Goal: Transaction & Acquisition: Purchase product/service

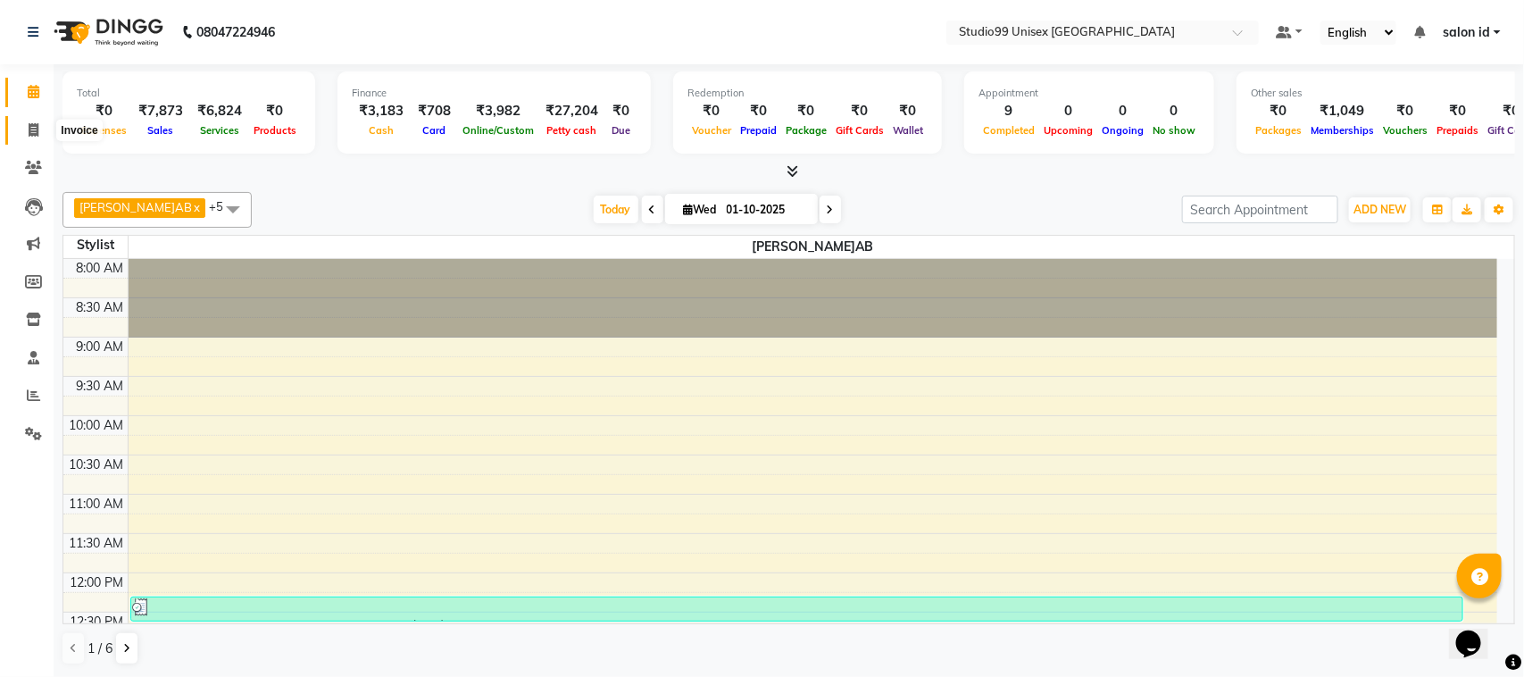
click at [29, 137] on span at bounding box center [33, 131] width 31 height 21
select select "9023"
select select "service"
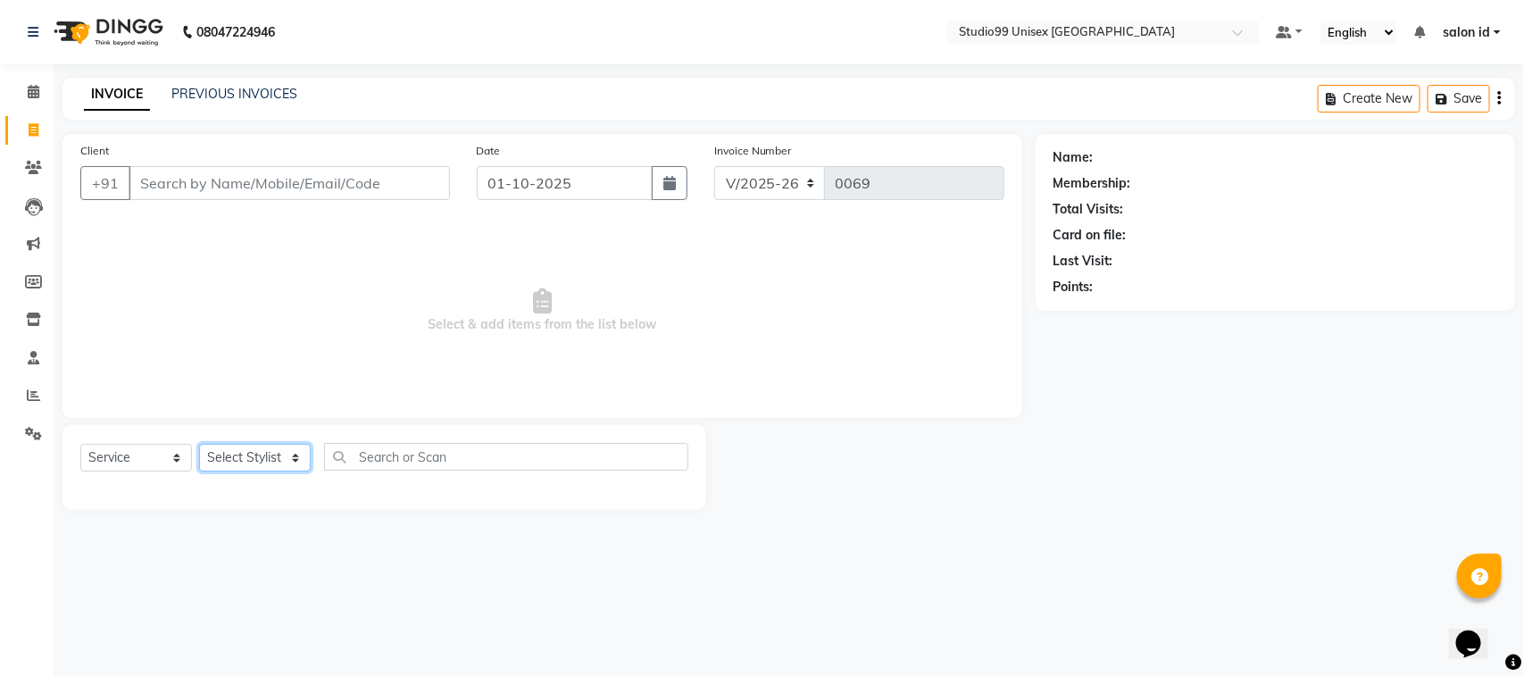
click at [238, 463] on select "Select Stylist [PERSON_NAME] [PERSON_NAME] salon id [PERSON_NAME] [PERSON_NAME]…" at bounding box center [255, 458] width 112 height 28
select select "92933"
click at [199, 444] on select "Select Stylist [PERSON_NAME] [PERSON_NAME] salon id [PERSON_NAME] [PERSON_NAME]…" at bounding box center [255, 458] width 112 height 28
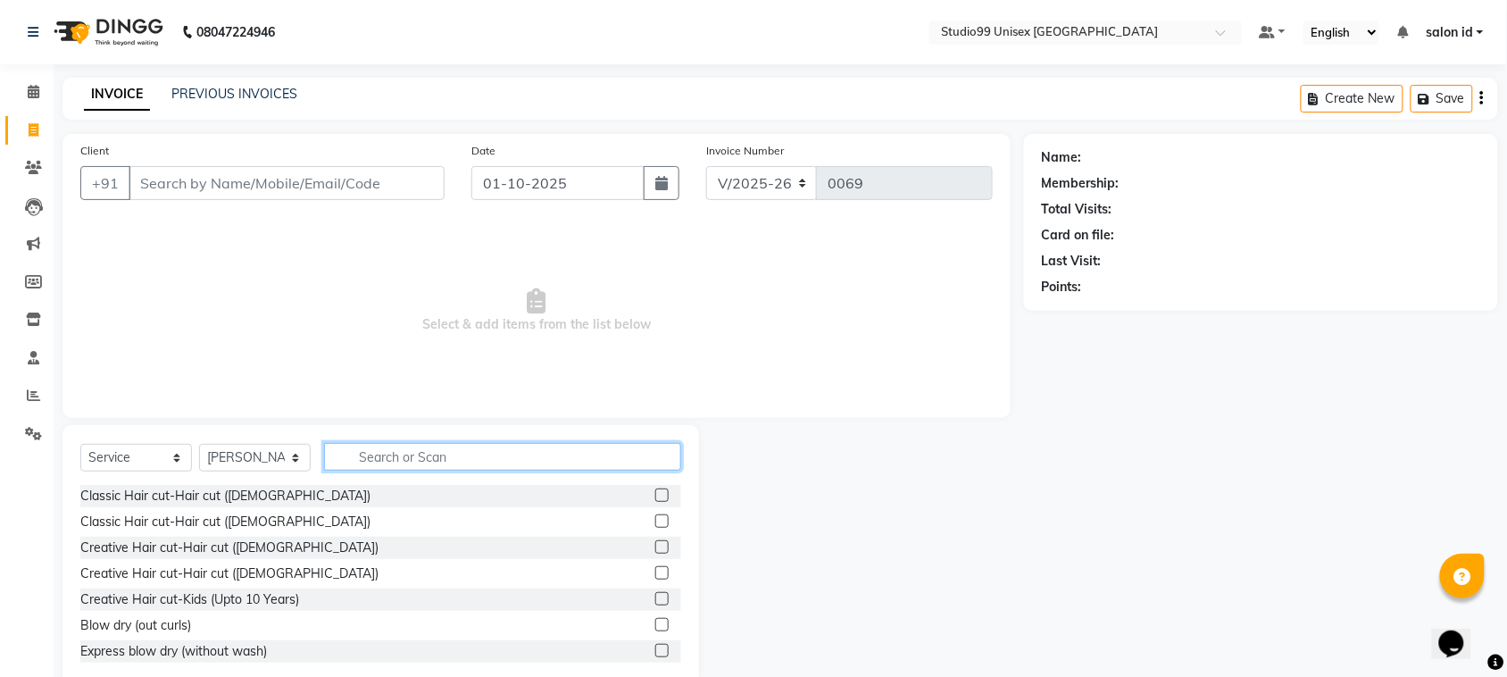
click at [424, 455] on input "text" at bounding box center [502, 457] width 357 height 28
click at [217, 569] on div "Creative Hair cut-Hair cut ([DEMOGRAPHIC_DATA])" at bounding box center [229, 573] width 298 height 19
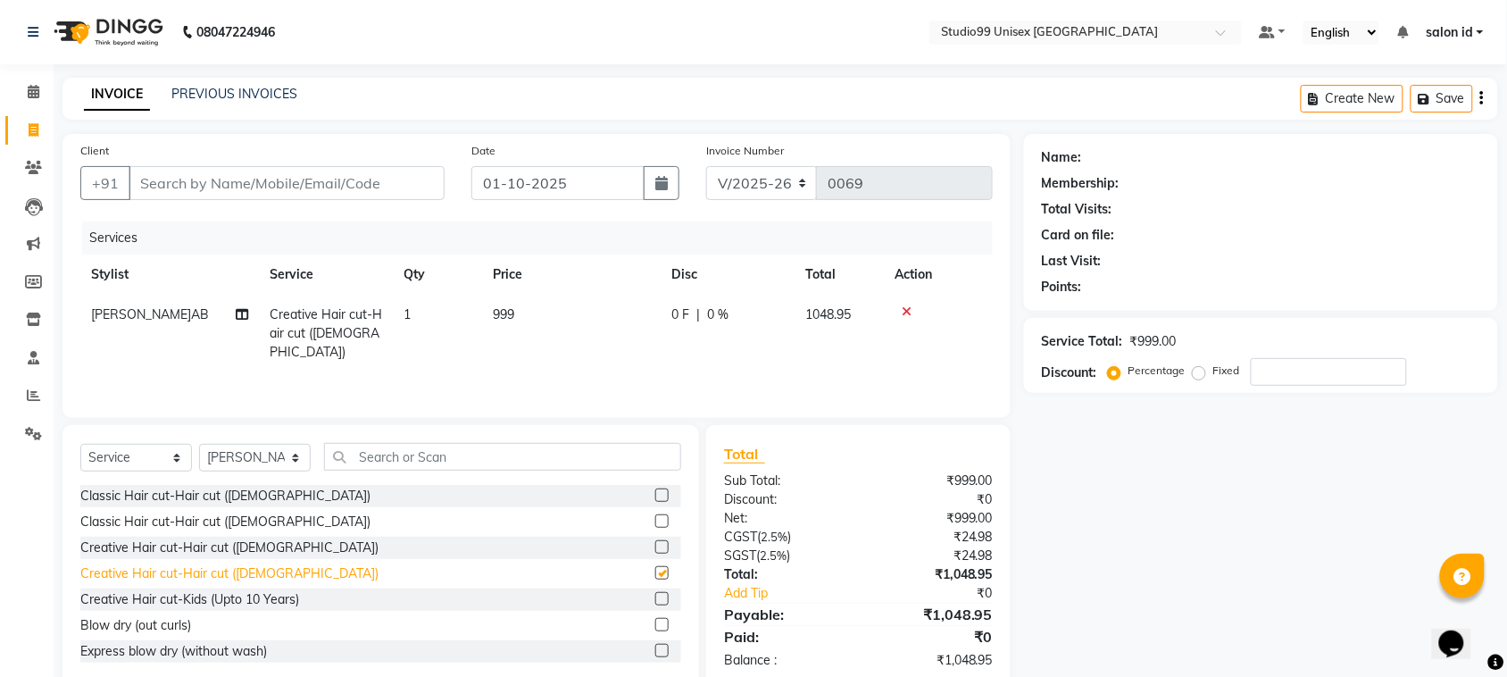
checkbox input "false"
click at [368, 455] on input "text" at bounding box center [502, 457] width 357 height 28
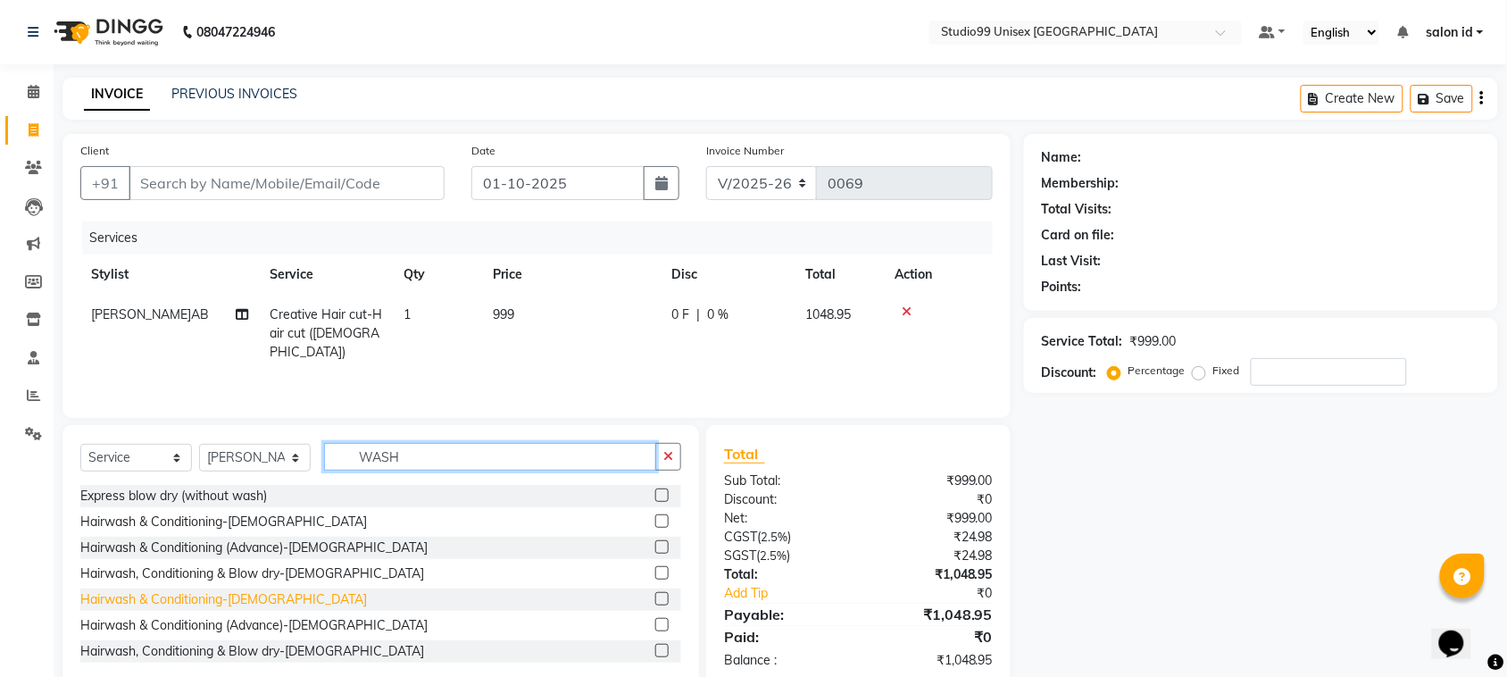
type input "WASH"
click at [228, 596] on div "Hairwash & Conditioning-Female" at bounding box center [223, 599] width 287 height 19
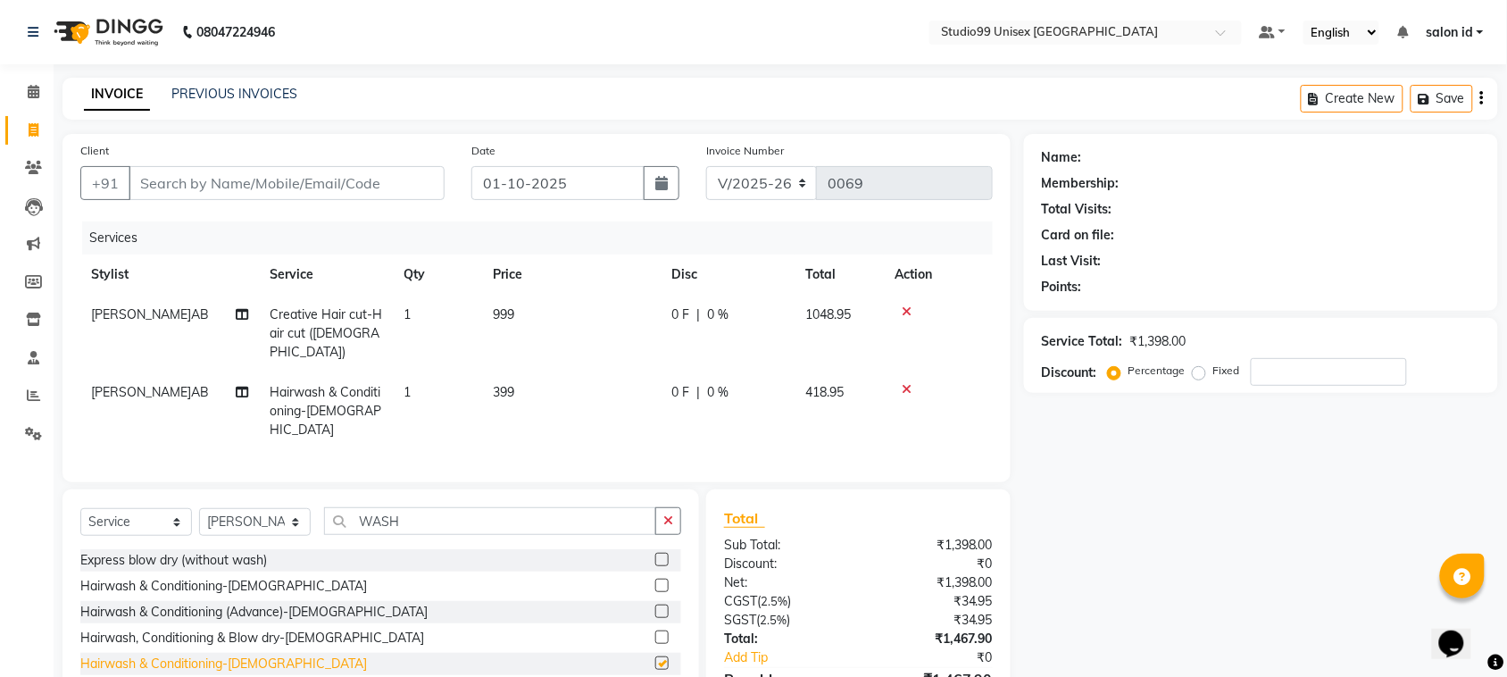
checkbox input "false"
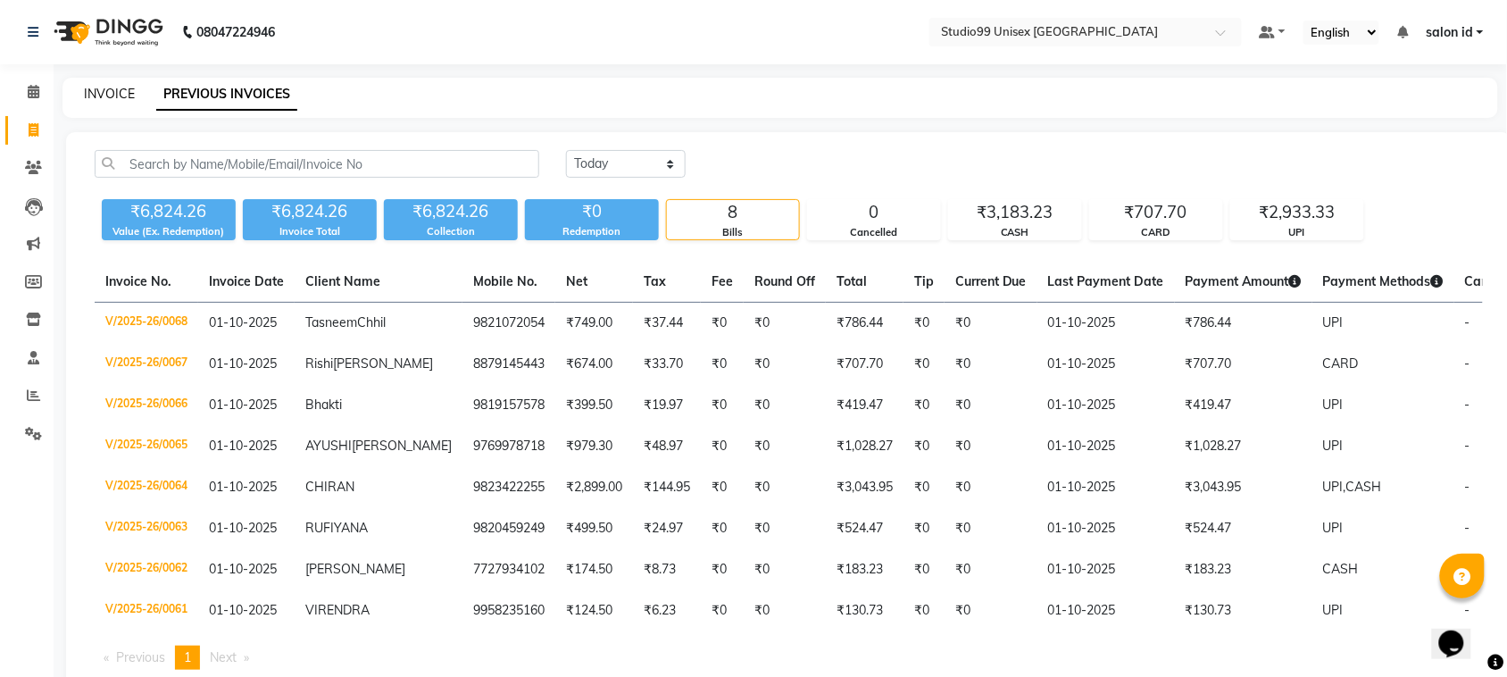
click at [104, 90] on link "INVOICE" at bounding box center [109, 94] width 51 height 16
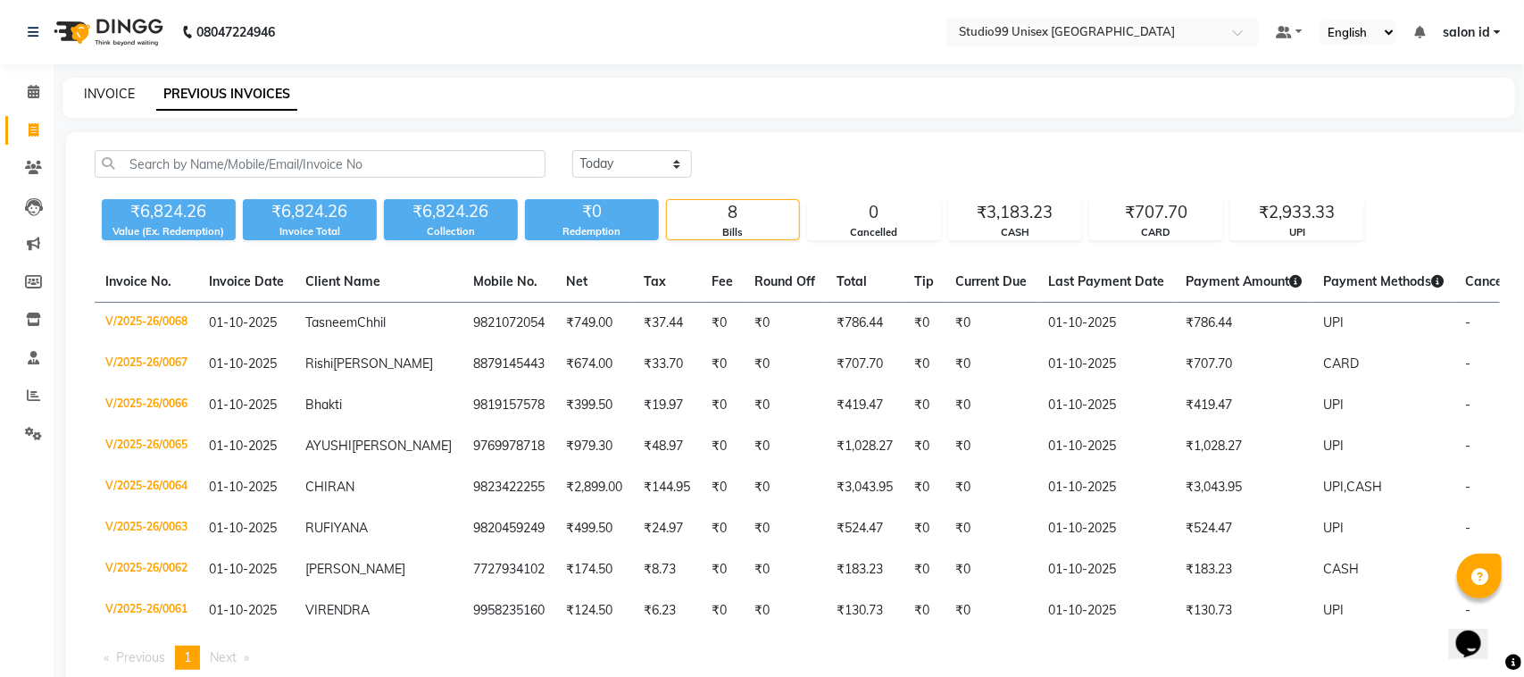
select select "9023"
select select "service"
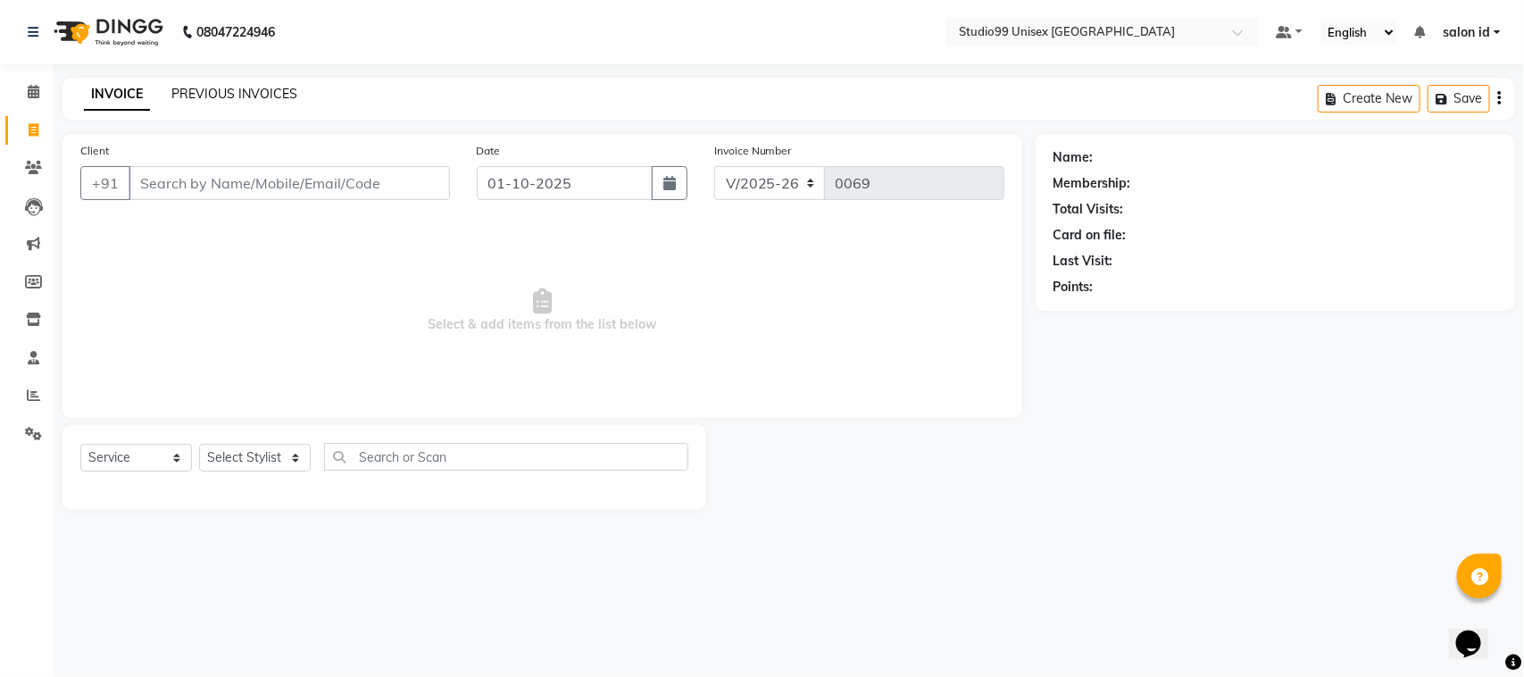
click at [210, 88] on link "PREVIOUS INVOICES" at bounding box center [234, 94] width 126 height 16
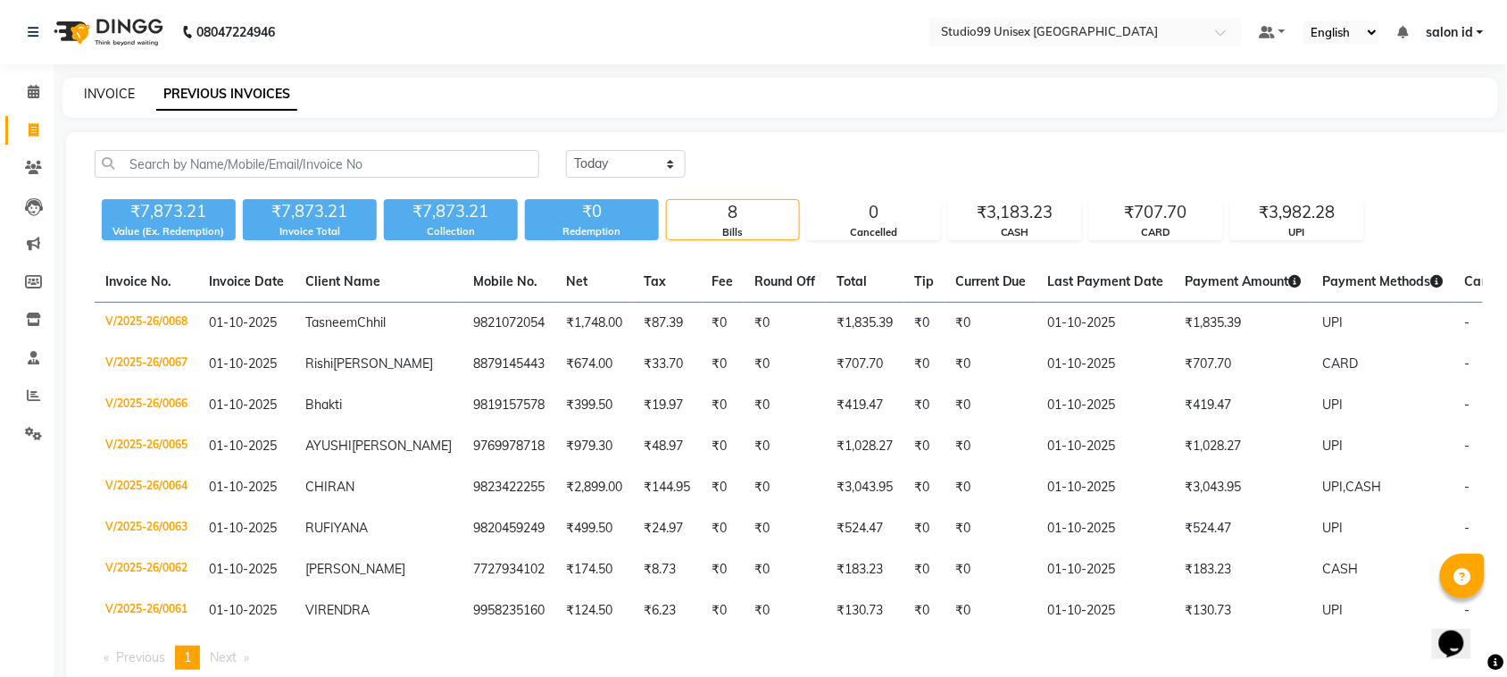
click at [103, 95] on link "INVOICE" at bounding box center [109, 94] width 51 height 16
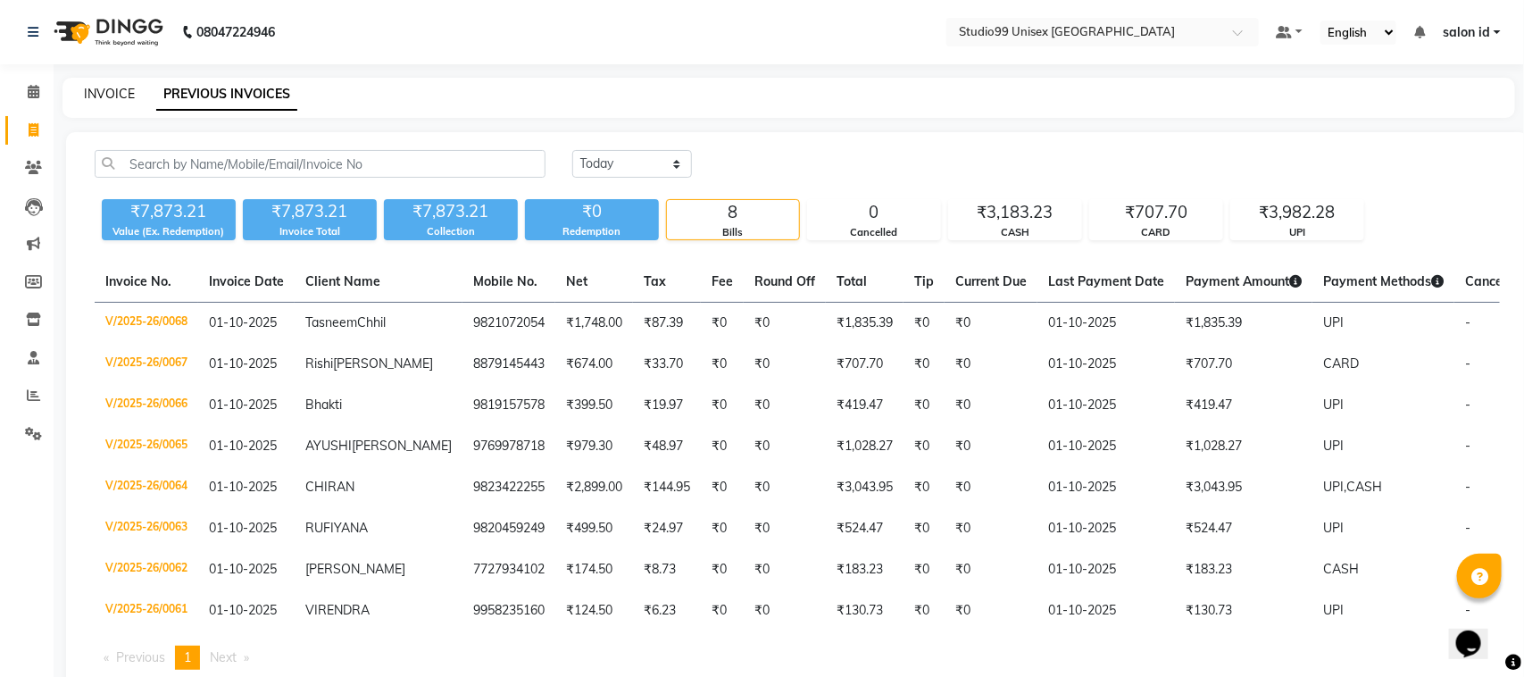
select select "9023"
select select "service"
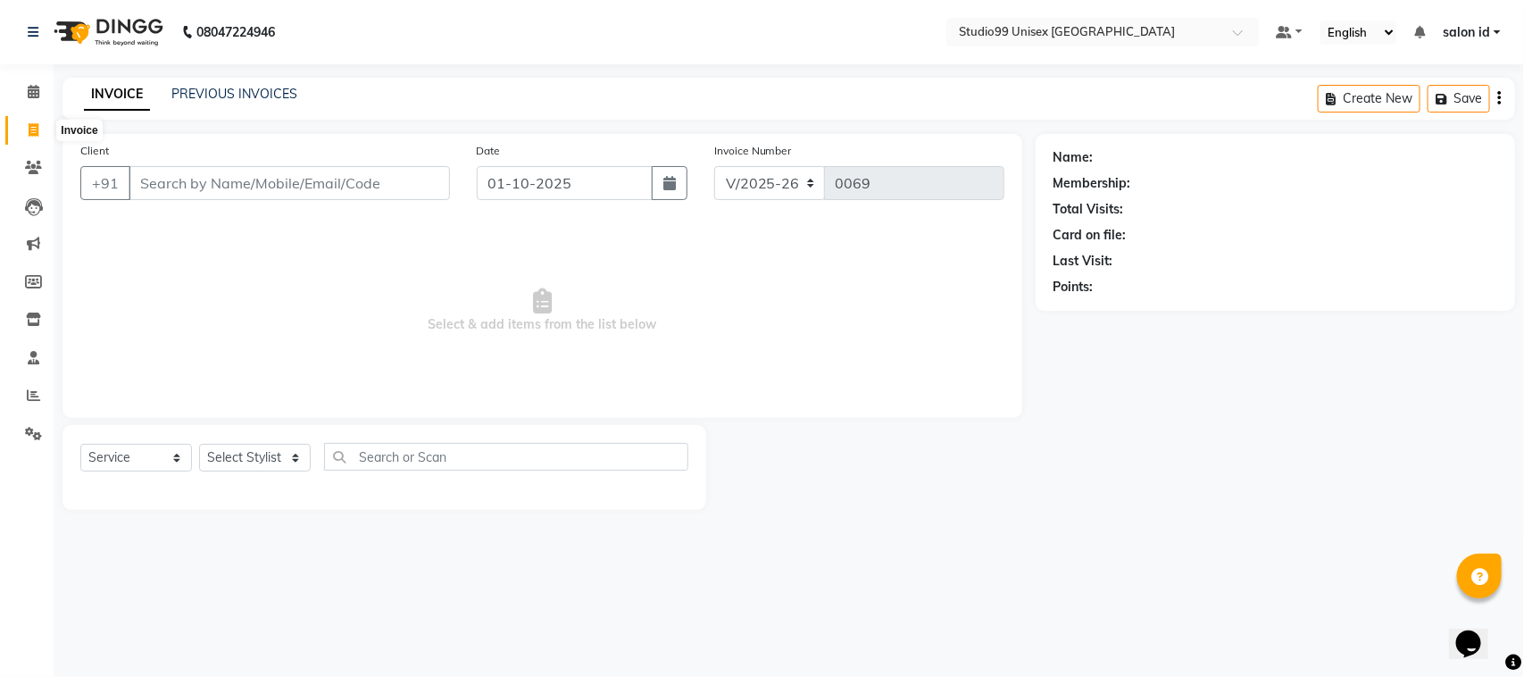
click at [29, 130] on icon at bounding box center [34, 129] width 10 height 13
select select "9023"
select select "service"
click at [251, 456] on select "Select Stylist [PERSON_NAME] [PERSON_NAME] salon id [PERSON_NAME] [PERSON_NAME]…" at bounding box center [255, 458] width 112 height 28
select select "93463"
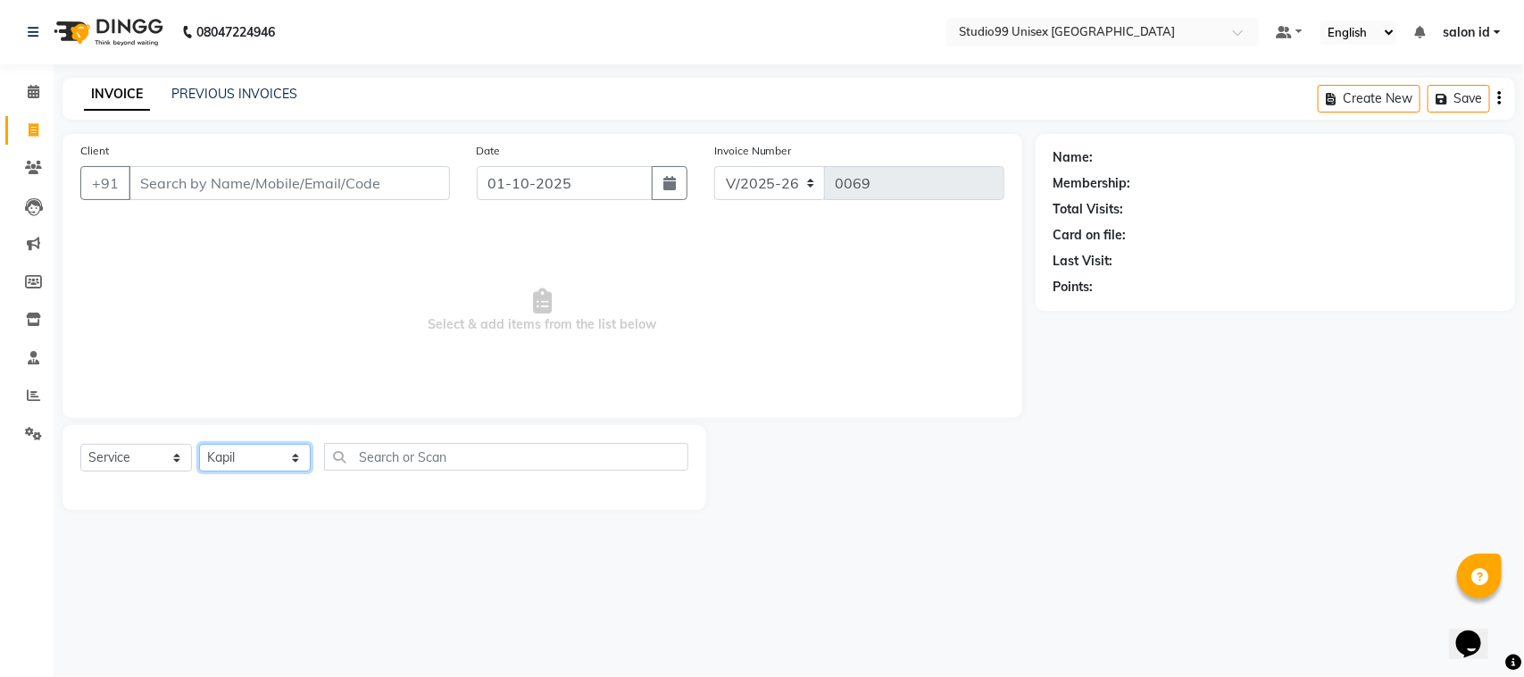
click at [199, 444] on select "Select Stylist [PERSON_NAME] [PERSON_NAME] salon id [PERSON_NAME] [PERSON_NAME]…" at bounding box center [255, 458] width 112 height 28
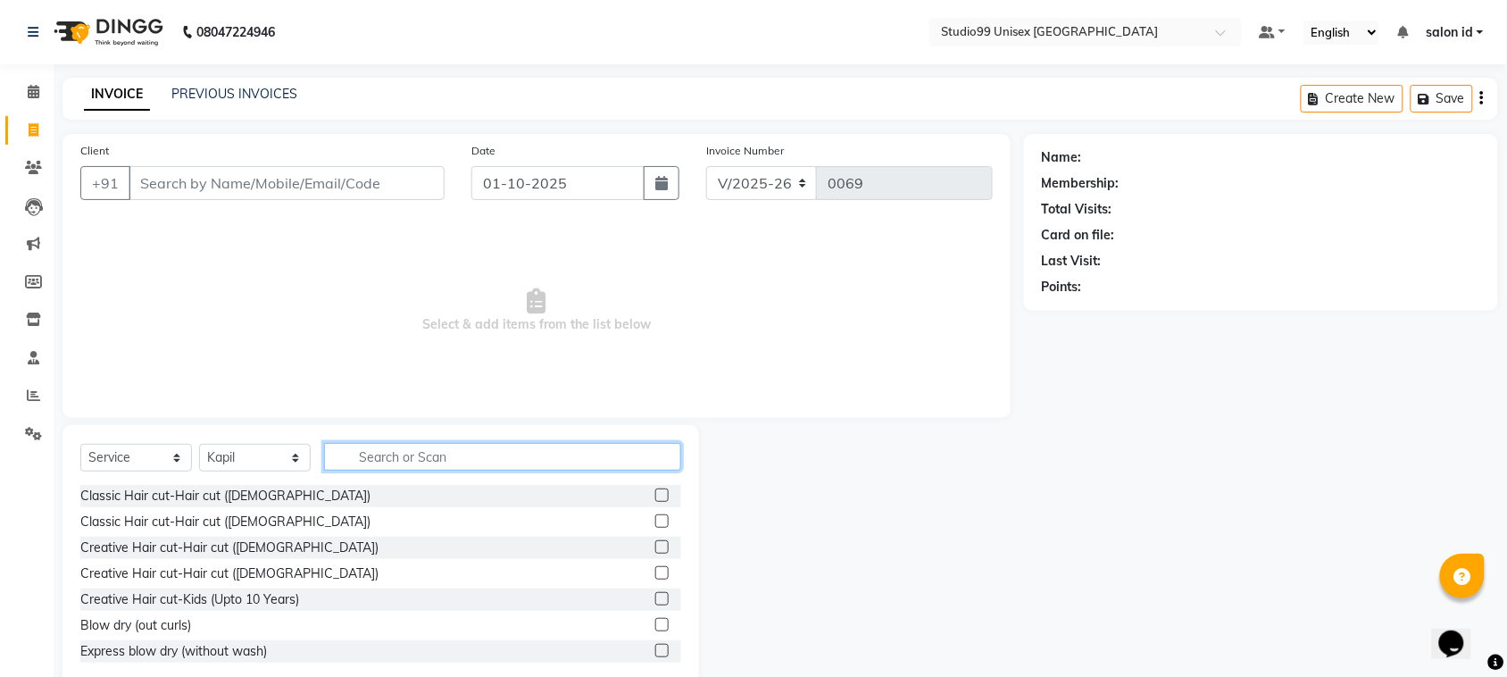
click at [397, 446] on input "text" at bounding box center [502, 457] width 357 height 28
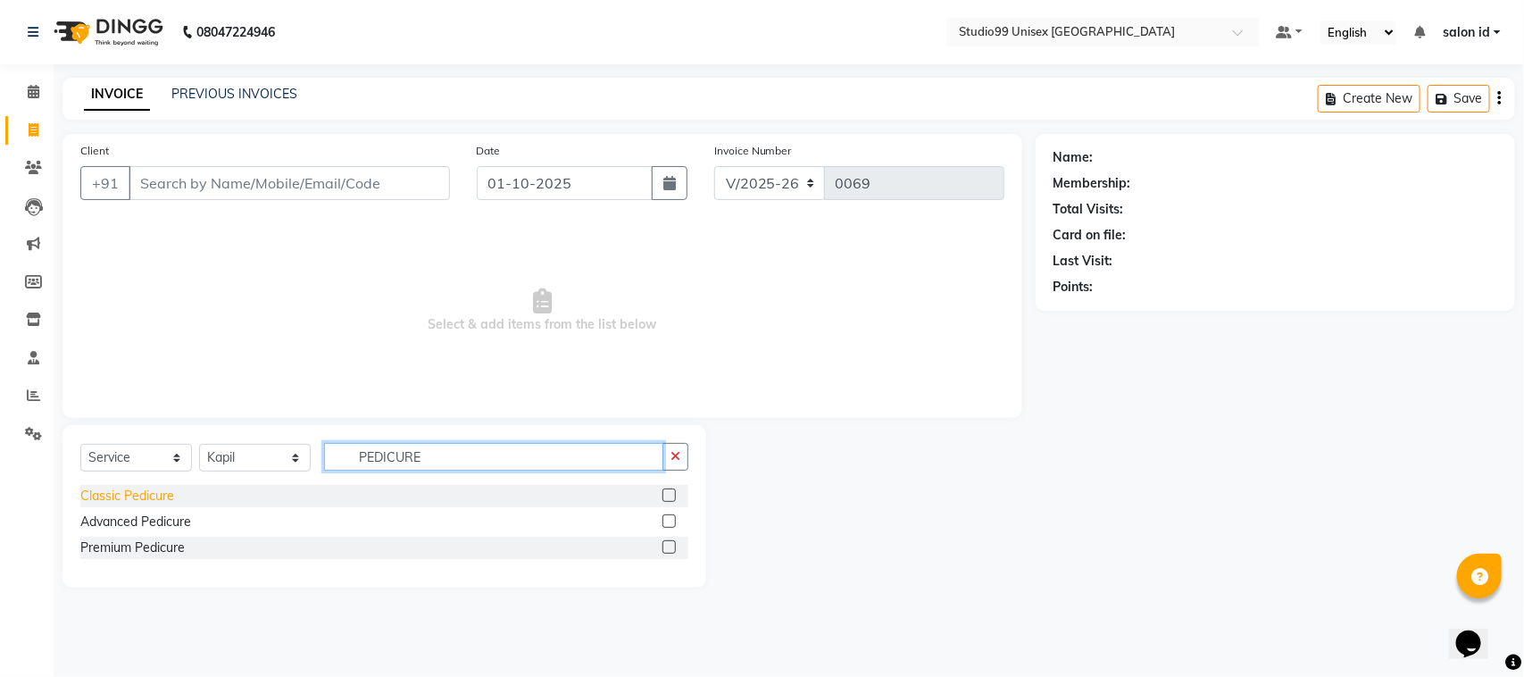
type input "PEDICURE"
click at [139, 496] on div "Classic Pedicure" at bounding box center [127, 496] width 94 height 19
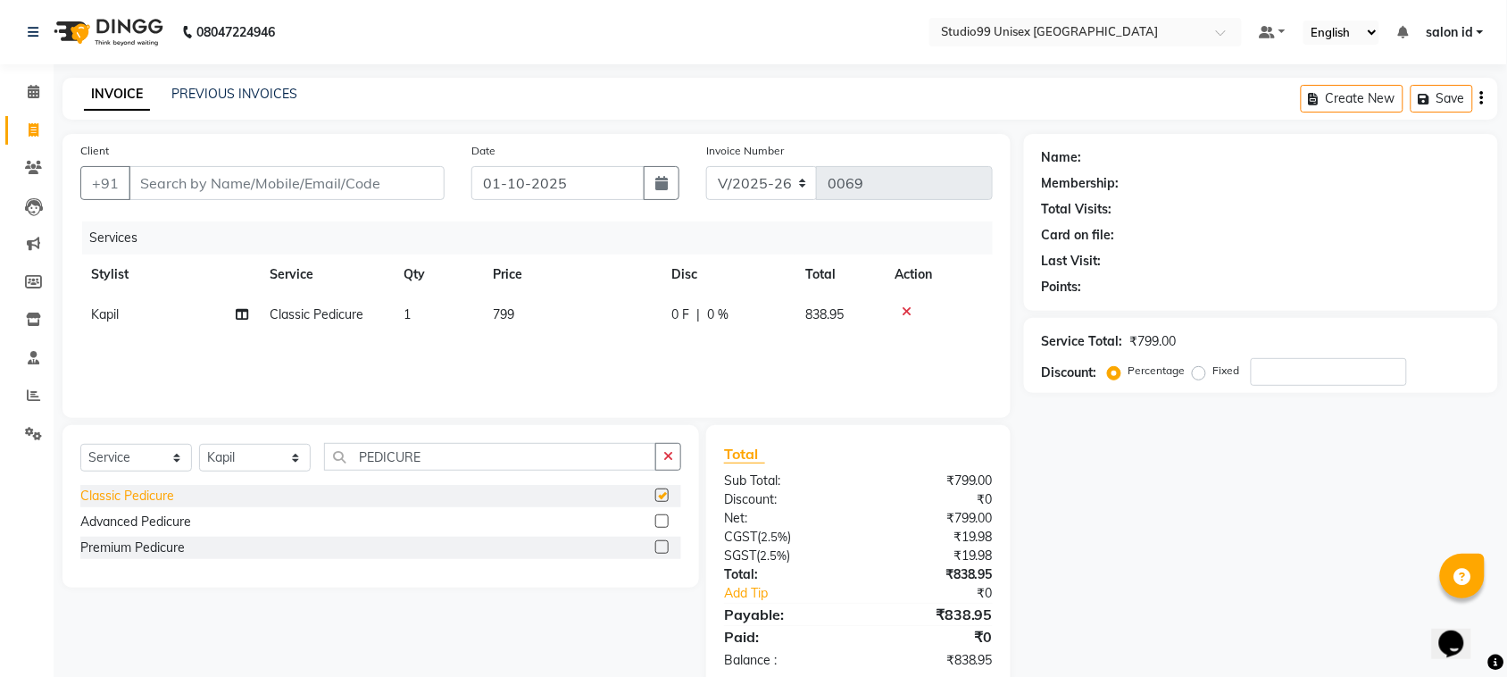
checkbox input "false"
click at [34, 128] on icon at bounding box center [34, 129] width 10 height 13
select select "service"
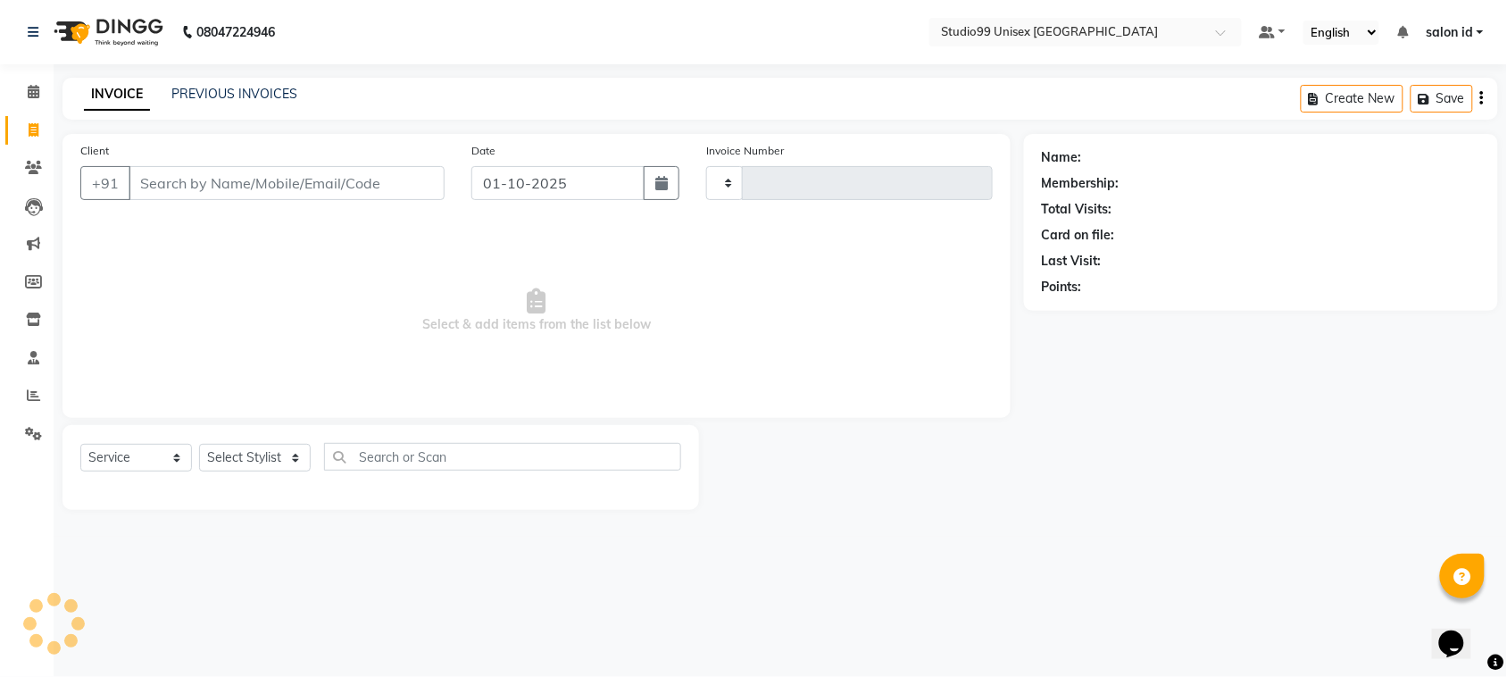
type input "0069"
select select "9023"
click at [301, 458] on select "Select Stylist AFTAB AFZAL SHAIKH Kapil salon id Saroj pathak SEEMA shadiya bai…" at bounding box center [255, 458] width 112 height 28
select select "92933"
click at [199, 444] on select "Select Stylist AFTAB AFZAL SHAIKH Kapil salon id Saroj pathak SEEMA shadiya bai…" at bounding box center [255, 458] width 112 height 28
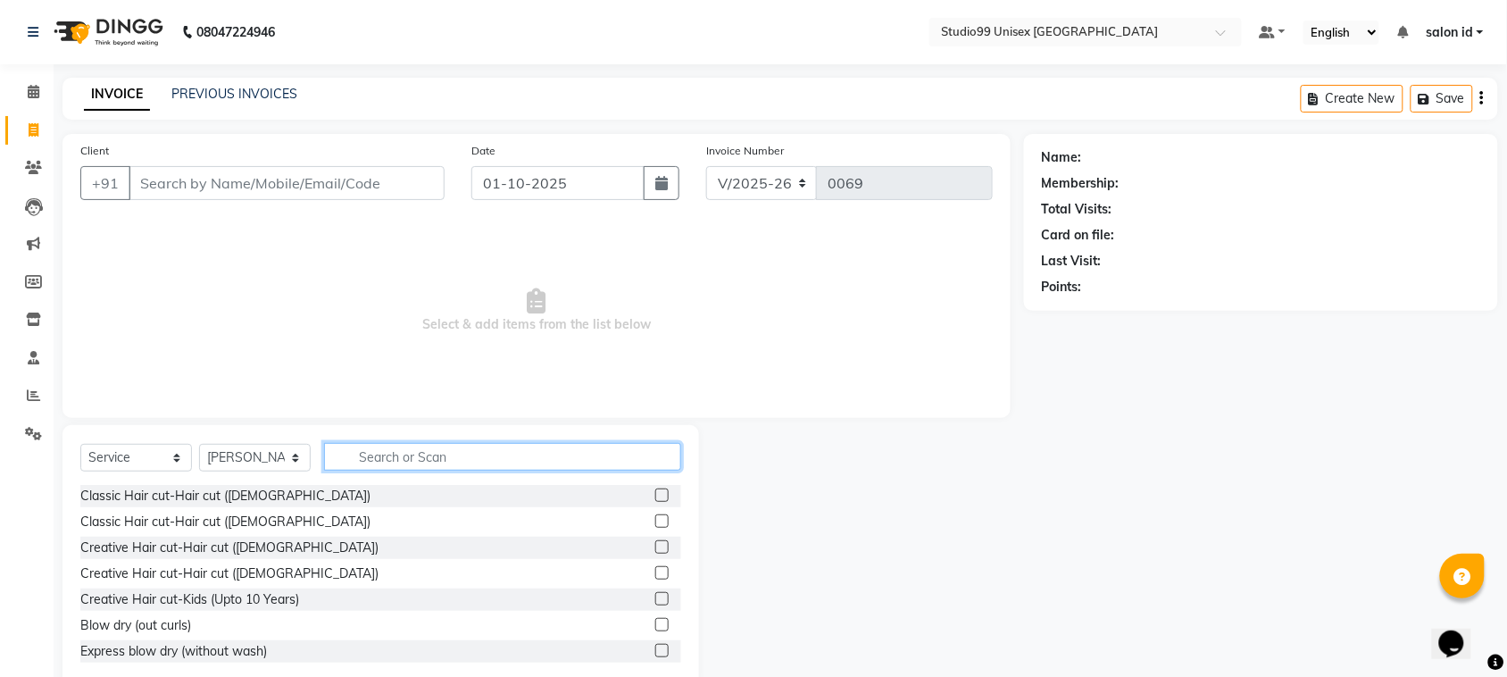
click at [426, 449] on input "text" at bounding box center [502, 457] width 357 height 28
click at [655, 571] on label at bounding box center [661, 572] width 13 height 13
click at [655, 571] on input "checkbox" at bounding box center [661, 574] width 12 height 12
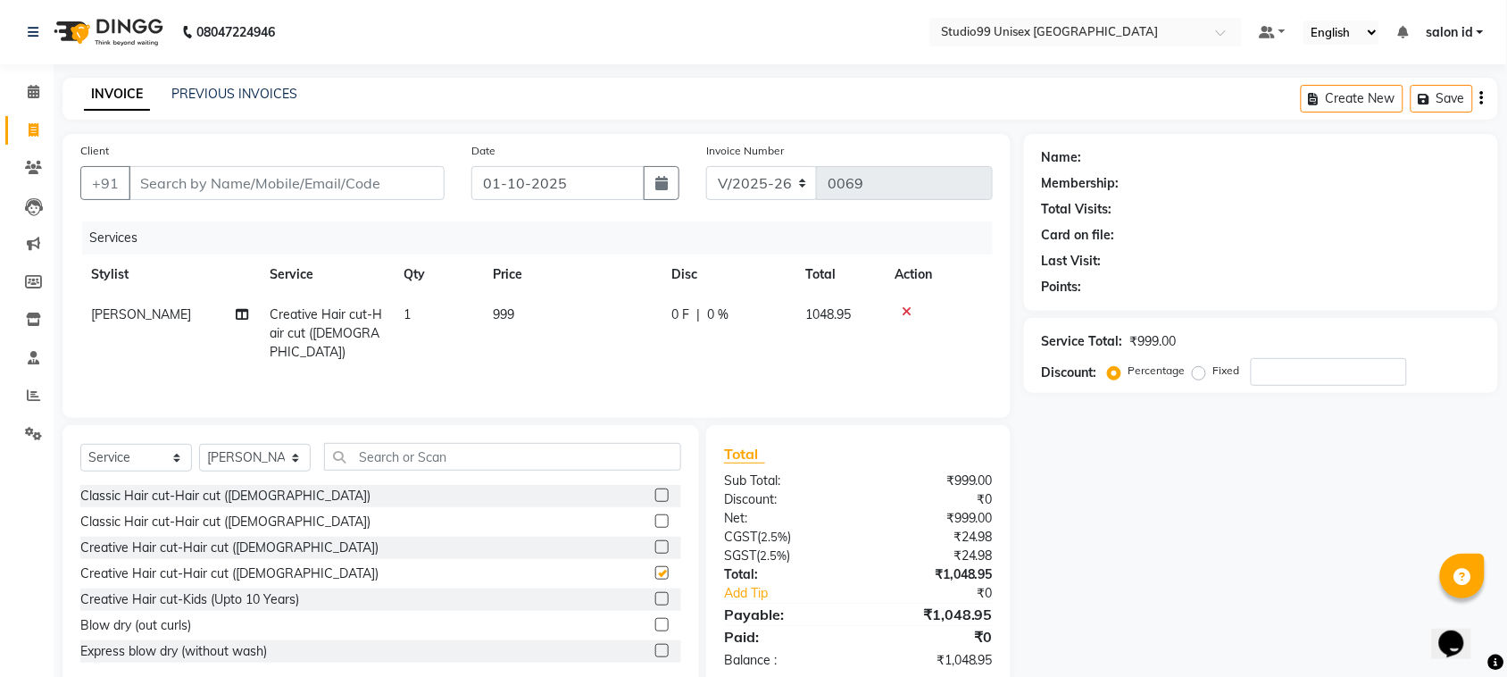
checkbox input "false"
click at [387, 181] on input "Client" at bounding box center [287, 183] width 316 height 34
type input "N"
type input "0"
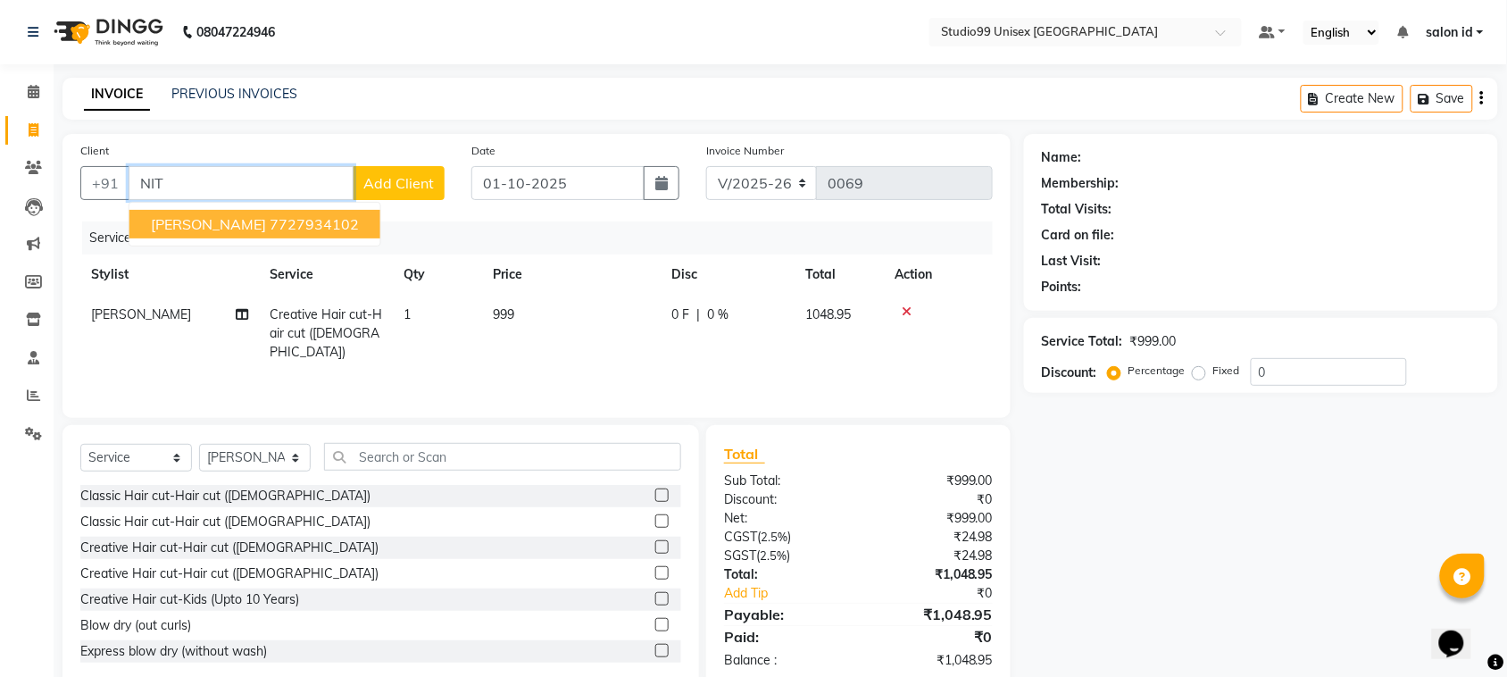
click at [270, 220] on ngb-highlight "7727934102" at bounding box center [314, 224] width 89 height 18
type input "7727934102"
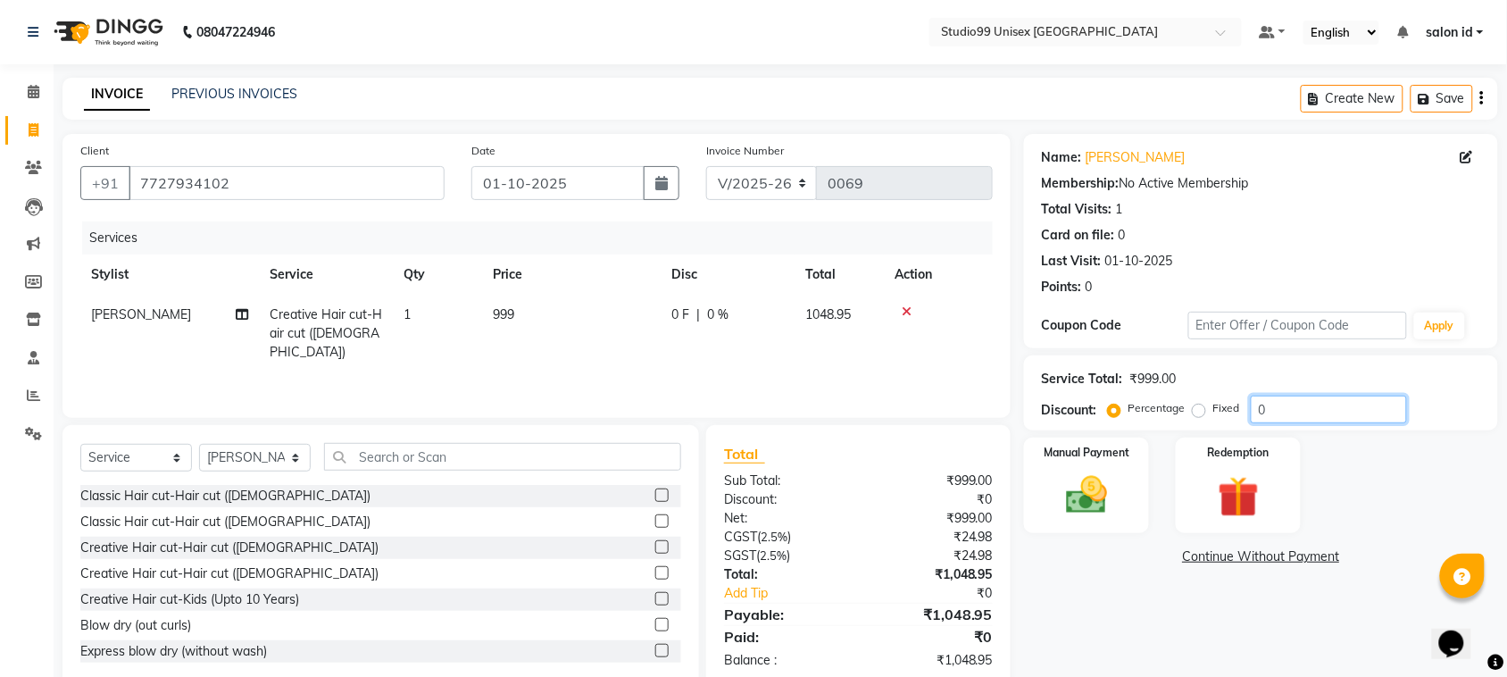
click at [1305, 413] on input "0" at bounding box center [1329, 410] width 156 height 28
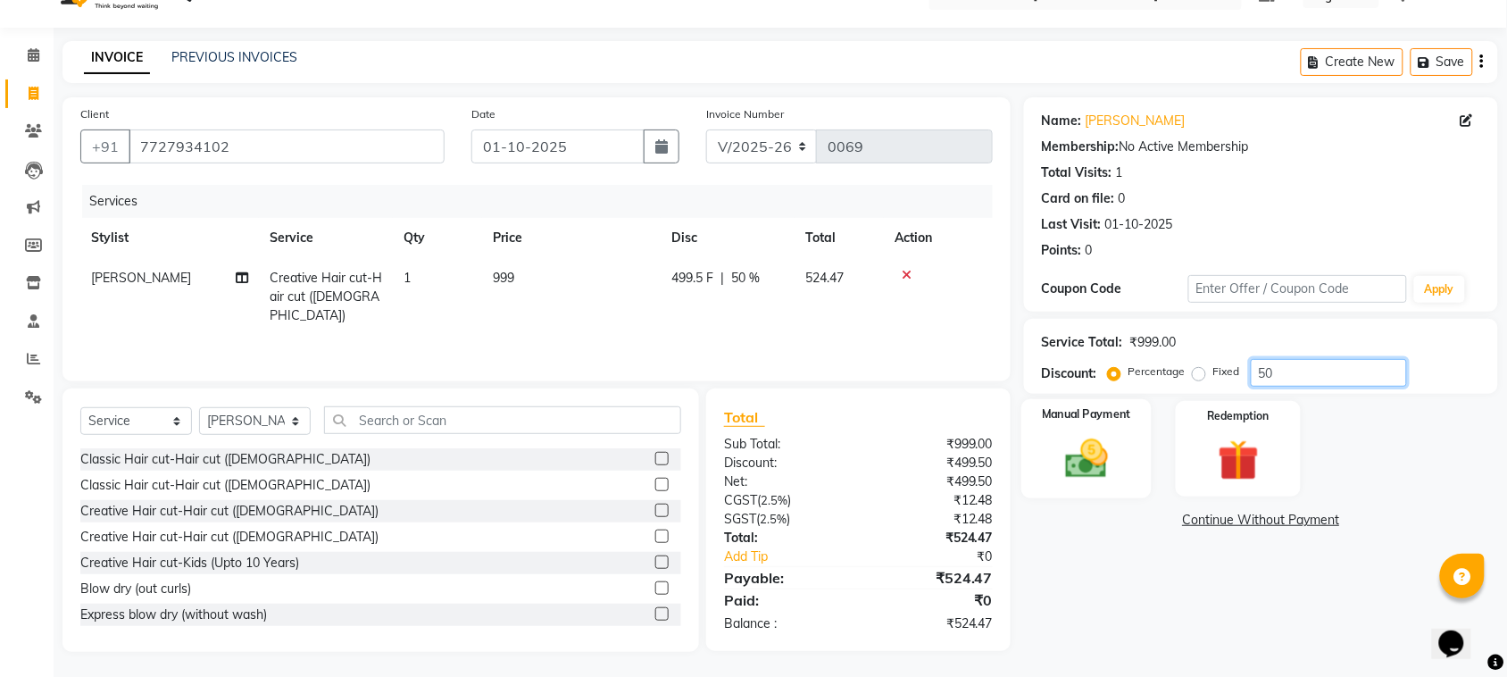
type input "50"
click at [1098, 447] on img at bounding box center [1087, 458] width 70 height 49
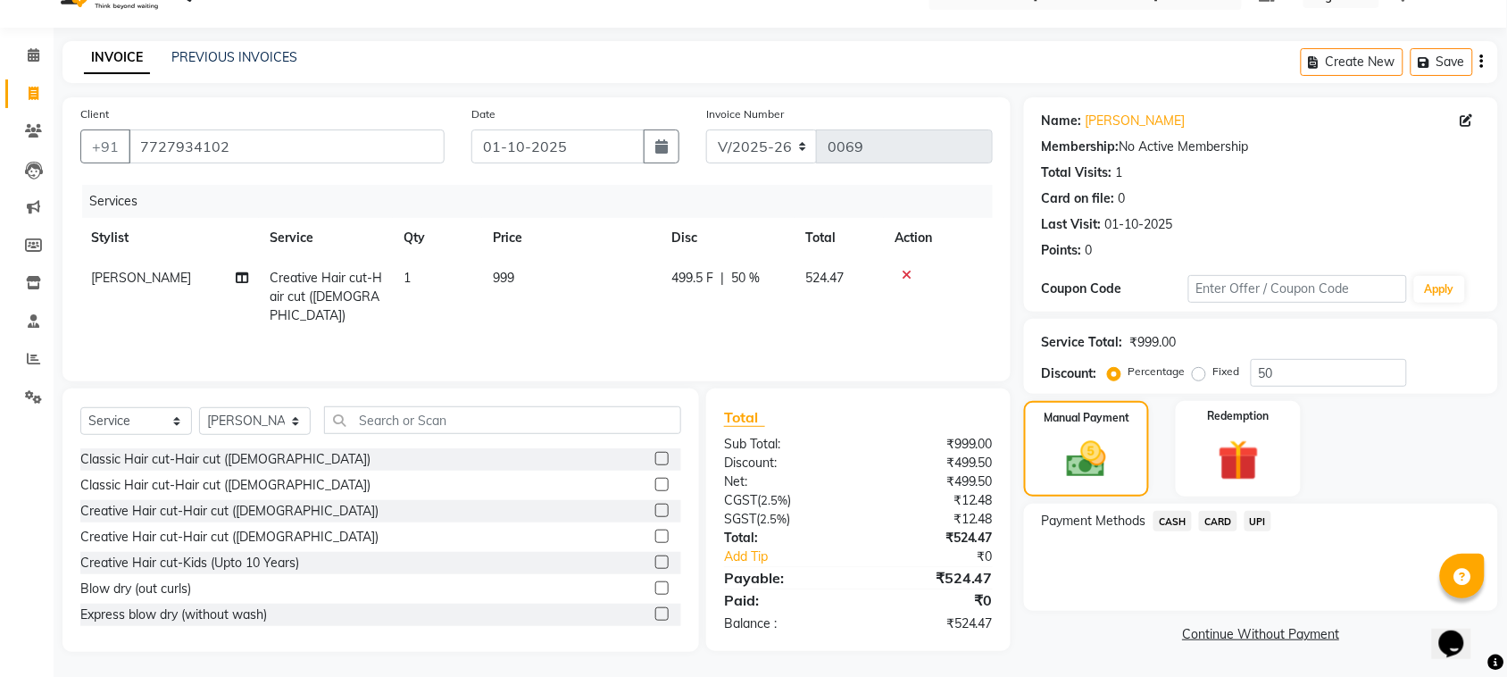
click at [1255, 521] on span "UPI" at bounding box center [1259, 521] width 28 height 21
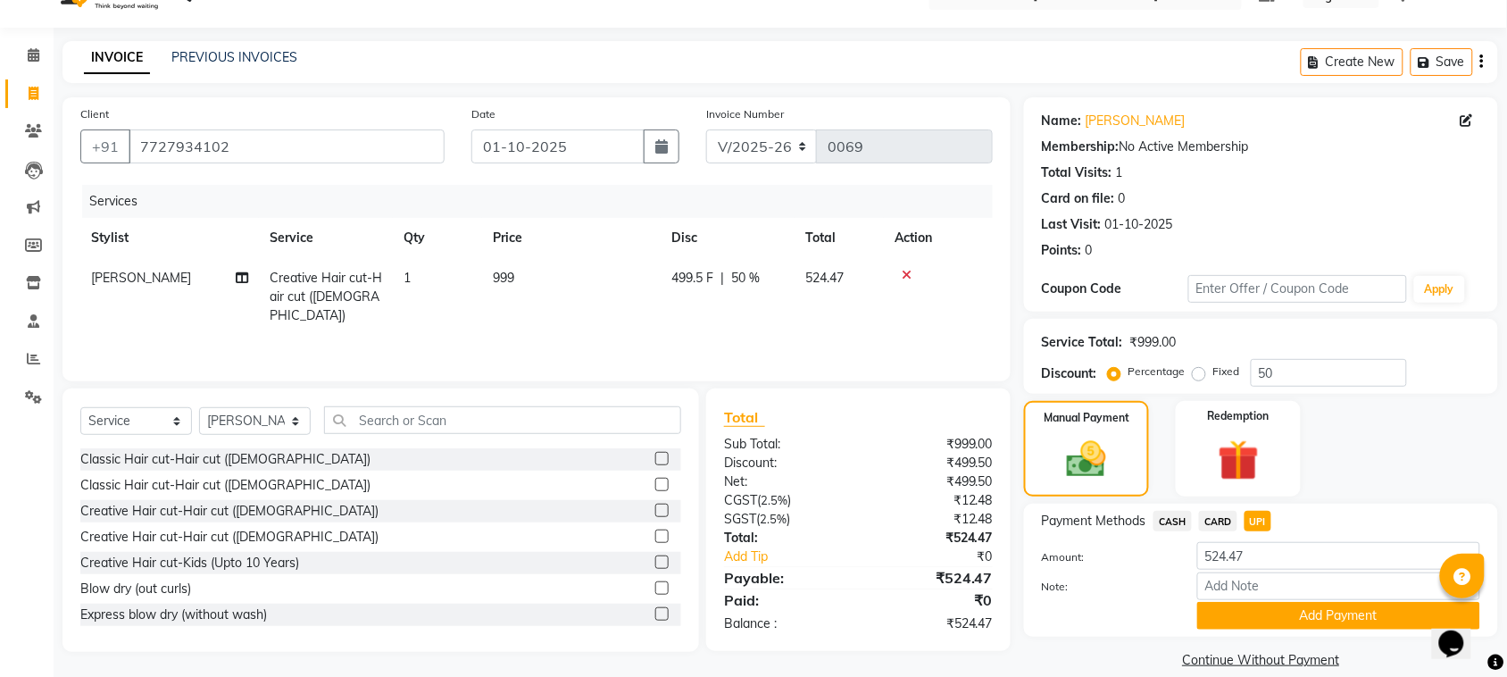
scroll to position [59, 0]
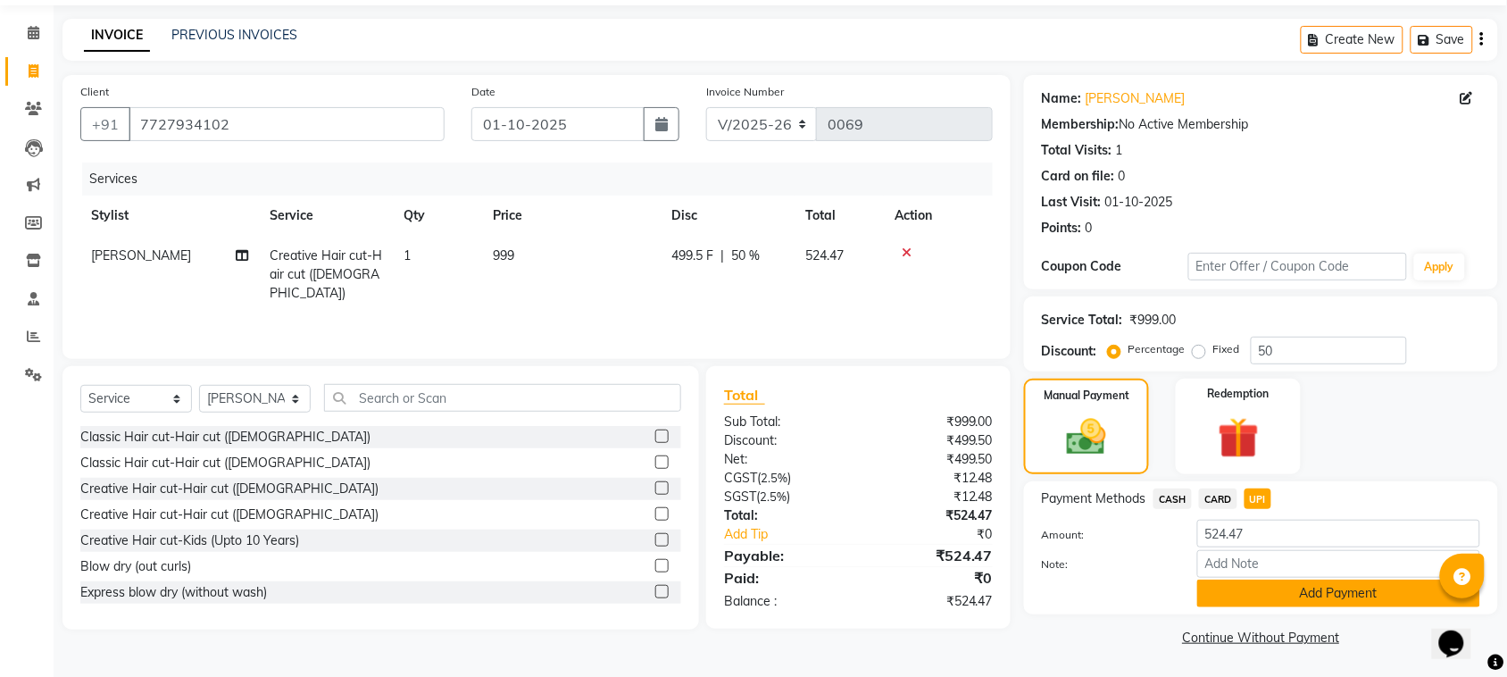
click at [1362, 588] on button "Add Payment" at bounding box center [1338, 594] width 283 height 28
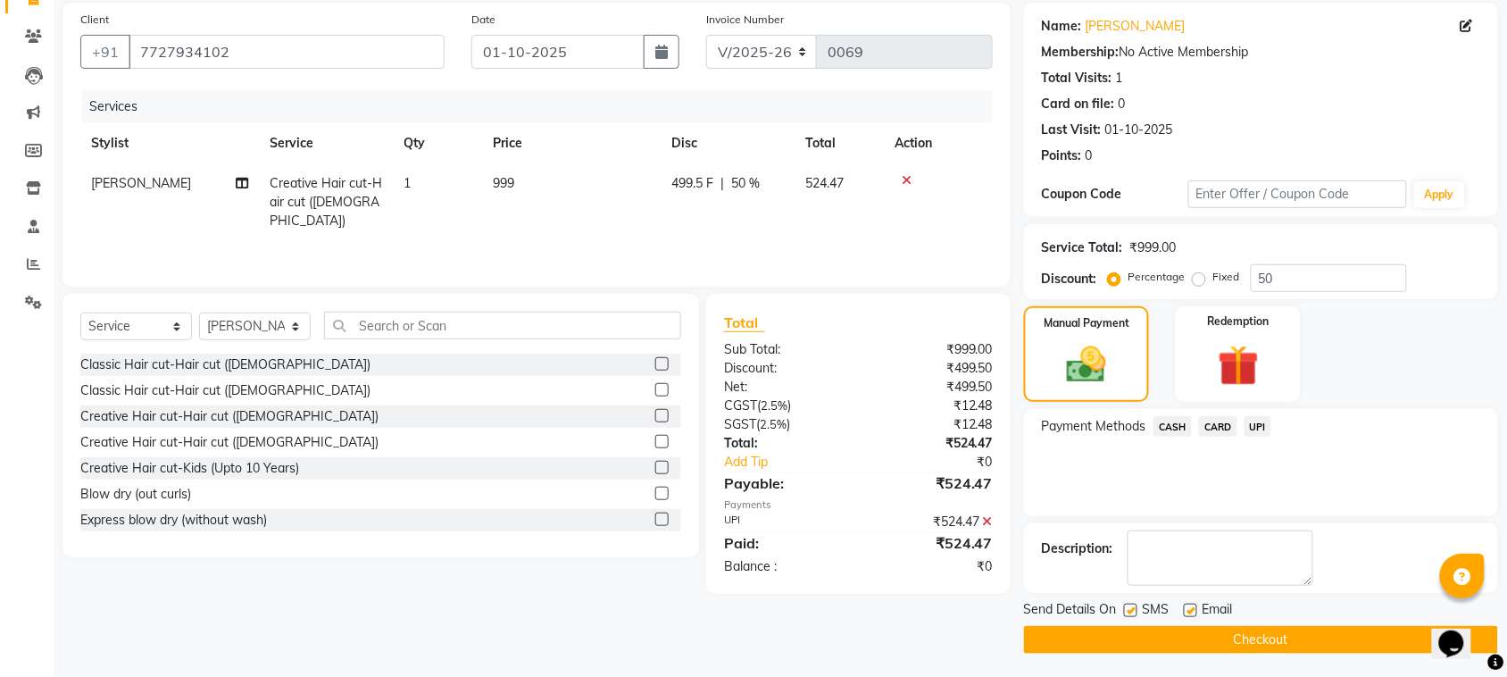
scroll to position [135, 0]
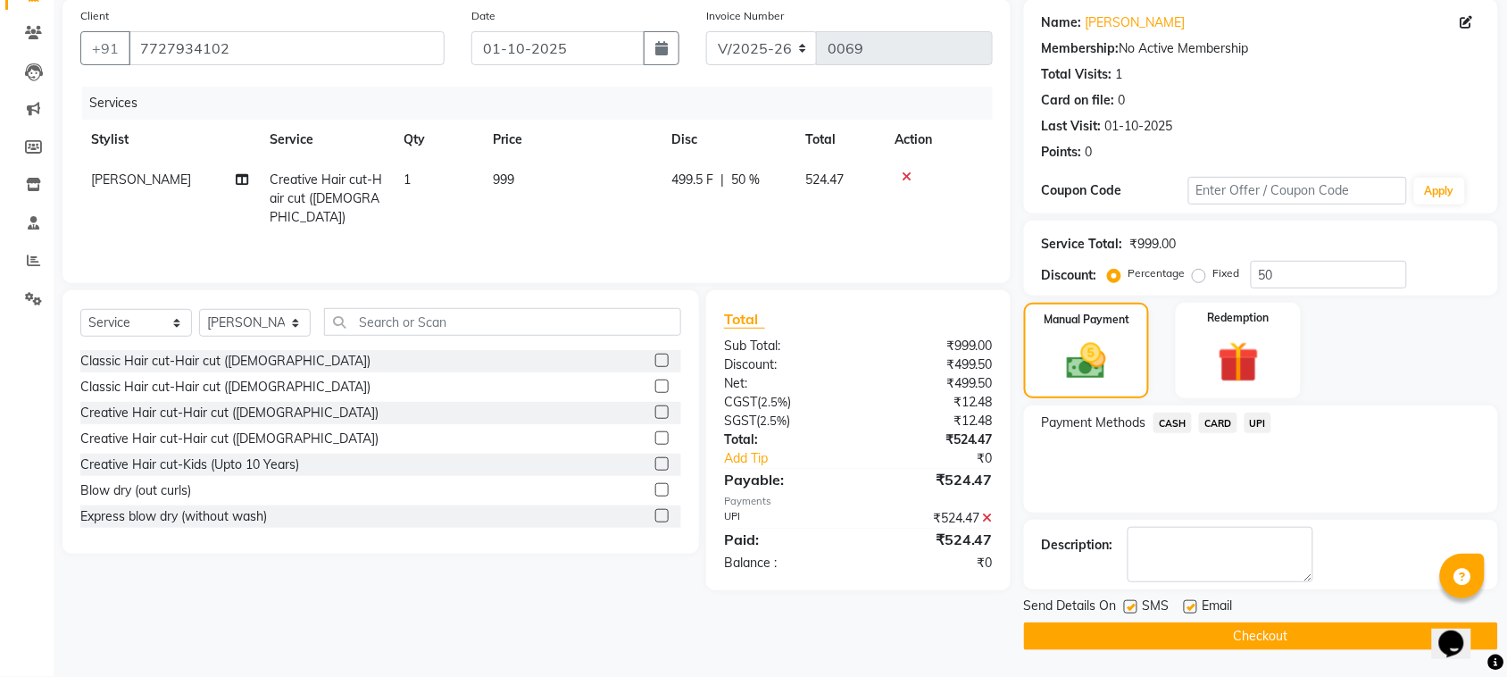
click at [1179, 641] on button "Checkout" at bounding box center [1261, 636] width 474 height 28
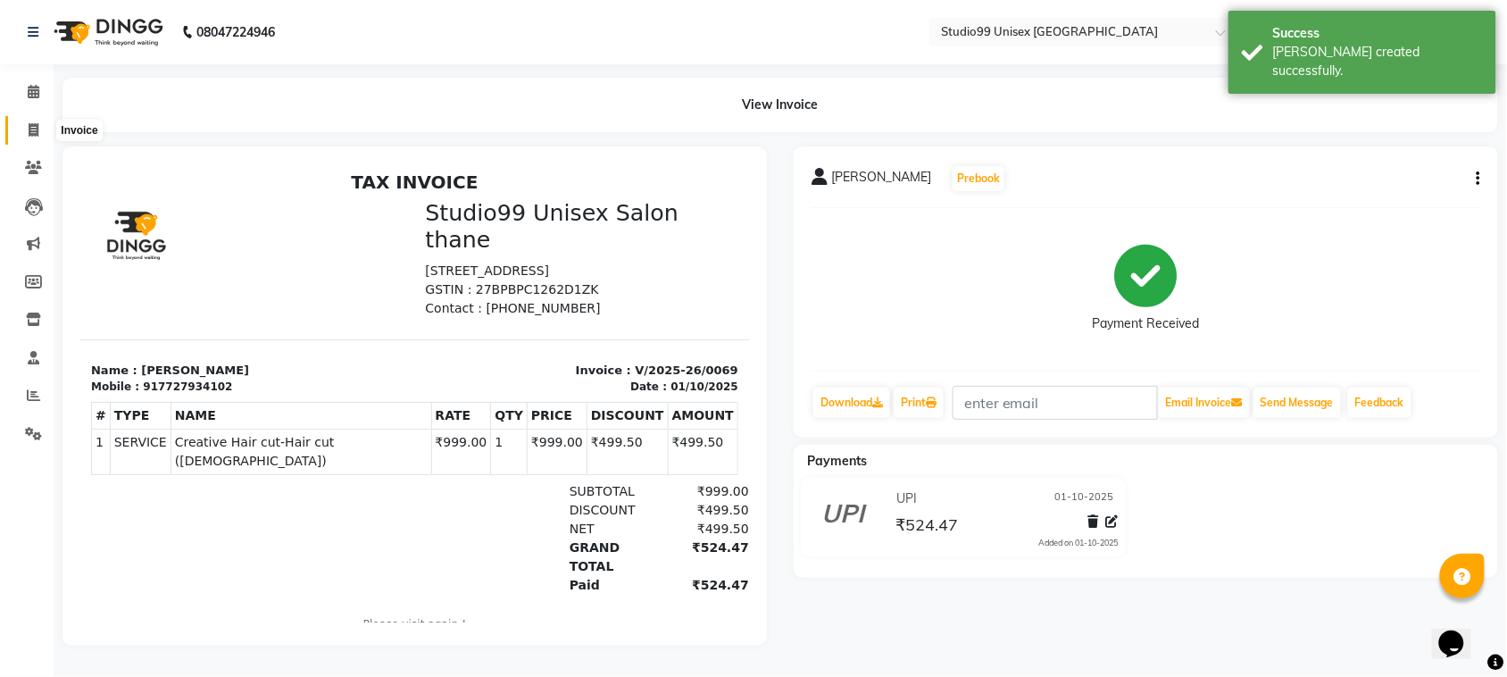
click at [36, 134] on icon at bounding box center [34, 129] width 10 height 13
select select "9023"
select select "service"
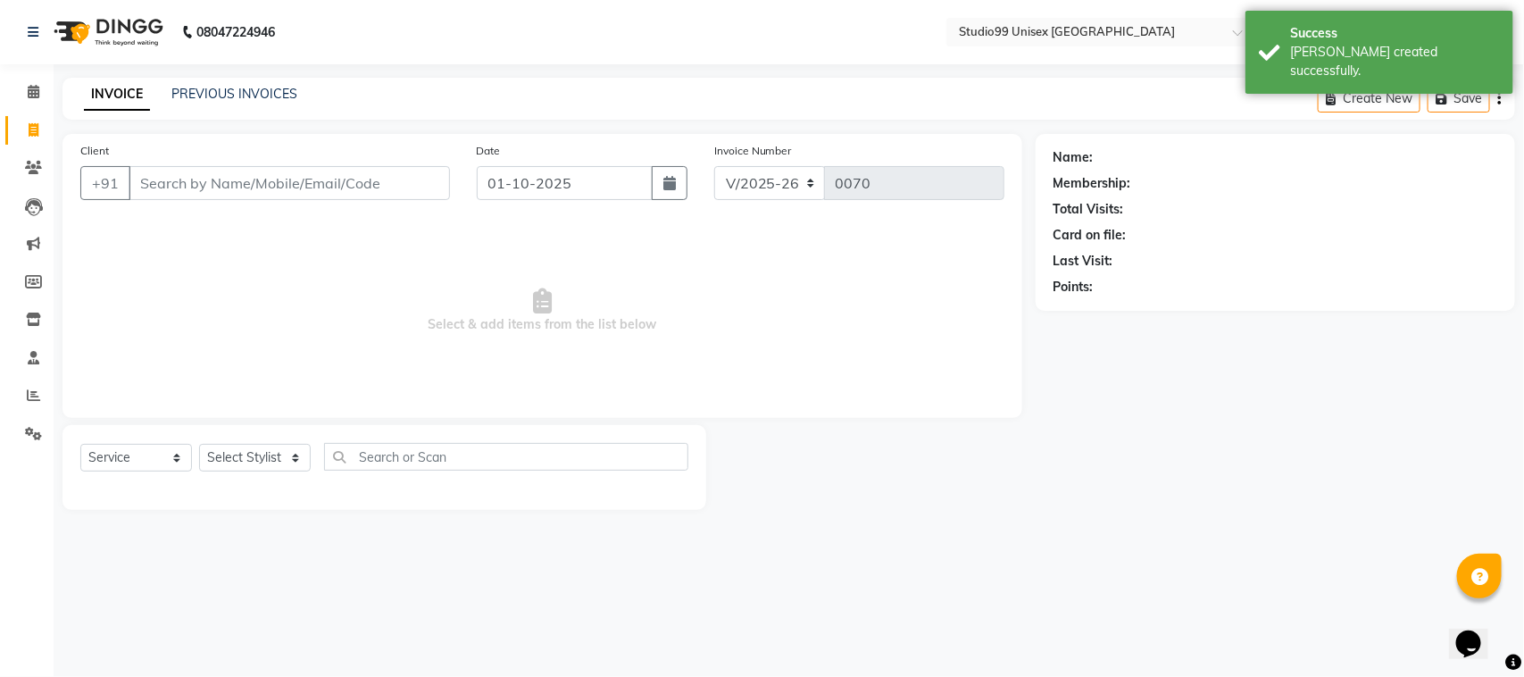
click at [271, 180] on input "Client" at bounding box center [289, 183] width 321 height 34
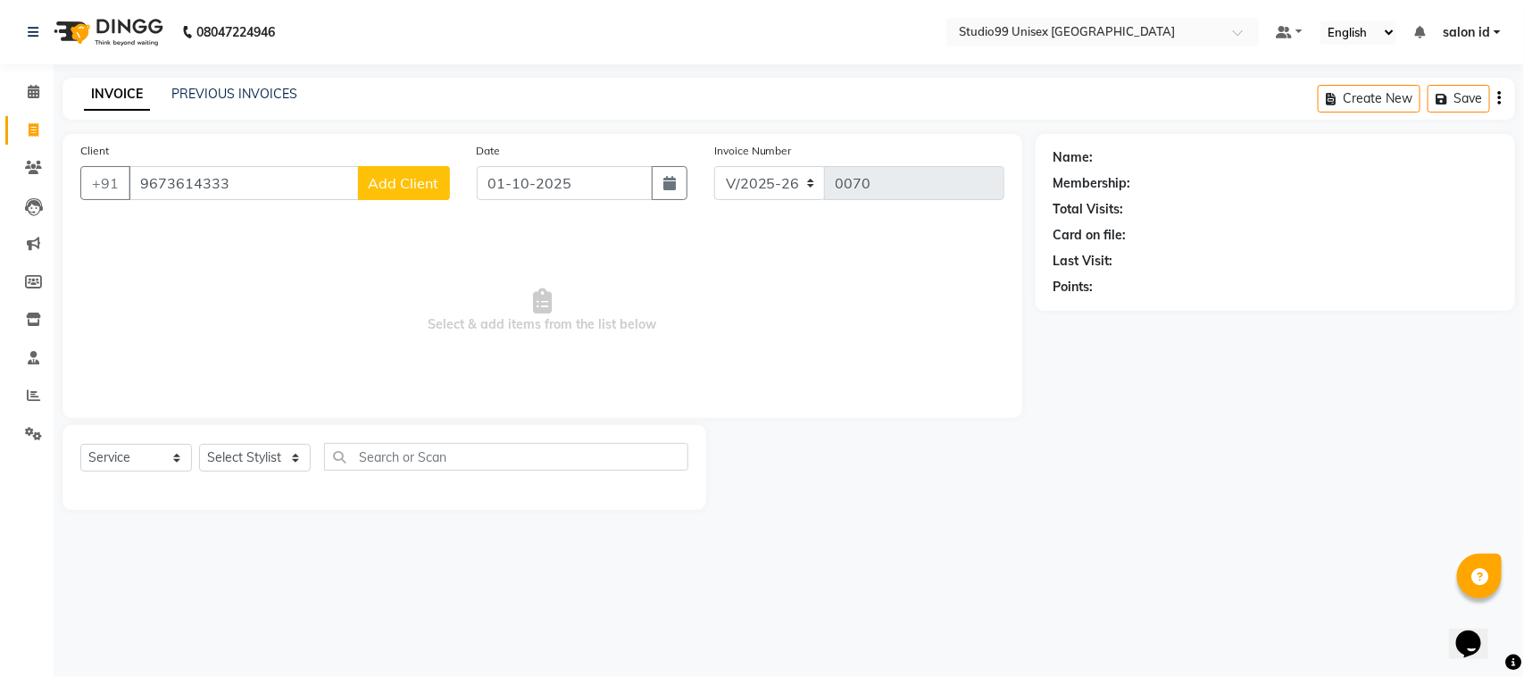
type input "9673614333"
click at [397, 175] on span "Add Client" at bounding box center [404, 183] width 71 height 18
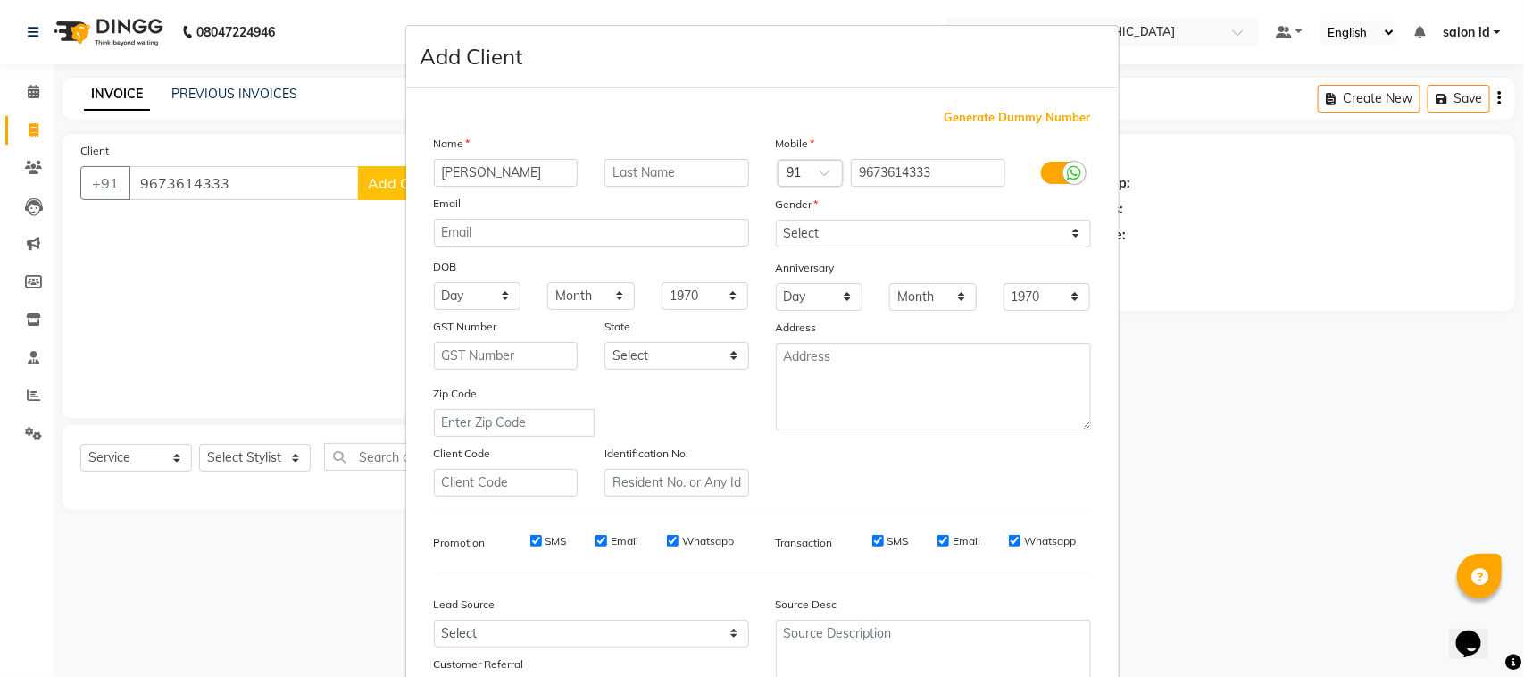
type input "[PERSON_NAME]"
click at [614, 170] on input "text" at bounding box center [677, 173] width 145 height 28
type input "PAIL"
click at [1067, 221] on select "Select Male Female Other Prefer Not To Say" at bounding box center [933, 234] width 315 height 28
select select "female"
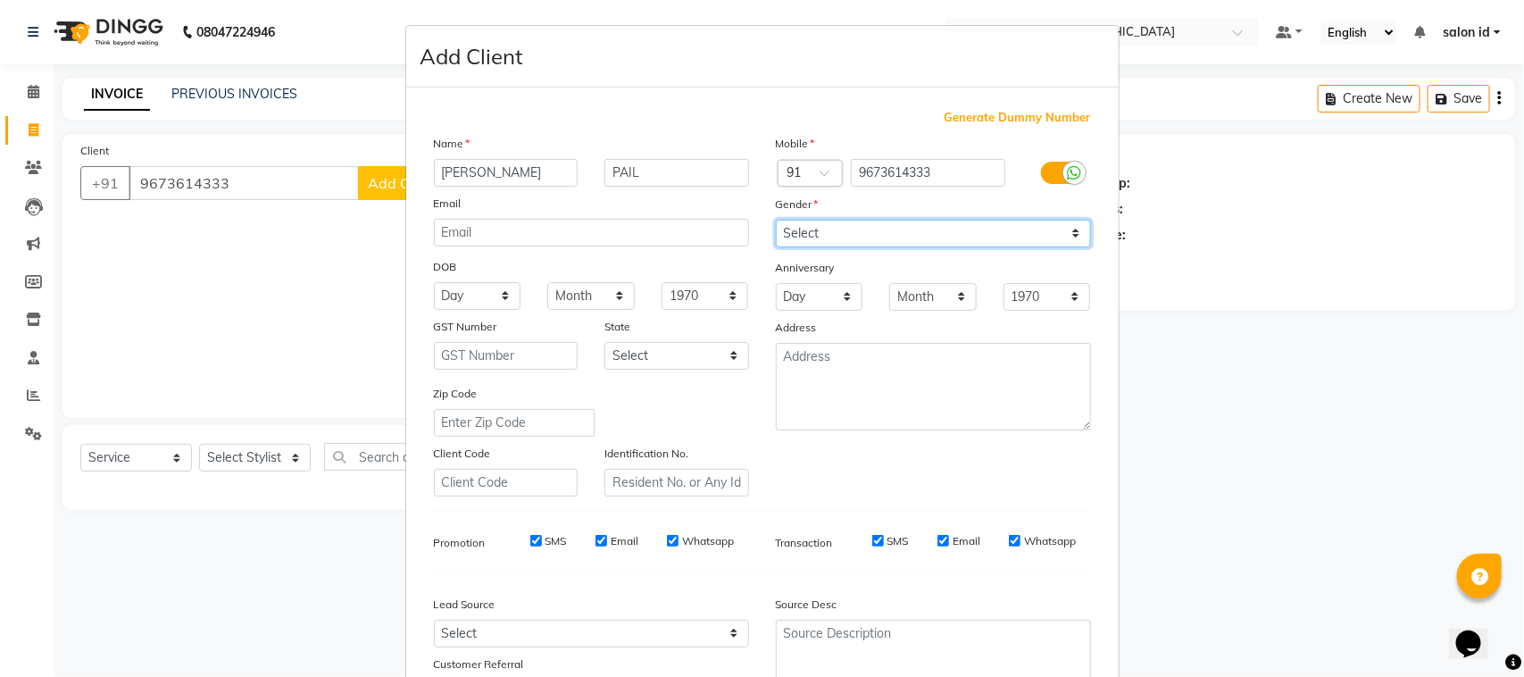
click at [776, 220] on select "Select Male Female Other Prefer Not To Say" at bounding box center [933, 234] width 315 height 28
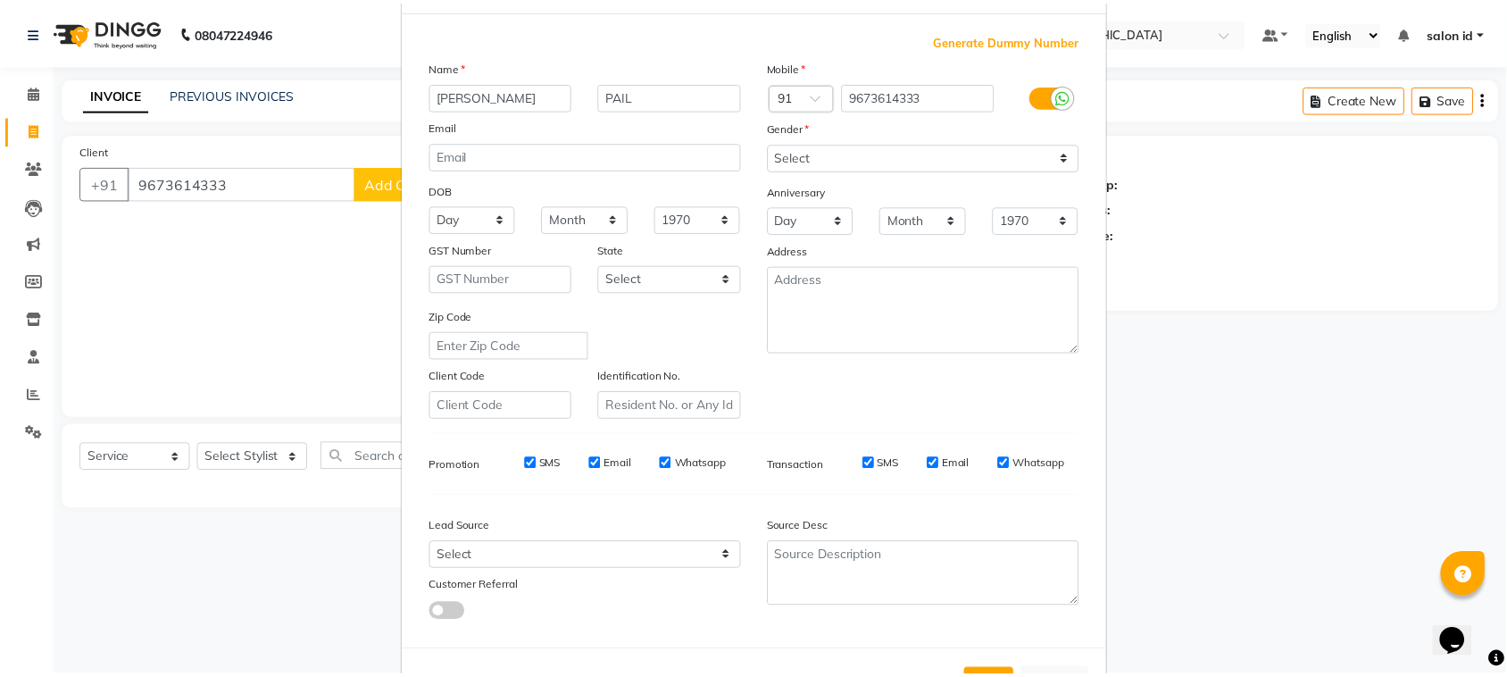
scroll to position [140, 0]
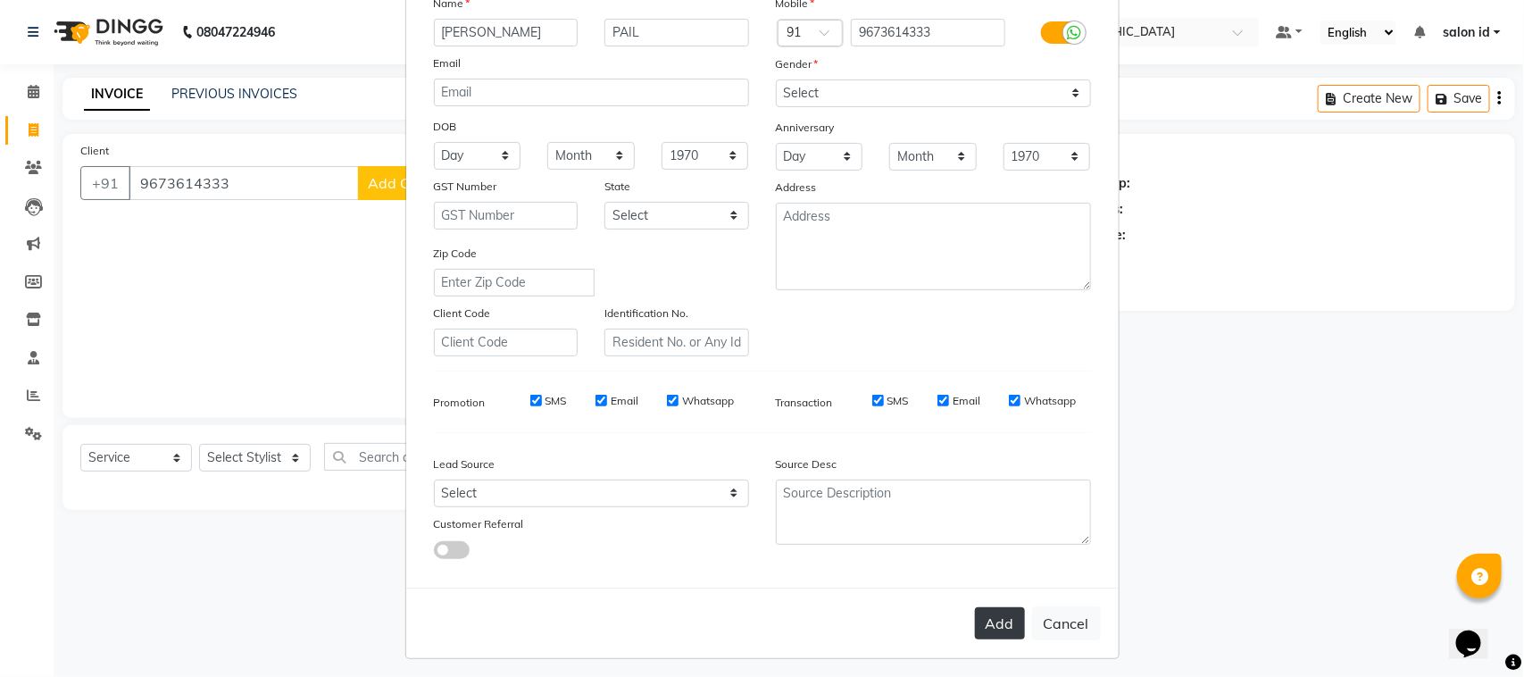
click at [1002, 616] on button "Add" at bounding box center [1000, 623] width 50 height 32
select select
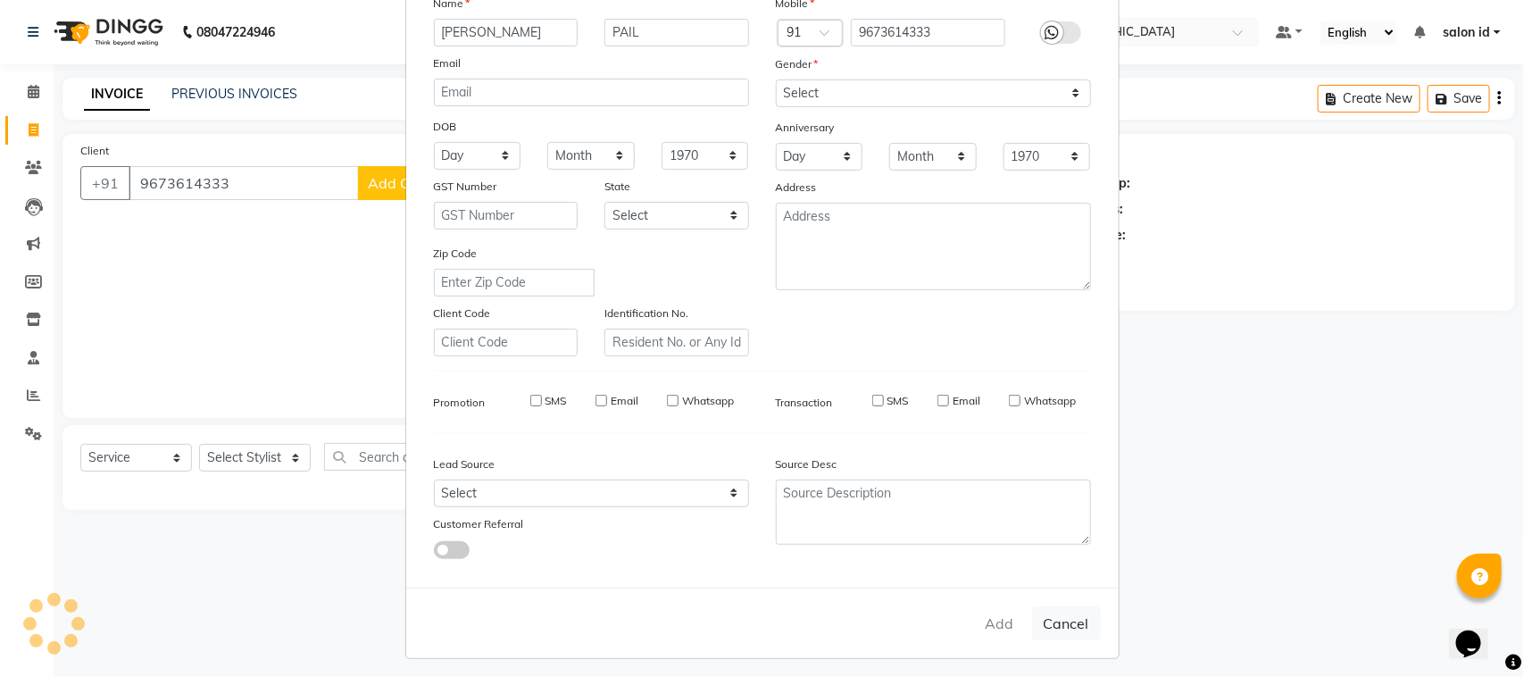
select select
checkbox input "false"
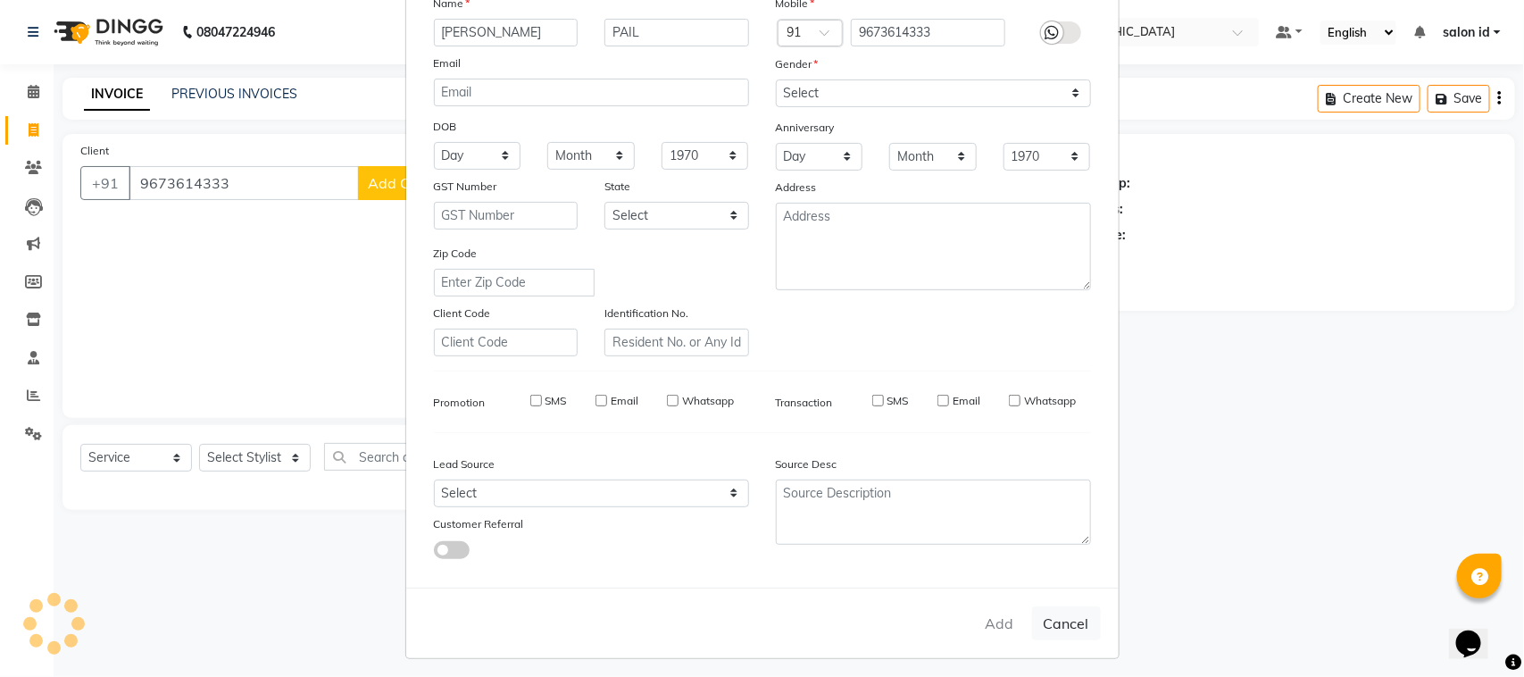
checkbox input "false"
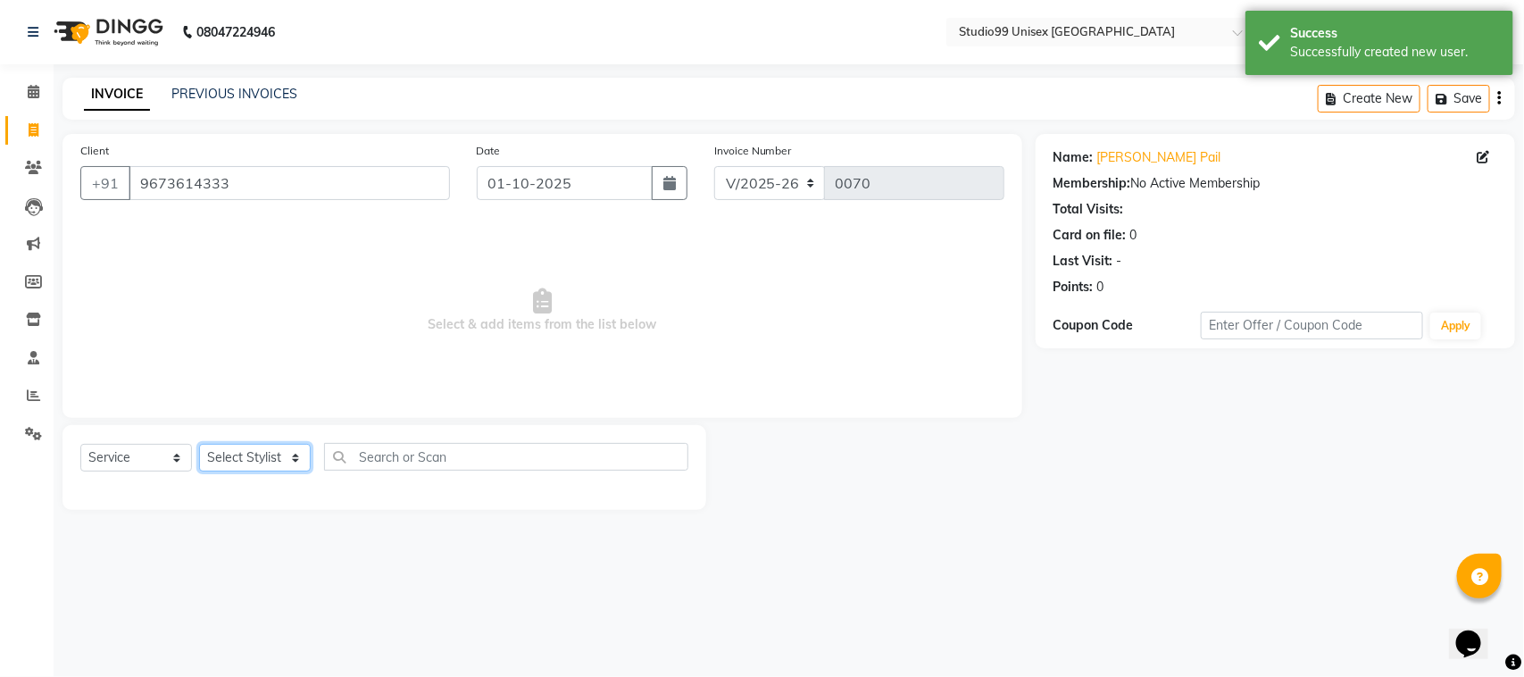
click at [292, 455] on select "Select Stylist AFTAB AFZAL SHAIKH Kapil salon id Saroj pathak SEEMA shadiya bai…" at bounding box center [255, 458] width 112 height 28
select select "92948"
click at [199, 444] on select "Select Stylist AFTAB AFZAL SHAIKH Kapil salon id Saroj pathak SEEMA shadiya bai…" at bounding box center [255, 458] width 112 height 28
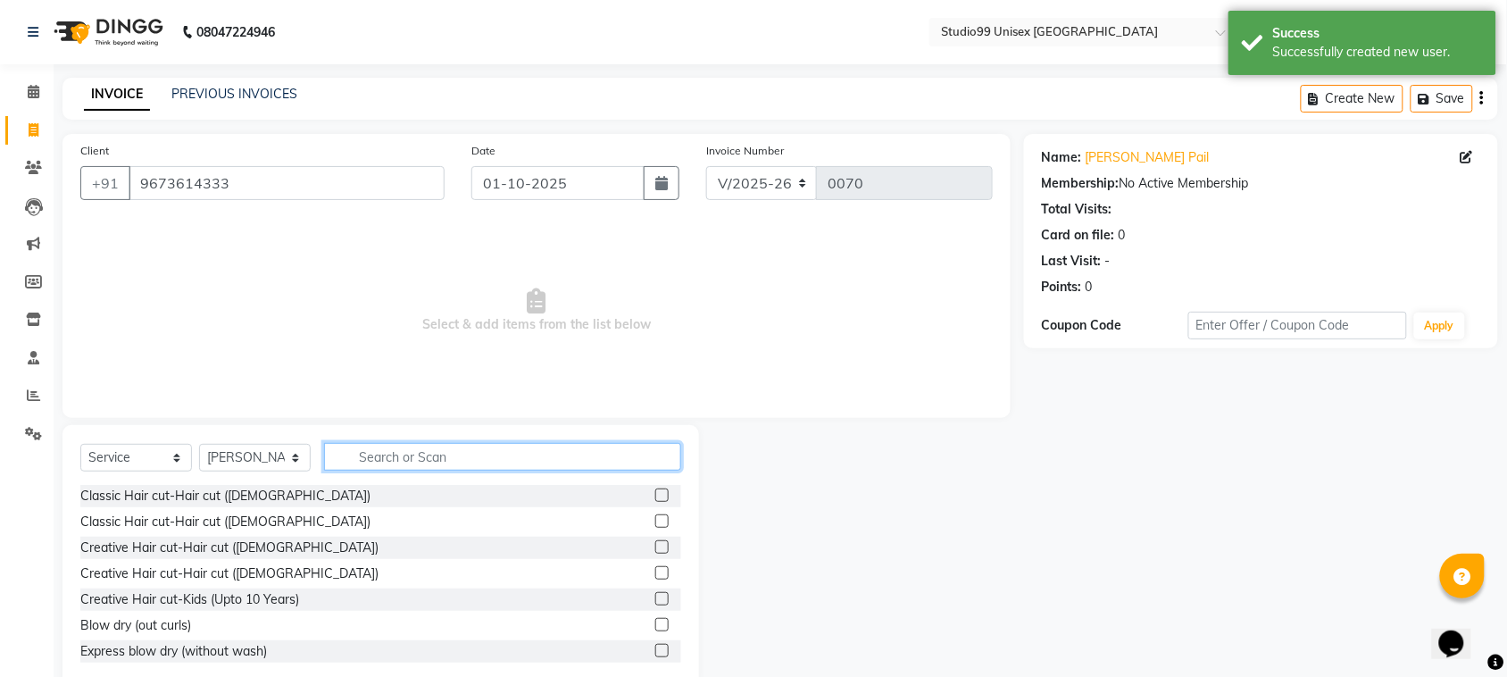
click at [411, 456] on input "text" at bounding box center [502, 457] width 357 height 28
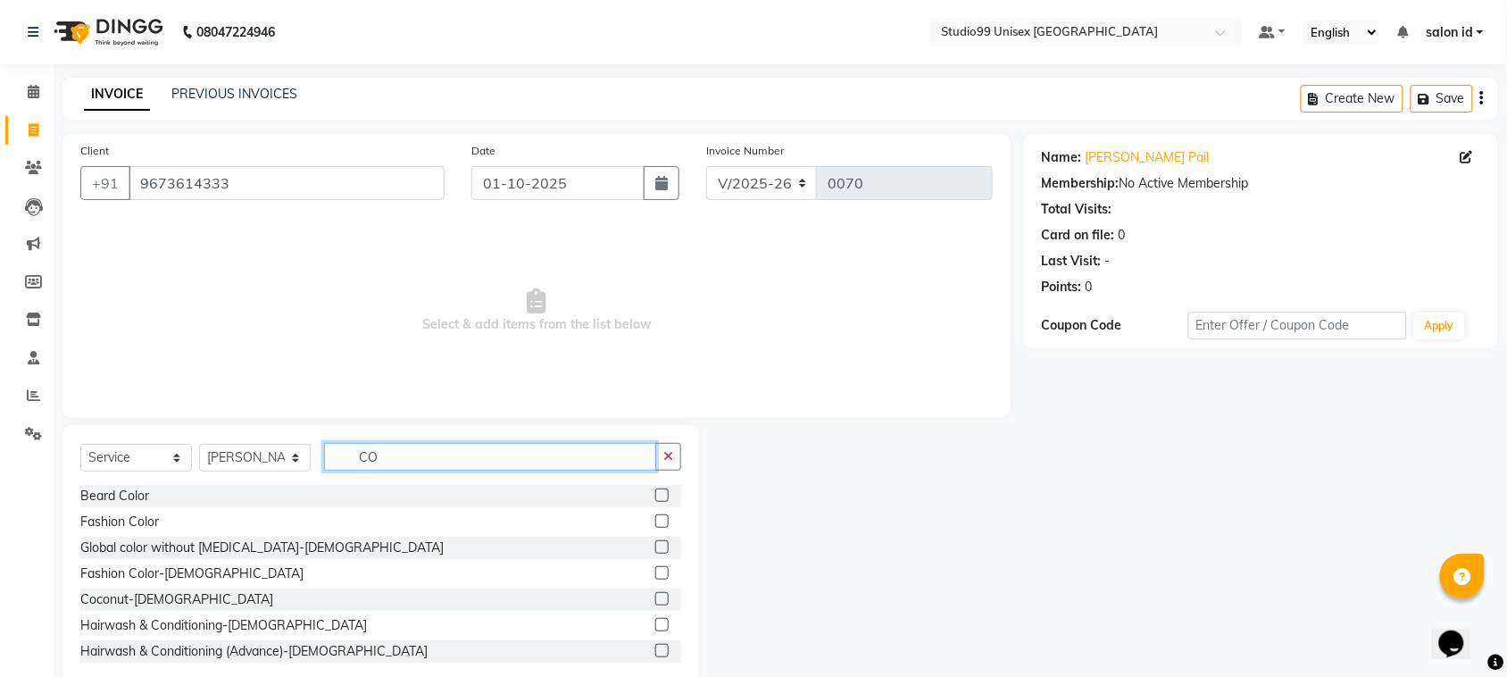
type input "CO"
click at [655, 596] on label at bounding box center [661, 598] width 13 height 13
click at [655, 596] on input "checkbox" at bounding box center [661, 600] width 12 height 12
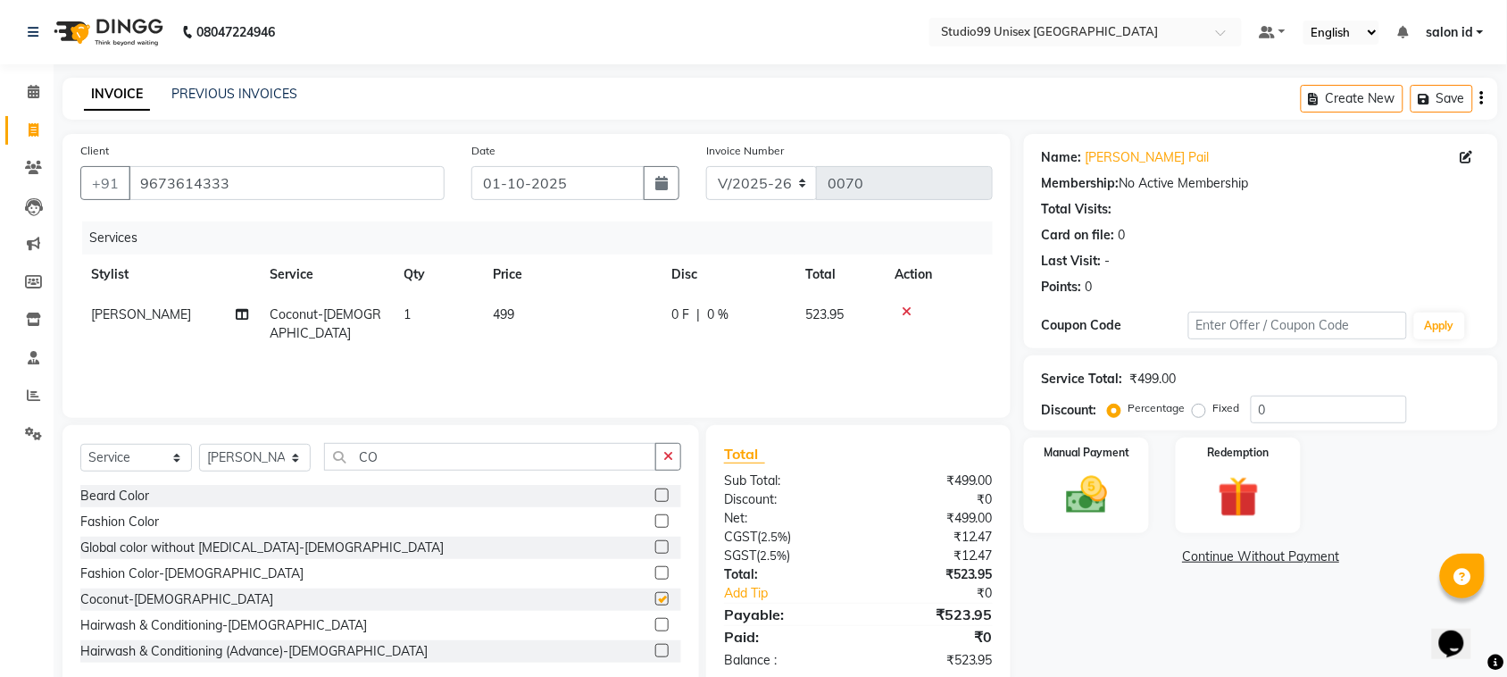
checkbox input "false"
click at [515, 461] on input "CO" at bounding box center [490, 457] width 332 height 28
type input "C"
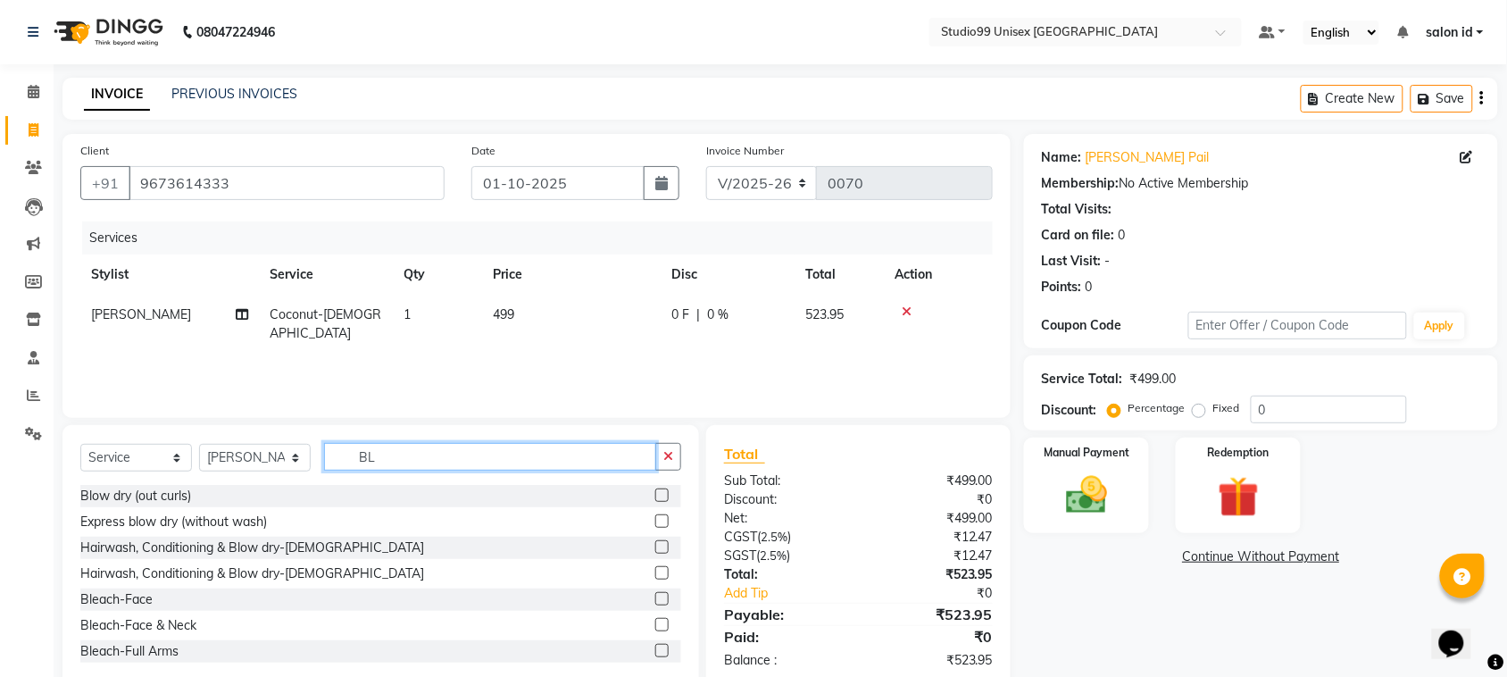
type input "BL"
click at [655, 574] on label at bounding box center [661, 572] width 13 height 13
click at [655, 574] on input "checkbox" at bounding box center [661, 574] width 12 height 12
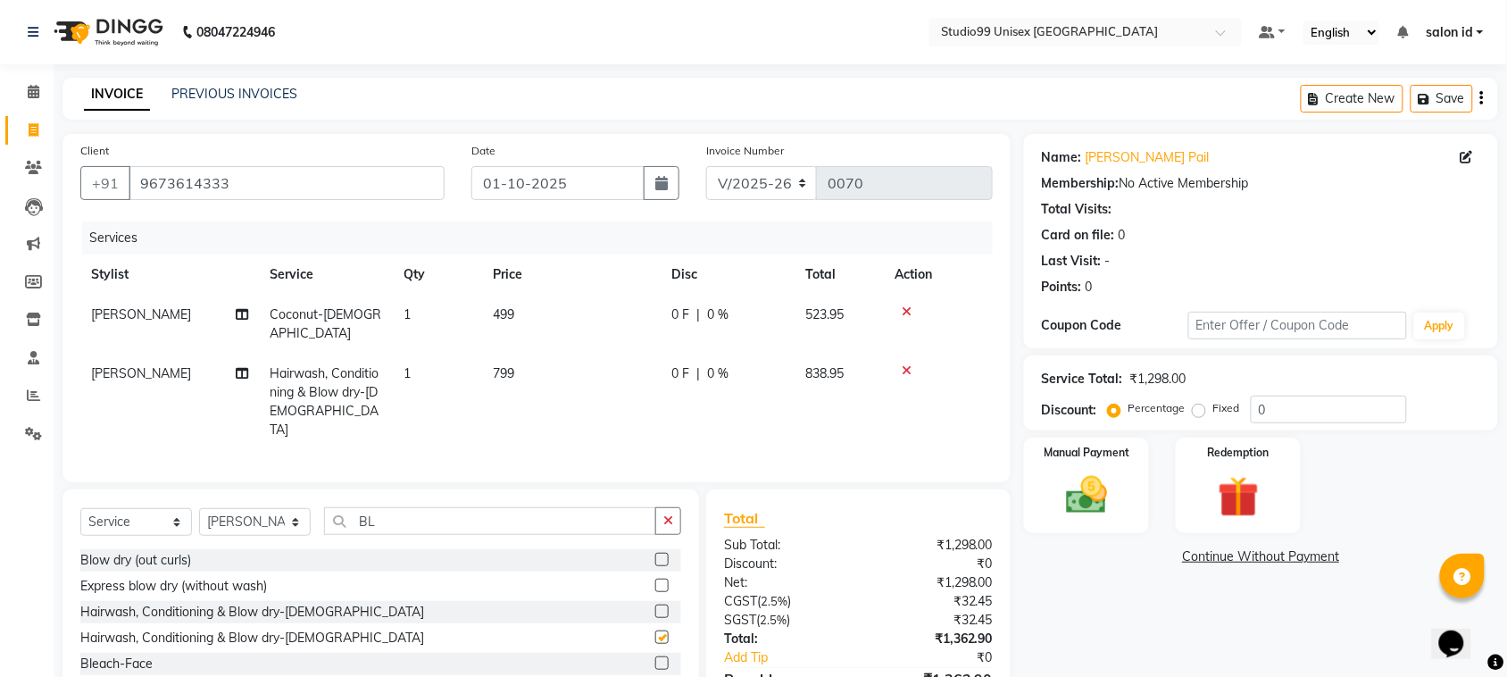
checkbox input "false"
click at [1270, 408] on input "0" at bounding box center [1329, 410] width 156 height 28
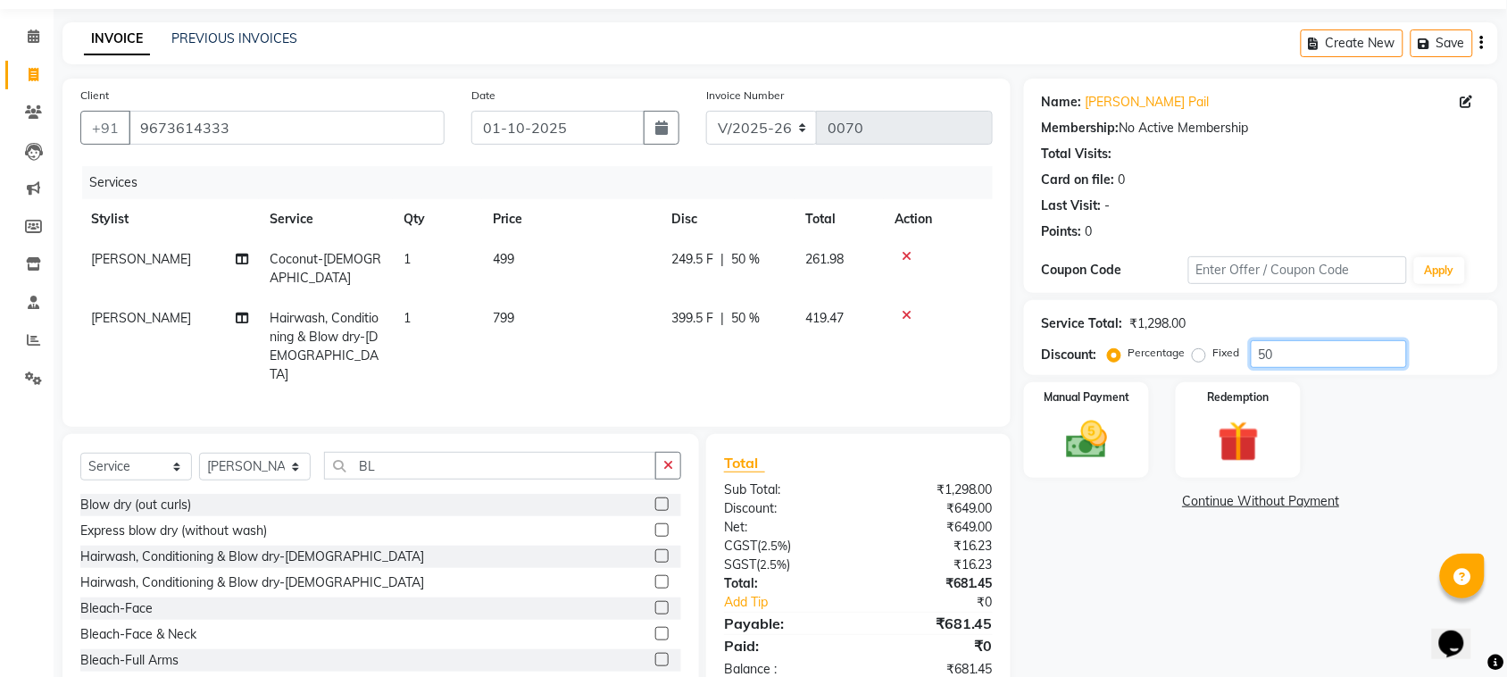
scroll to position [81, 0]
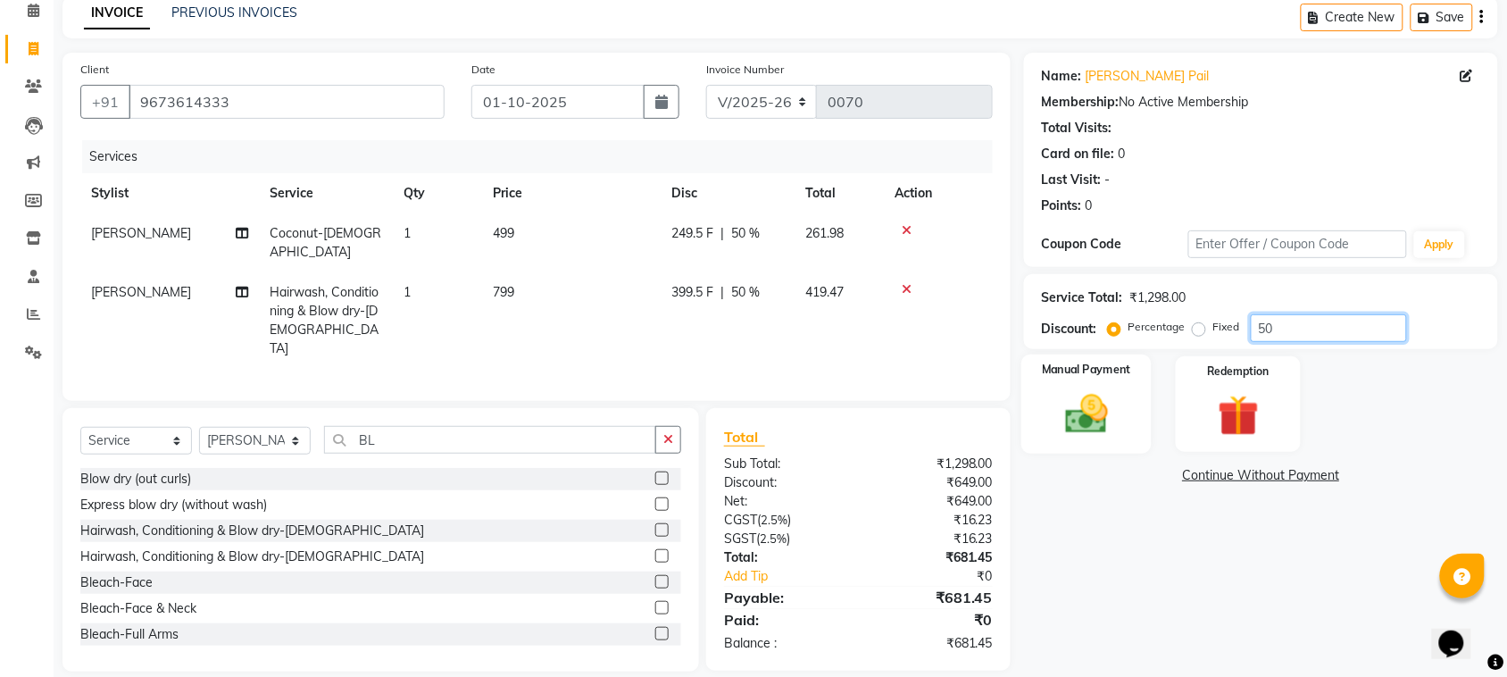
type input "50"
click at [1114, 438] on img at bounding box center [1087, 413] width 70 height 49
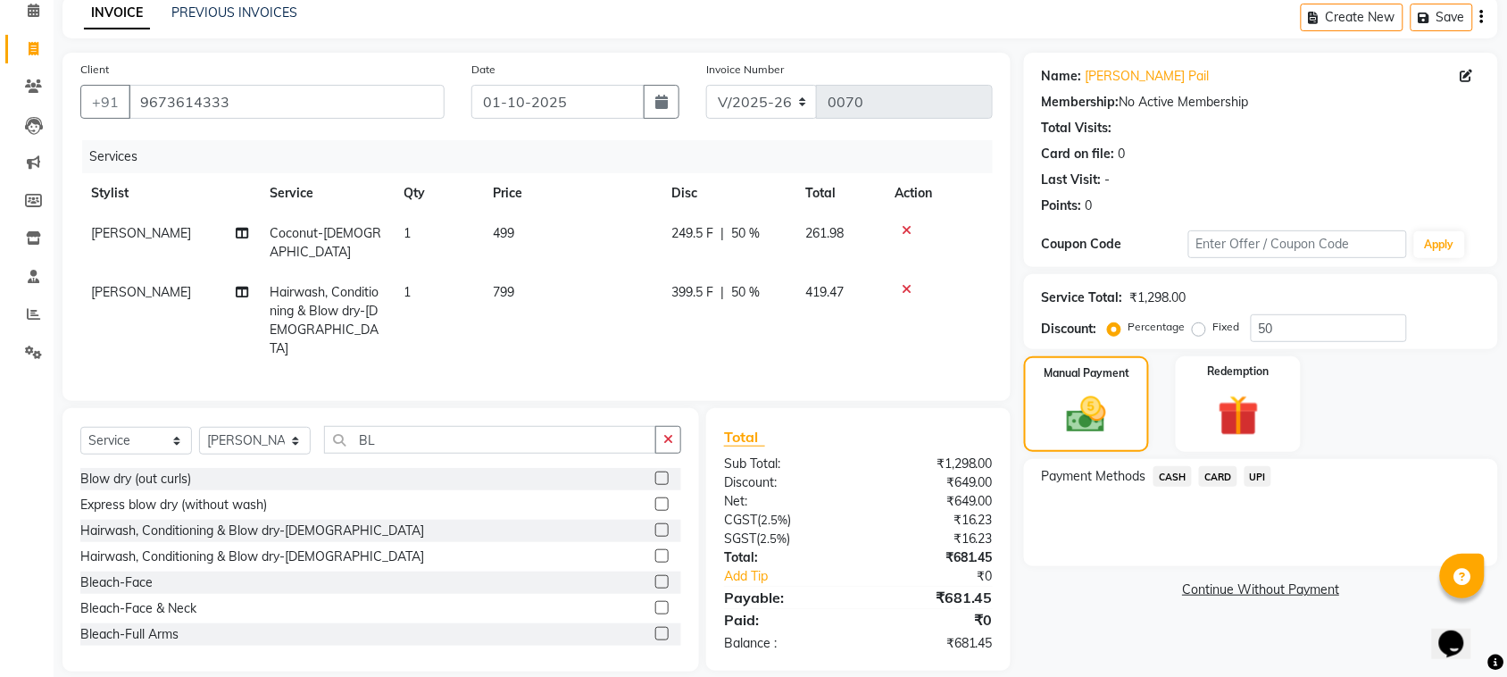
click at [1179, 475] on span "CASH" at bounding box center [1173, 476] width 38 height 21
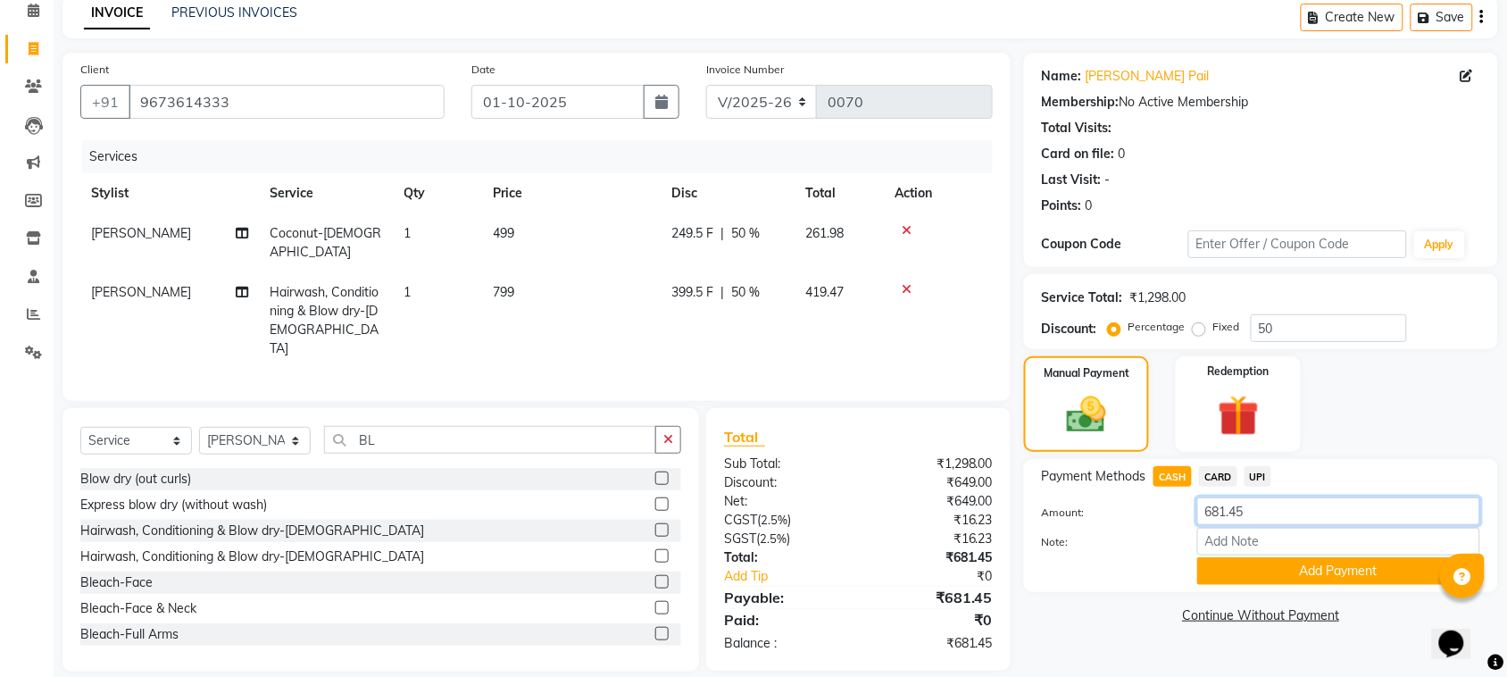
click at [1272, 516] on input "681.45" at bounding box center [1338, 511] width 283 height 28
type input "600"
click at [1279, 569] on button "Add Payment" at bounding box center [1338, 571] width 283 height 28
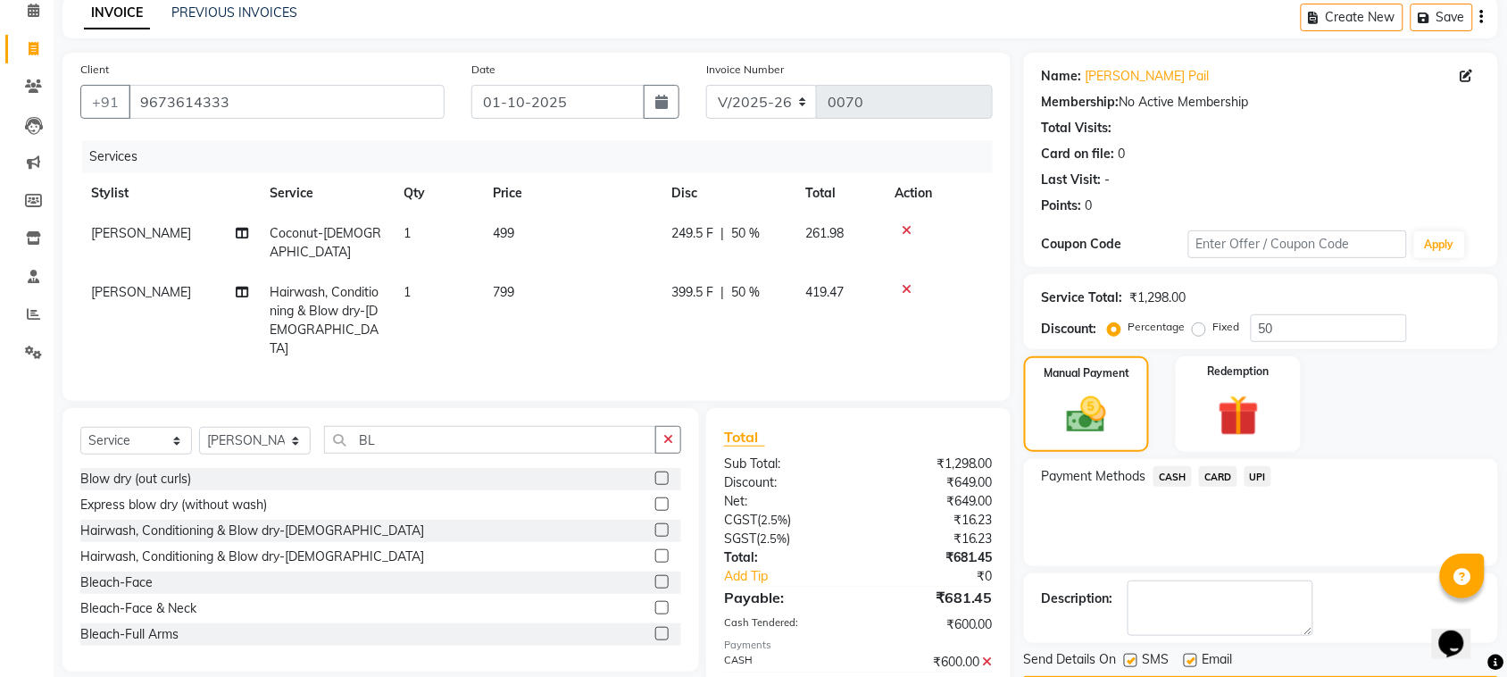
click at [1262, 475] on span "UPI" at bounding box center [1259, 476] width 28 height 21
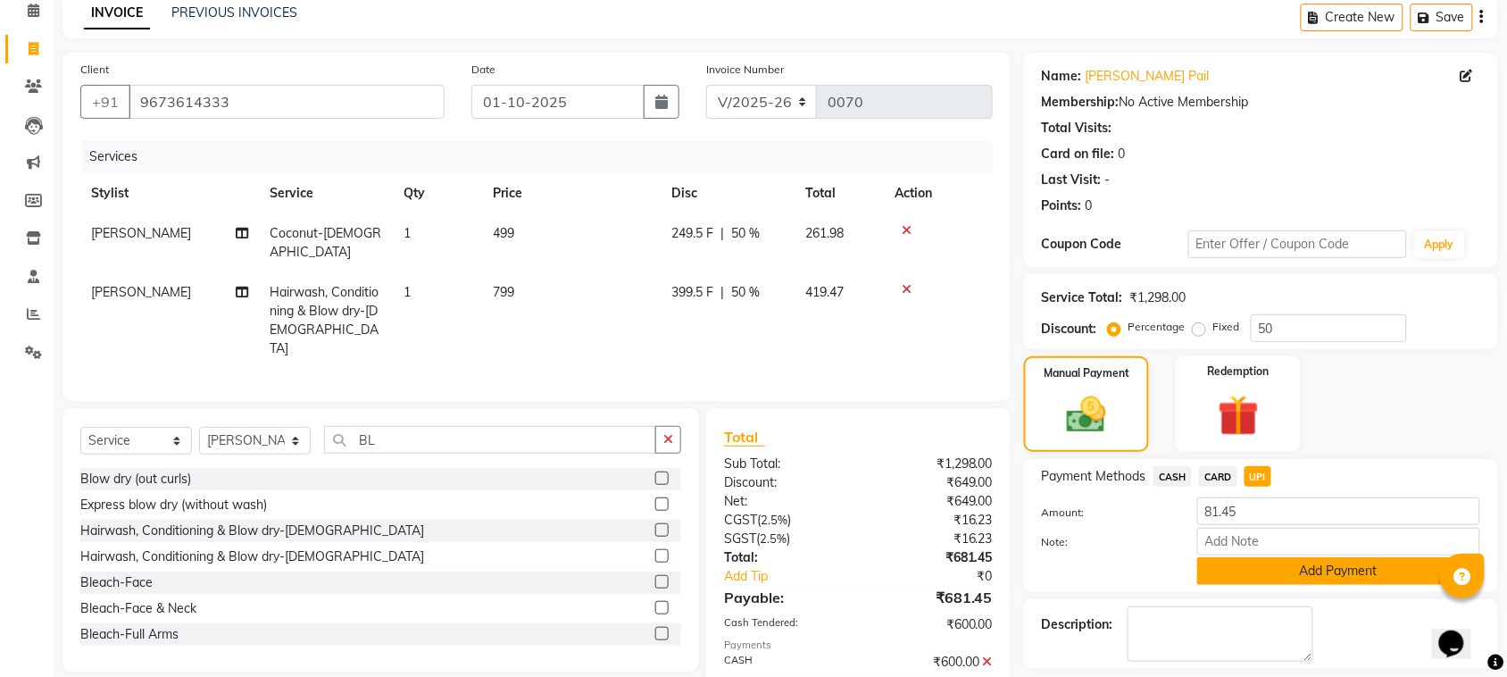
click at [1296, 567] on button "Add Payment" at bounding box center [1338, 571] width 283 height 28
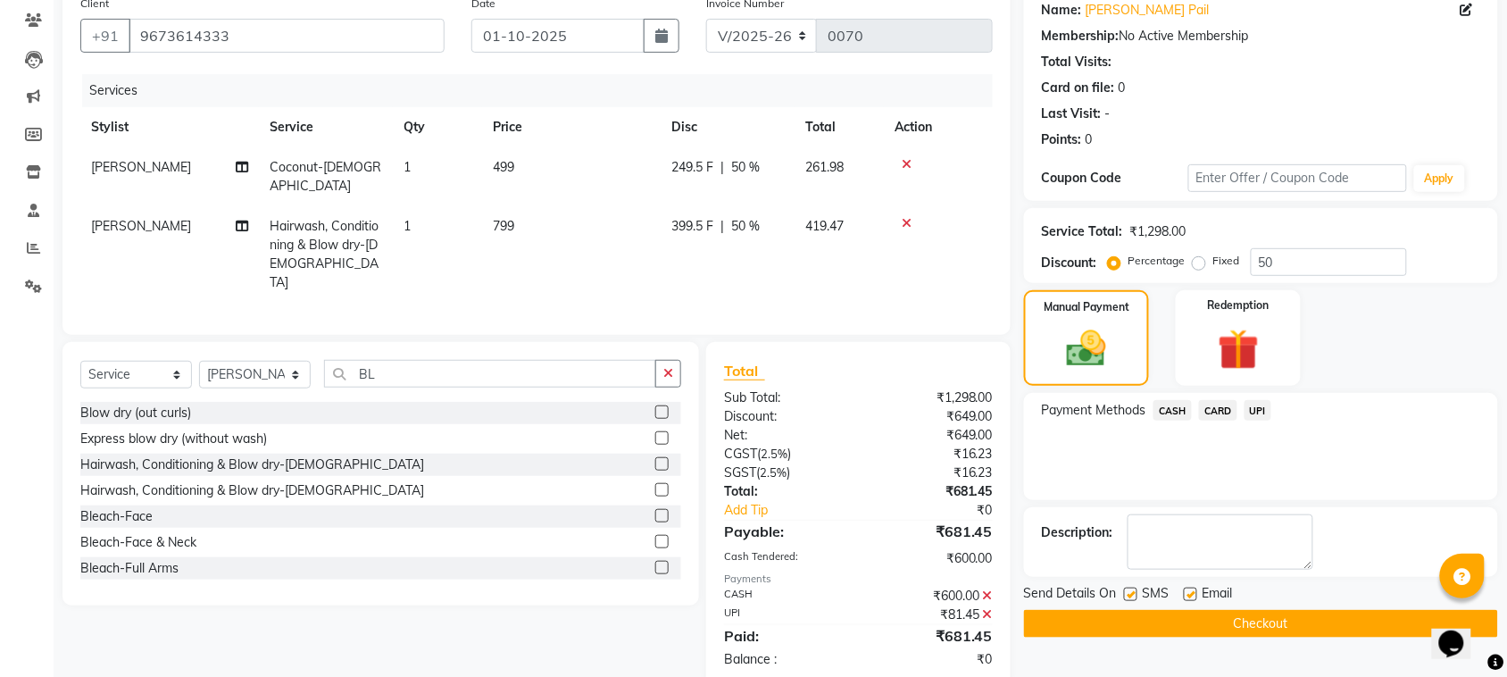
scroll to position [162, 0]
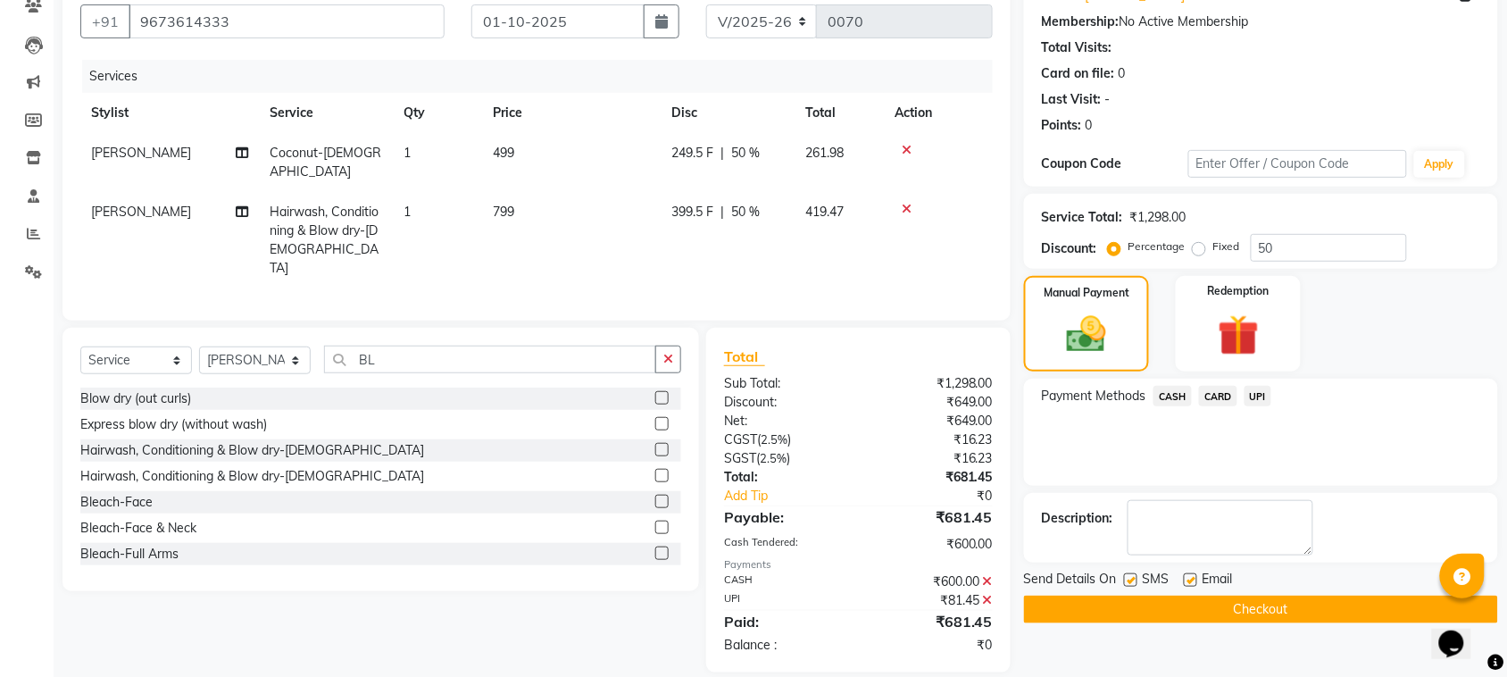
click at [1332, 600] on button "Checkout" at bounding box center [1261, 610] width 474 height 28
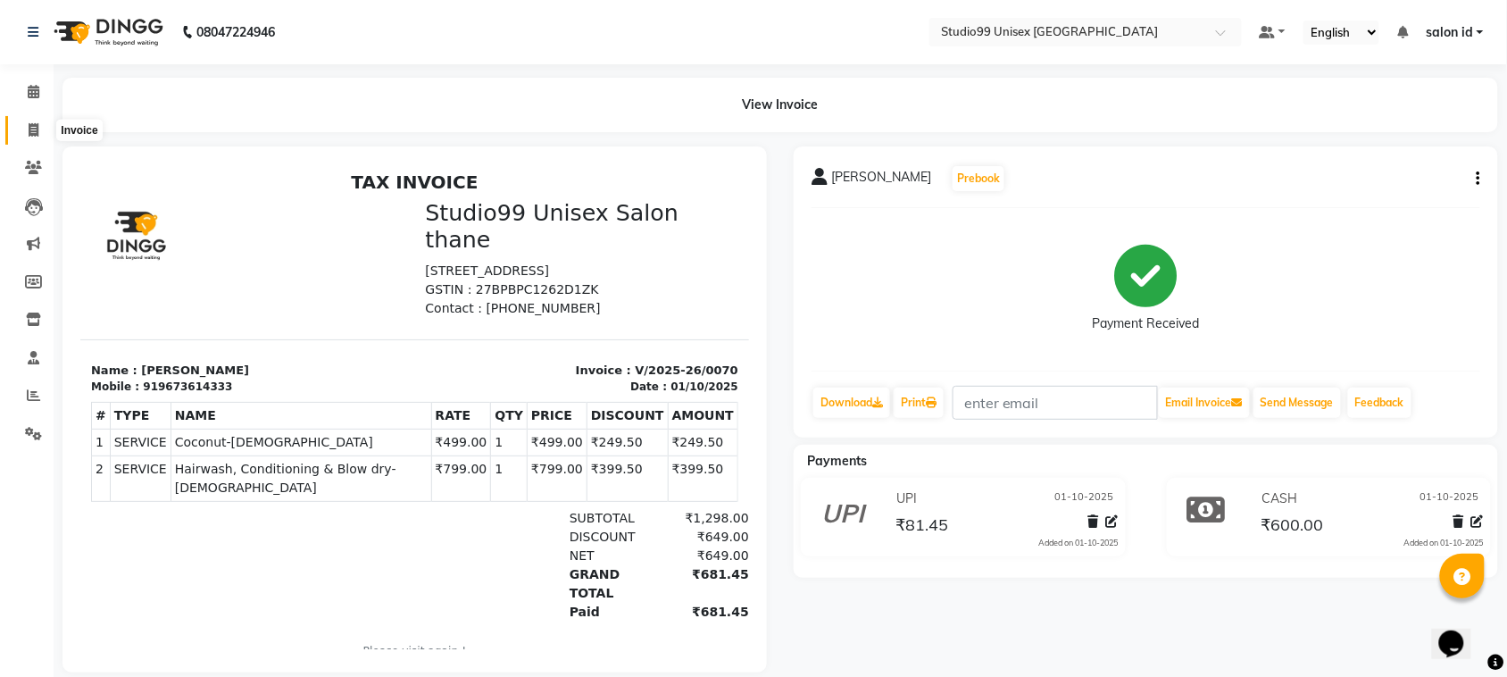
click at [33, 125] on icon at bounding box center [34, 129] width 10 height 13
select select "9023"
select select "service"
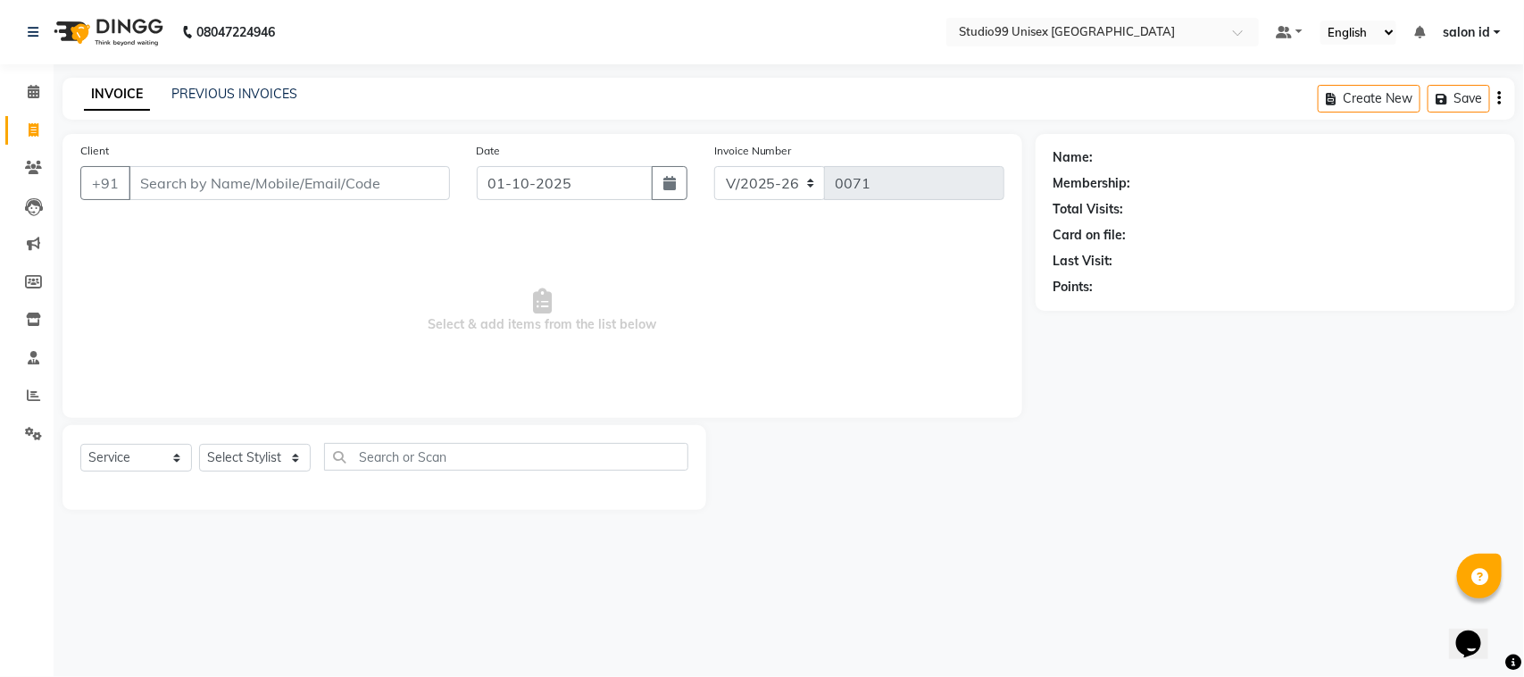
click at [251, 184] on input "Client" at bounding box center [289, 183] width 321 height 34
type input "9322512729"
click at [400, 189] on span "Add Client" at bounding box center [404, 183] width 71 height 18
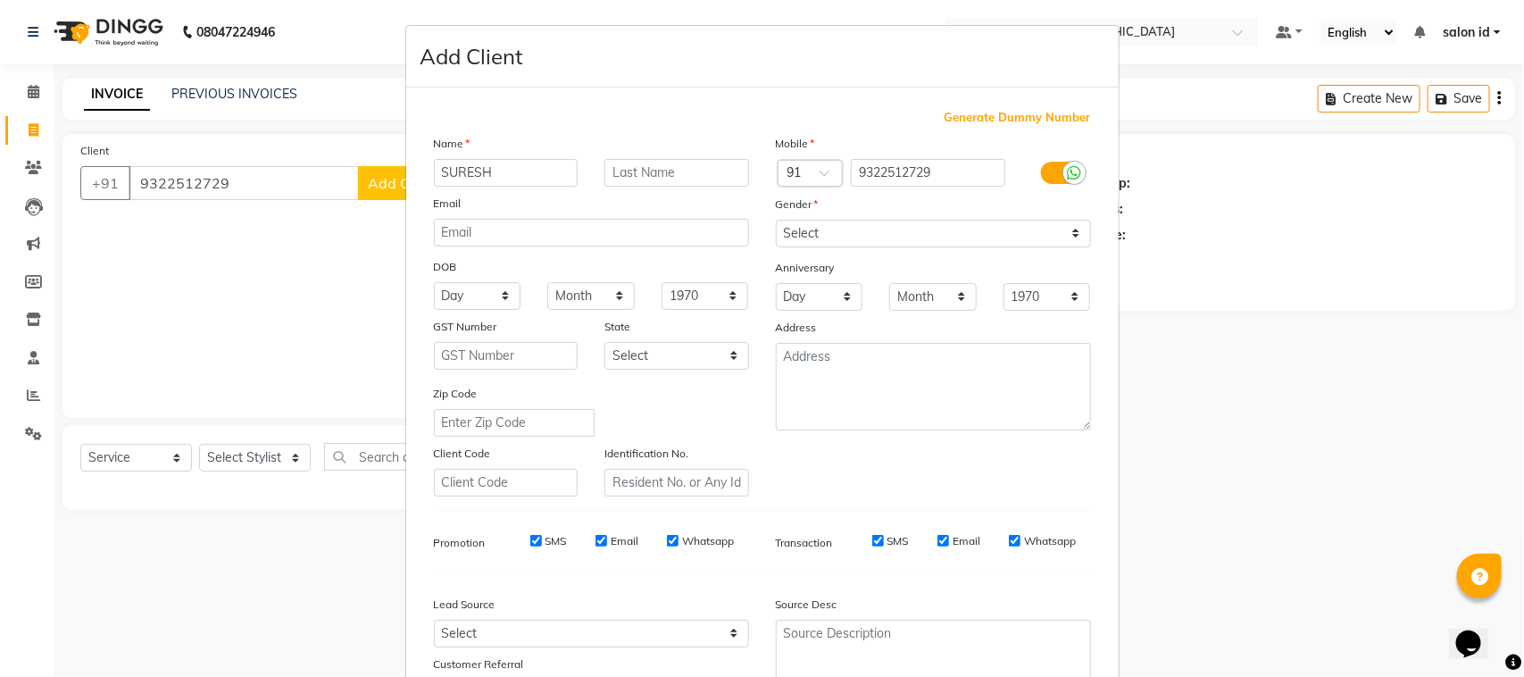
type input "SURESH"
click at [626, 168] on input "text" at bounding box center [677, 173] width 145 height 28
type input "[PERSON_NAME]"
click at [1064, 234] on select "Select [DEMOGRAPHIC_DATA] [DEMOGRAPHIC_DATA] Other Prefer Not To Say" at bounding box center [933, 234] width 315 height 28
select select "[DEMOGRAPHIC_DATA]"
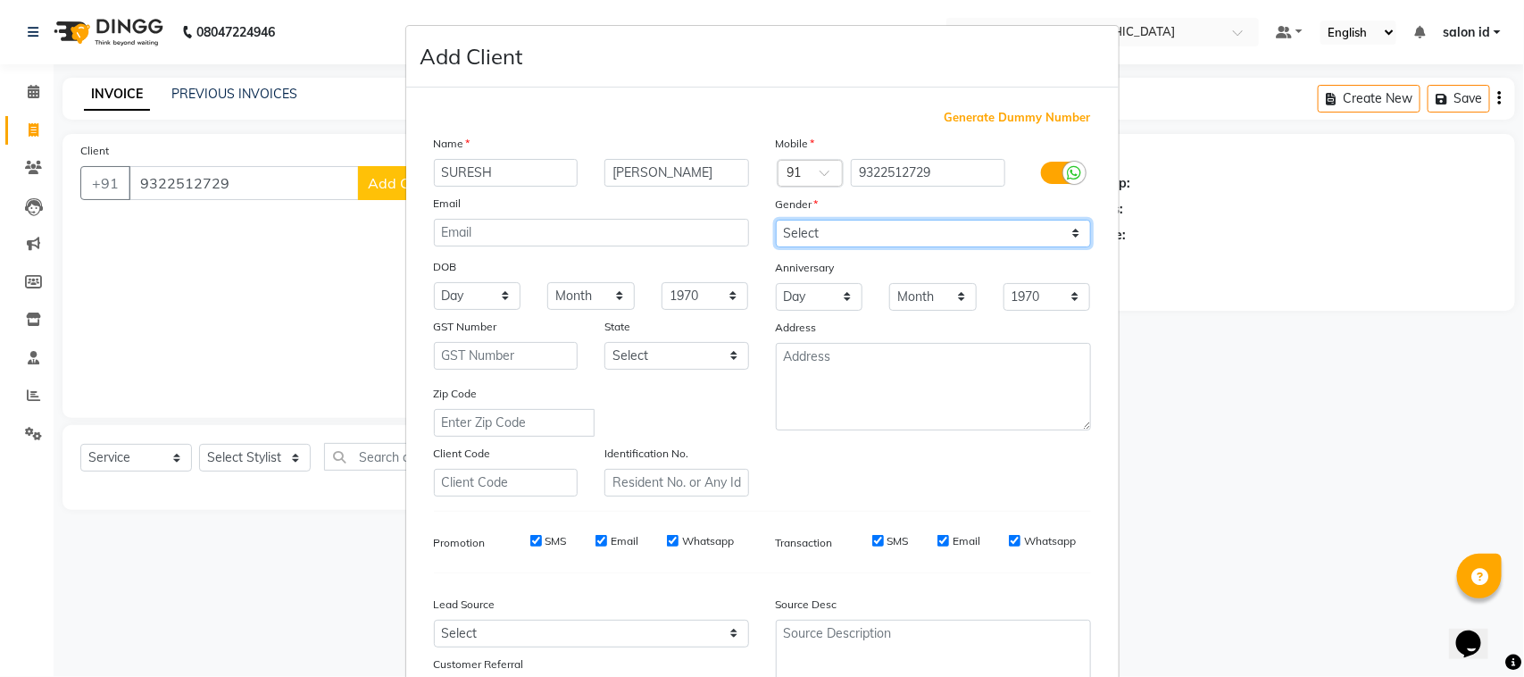
click at [776, 220] on select "Select [DEMOGRAPHIC_DATA] [DEMOGRAPHIC_DATA] Other Prefer Not To Say" at bounding box center [933, 234] width 315 height 28
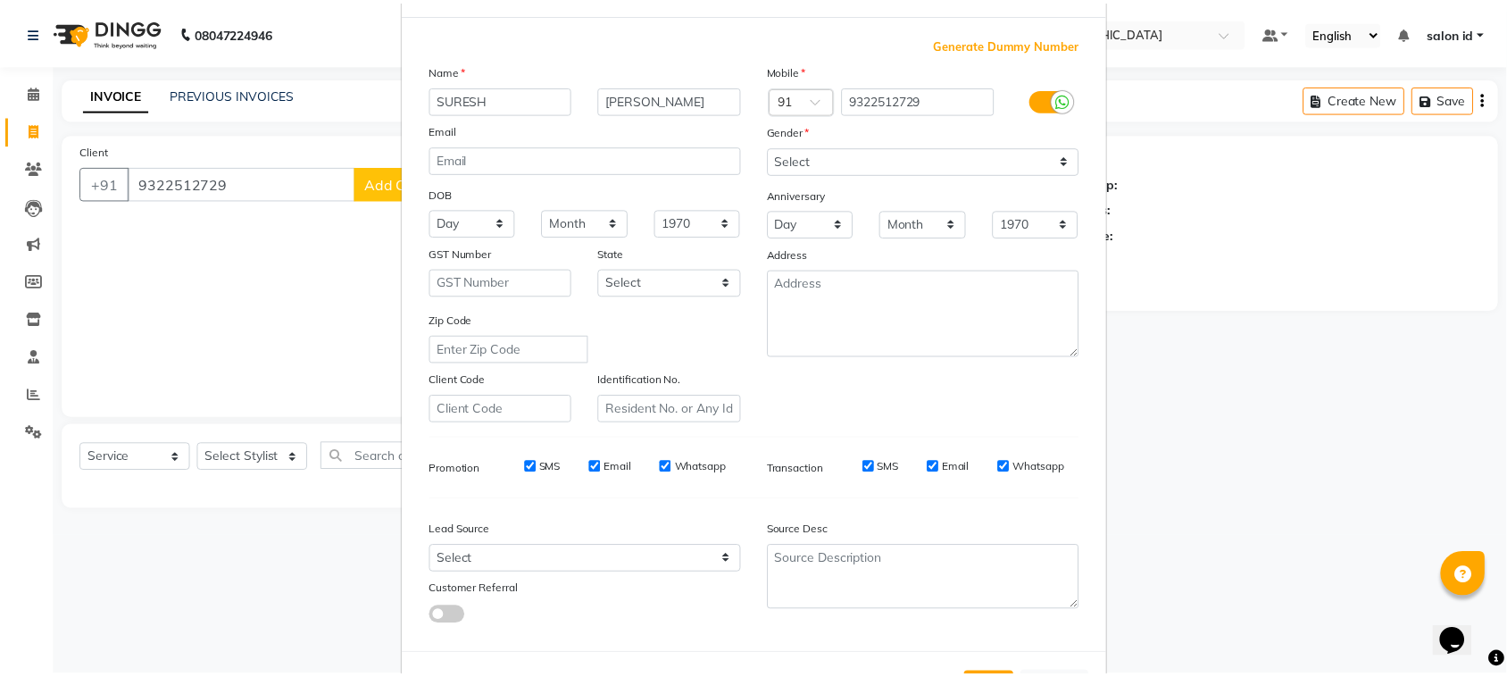
scroll to position [140, 0]
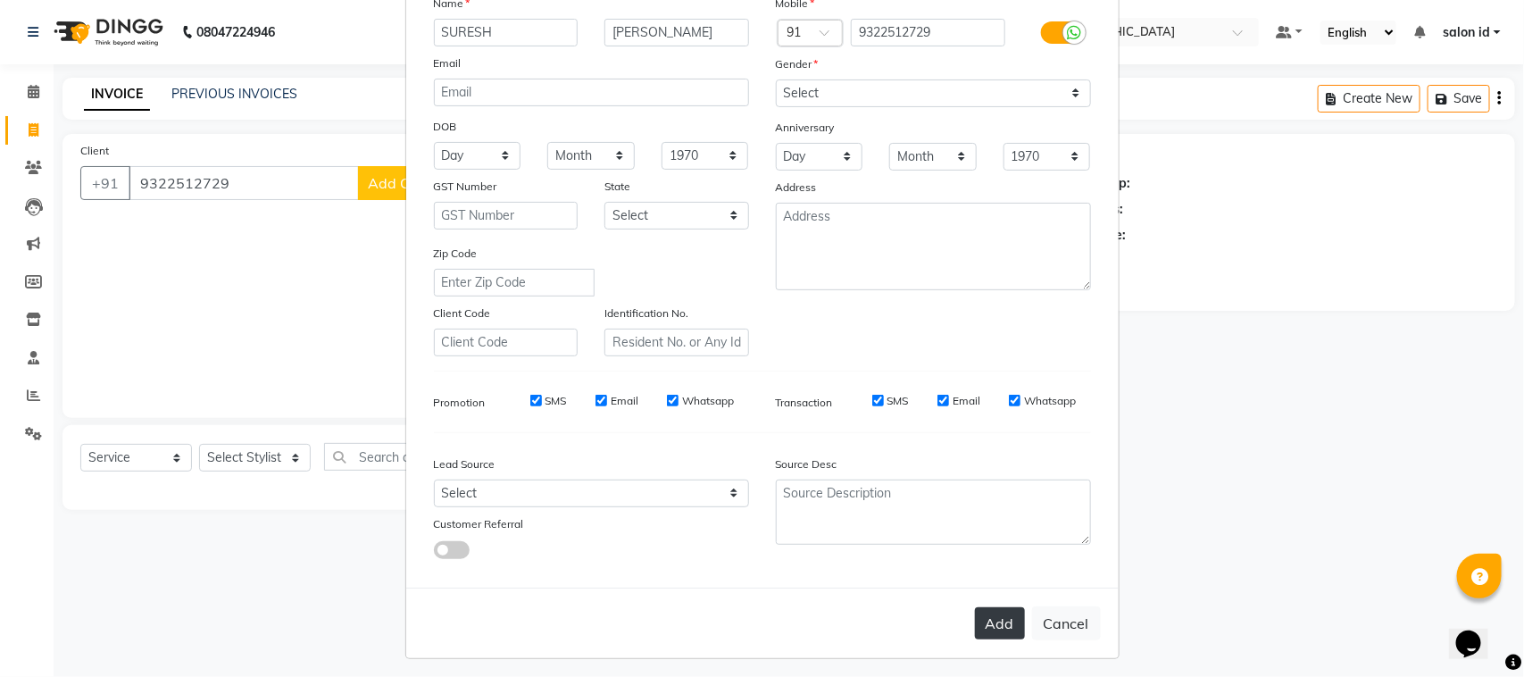
click at [1005, 613] on button "Add" at bounding box center [1000, 623] width 50 height 32
select select
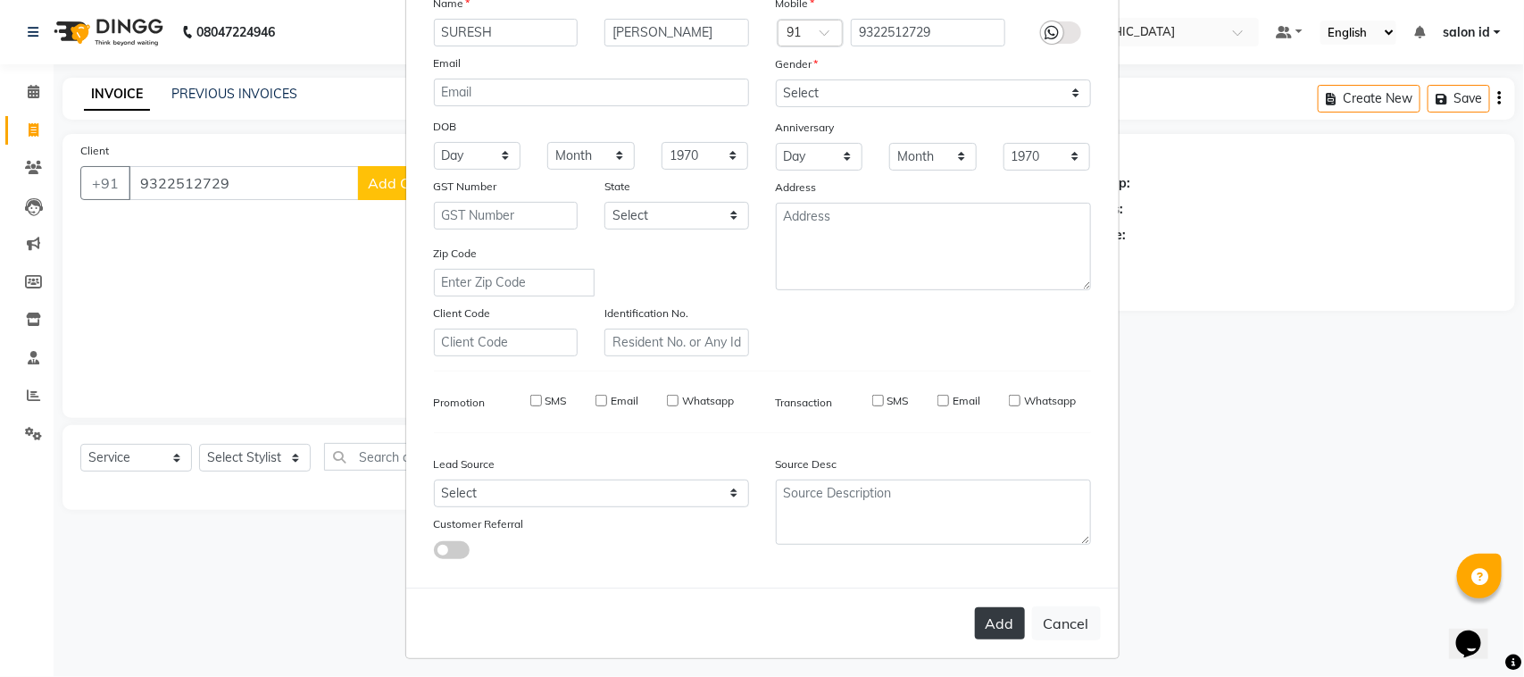
select select
checkbox input "false"
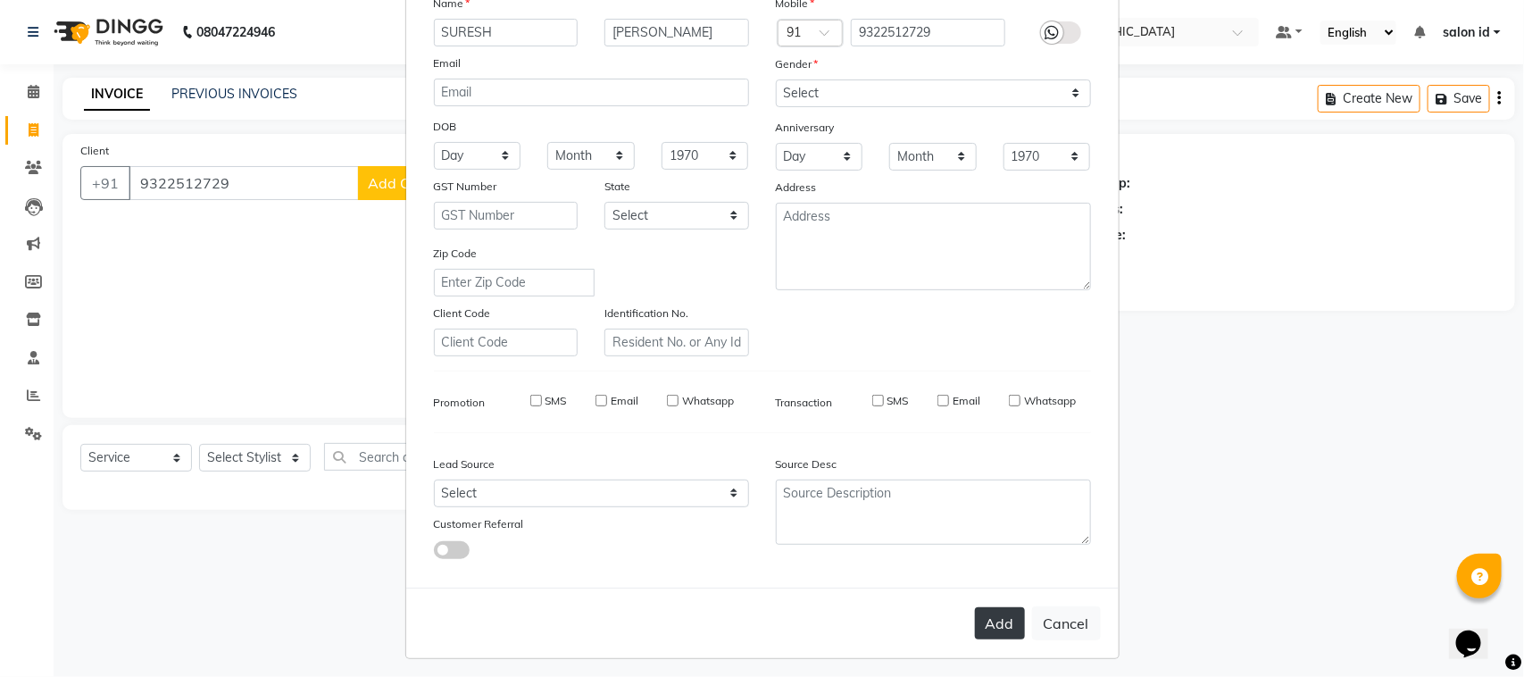
checkbox input "false"
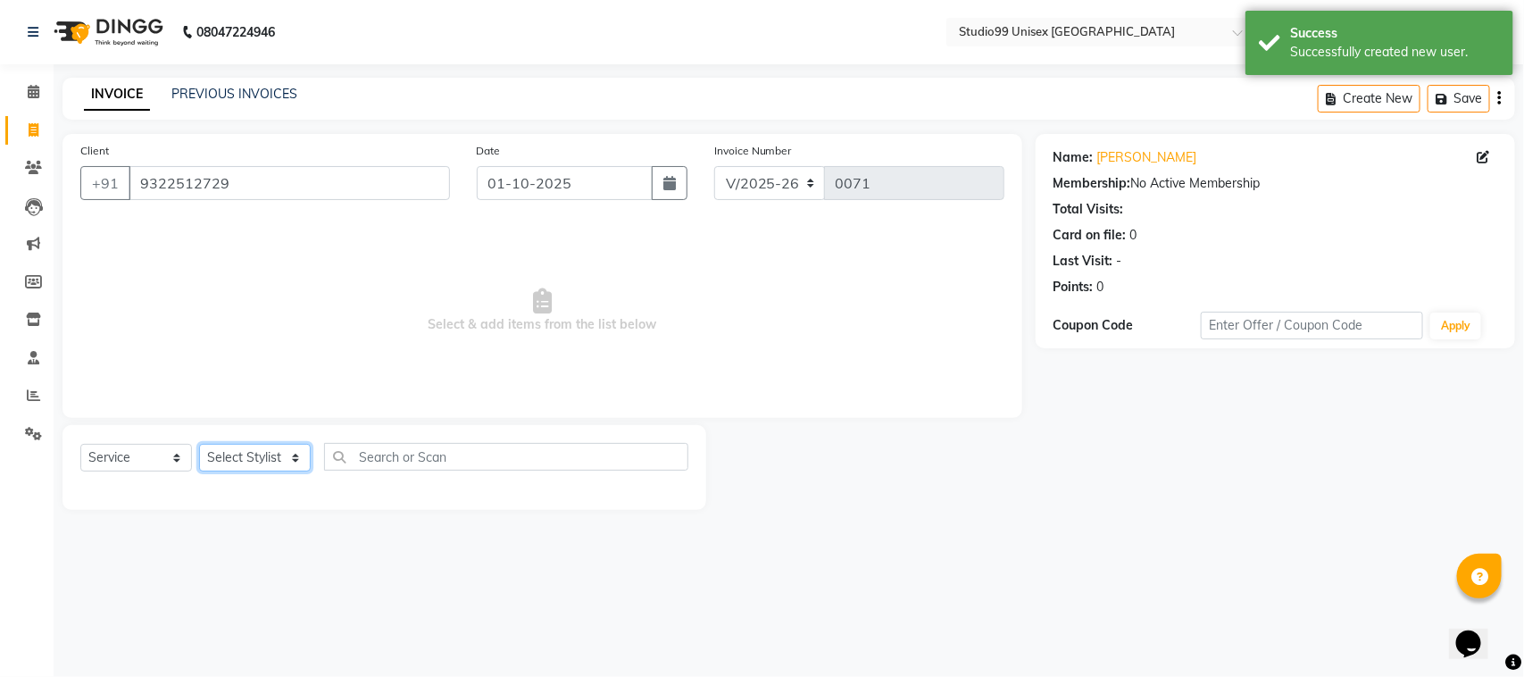
click at [290, 452] on select "Select Stylist [PERSON_NAME] [PERSON_NAME] salon id [PERSON_NAME] [PERSON_NAME]…" at bounding box center [255, 458] width 112 height 28
select select "93463"
click at [199, 444] on select "Select Stylist [PERSON_NAME] [PERSON_NAME] salon id [PERSON_NAME] [PERSON_NAME]…" at bounding box center [255, 458] width 112 height 28
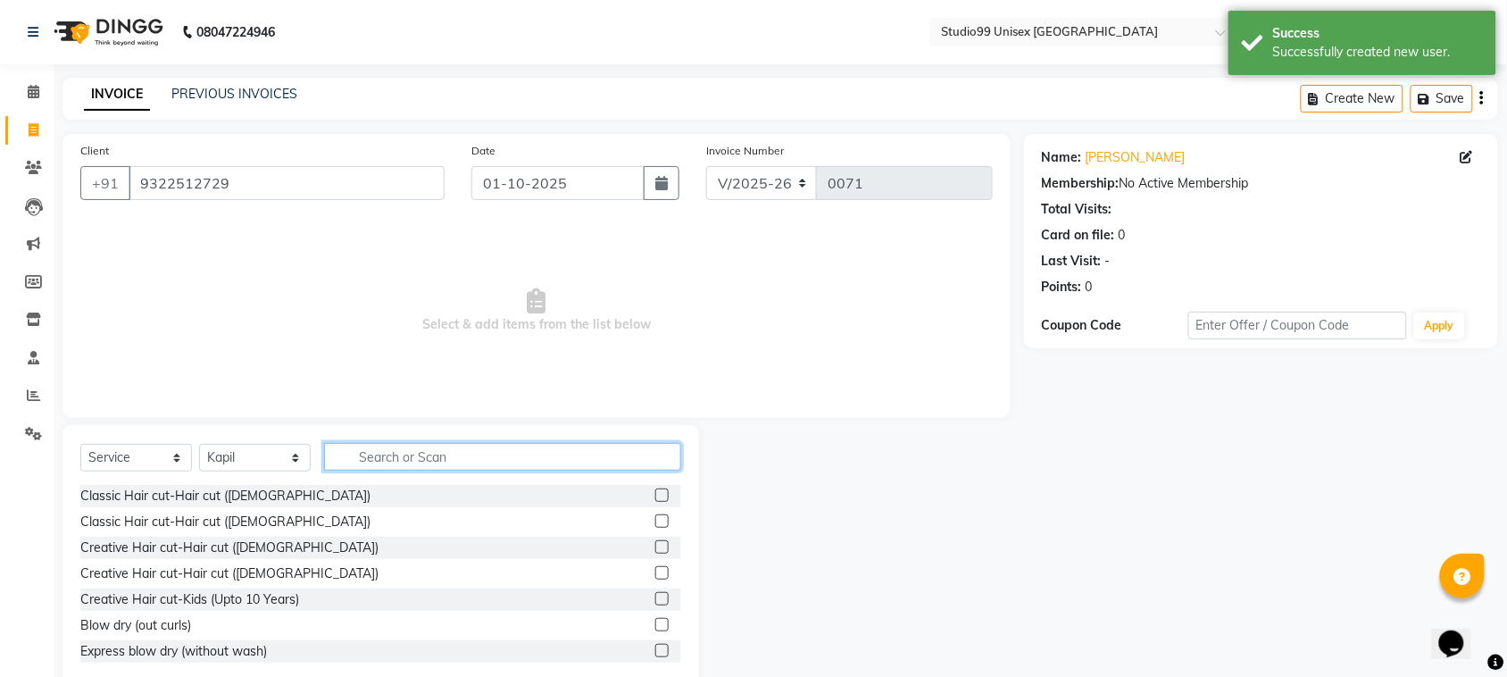
click at [440, 457] on input "text" at bounding box center [502, 457] width 357 height 28
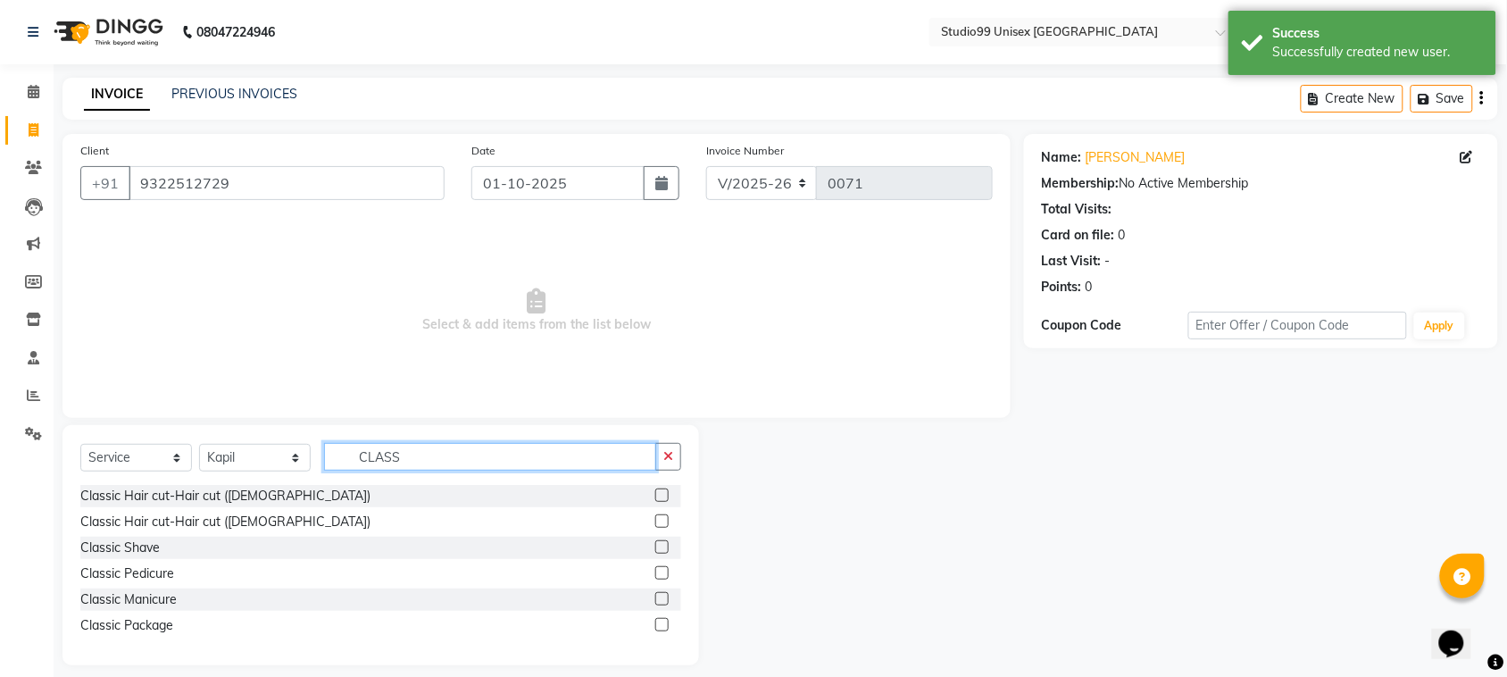
type input "CLASS"
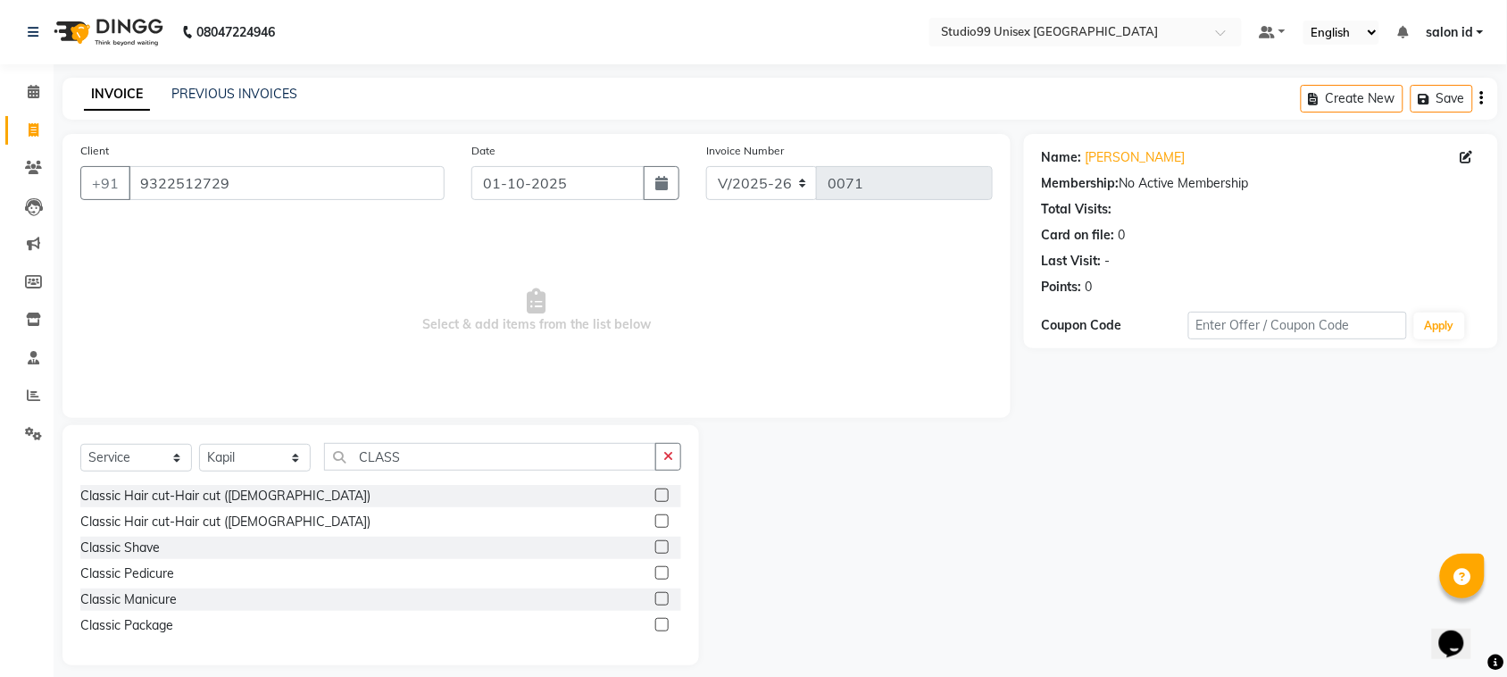
click at [661, 571] on label at bounding box center [661, 572] width 13 height 13
click at [661, 571] on input "checkbox" at bounding box center [661, 574] width 12 height 12
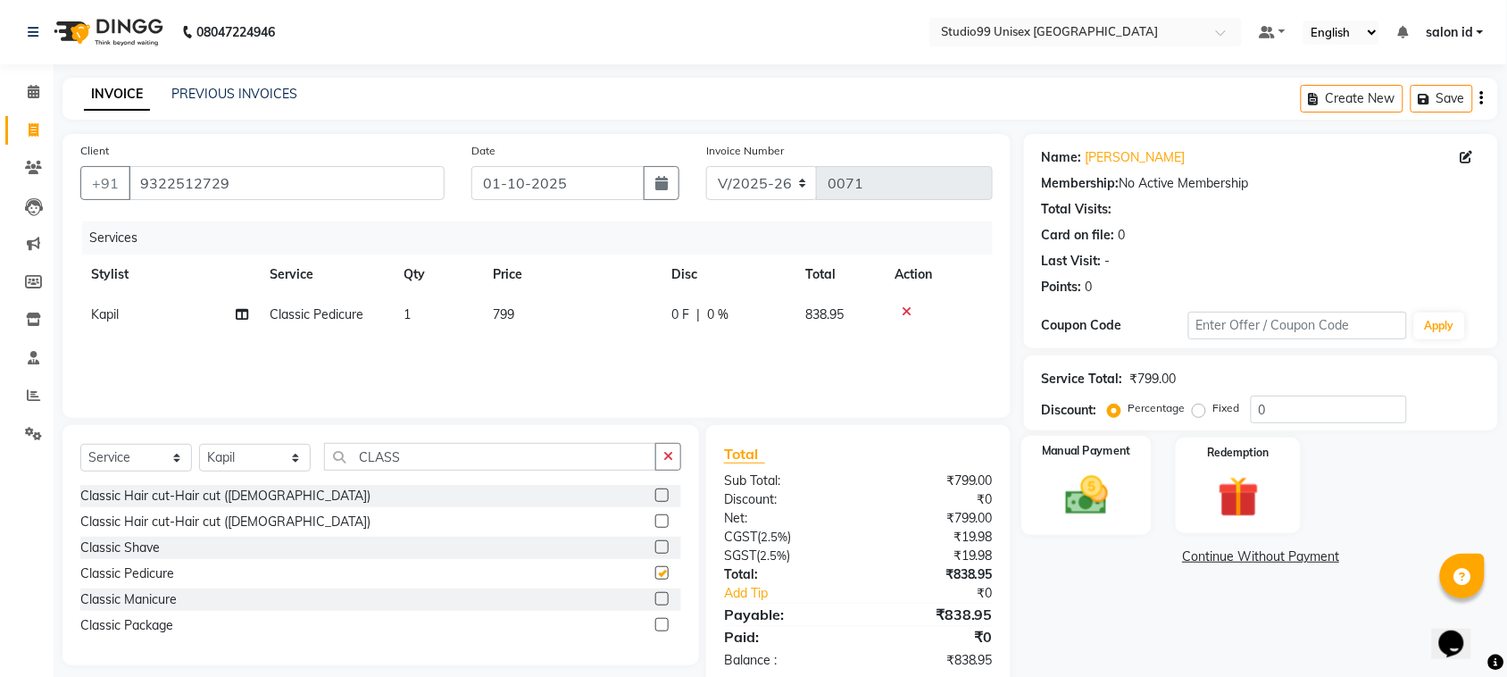
checkbox input "false"
click at [1271, 413] on input "0" at bounding box center [1329, 410] width 156 height 28
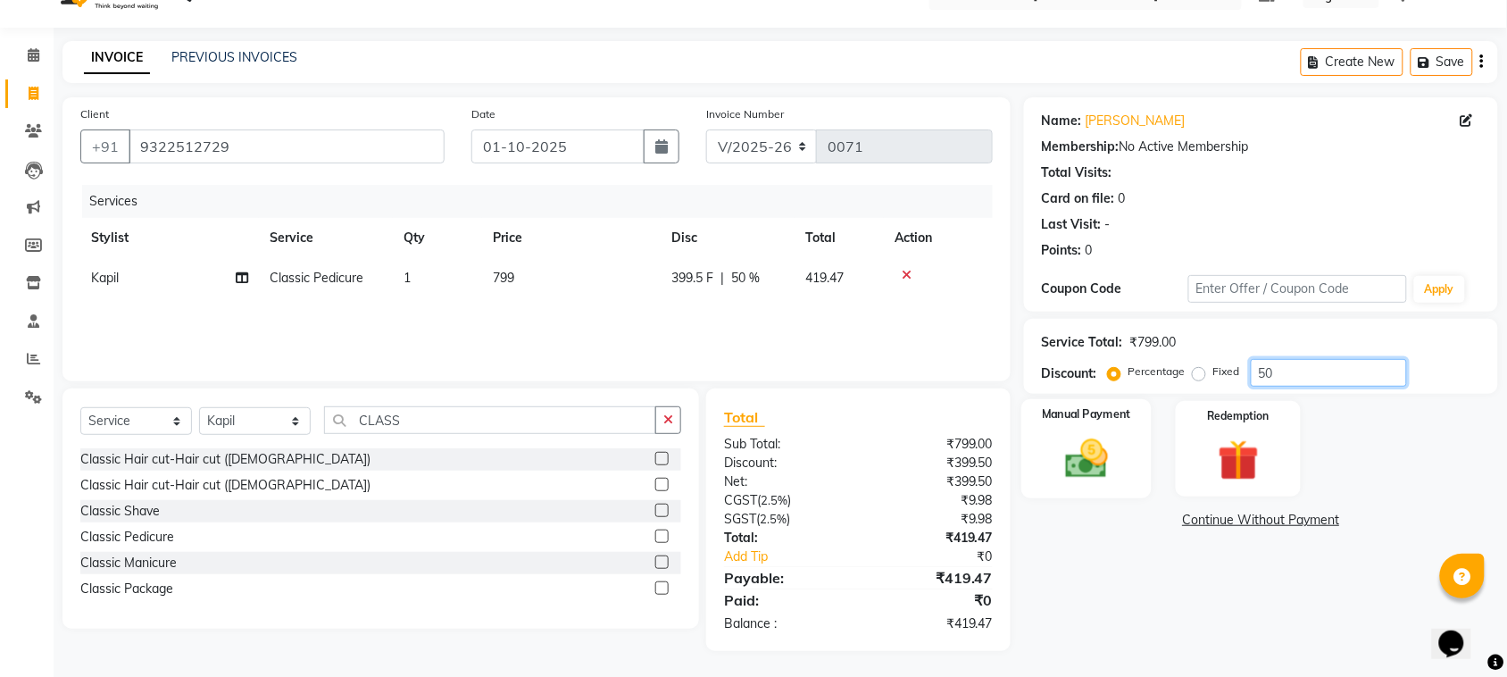
type input "50"
click at [1123, 475] on div "Manual Payment" at bounding box center [1087, 449] width 130 height 100
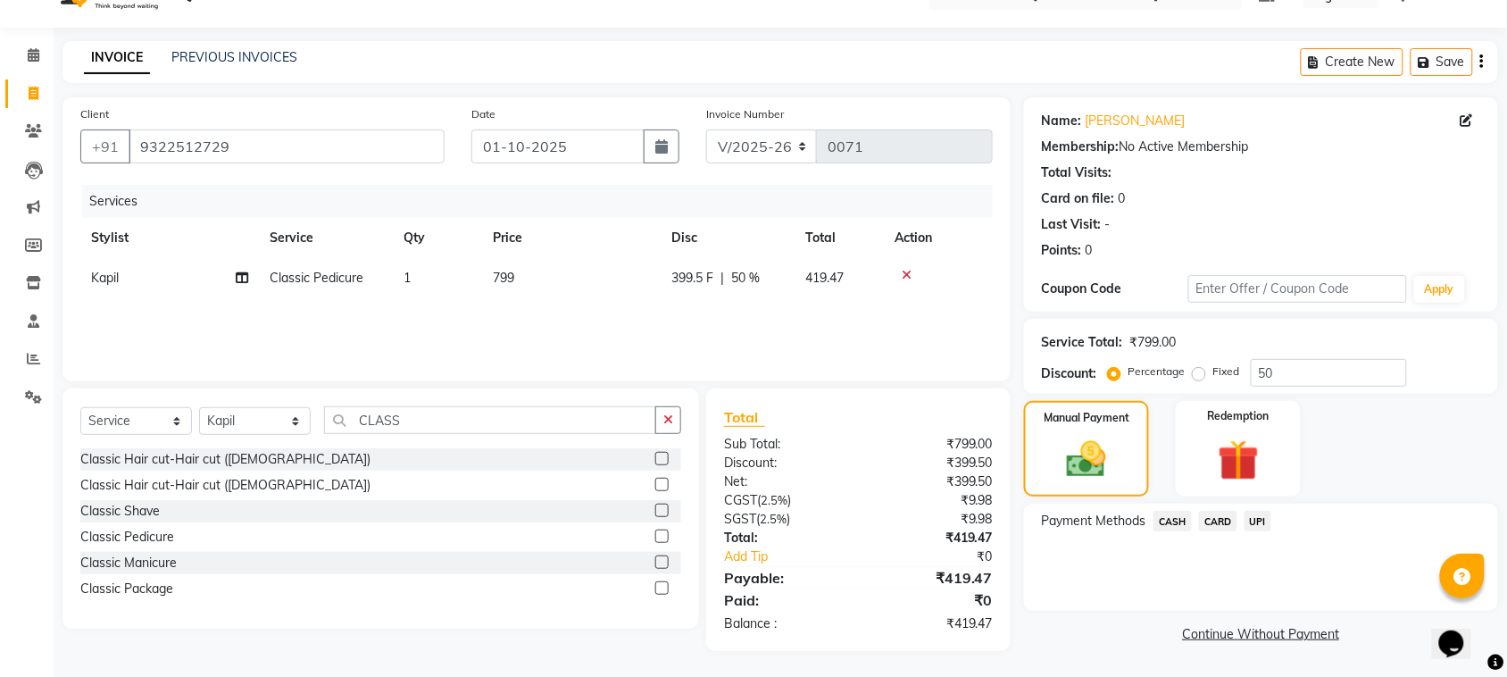
click at [1259, 520] on span "UPI" at bounding box center [1259, 521] width 28 height 21
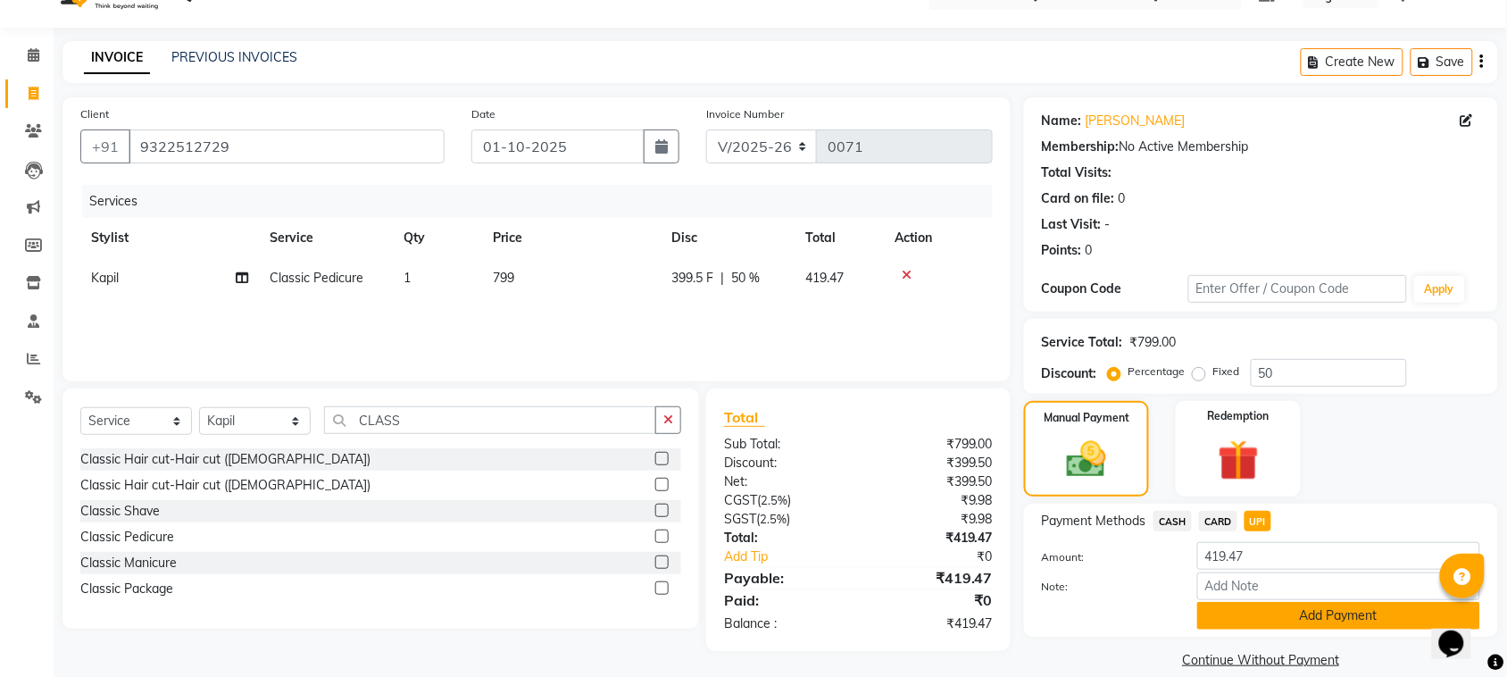
click at [1268, 619] on button "Add Payment" at bounding box center [1338, 616] width 283 height 28
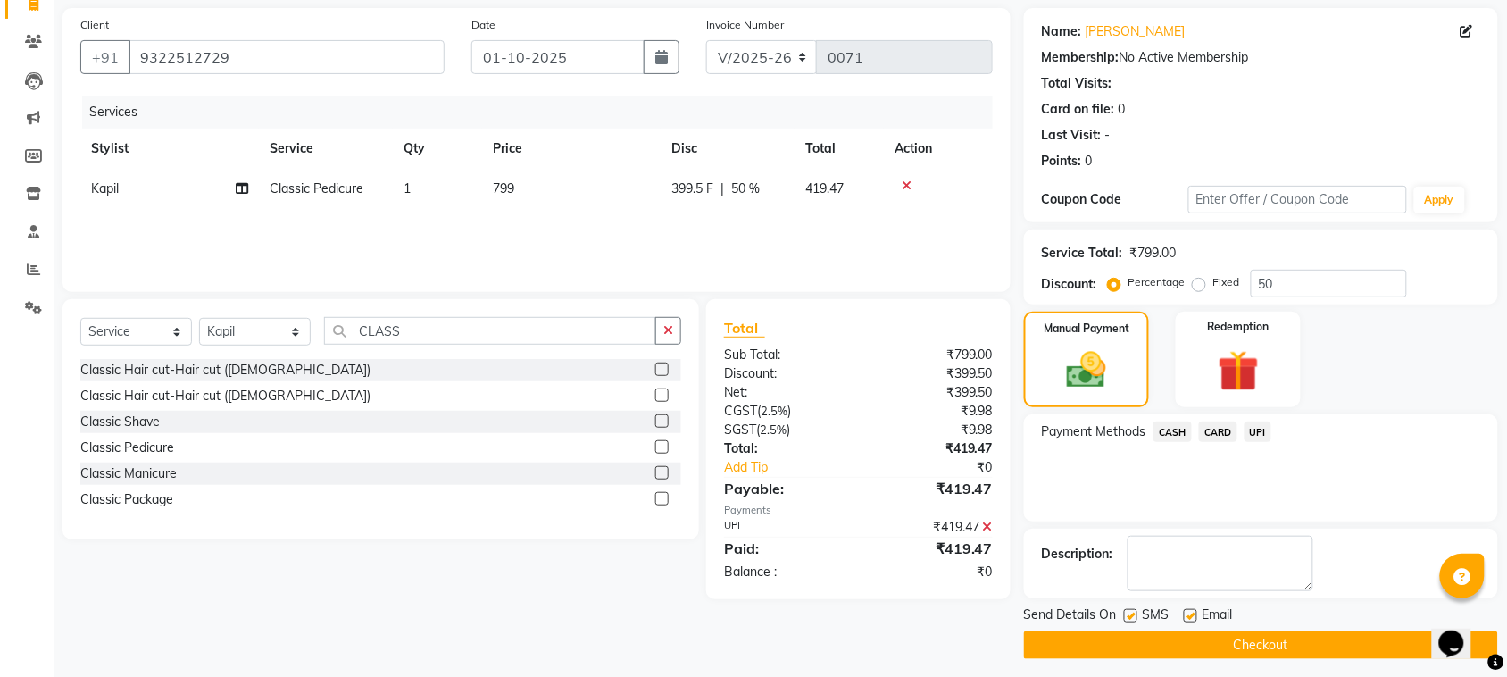
scroll to position [135, 0]
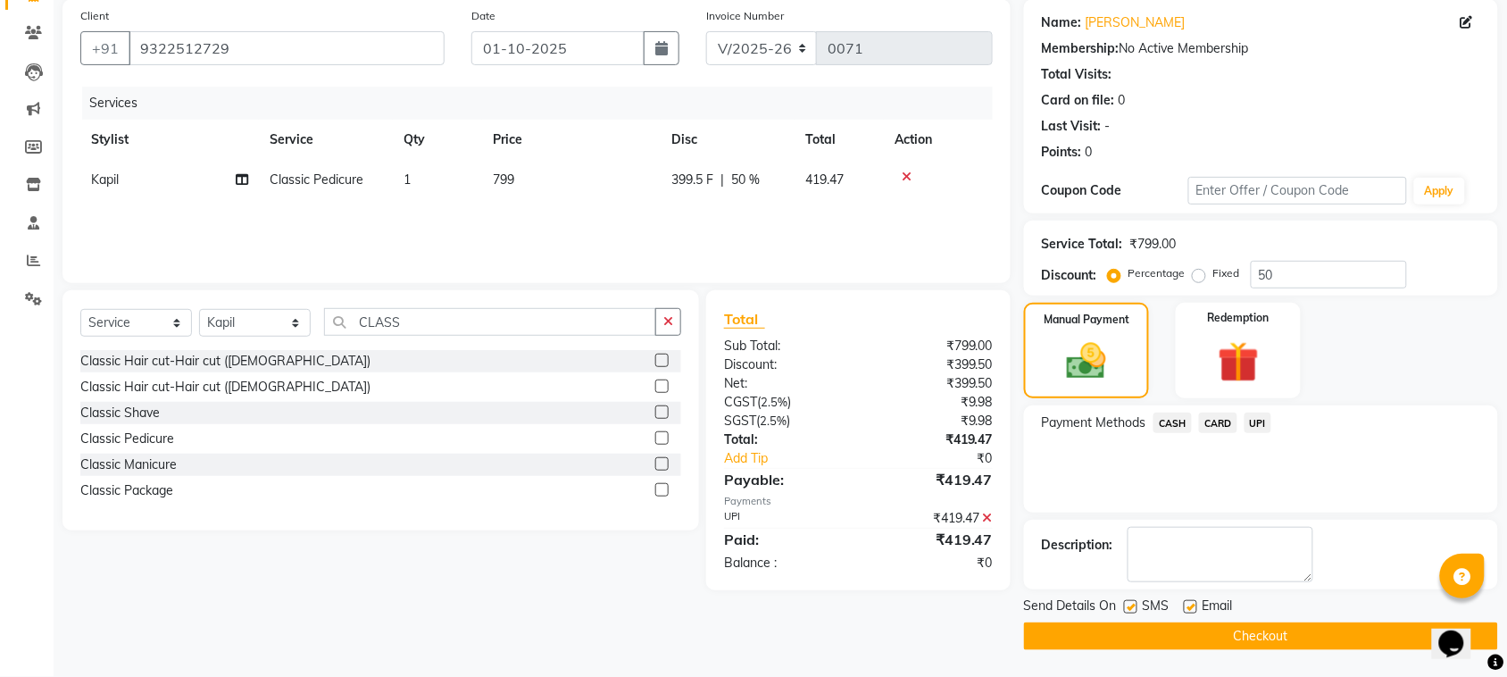
click at [1252, 635] on button "Checkout" at bounding box center [1261, 636] width 474 height 28
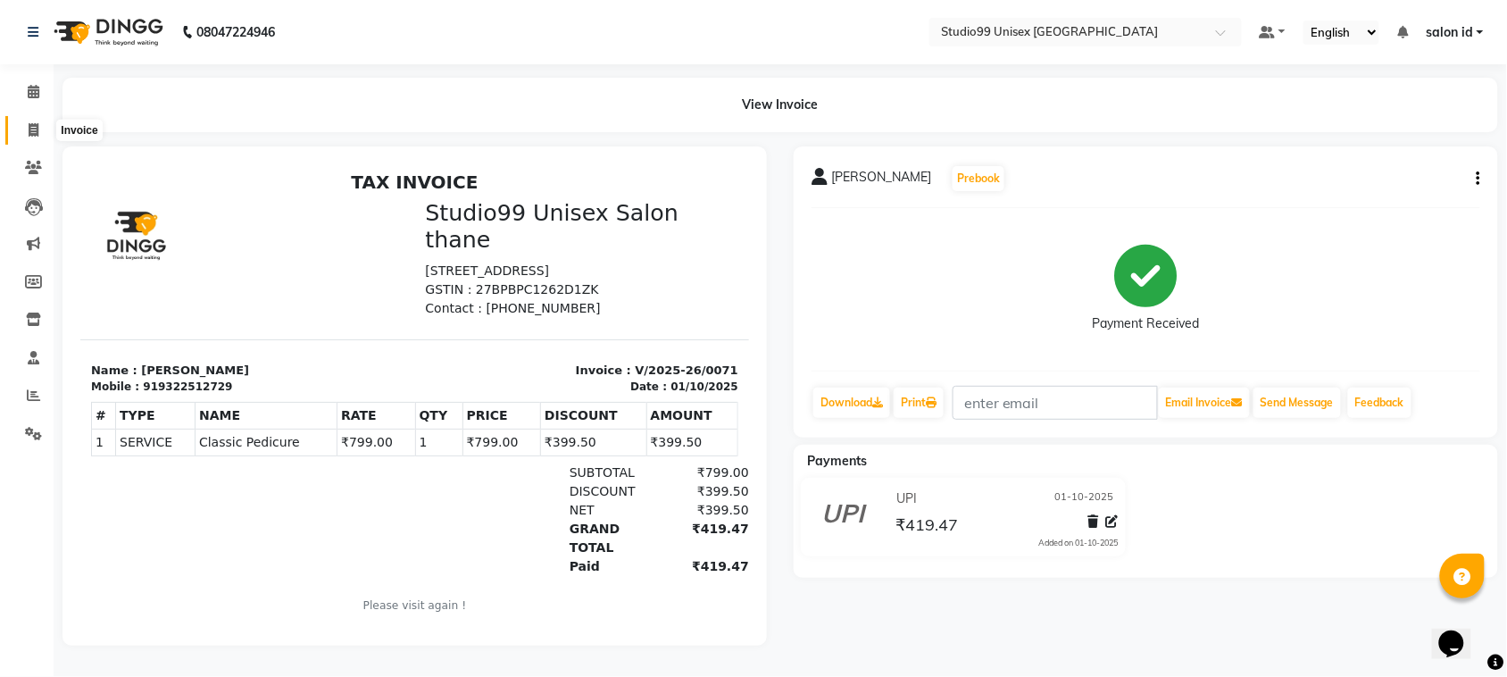
click at [27, 129] on span at bounding box center [33, 131] width 31 height 21
select select "9023"
select select "service"
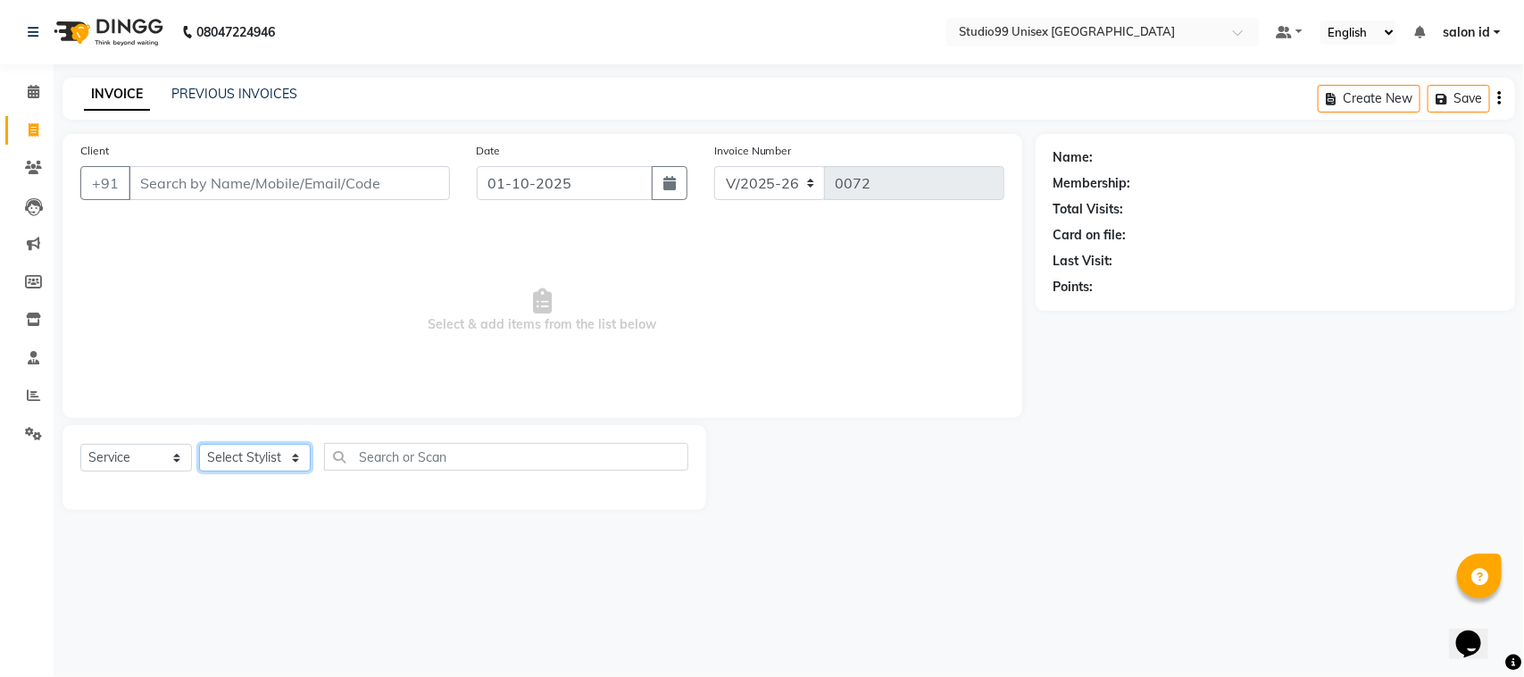
click at [296, 452] on select "Select Stylist [PERSON_NAME] [PERSON_NAME] salon id [PERSON_NAME] [PERSON_NAME]…" at bounding box center [255, 458] width 112 height 28
select select "92951"
click at [199, 444] on select "Select Stylist [PERSON_NAME] [PERSON_NAME] salon id [PERSON_NAME] [PERSON_NAME]…" at bounding box center [255, 458] width 112 height 28
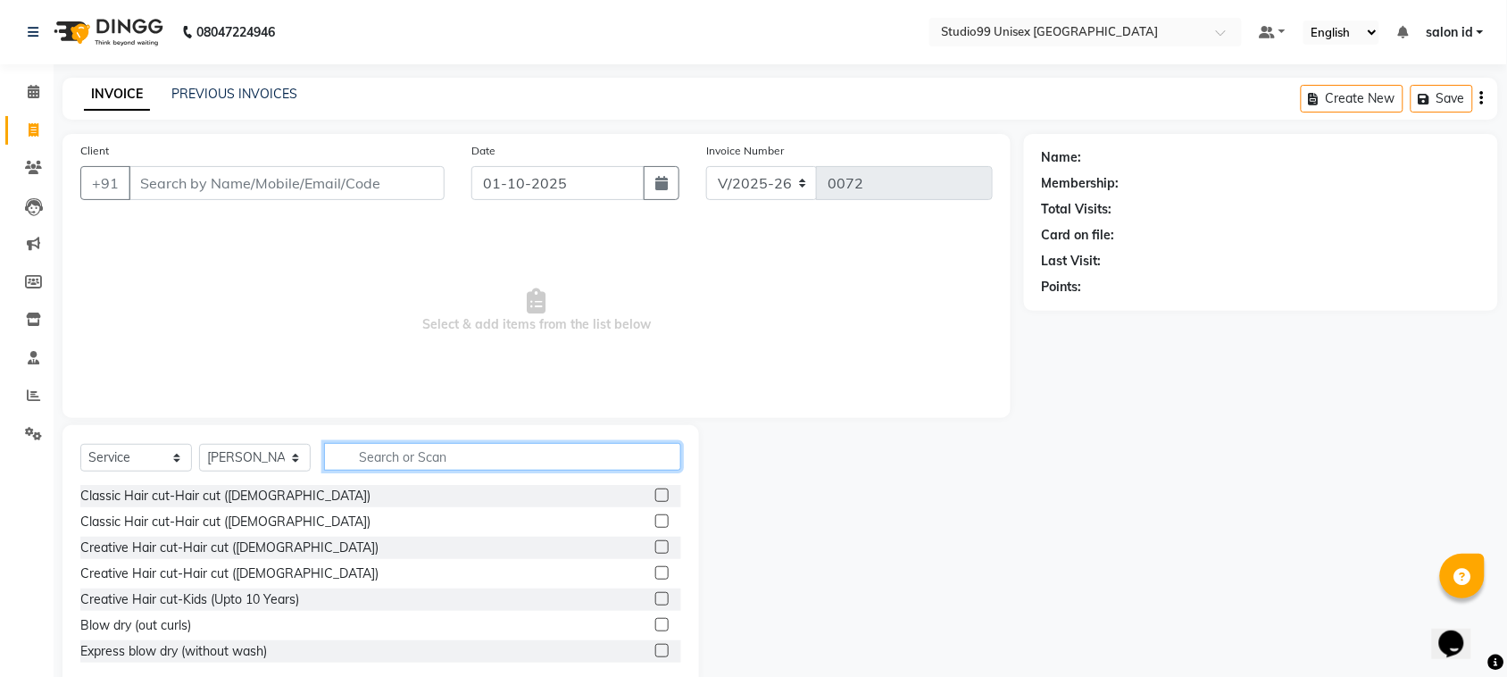
click at [376, 458] on input "text" at bounding box center [502, 457] width 357 height 28
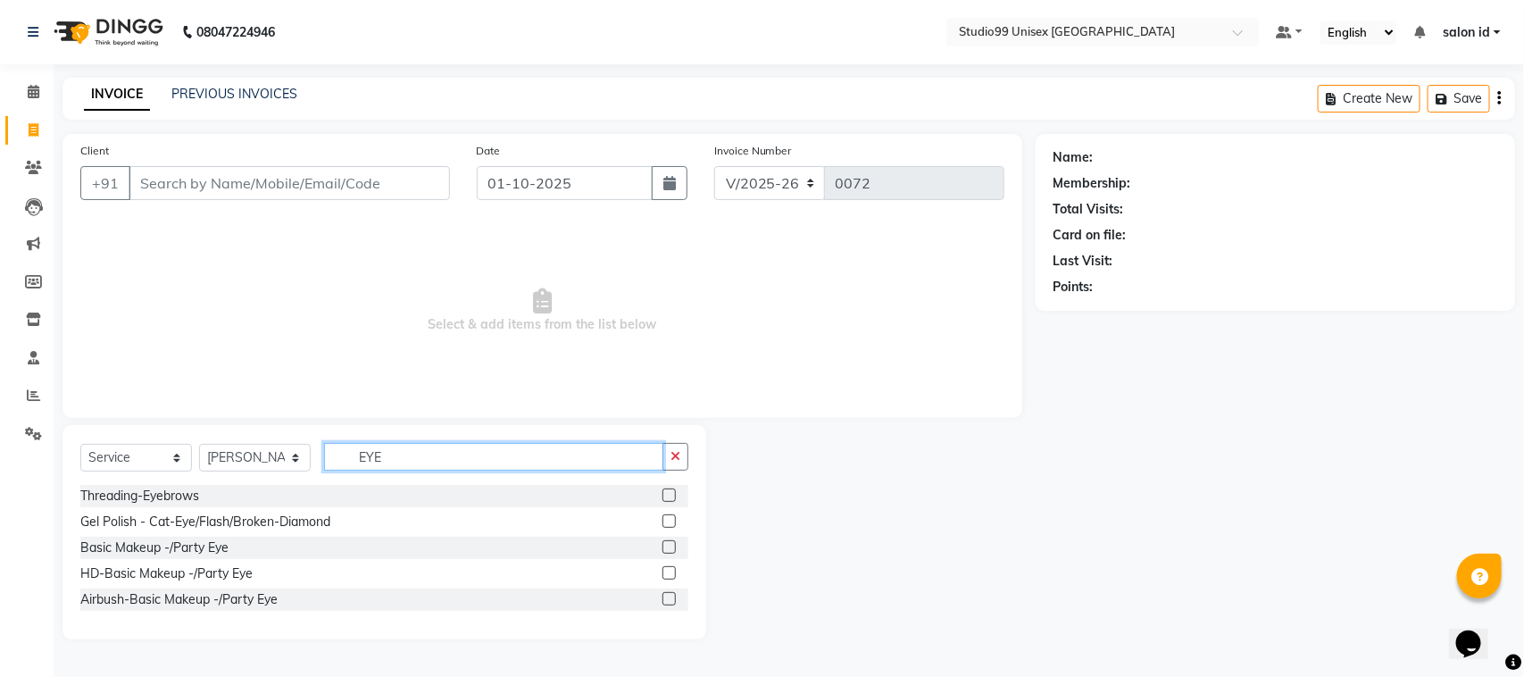
type input "EYE"
click at [666, 494] on label at bounding box center [669, 494] width 13 height 13
click at [666, 494] on input "checkbox" at bounding box center [669, 496] width 12 height 12
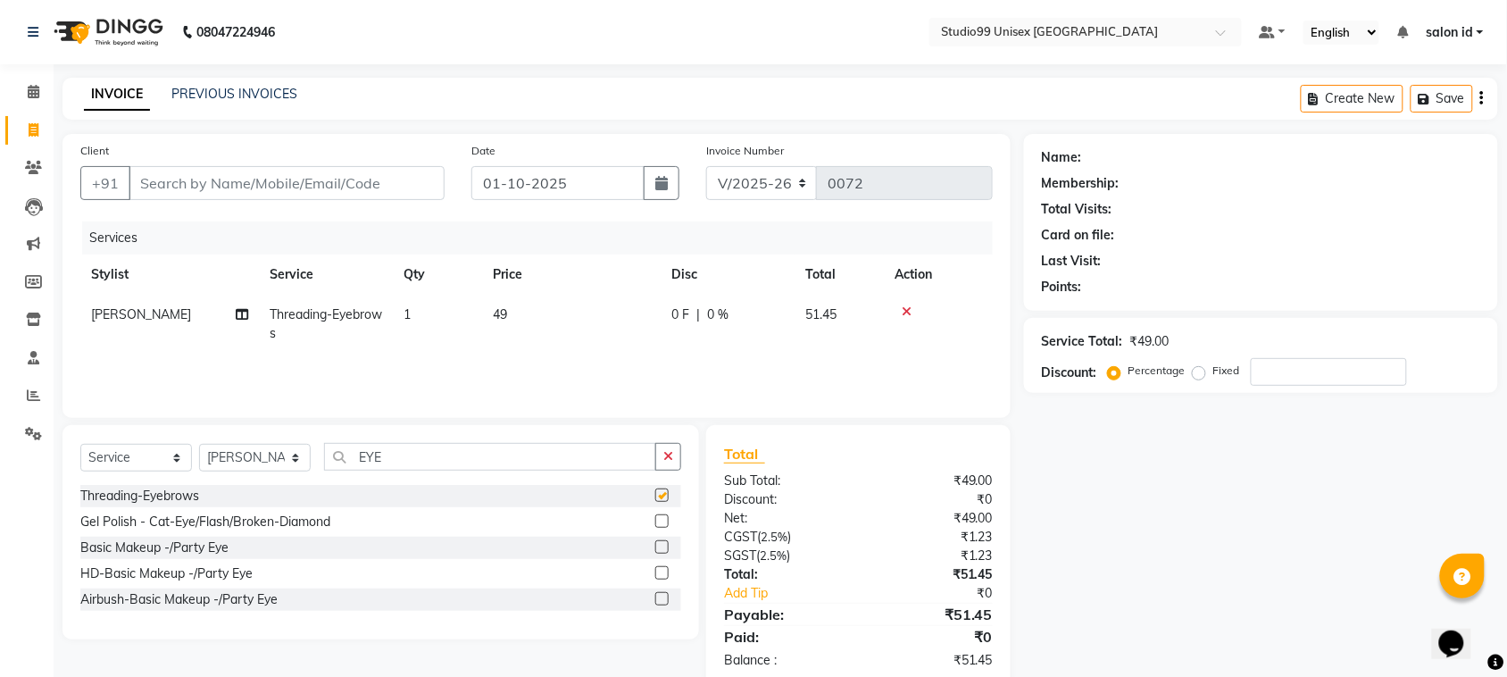
checkbox input "false"
click at [476, 457] on input "EYE" at bounding box center [490, 457] width 332 height 28
type input "E"
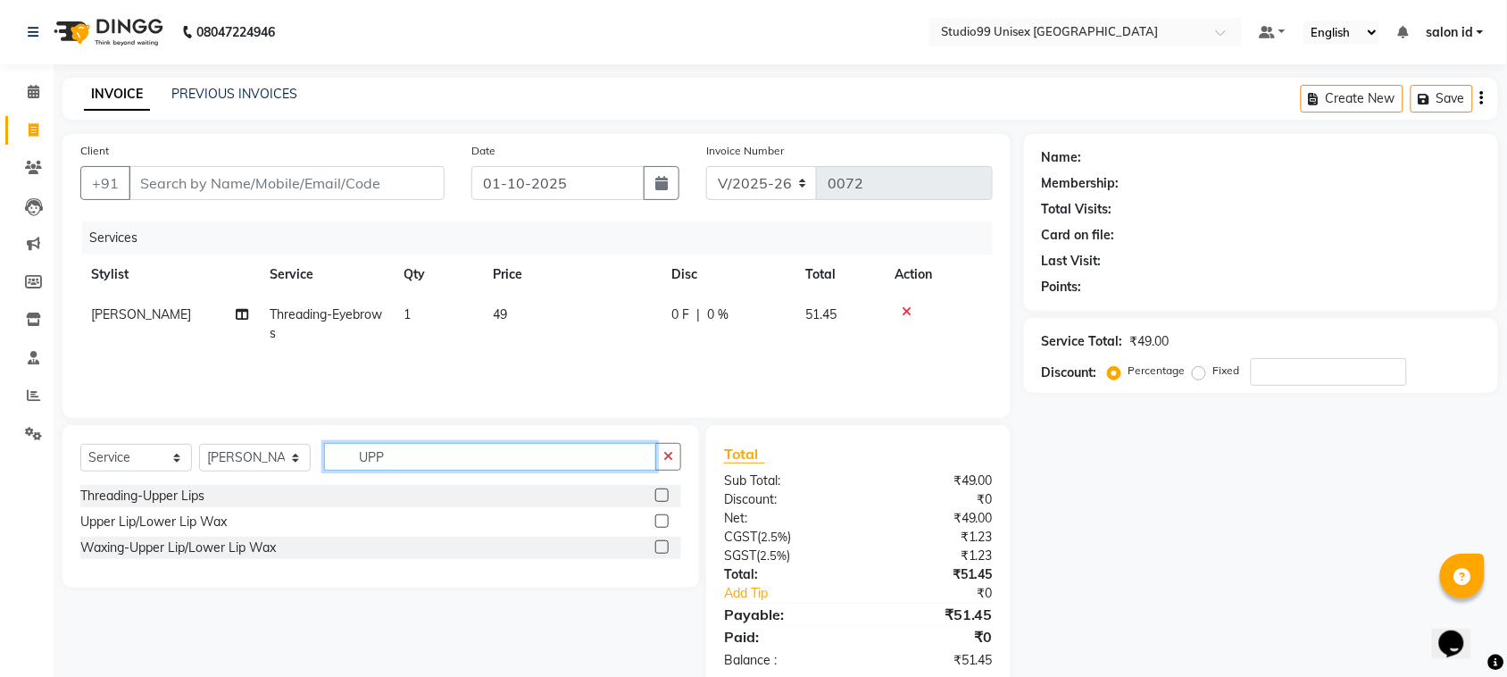
type input "UPP"
click at [657, 488] on label at bounding box center [661, 494] width 13 height 13
click at [657, 490] on input "checkbox" at bounding box center [661, 496] width 12 height 12
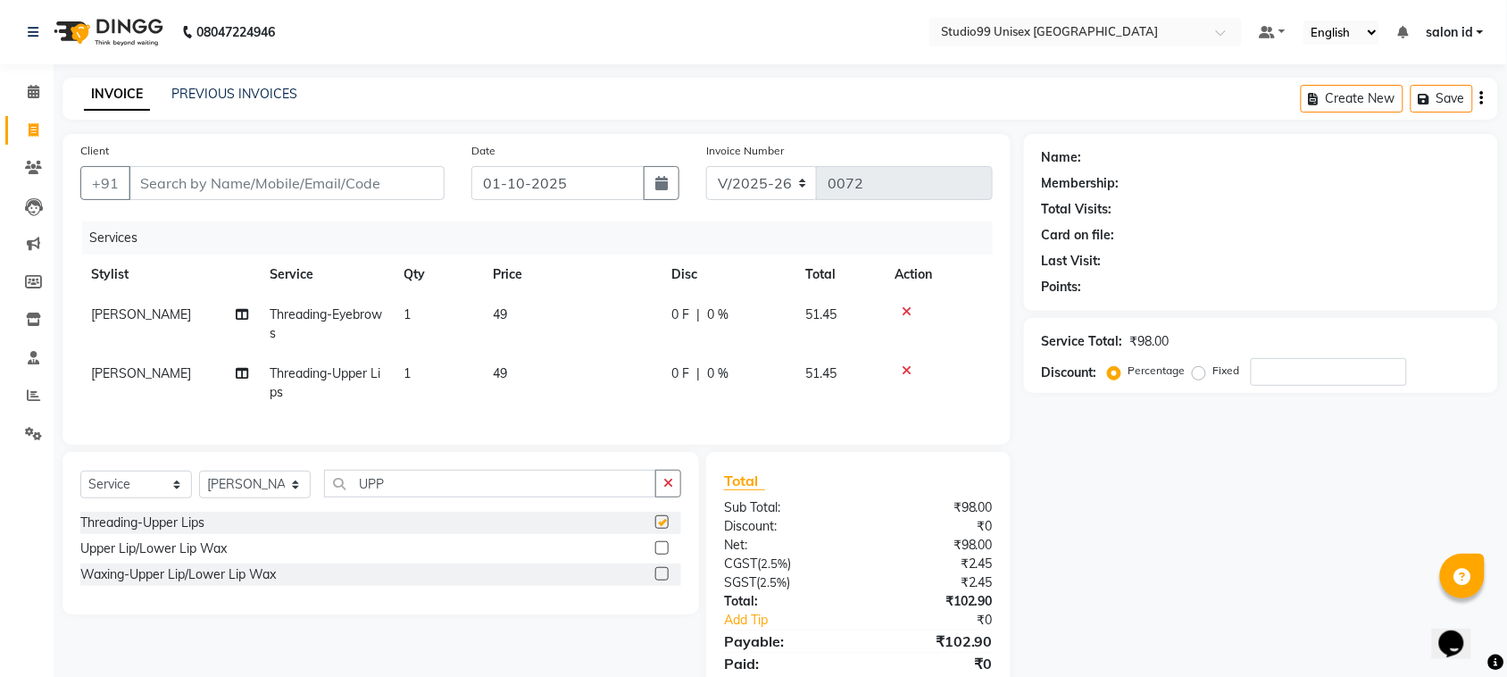
checkbox input "false"
click at [1275, 371] on input "number" at bounding box center [1329, 372] width 156 height 28
type input "50"
click at [355, 175] on input "Client" at bounding box center [287, 183] width 316 height 34
type input "8"
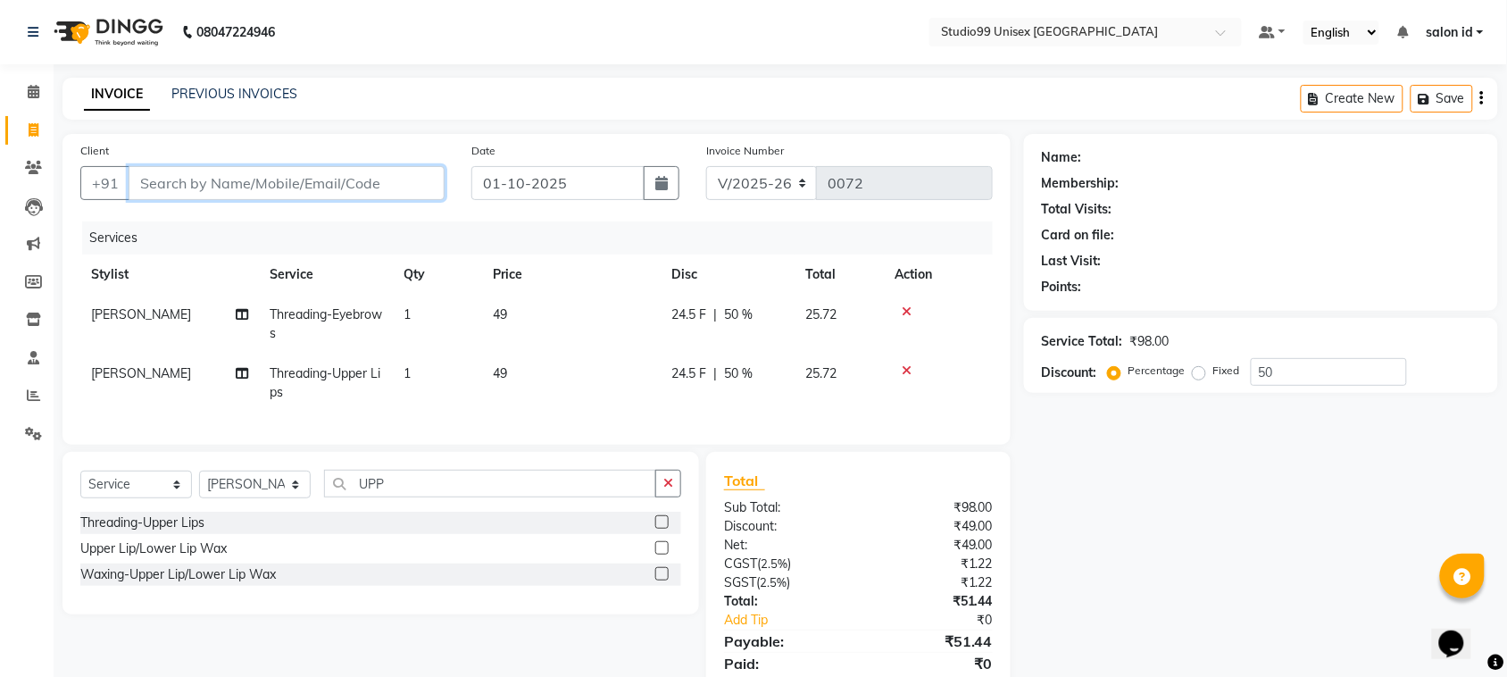
type input "0"
type input "8082433467"
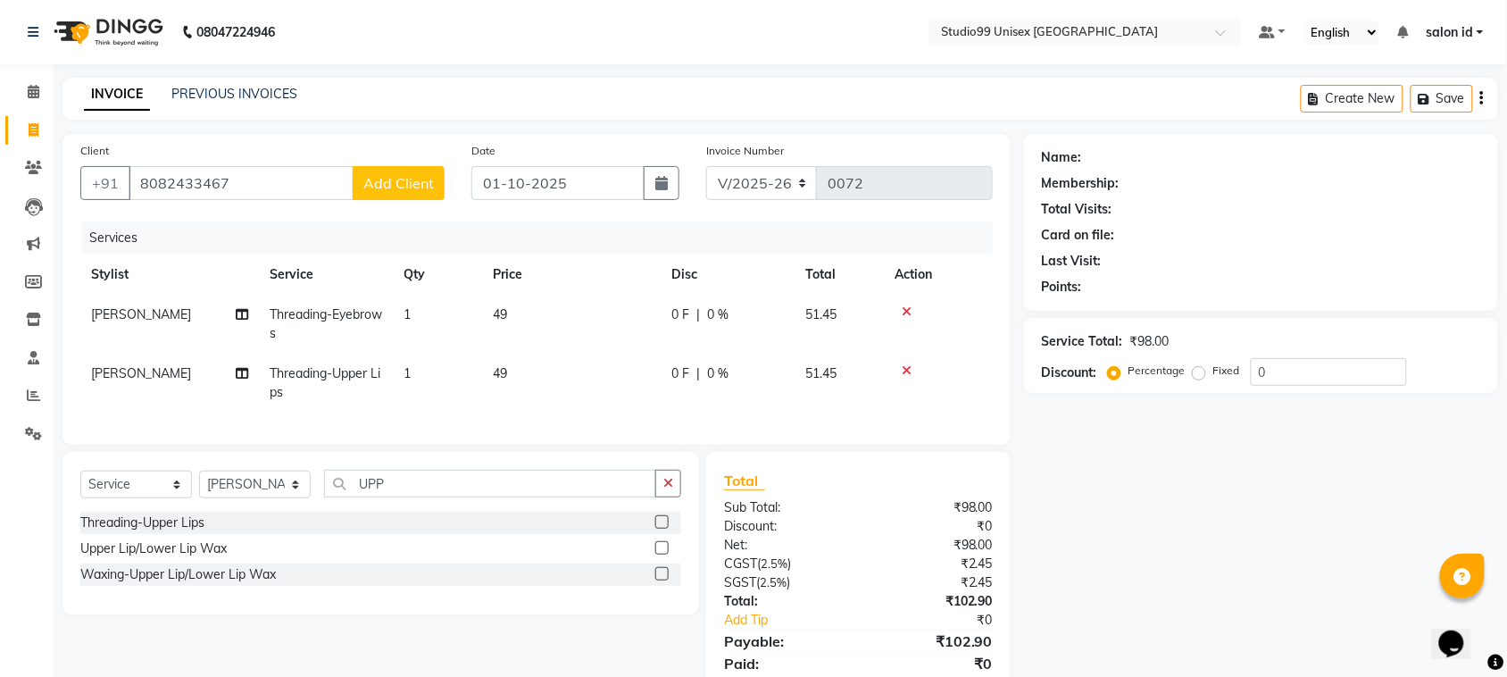
click at [415, 188] on span "Add Client" at bounding box center [398, 183] width 71 height 18
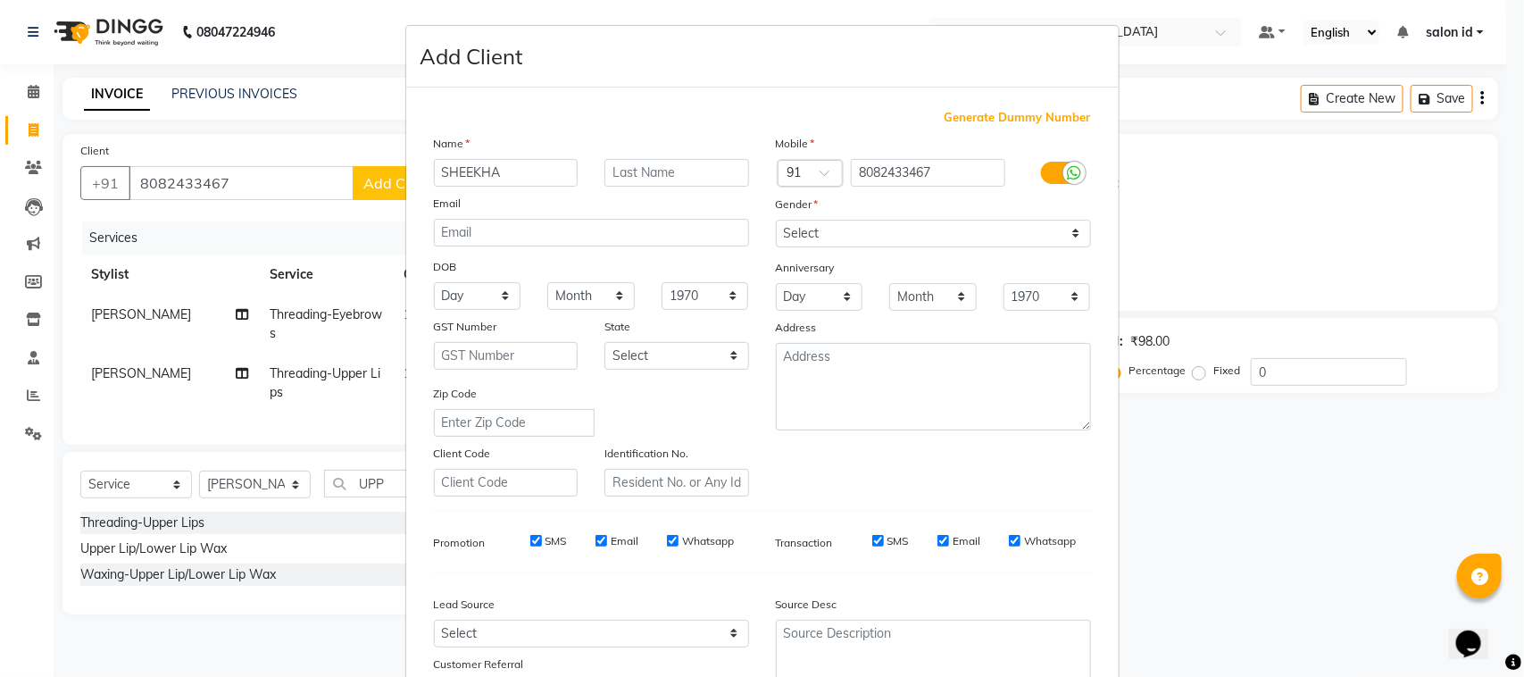
type input "SHEEKHA"
click at [1070, 235] on select "Select [DEMOGRAPHIC_DATA] [DEMOGRAPHIC_DATA] Other Prefer Not To Say" at bounding box center [933, 234] width 315 height 28
select select "[DEMOGRAPHIC_DATA]"
click at [776, 220] on select "Select [DEMOGRAPHIC_DATA] [DEMOGRAPHIC_DATA] Other Prefer Not To Say" at bounding box center [933, 234] width 315 height 28
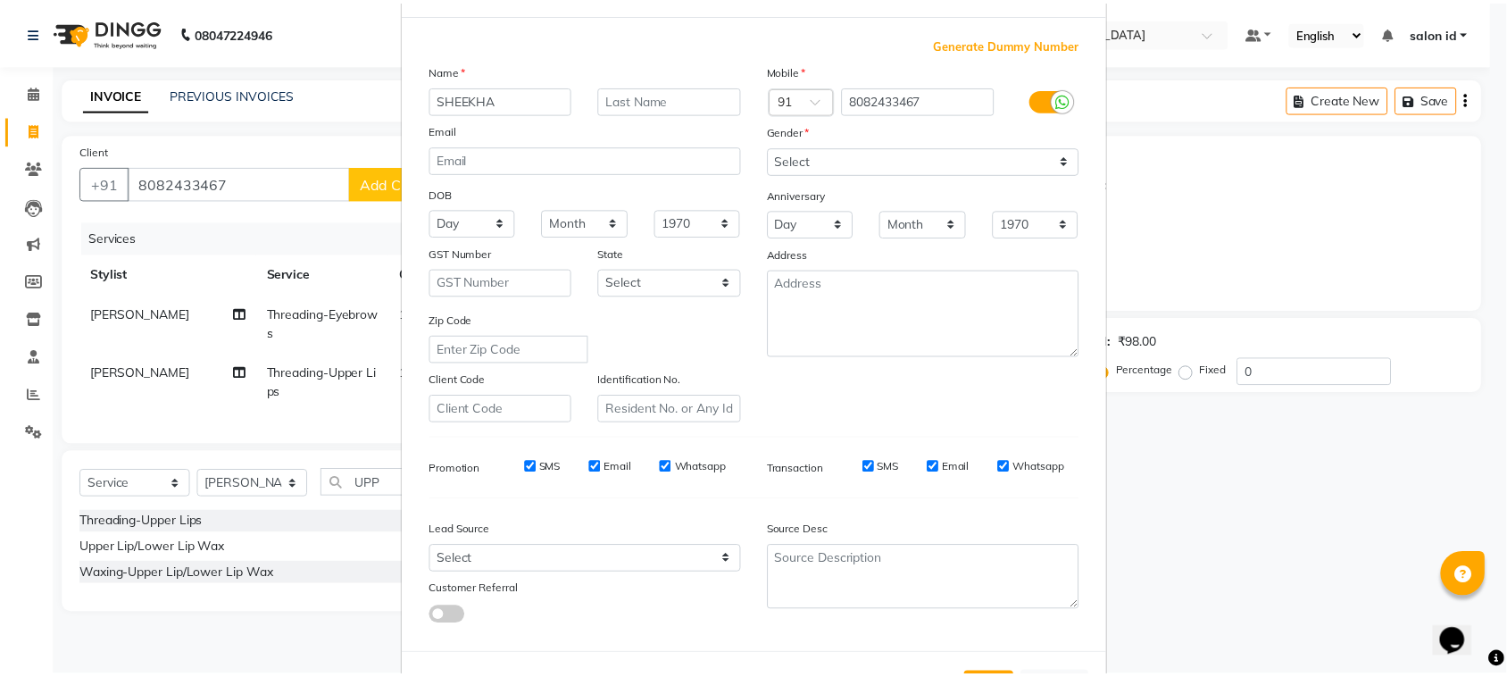
scroll to position [140, 0]
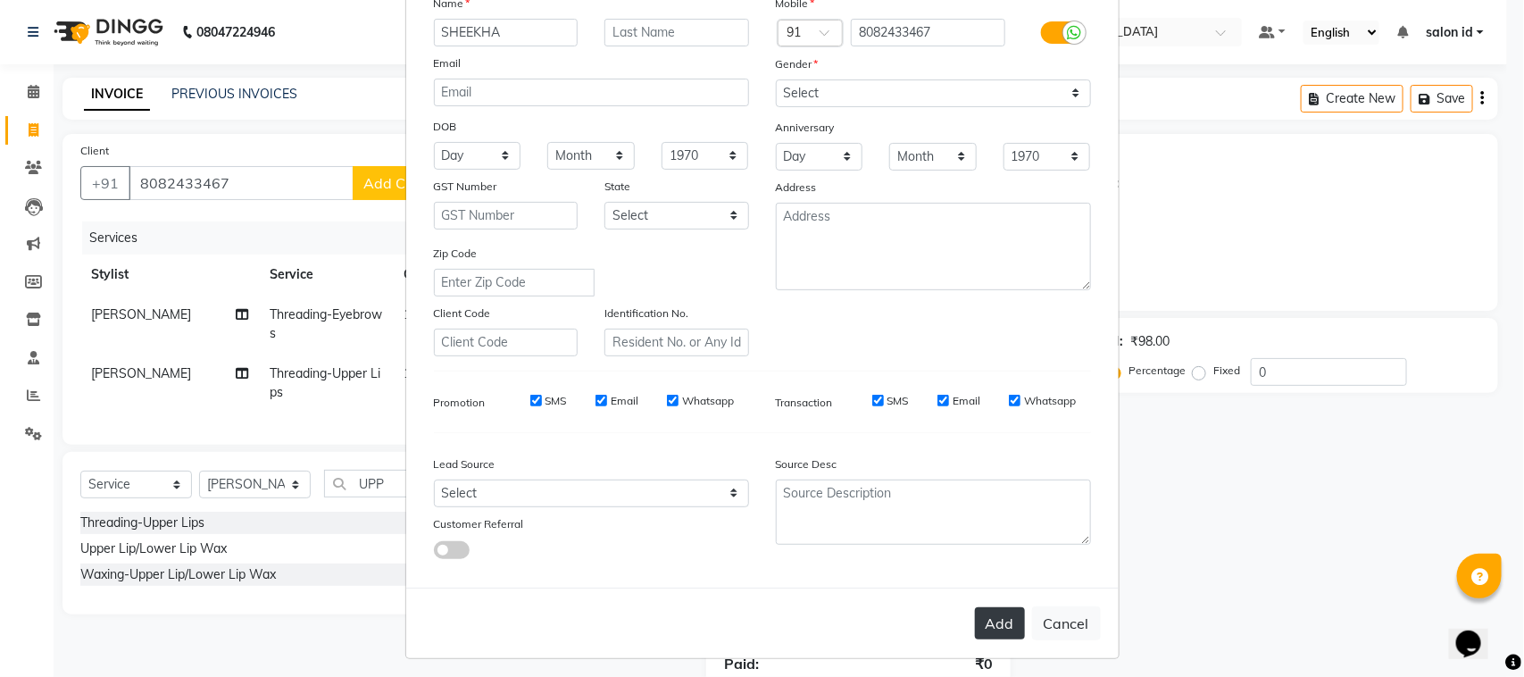
click at [997, 626] on button "Add" at bounding box center [1000, 623] width 50 height 32
select select
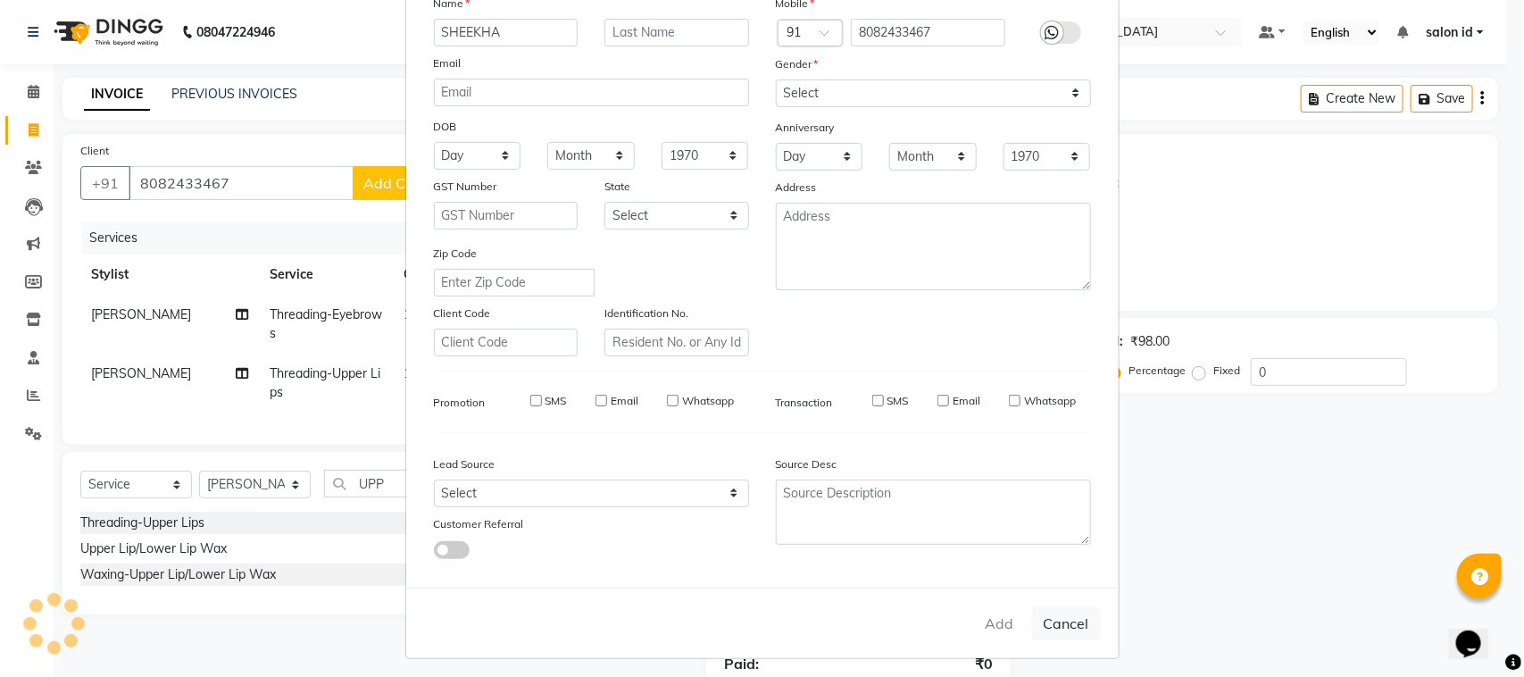
select select
checkbox input "false"
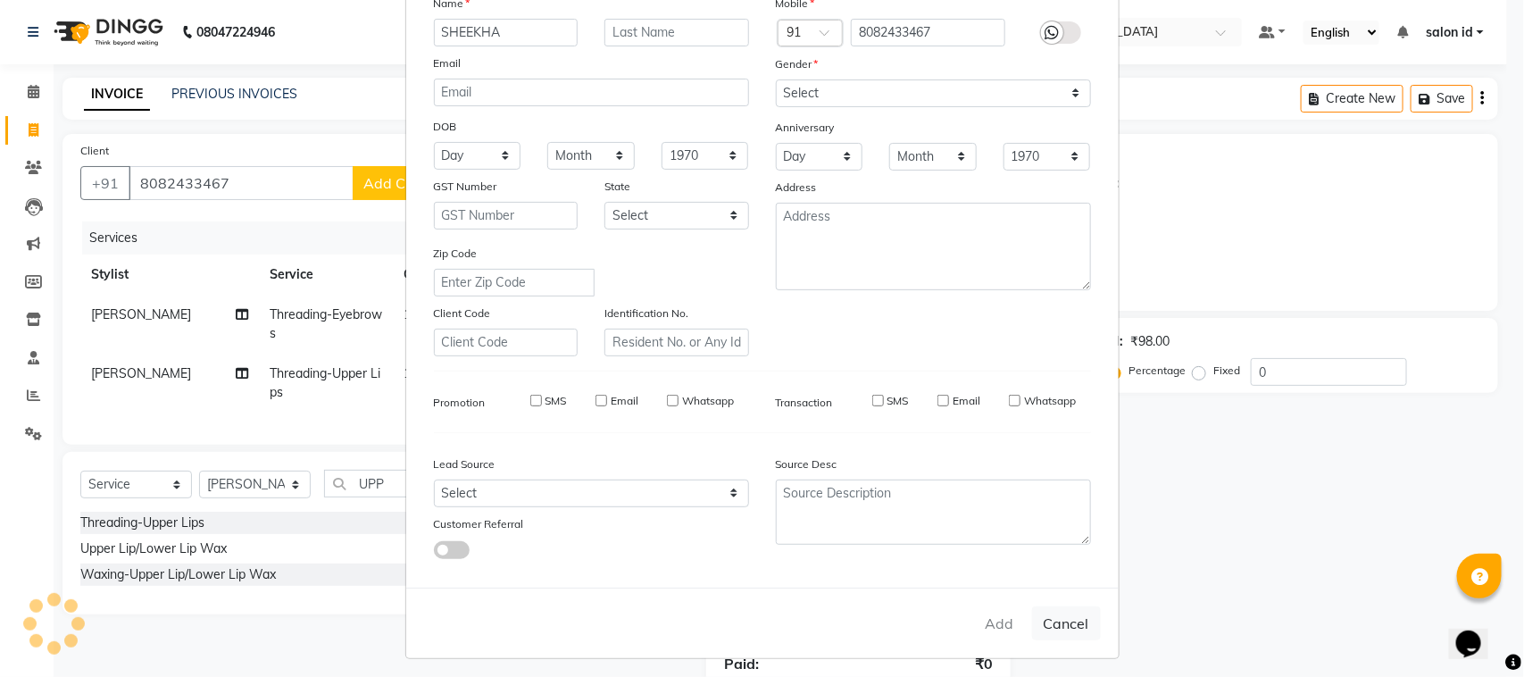
checkbox input "false"
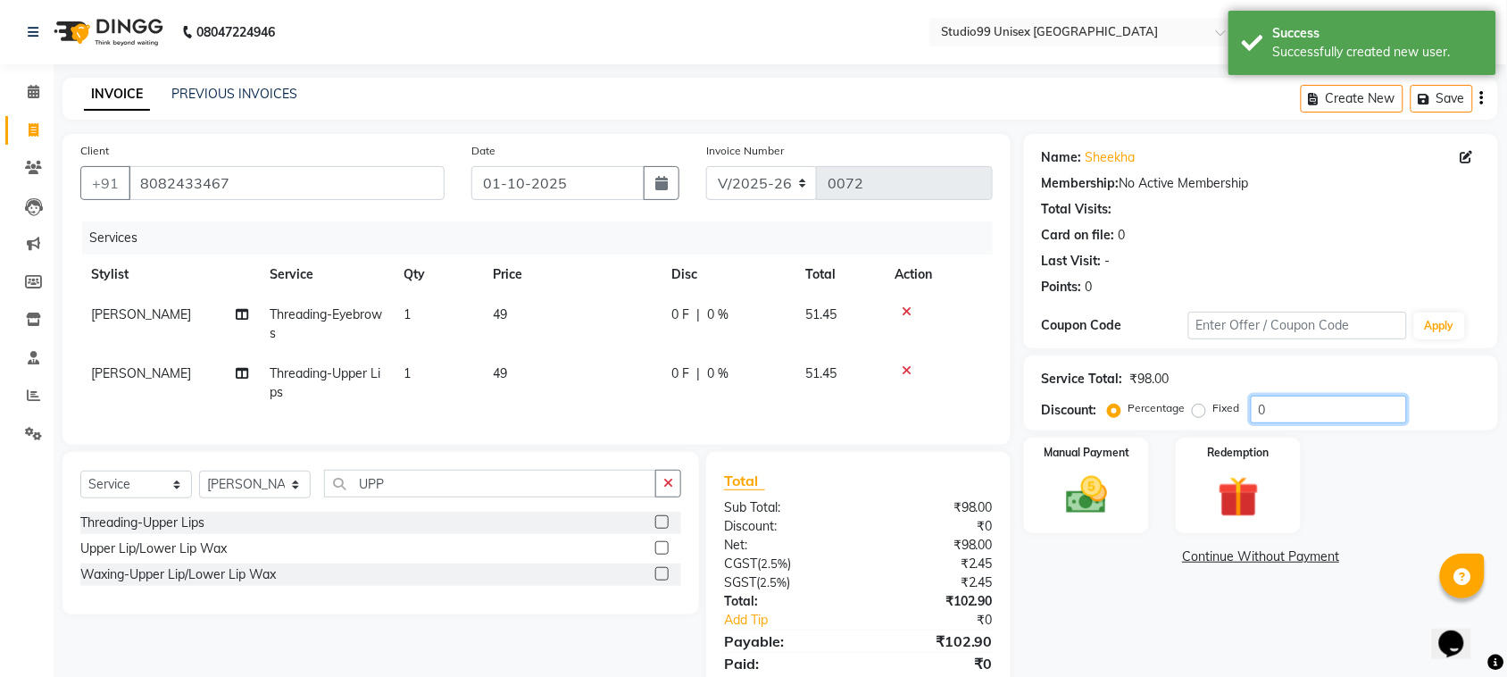
click at [1270, 407] on input "0" at bounding box center [1329, 410] width 156 height 28
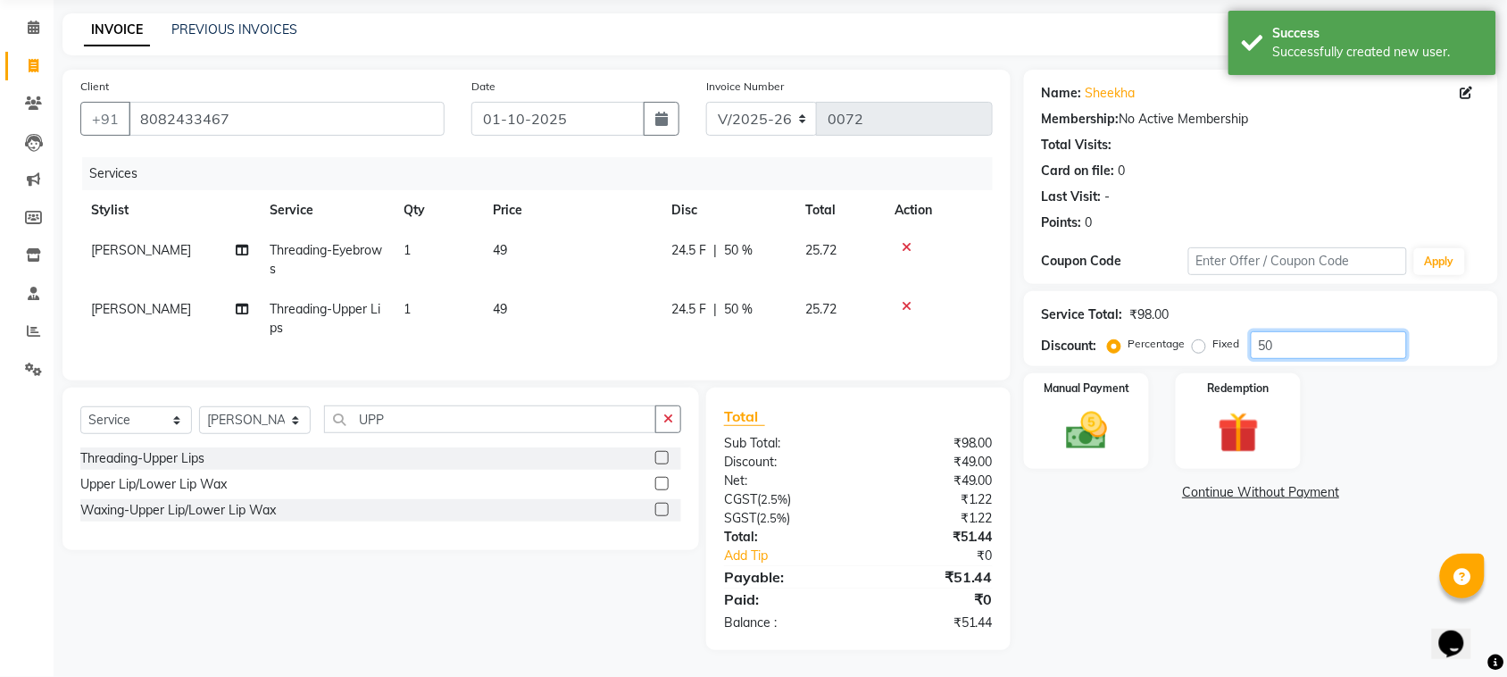
scroll to position [80, 0]
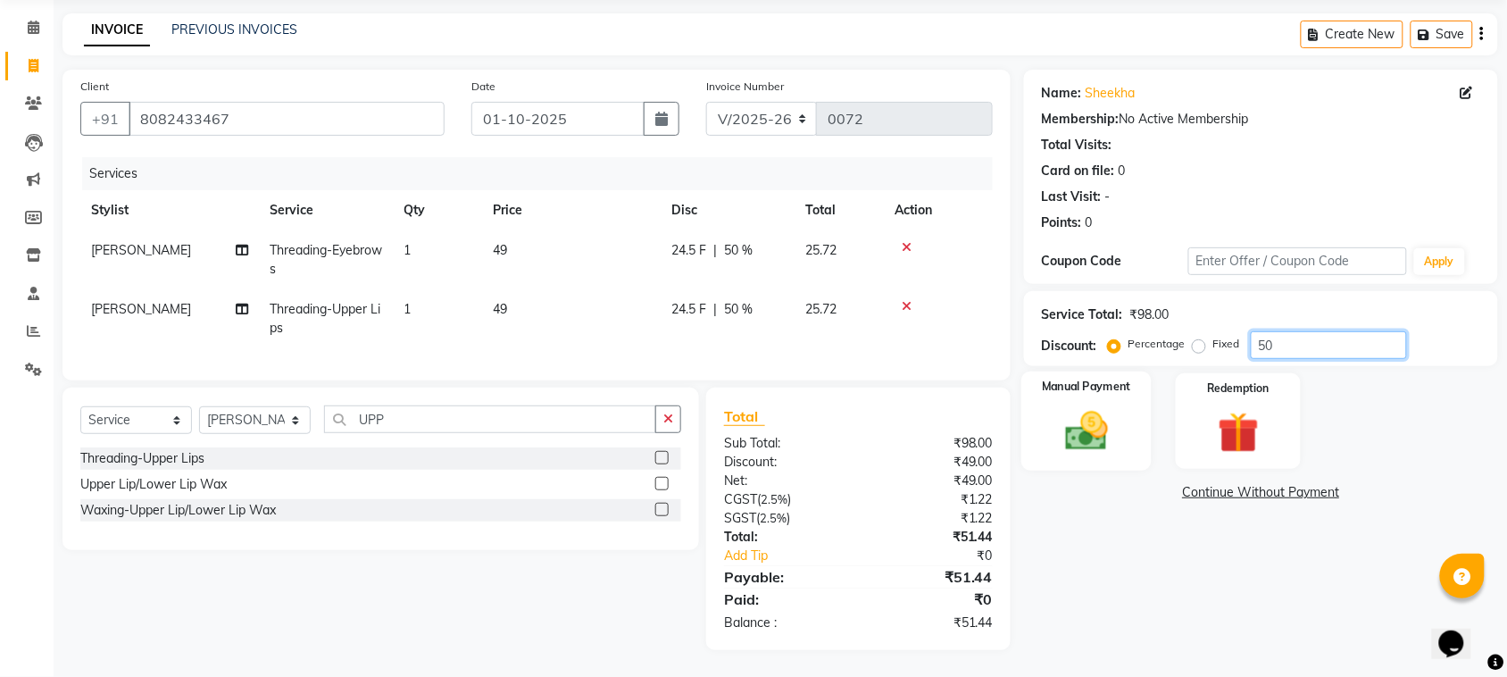
type input "50"
click at [1078, 407] on img at bounding box center [1087, 430] width 70 height 49
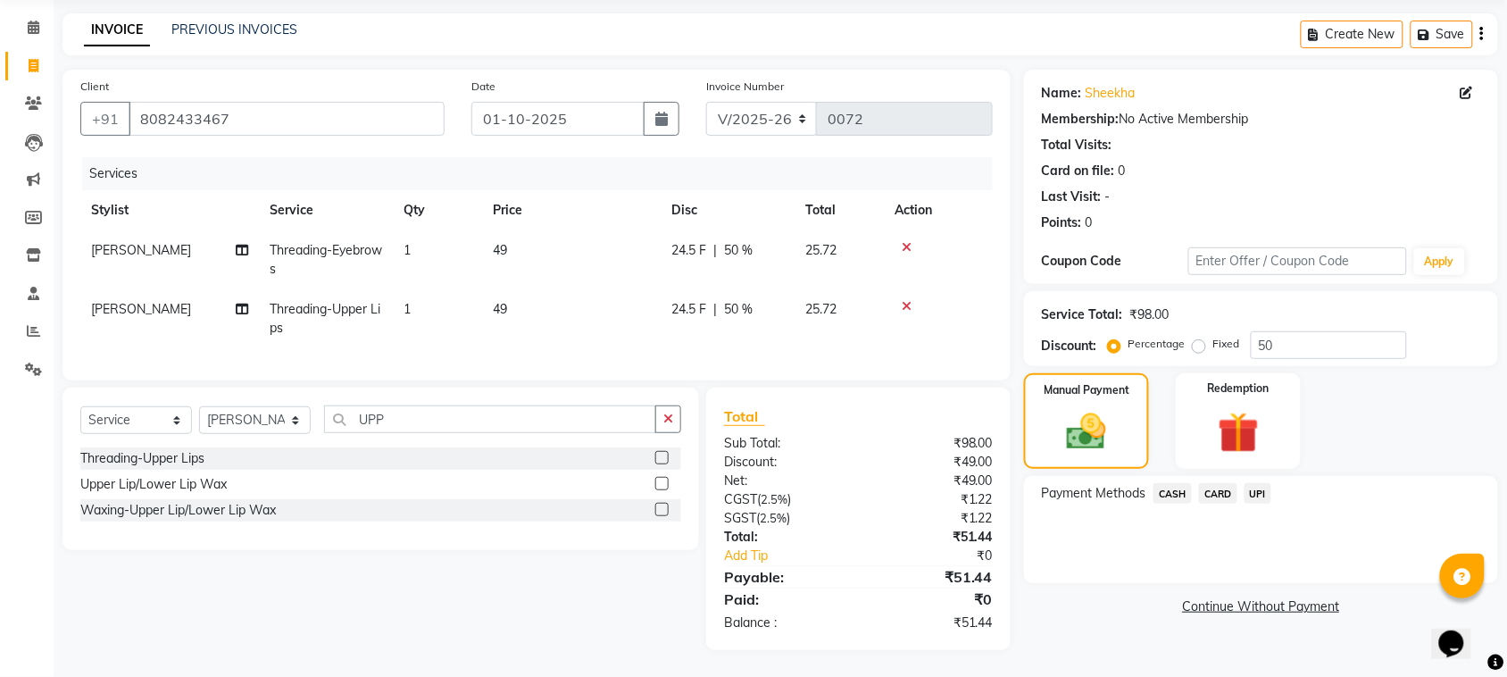
click at [1268, 483] on span "UPI" at bounding box center [1259, 493] width 28 height 21
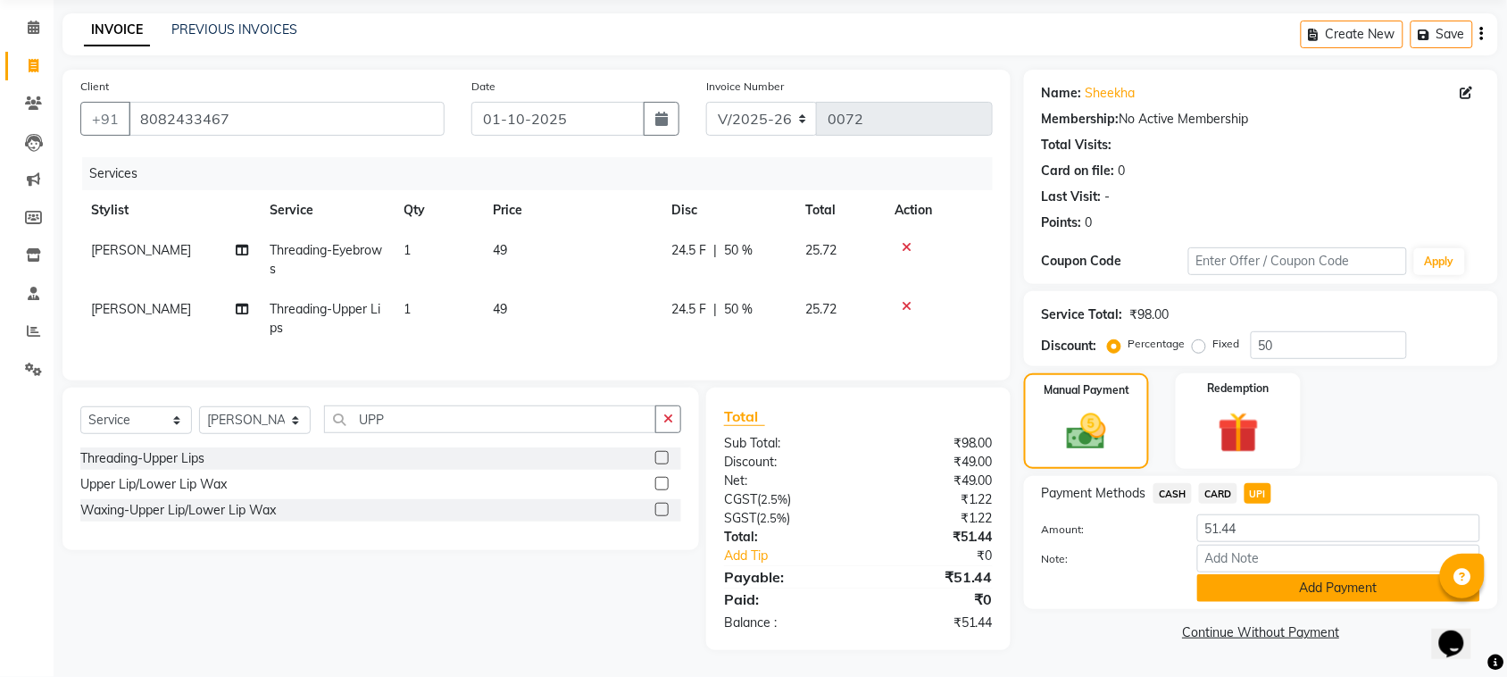
click at [1281, 576] on button "Add Payment" at bounding box center [1338, 588] width 283 height 28
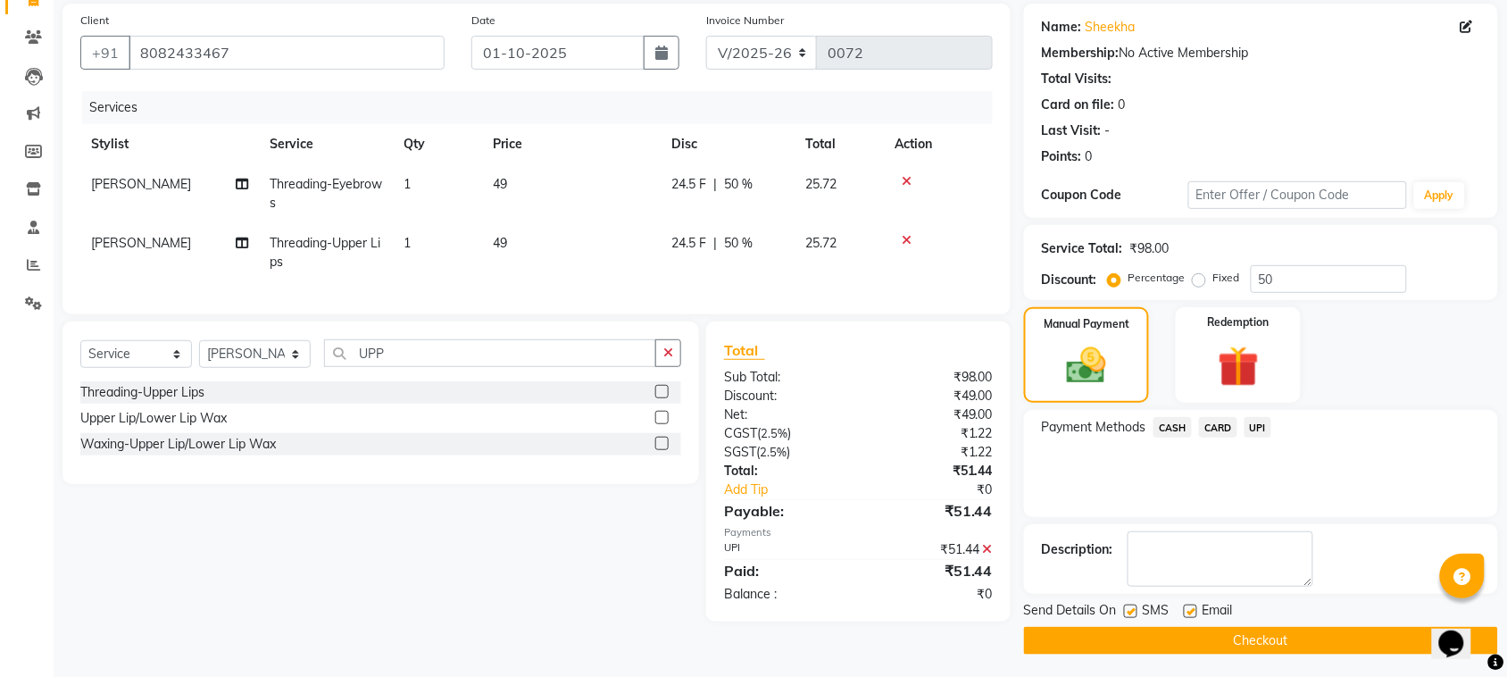
scroll to position [135, 0]
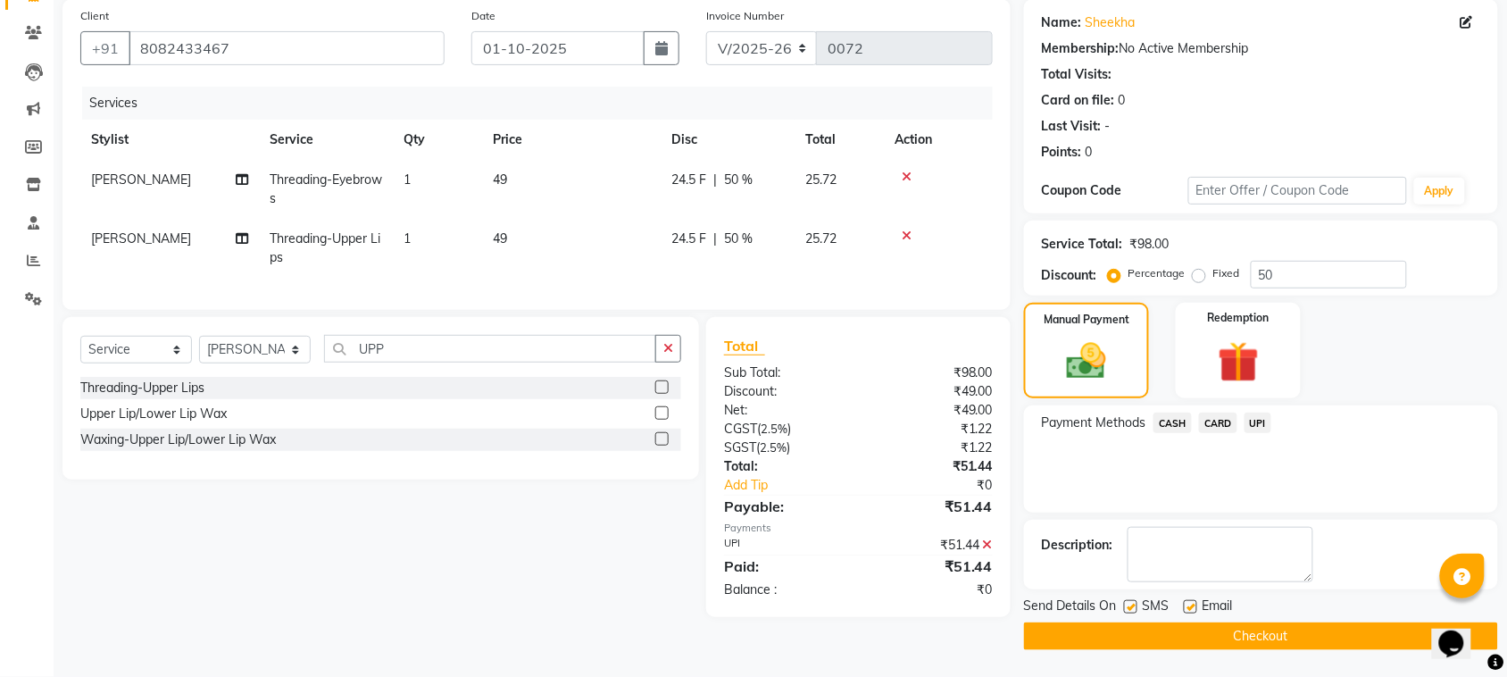
click at [1150, 631] on button "Checkout" at bounding box center [1261, 636] width 474 height 28
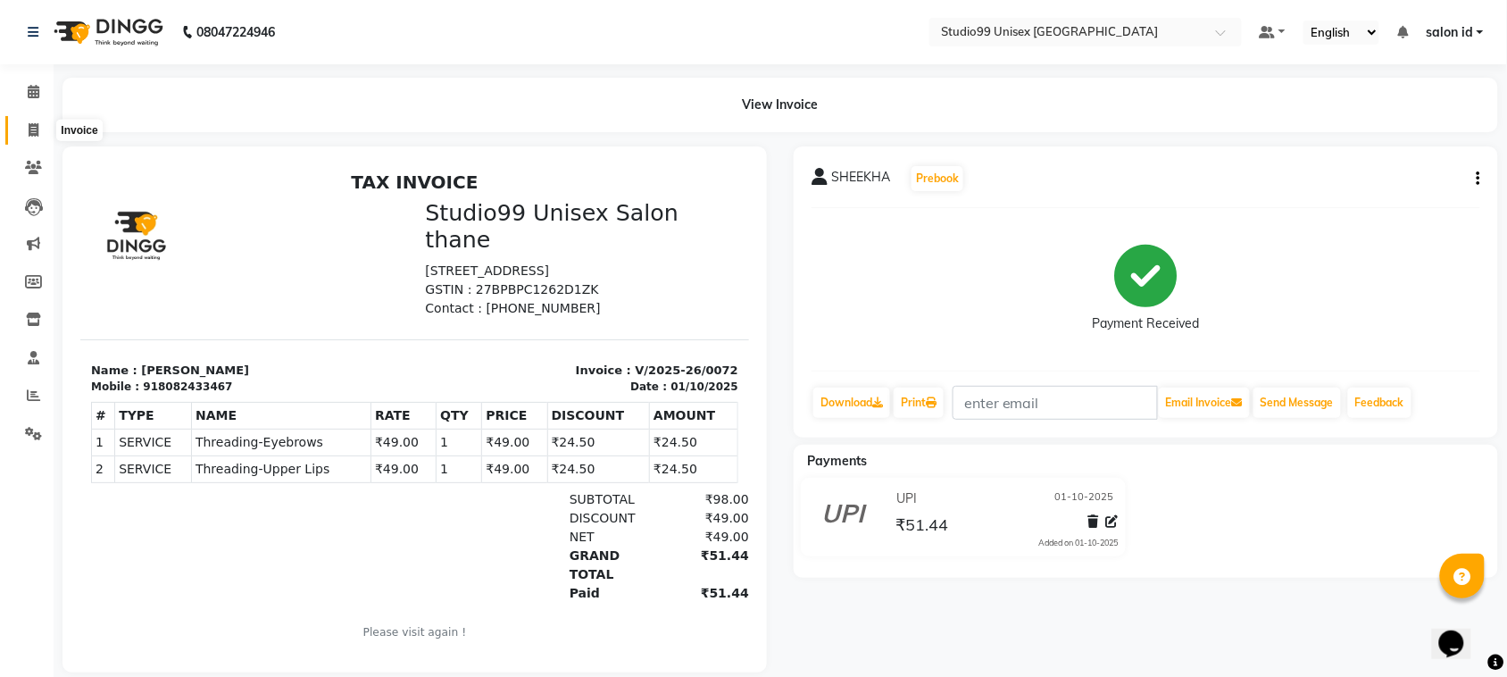
click at [27, 129] on span at bounding box center [33, 131] width 31 height 21
select select "9023"
select select "service"
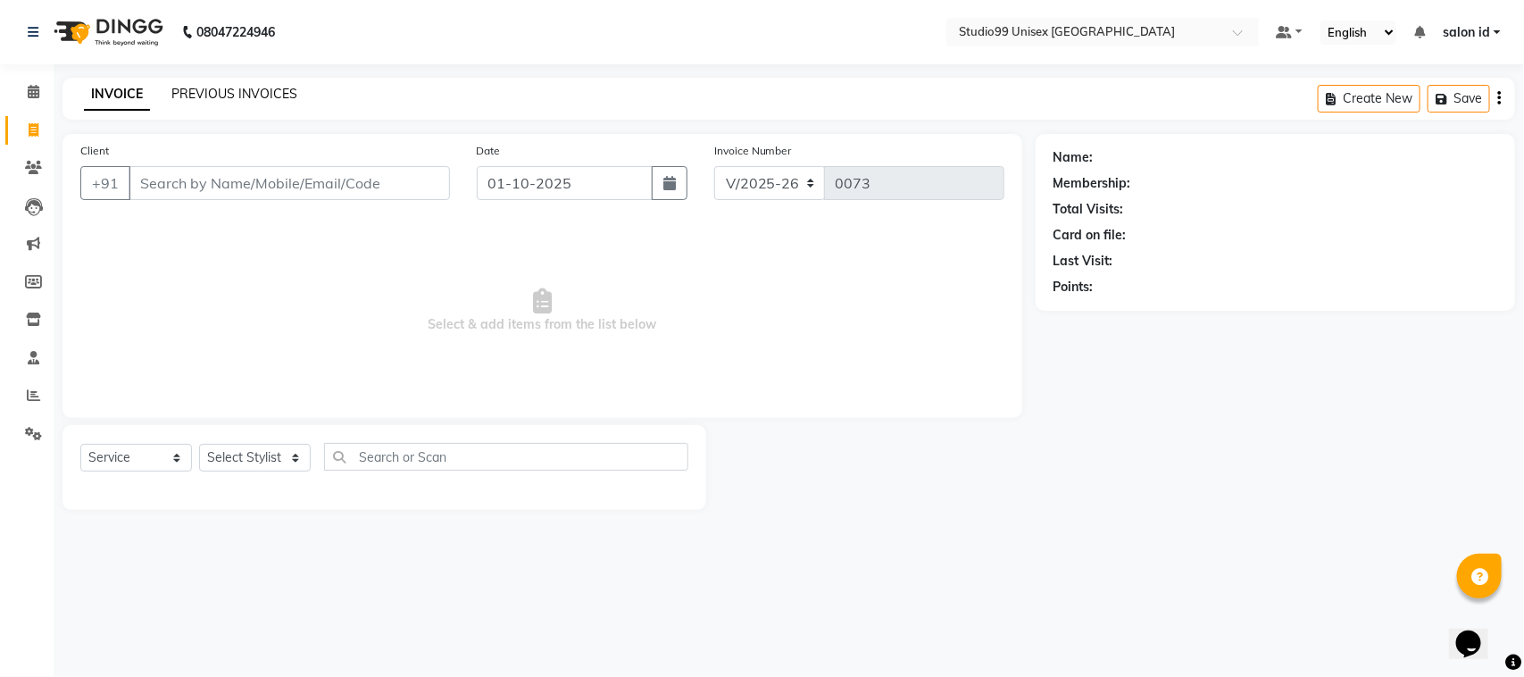
click at [247, 87] on link "PREVIOUS INVOICES" at bounding box center [234, 94] width 126 height 16
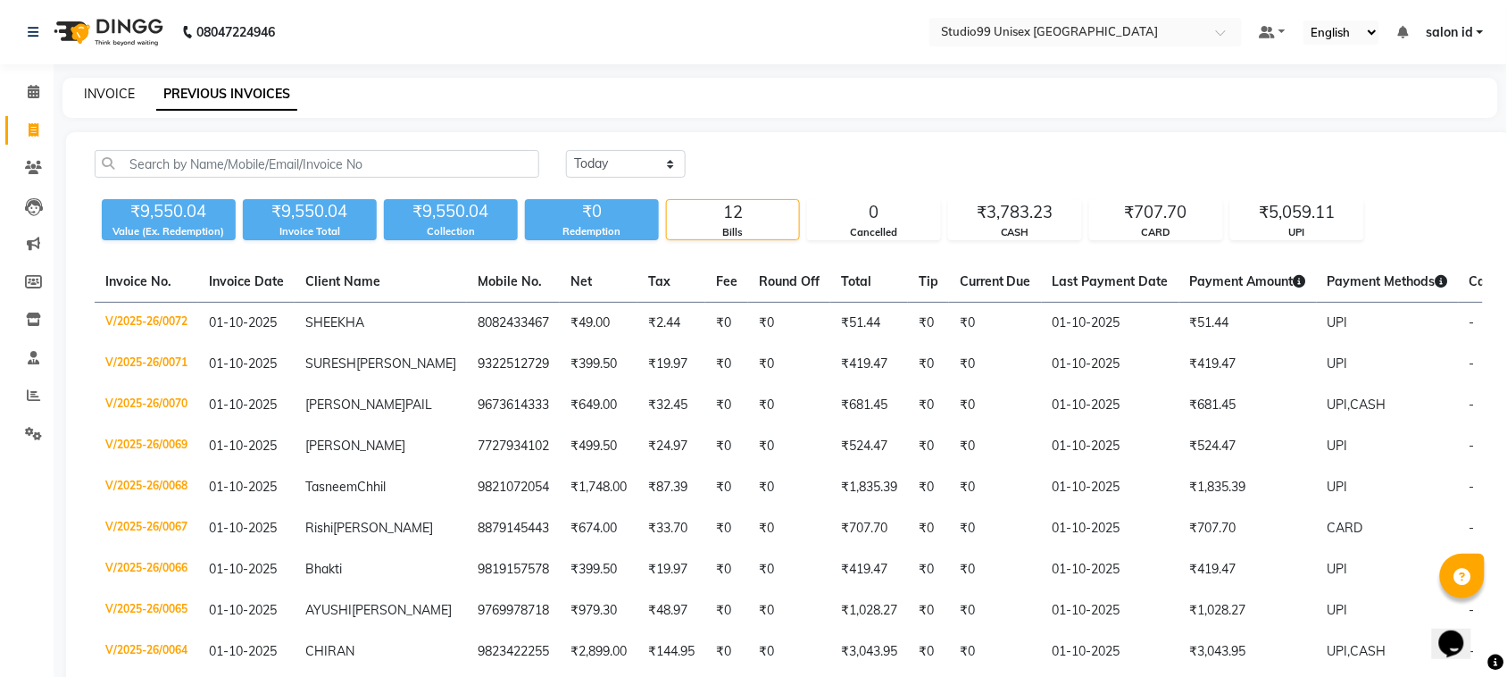
click at [118, 95] on link "INVOICE" at bounding box center [109, 94] width 51 height 16
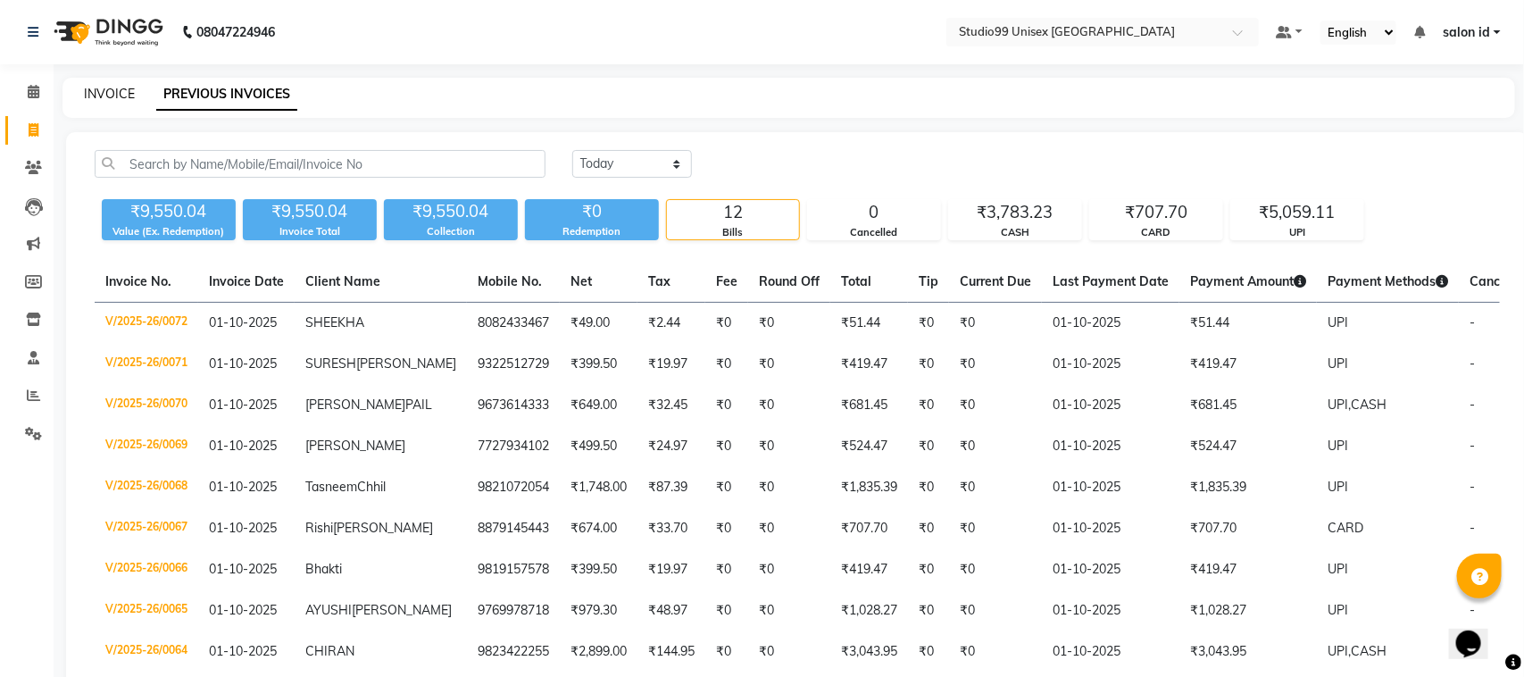
select select "9023"
select select "service"
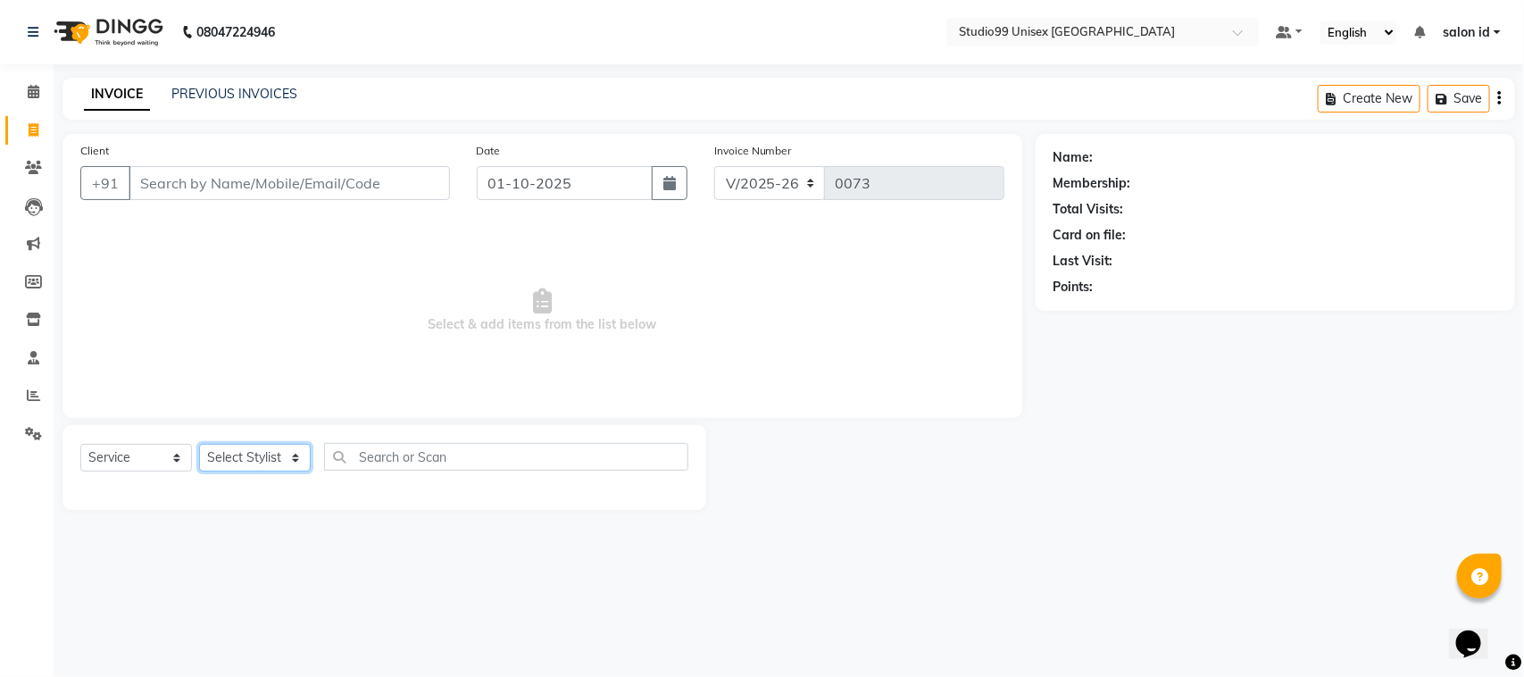
click at [297, 457] on select "Select Stylist [PERSON_NAME] [PERSON_NAME] salon id [PERSON_NAME] [PERSON_NAME]…" at bounding box center [255, 458] width 112 height 28
select select "92933"
click at [199, 444] on select "Select Stylist [PERSON_NAME] [PERSON_NAME] salon id [PERSON_NAME] [PERSON_NAME]…" at bounding box center [255, 458] width 112 height 28
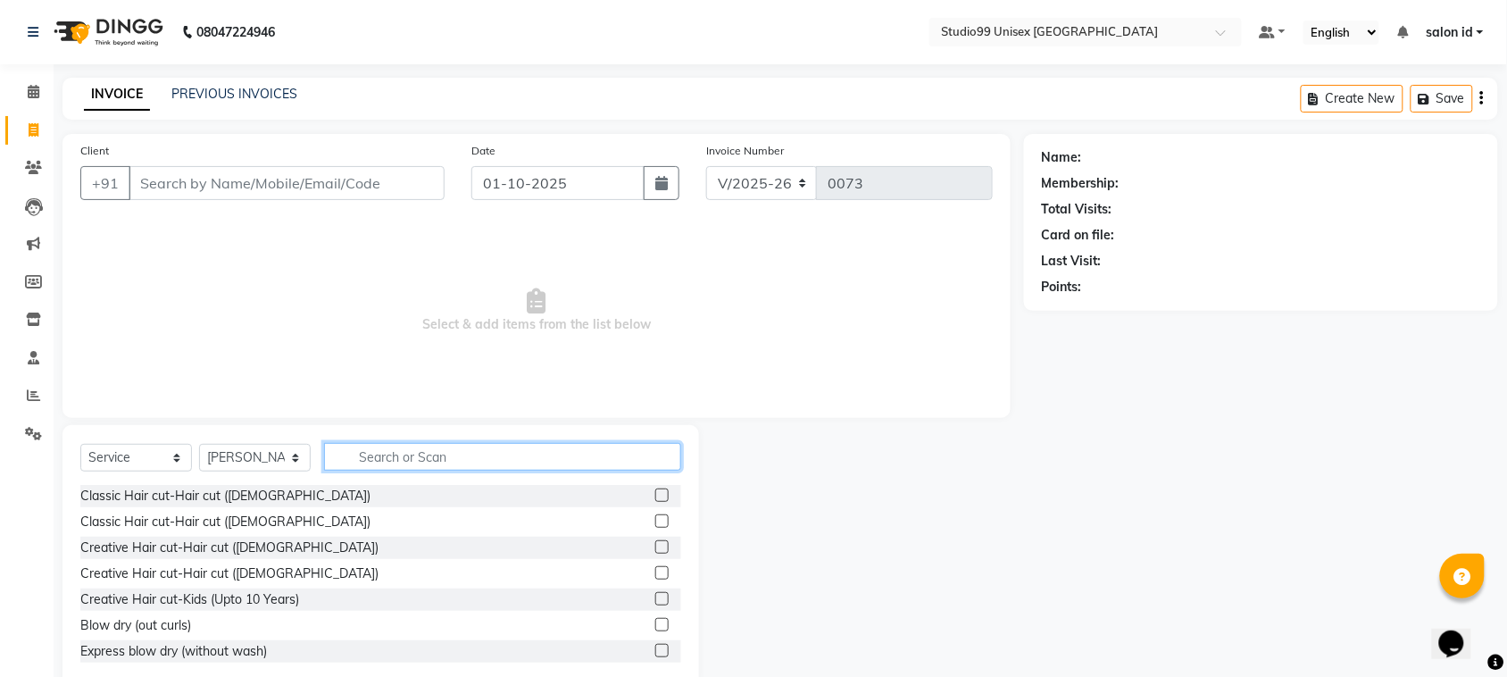
click at [407, 454] on input "text" at bounding box center [502, 457] width 357 height 28
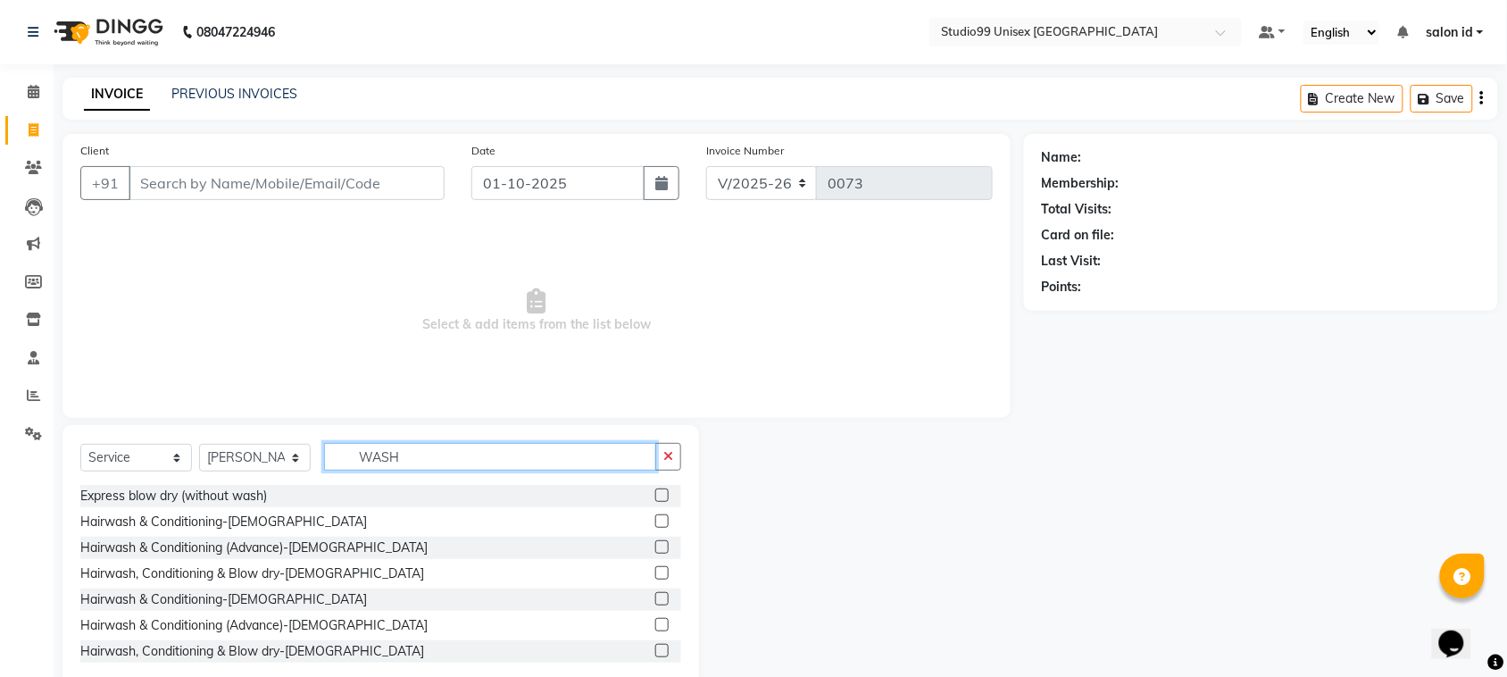
type input "WASH"
click at [655, 647] on label at bounding box center [661, 650] width 13 height 13
click at [655, 647] on input "checkbox" at bounding box center [661, 652] width 12 height 12
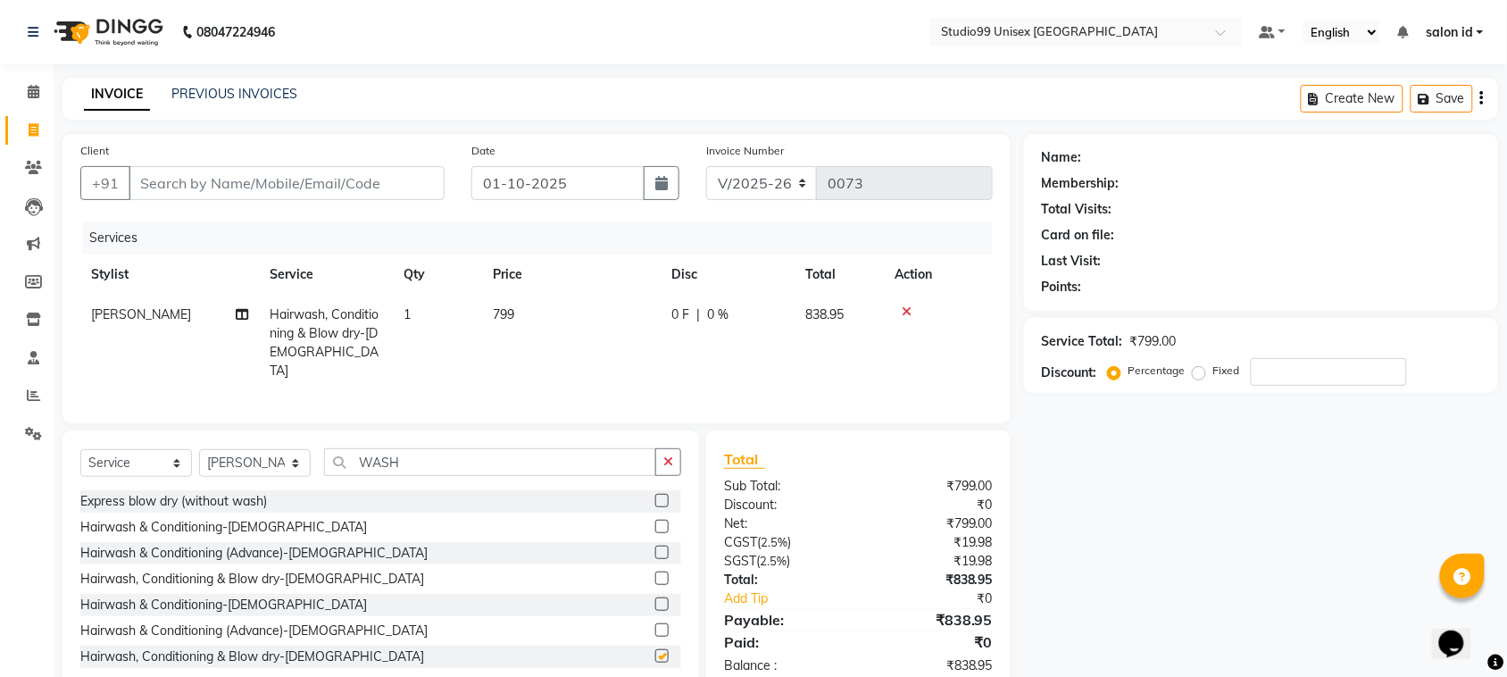
checkbox input "false"
click at [1268, 377] on input "number" at bounding box center [1329, 372] width 156 height 28
type input "50"
click at [886, 351] on td at bounding box center [938, 343] width 109 height 96
click at [340, 174] on input "Client" at bounding box center [287, 183] width 316 height 34
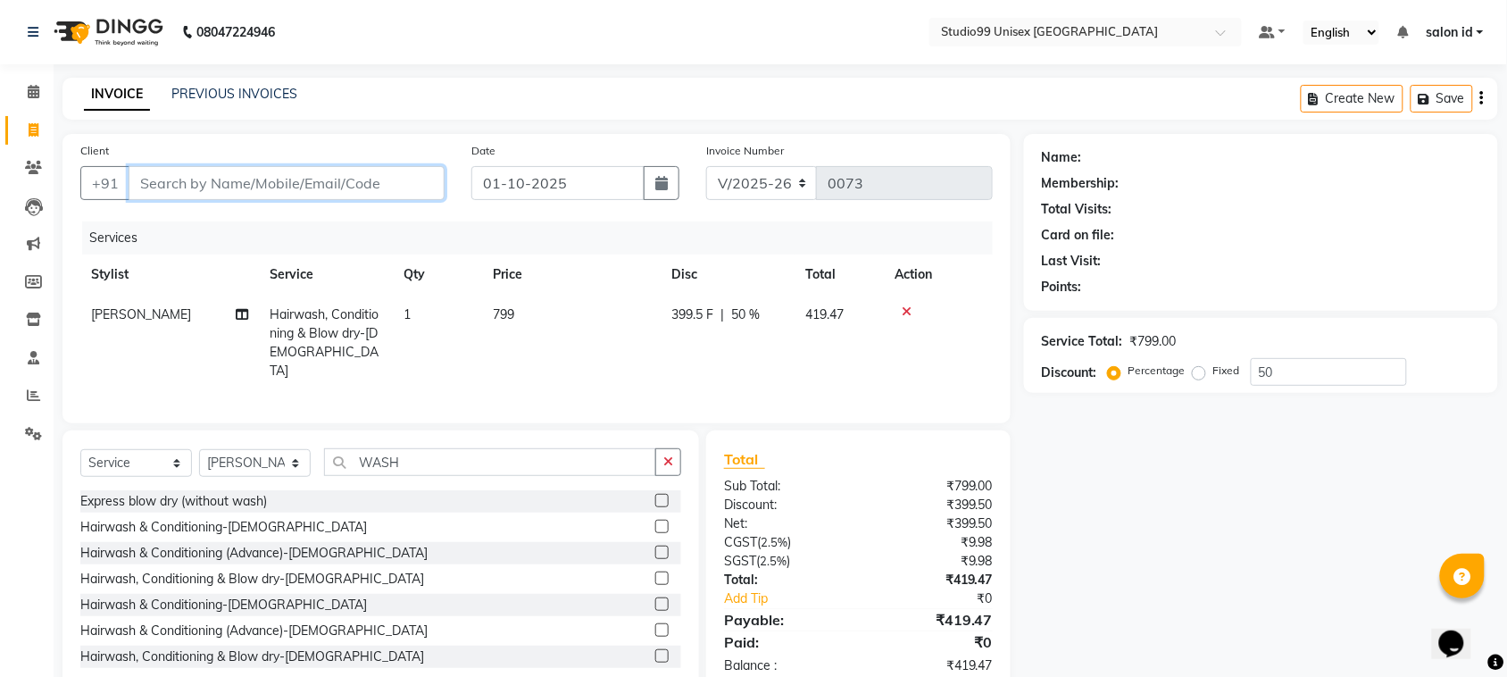
type input "9"
type input "0"
type input "9819888900"
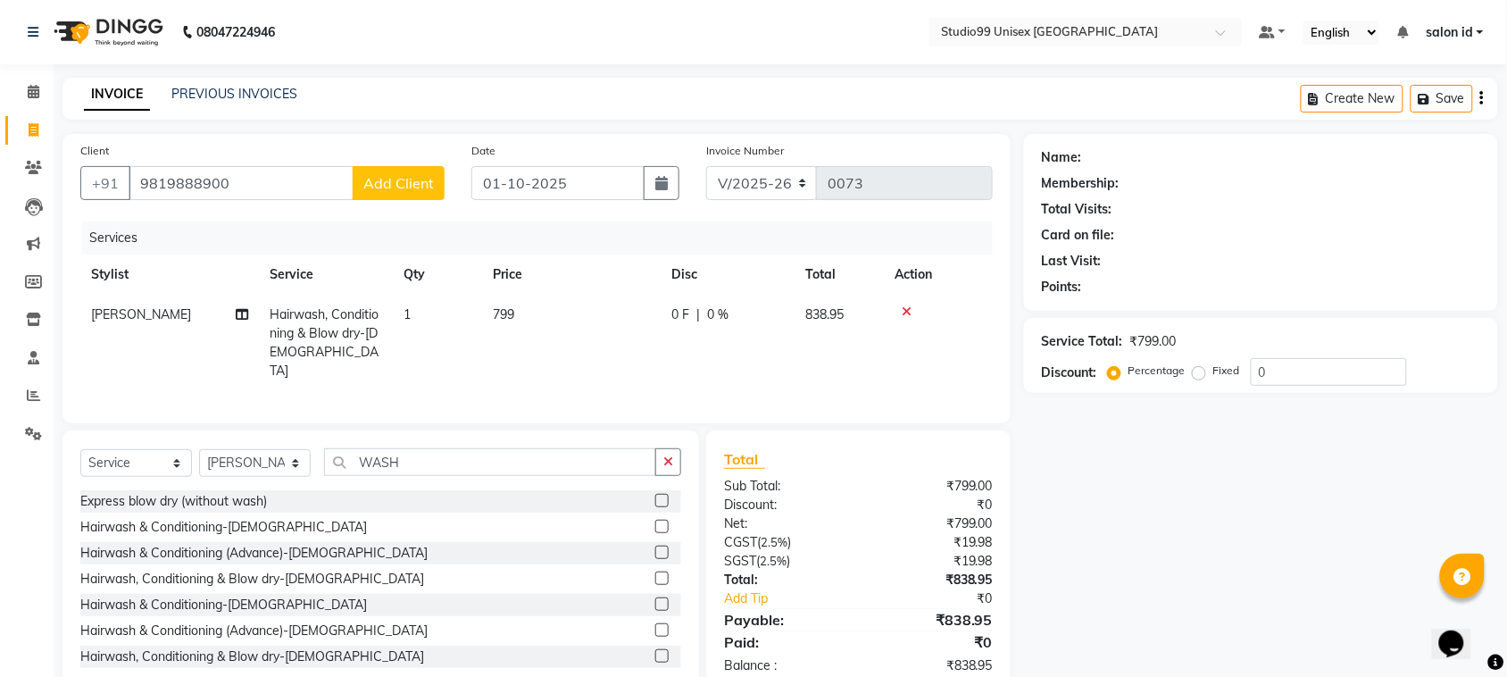
click at [400, 185] on span "Add Client" at bounding box center [398, 183] width 71 height 18
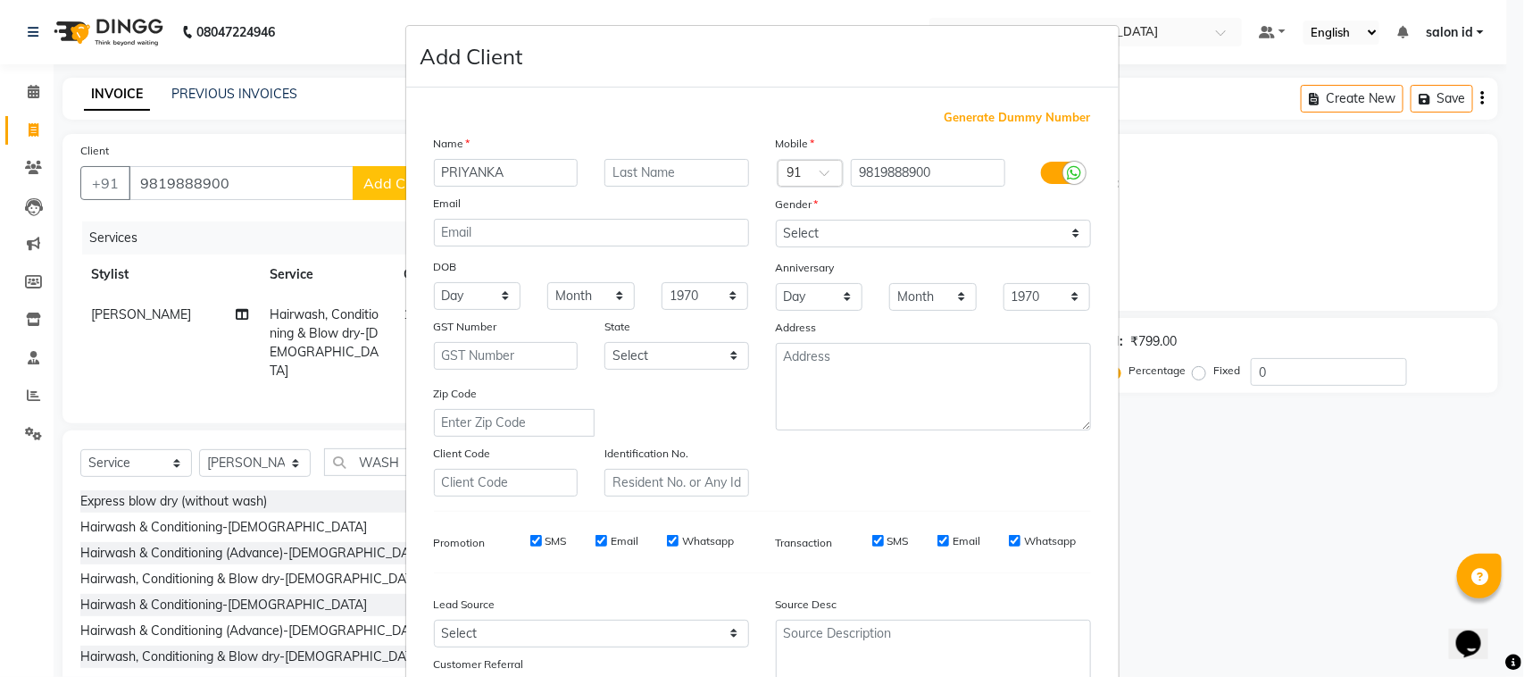
type input "PRIYANKA"
click at [621, 174] on input "text" at bounding box center [677, 173] width 145 height 28
type input "[PERSON_NAME]"
click at [1063, 226] on select "Select [DEMOGRAPHIC_DATA] [DEMOGRAPHIC_DATA] Other Prefer Not To Say" at bounding box center [933, 234] width 315 height 28
select select "[DEMOGRAPHIC_DATA]"
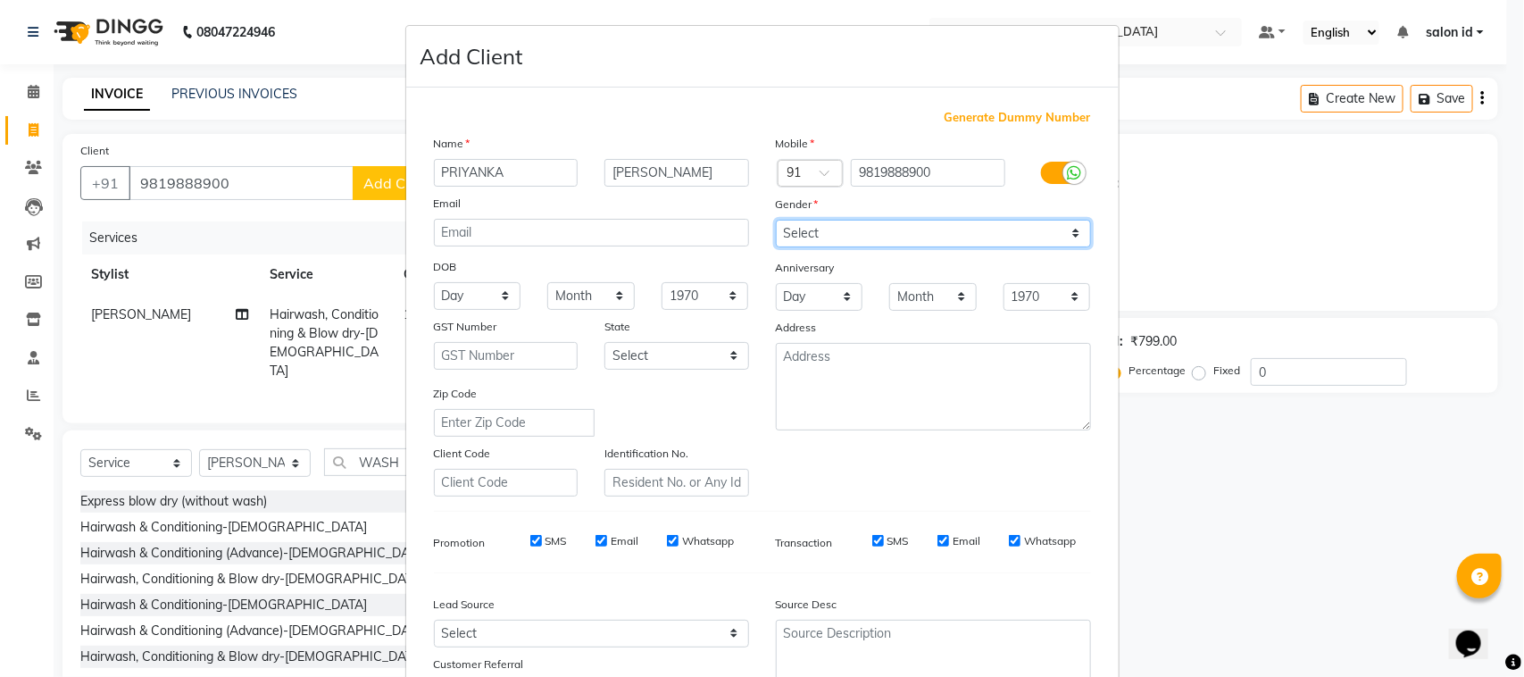
click at [776, 220] on select "Select [DEMOGRAPHIC_DATA] [DEMOGRAPHIC_DATA] Other Prefer Not To Say" at bounding box center [933, 234] width 315 height 28
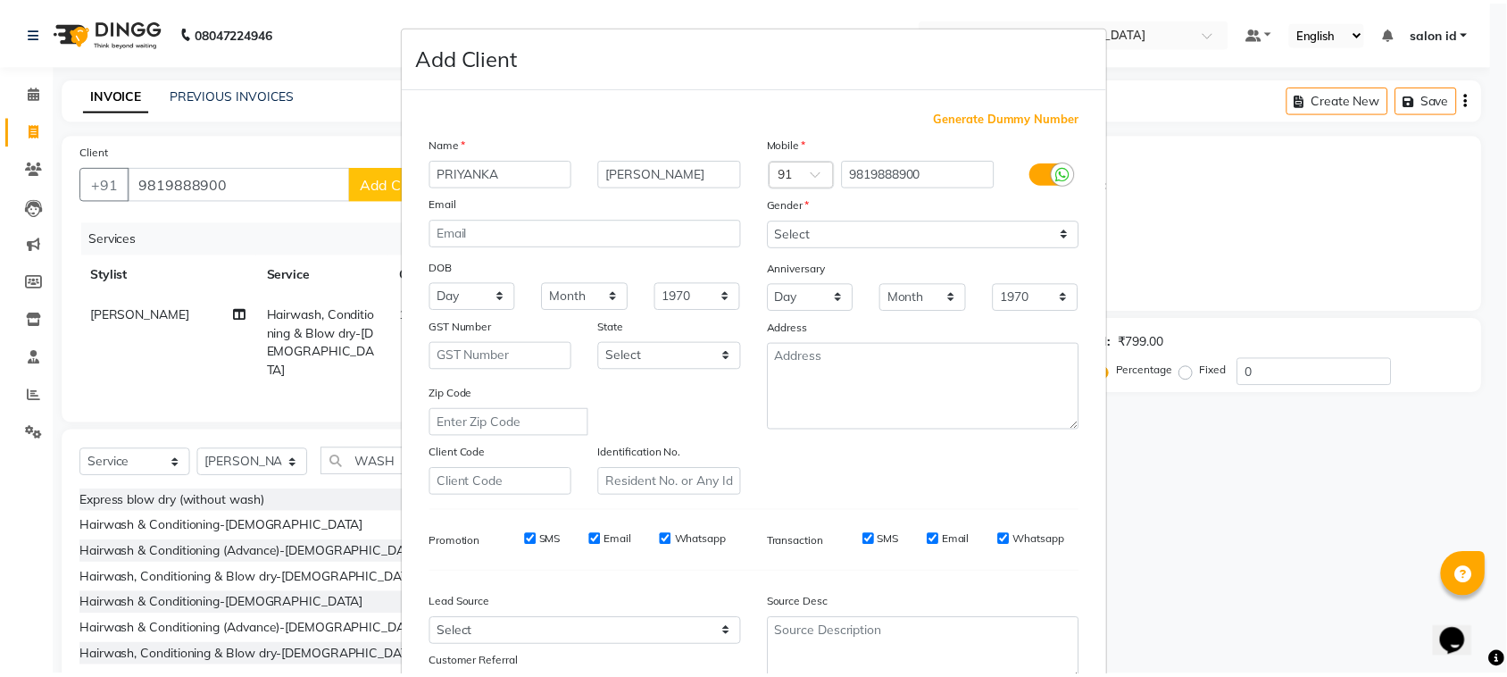
scroll to position [140, 0]
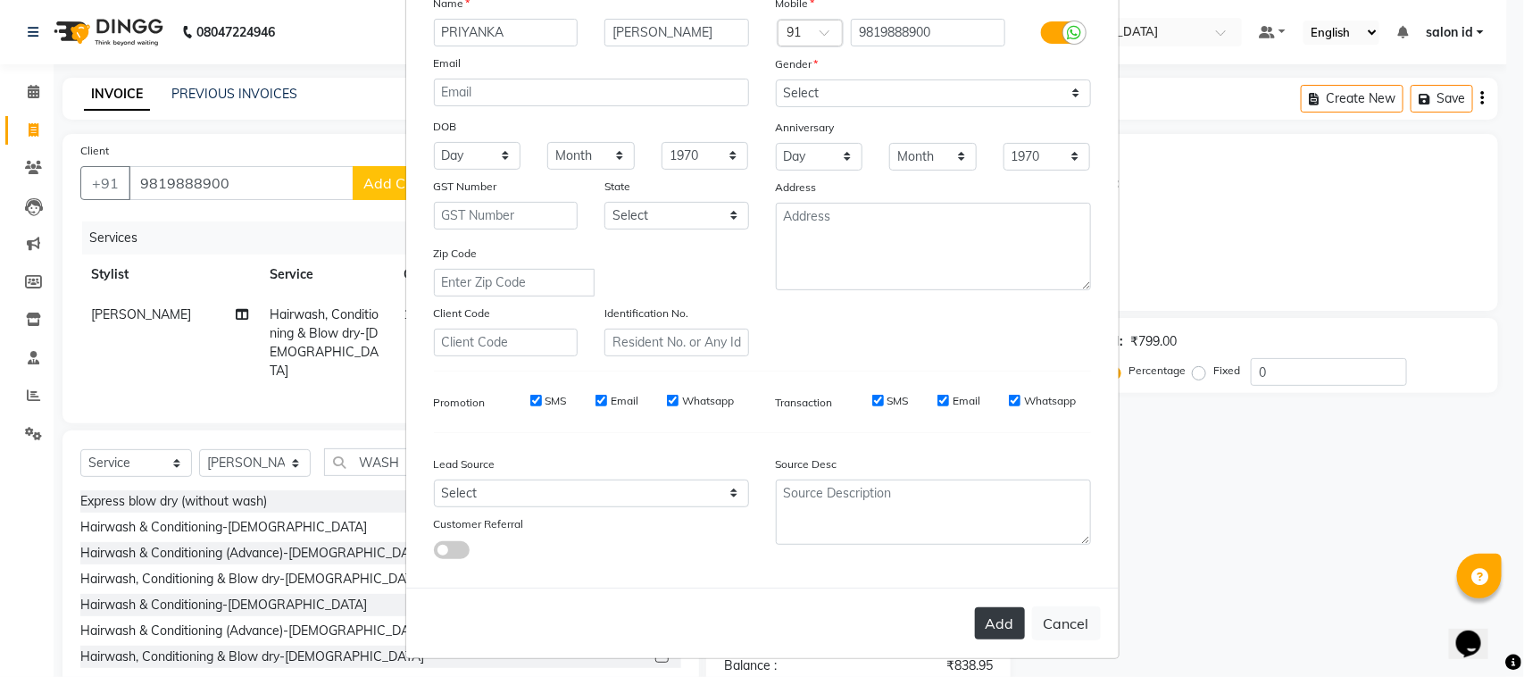
click at [1001, 621] on button "Add" at bounding box center [1000, 623] width 50 height 32
select select
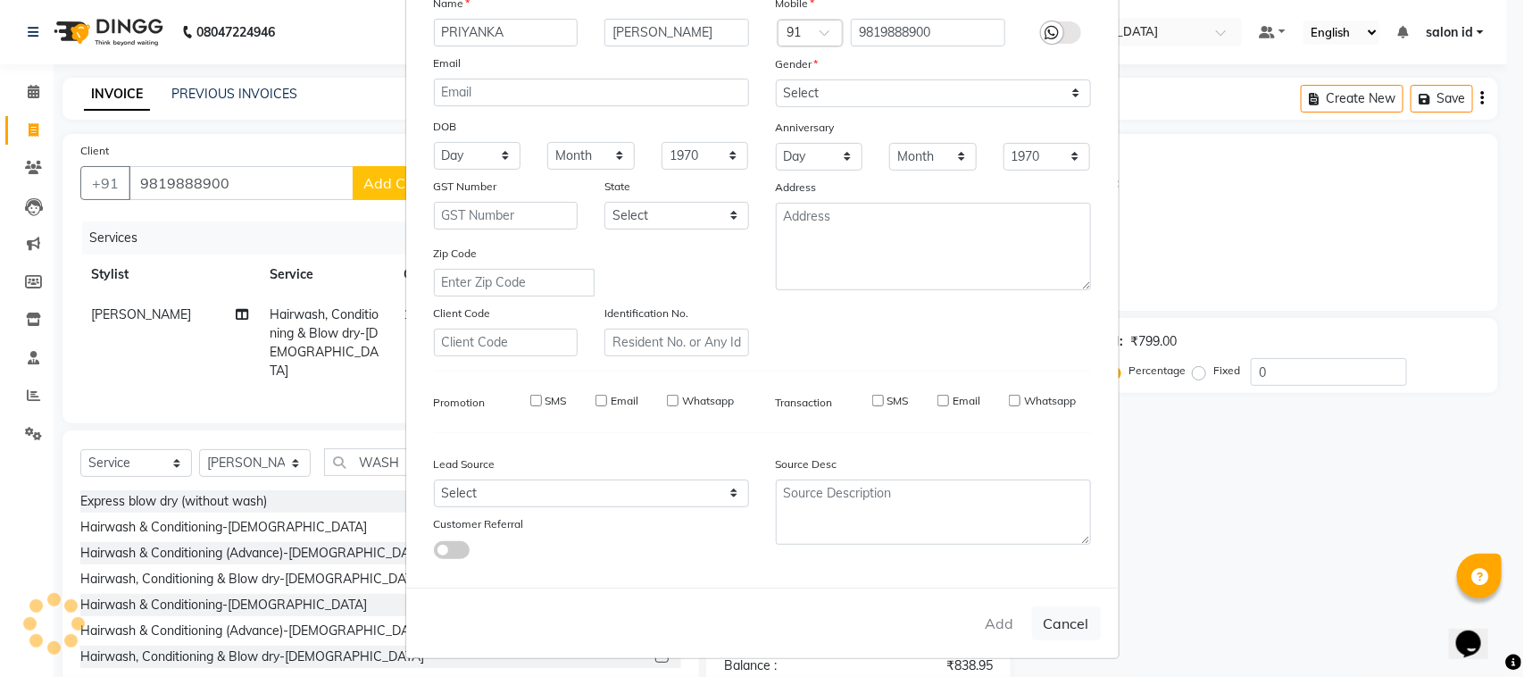
select select
checkbox input "false"
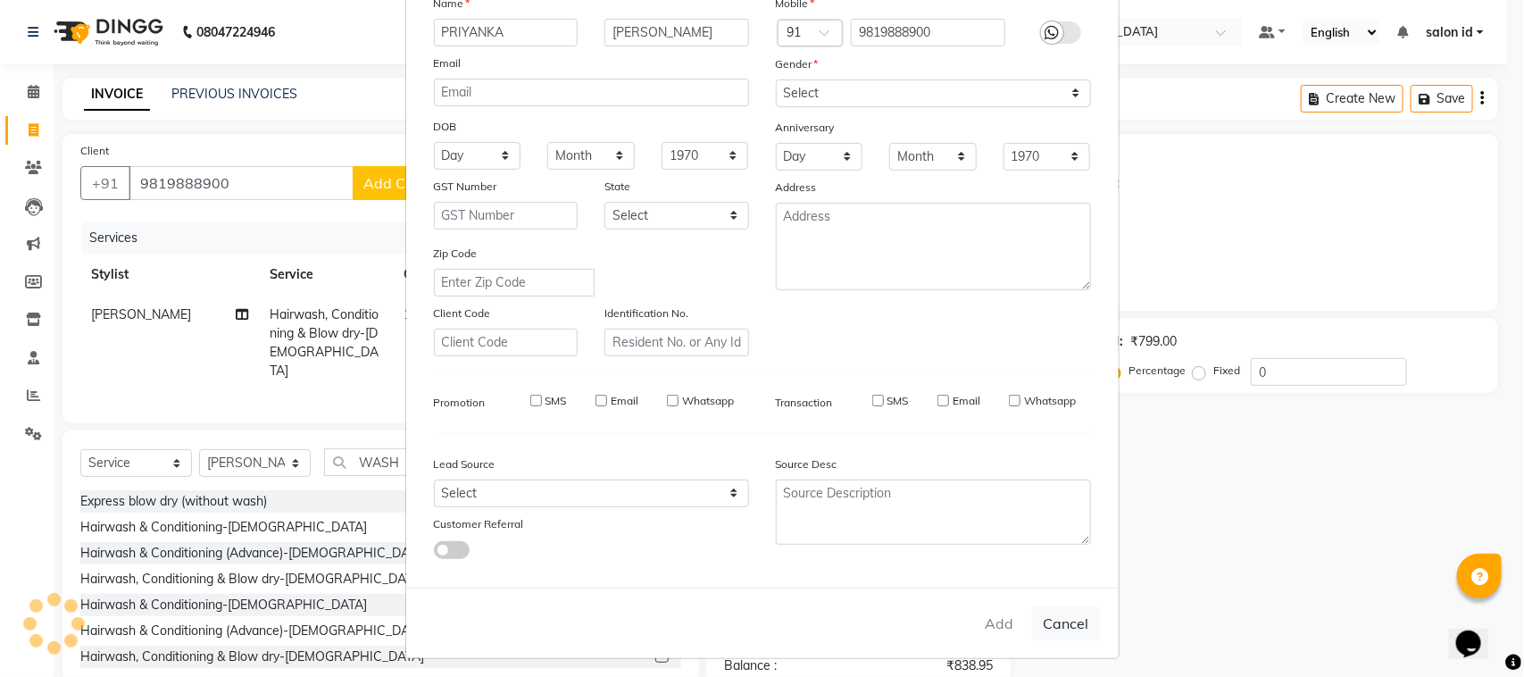
checkbox input "false"
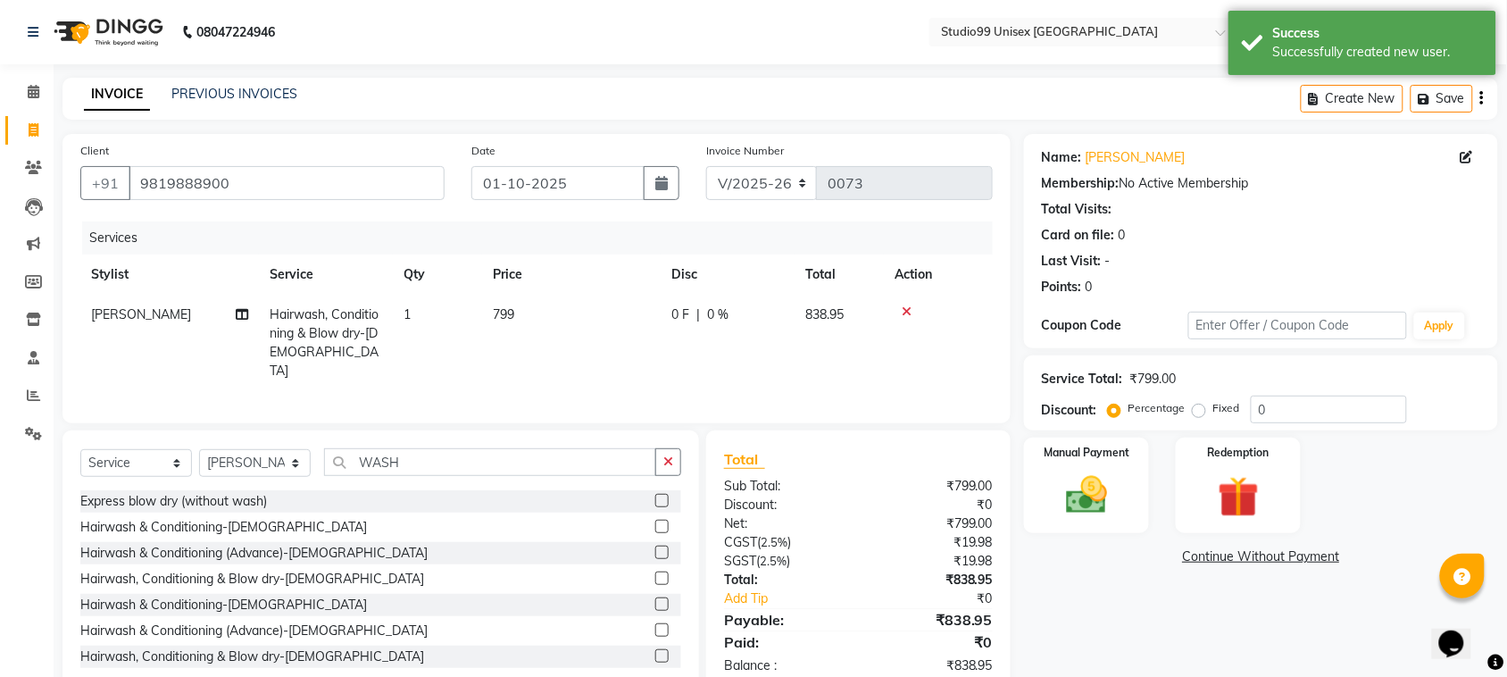
scroll to position [41, 0]
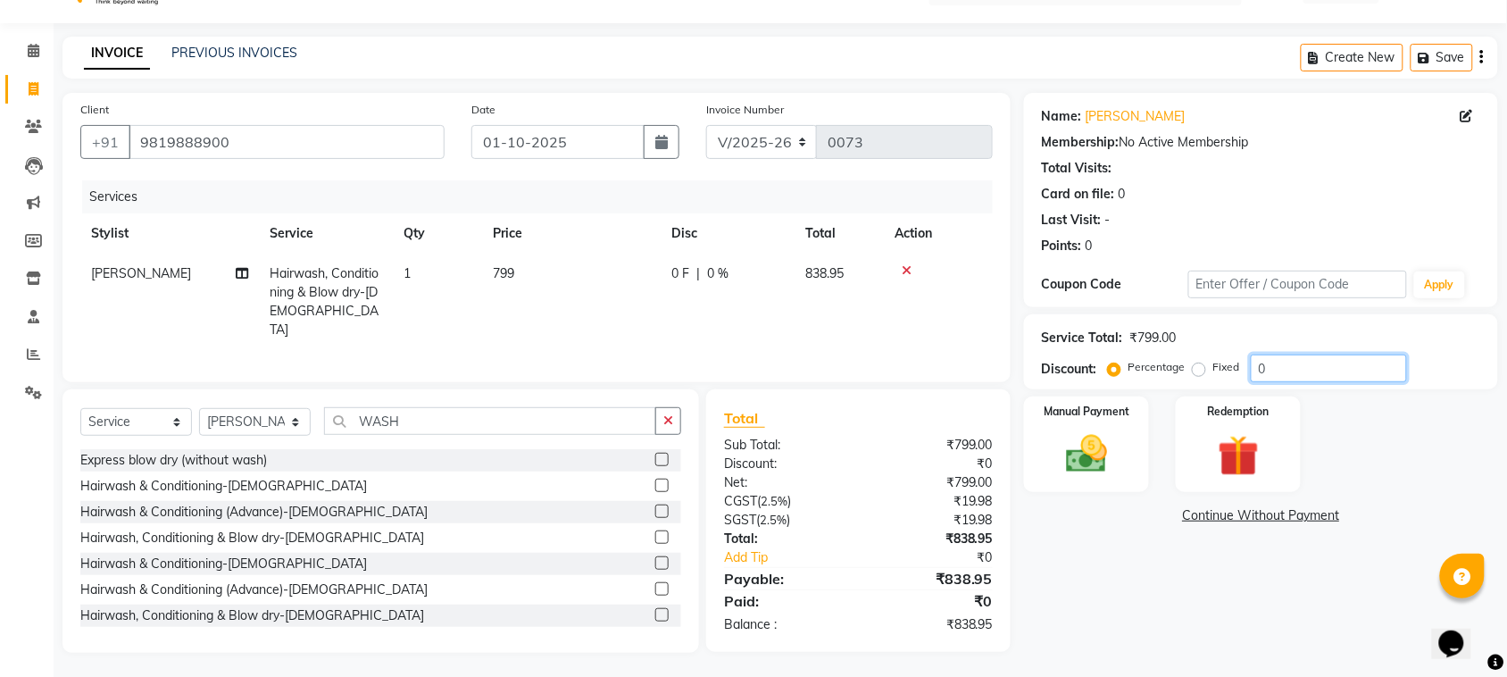
click at [1272, 372] on input "0" at bounding box center [1329, 369] width 156 height 28
type input "4"
type input "50"
click at [1077, 455] on img at bounding box center [1087, 454] width 70 height 49
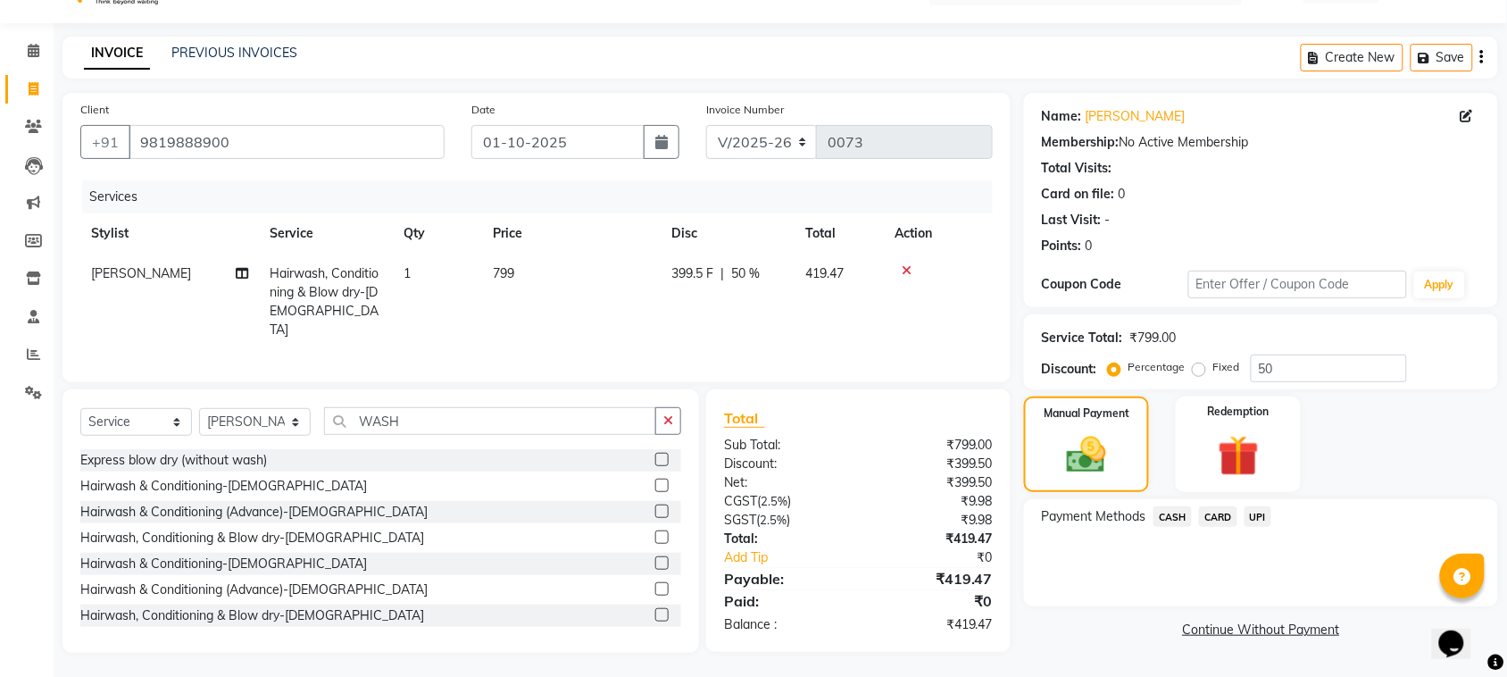
click at [1255, 516] on span "UPI" at bounding box center [1259, 516] width 28 height 21
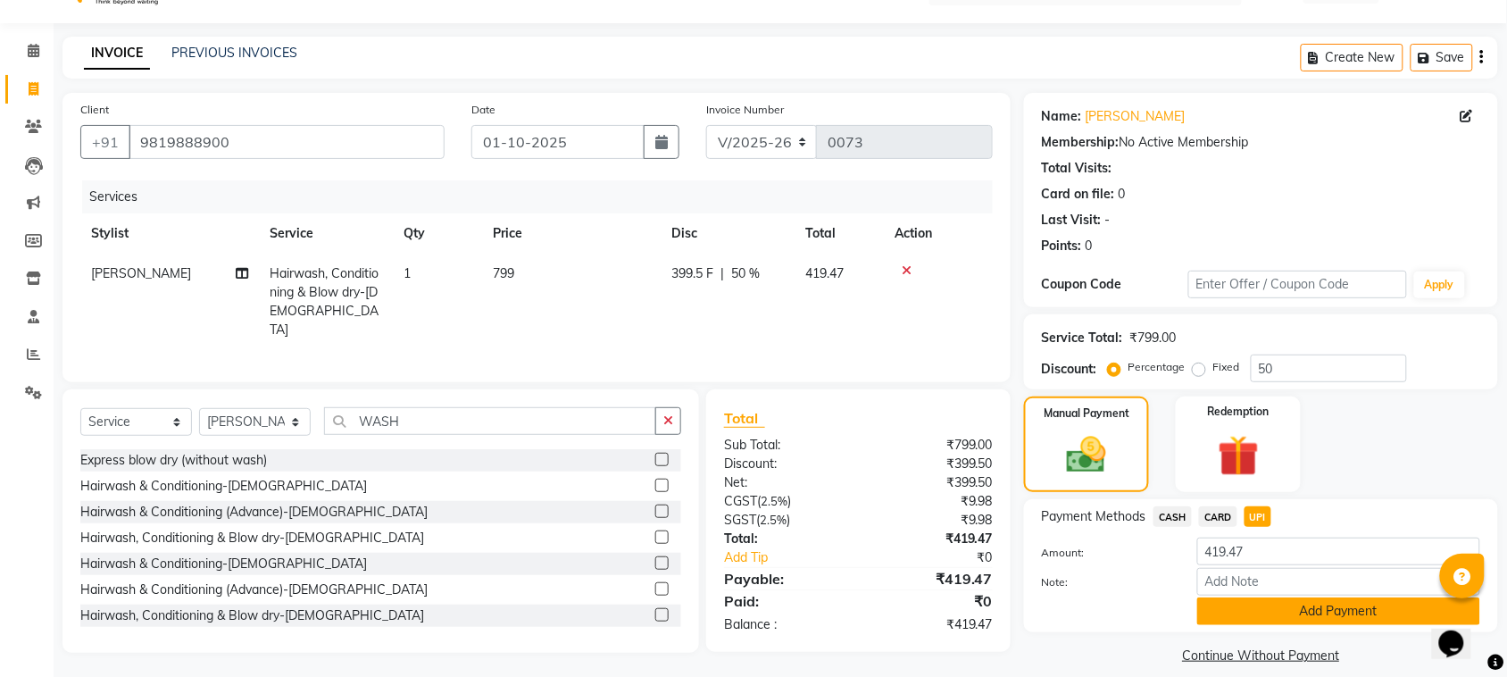
click at [1278, 613] on button "Add Payment" at bounding box center [1338, 611] width 283 height 28
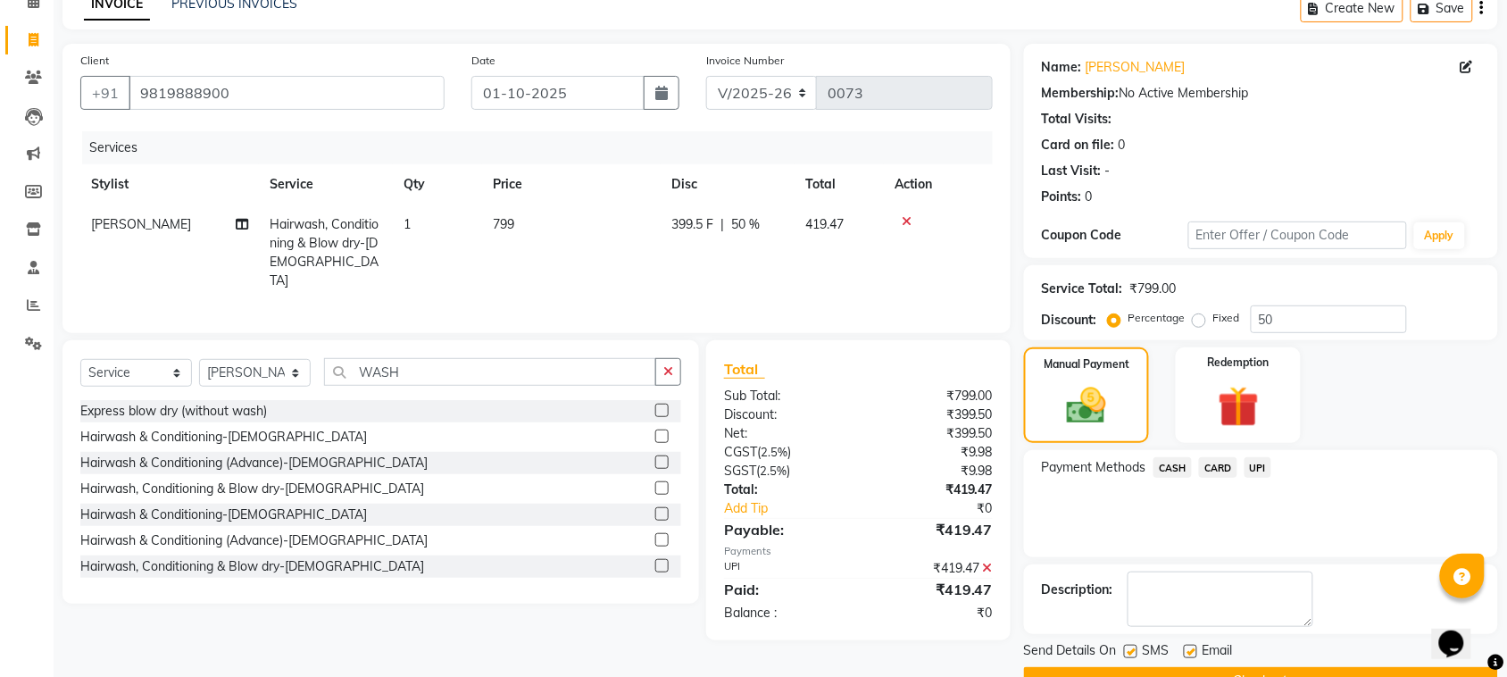
scroll to position [135, 0]
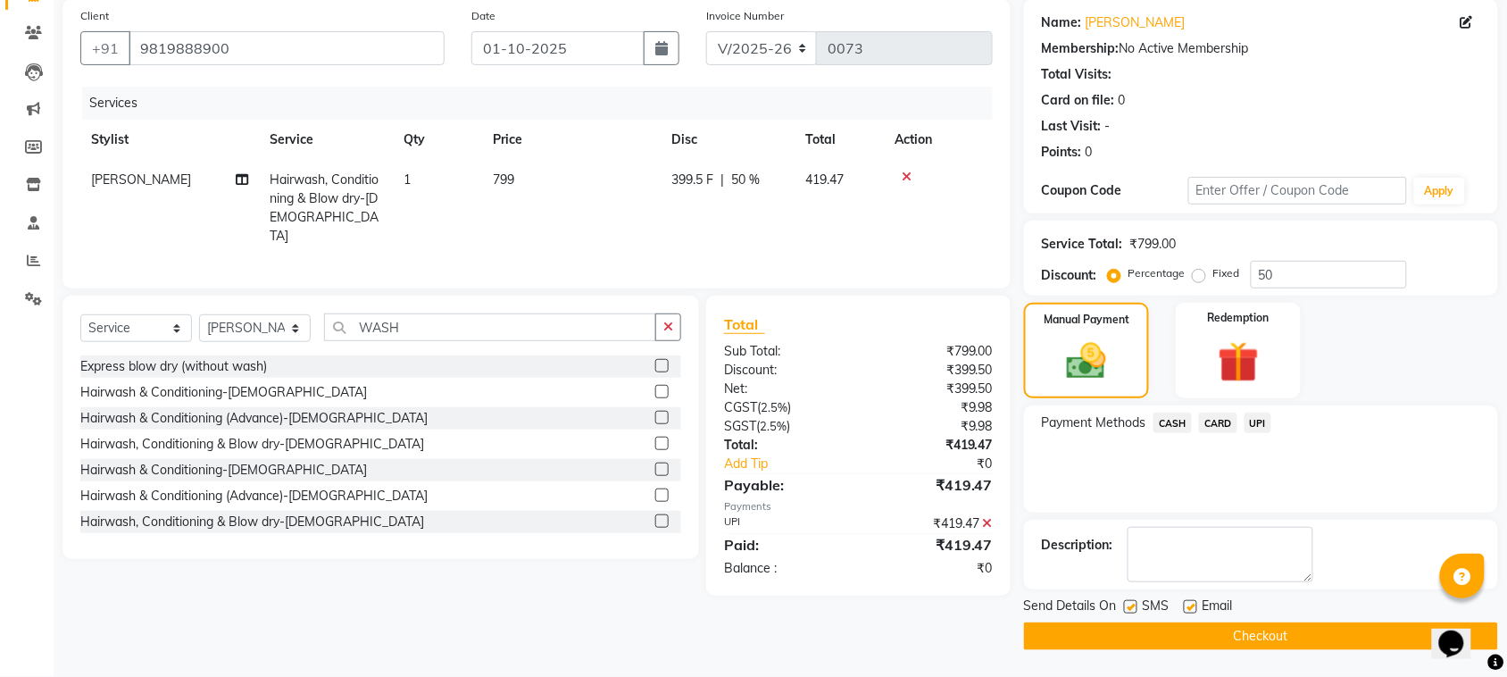
click at [1212, 646] on button "Checkout" at bounding box center [1261, 636] width 474 height 28
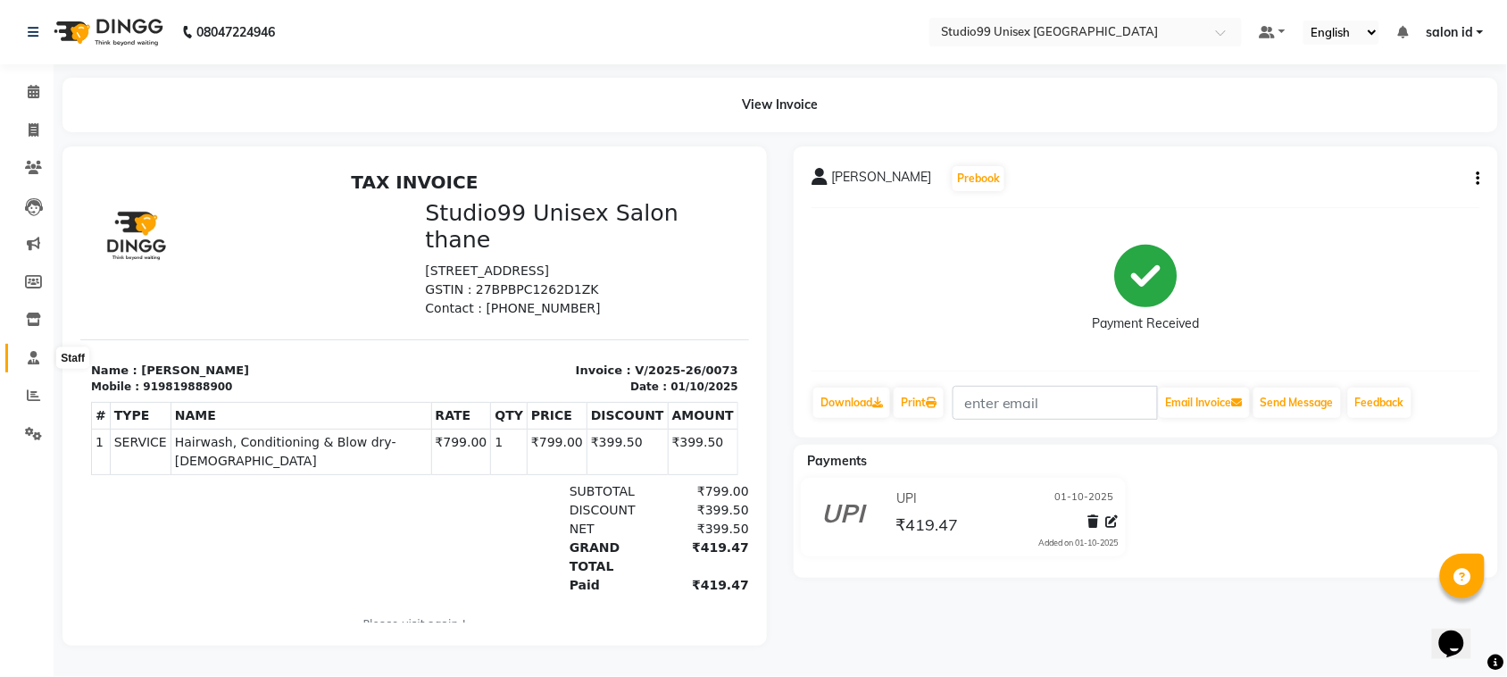
click at [32, 354] on icon at bounding box center [34, 357] width 12 height 13
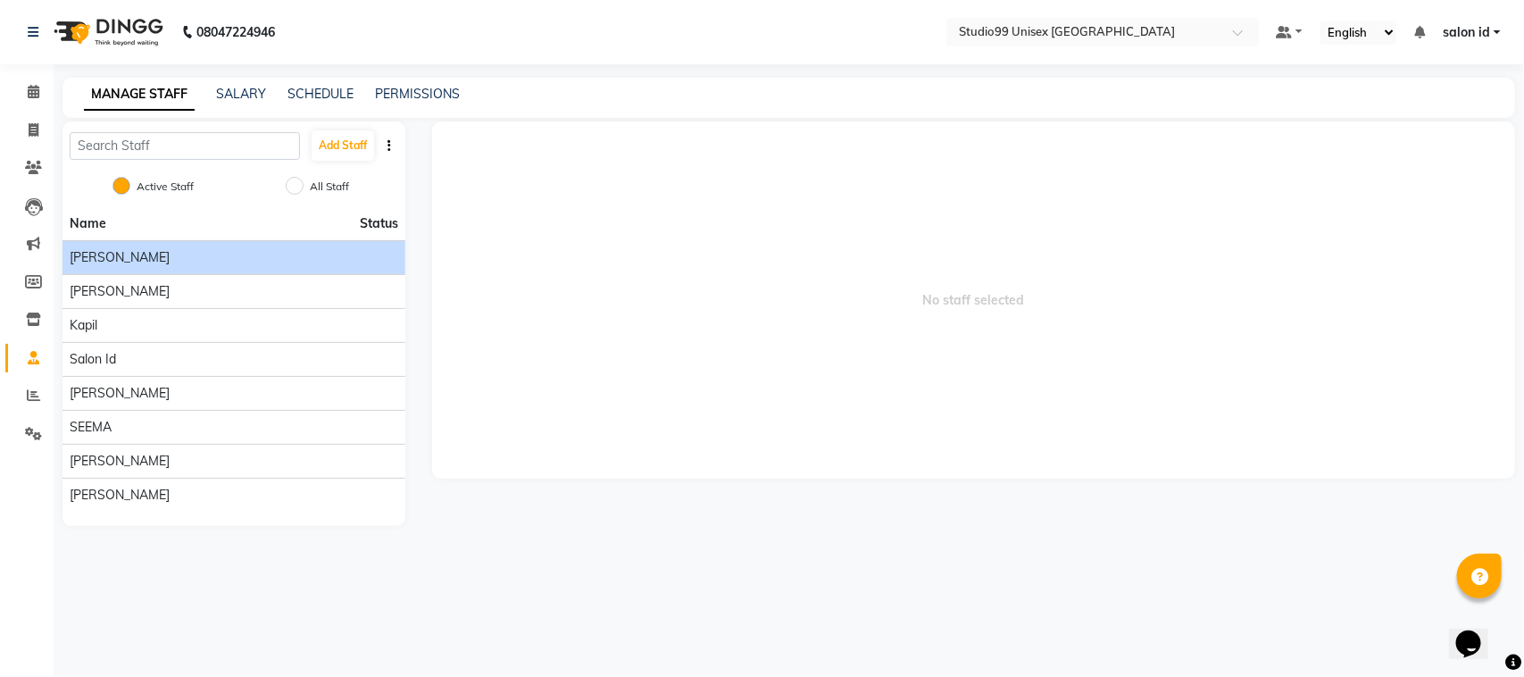
click at [179, 266] on div "[PERSON_NAME]" at bounding box center [234, 257] width 329 height 19
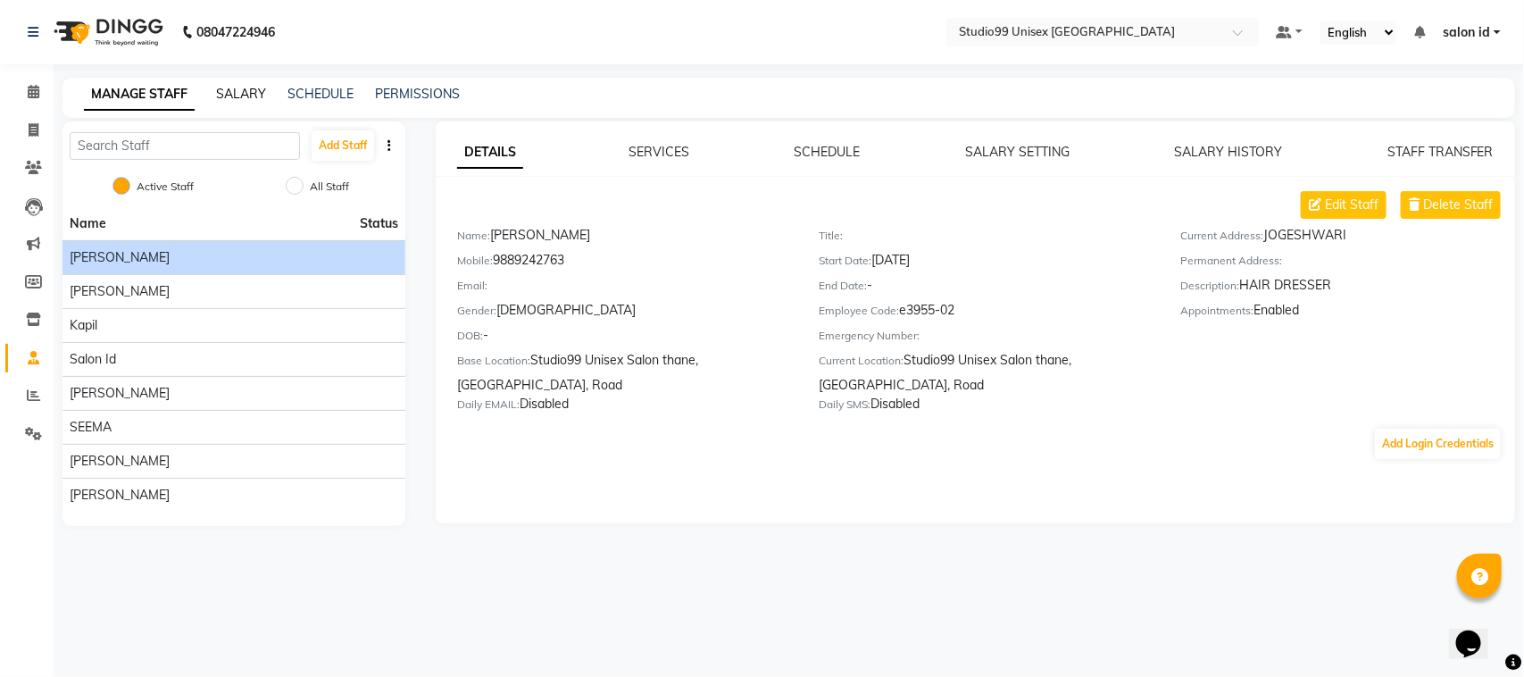
click at [244, 91] on link "SALARY" at bounding box center [241, 94] width 50 height 16
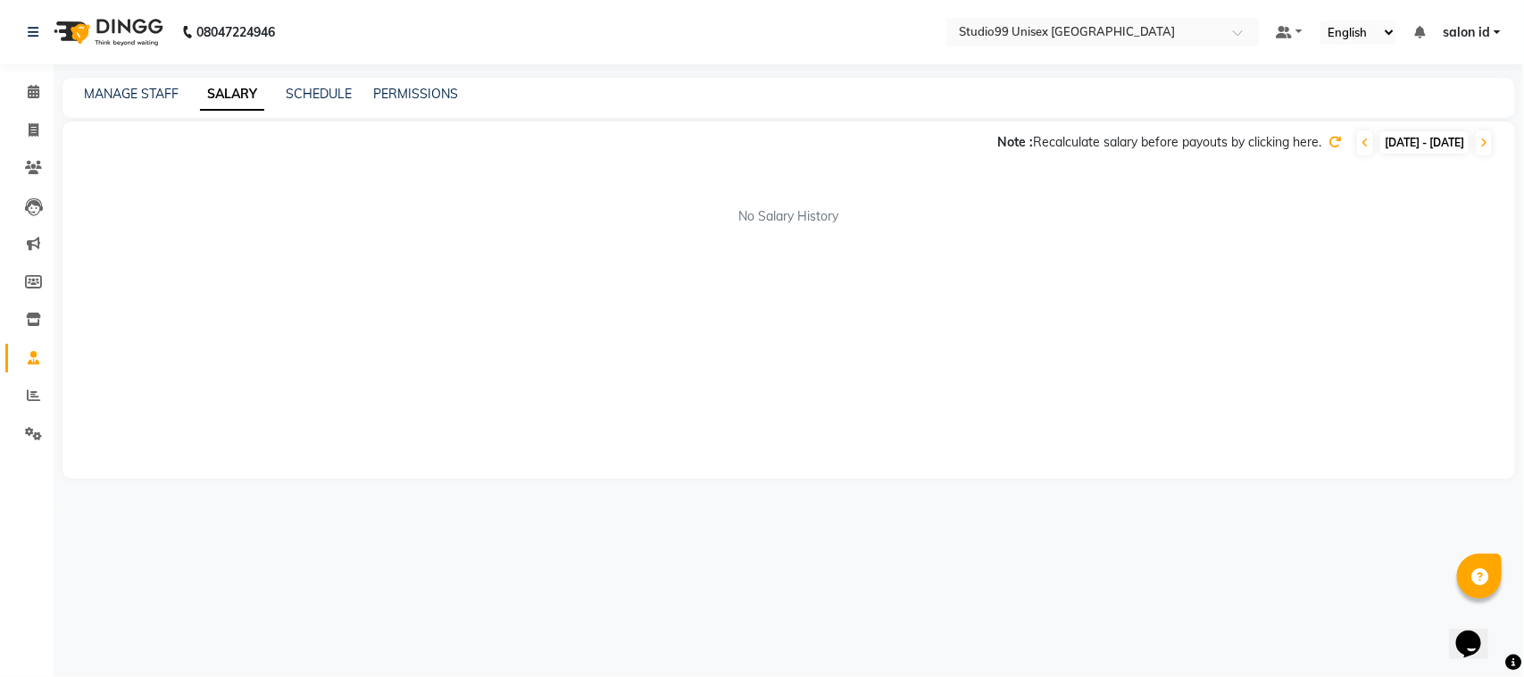
click at [1381, 137] on span "01-10-2025 - 31-10-2025" at bounding box center [1425, 142] width 88 height 22
select select "10"
select select "2025"
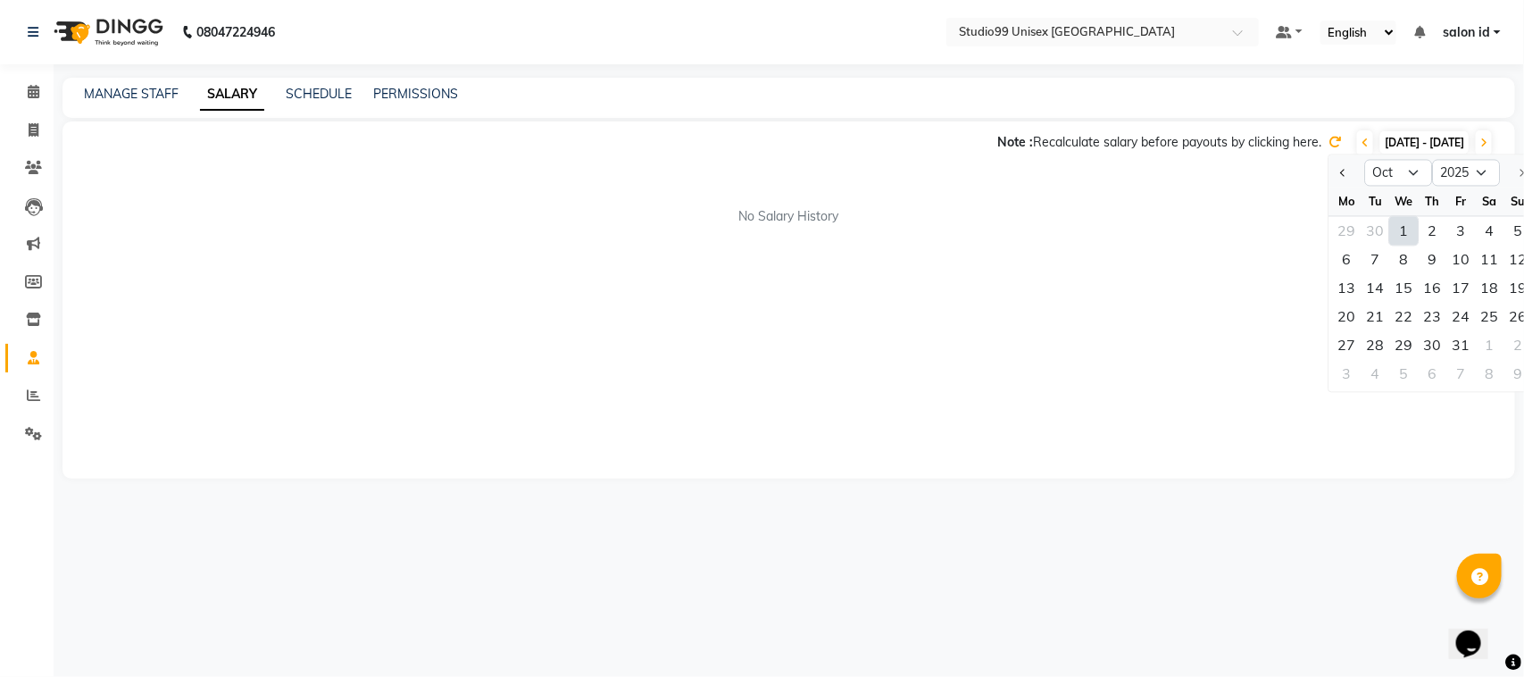
click at [1395, 232] on div "1" at bounding box center [1404, 231] width 29 height 29
type input "01-10-2025"
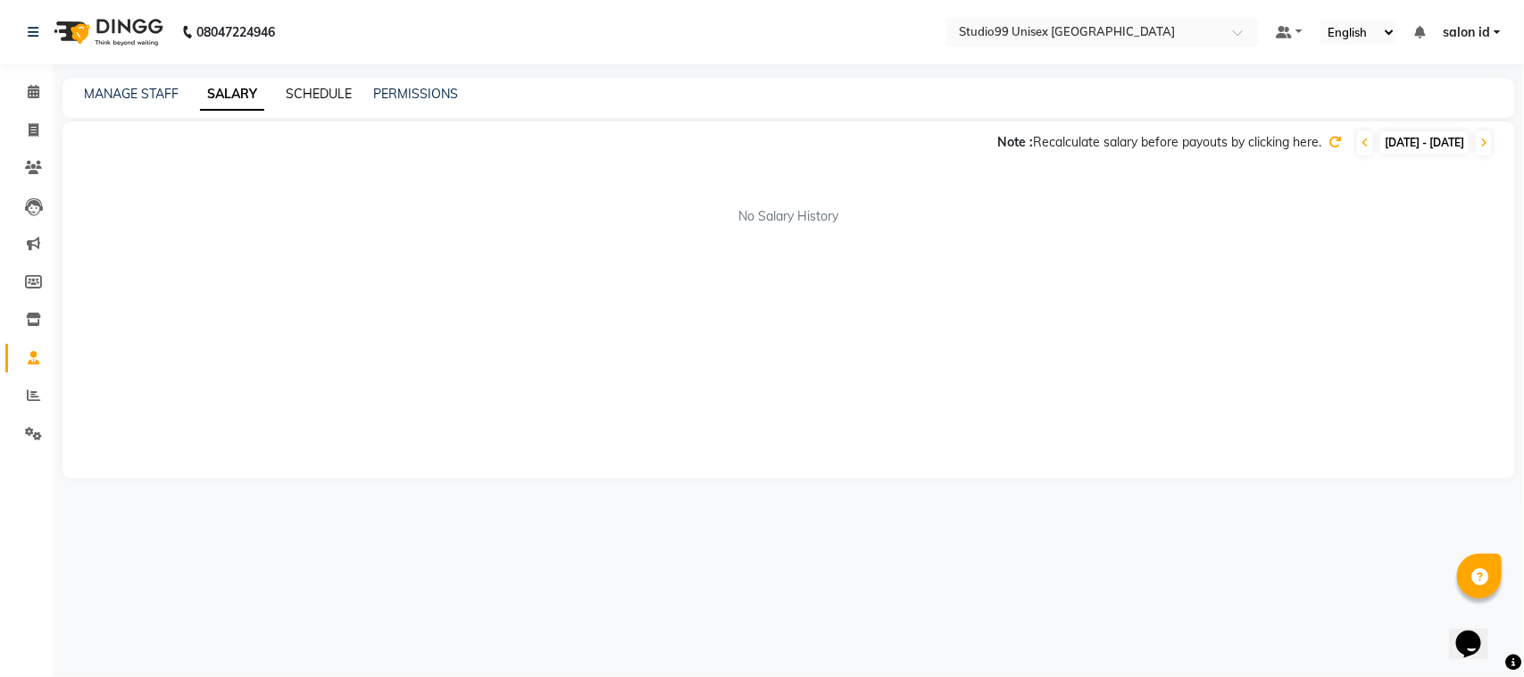
click at [311, 92] on link "SCHEDULE" at bounding box center [319, 94] width 66 height 16
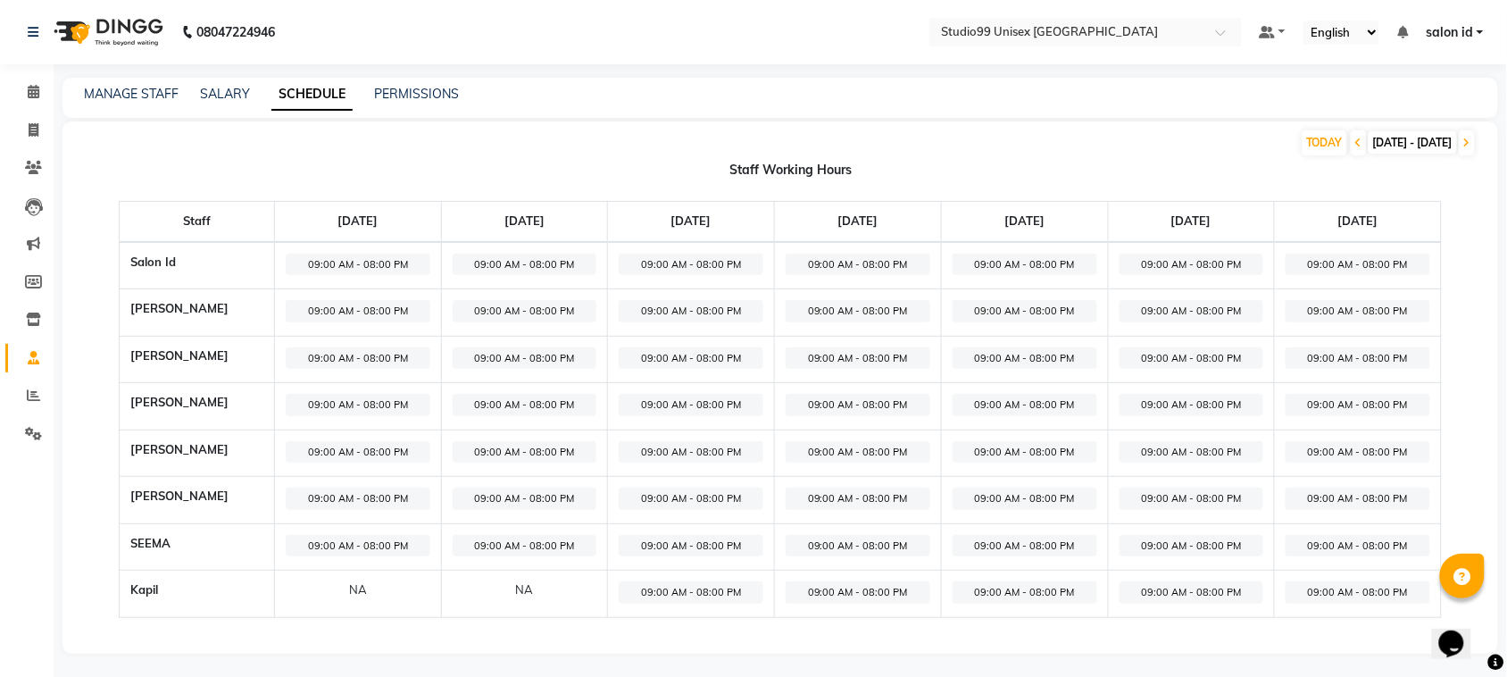
click at [225, 85] on div "SALARY" at bounding box center [225, 94] width 50 height 19
click at [336, 592] on div "NA" at bounding box center [358, 590] width 145 height 18
click at [387, 541] on span "09:00 AM - 08:00 PM" at bounding box center [358, 546] width 145 height 22
select select "09:00 AM"
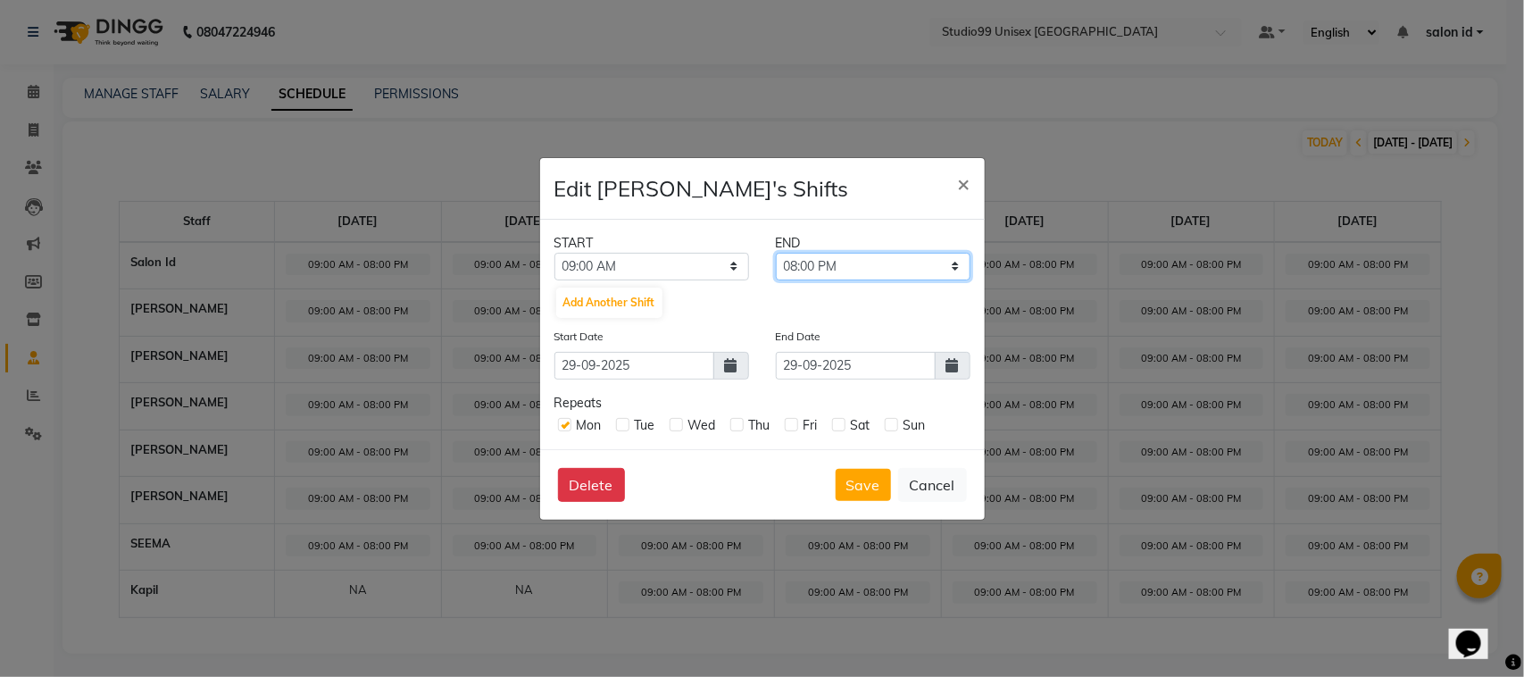
click at [957, 264] on select "09:15 AM 09:30 AM 09:45 AM 10:00 AM 10:15 AM 10:30 AM 10:45 AM 11:00 AM 11:15 A…" at bounding box center [873, 267] width 195 height 28
select select "09:00 PM"
click at [776, 253] on select "09:15 AM 09:30 AM 09:45 AM 10:00 AM 10:15 AM 10:30 AM 10:45 AM 11:00 AM 11:15 A…" at bounding box center [873, 267] width 195 height 28
click at [875, 494] on button "Save" at bounding box center [863, 485] width 55 height 32
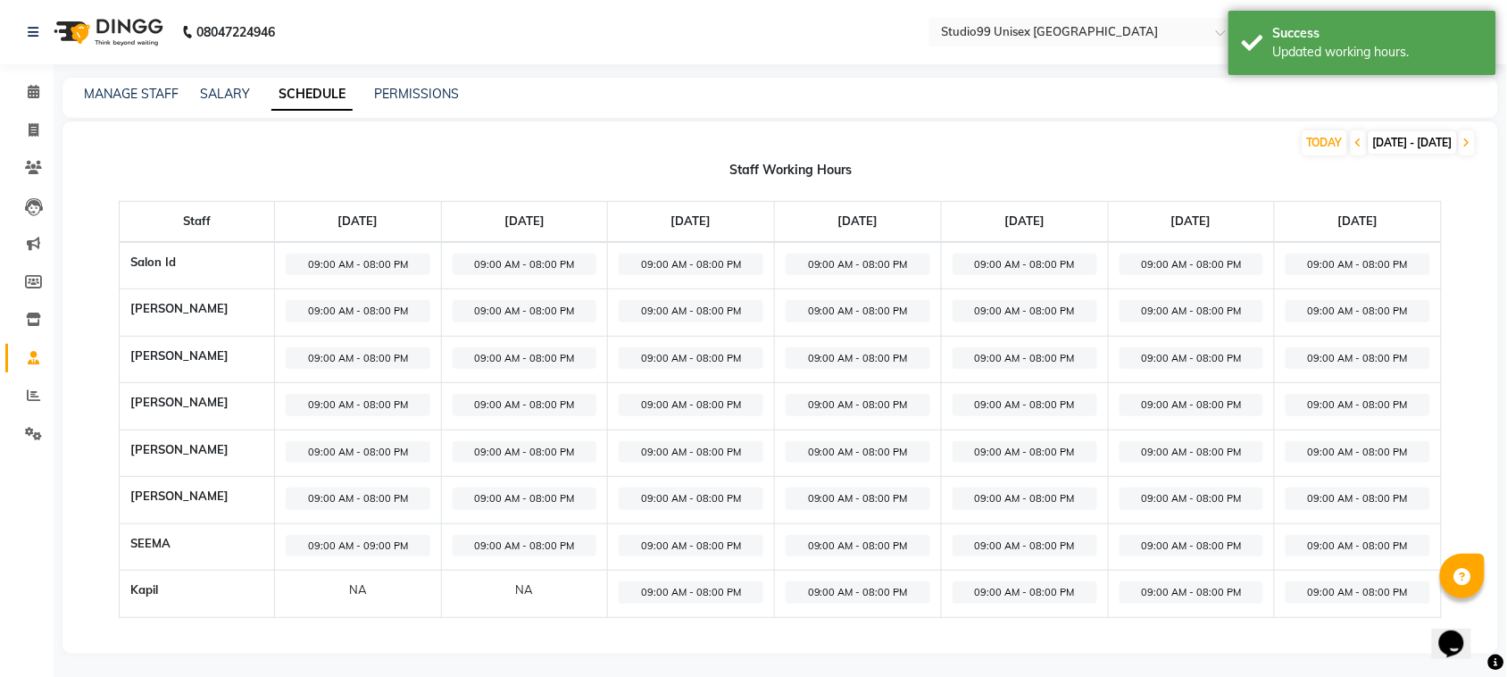
click at [538, 594] on div "NA" at bounding box center [525, 590] width 145 height 18
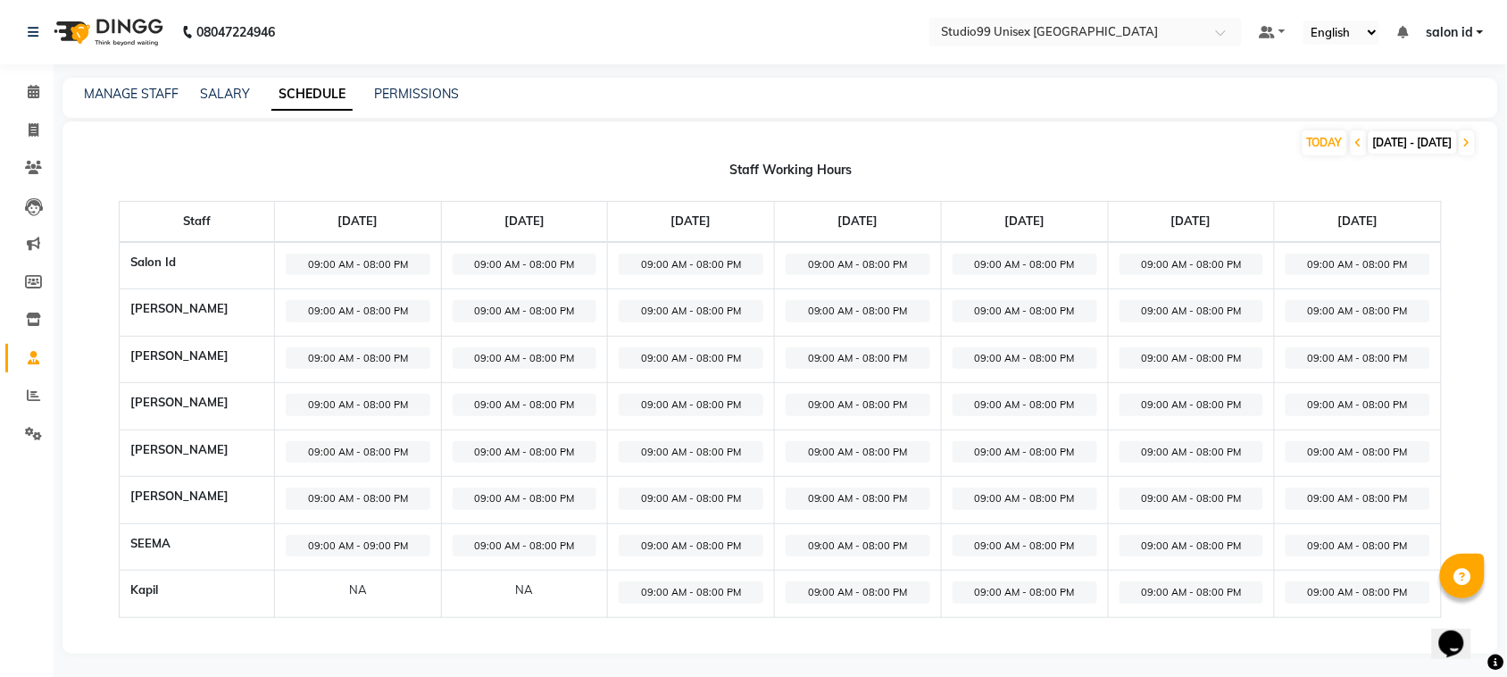
click at [350, 591] on div "NA" at bounding box center [358, 590] width 145 height 18
click at [545, 574] on td "NA" at bounding box center [524, 594] width 167 height 47
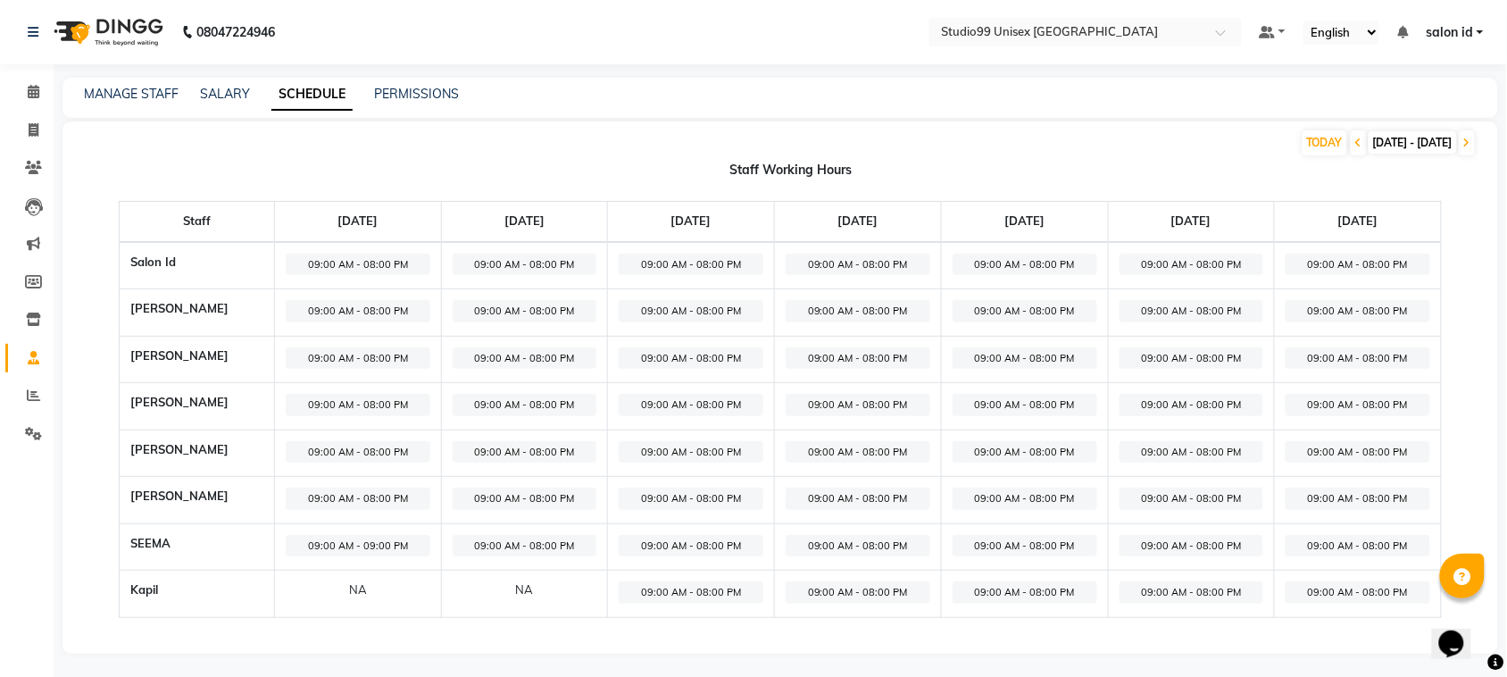
click at [545, 574] on td "NA" at bounding box center [524, 594] width 167 height 47
click at [534, 583] on div "NA" at bounding box center [525, 590] width 145 height 18
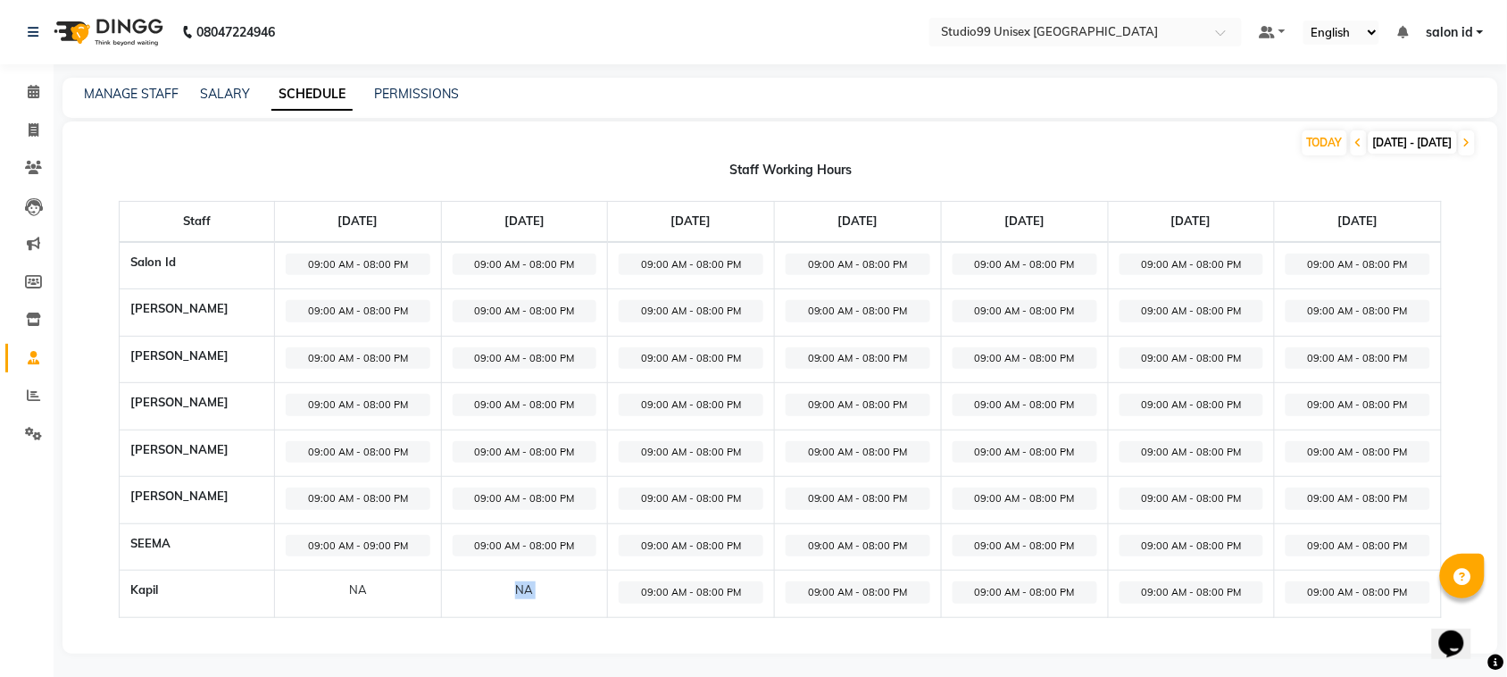
click at [534, 583] on div "NA" at bounding box center [525, 590] width 145 height 18
click at [38, 129] on icon at bounding box center [34, 129] width 10 height 13
select select "service"
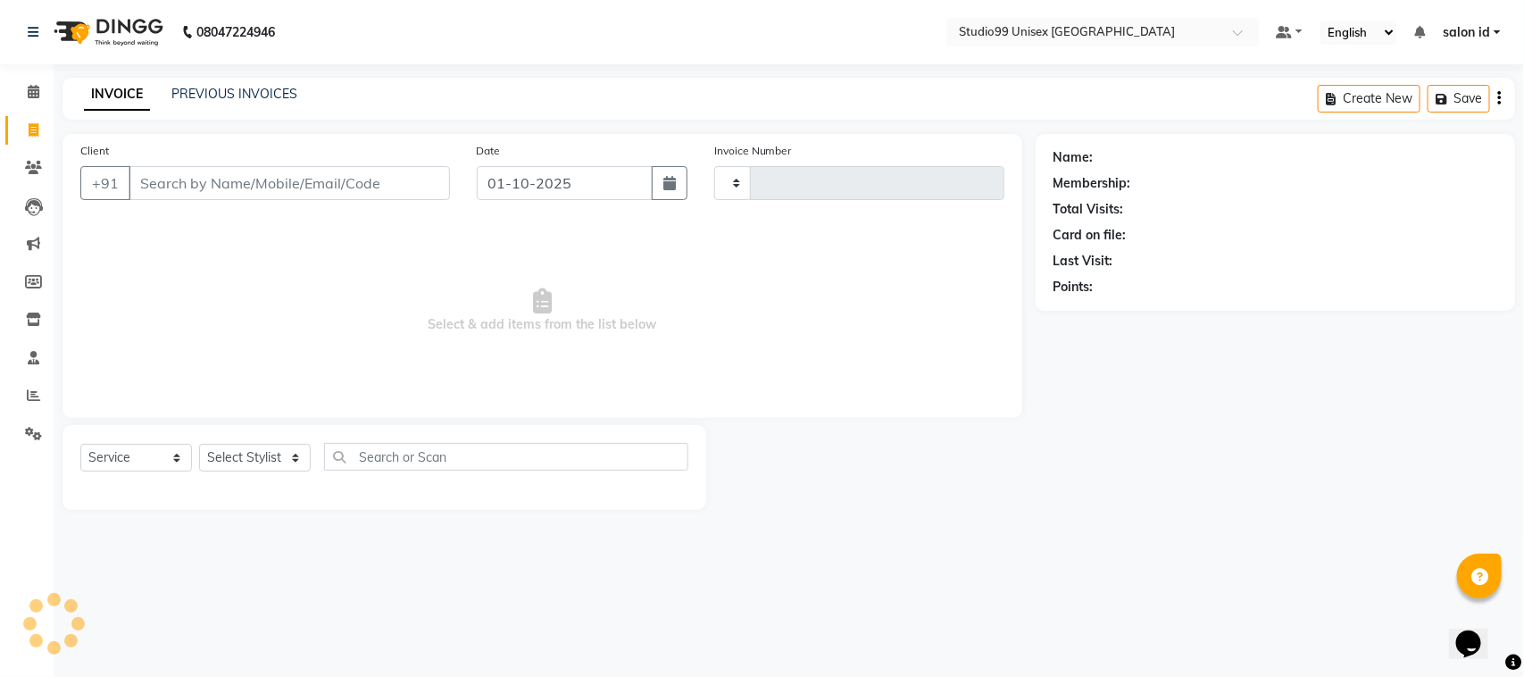
type input "0074"
select select "9023"
click at [238, 91] on link "PREVIOUS INVOICES" at bounding box center [234, 94] width 126 height 16
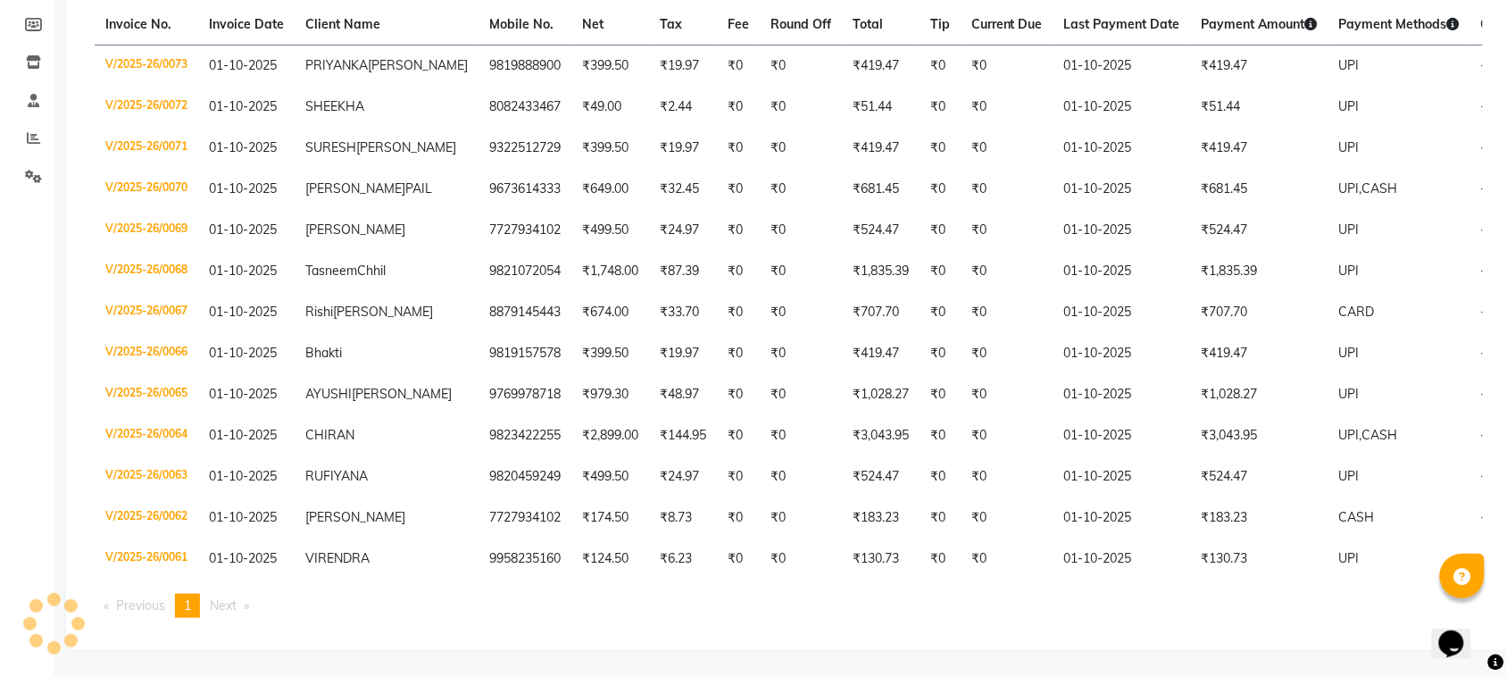
scroll to position [376, 0]
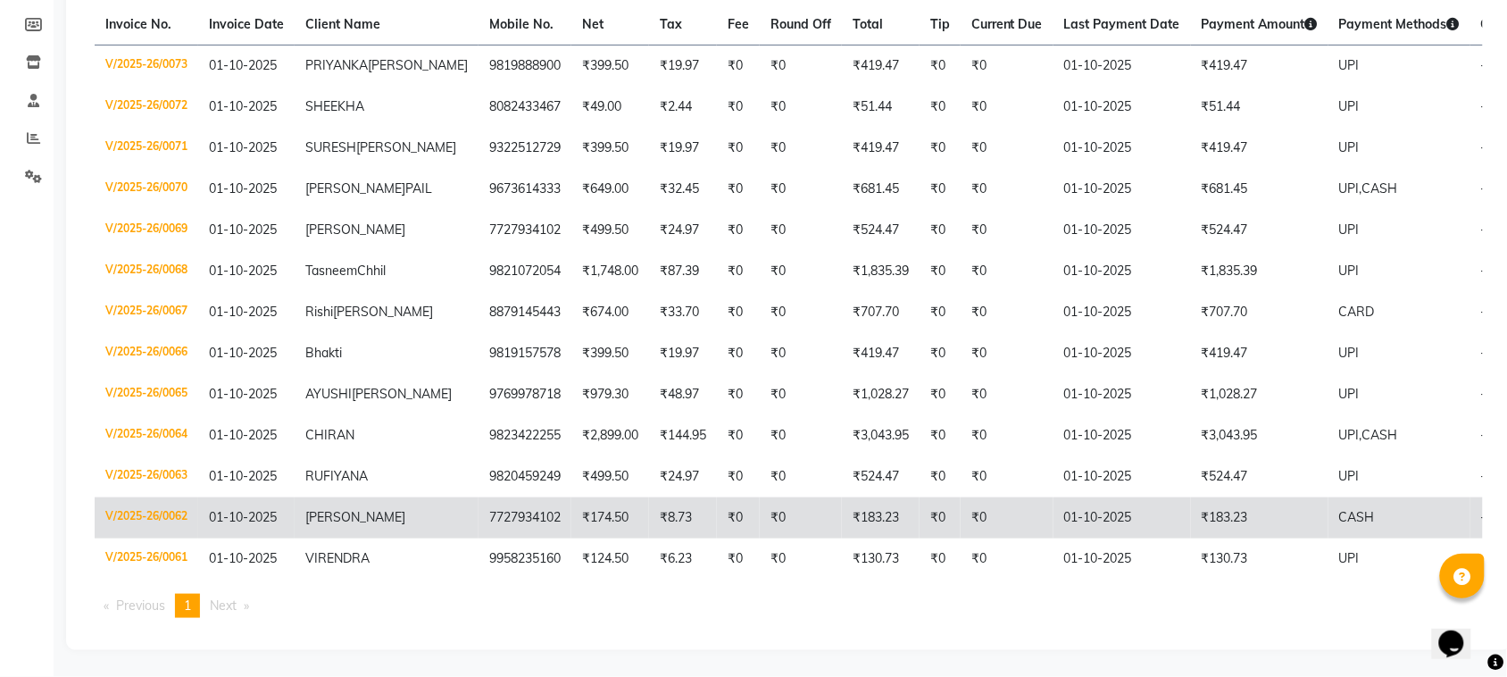
click at [305, 509] on span "[PERSON_NAME]" at bounding box center [355, 517] width 100 height 16
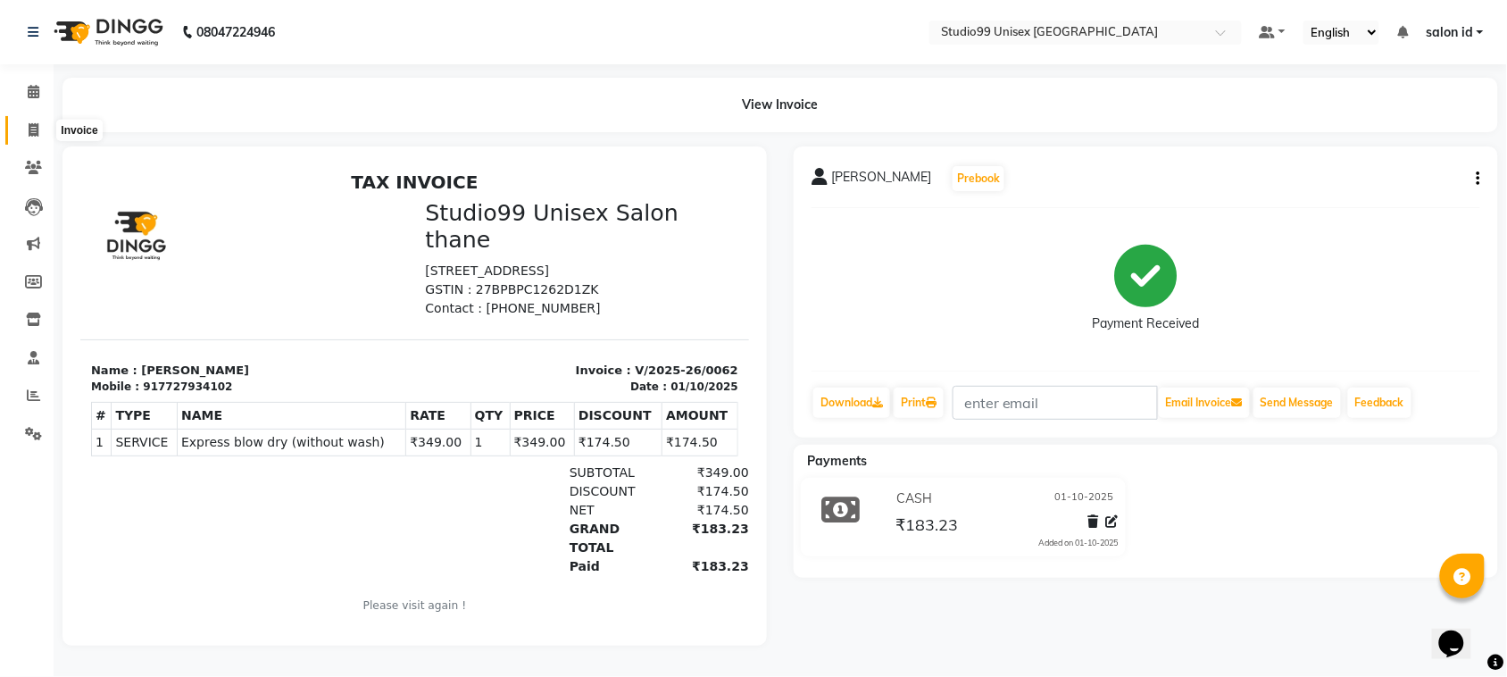
click at [31, 135] on icon at bounding box center [34, 129] width 10 height 13
select select "9023"
select select "service"
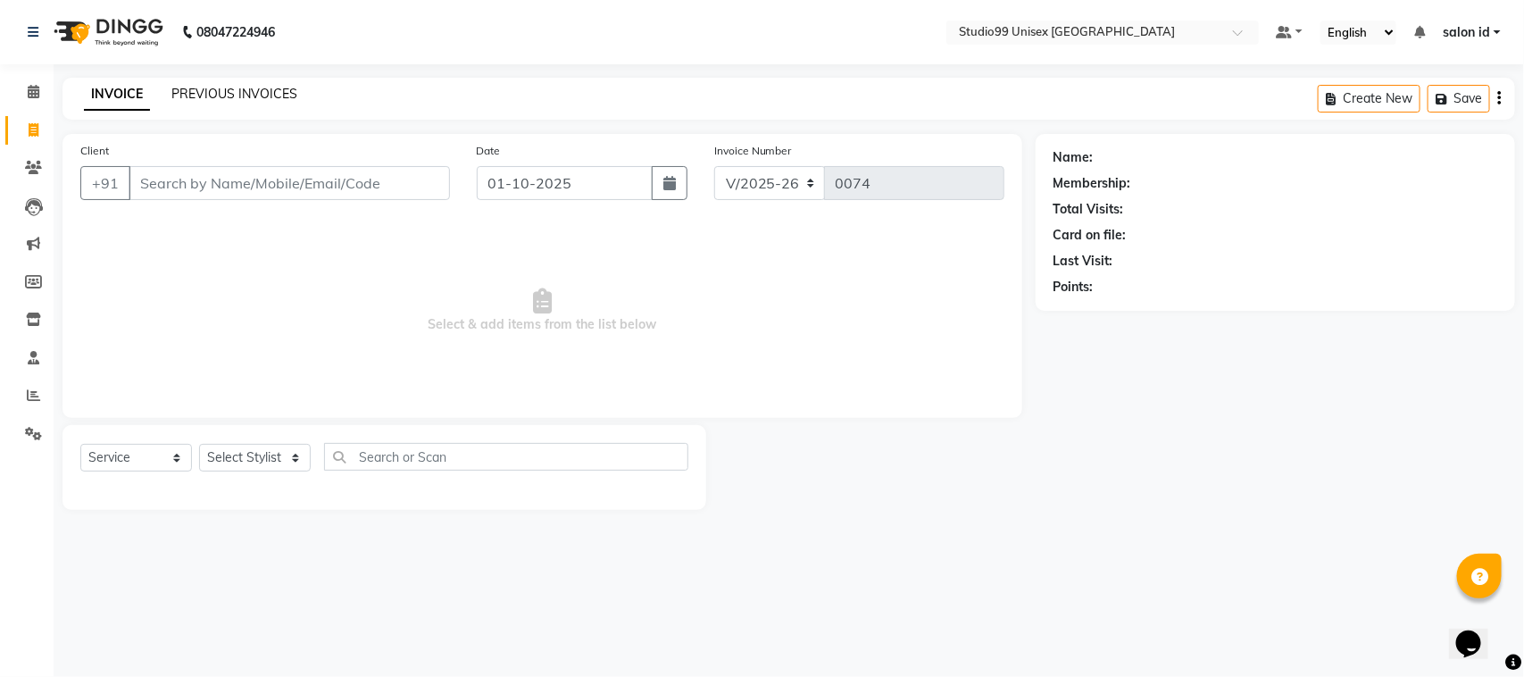
click at [243, 99] on link "PREVIOUS INVOICES" at bounding box center [234, 94] width 126 height 16
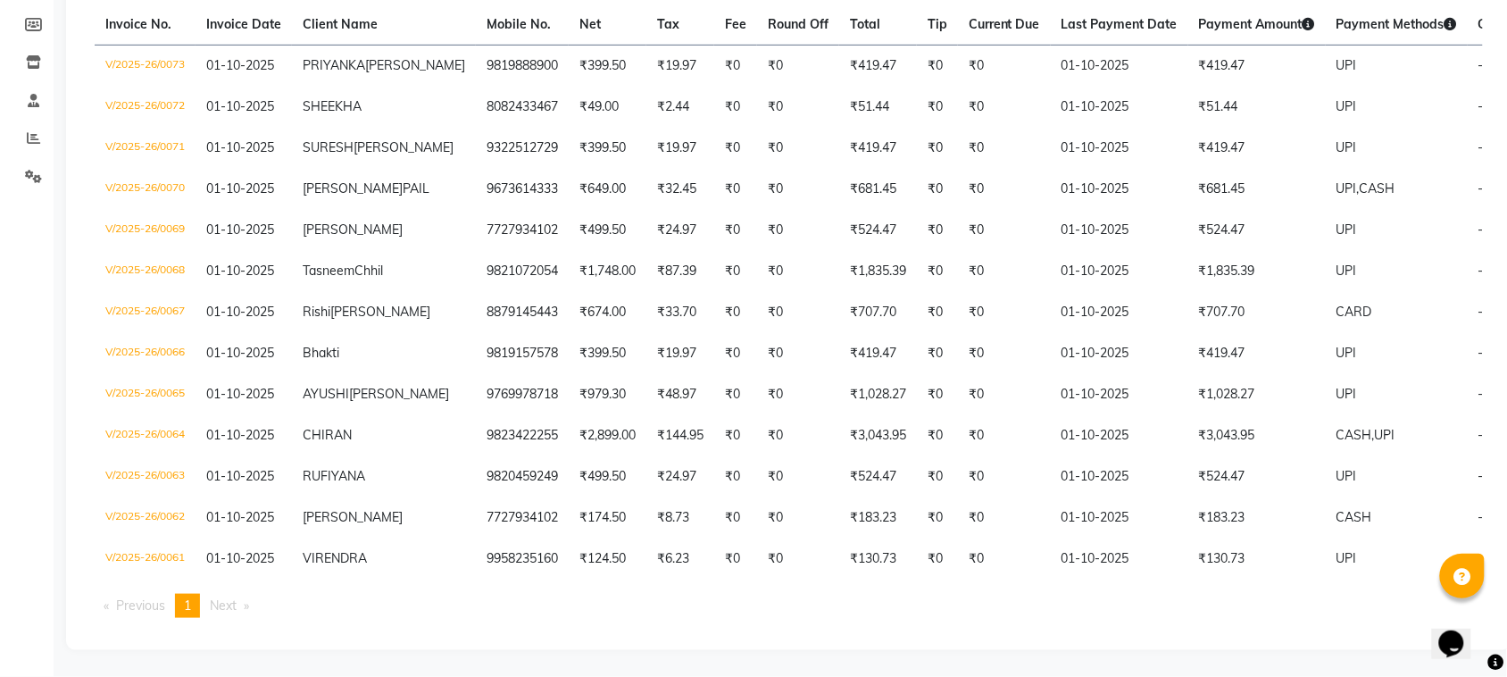
scroll to position [376, 0]
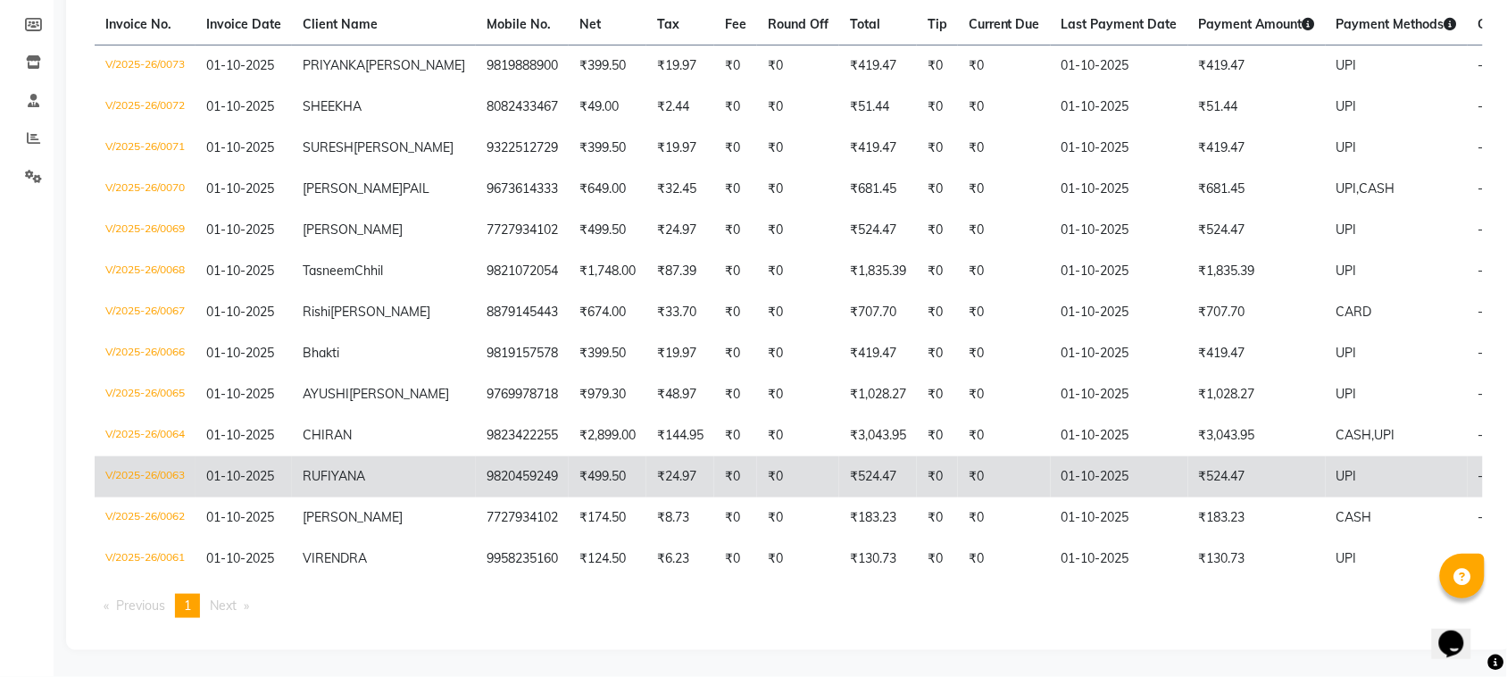
click at [646, 466] on td "₹24.97" at bounding box center [680, 476] width 68 height 41
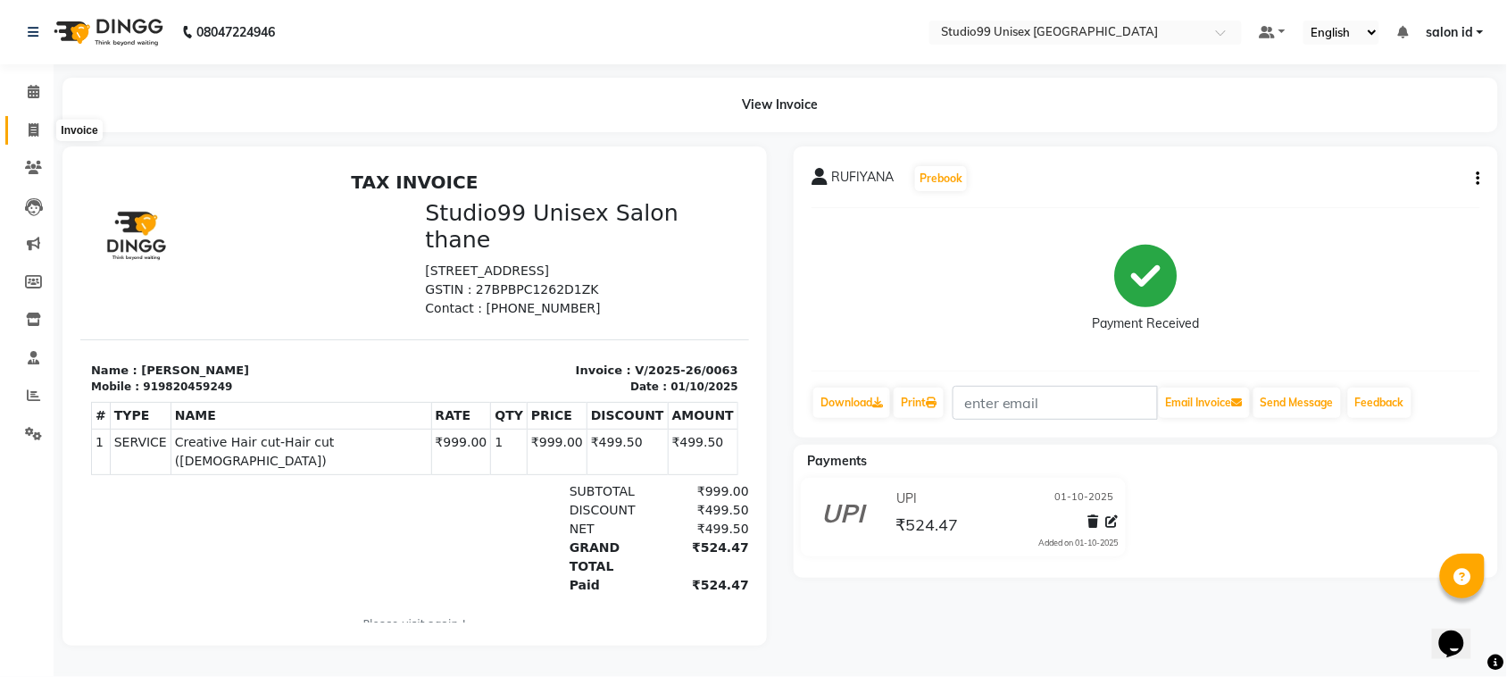
click at [31, 134] on icon at bounding box center [34, 129] width 10 height 13
select select "9023"
select select "service"
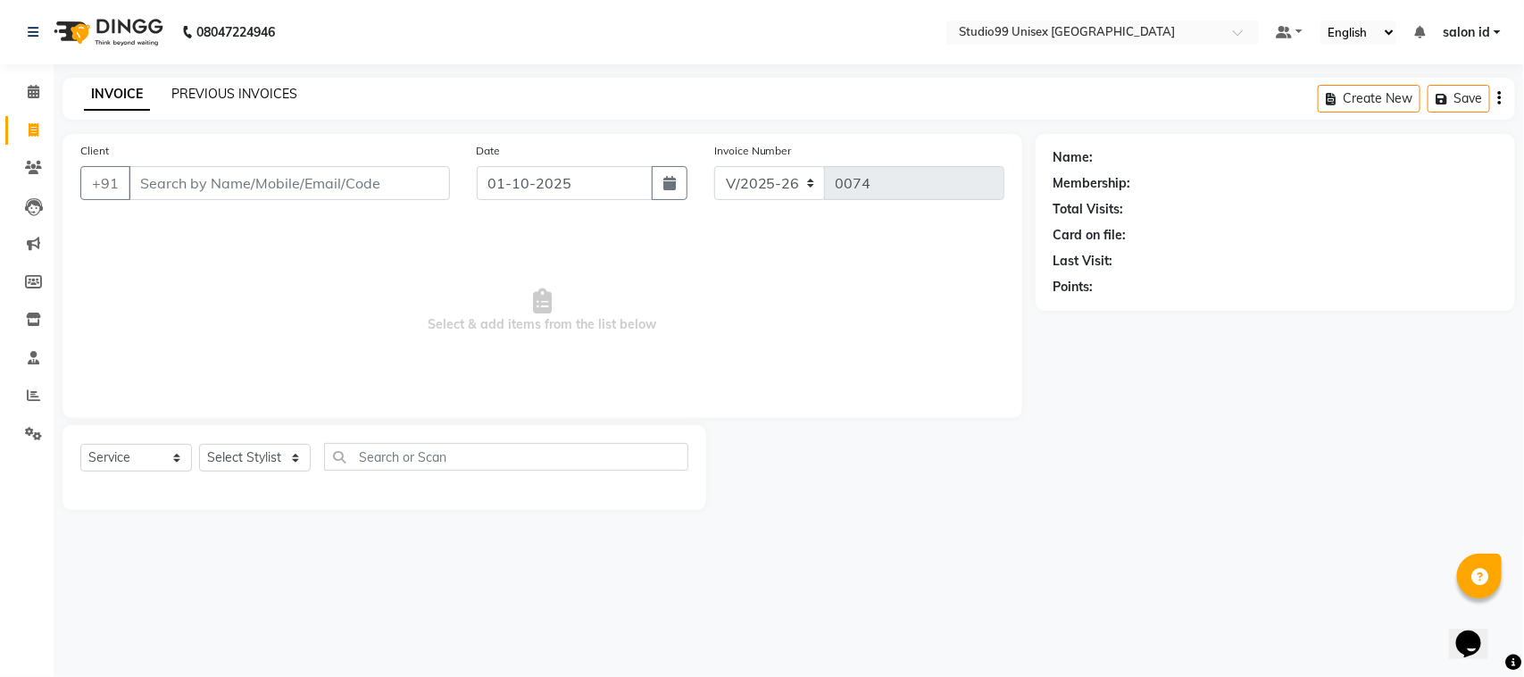
click at [210, 96] on link "PREVIOUS INVOICES" at bounding box center [234, 94] width 126 height 16
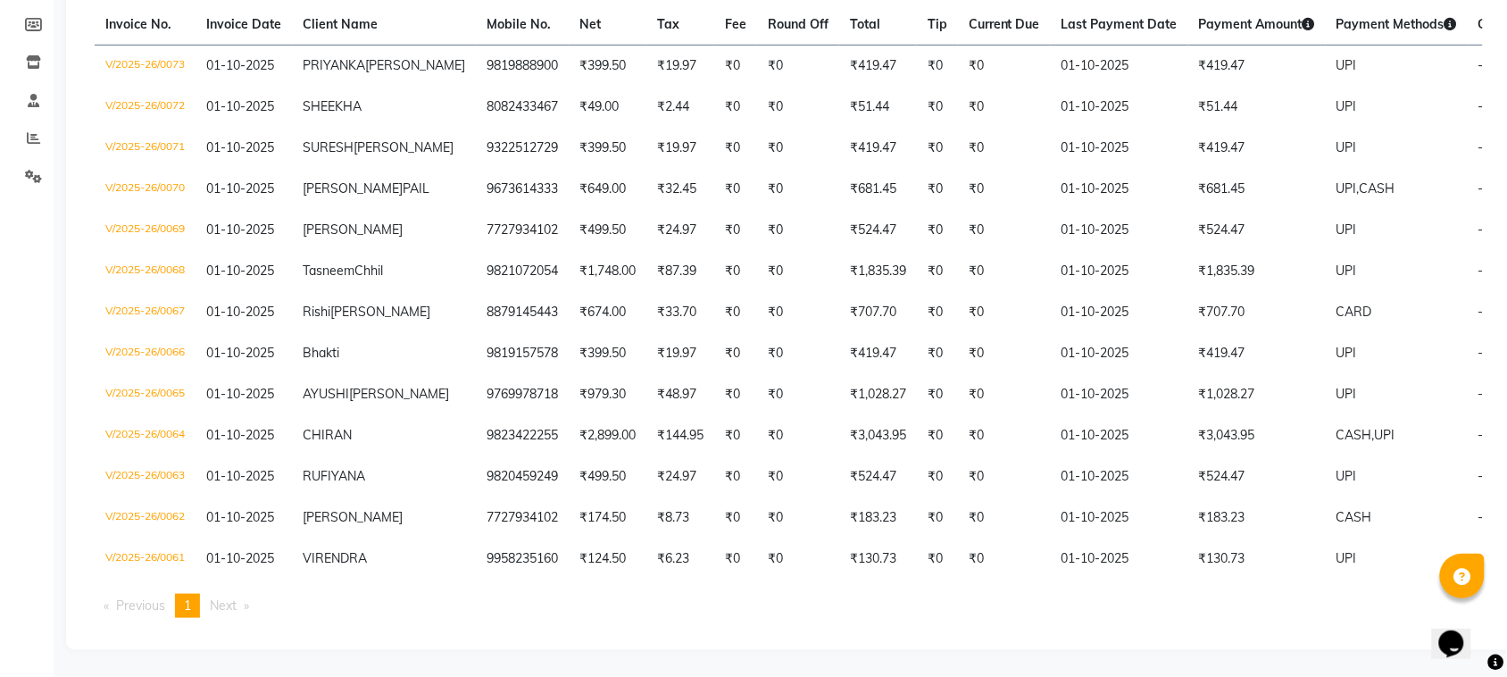
scroll to position [376, 0]
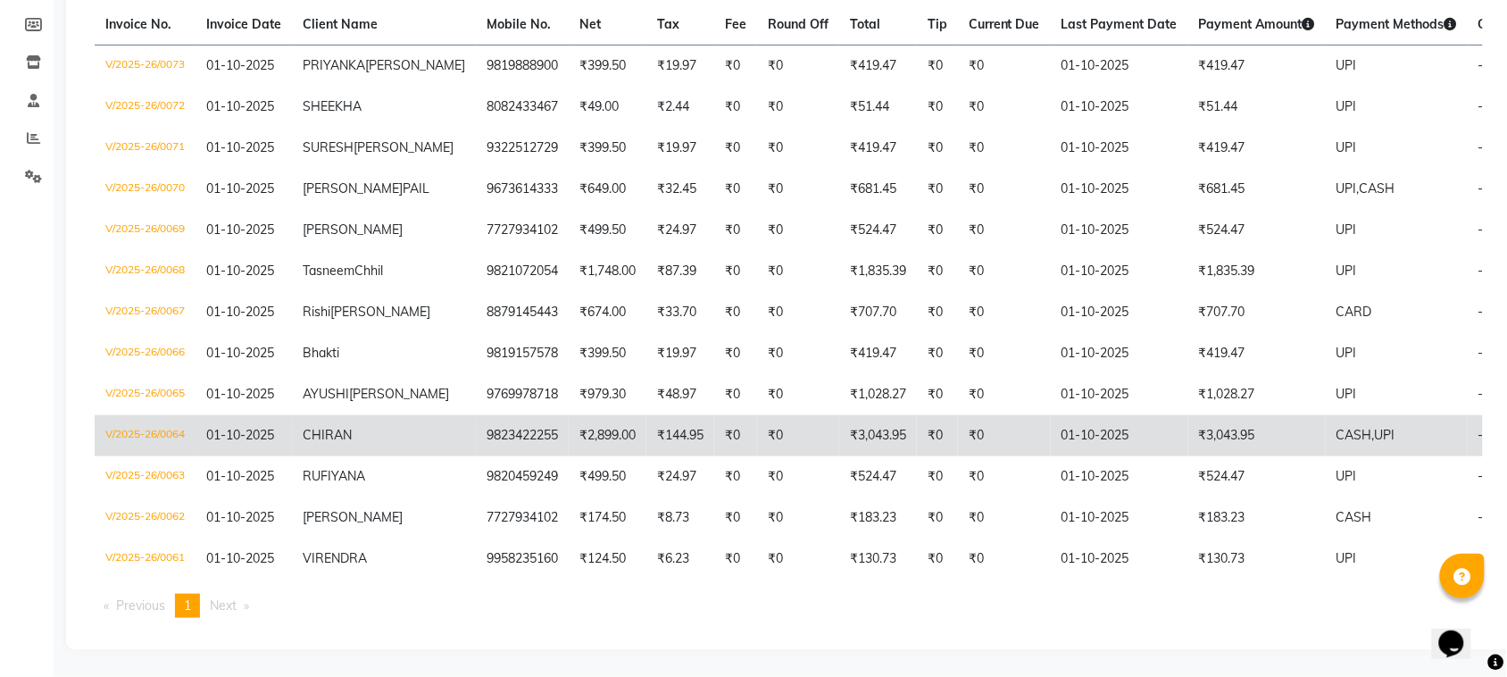
click at [646, 438] on td "₹144.95" at bounding box center [680, 435] width 68 height 41
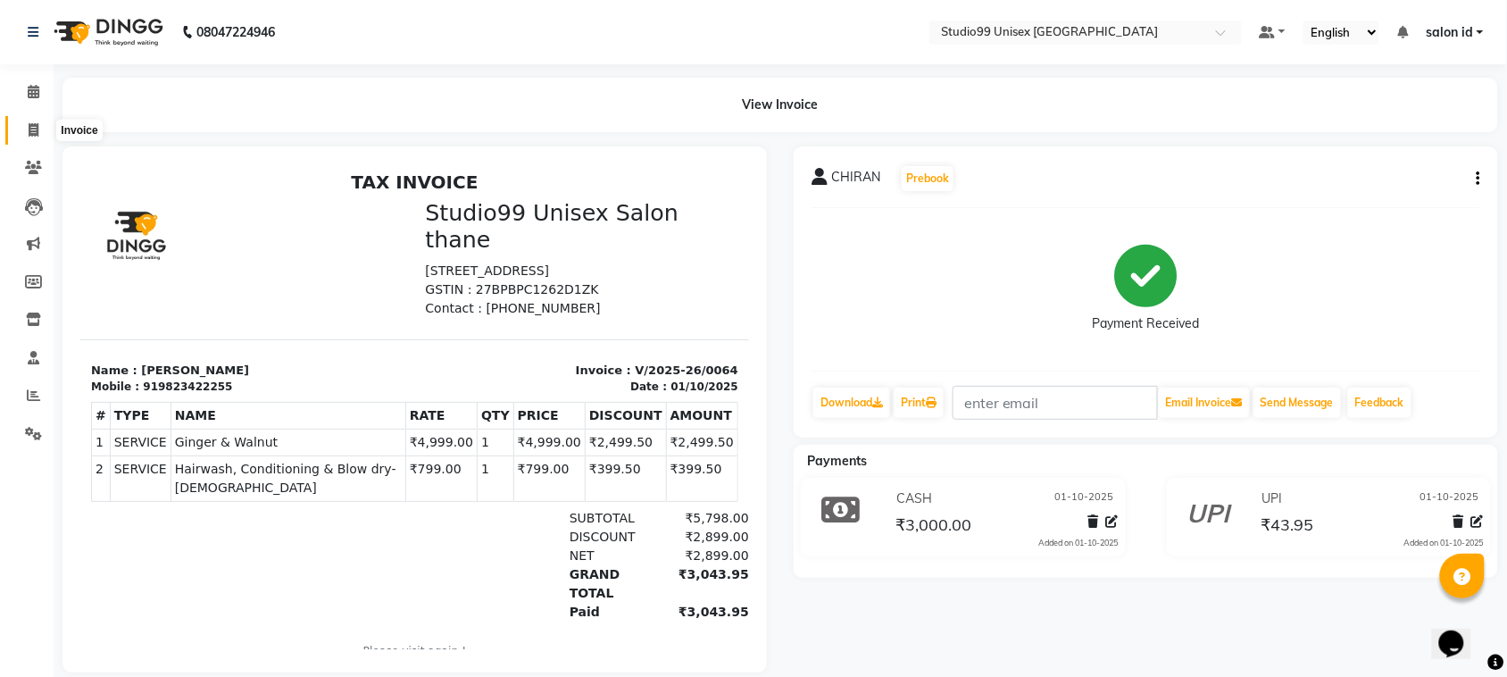
click at [34, 127] on icon at bounding box center [34, 129] width 10 height 13
select select "9023"
select select "service"
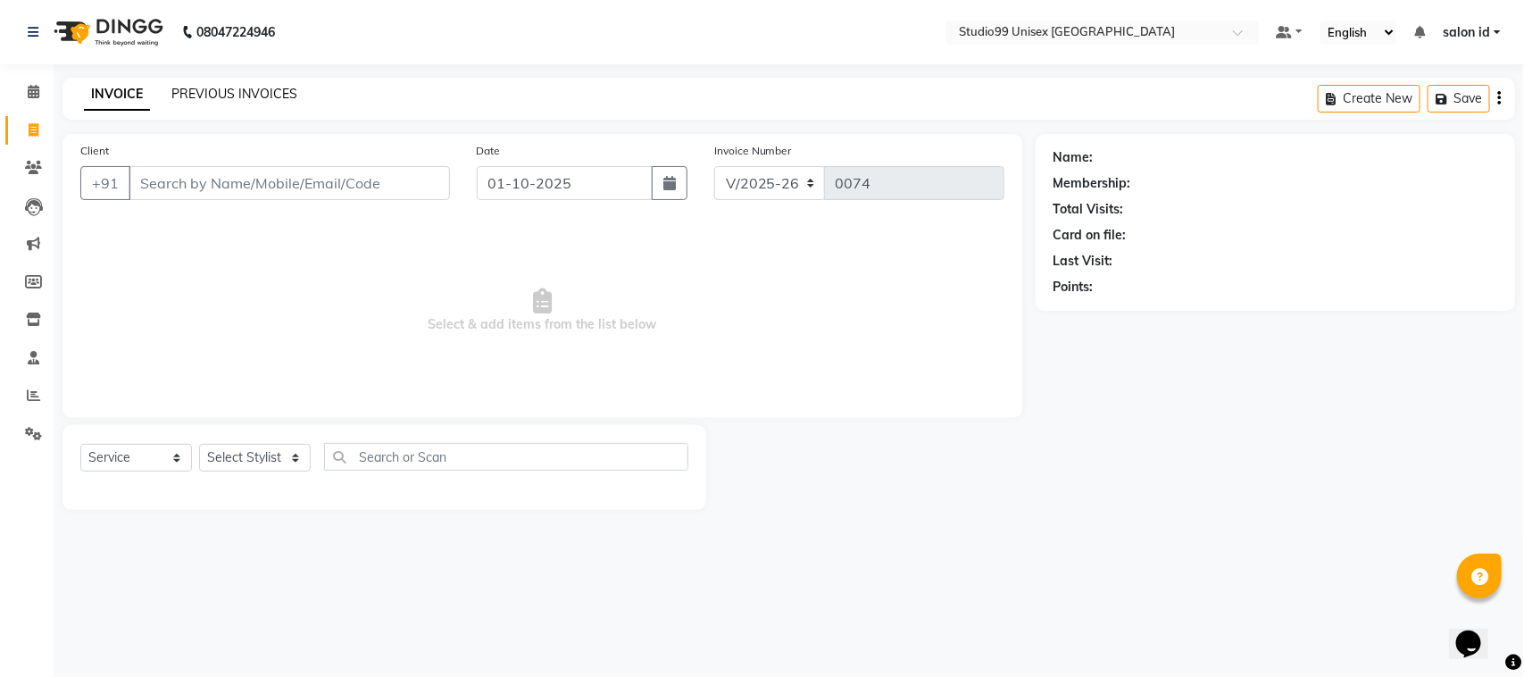
click at [223, 95] on link "PREVIOUS INVOICES" at bounding box center [234, 94] width 126 height 16
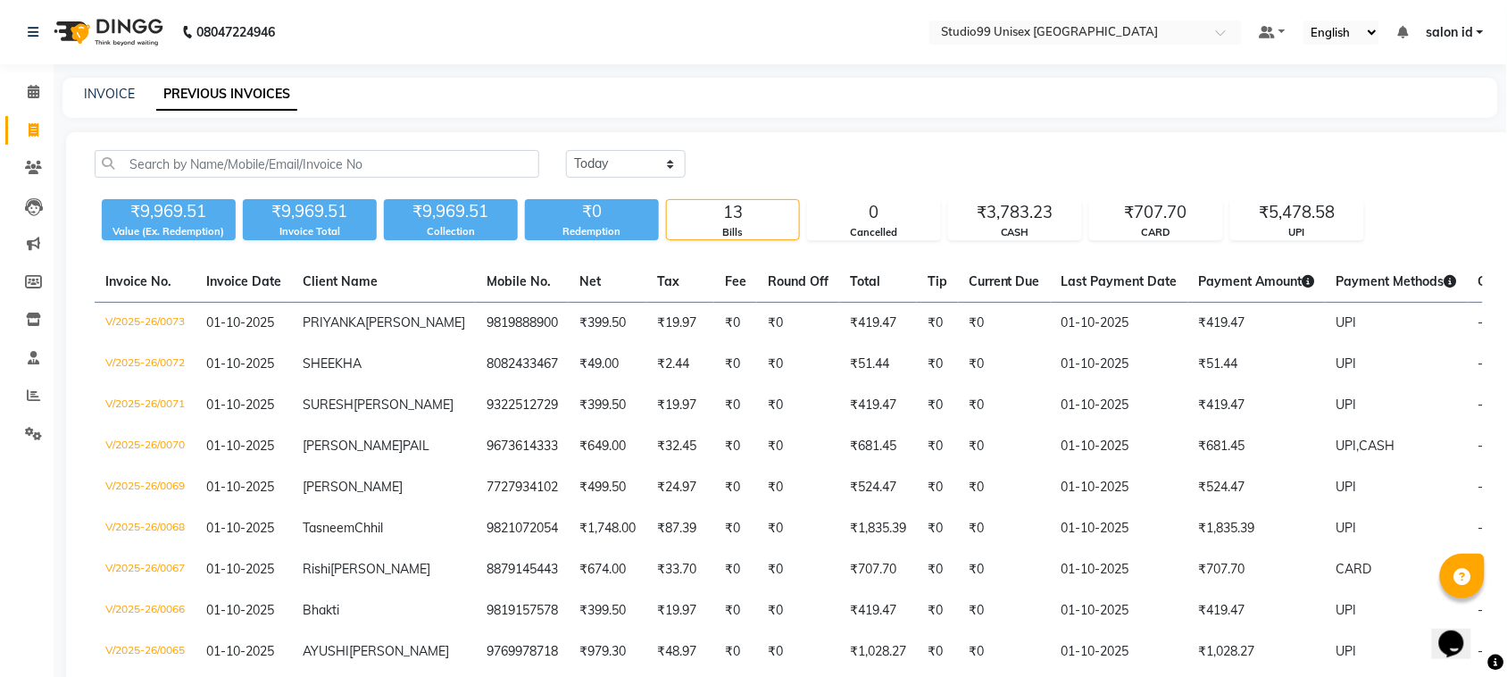
scroll to position [376, 0]
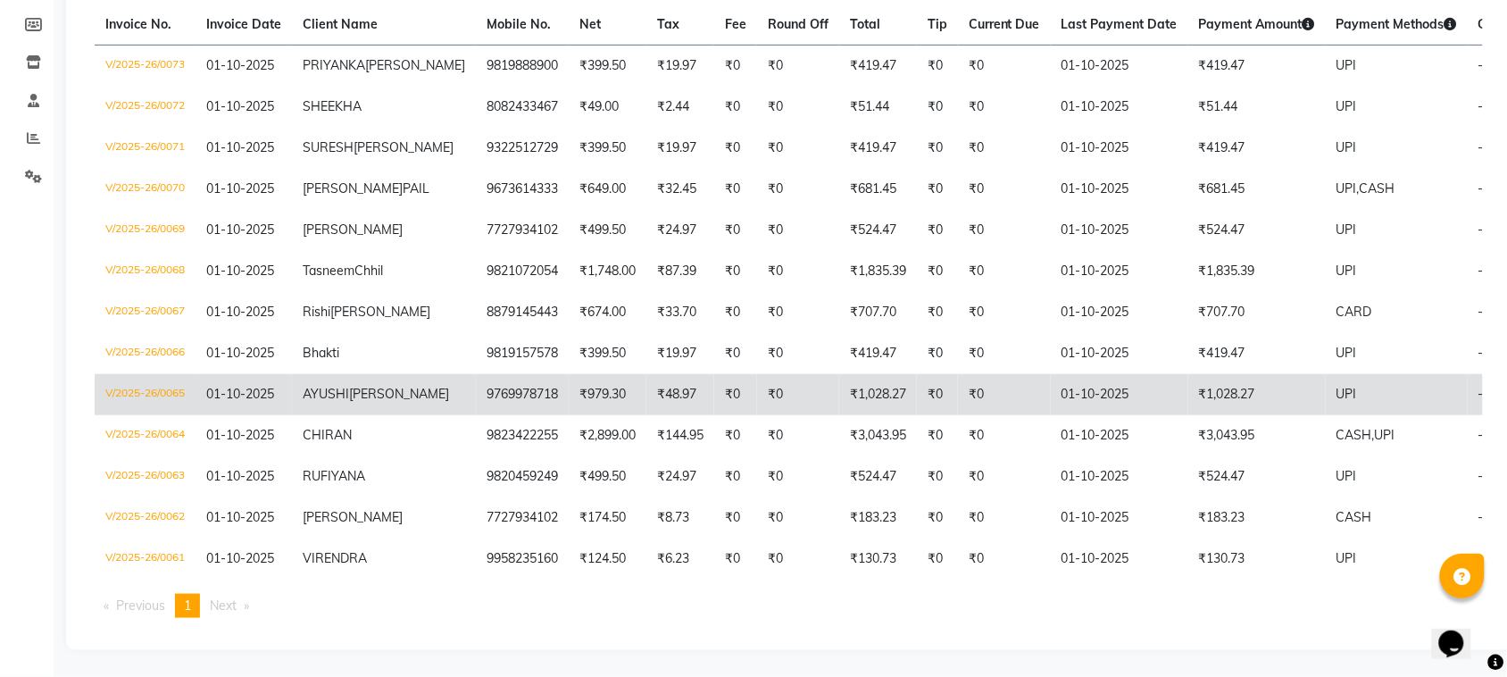
click at [569, 382] on td "₹979.30" at bounding box center [608, 394] width 78 height 41
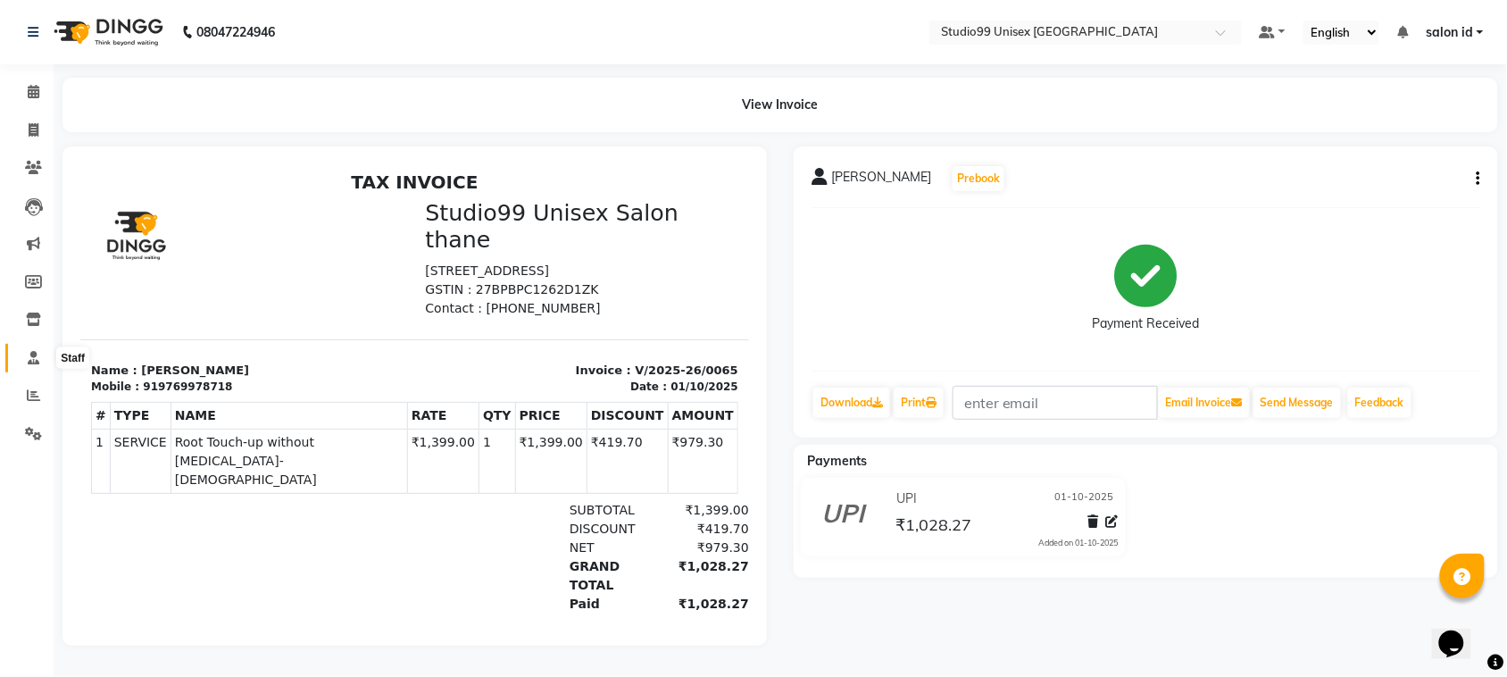
click at [25, 360] on span at bounding box center [33, 358] width 31 height 21
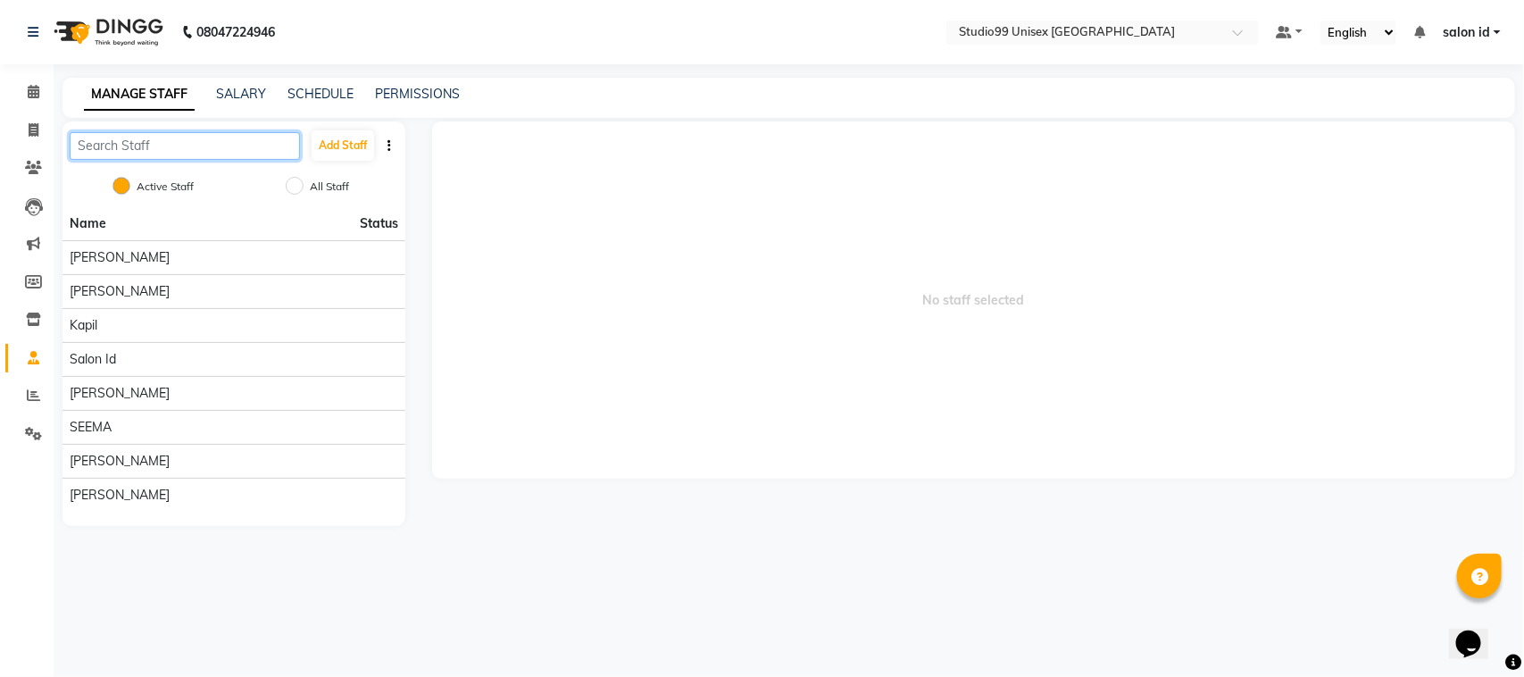
click at [261, 140] on input "text" at bounding box center [185, 146] width 230 height 28
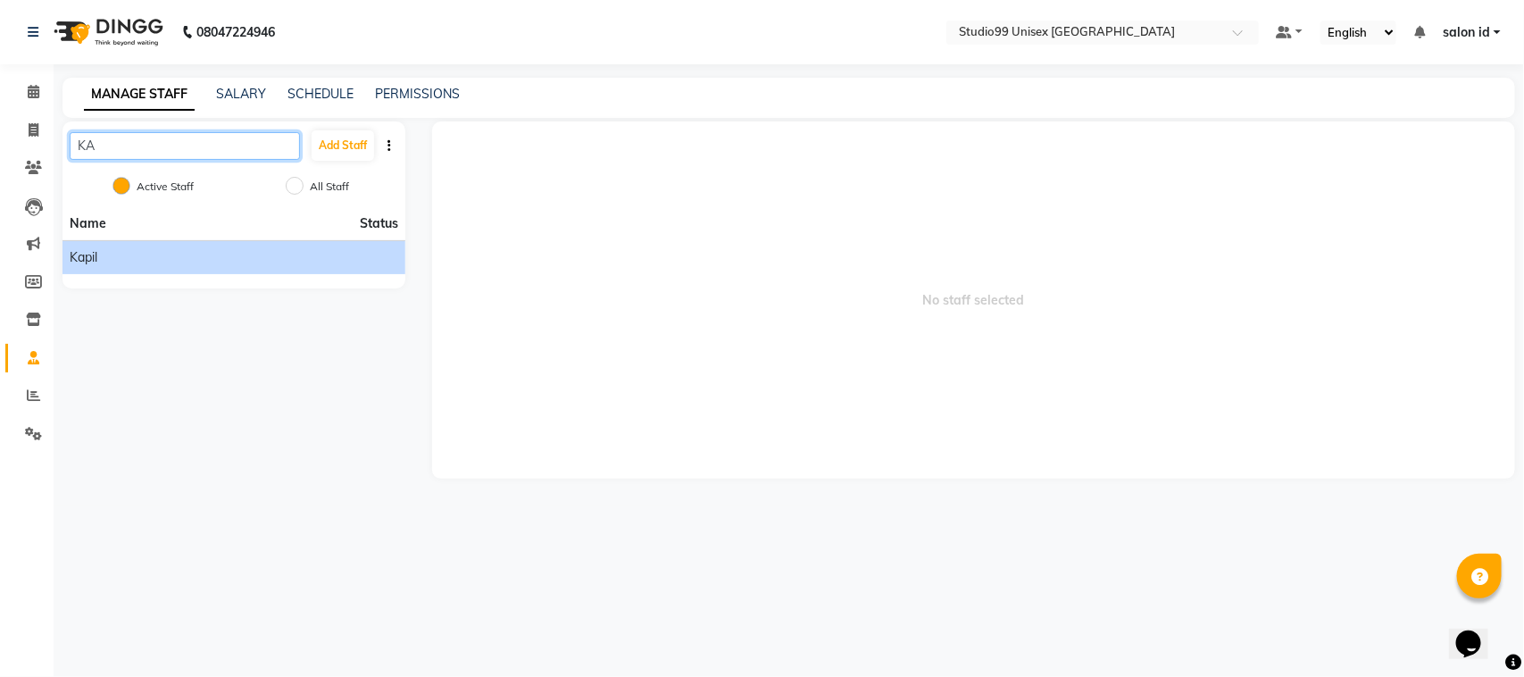
type input "KA"
click at [332, 272] on li "Kapil" at bounding box center [234, 257] width 343 height 34
click at [125, 252] on div "Kapil" at bounding box center [234, 257] width 329 height 19
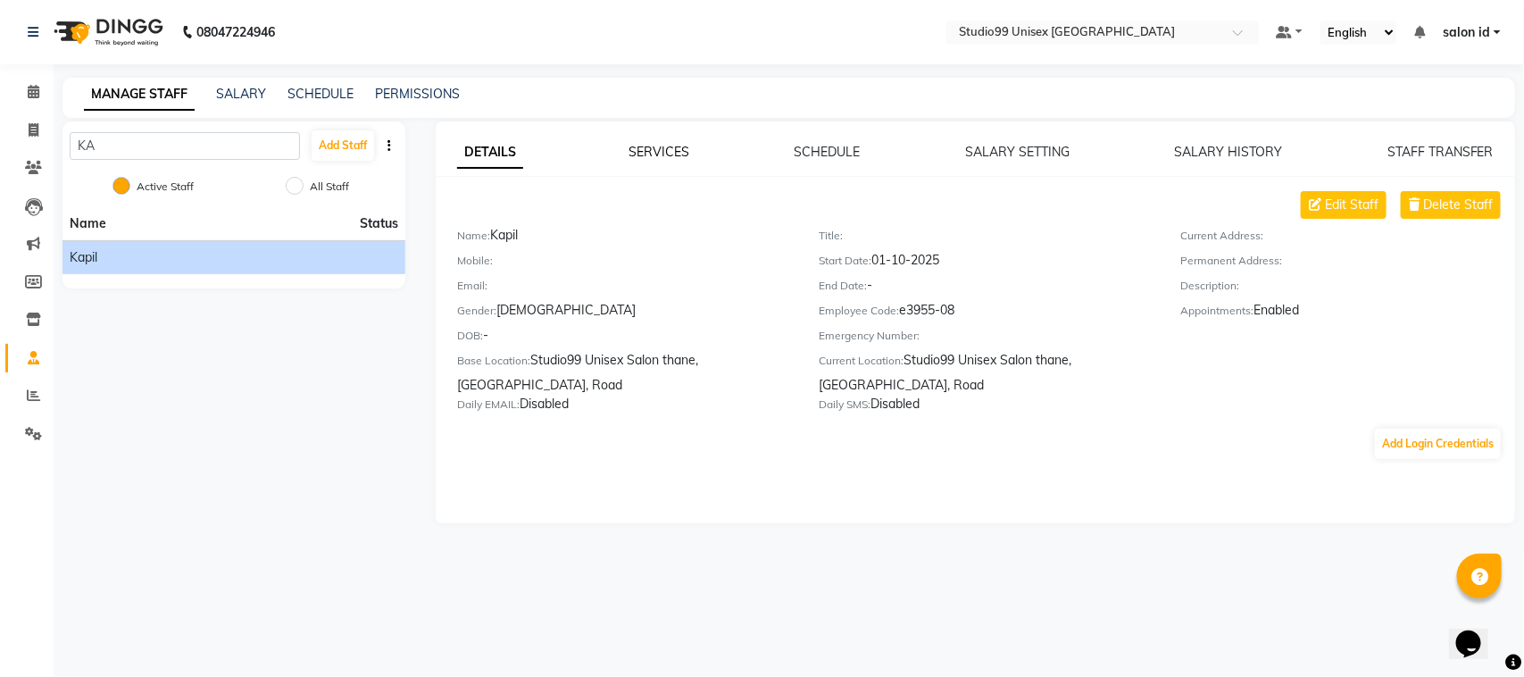
click at [656, 150] on link "SERVICES" at bounding box center [659, 152] width 61 height 16
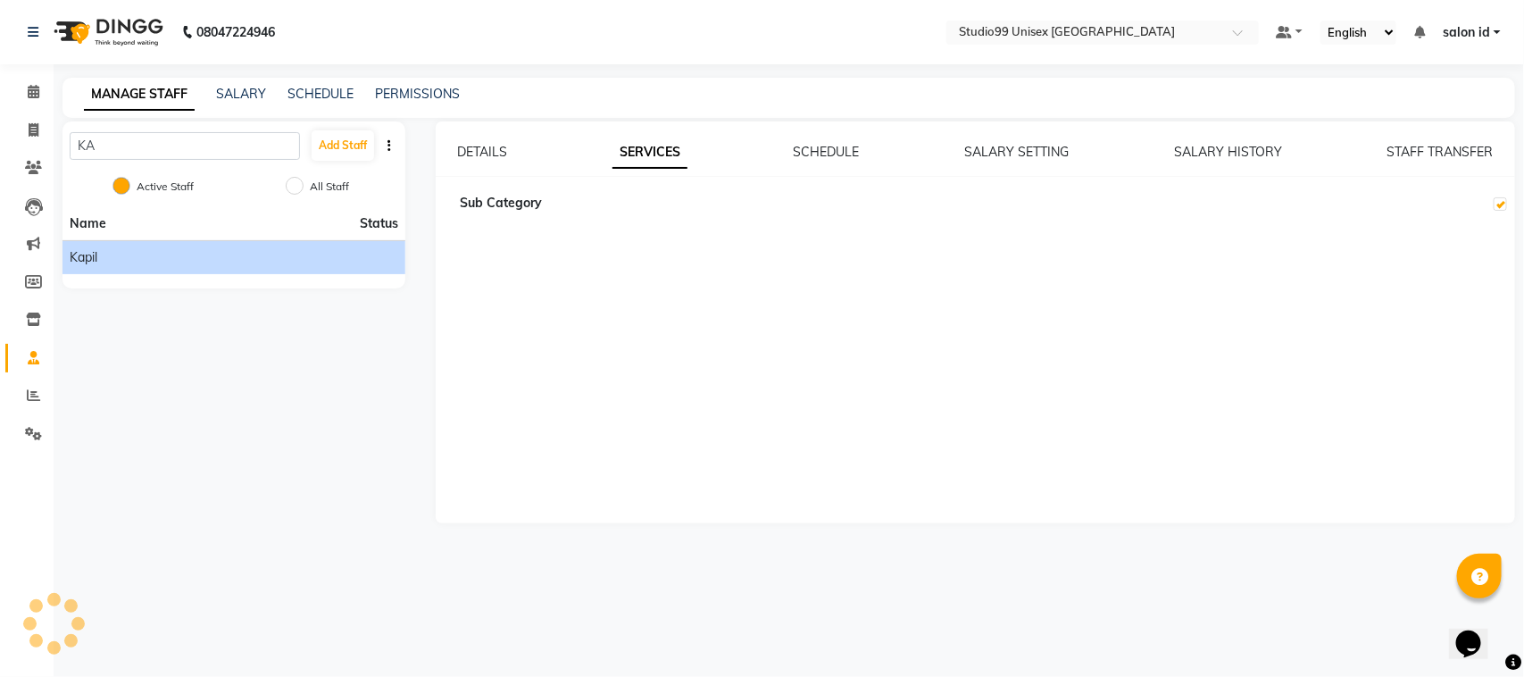
checkbox input "true"
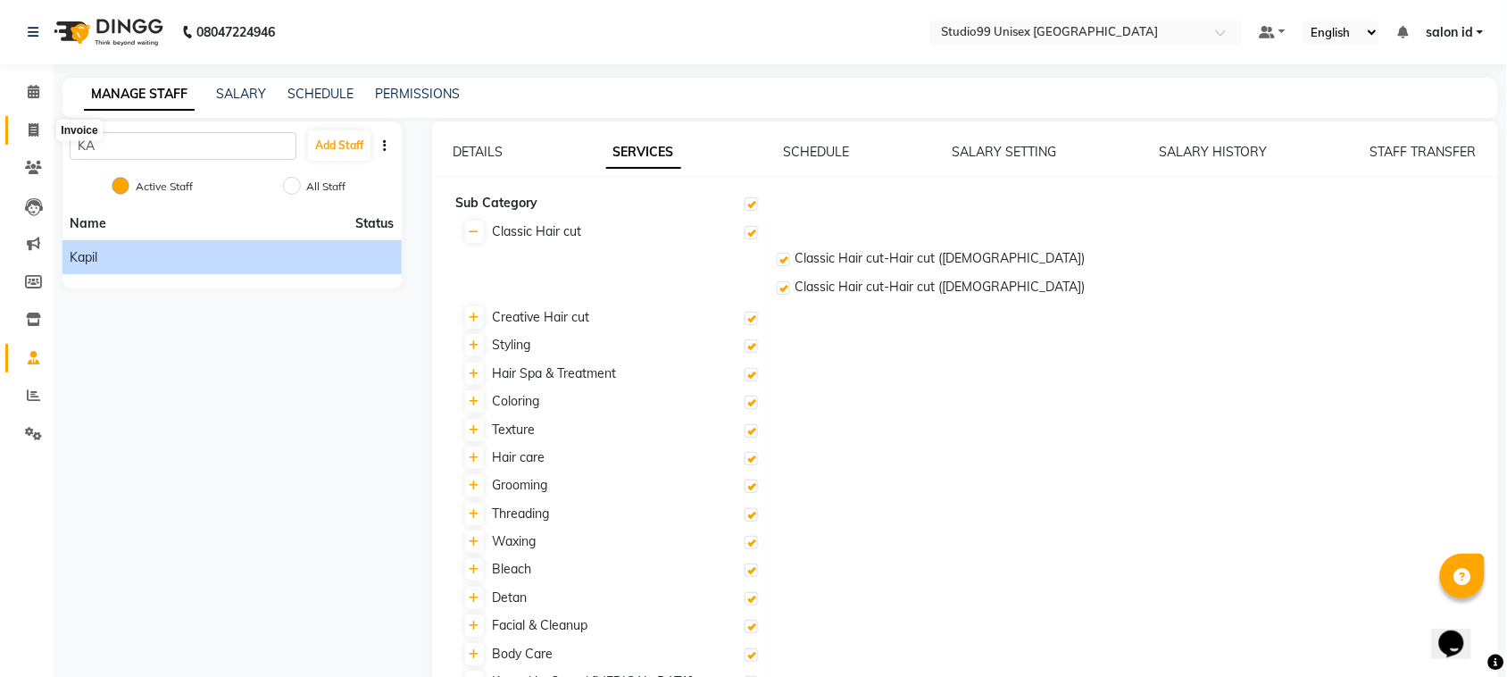
click at [29, 129] on icon at bounding box center [34, 129] width 10 height 13
select select "9023"
select select "service"
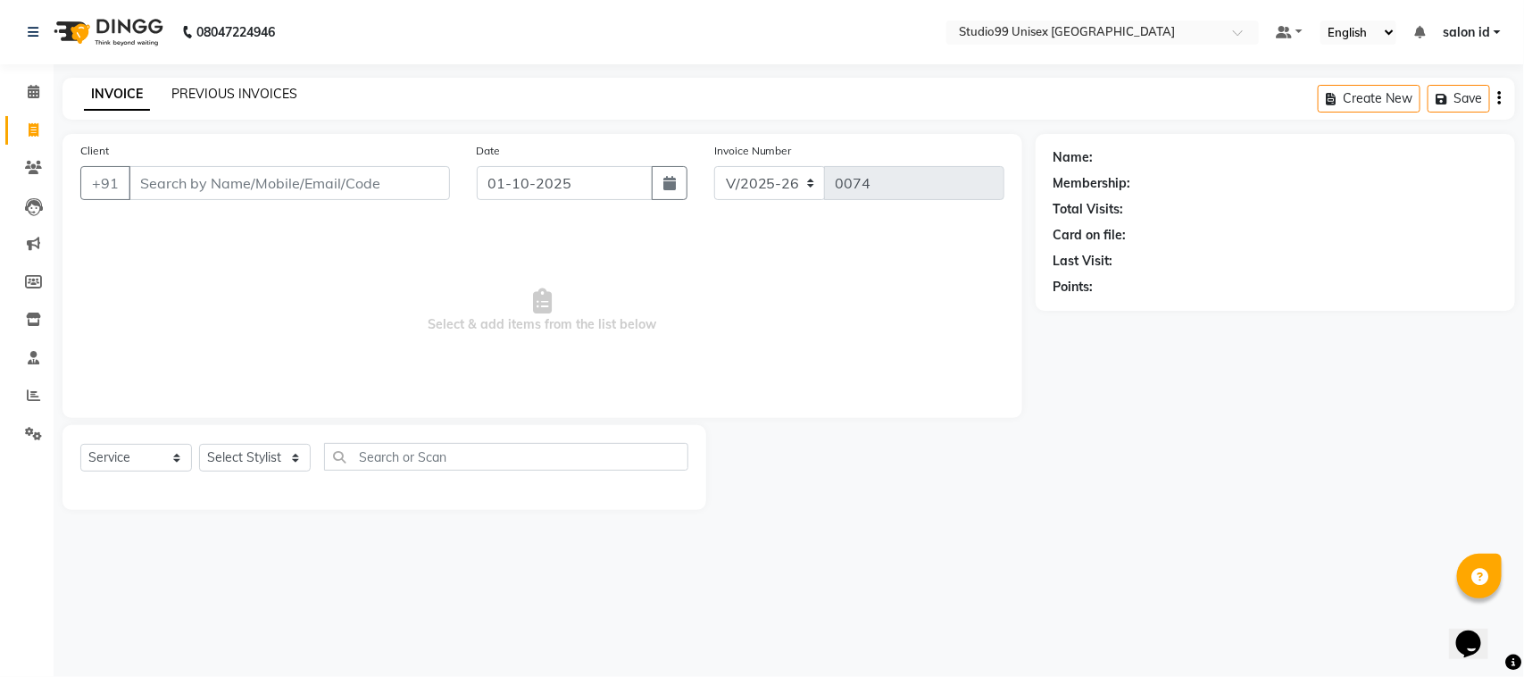
click at [264, 89] on link "PREVIOUS INVOICES" at bounding box center [234, 94] width 126 height 16
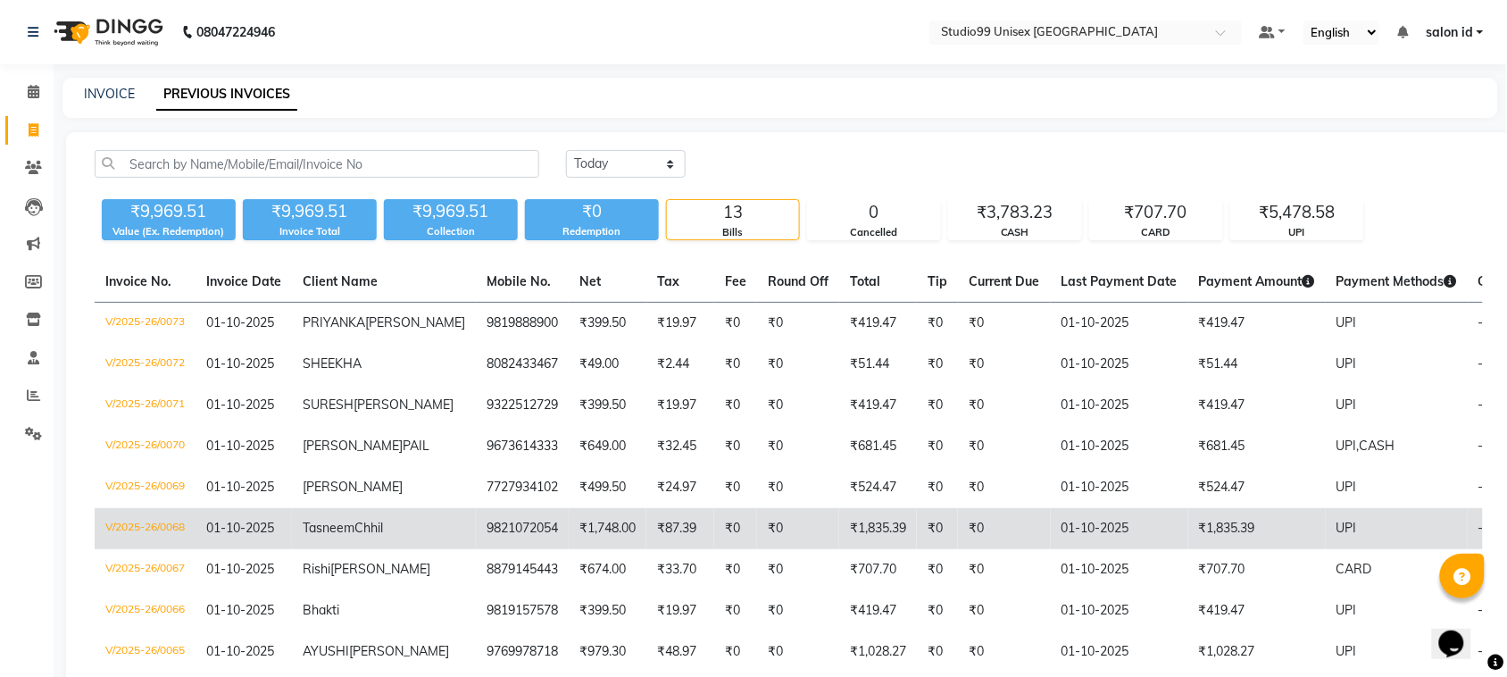
click at [839, 549] on td "₹1,835.39" at bounding box center [878, 528] width 78 height 41
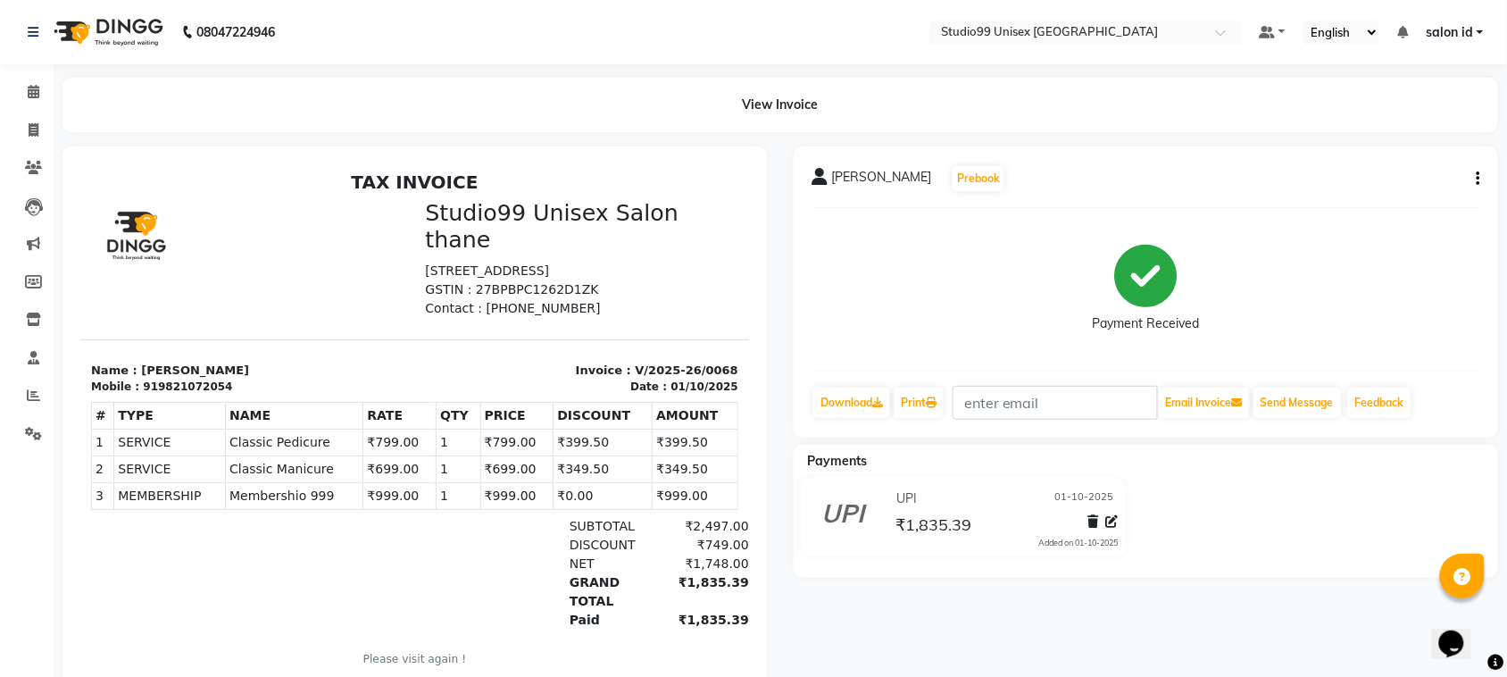
click at [1480, 179] on icon "button" at bounding box center [1479, 179] width 4 height 1
click at [1398, 201] on div "Edit Invoice" at bounding box center [1390, 201] width 122 height 22
select select "service"
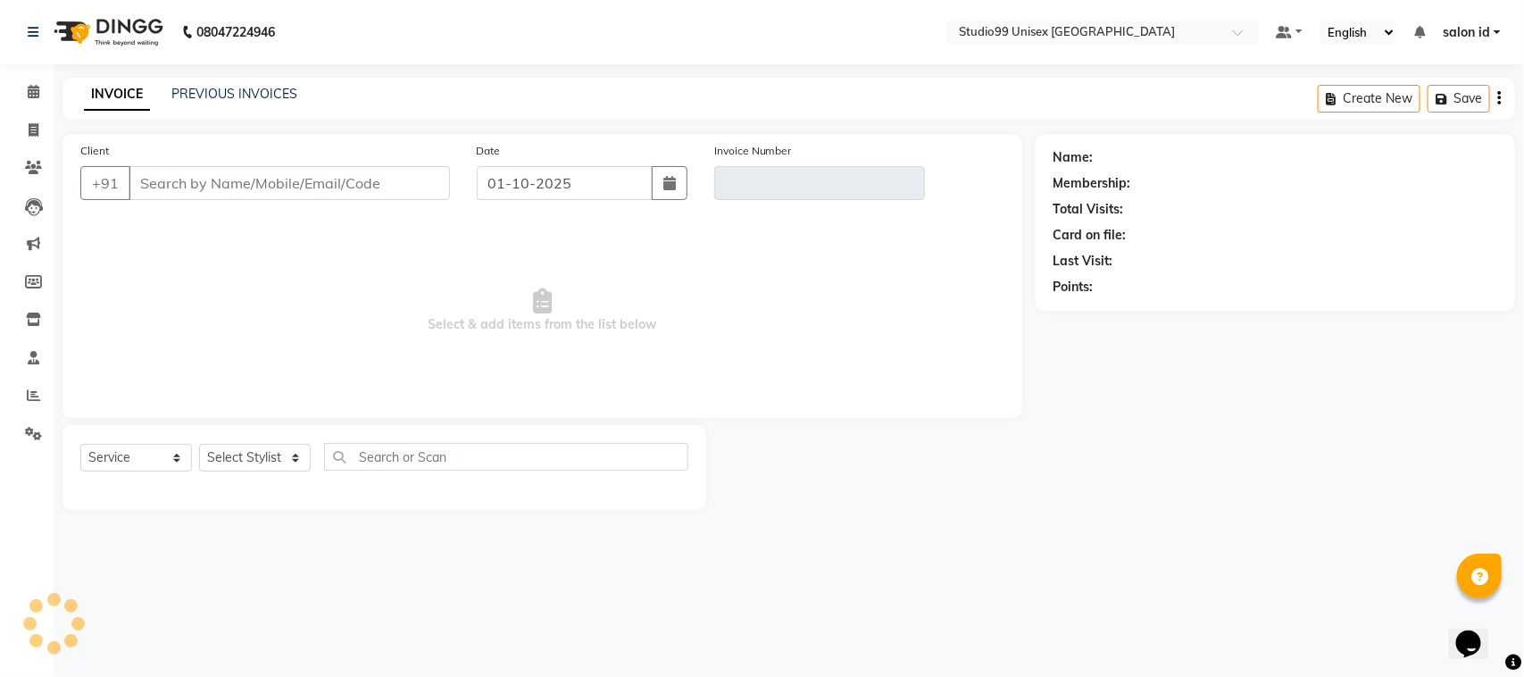
type input "9821072054"
type input "V/2025-26/0068"
select select "1: Object"
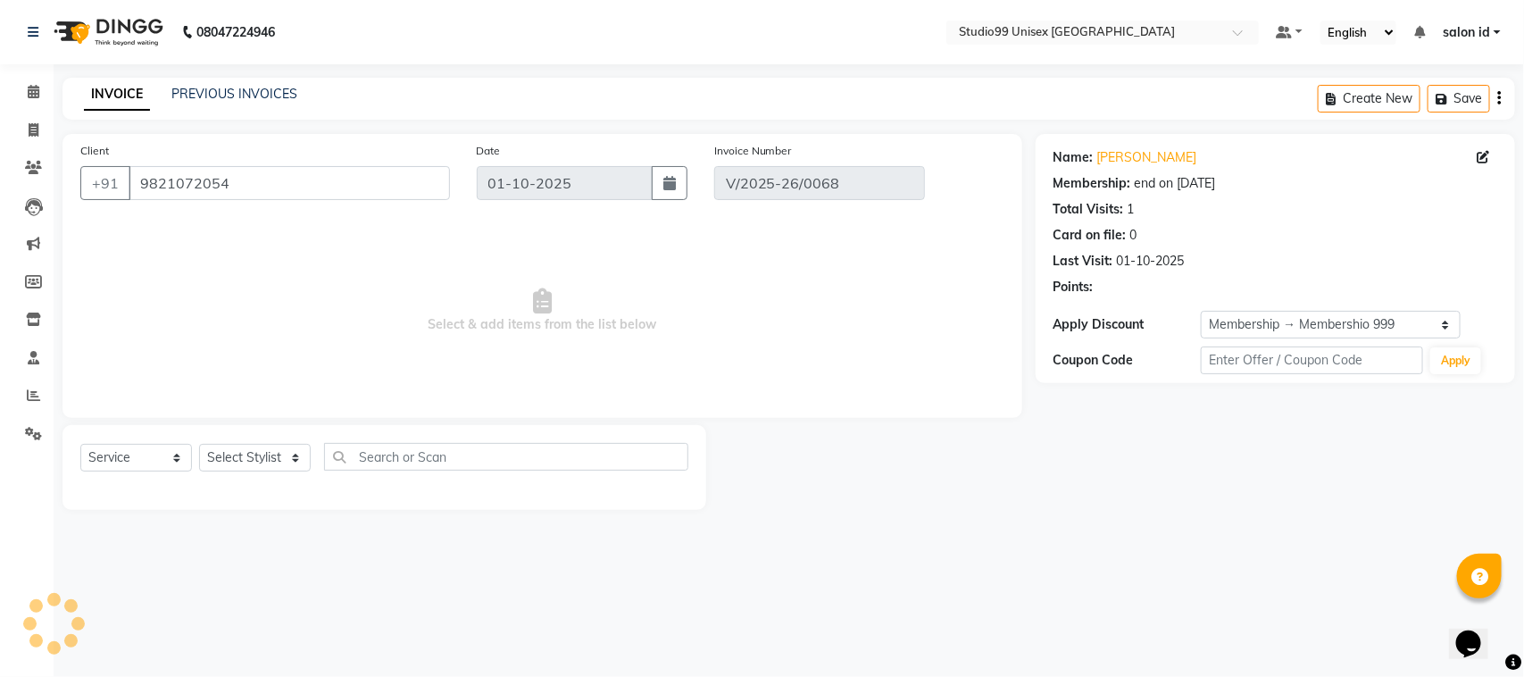
select select "select"
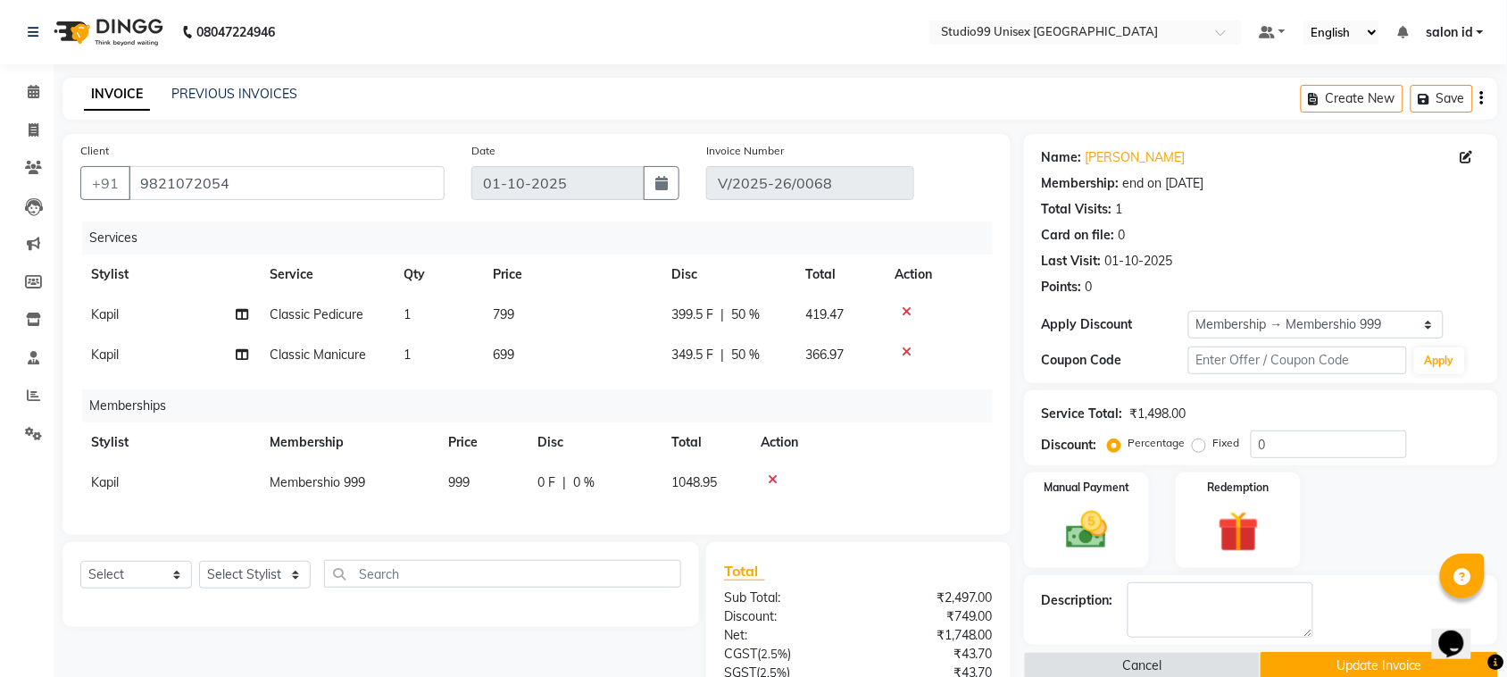
type input "20"
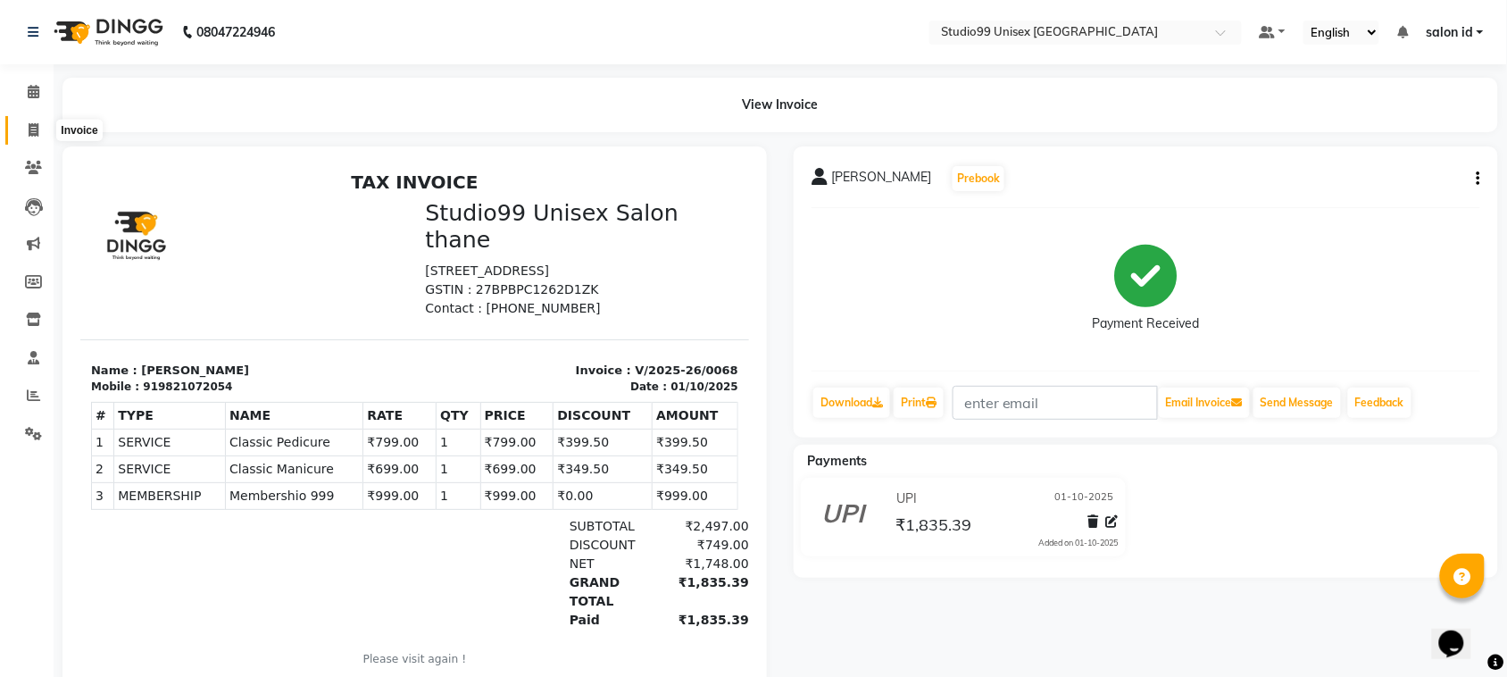
click at [31, 129] on icon at bounding box center [34, 129] width 10 height 13
select select "9023"
select select "service"
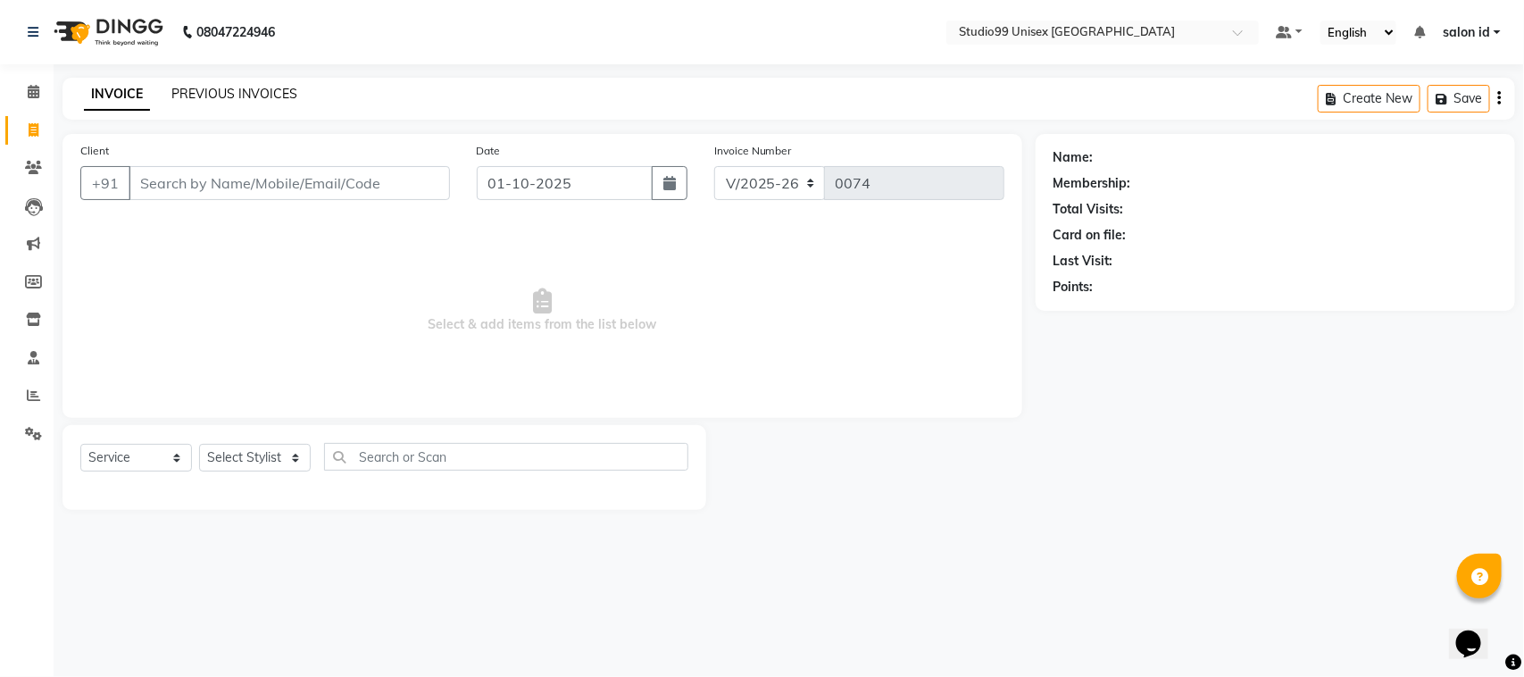
click at [234, 90] on link "PREVIOUS INVOICES" at bounding box center [234, 94] width 126 height 16
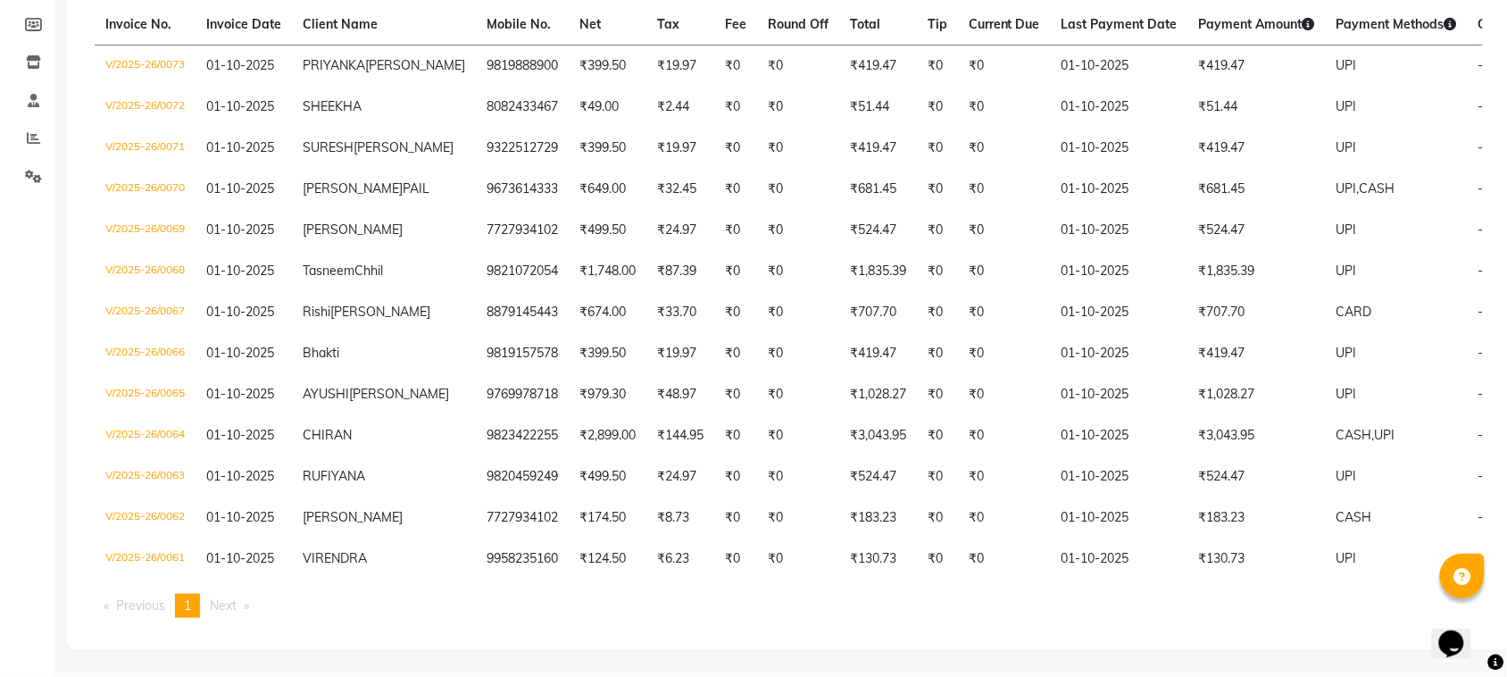
scroll to position [376, 0]
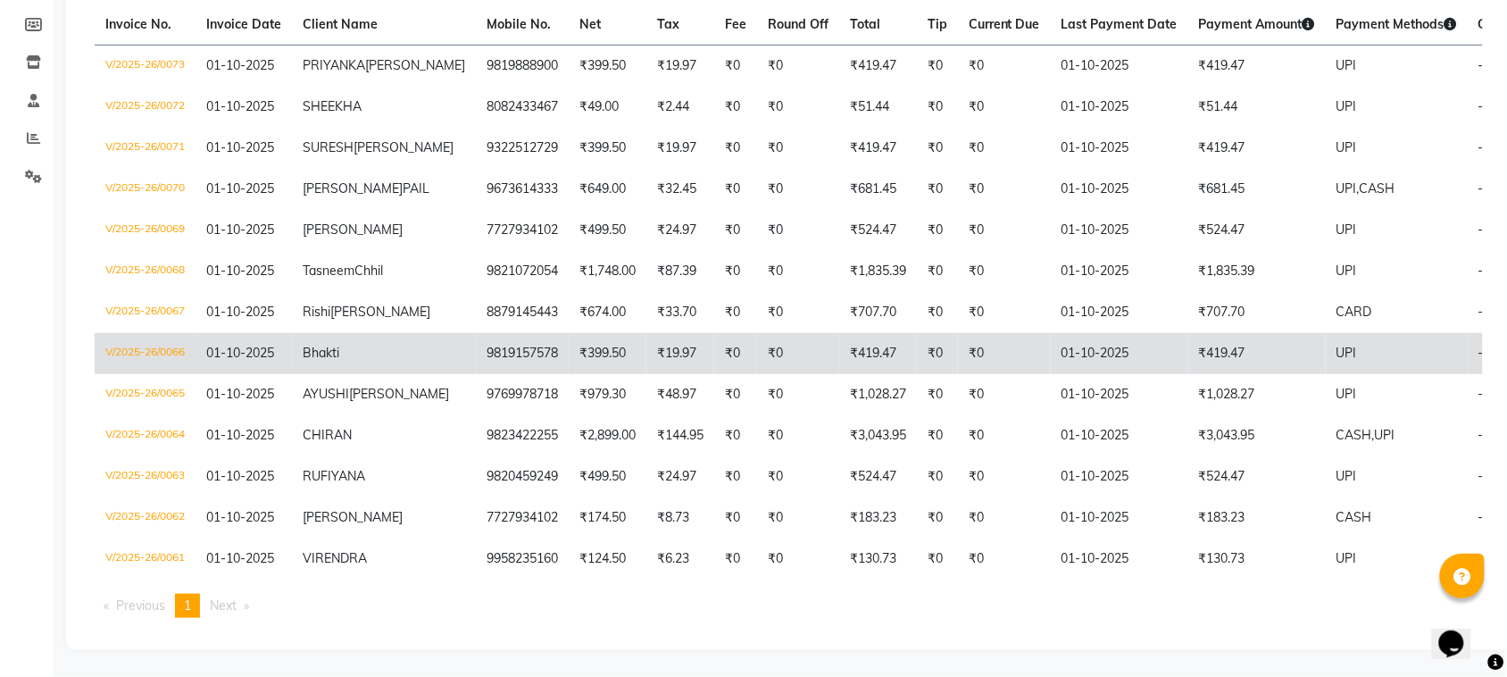
click at [569, 333] on td "₹399.50" at bounding box center [608, 353] width 78 height 41
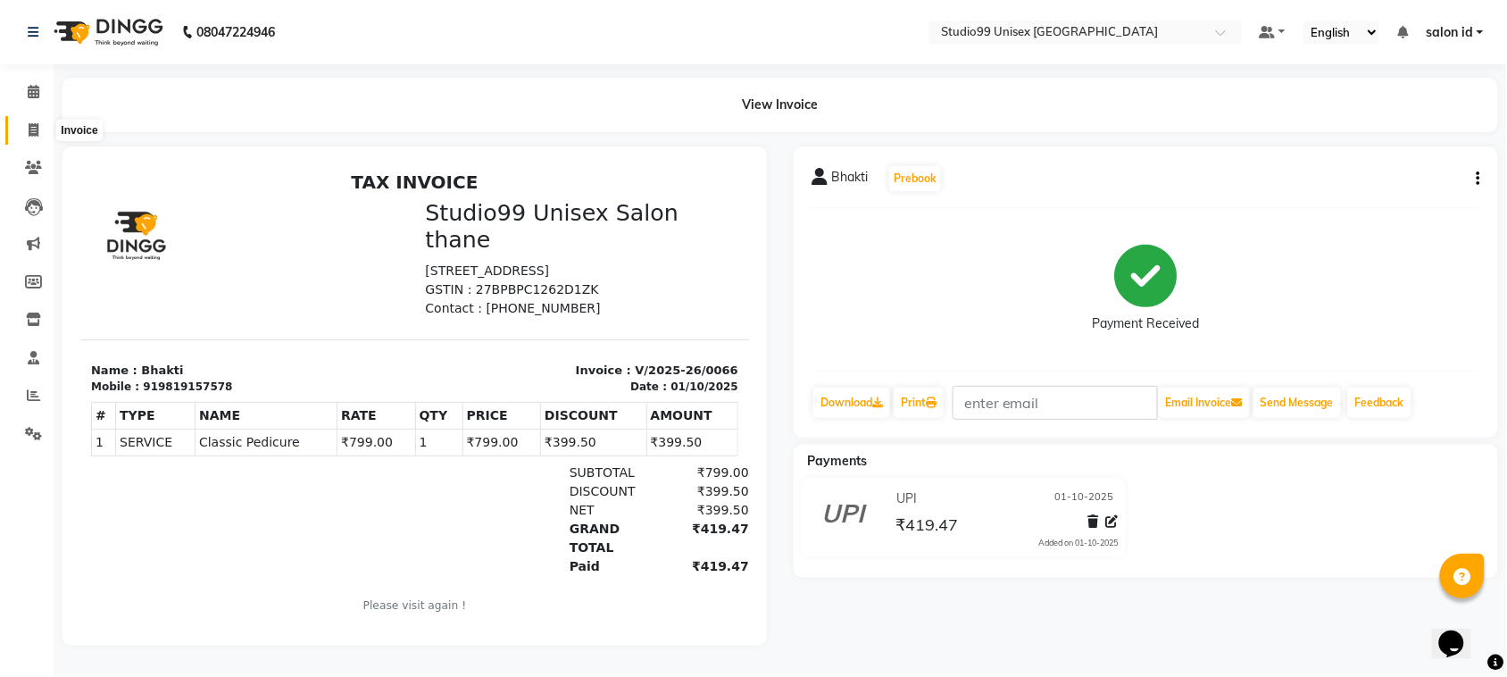
click at [31, 126] on icon at bounding box center [34, 129] width 10 height 13
select select "9023"
select select "service"
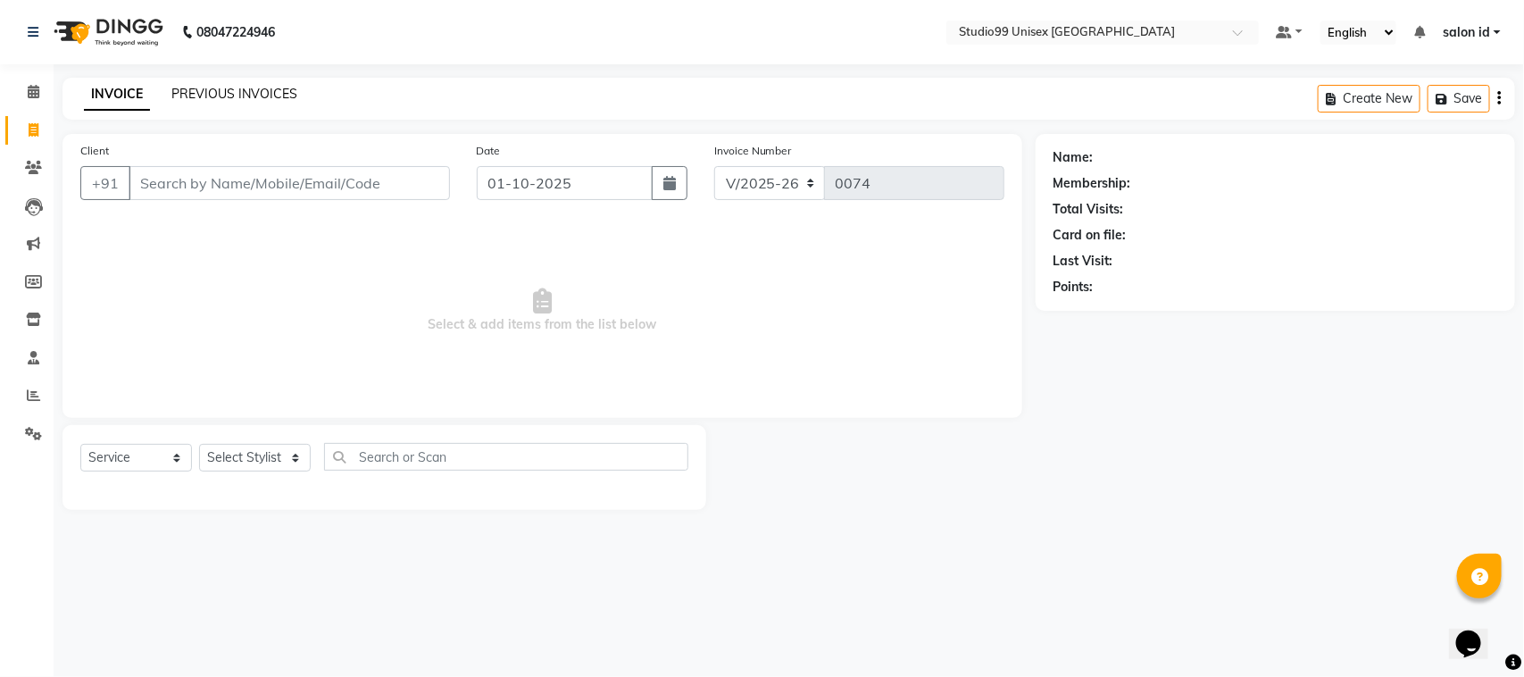
click at [260, 91] on link "PREVIOUS INVOICES" at bounding box center [234, 94] width 126 height 16
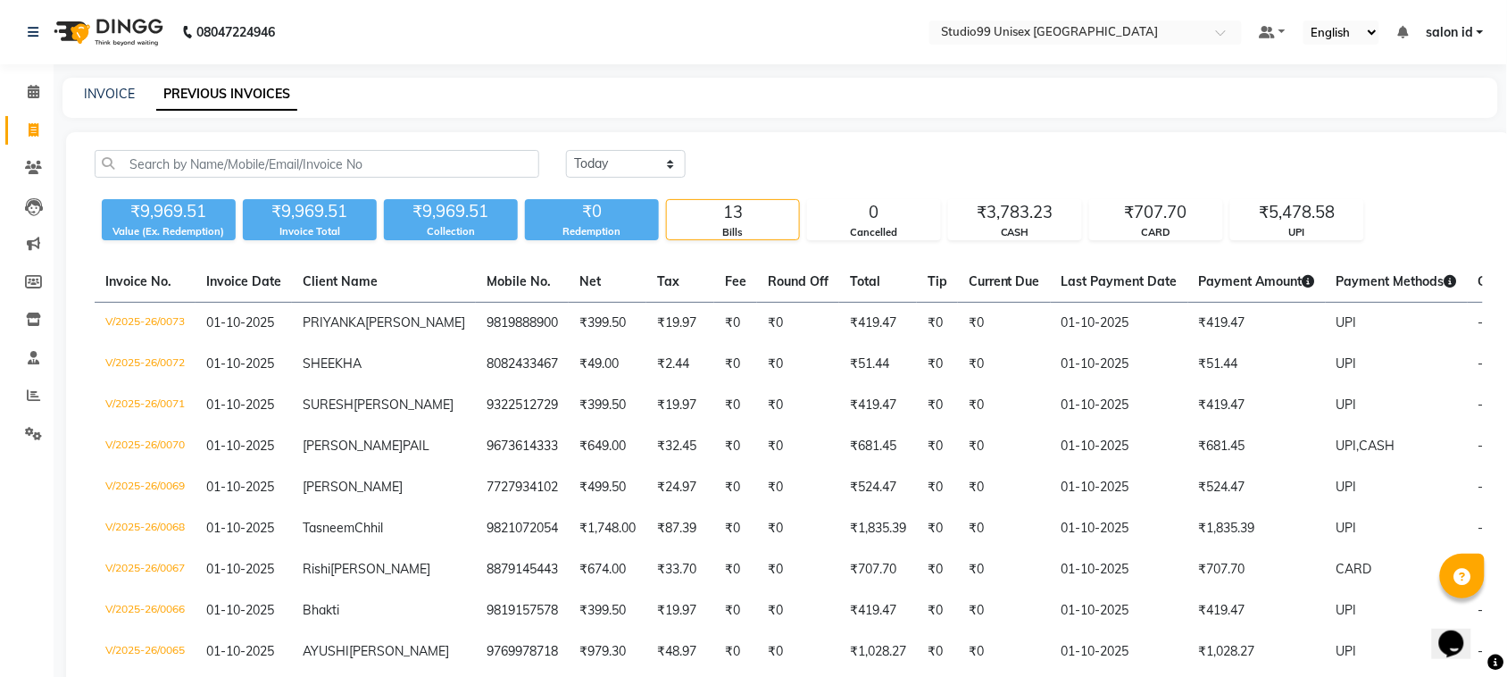
scroll to position [376, 0]
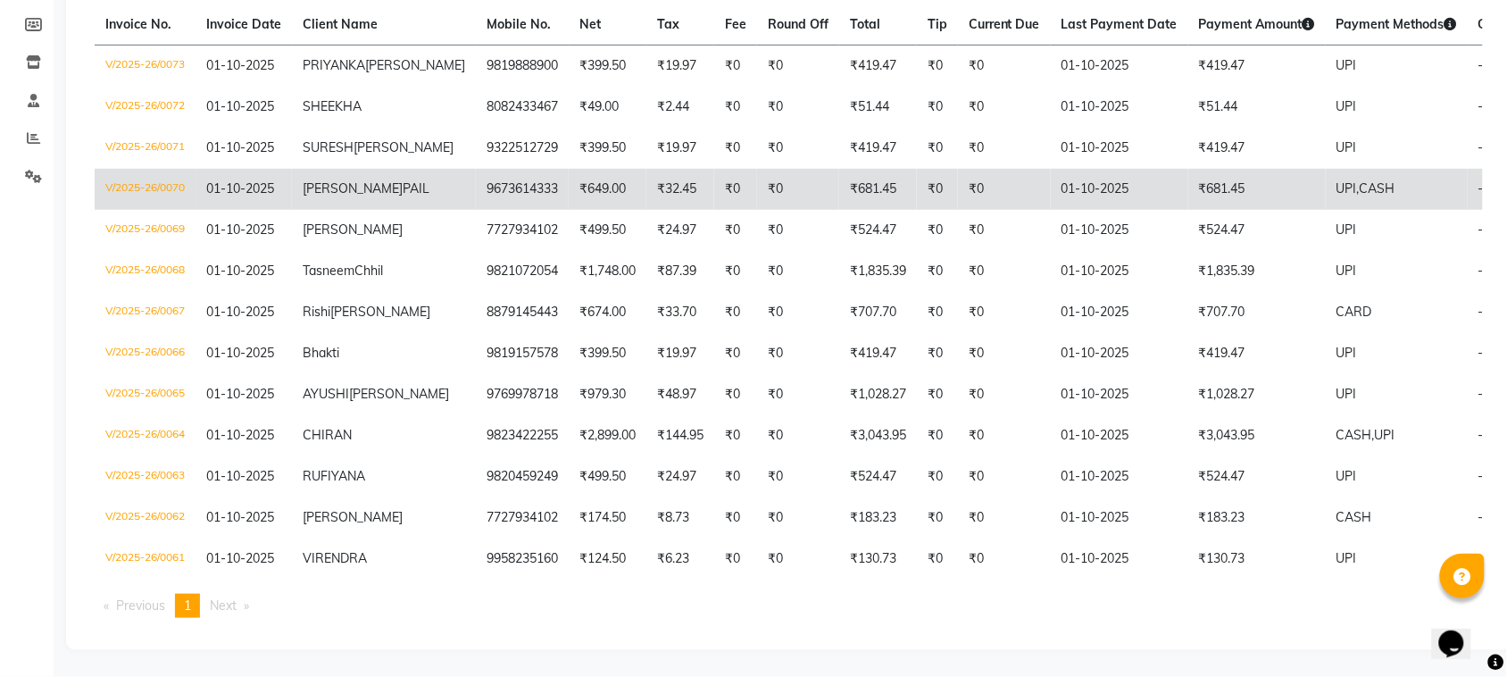
click at [646, 169] on td "₹32.45" at bounding box center [680, 189] width 68 height 41
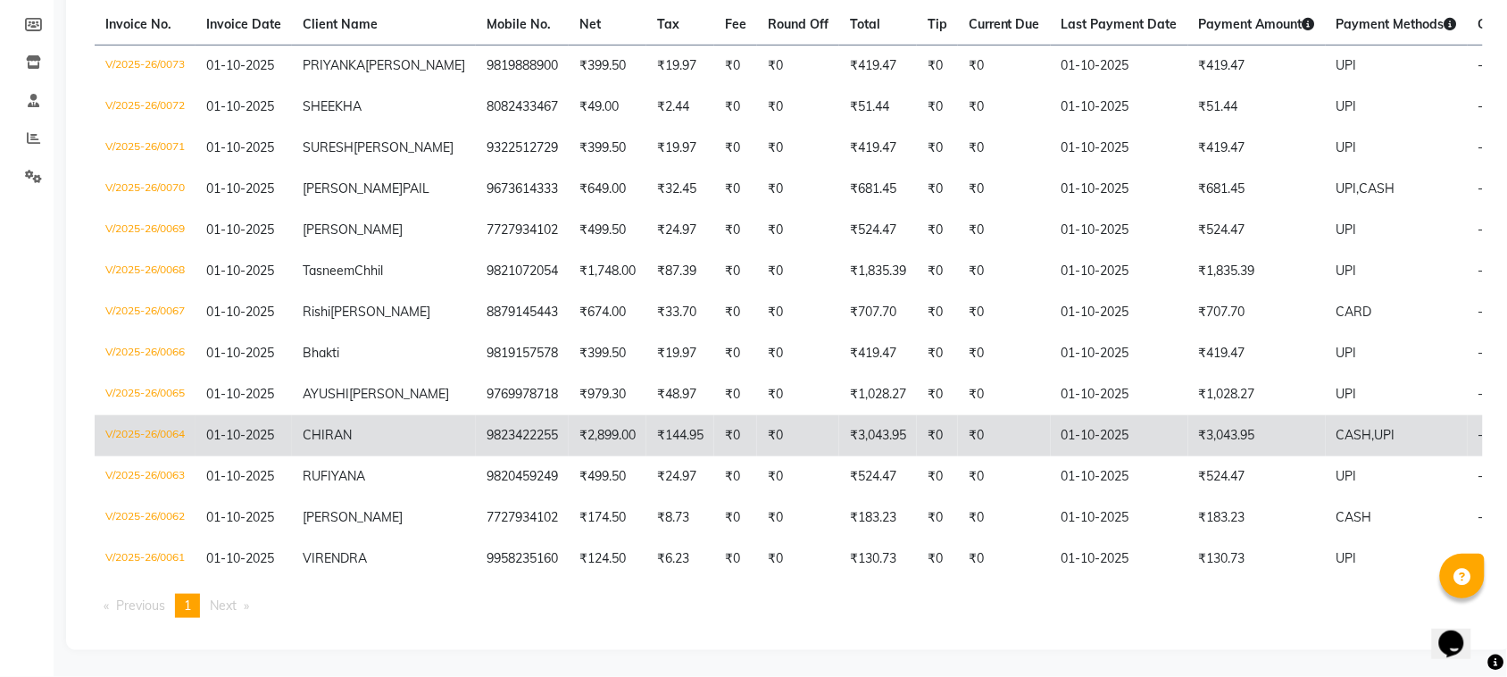
click at [757, 435] on td "₹0" at bounding box center [798, 435] width 82 height 41
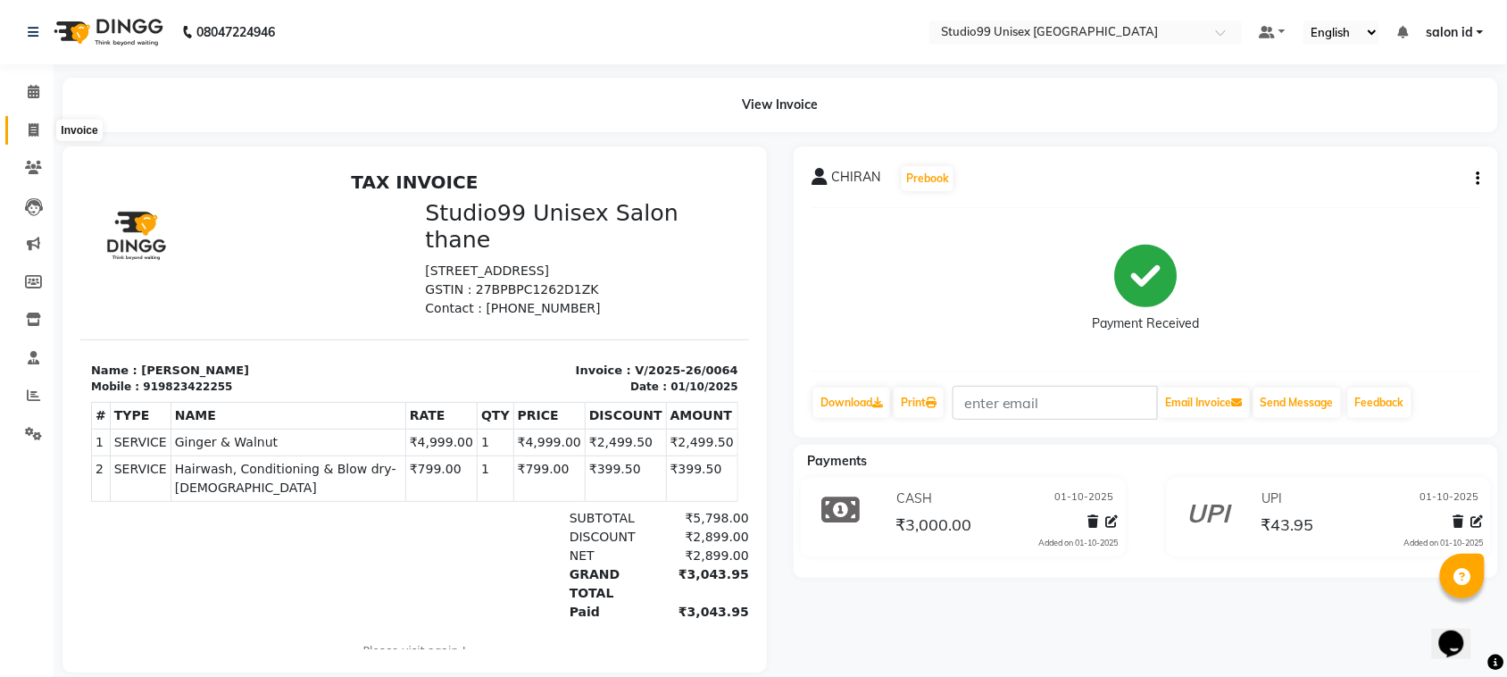
click at [23, 125] on span at bounding box center [33, 131] width 31 height 21
select select "service"
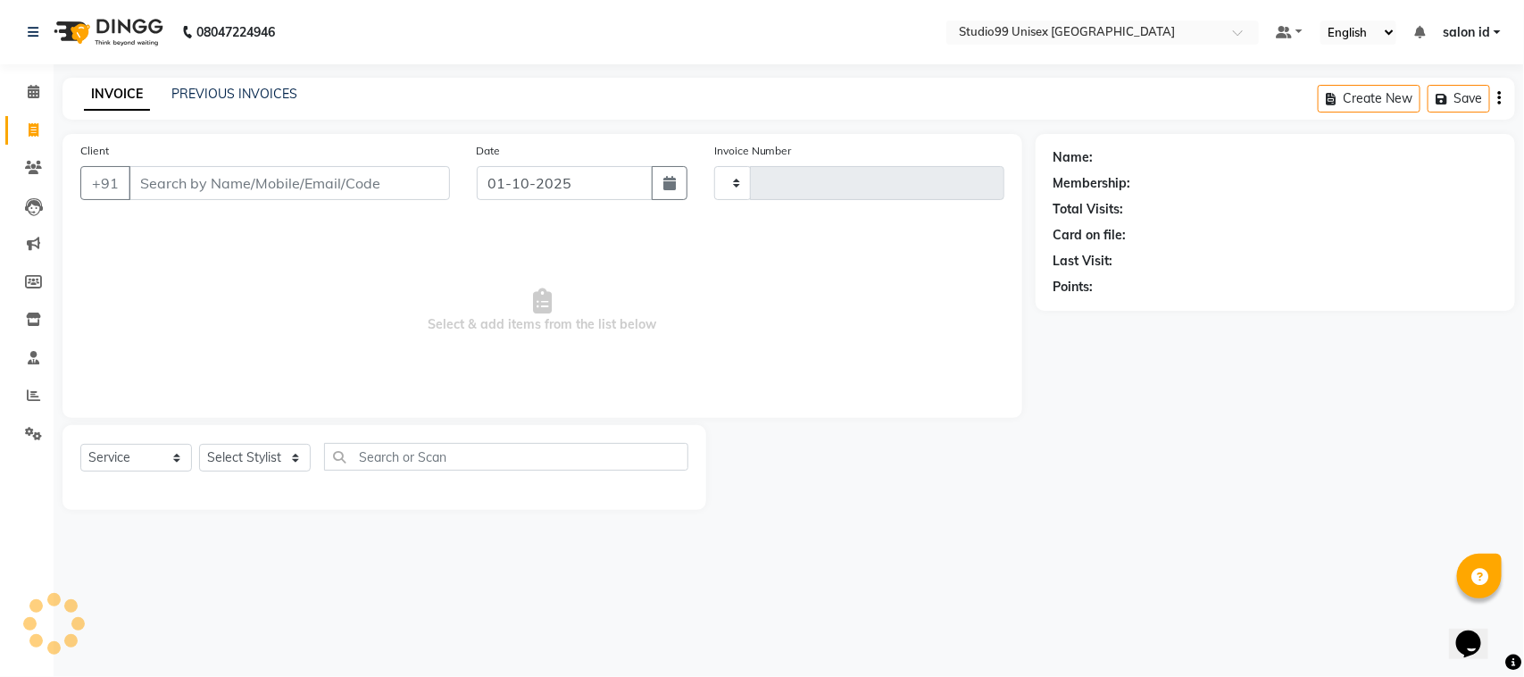
type input "0074"
select select "9023"
click at [262, 91] on link "PREVIOUS INVOICES" at bounding box center [234, 94] width 126 height 16
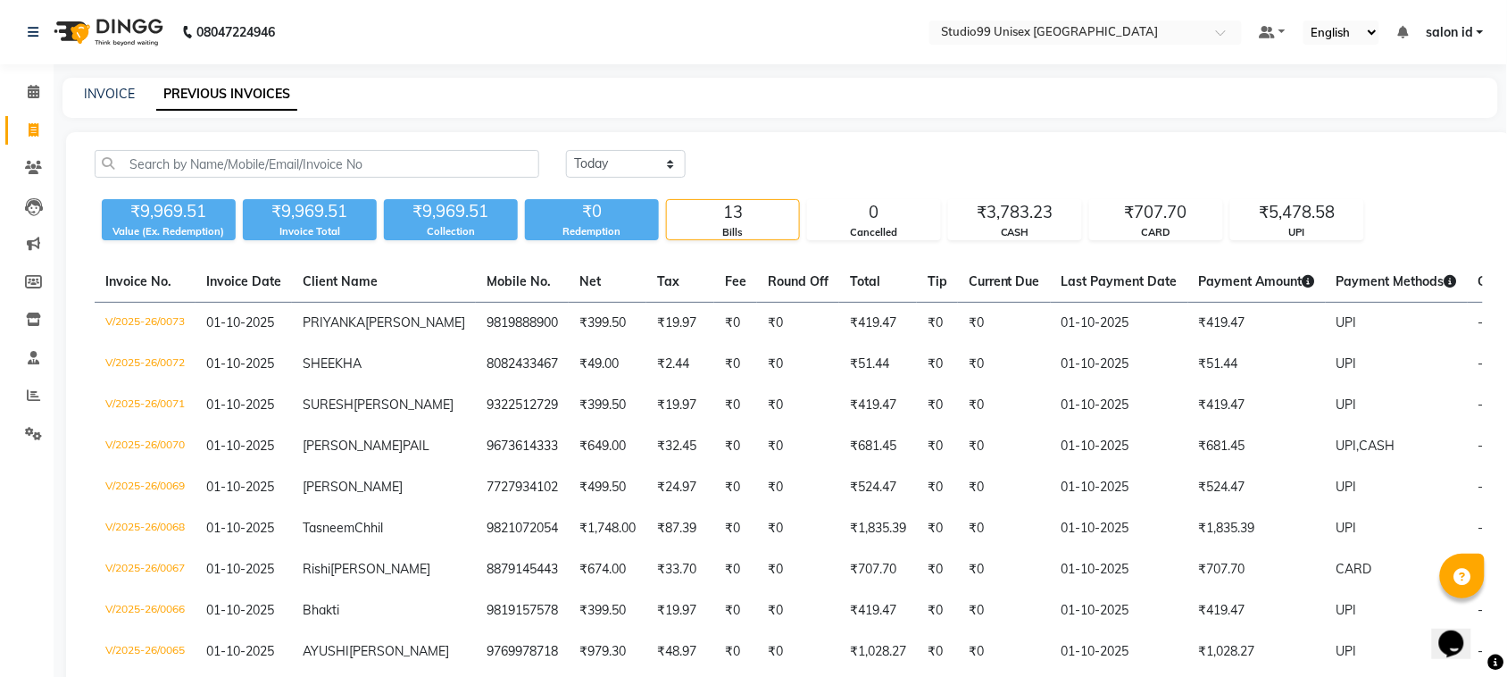
scroll to position [376, 0]
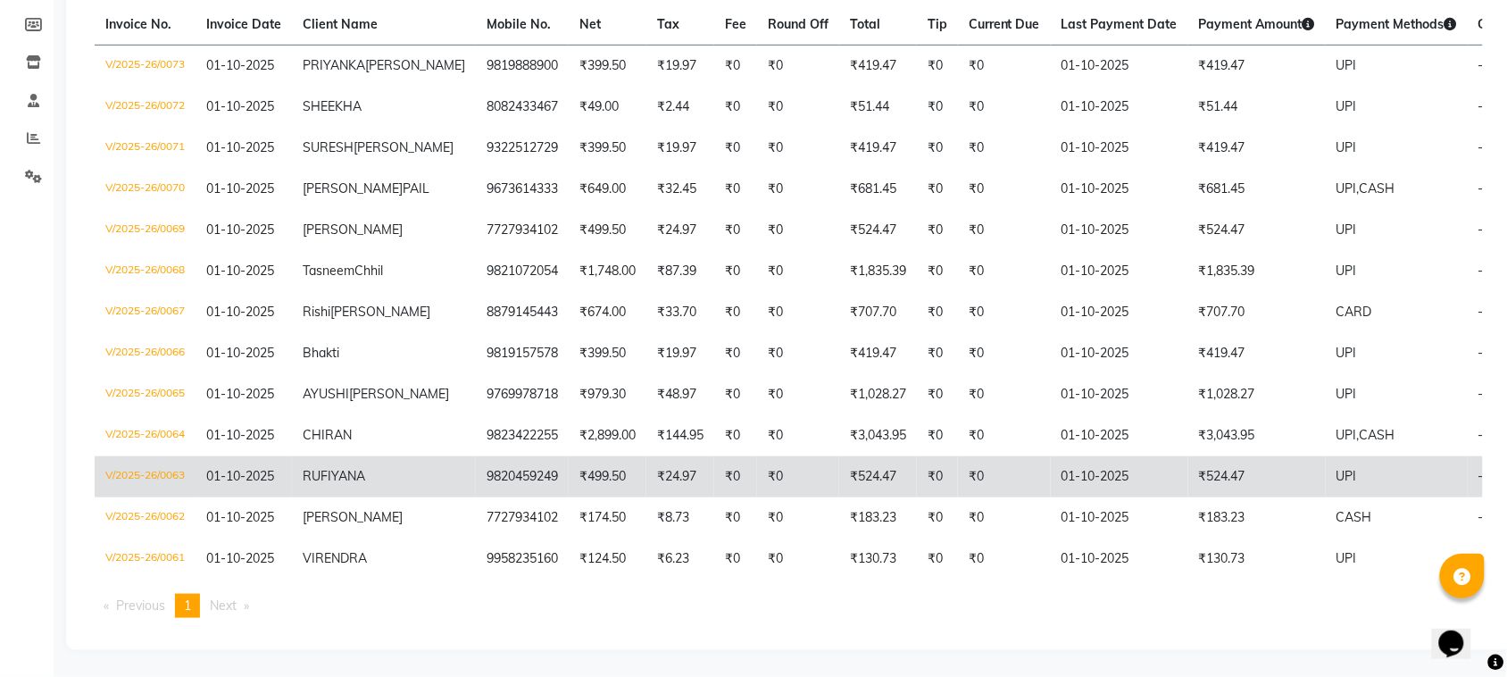
click at [476, 471] on td "9820459249" at bounding box center [522, 476] width 93 height 41
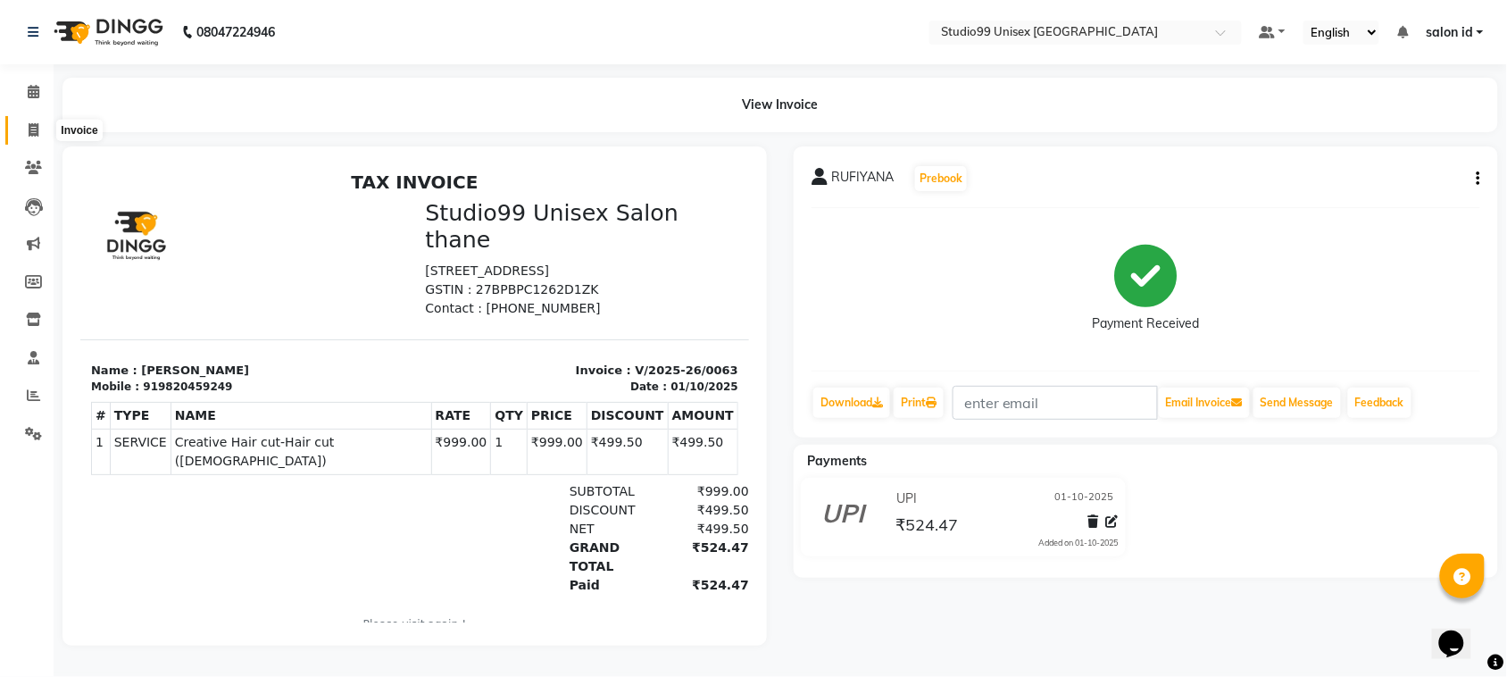
click at [29, 131] on icon at bounding box center [34, 129] width 10 height 13
select select "service"
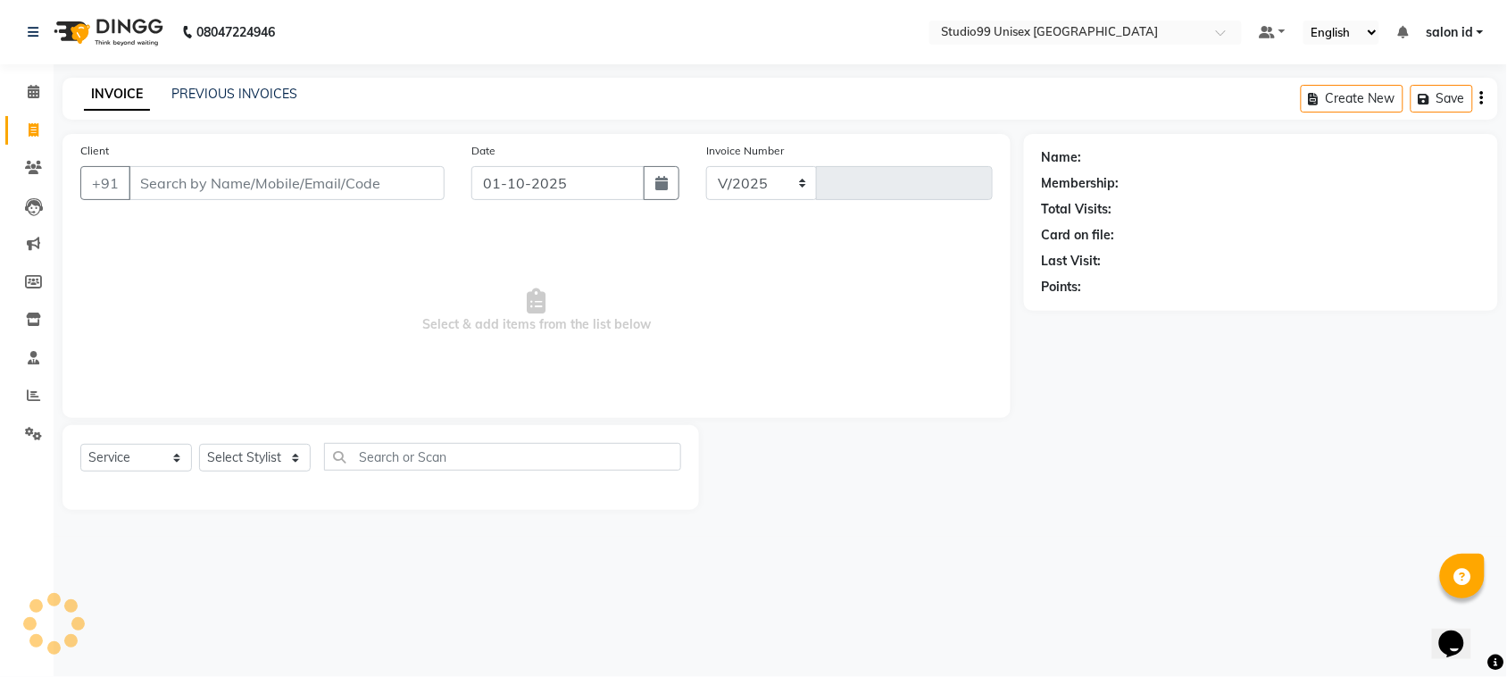
select select "9023"
type input "0074"
click at [251, 91] on link "PREVIOUS INVOICES" at bounding box center [234, 94] width 126 height 16
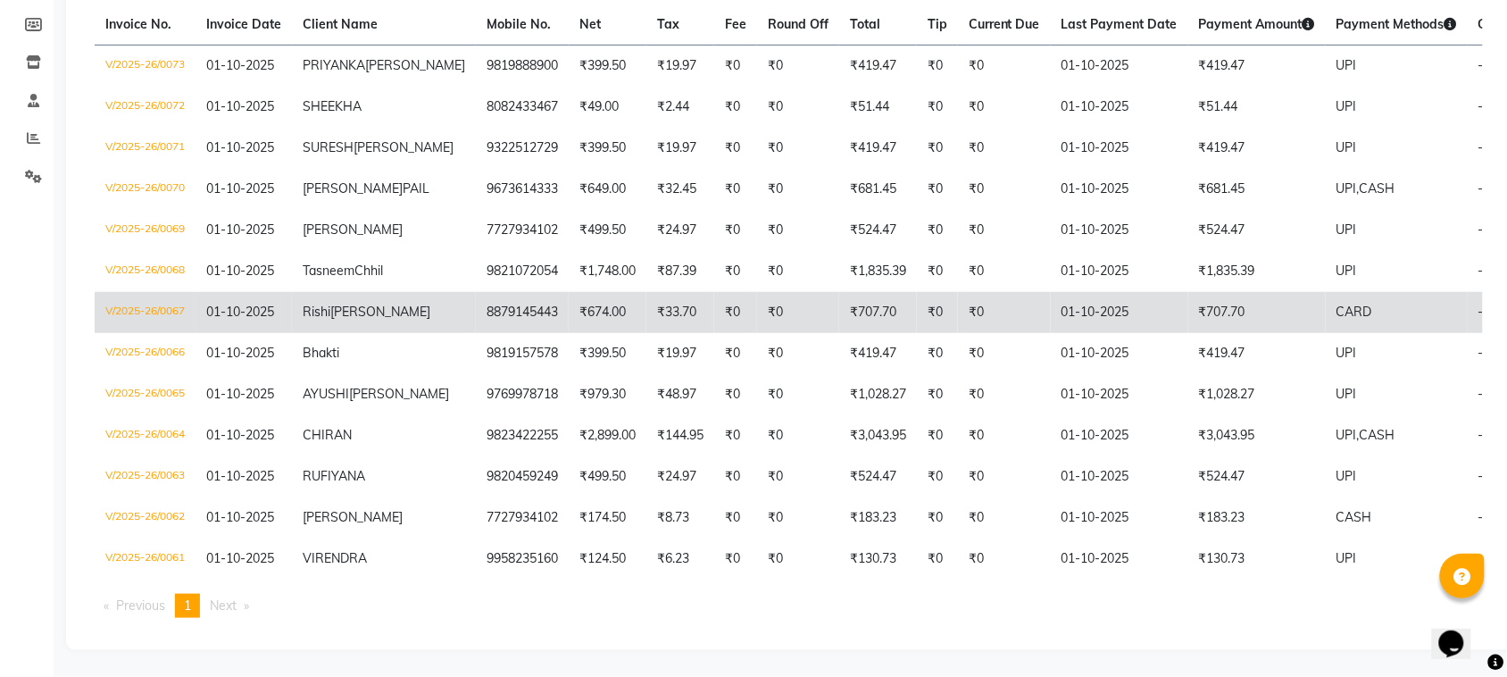
scroll to position [376, 0]
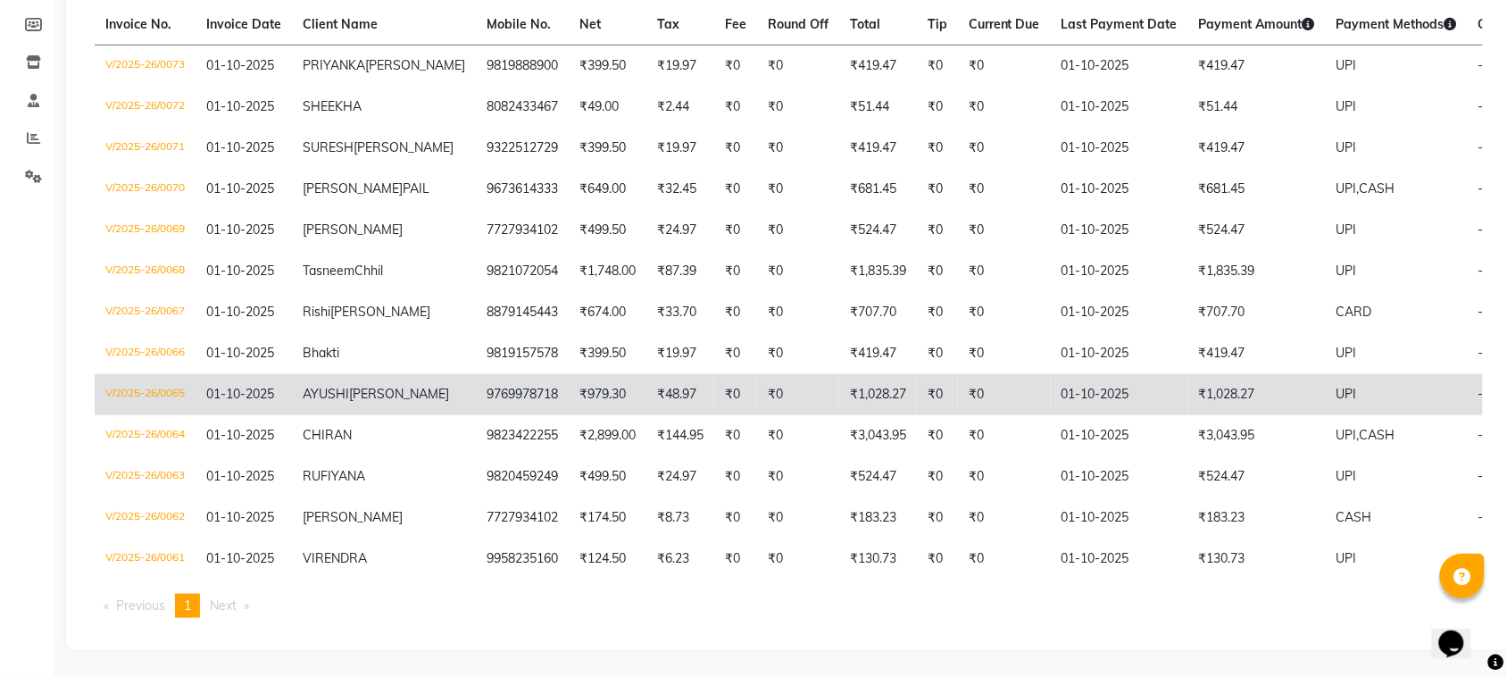
click at [349, 386] on span "[PERSON_NAME]" at bounding box center [399, 394] width 100 height 16
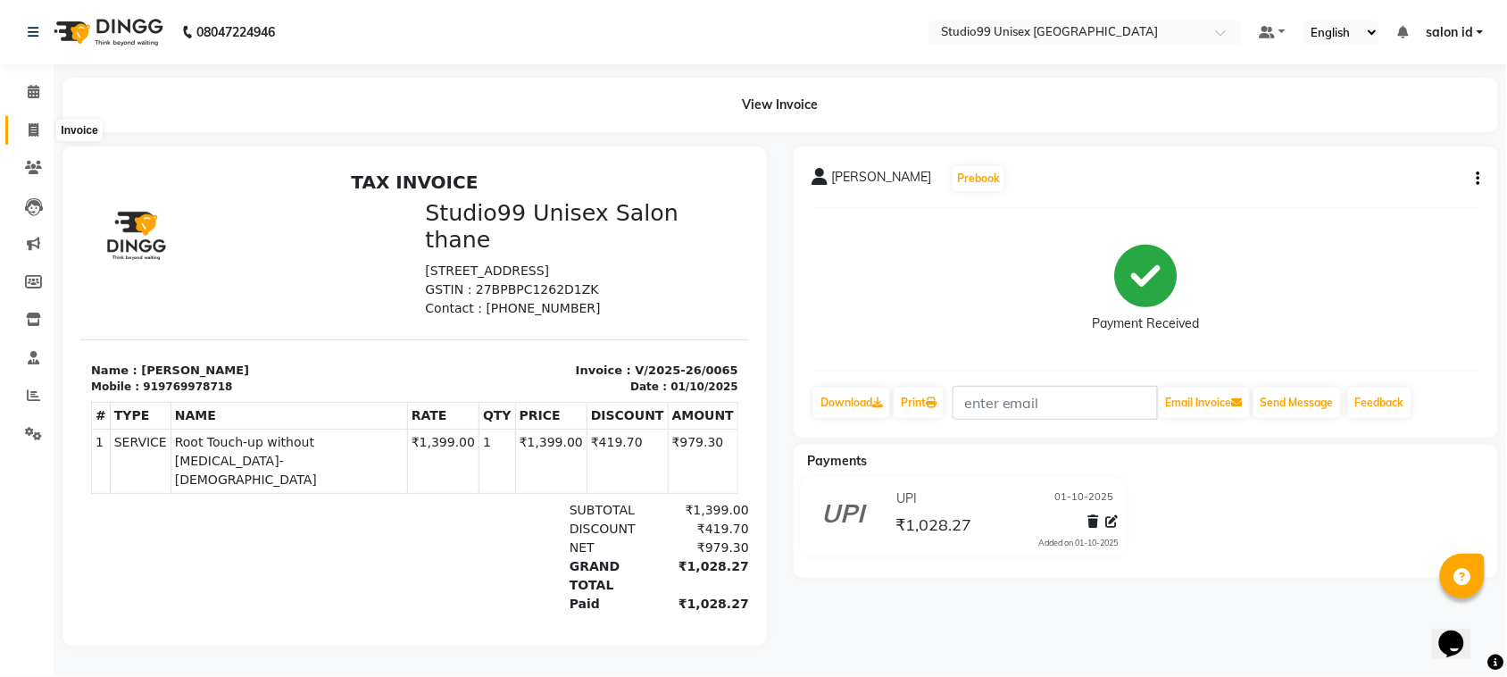
click at [32, 130] on icon at bounding box center [34, 129] width 10 height 13
select select "9023"
select select "service"
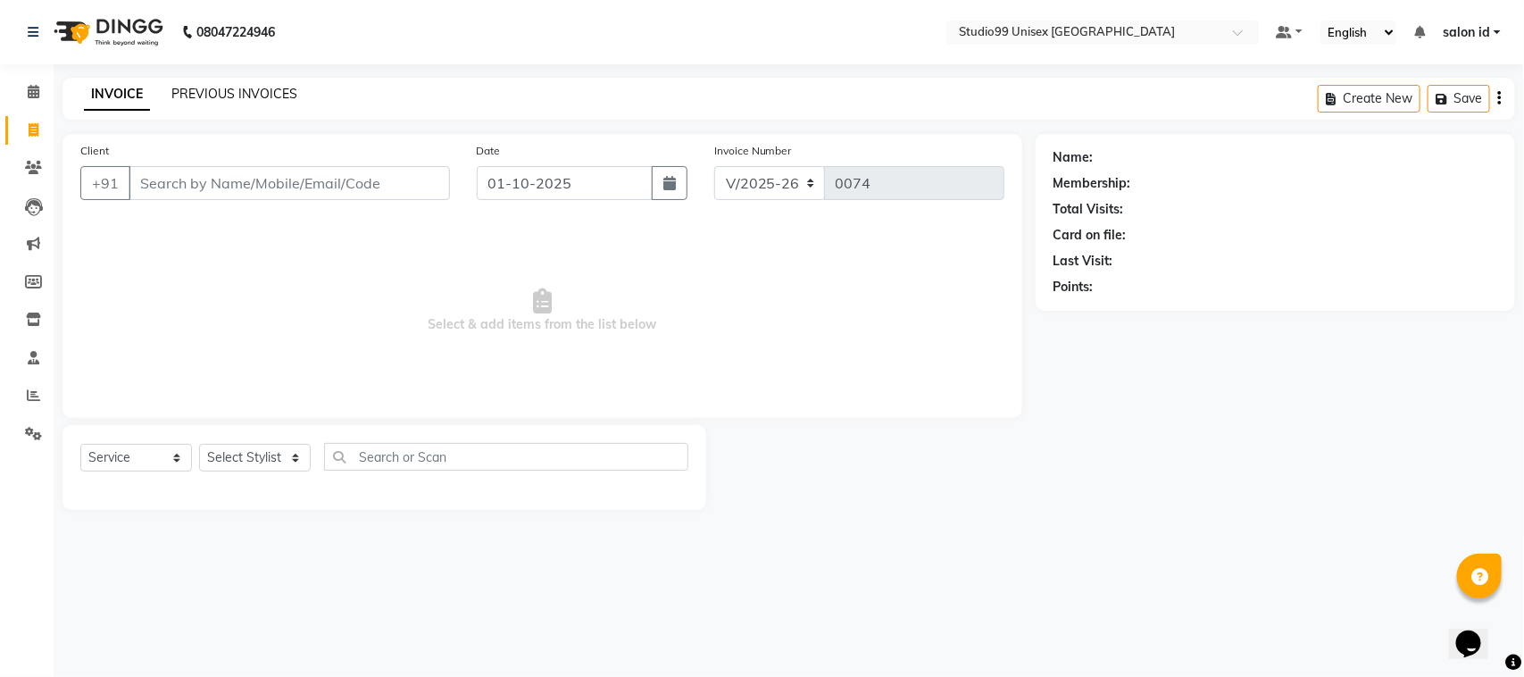
click at [244, 90] on link "PREVIOUS INVOICES" at bounding box center [234, 94] width 126 height 16
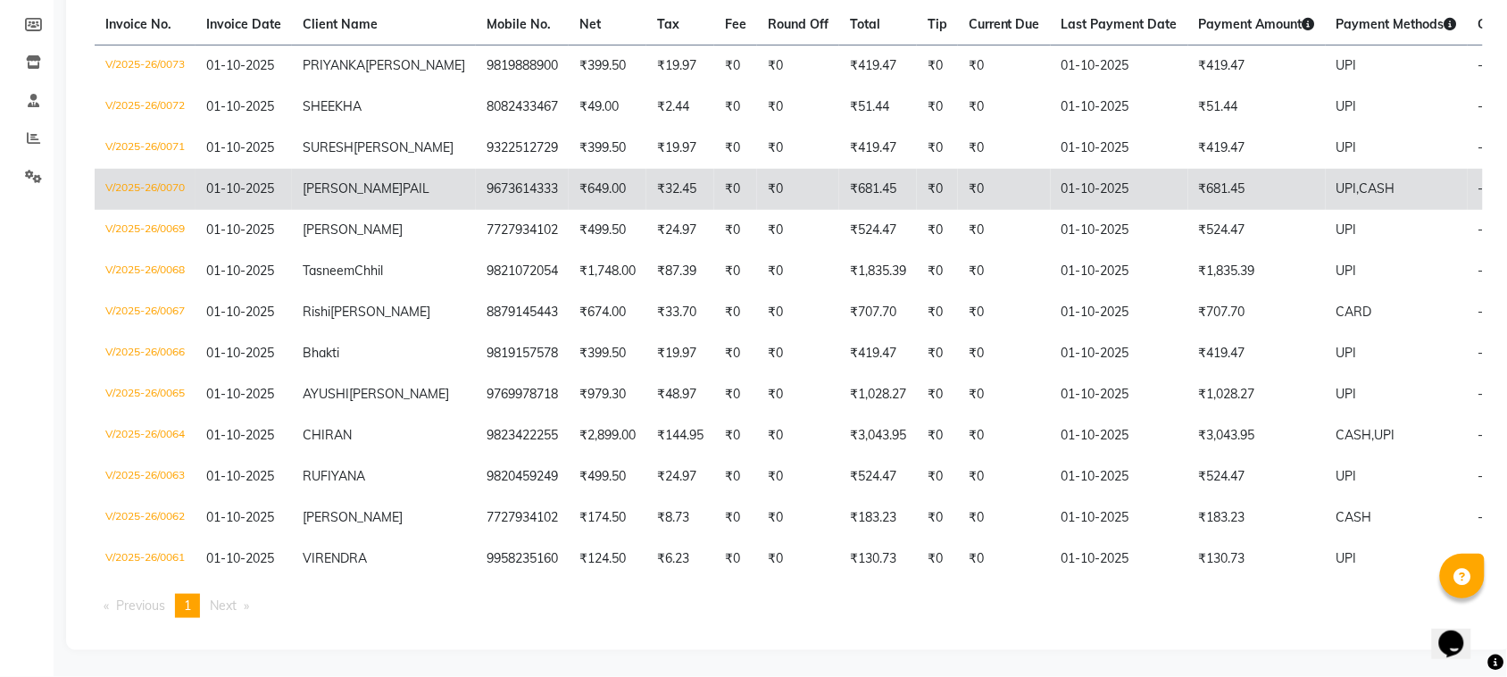
scroll to position [279, 0]
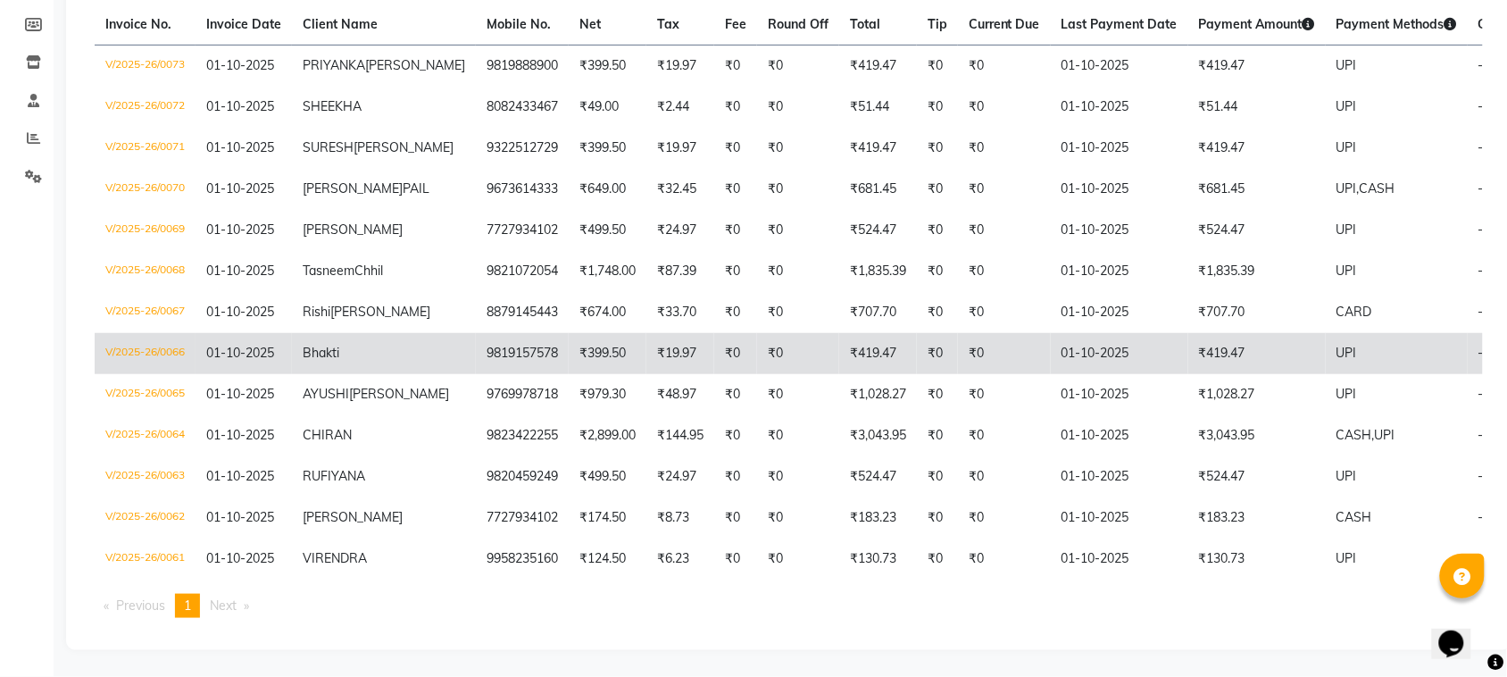
click at [476, 374] on td "9819157578" at bounding box center [522, 353] width 93 height 41
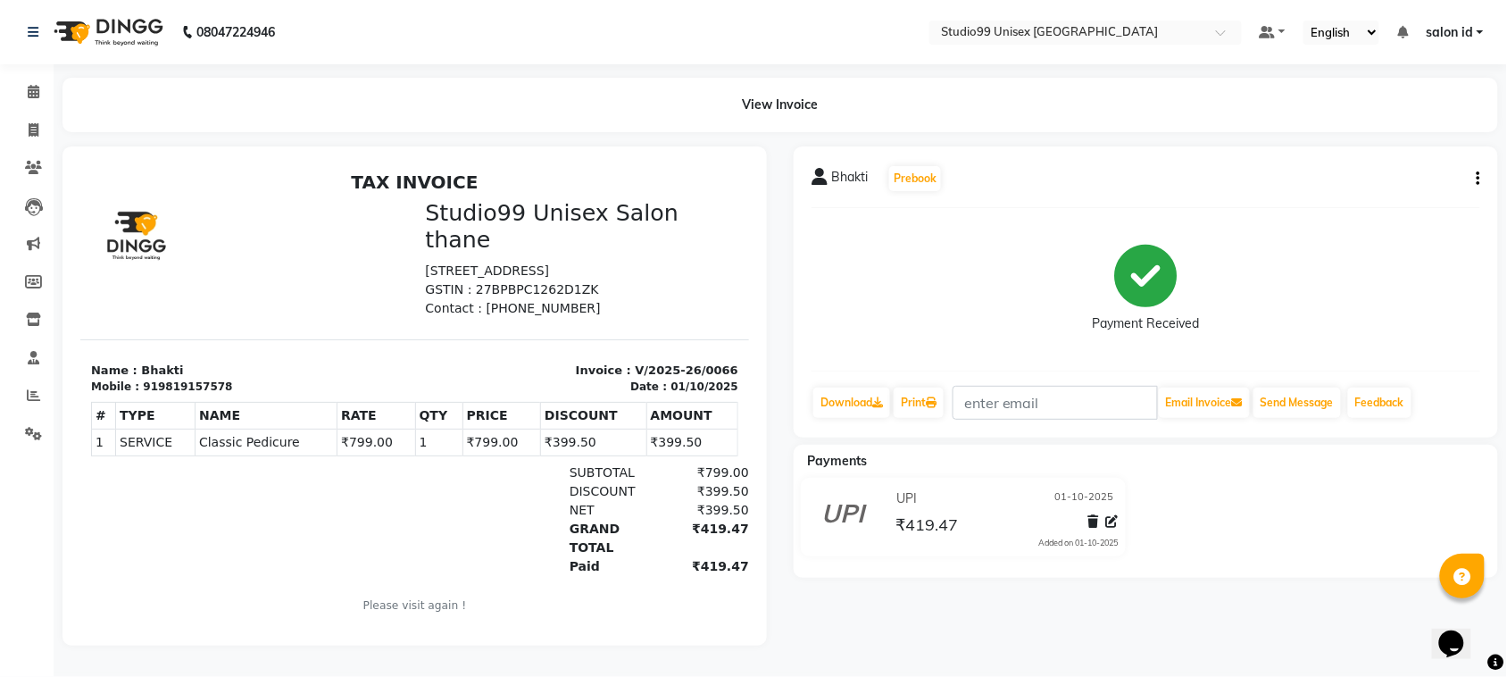
click at [1479, 179] on icon "button" at bounding box center [1479, 179] width 4 height 1
click at [1408, 206] on div "Edit Invoice" at bounding box center [1390, 201] width 122 height 22
select select "service"
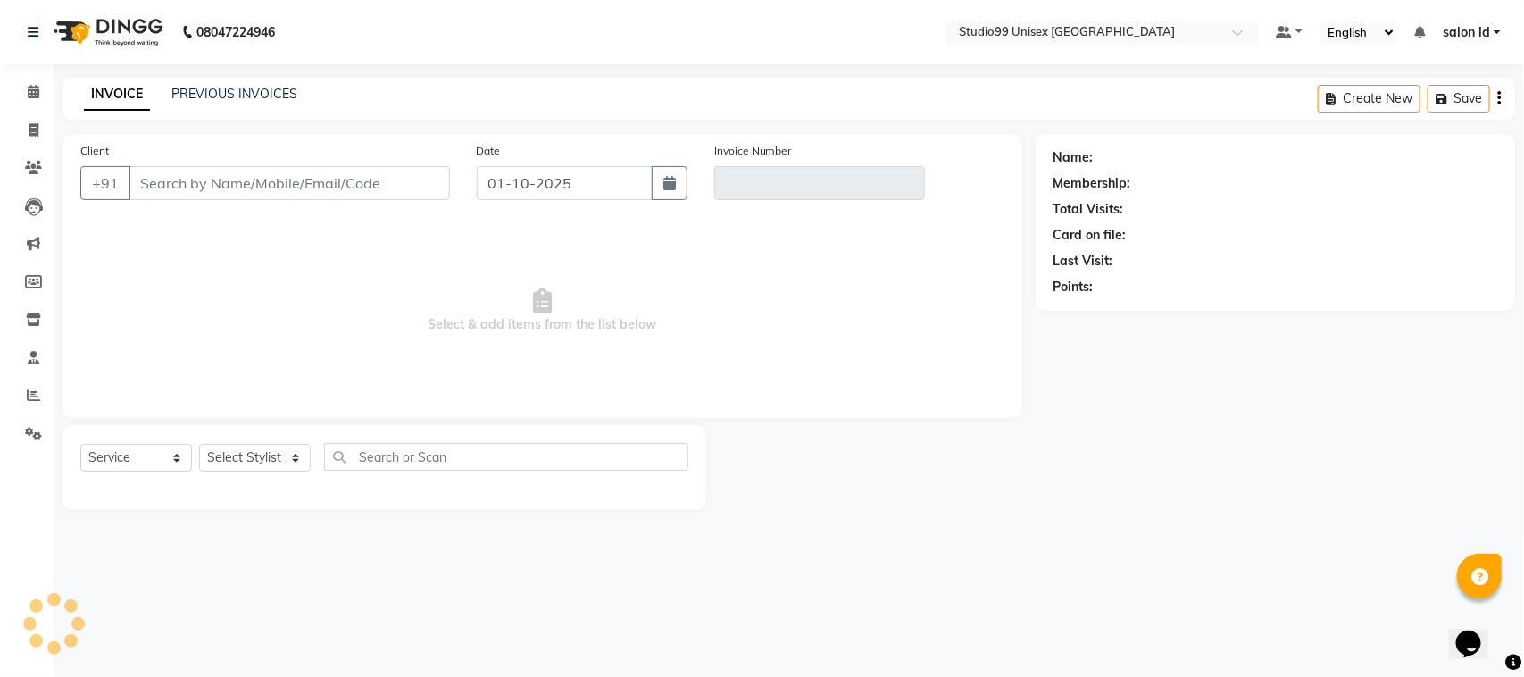
type input "9819157578"
type input "V/2025-26/0066"
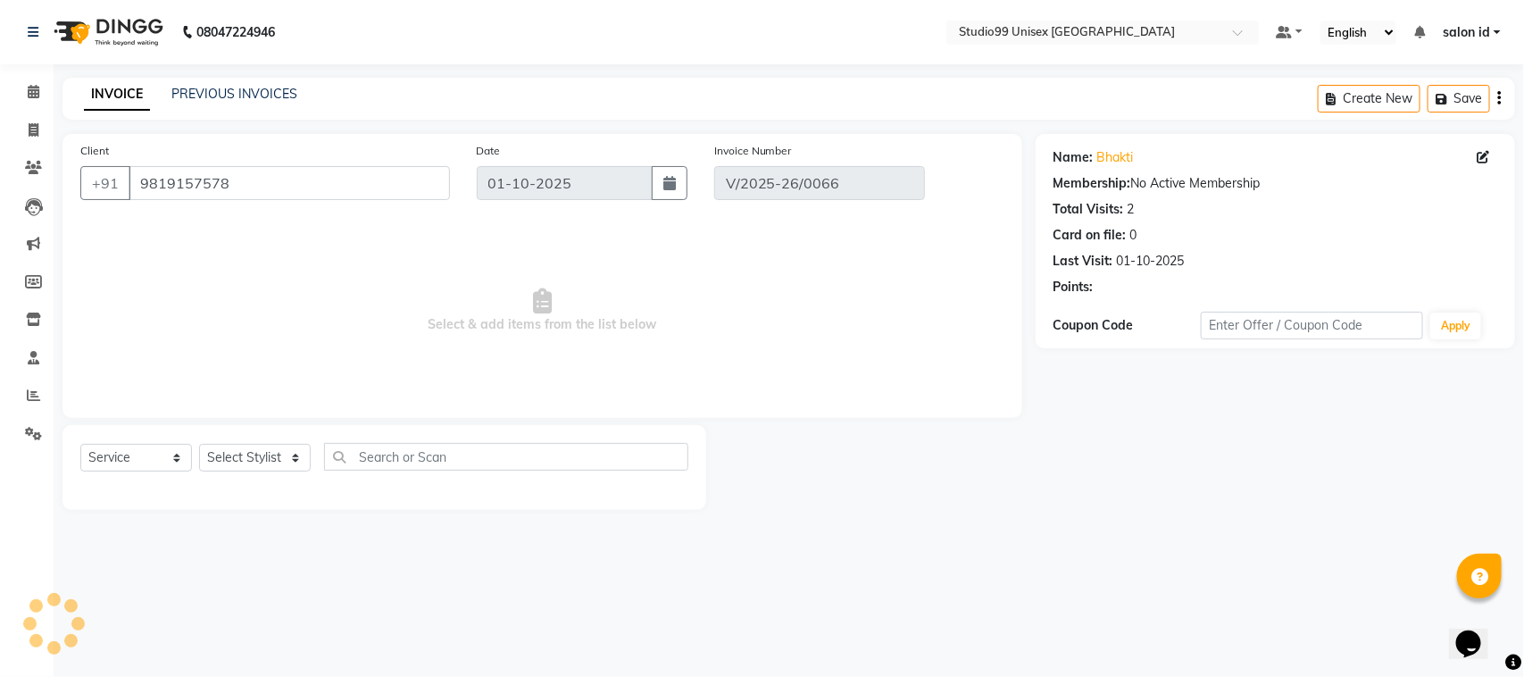
select select "select"
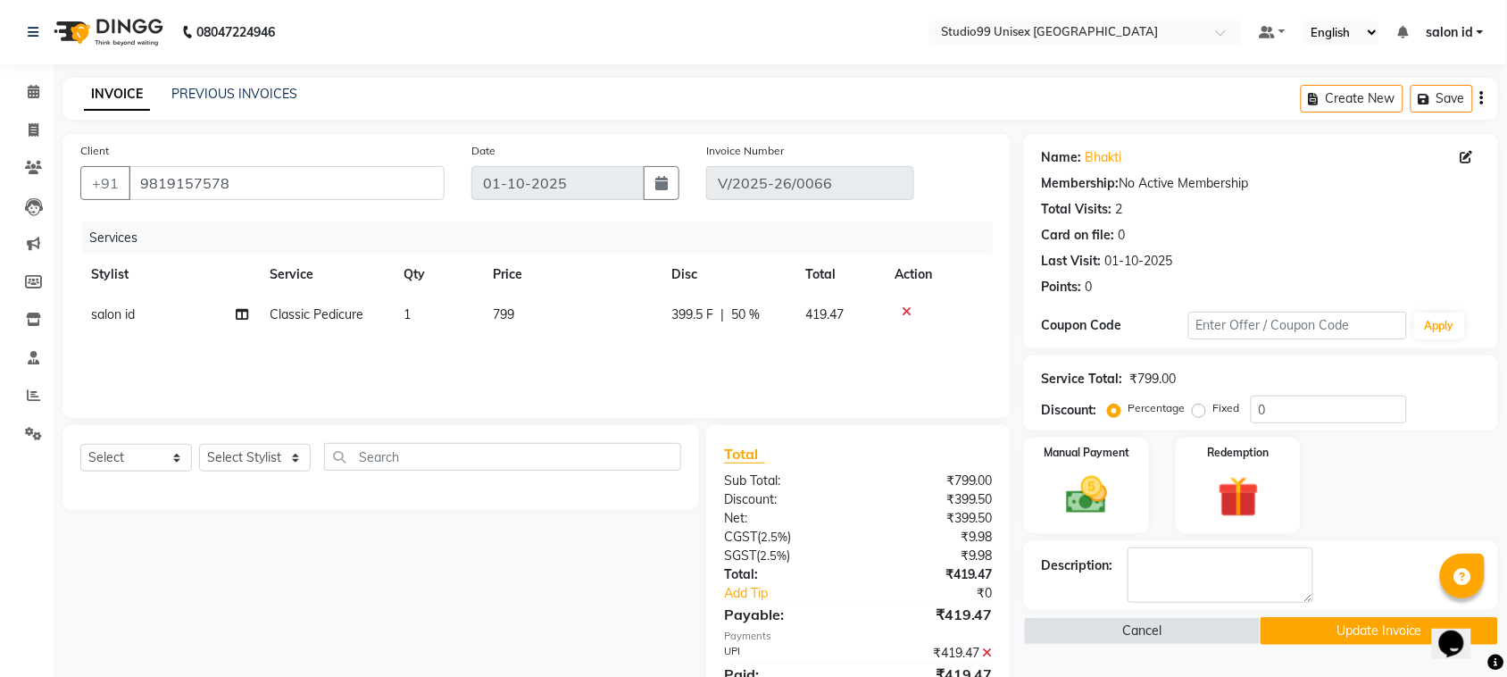
click at [127, 319] on span "salon id" at bounding box center [113, 314] width 44 height 16
select select "92566"
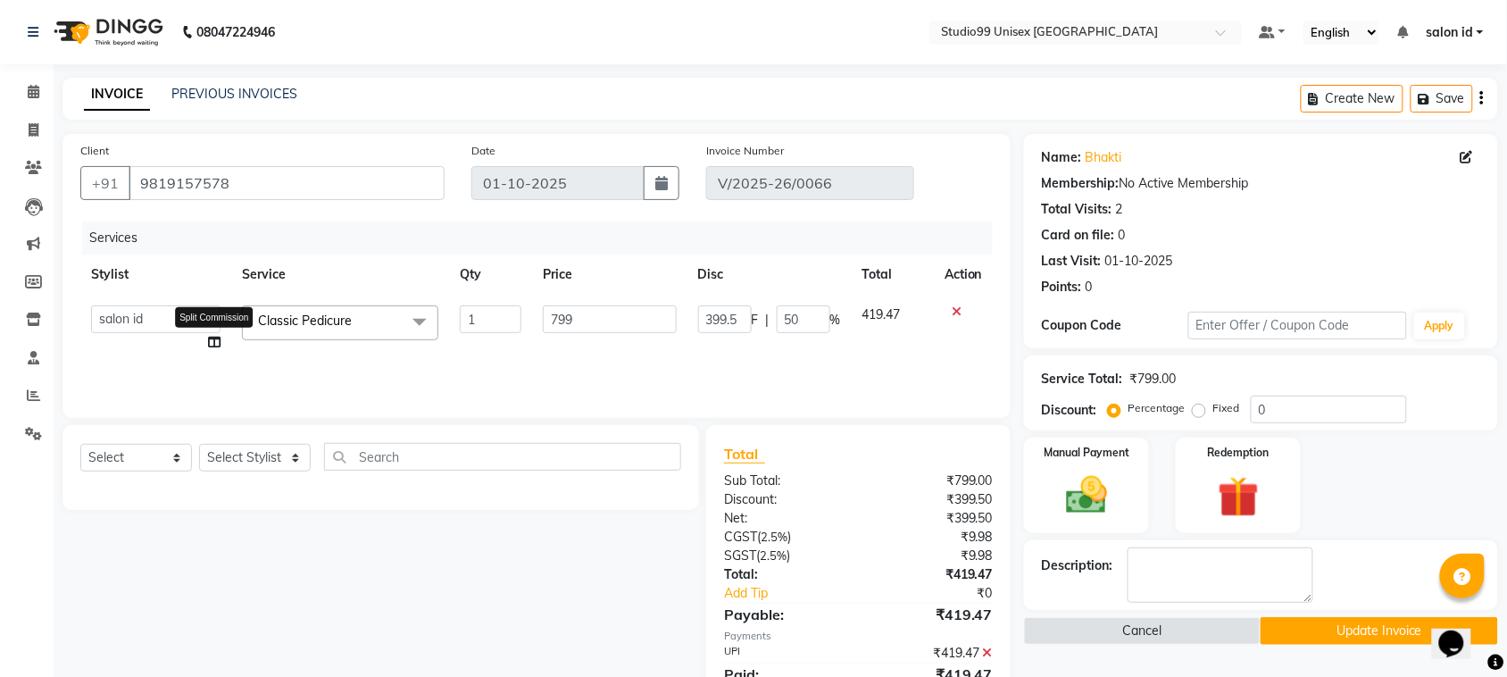
click at [212, 336] on icon at bounding box center [214, 342] width 13 height 13
select select "92566"
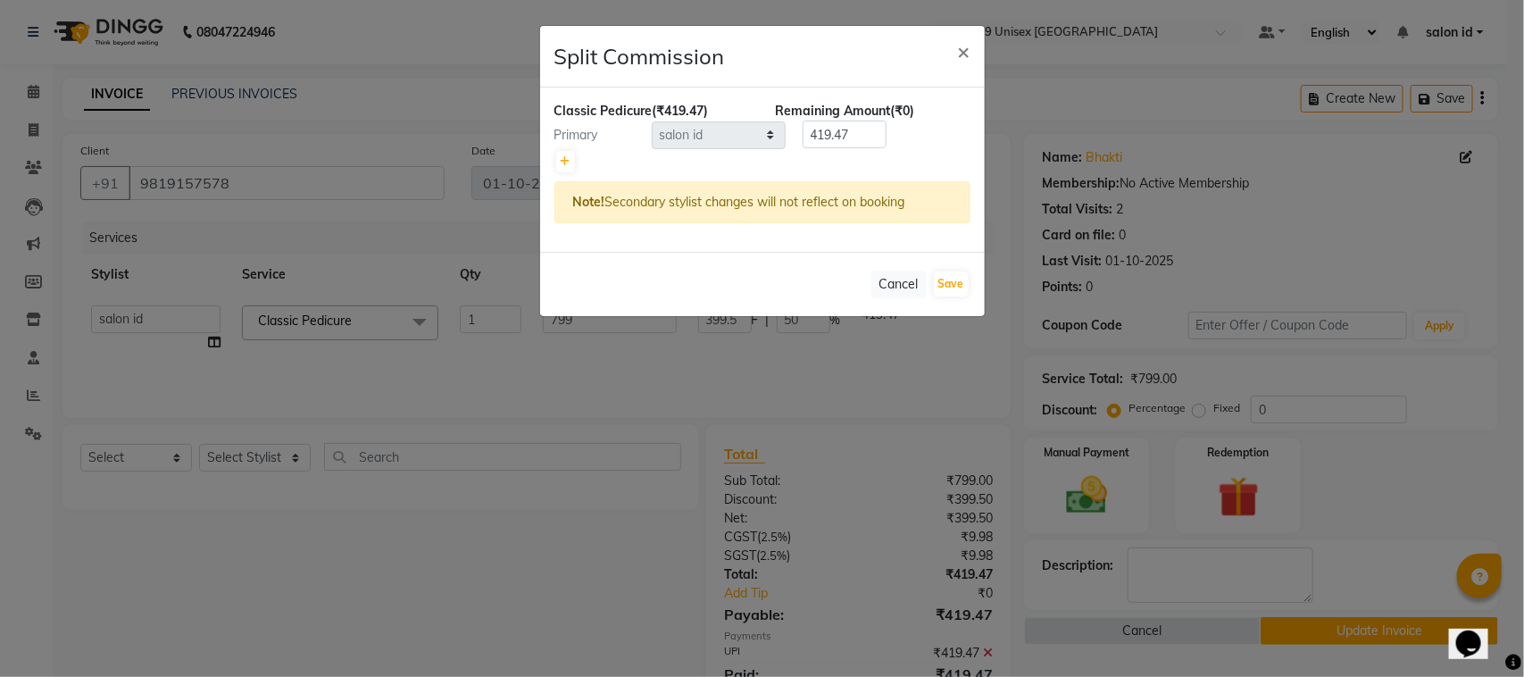
click at [195, 319] on ngb-modal-window "Split Commission × Classic Pedicure (₹419.47) Remaining Amount (₹0) Primary Sel…" at bounding box center [762, 338] width 1524 height 677
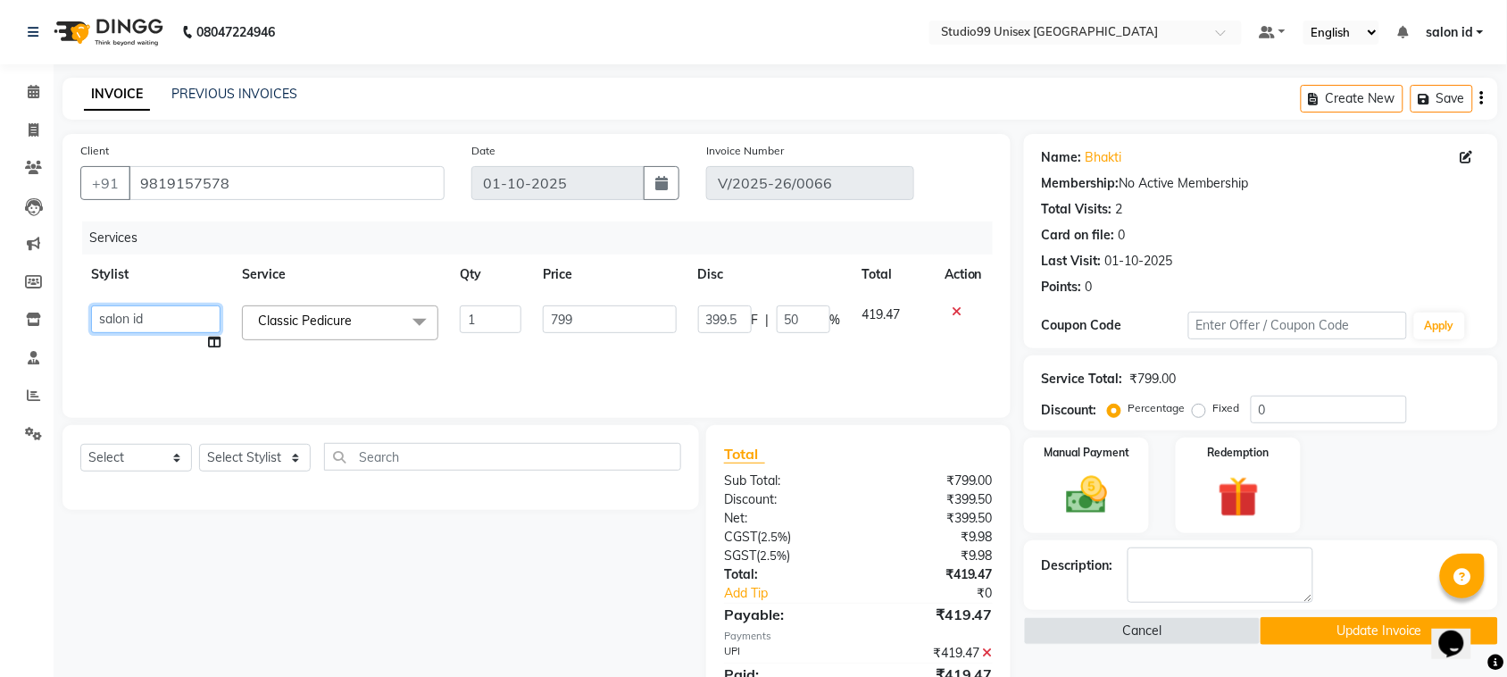
click at [195, 319] on select "[PERSON_NAME] [PERSON_NAME] salon id [PERSON_NAME] [PERSON_NAME] [PERSON_NAME] …" at bounding box center [155, 319] width 129 height 28
select select "93463"
click at [1380, 630] on button "Update Invoice" at bounding box center [1379, 631] width 237 height 28
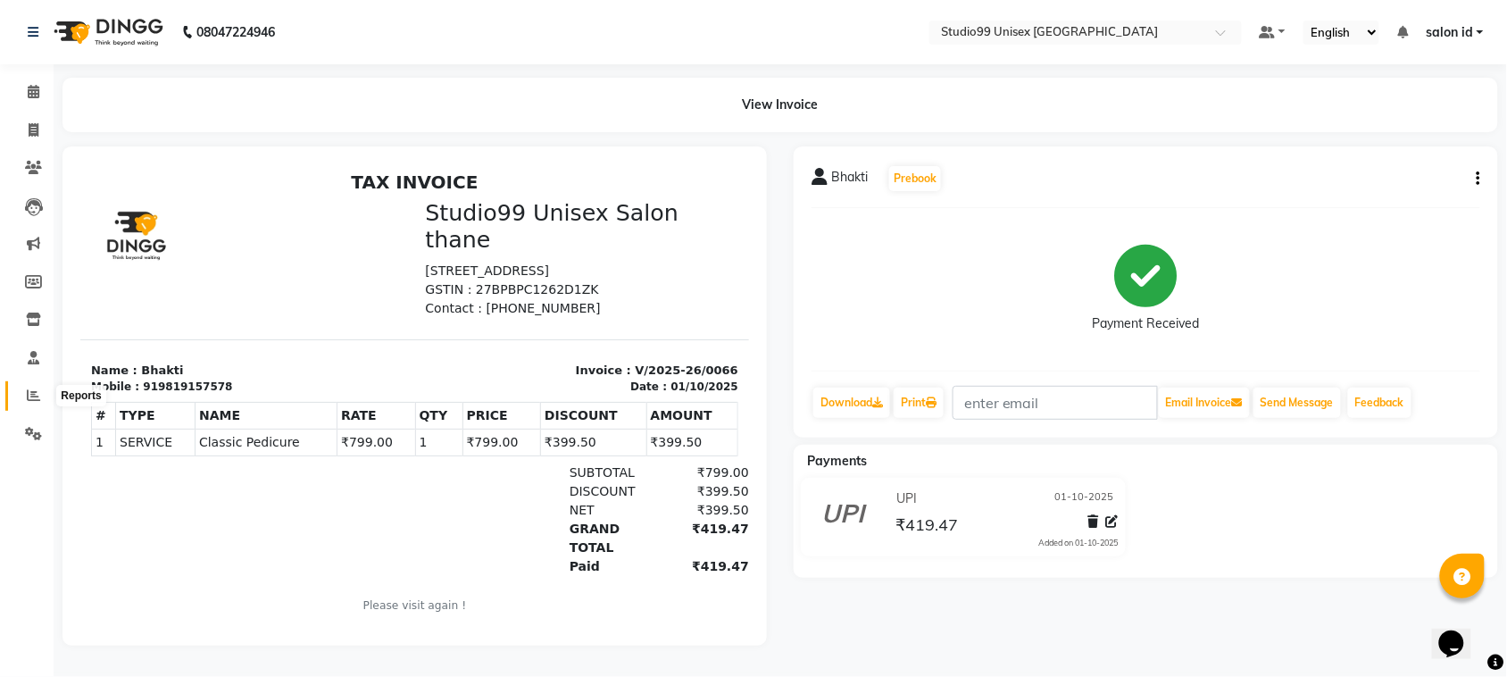
click at [28, 405] on span at bounding box center [33, 396] width 31 height 21
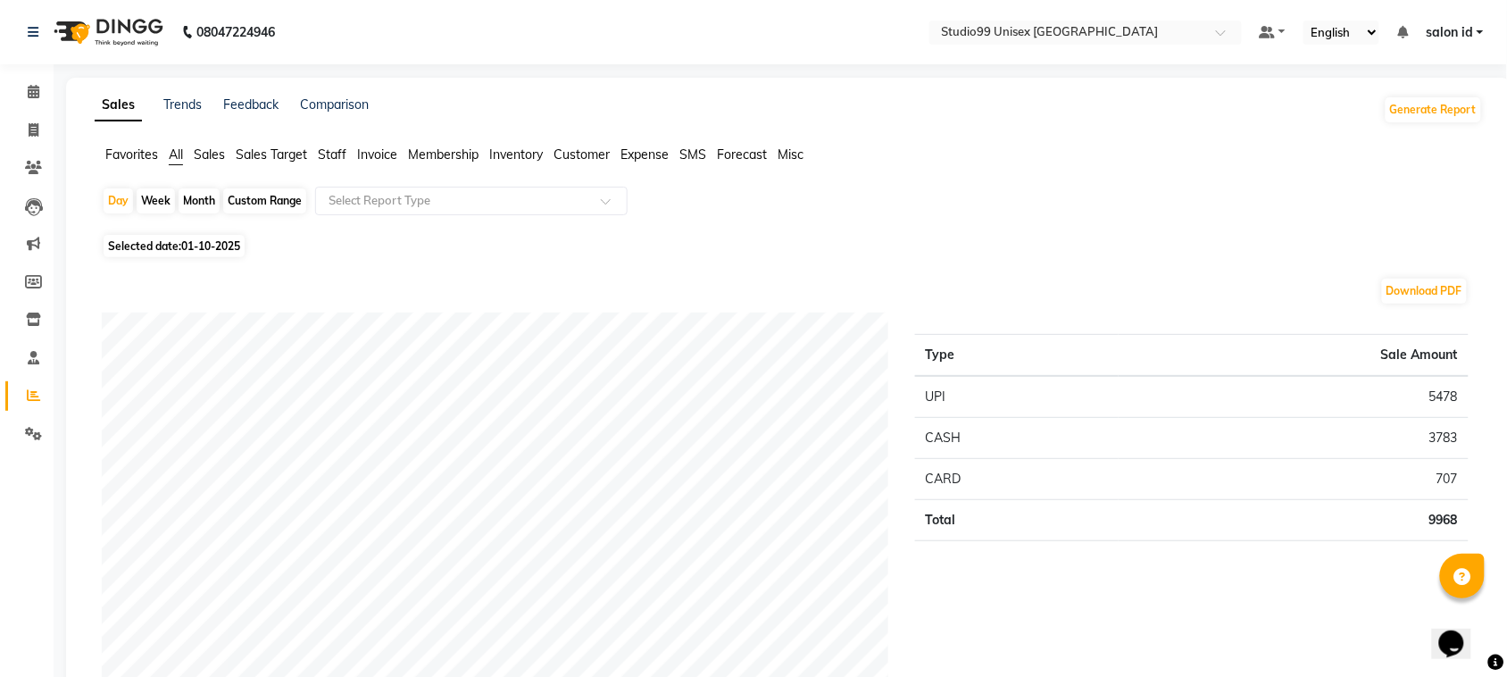
click at [332, 156] on span "Staff" at bounding box center [332, 154] width 29 height 16
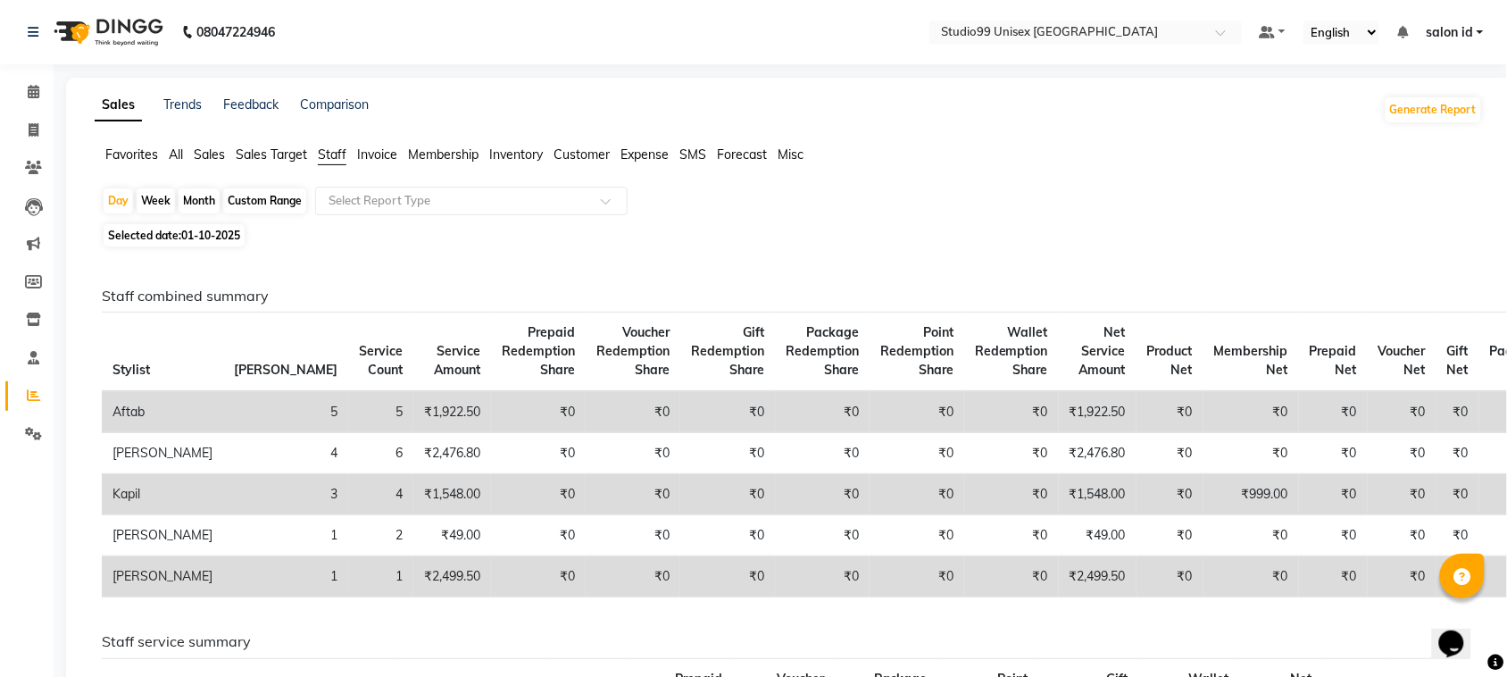
click at [259, 156] on span "Sales Target" at bounding box center [271, 154] width 71 height 16
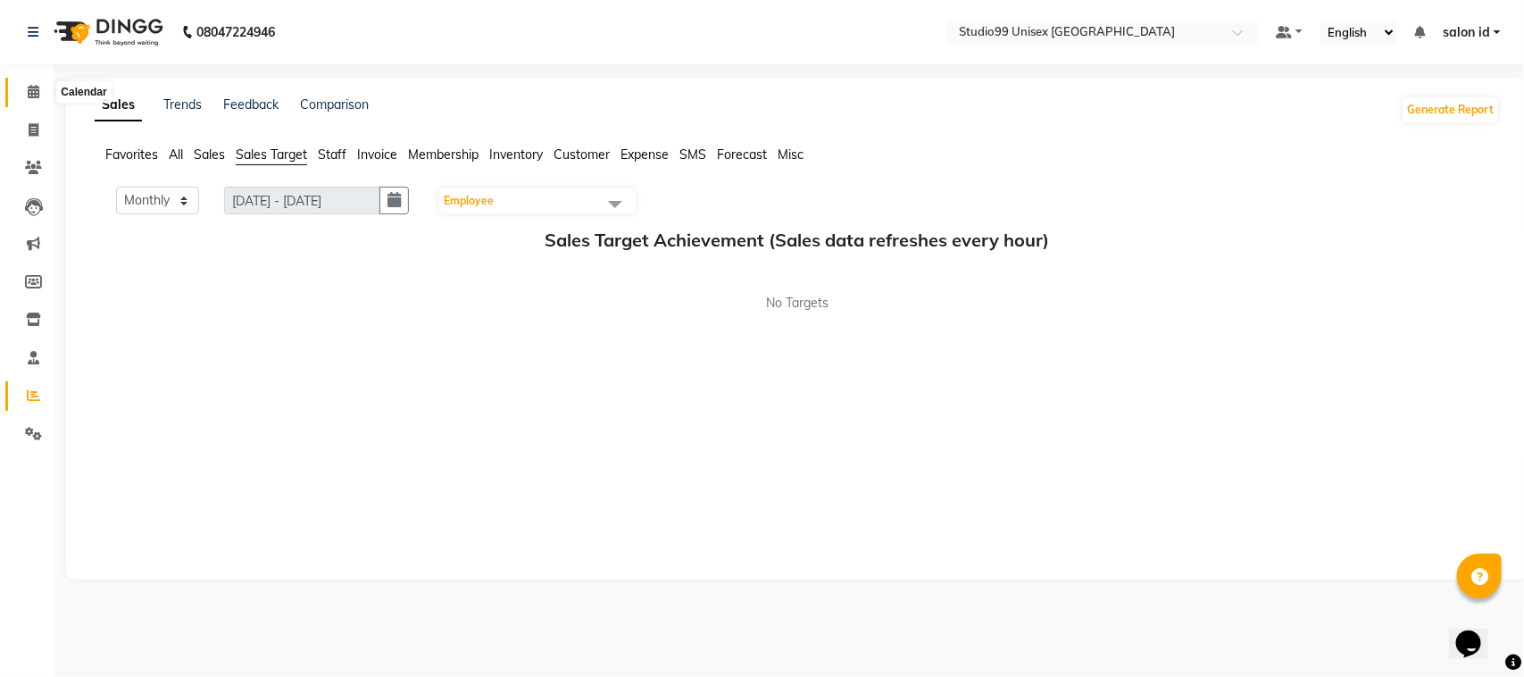
click at [29, 90] on icon at bounding box center [34, 91] width 12 height 13
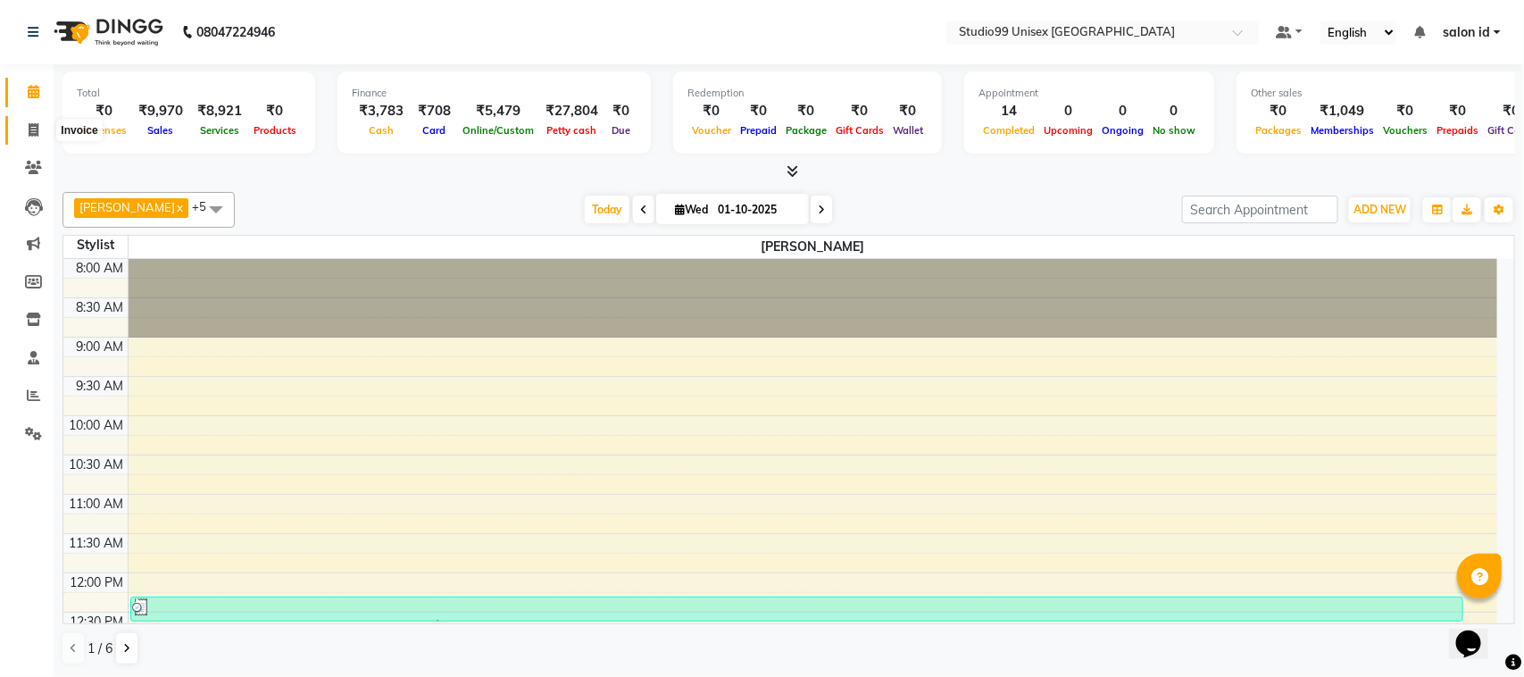
click at [36, 127] on icon at bounding box center [34, 129] width 10 height 13
select select "9023"
select select "service"
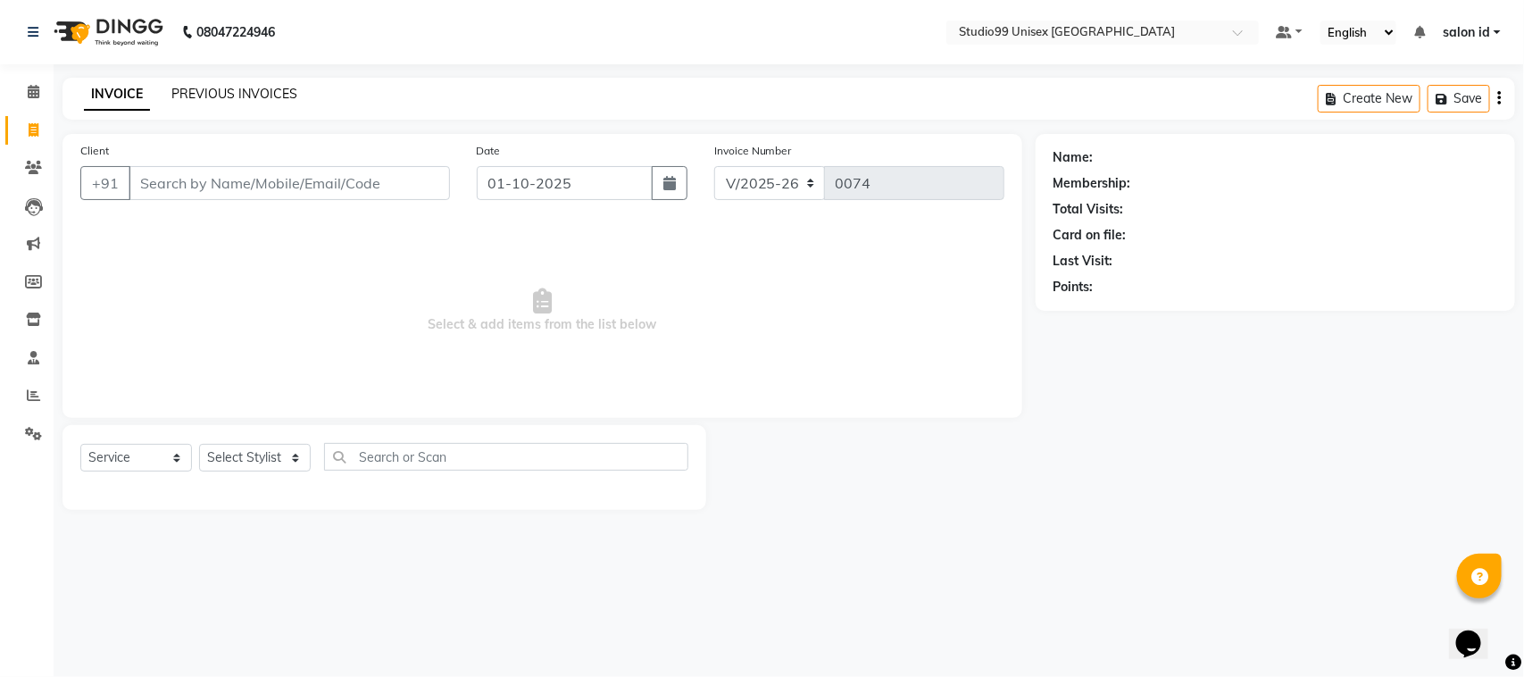
click at [189, 88] on link "PREVIOUS INVOICES" at bounding box center [234, 94] width 126 height 16
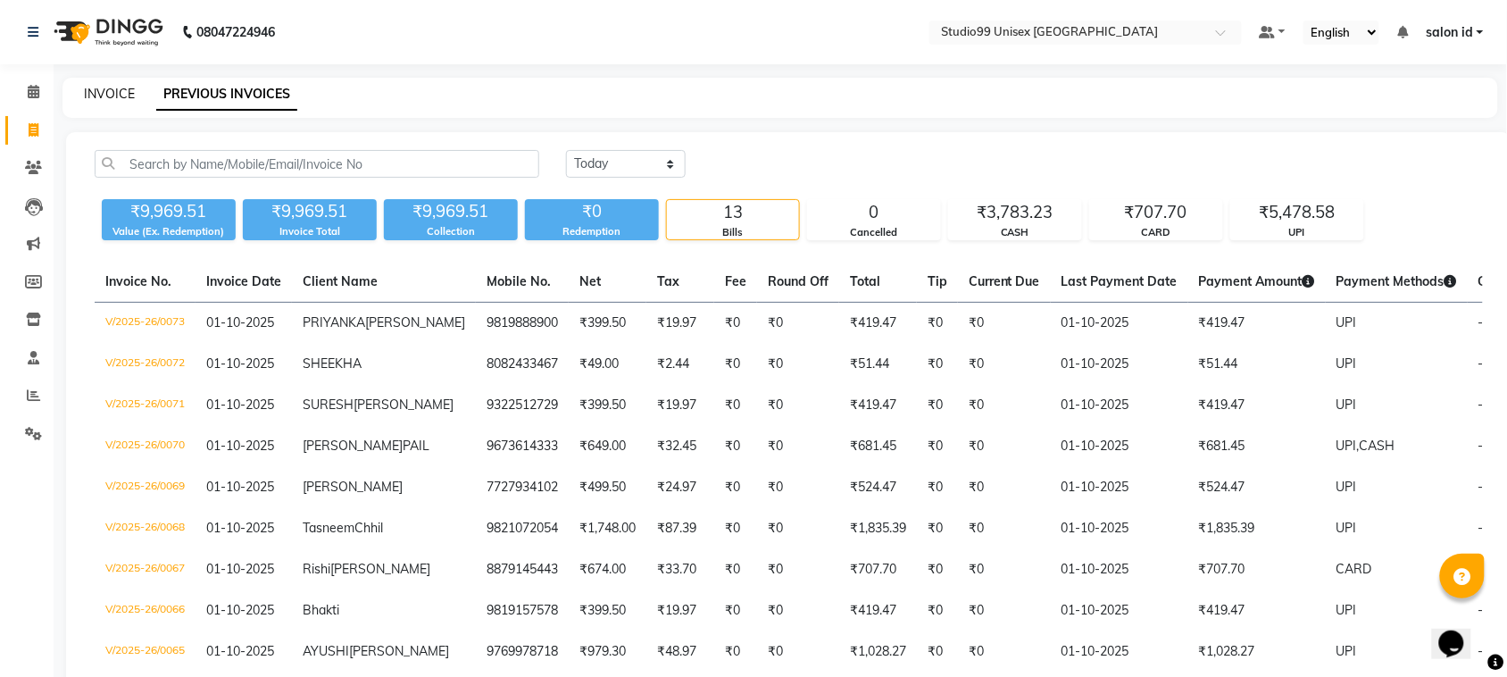
click at [104, 91] on link "INVOICE" at bounding box center [109, 94] width 51 height 16
select select "service"
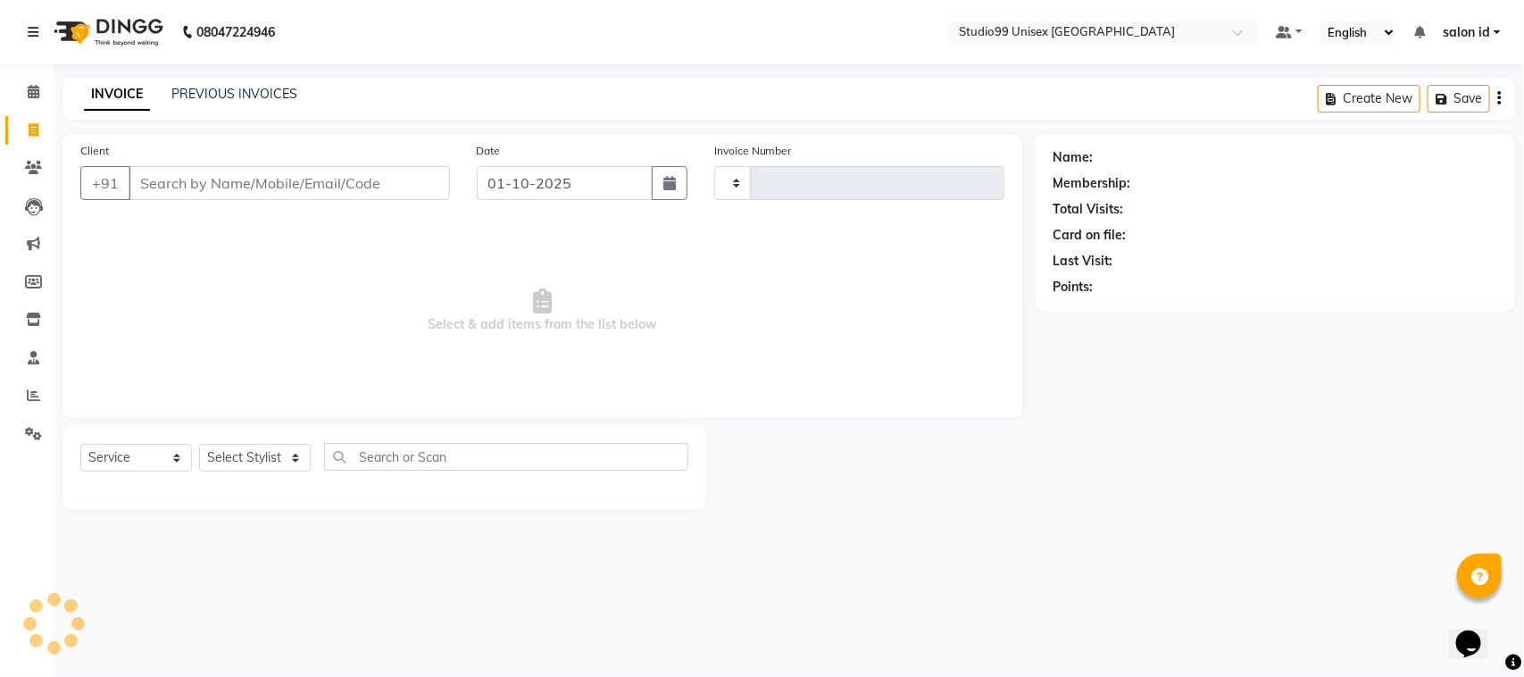
type input "0074"
select select "9023"
click at [296, 456] on select "Select Stylist [PERSON_NAME] [PERSON_NAME] salon id [PERSON_NAME] [PERSON_NAME]…" at bounding box center [255, 458] width 112 height 28
select select "92949"
click at [199, 444] on select "Select Stylist [PERSON_NAME] [PERSON_NAME] salon id [PERSON_NAME] [PERSON_NAME]…" at bounding box center [255, 458] width 112 height 28
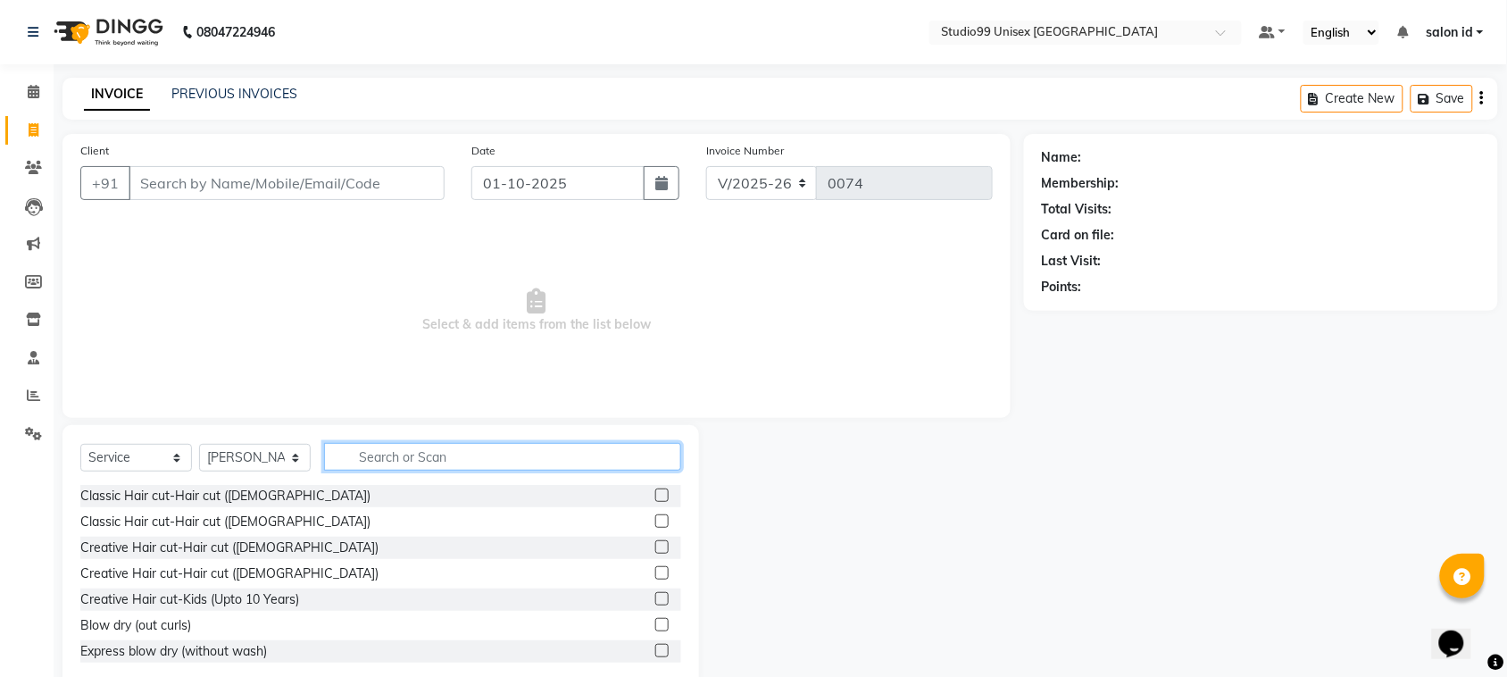
click at [409, 453] on input "text" at bounding box center [502, 457] width 357 height 28
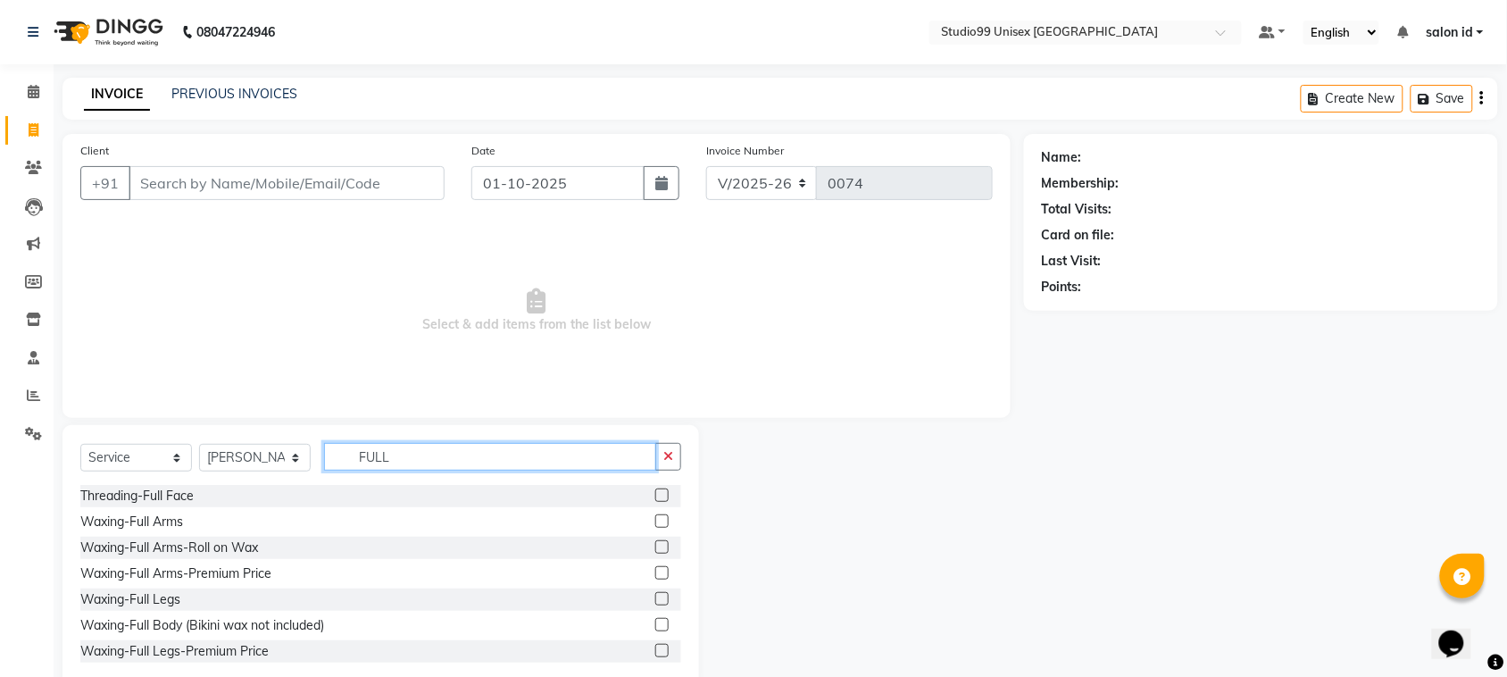
type input "FULL"
click at [655, 572] on label at bounding box center [661, 572] width 13 height 13
click at [655, 572] on input "checkbox" at bounding box center [661, 574] width 12 height 12
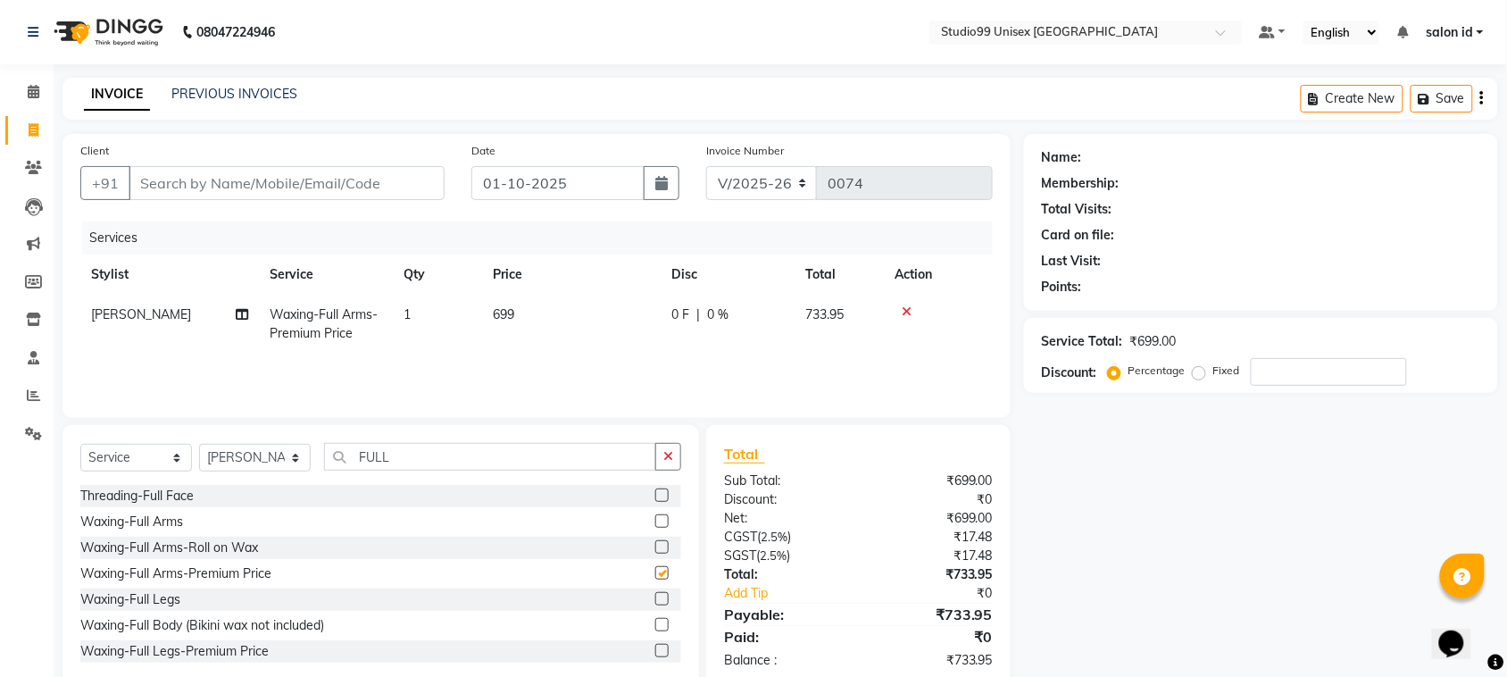
checkbox input "false"
click at [608, 455] on input "FULL" at bounding box center [490, 457] width 332 height 28
click at [655, 653] on label at bounding box center [661, 650] width 13 height 13
click at [655, 653] on input "checkbox" at bounding box center [661, 652] width 12 height 12
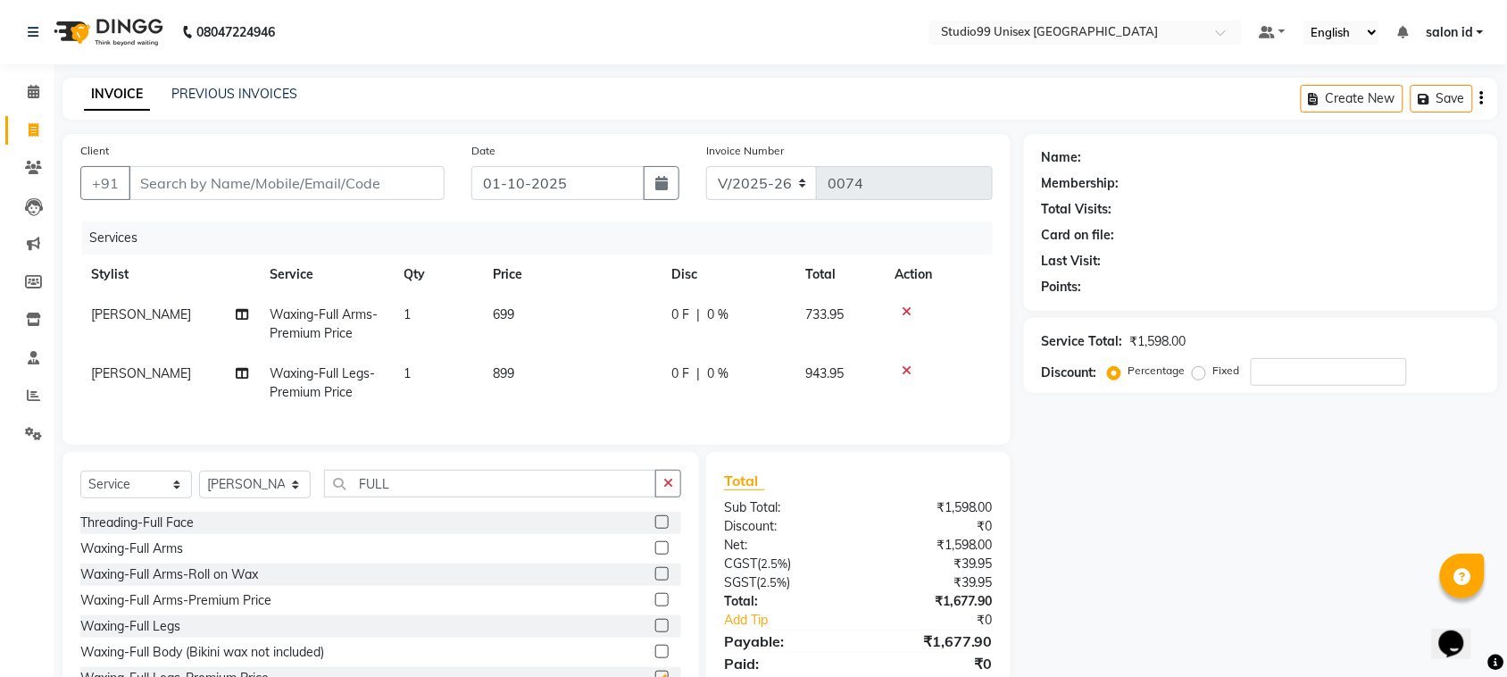
checkbox input "false"
click at [521, 491] on input "FULL" at bounding box center [490, 484] width 332 height 28
type input "F"
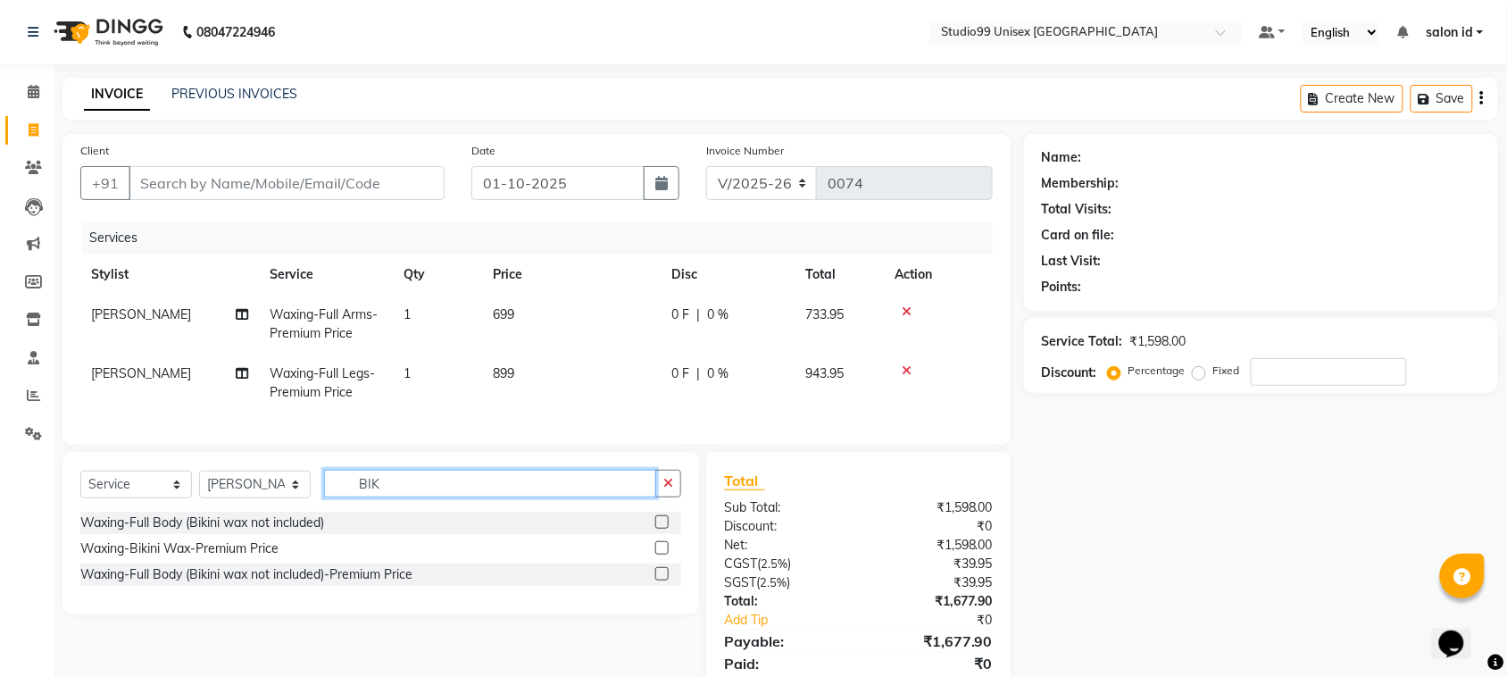
type input "BIK"
click at [665, 555] on label at bounding box center [661, 547] width 13 height 13
click at [665, 555] on input "checkbox" at bounding box center [661, 549] width 12 height 12
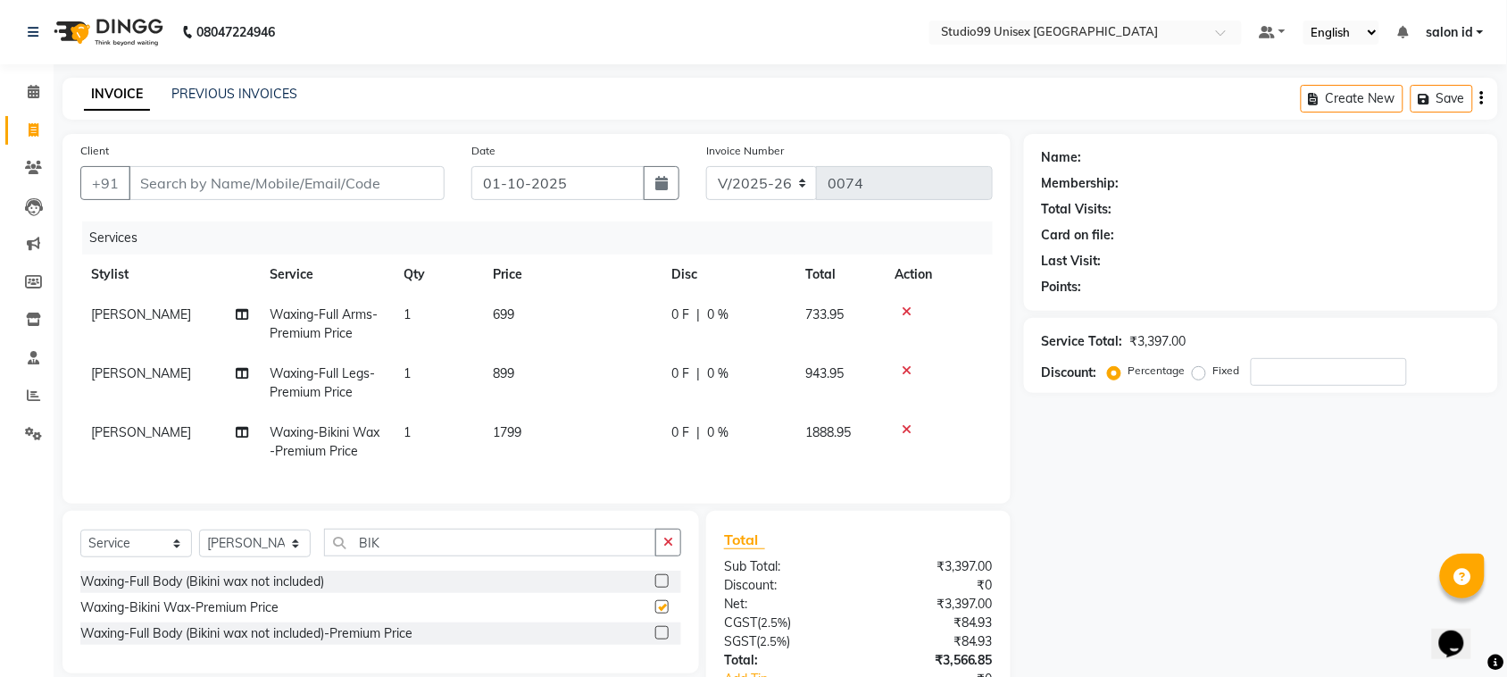
checkbox input "false"
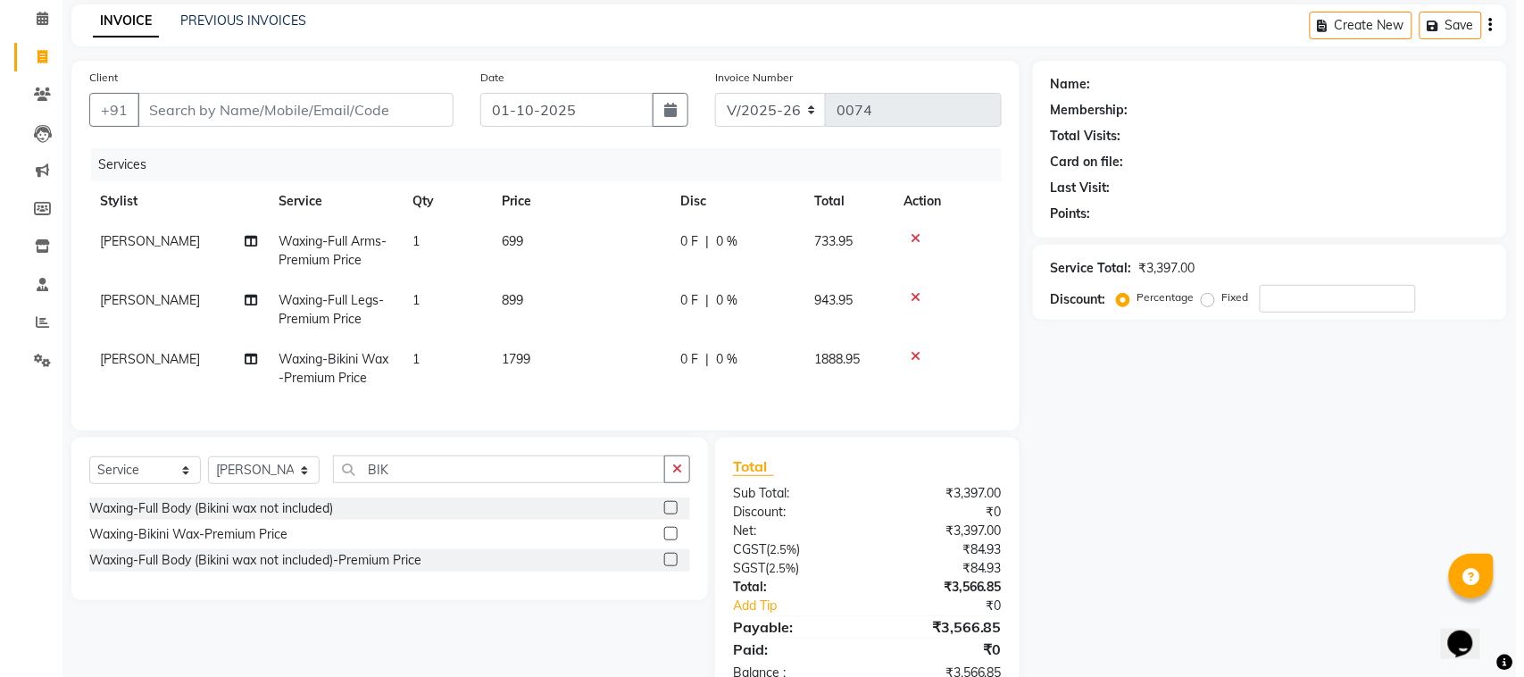
scroll to position [134, 0]
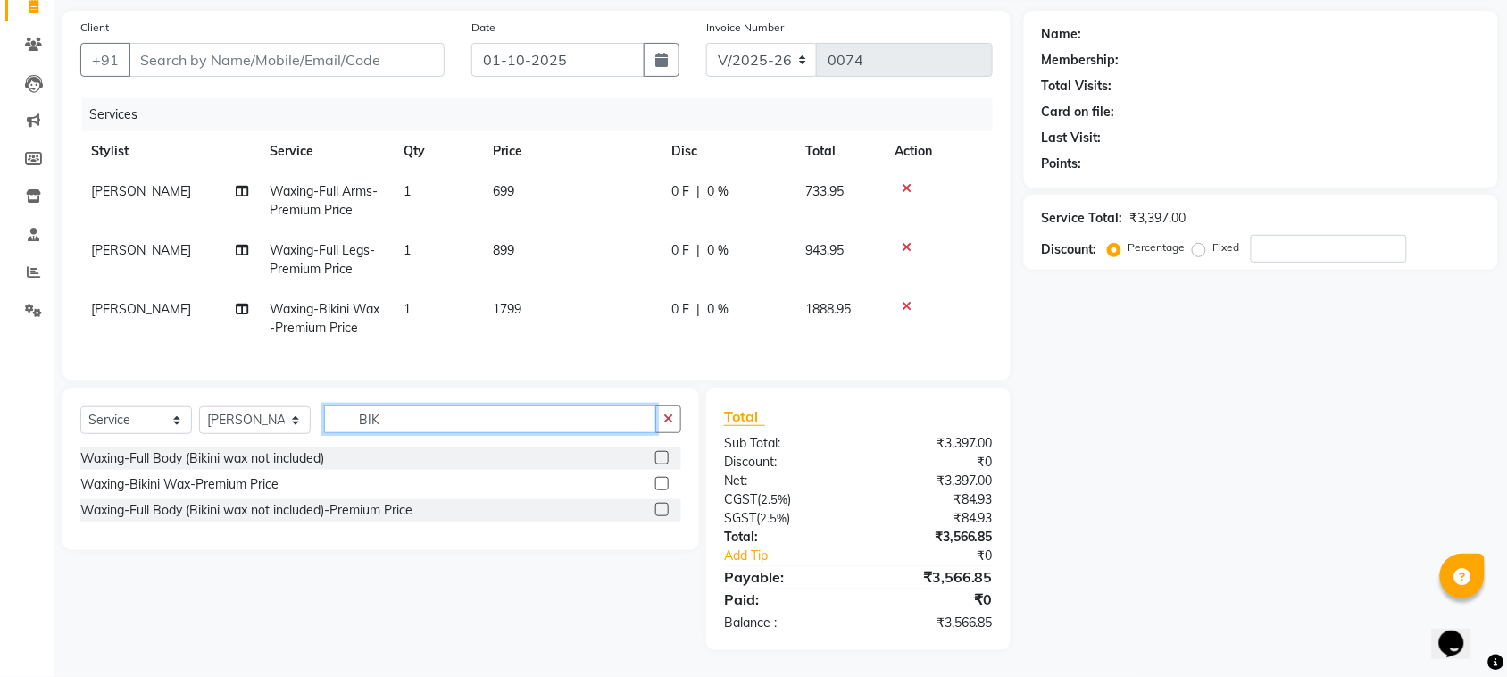
click at [455, 429] on input "BIK" at bounding box center [490, 419] width 332 height 28
type input "B"
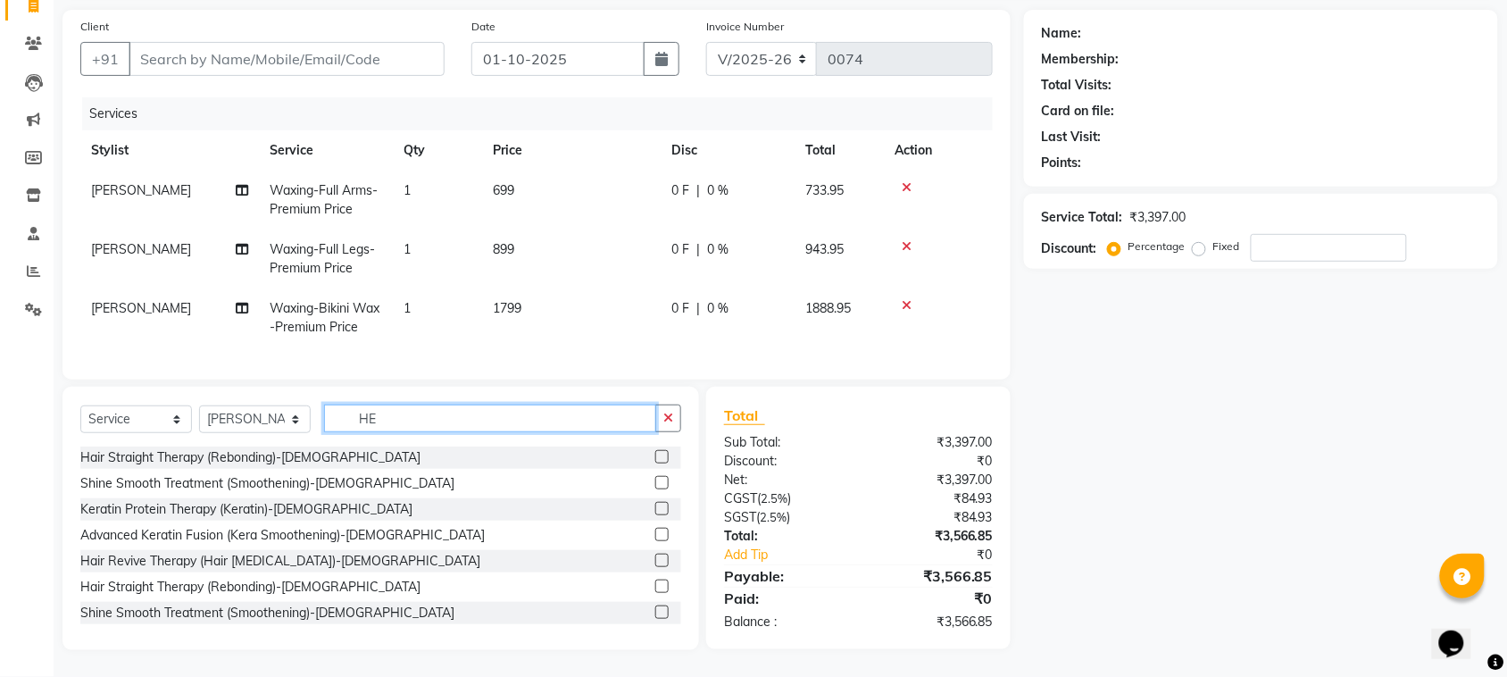
type input "H"
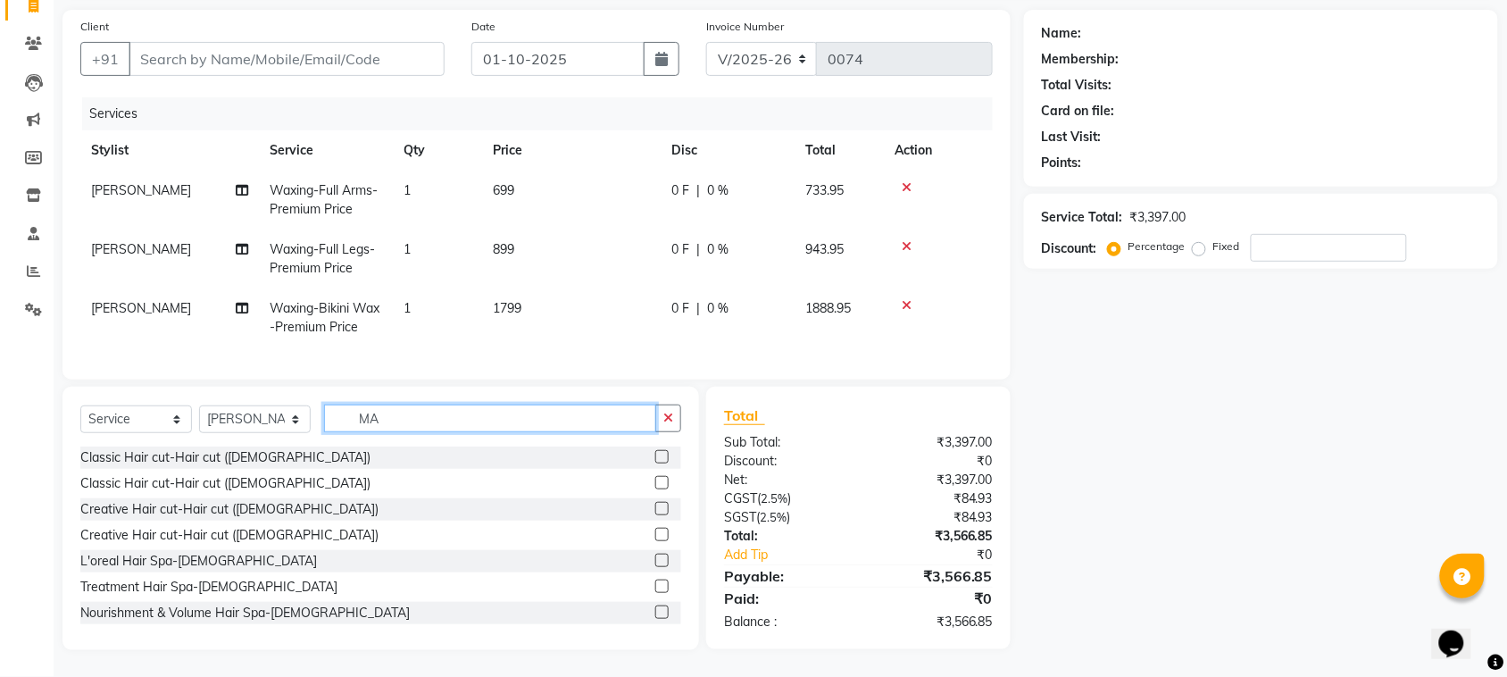
type input "M"
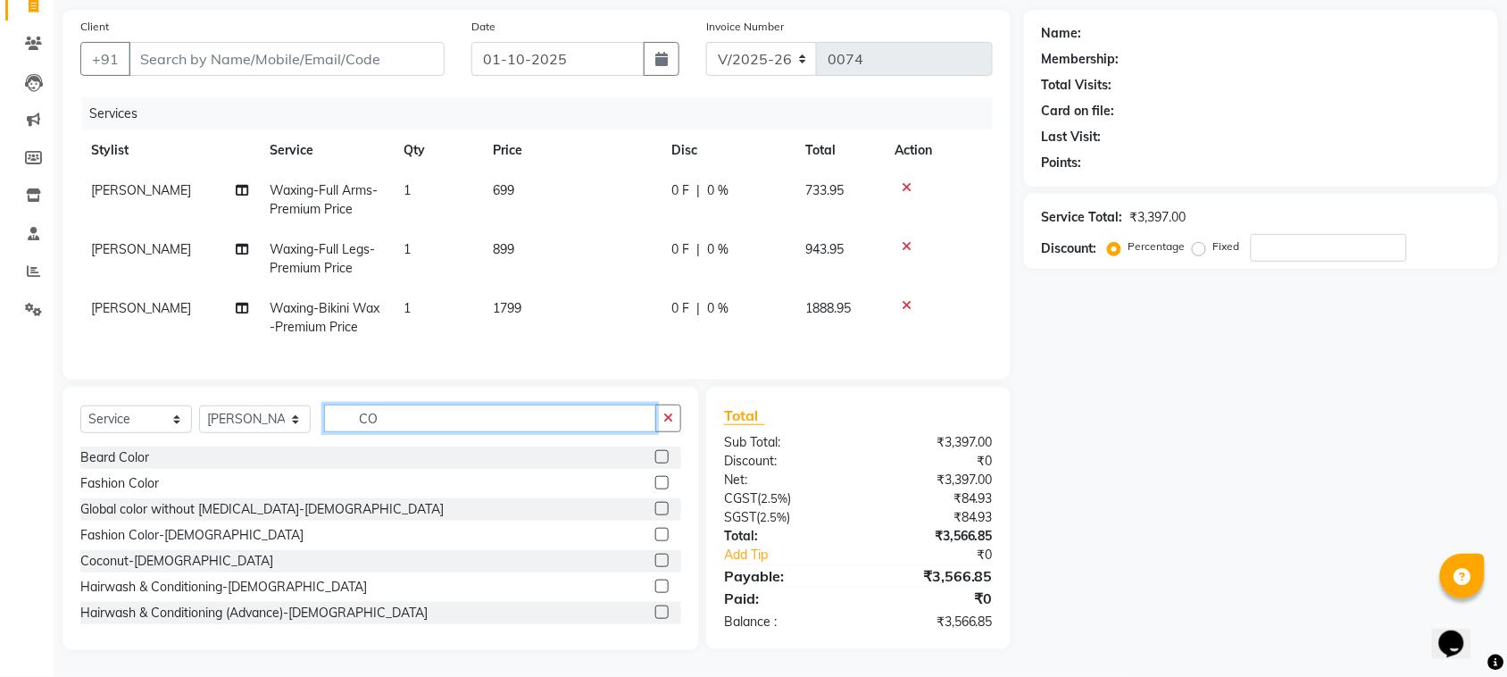
type input "CO"
click at [655, 567] on label at bounding box center [661, 560] width 13 height 13
click at [655, 567] on input "checkbox" at bounding box center [661, 561] width 12 height 12
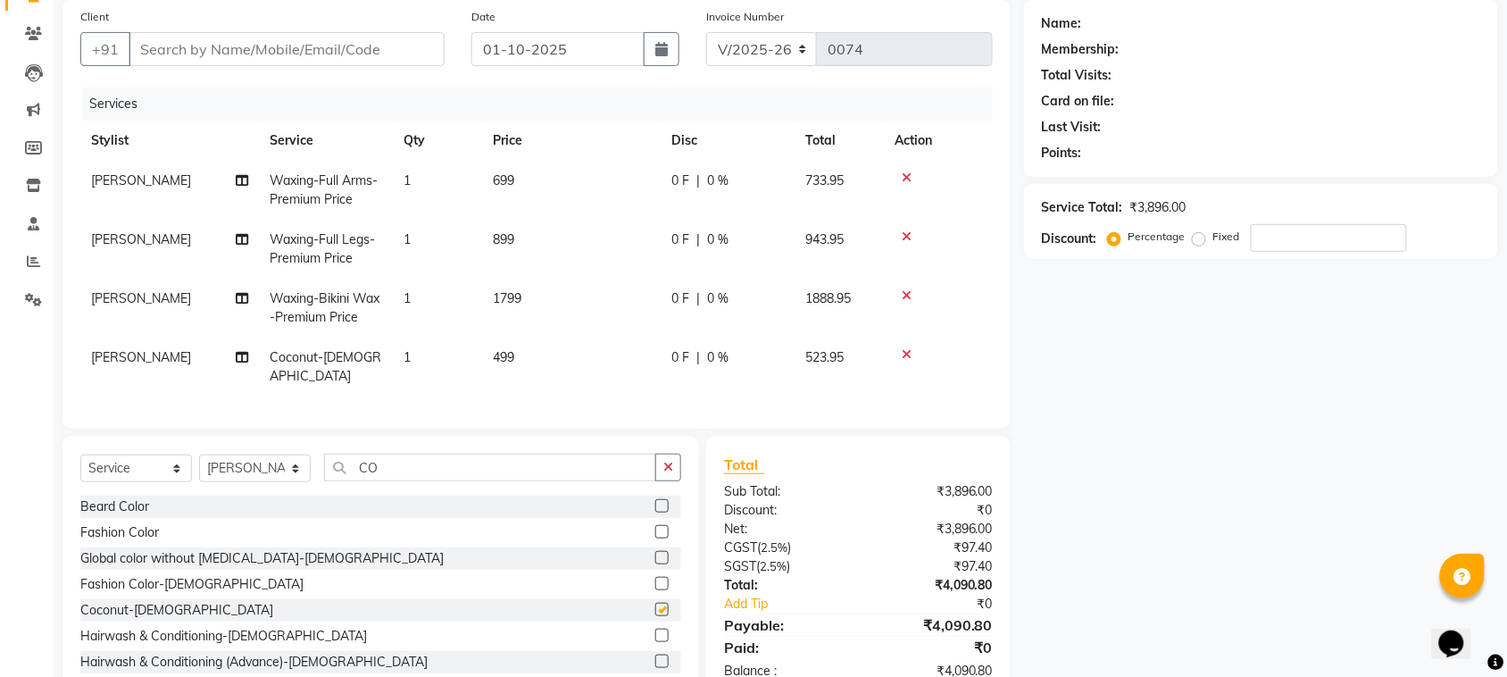
checkbox input "false"
click at [498, 471] on input "CO" at bounding box center [490, 468] width 332 height 28
type input "C"
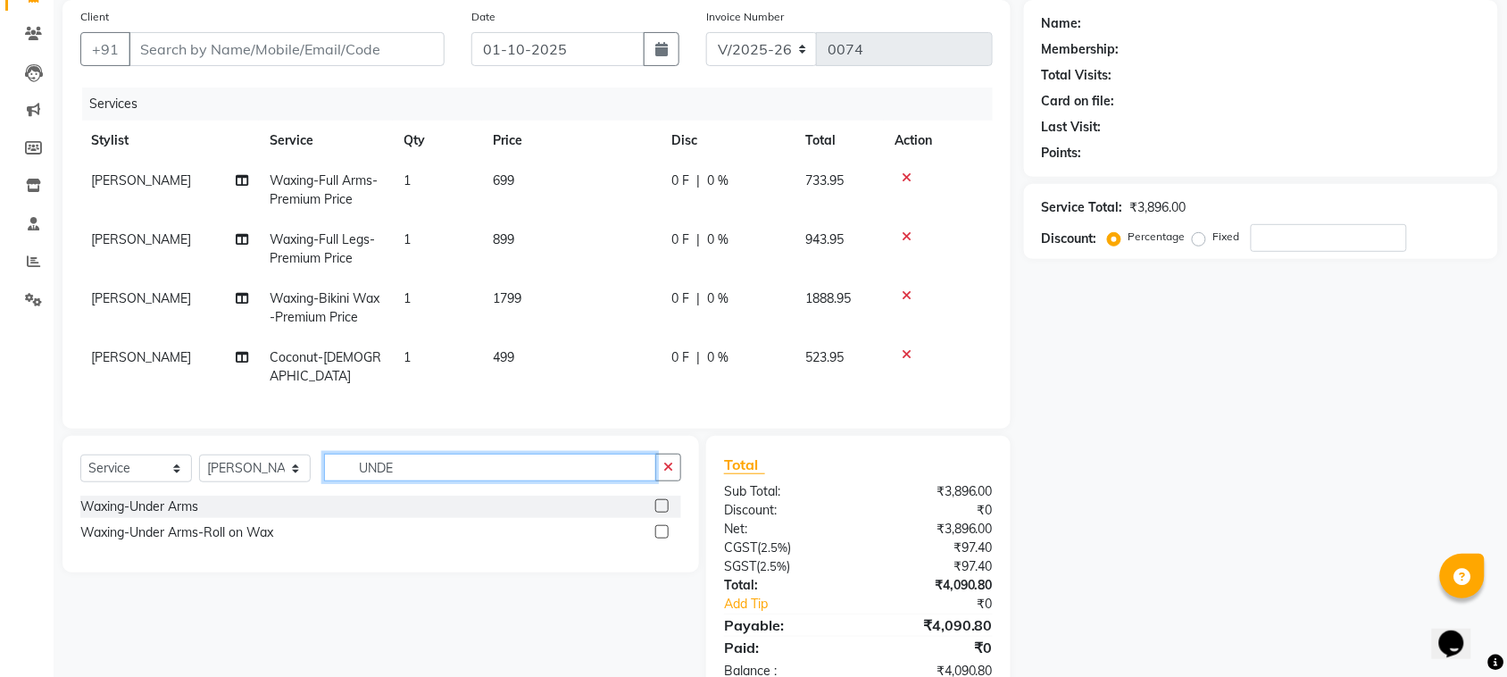
type input "UNDE"
click at [665, 505] on label at bounding box center [661, 505] width 13 height 13
click at [665, 505] on input "checkbox" at bounding box center [661, 507] width 12 height 12
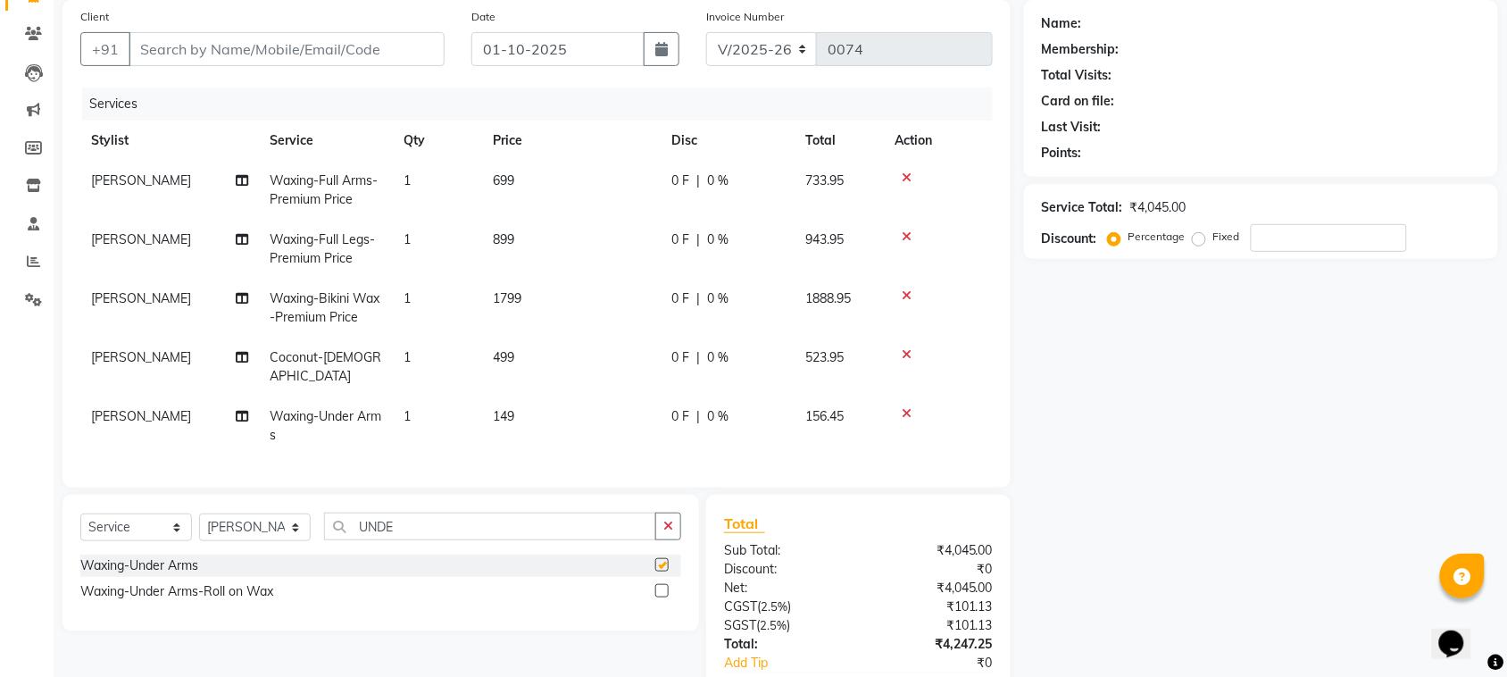
checkbox input "false"
click at [1280, 234] on input "number" at bounding box center [1329, 238] width 156 height 28
type input "50"
click at [172, 55] on input "Client" at bounding box center [287, 49] width 316 height 34
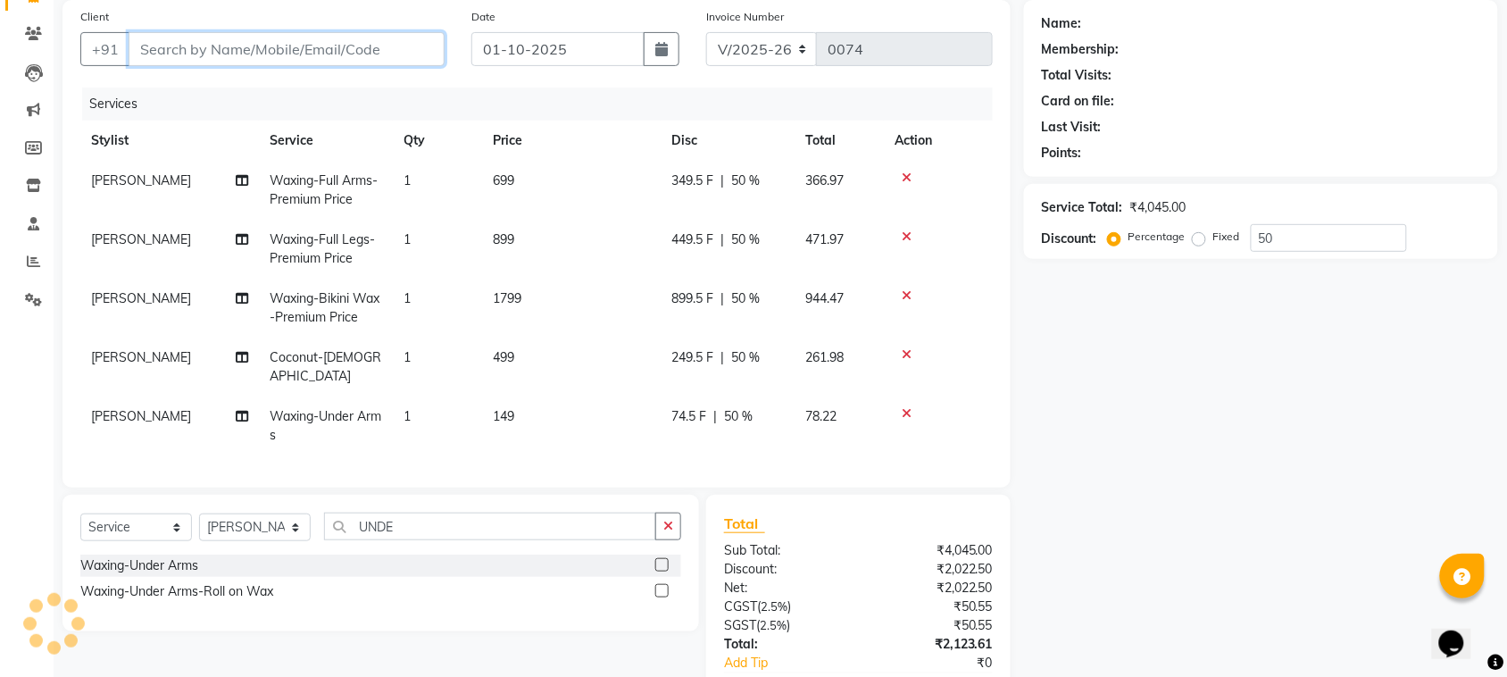
type input "9"
type input "0"
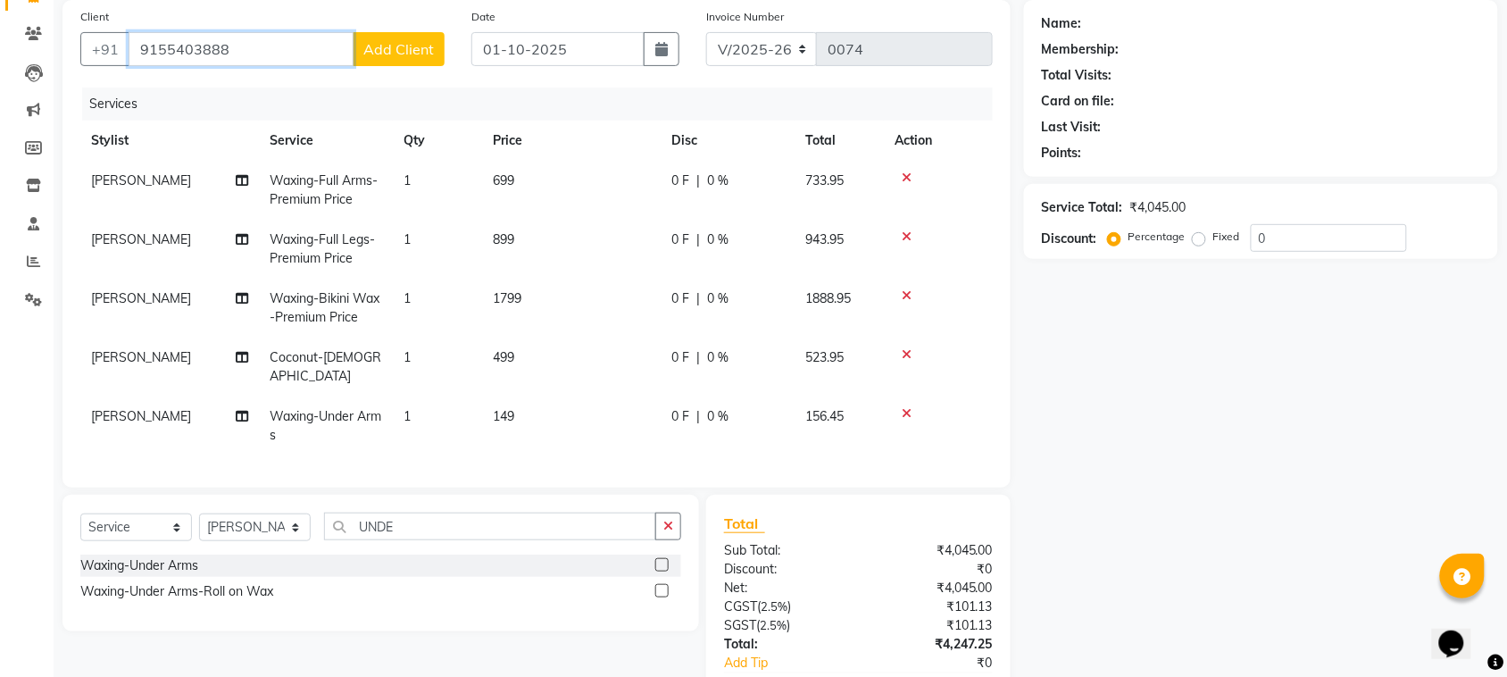
type input "9155403888"
click at [413, 49] on span "Add Client" at bounding box center [398, 49] width 71 height 18
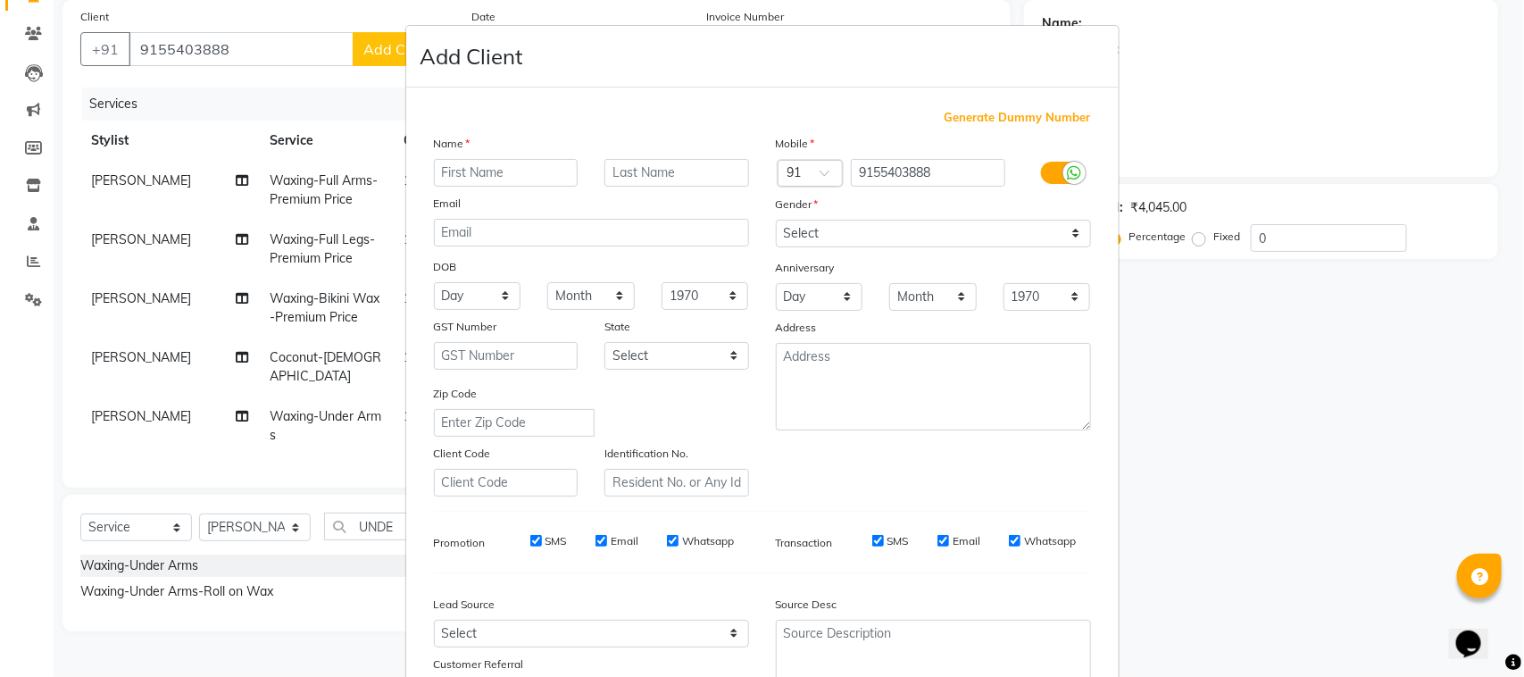
click at [467, 167] on input "text" at bounding box center [506, 173] width 145 height 28
type input "PRATIBHA"
click at [1061, 225] on select "Select [DEMOGRAPHIC_DATA] [DEMOGRAPHIC_DATA] Other Prefer Not To Say" at bounding box center [933, 234] width 315 height 28
select select "[DEMOGRAPHIC_DATA]"
click at [776, 220] on select "Select [DEMOGRAPHIC_DATA] [DEMOGRAPHIC_DATA] Other Prefer Not To Say" at bounding box center [933, 234] width 315 height 28
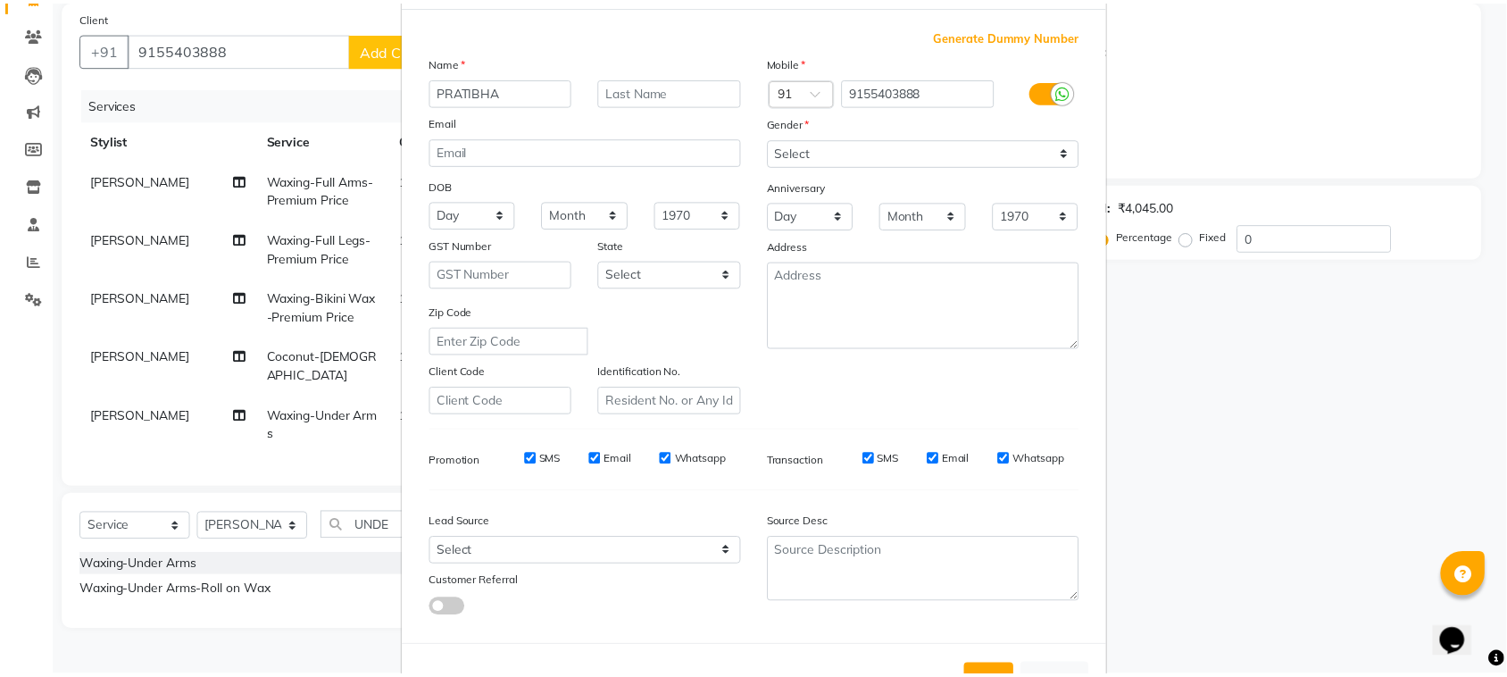
scroll to position [140, 0]
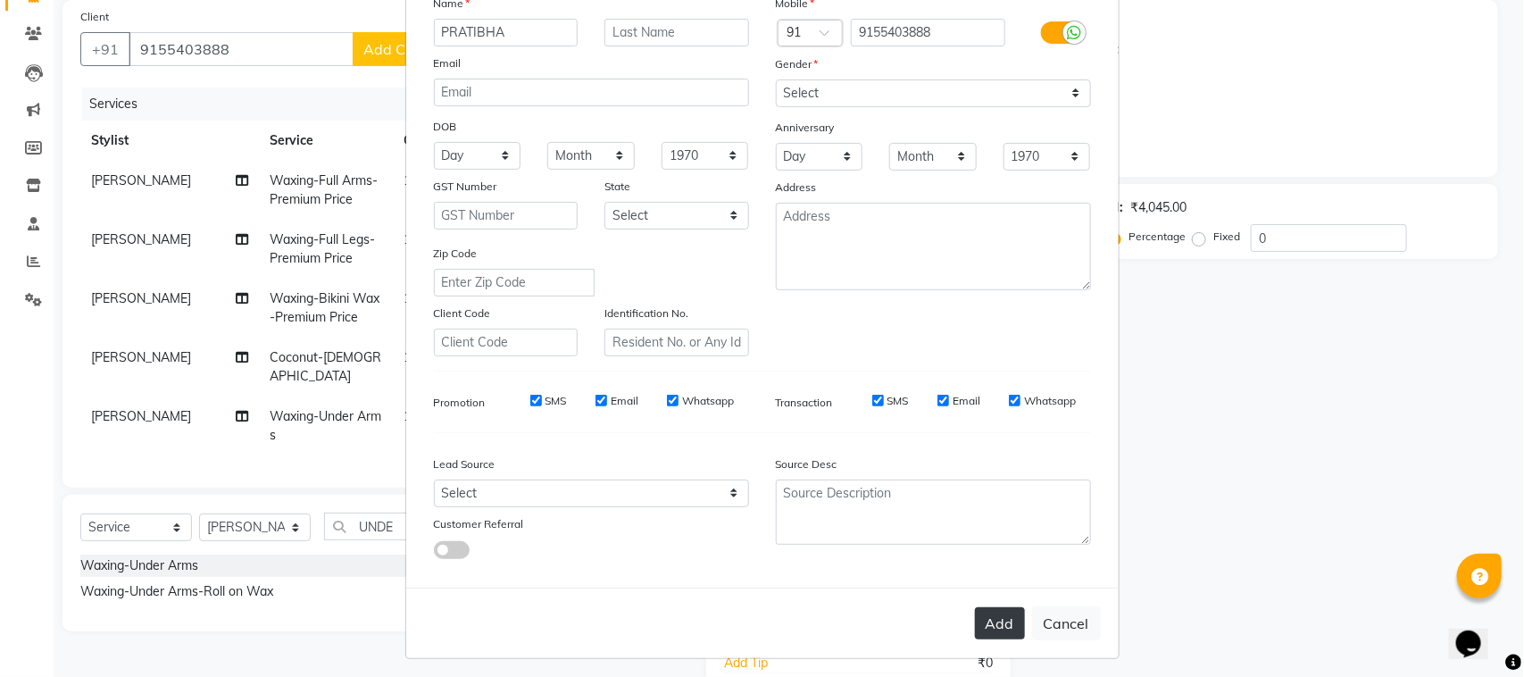
click at [988, 618] on button "Add" at bounding box center [1000, 623] width 50 height 32
select select
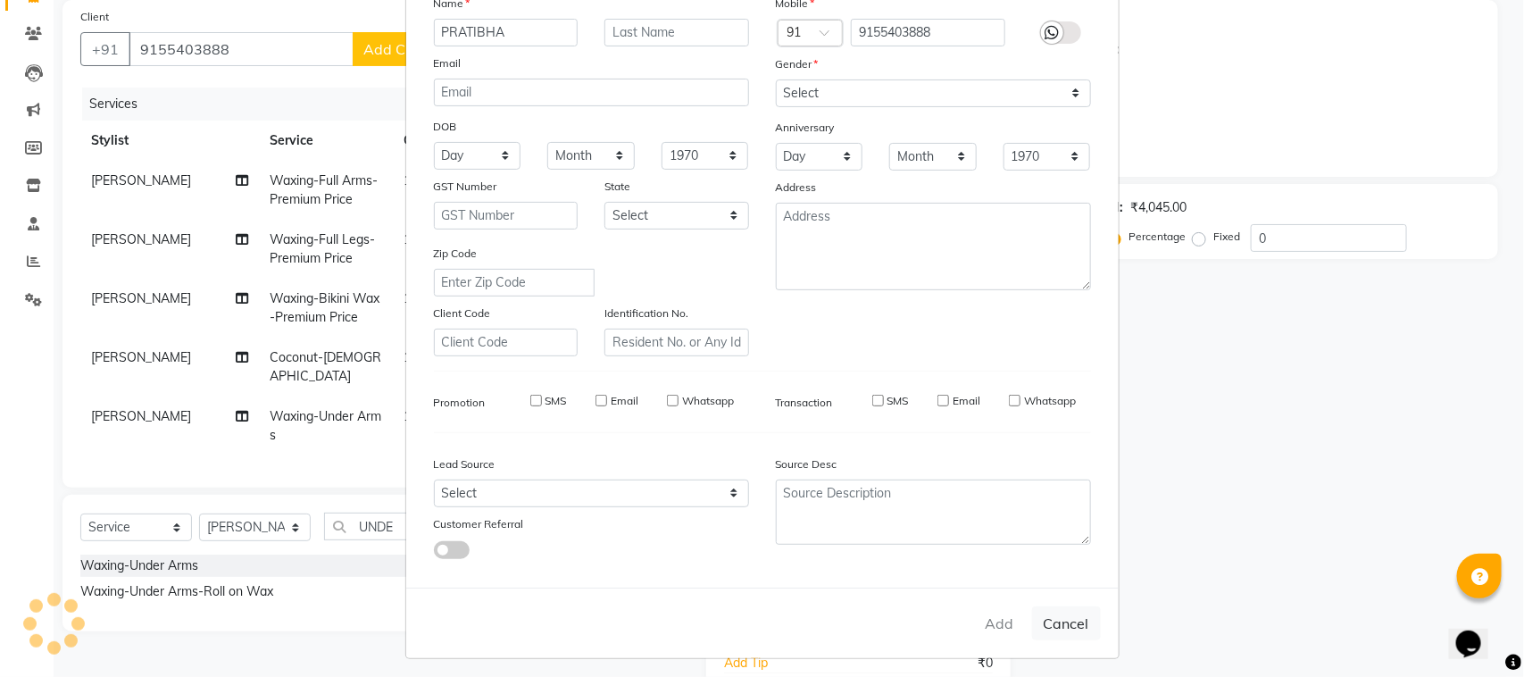
select select
checkbox input "false"
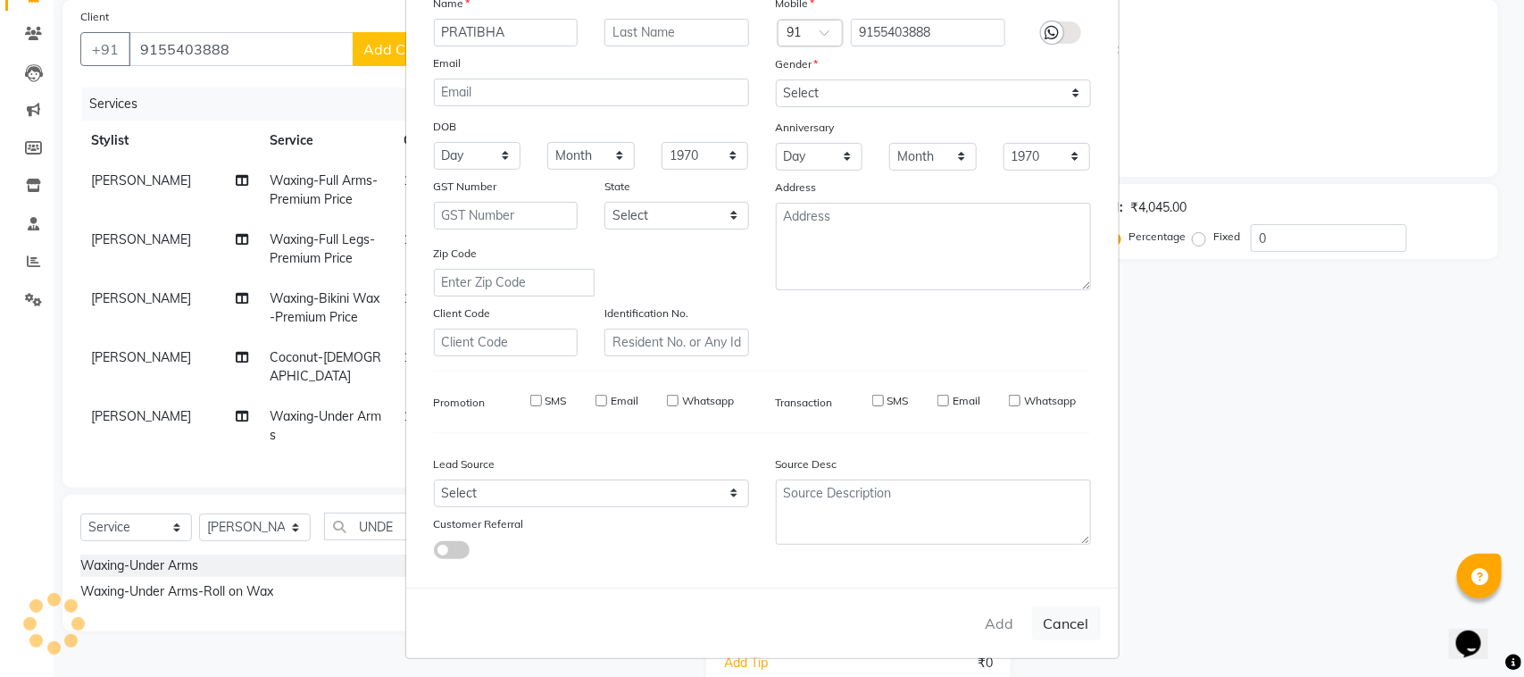
checkbox input "false"
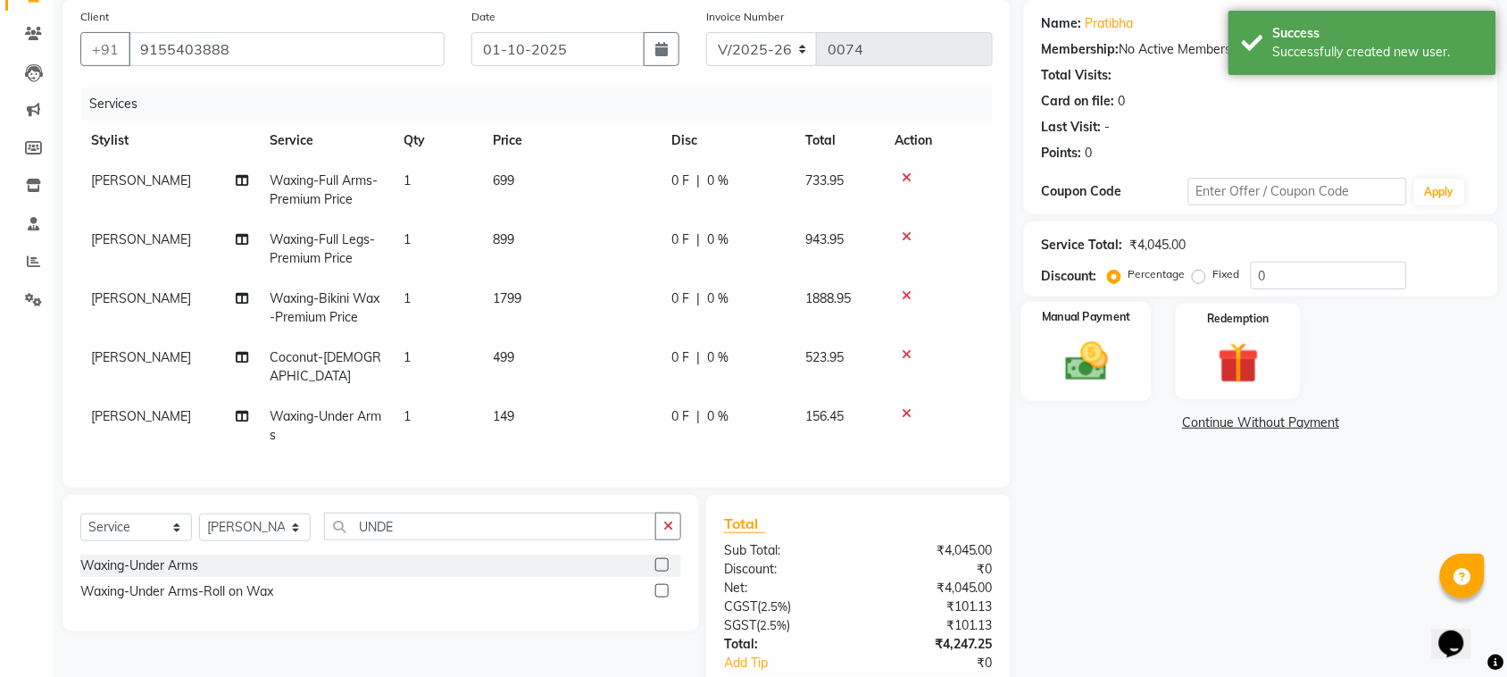
click at [1086, 372] on img at bounding box center [1087, 361] width 70 height 49
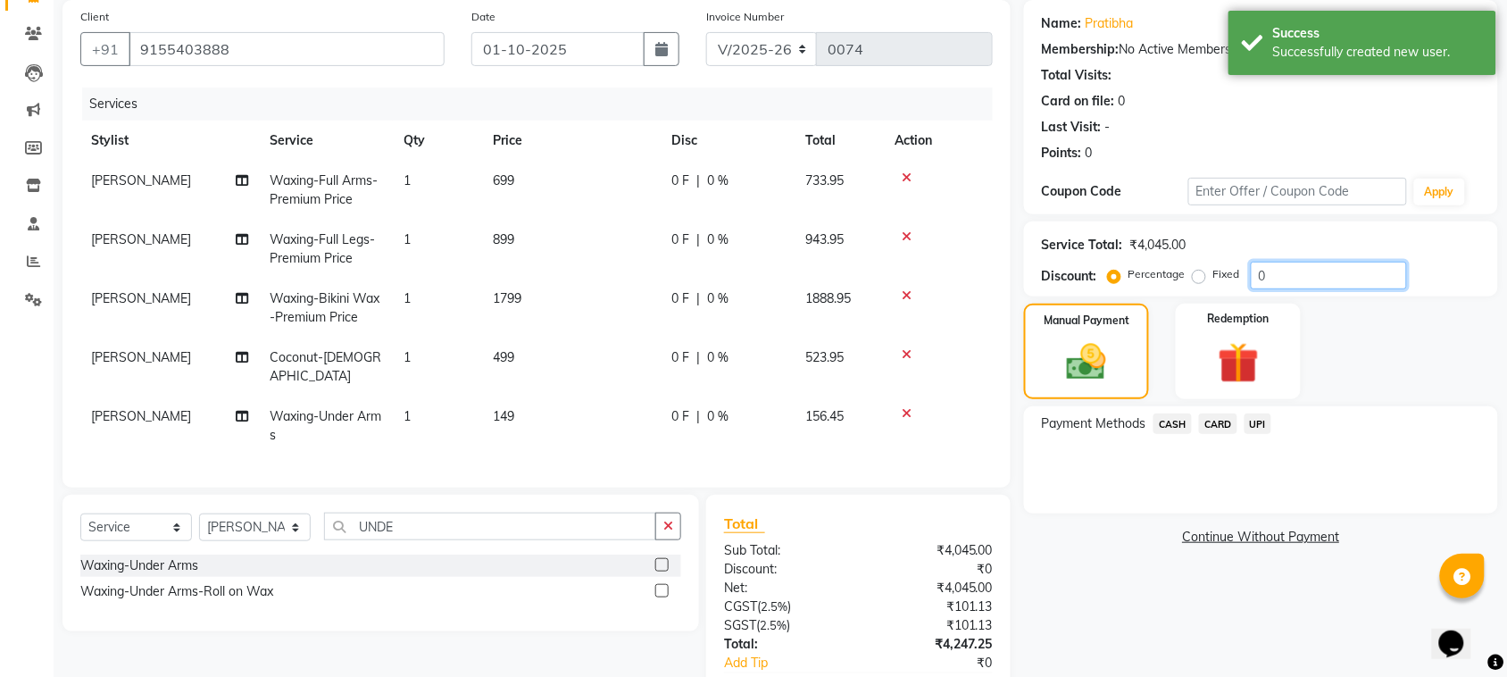
click at [1286, 273] on input "0" at bounding box center [1329, 276] width 156 height 28
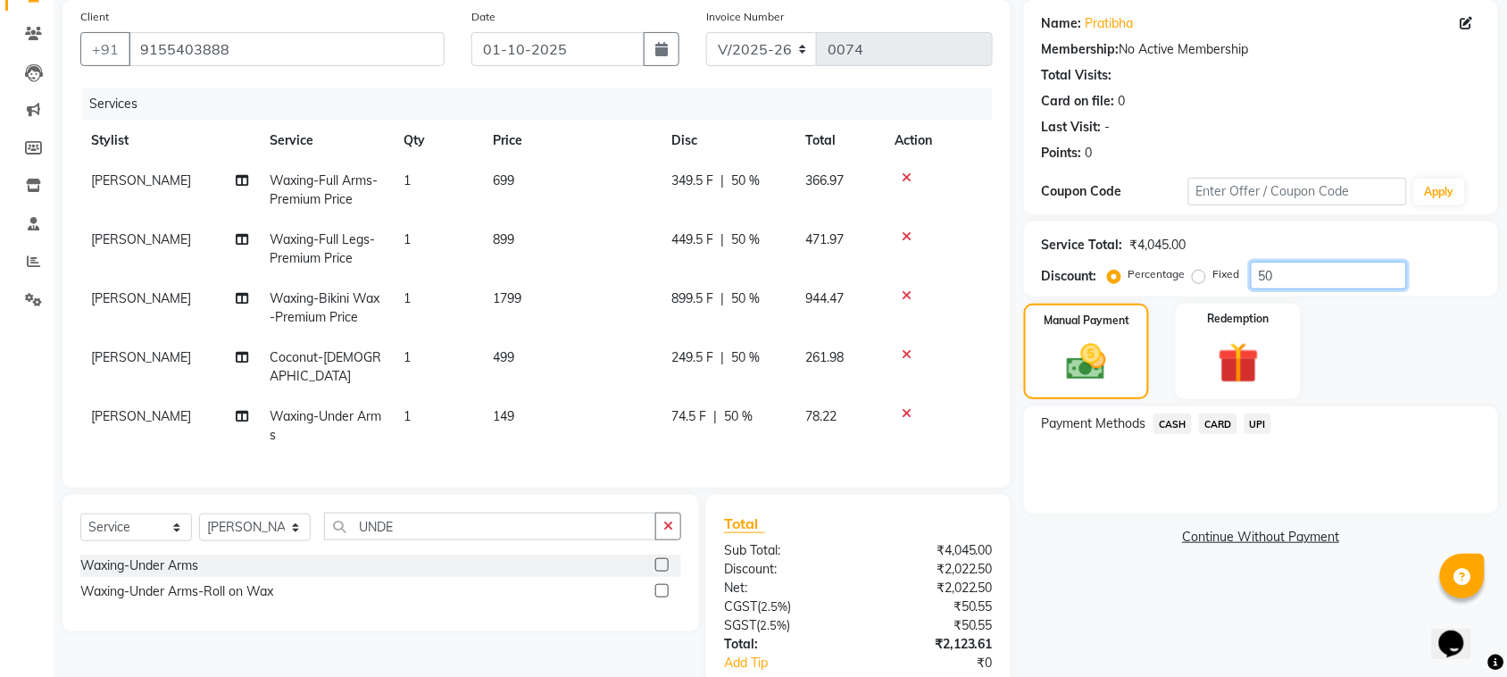
type input "50"
click at [1264, 422] on span "UPI" at bounding box center [1259, 423] width 28 height 21
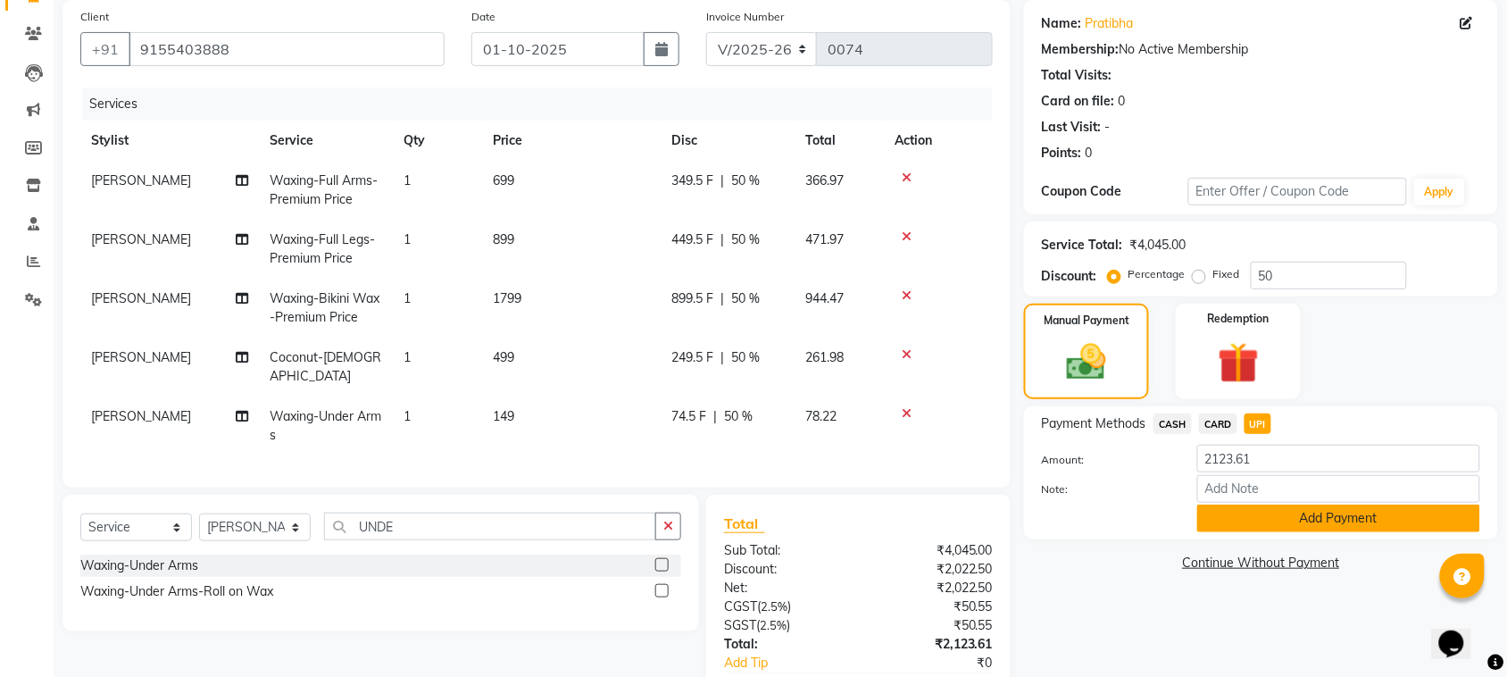
click at [1260, 512] on button "Add Payment" at bounding box center [1338, 519] width 283 height 28
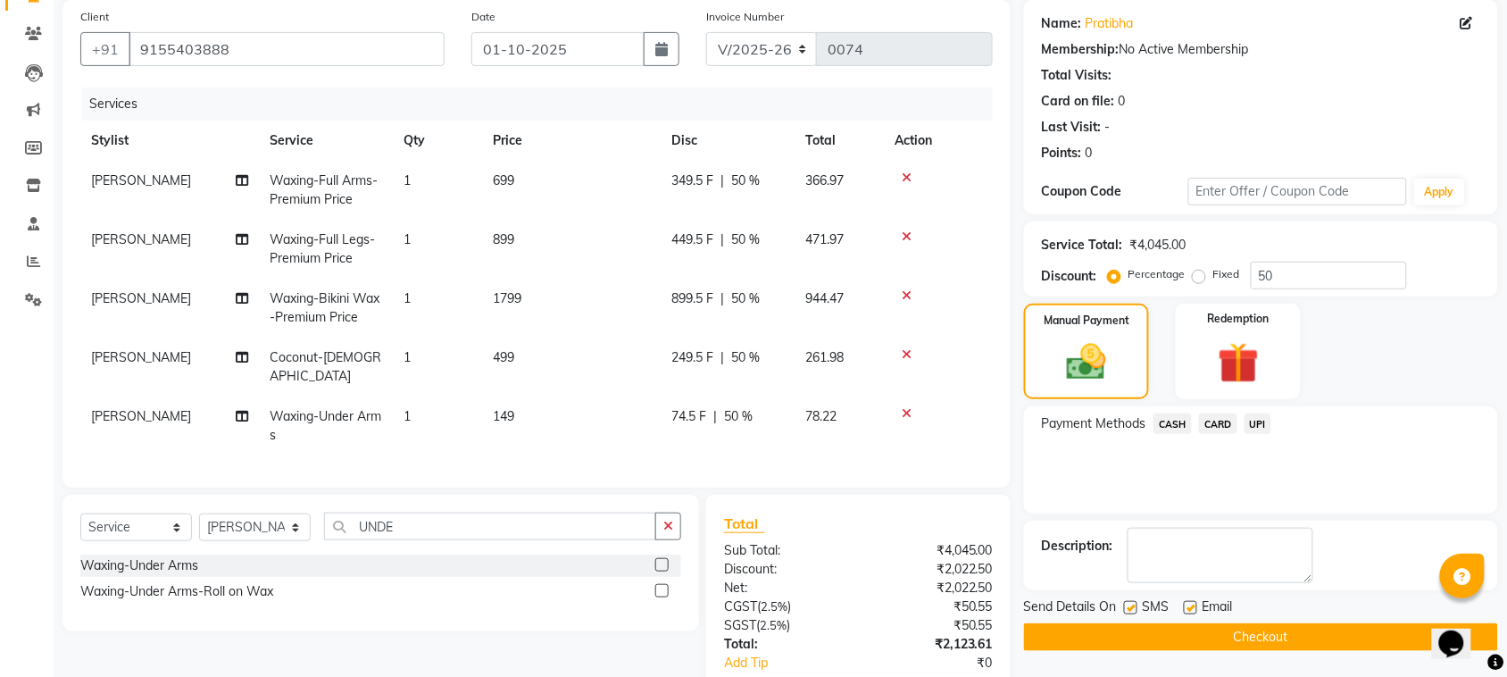
click at [1366, 643] on button "Checkout" at bounding box center [1261, 637] width 474 height 28
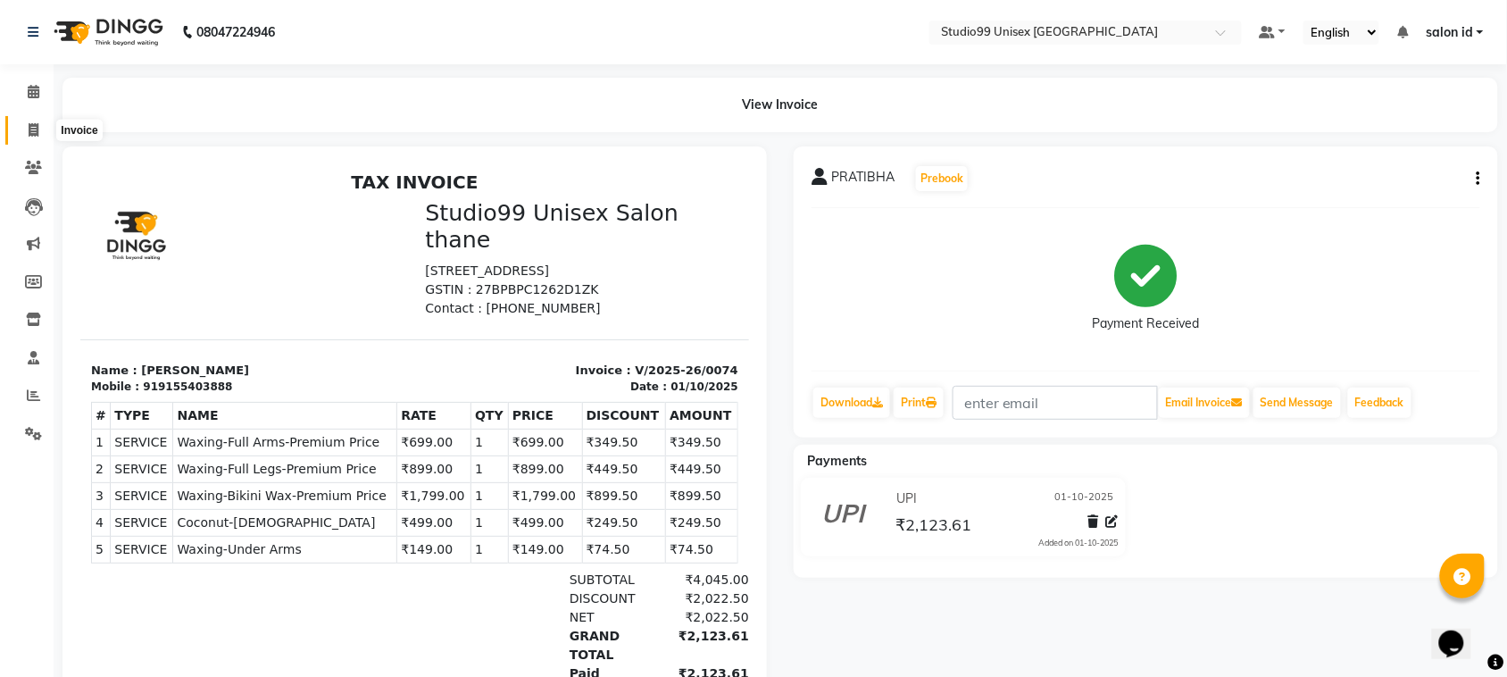
click at [34, 131] on icon at bounding box center [34, 129] width 10 height 13
select select "service"
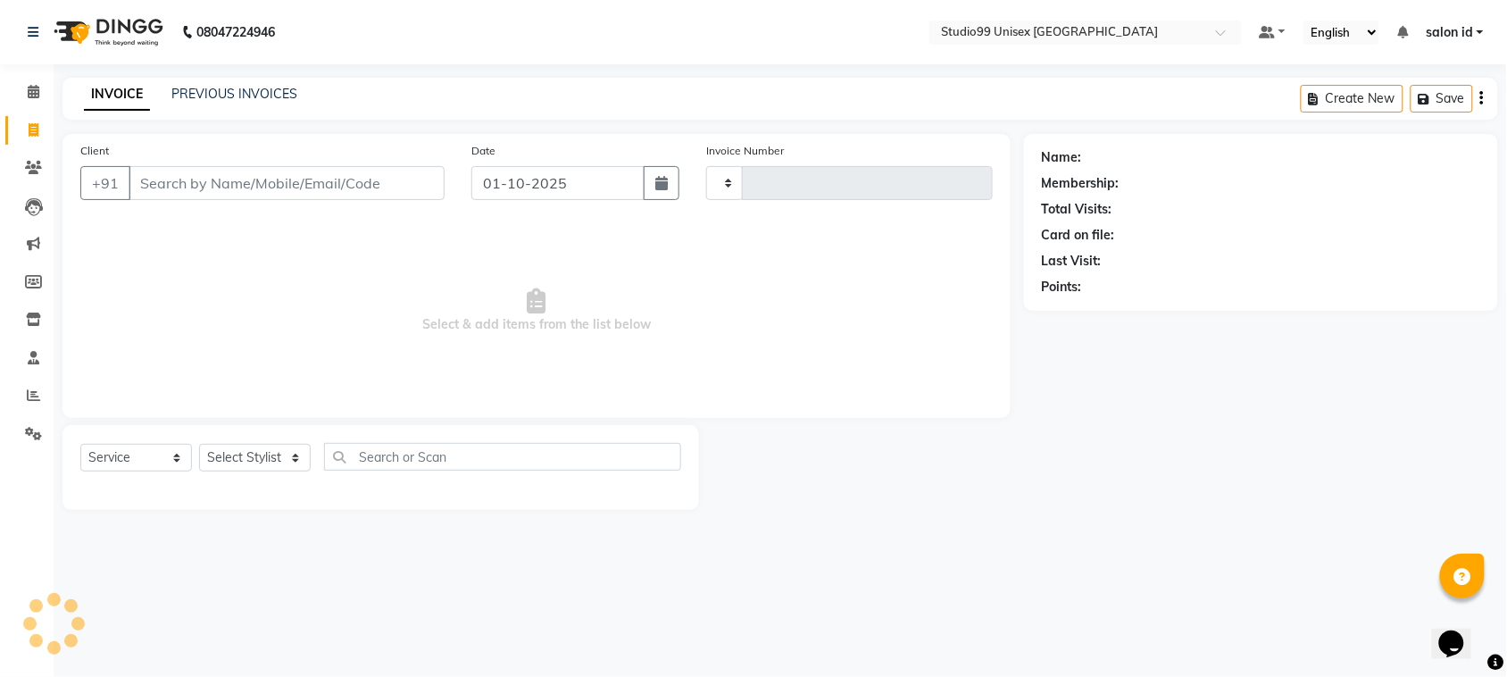
type input "0075"
select select "9023"
click at [296, 461] on select "Select Stylist [PERSON_NAME] [PERSON_NAME] salon id [PERSON_NAME] [PERSON_NAME]…" at bounding box center [255, 458] width 112 height 28
select select "92952"
click at [199, 444] on select "Select Stylist [PERSON_NAME] [PERSON_NAME] salon id [PERSON_NAME] [PERSON_NAME]…" at bounding box center [255, 458] width 112 height 28
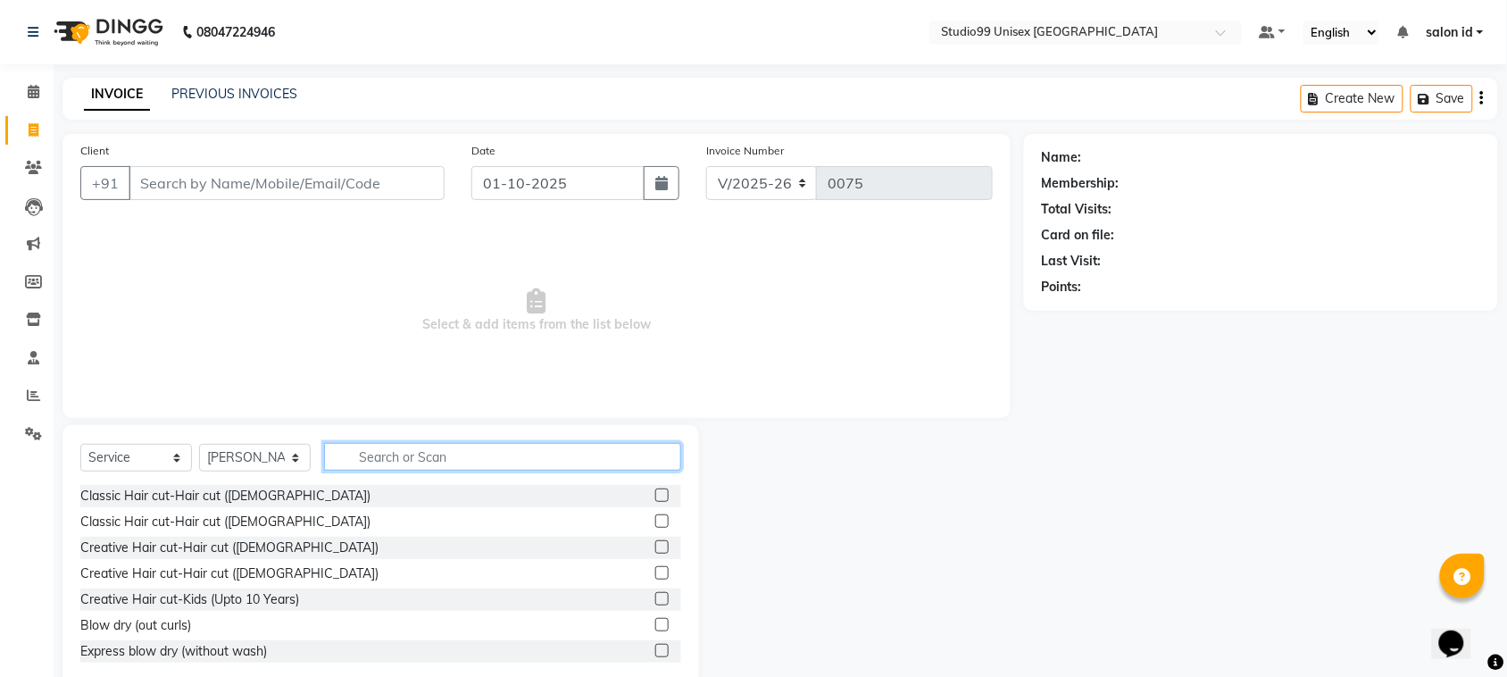
click at [354, 457] on input "text" at bounding box center [502, 457] width 357 height 28
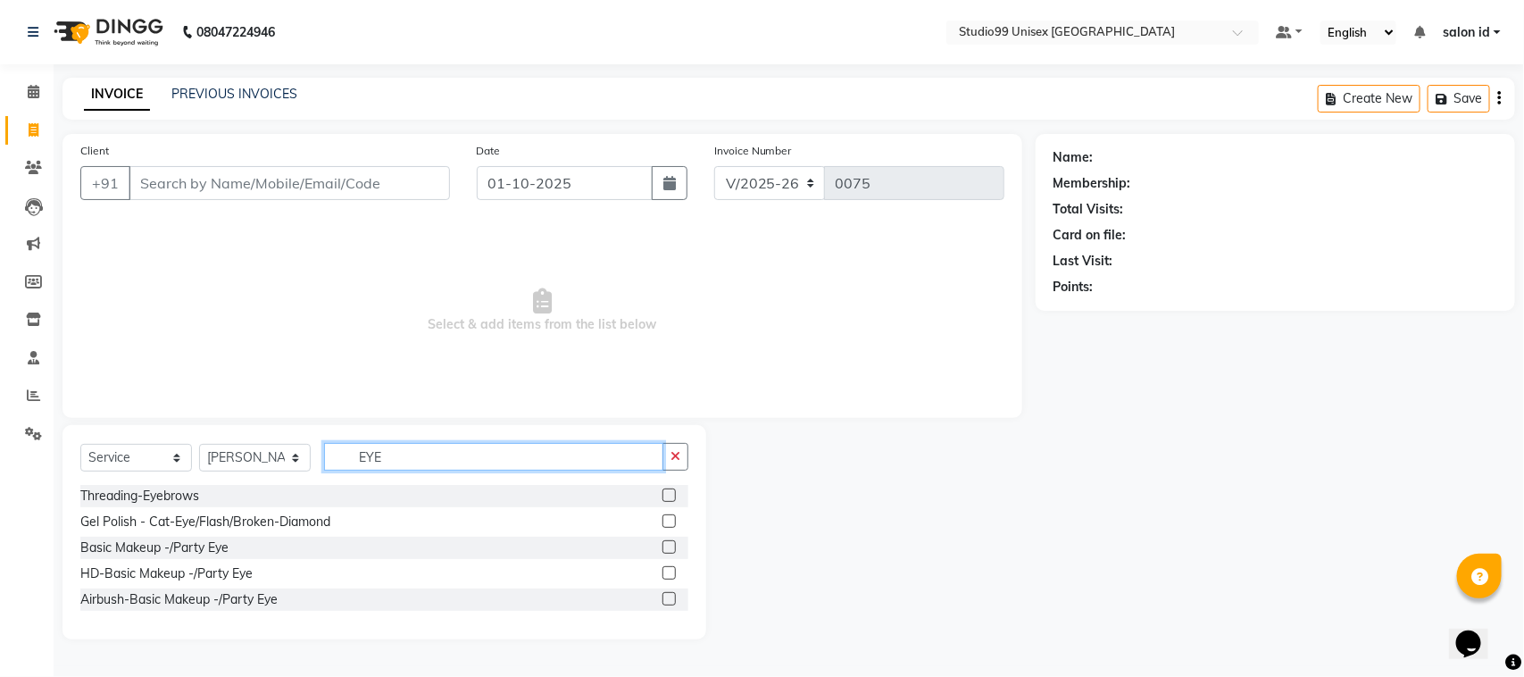
type input "EYE"
click at [672, 492] on label at bounding box center [669, 494] width 13 height 13
click at [672, 492] on input "checkbox" at bounding box center [669, 496] width 12 height 12
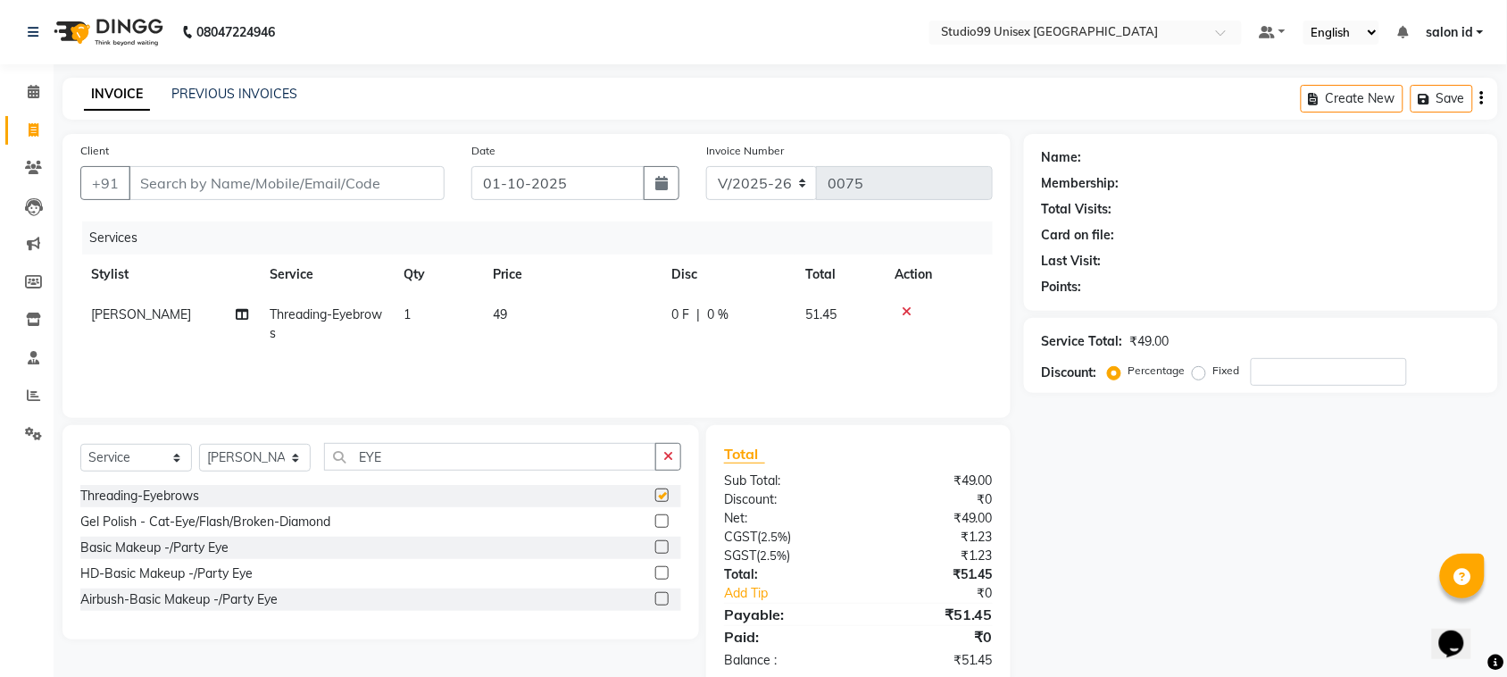
checkbox input "false"
click at [493, 452] on input "EYE" at bounding box center [490, 457] width 332 height 28
type input "E"
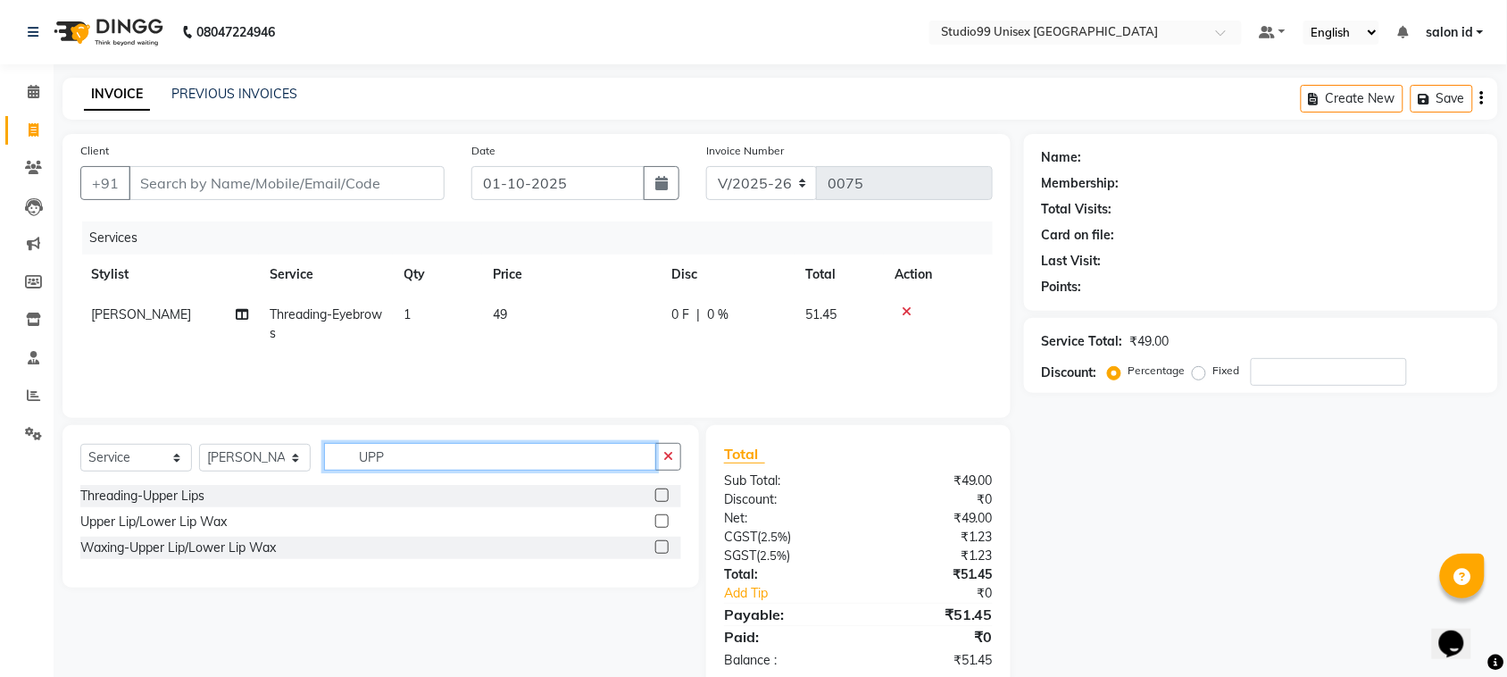
type input "UPP"
click at [661, 496] on label at bounding box center [661, 494] width 13 height 13
click at [661, 496] on input "checkbox" at bounding box center [661, 496] width 12 height 12
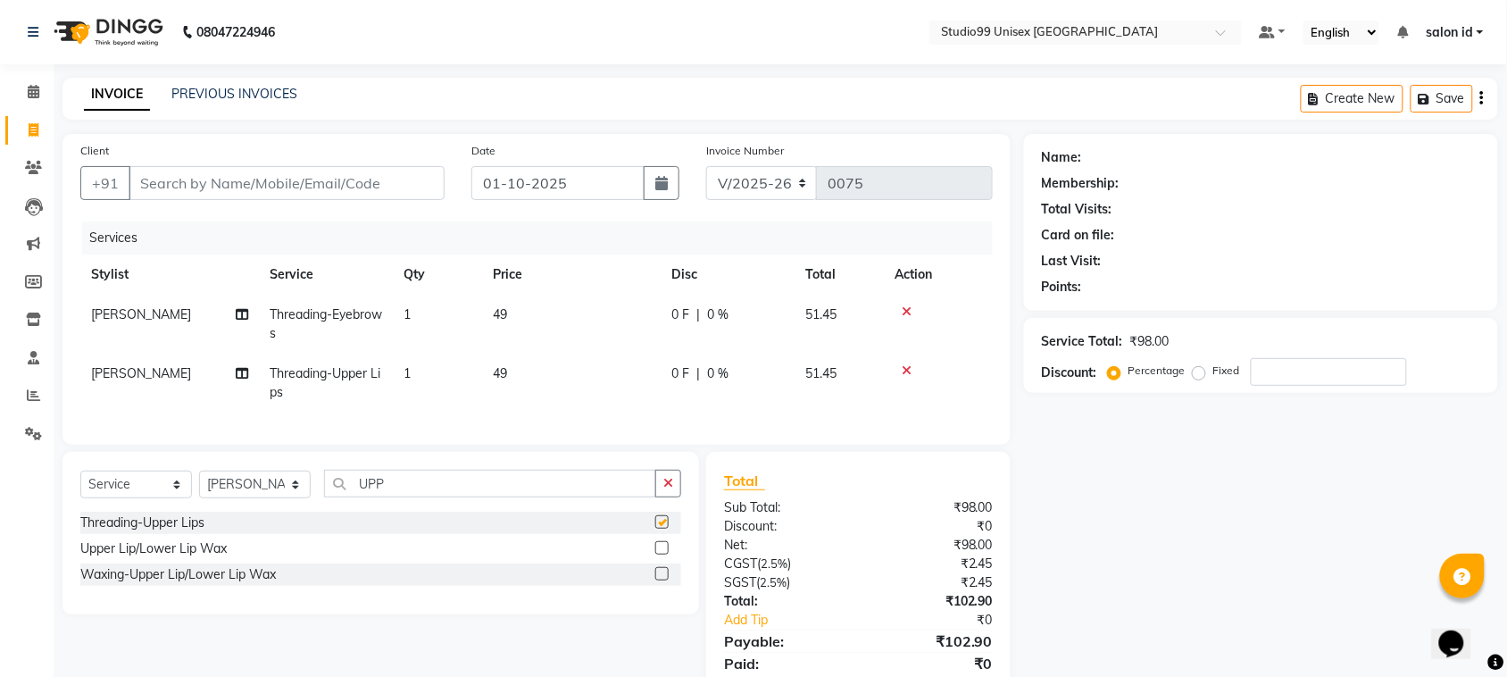
checkbox input "false"
click at [559, 497] on input "UPP" at bounding box center [490, 484] width 332 height 28
type input "U"
type input "CHIN"
click at [663, 529] on label at bounding box center [661, 521] width 13 height 13
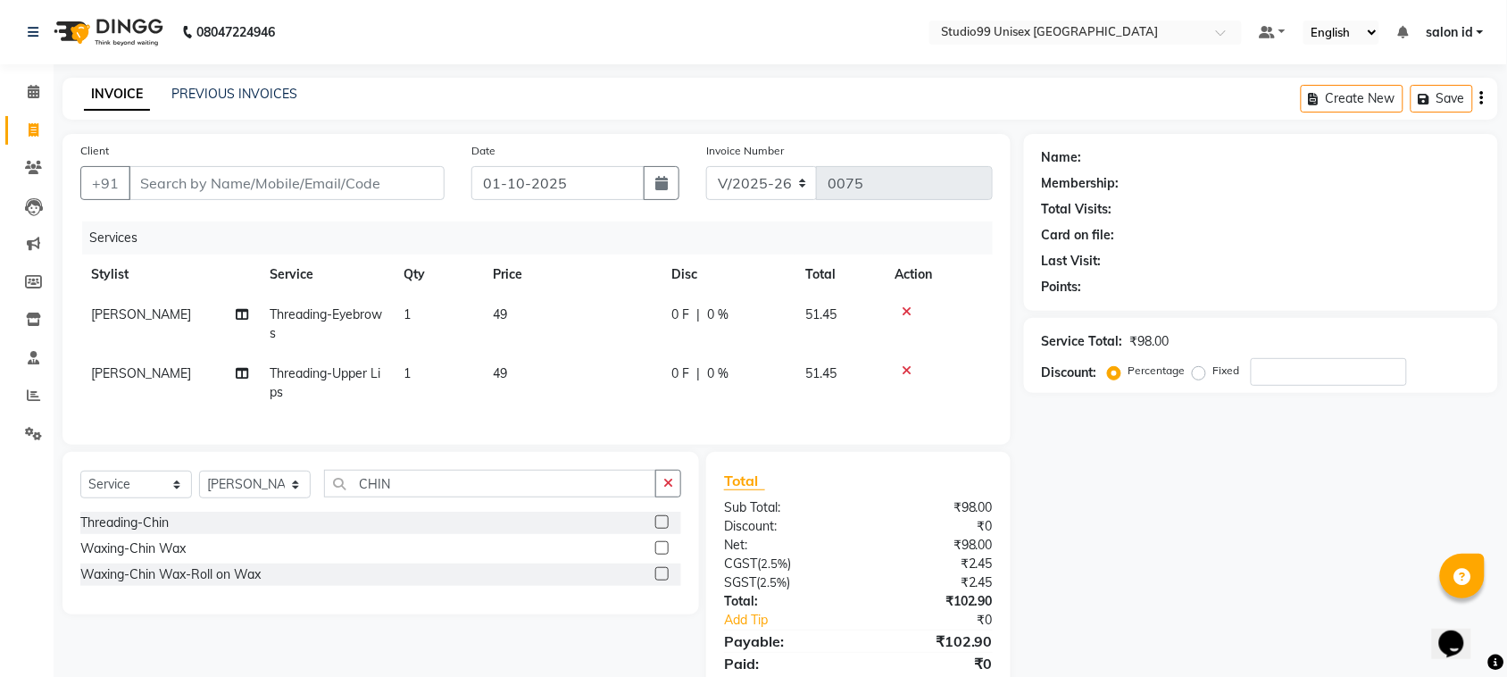
click at [663, 529] on input "checkbox" at bounding box center [661, 523] width 12 height 12
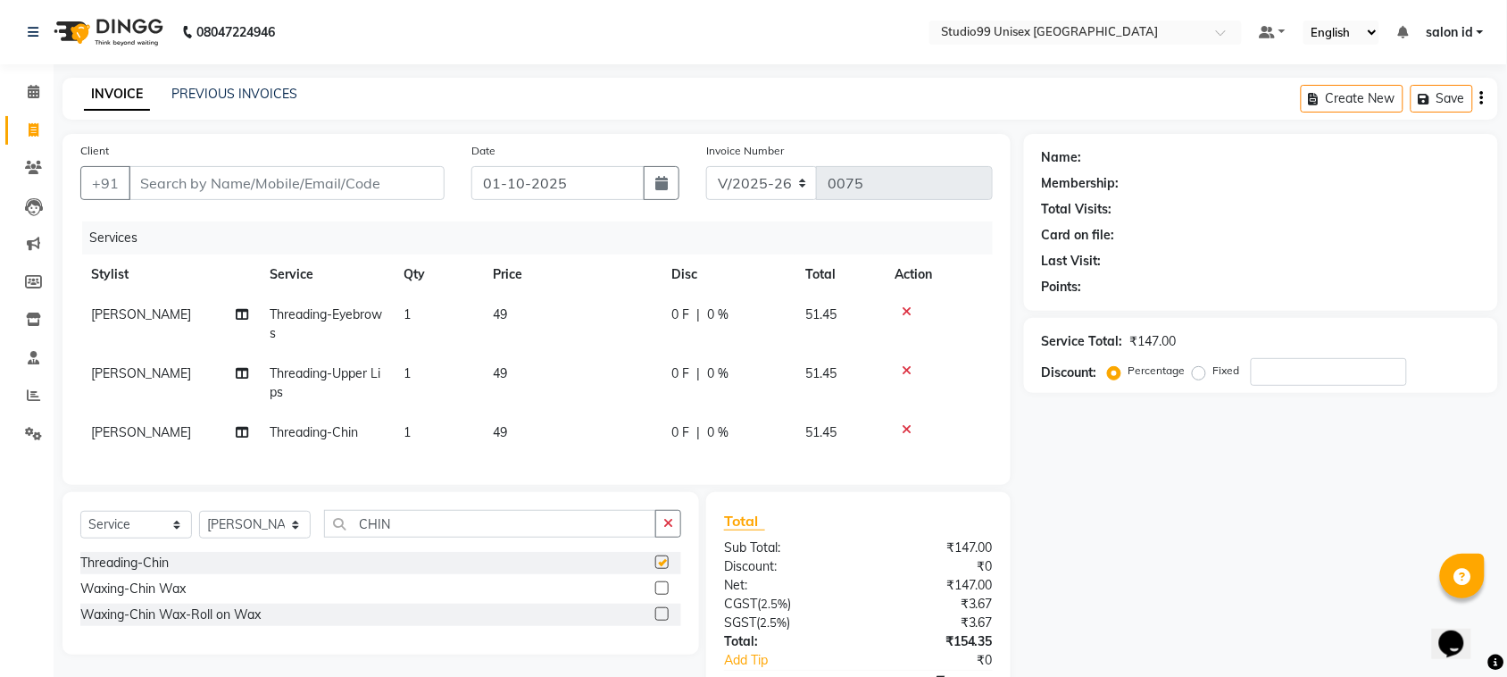
checkbox input "false"
click at [567, 536] on input "CHIN" at bounding box center [490, 524] width 332 height 28
drag, startPoint x: 567, startPoint y: 536, endPoint x: 291, endPoint y: 540, distance: 276.0
click at [291, 540] on div "Select Service Product Membership Package Voucher Prepaid Gift Card Select Styl…" at bounding box center [380, 531] width 601 height 42
click at [291, 538] on select "Select Stylist [PERSON_NAME] [PERSON_NAME] salon id [PERSON_NAME] [PERSON_NAME]…" at bounding box center [255, 525] width 112 height 28
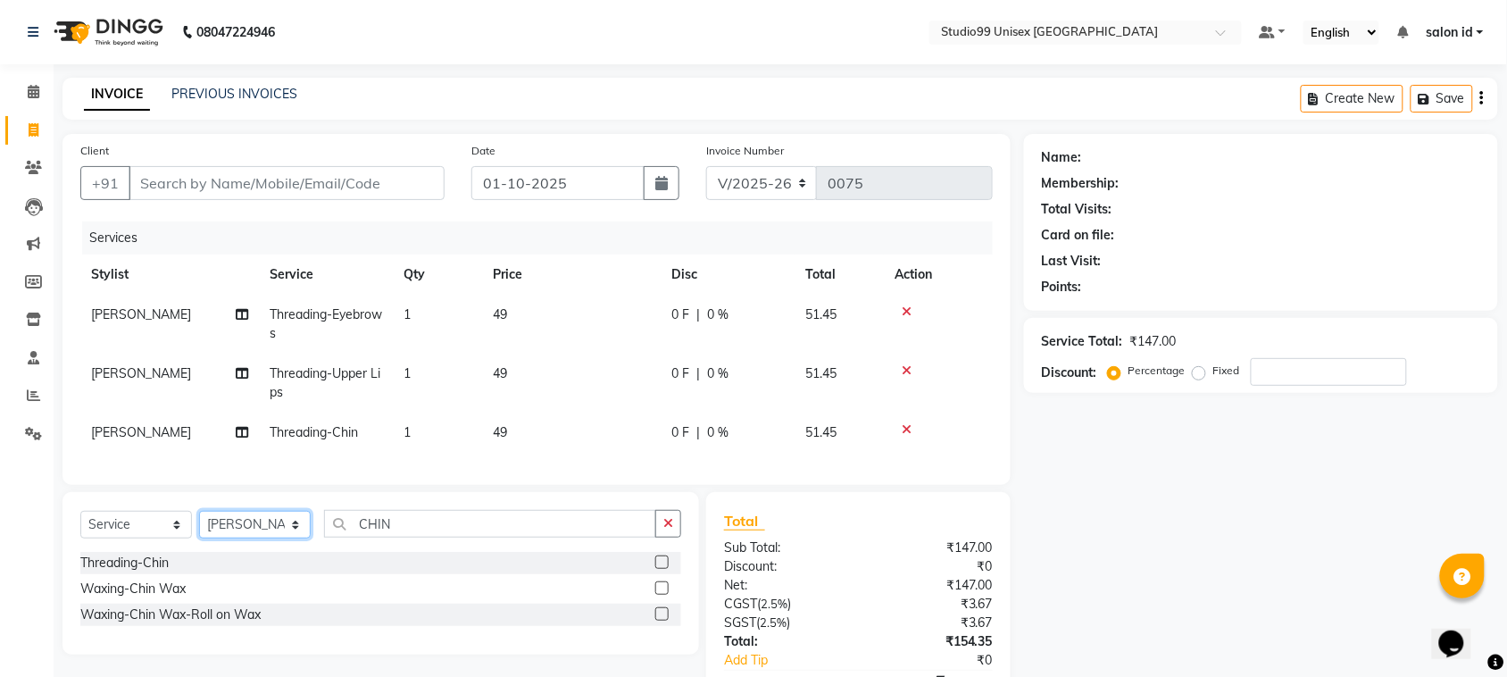
select select "92933"
click at [199, 527] on select "Select Stylist [PERSON_NAME] [PERSON_NAME] salon id [PERSON_NAME] [PERSON_NAME]…" at bounding box center [255, 525] width 112 height 28
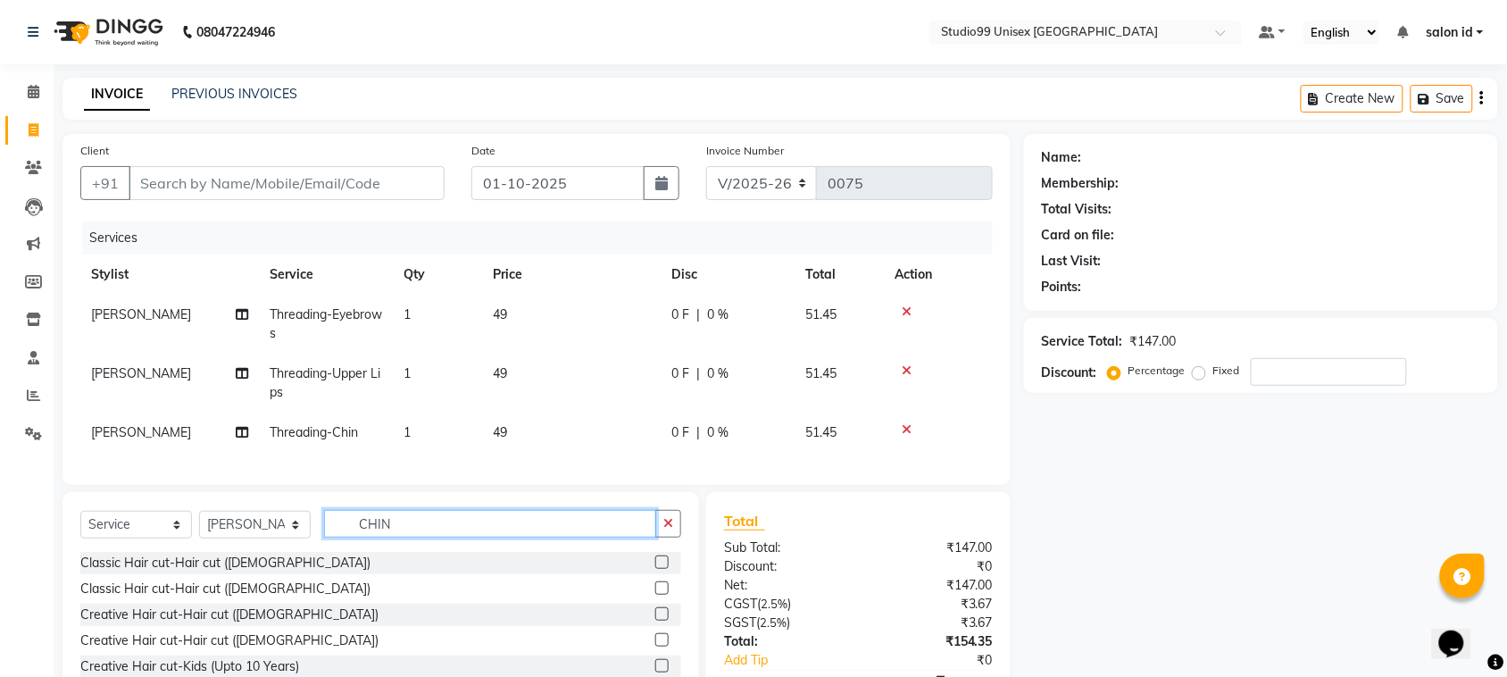
click at [551, 538] on input "CHIN" at bounding box center [490, 524] width 332 height 28
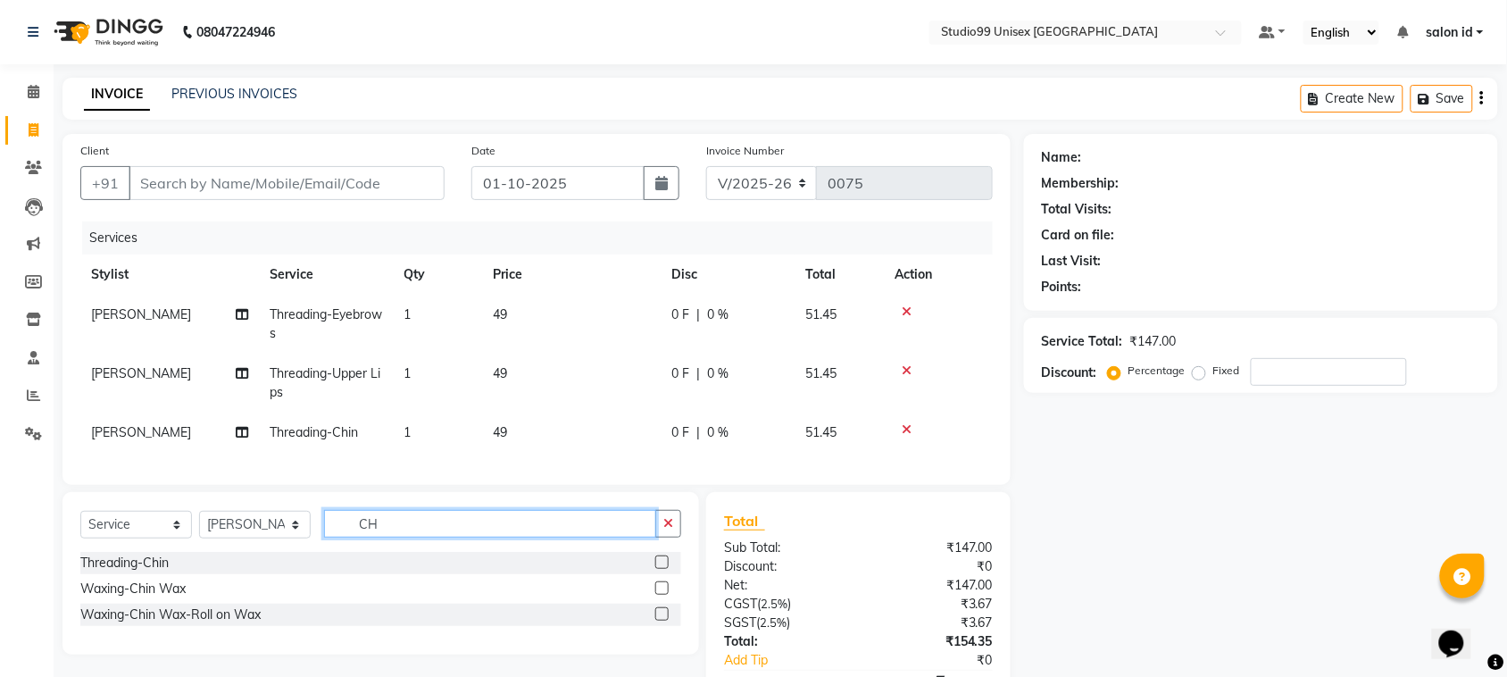
type input "C"
type input "BE"
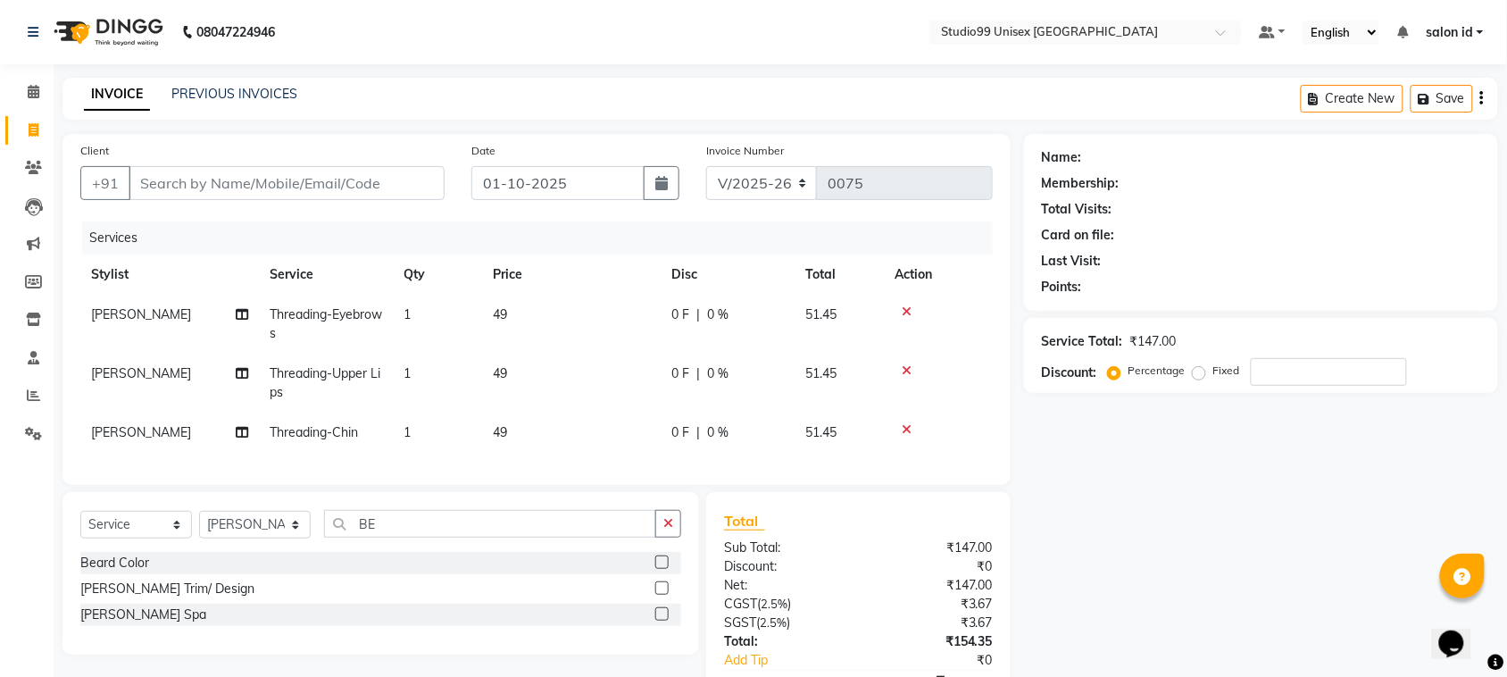
click at [661, 595] on label at bounding box center [661, 587] width 13 height 13
click at [661, 595] on input "checkbox" at bounding box center [661, 589] width 12 height 12
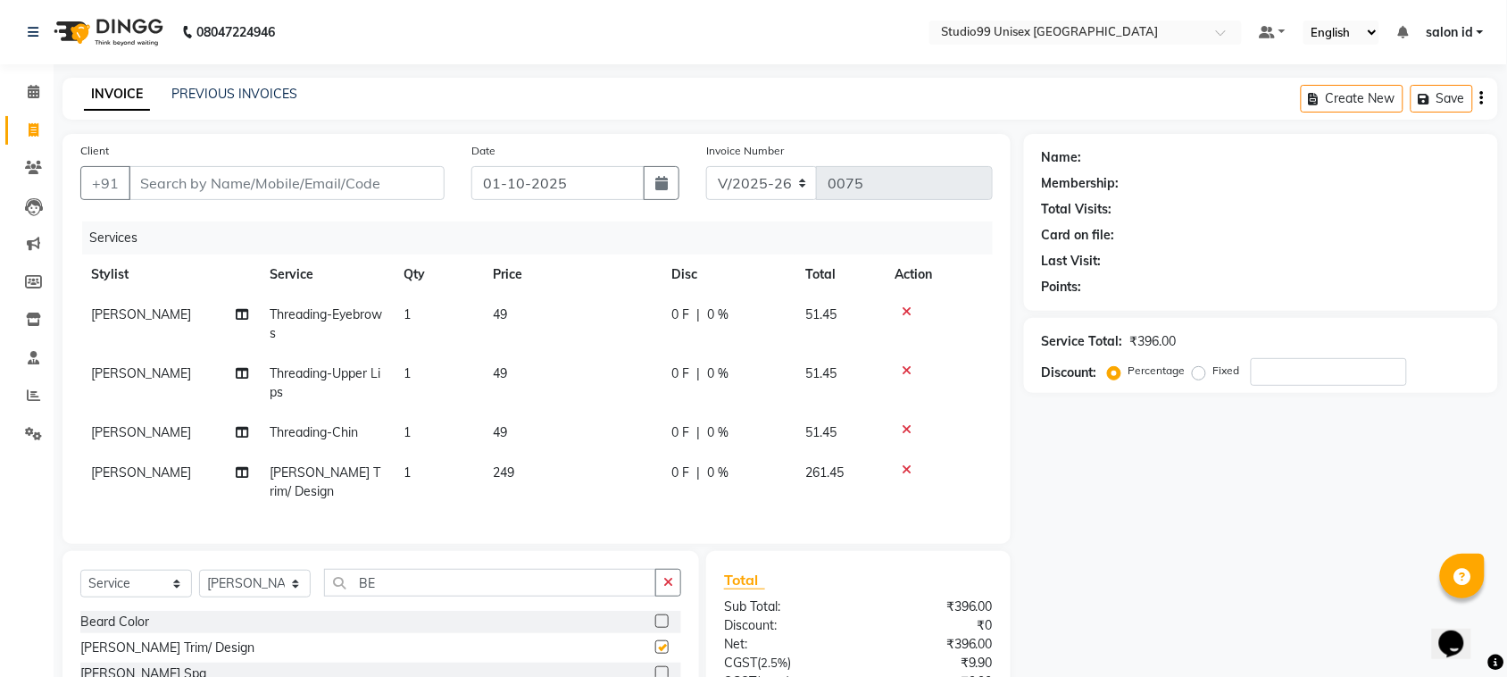
checkbox input "false"
click at [331, 171] on input "Client" at bounding box center [287, 183] width 316 height 34
type input "9"
type input "0"
type input "9867110813"
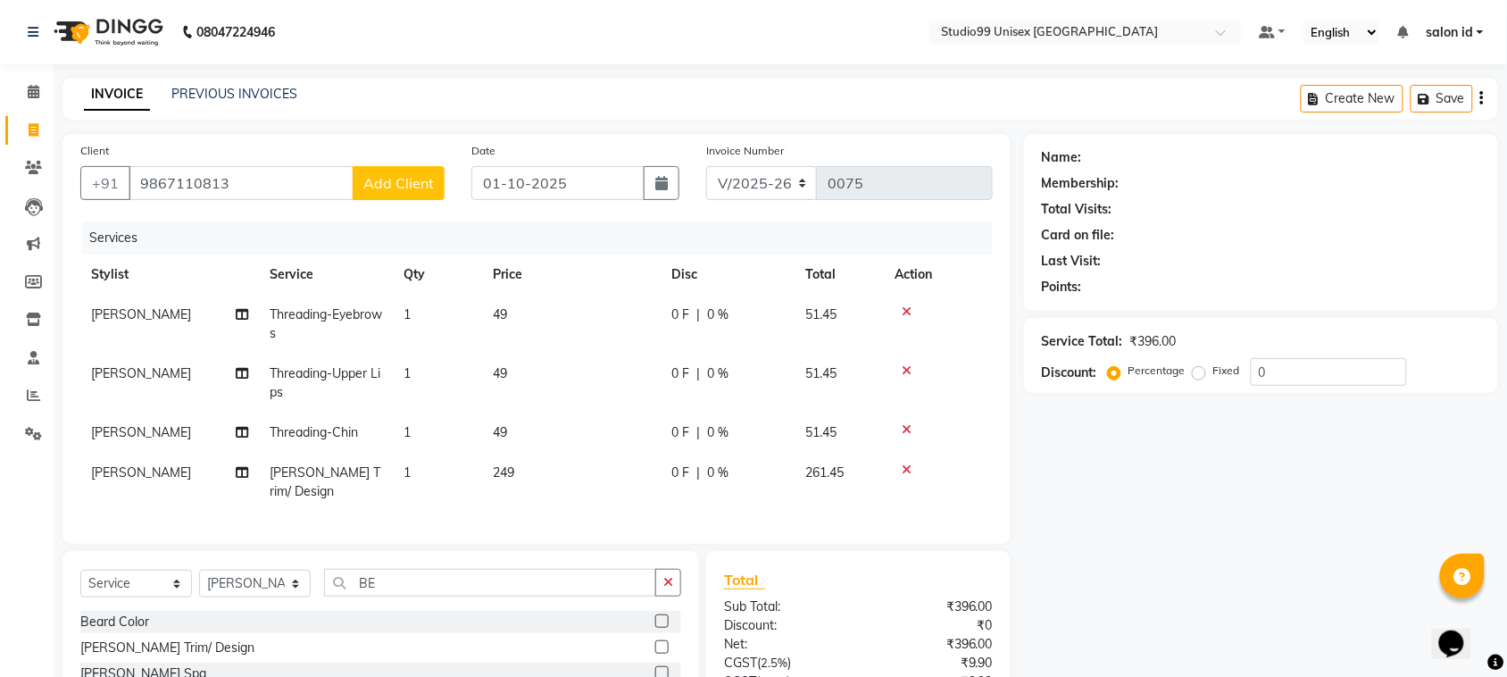
click at [421, 189] on span "Add Client" at bounding box center [398, 183] width 71 height 18
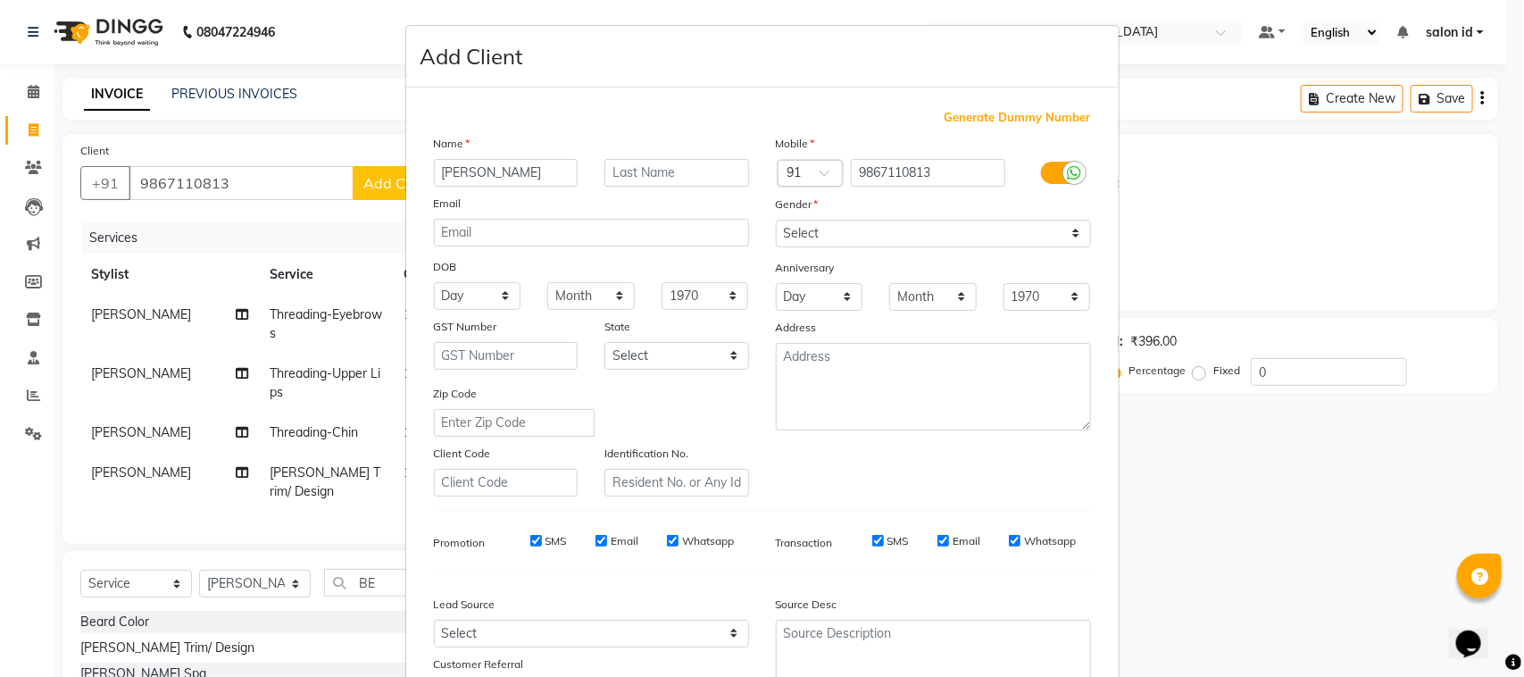
type input "[PERSON_NAME]"
click at [1072, 226] on select "Select [DEMOGRAPHIC_DATA] [DEMOGRAPHIC_DATA] Other Prefer Not To Say" at bounding box center [933, 234] width 315 height 28
select select "[DEMOGRAPHIC_DATA]"
click at [776, 220] on select "Select [DEMOGRAPHIC_DATA] [DEMOGRAPHIC_DATA] Other Prefer Not To Say" at bounding box center [933, 234] width 315 height 28
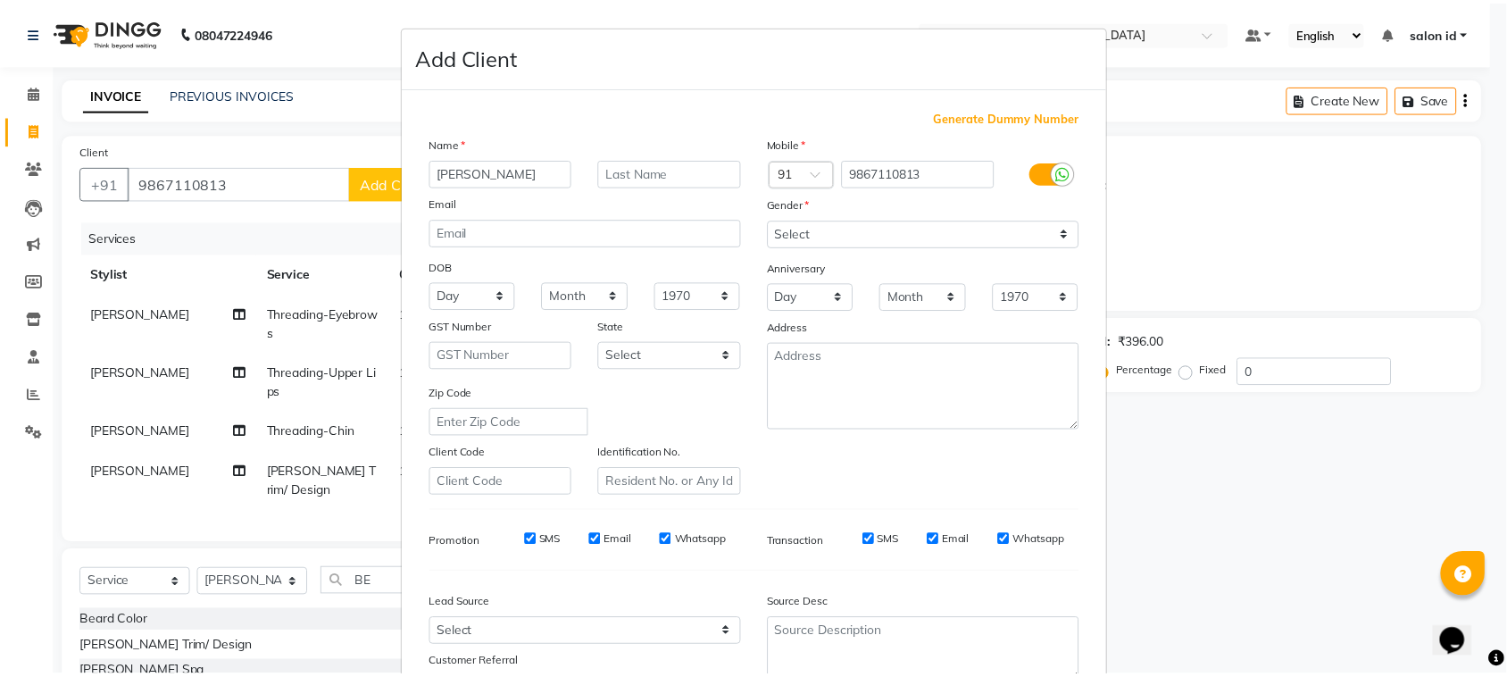
scroll to position [140, 0]
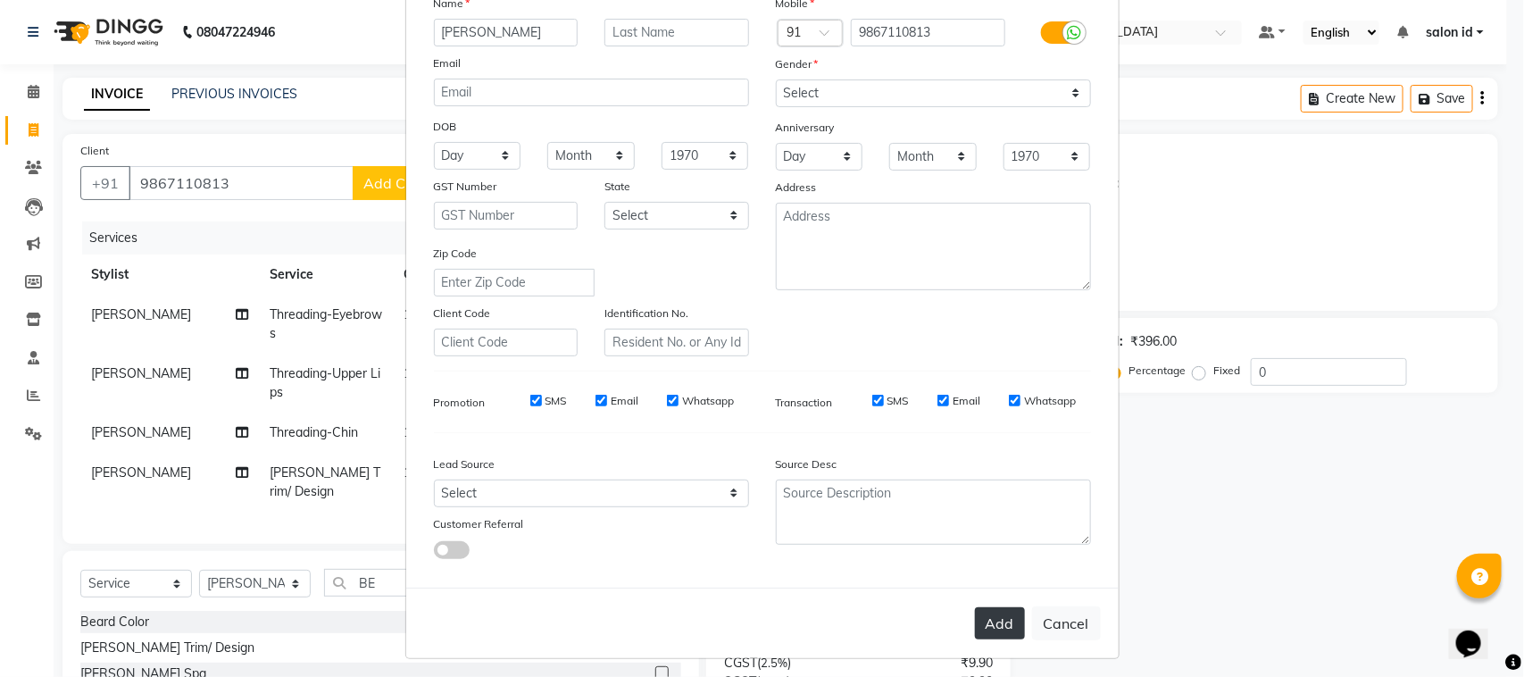
click at [996, 613] on button "Add" at bounding box center [1000, 623] width 50 height 32
select select
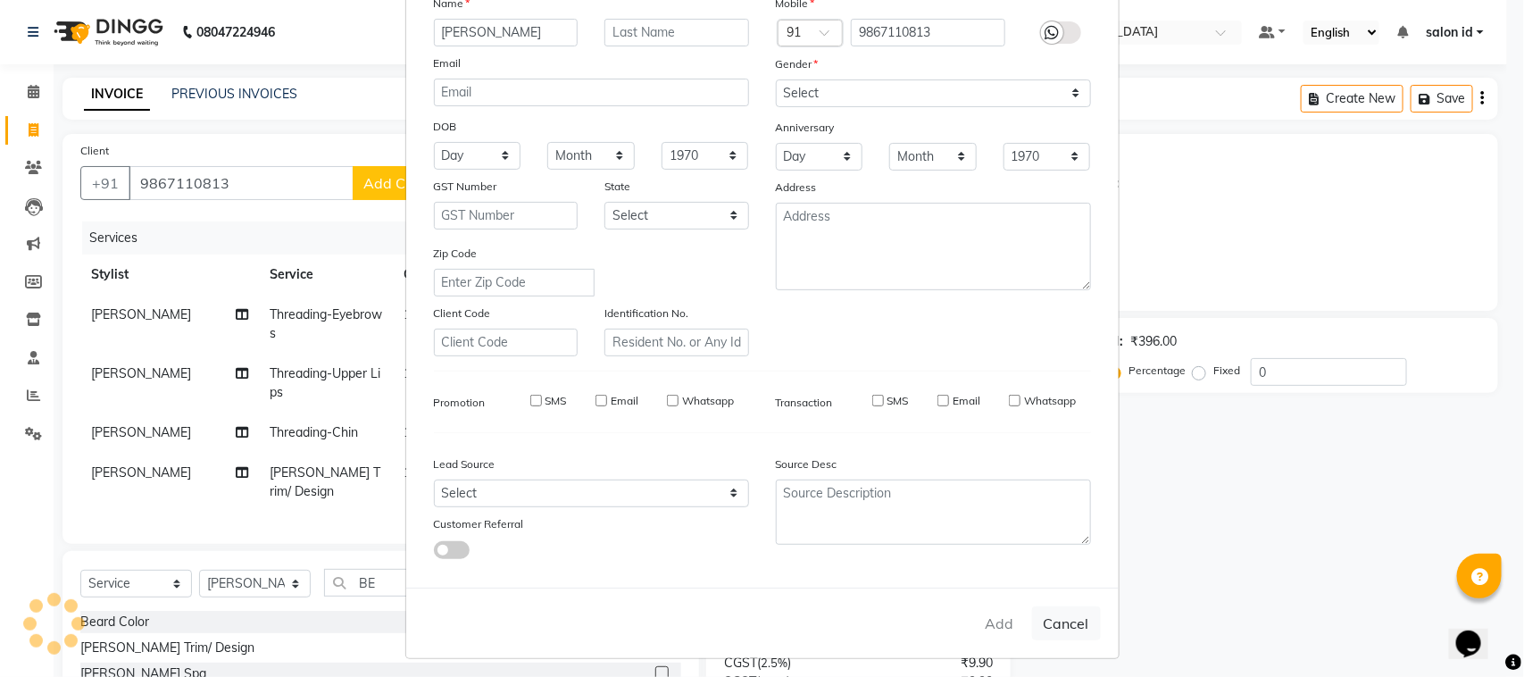
select select
checkbox input "false"
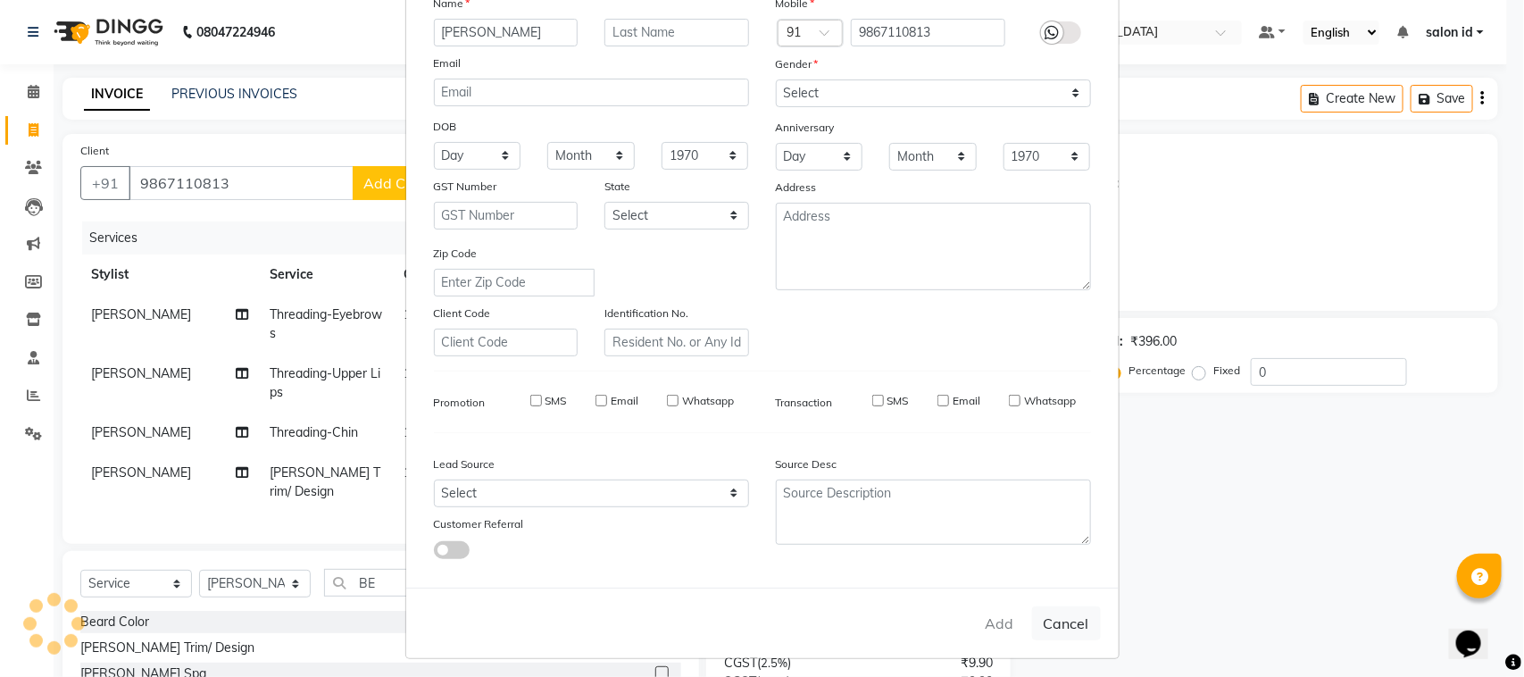
checkbox input "false"
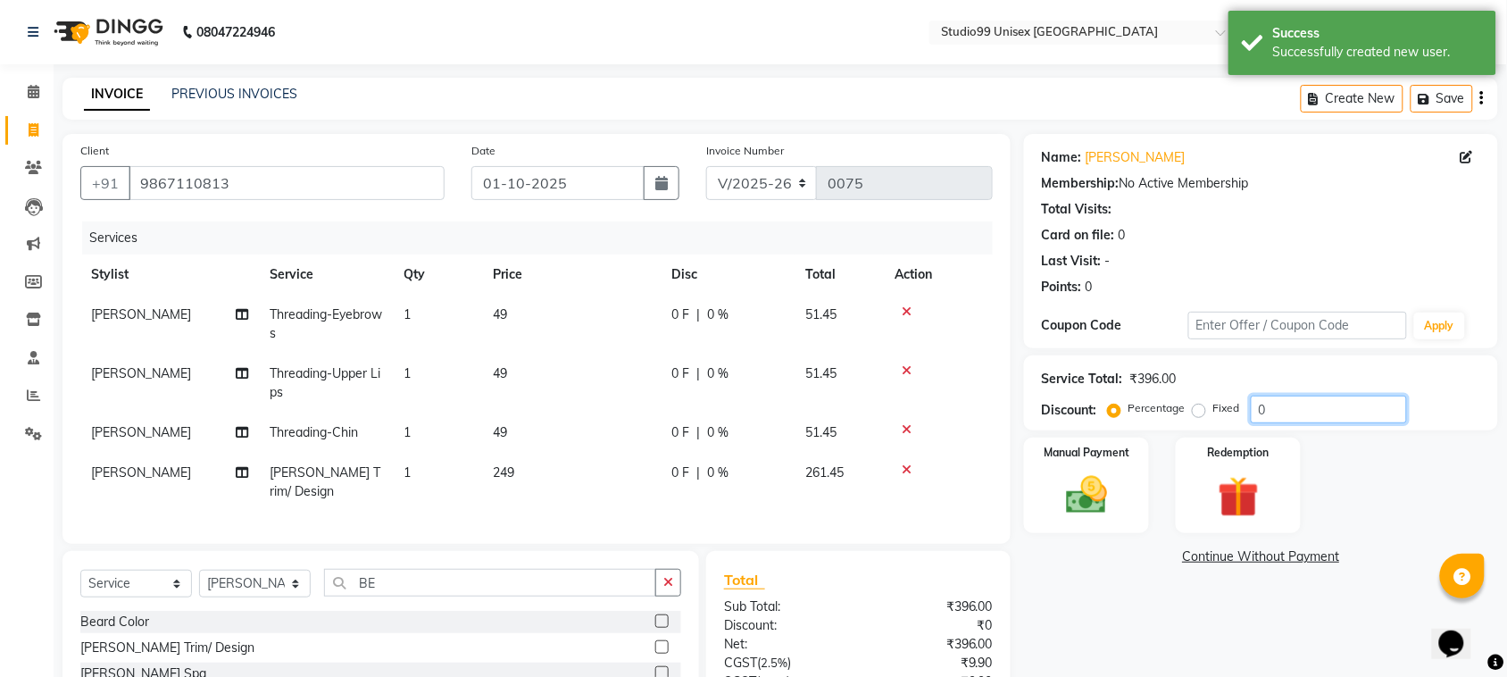
click at [1292, 412] on input "0" at bounding box center [1329, 410] width 156 height 28
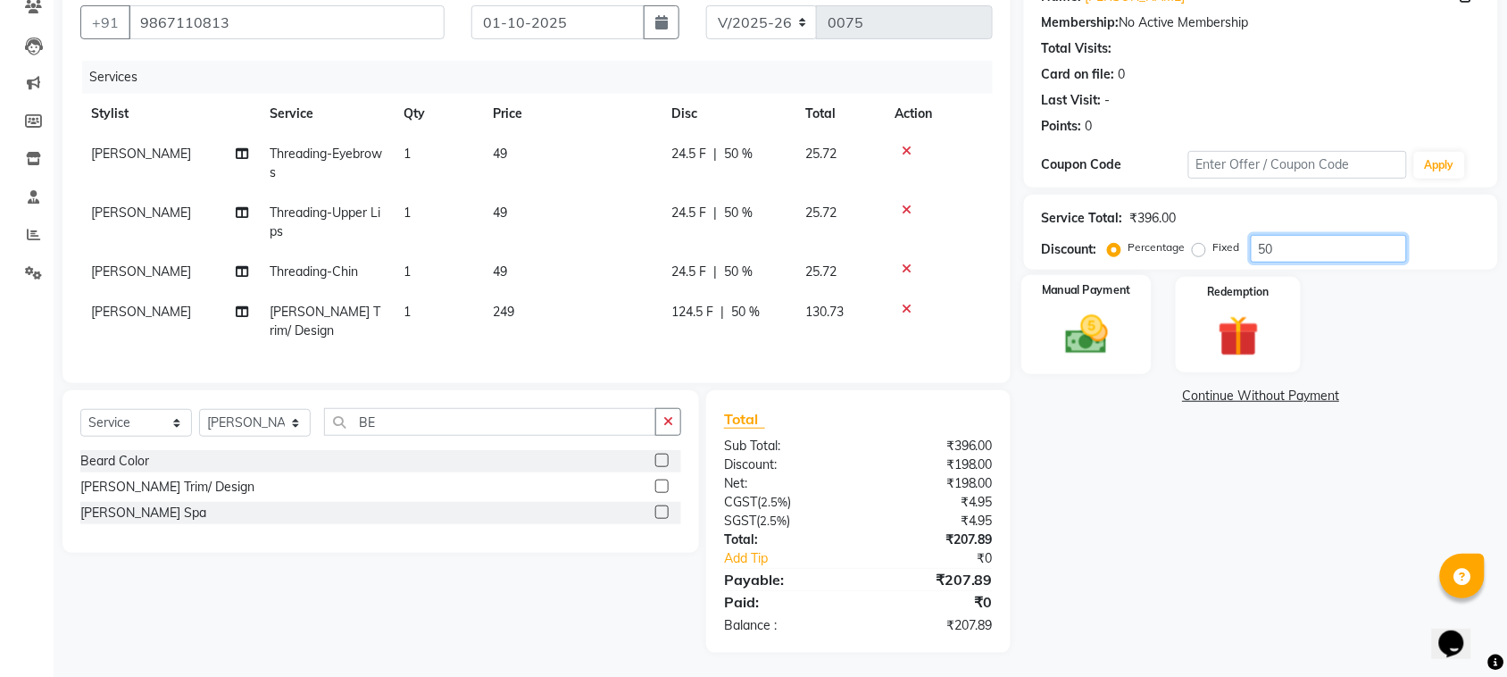
type input "50"
click at [1074, 341] on img at bounding box center [1087, 334] width 70 height 49
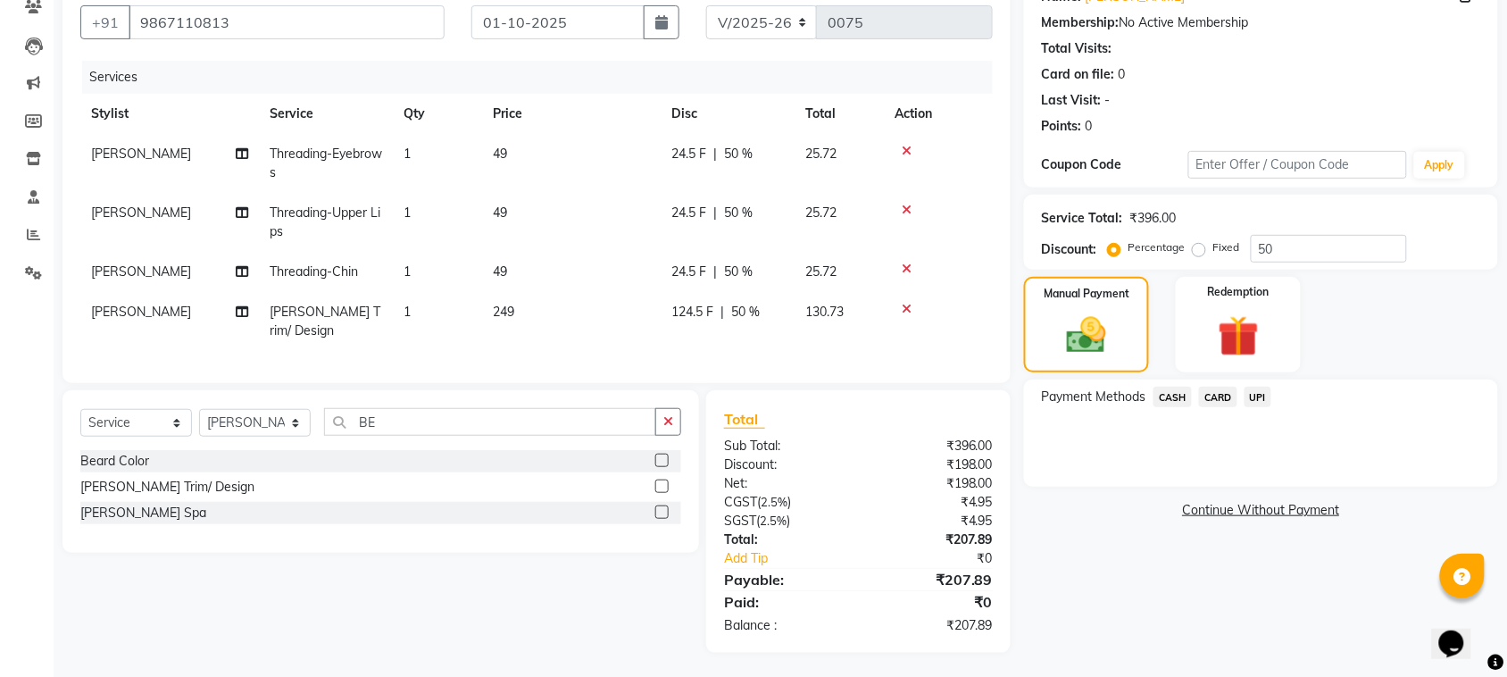
click at [1213, 395] on span "CARD" at bounding box center [1218, 397] width 38 height 21
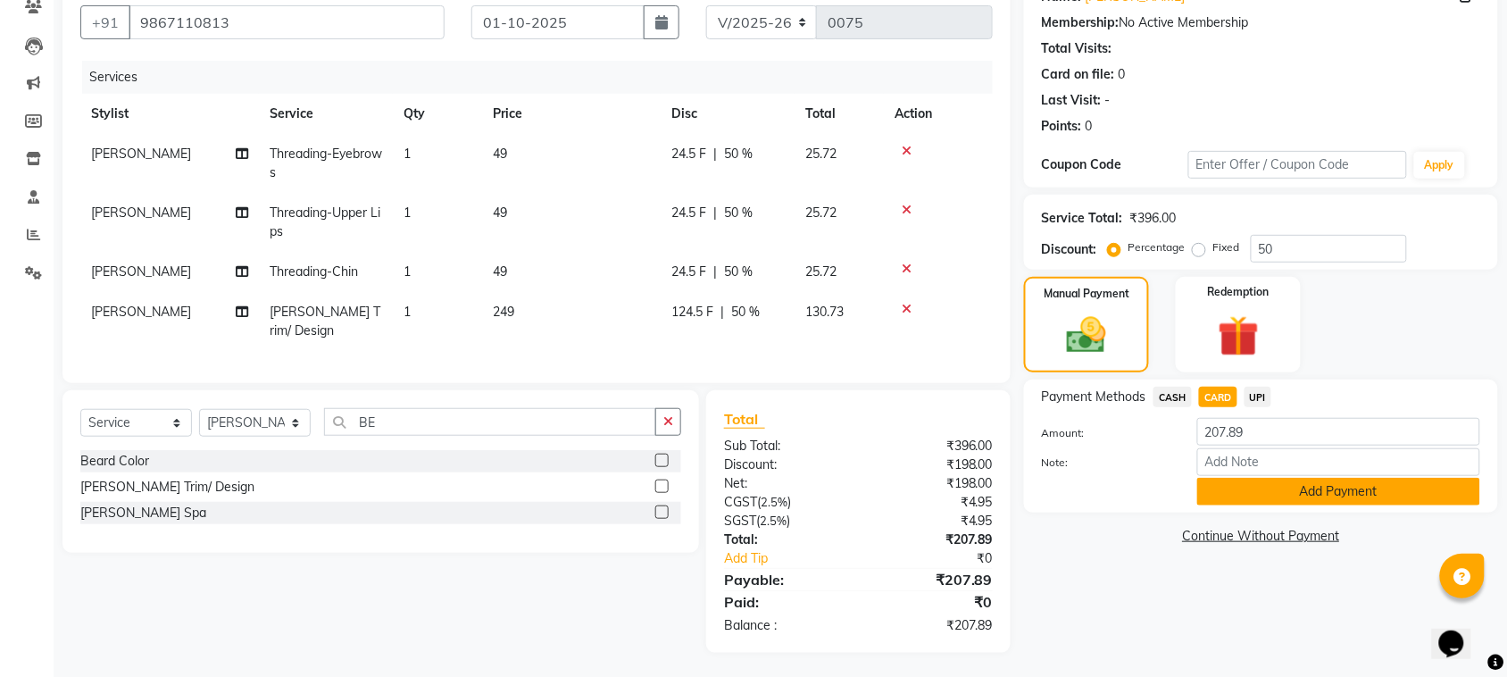
click at [1304, 488] on button "Add Payment" at bounding box center [1338, 492] width 283 height 28
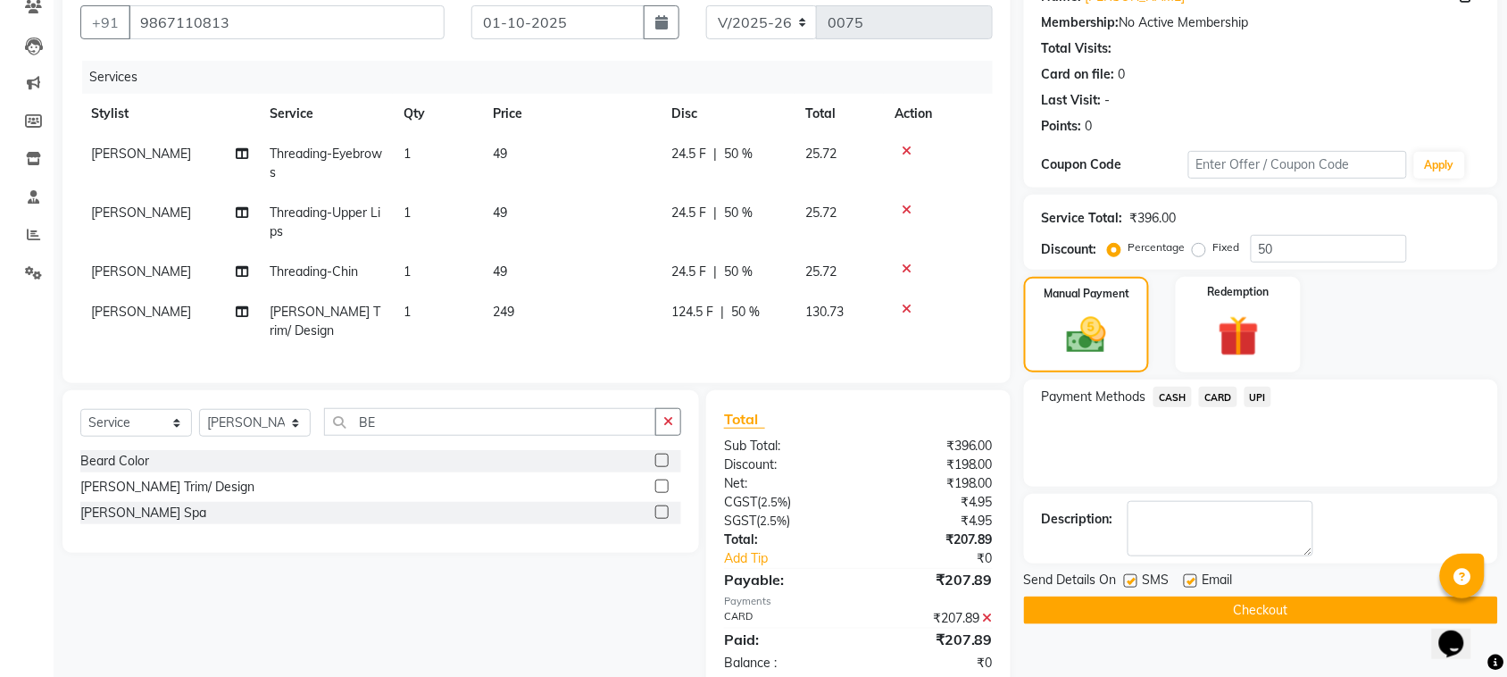
click at [1228, 605] on button "Checkout" at bounding box center [1261, 610] width 474 height 28
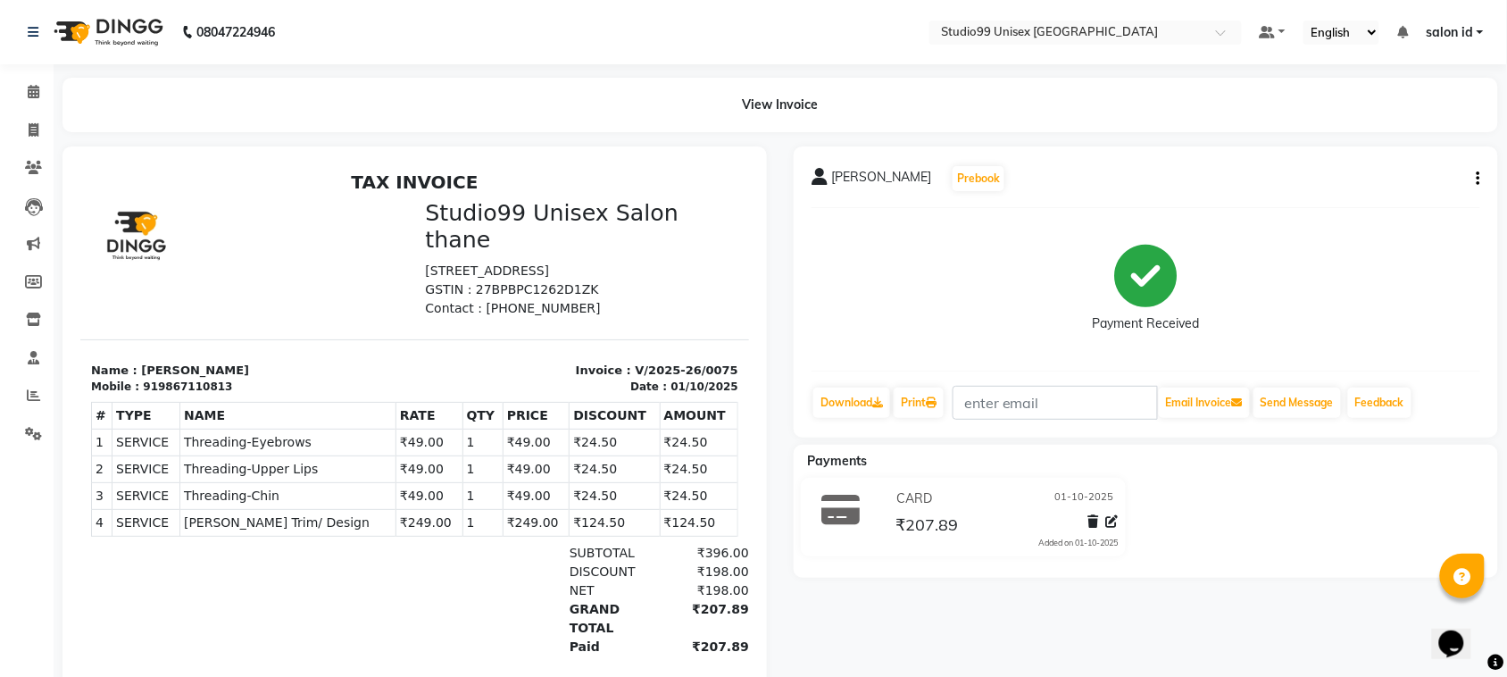
scroll to position [92, 0]
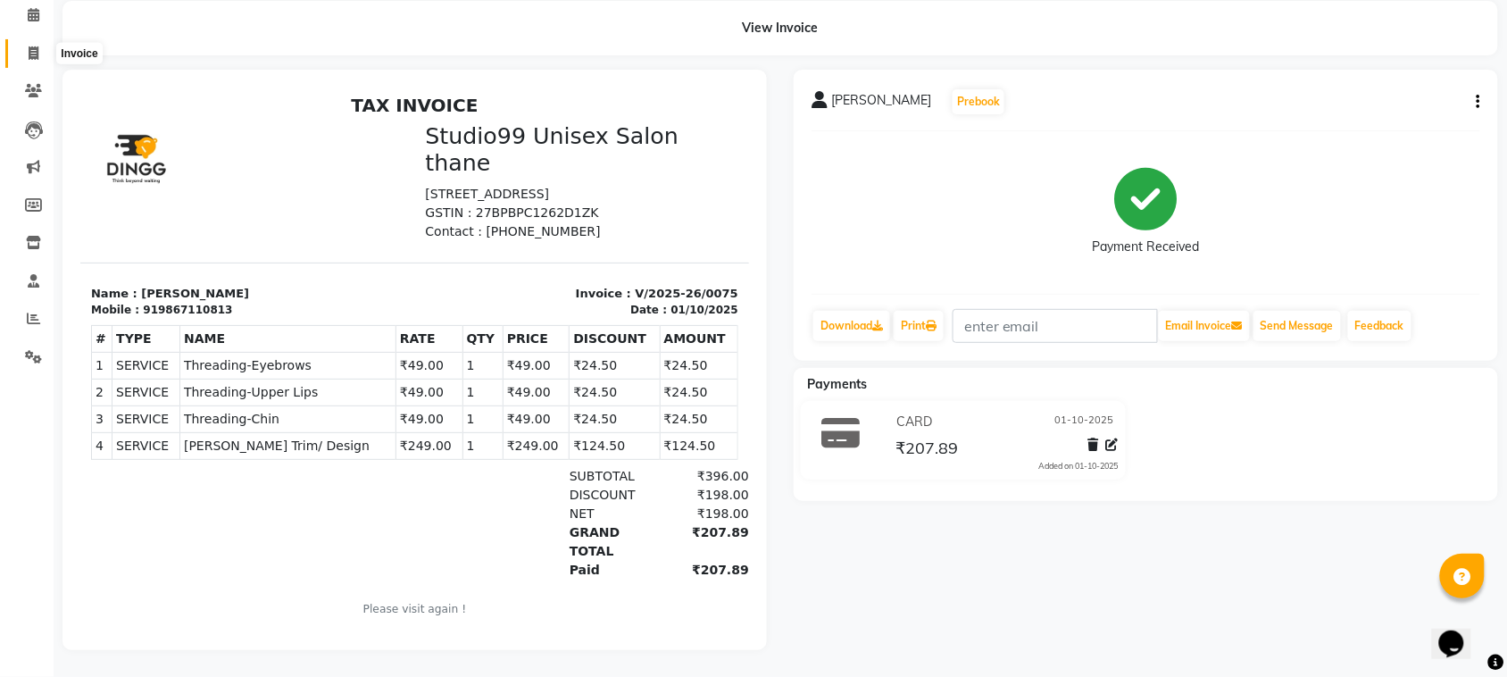
click at [25, 44] on span at bounding box center [33, 54] width 31 height 21
select select "service"
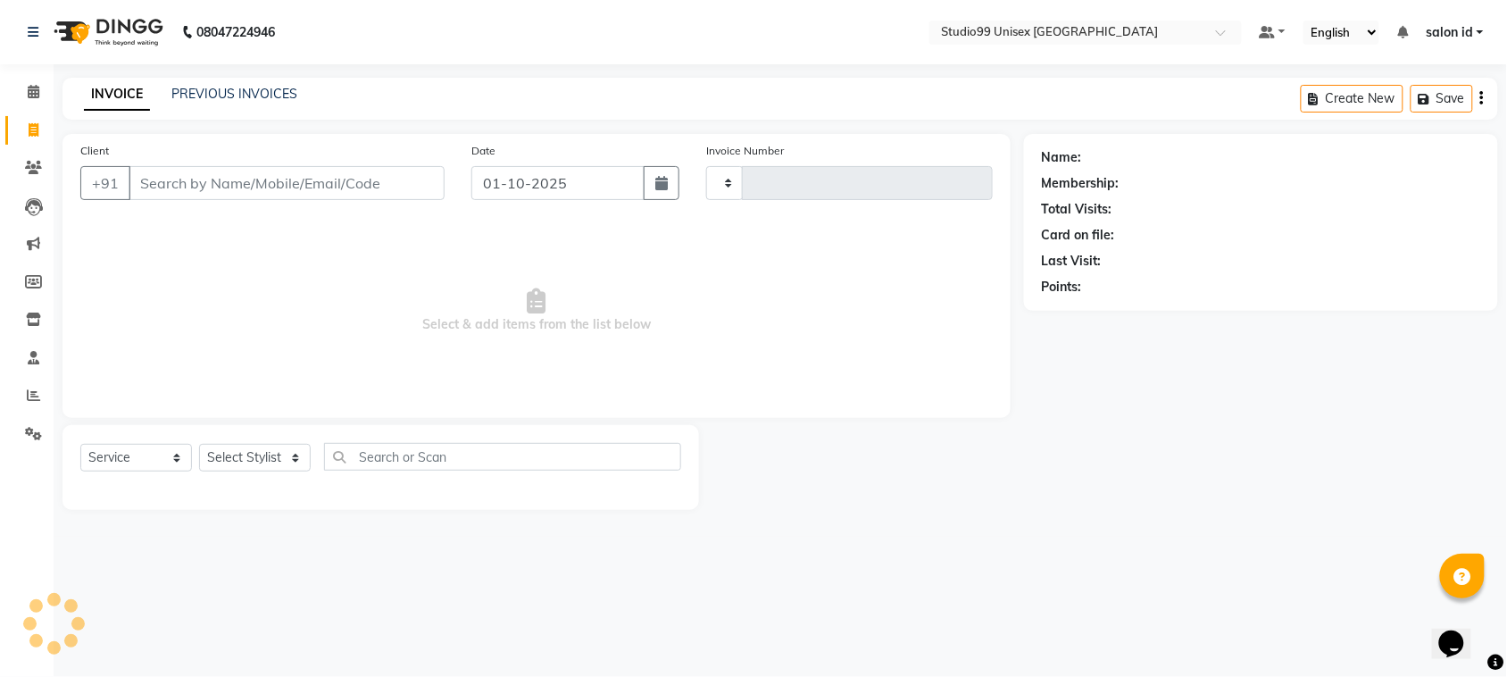
type input "0076"
select select "9023"
click at [179, 181] on input "Client" at bounding box center [289, 183] width 321 height 34
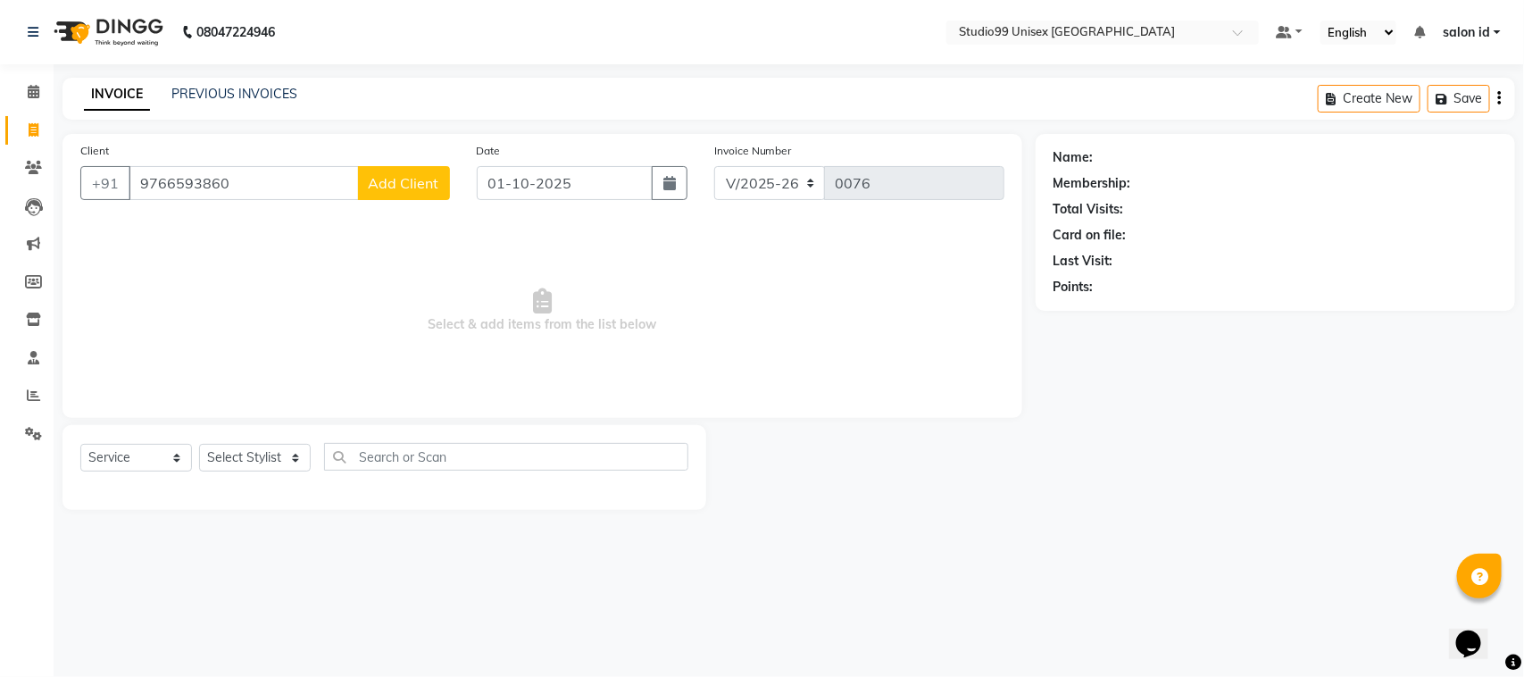
type input "9766593860"
click at [372, 188] on span "Add Client" at bounding box center [404, 183] width 71 height 18
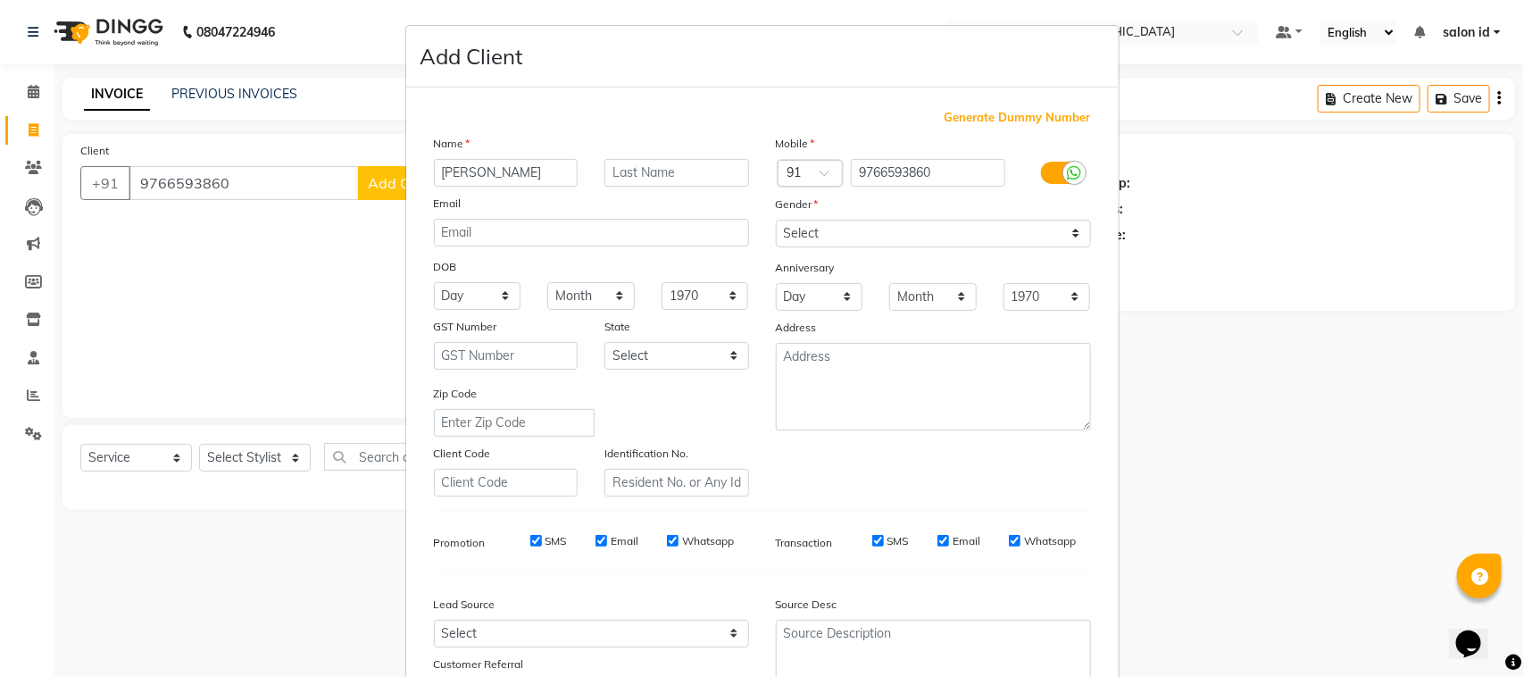
type input "[PERSON_NAME]"
click at [1061, 232] on select "Select [DEMOGRAPHIC_DATA] [DEMOGRAPHIC_DATA] Other Prefer Not To Say" at bounding box center [933, 234] width 315 height 28
select select "[DEMOGRAPHIC_DATA]"
click at [776, 220] on select "Select [DEMOGRAPHIC_DATA] [DEMOGRAPHIC_DATA] Other Prefer Not To Say" at bounding box center [933, 234] width 315 height 28
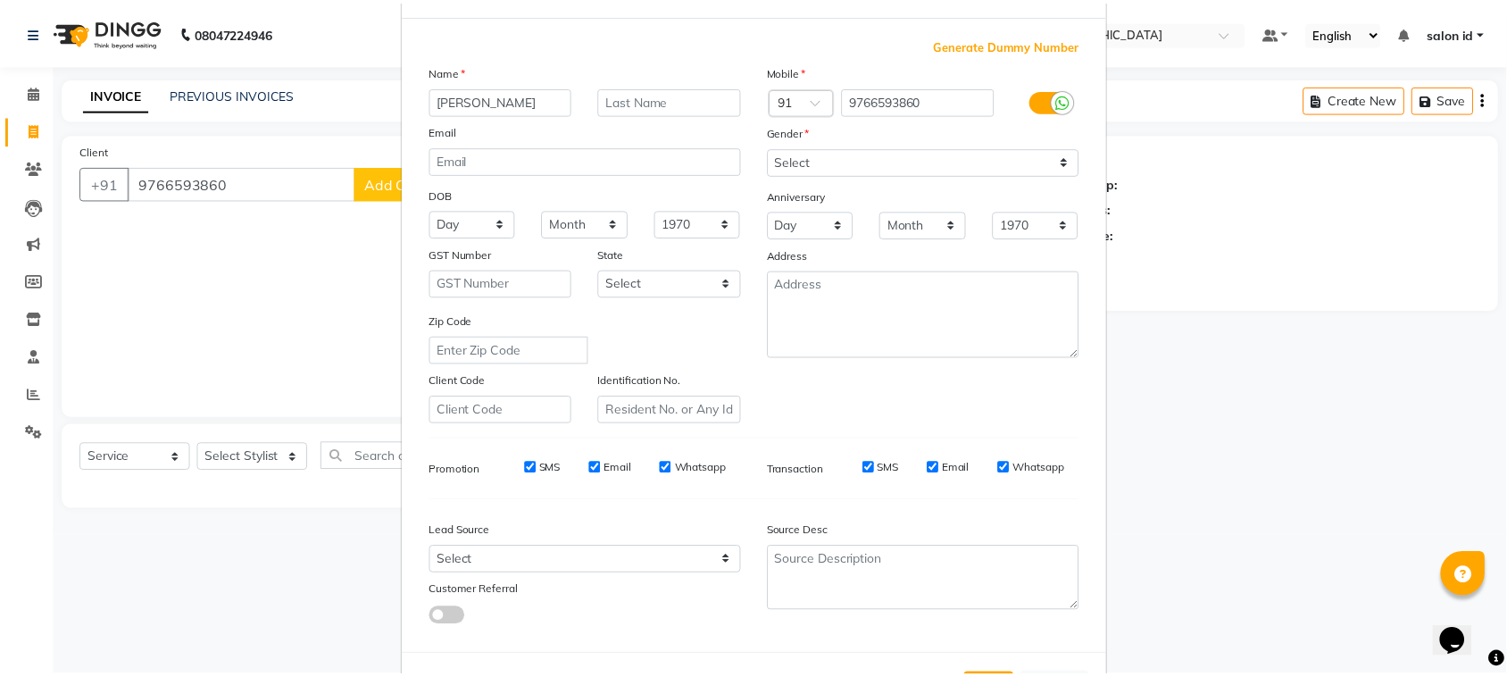
scroll to position [140, 0]
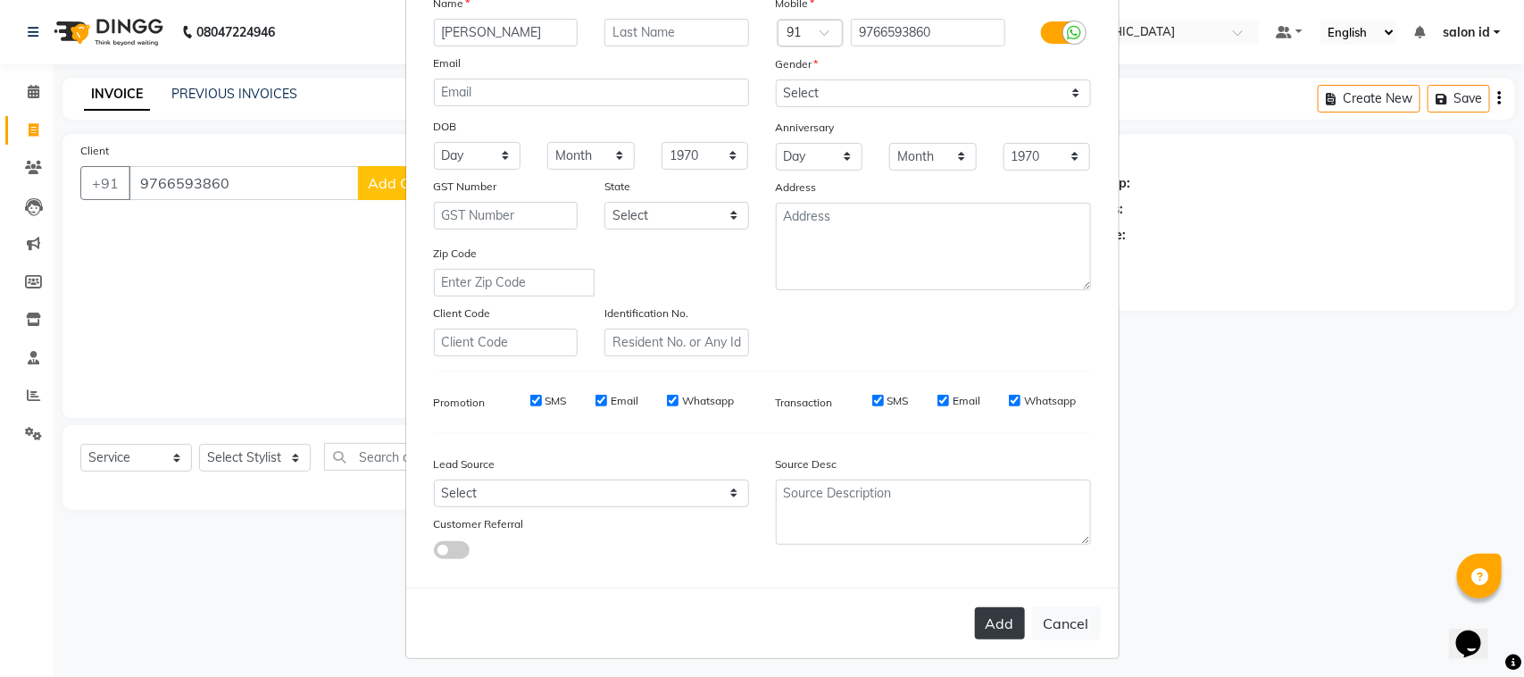
click at [989, 610] on button "Add" at bounding box center [1000, 623] width 50 height 32
select select
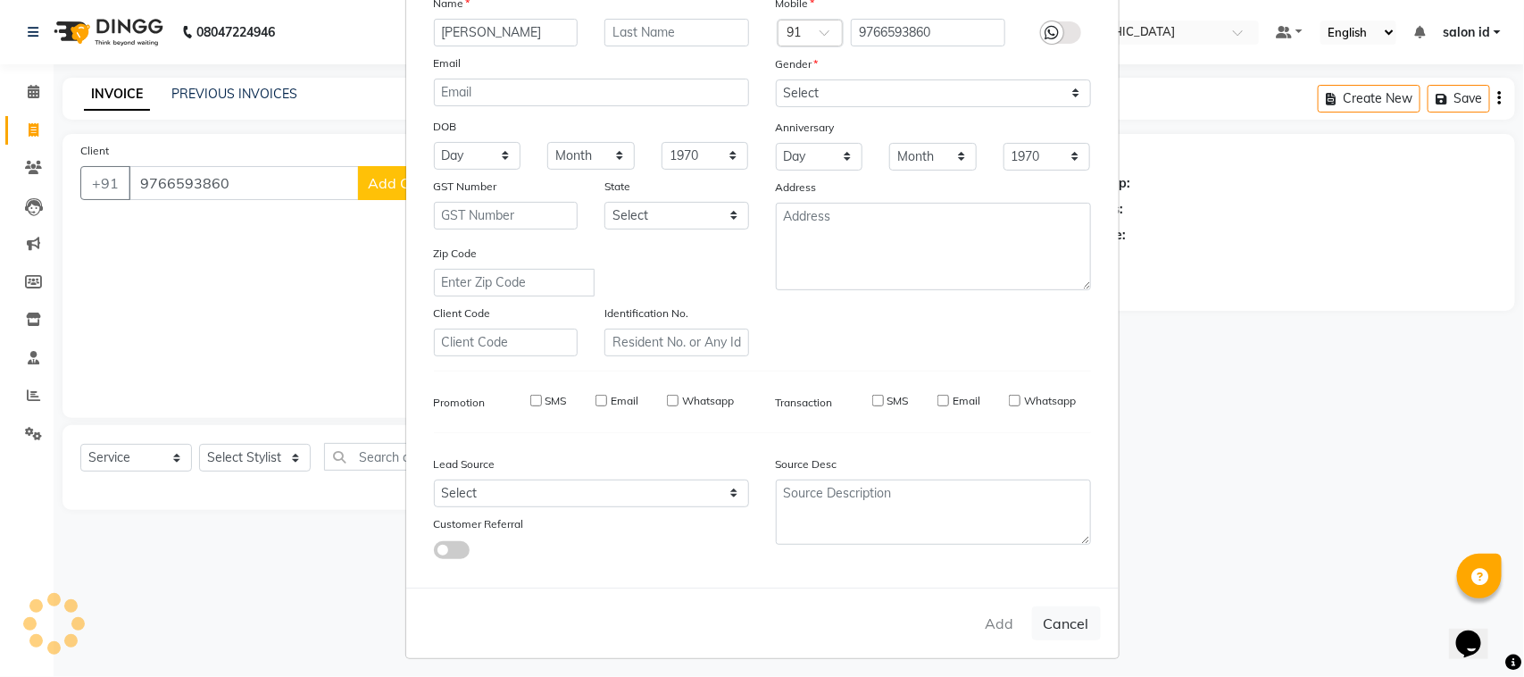
select select
checkbox input "false"
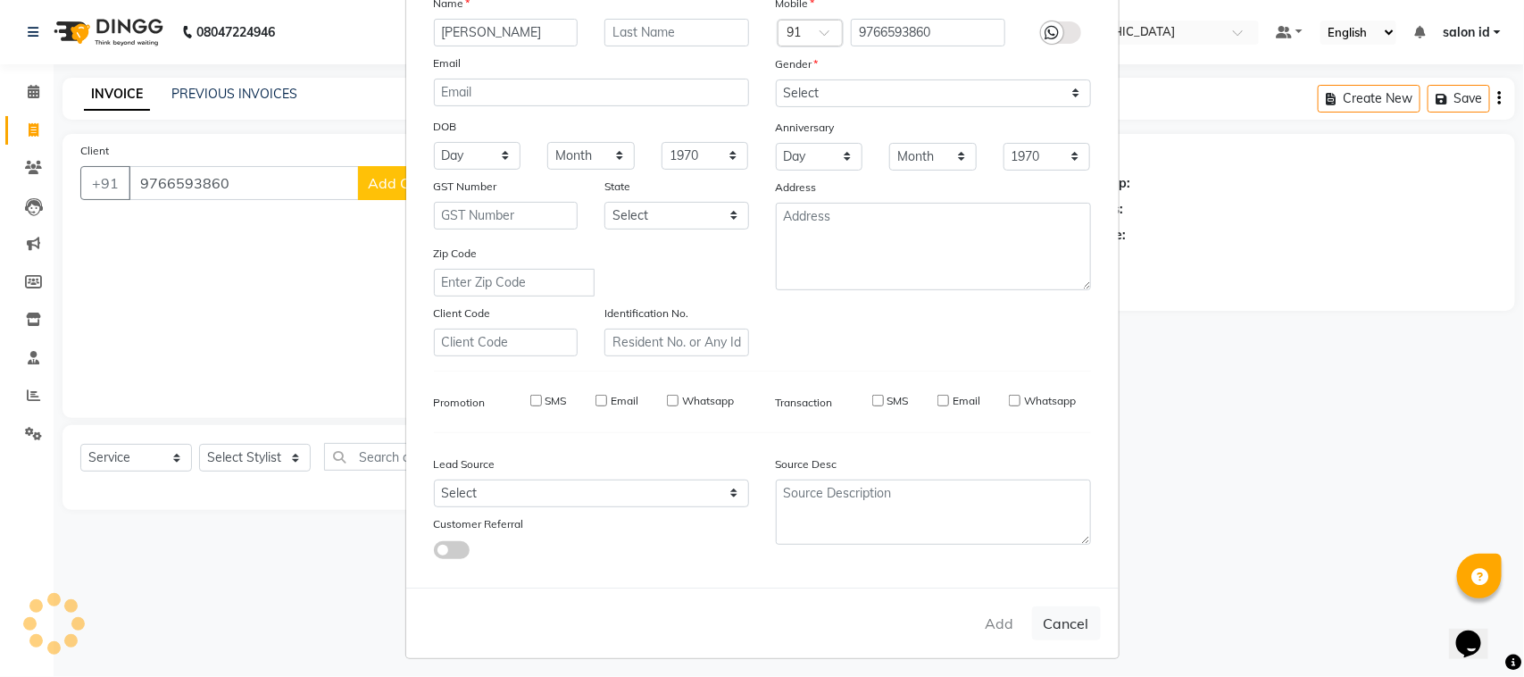
checkbox input "false"
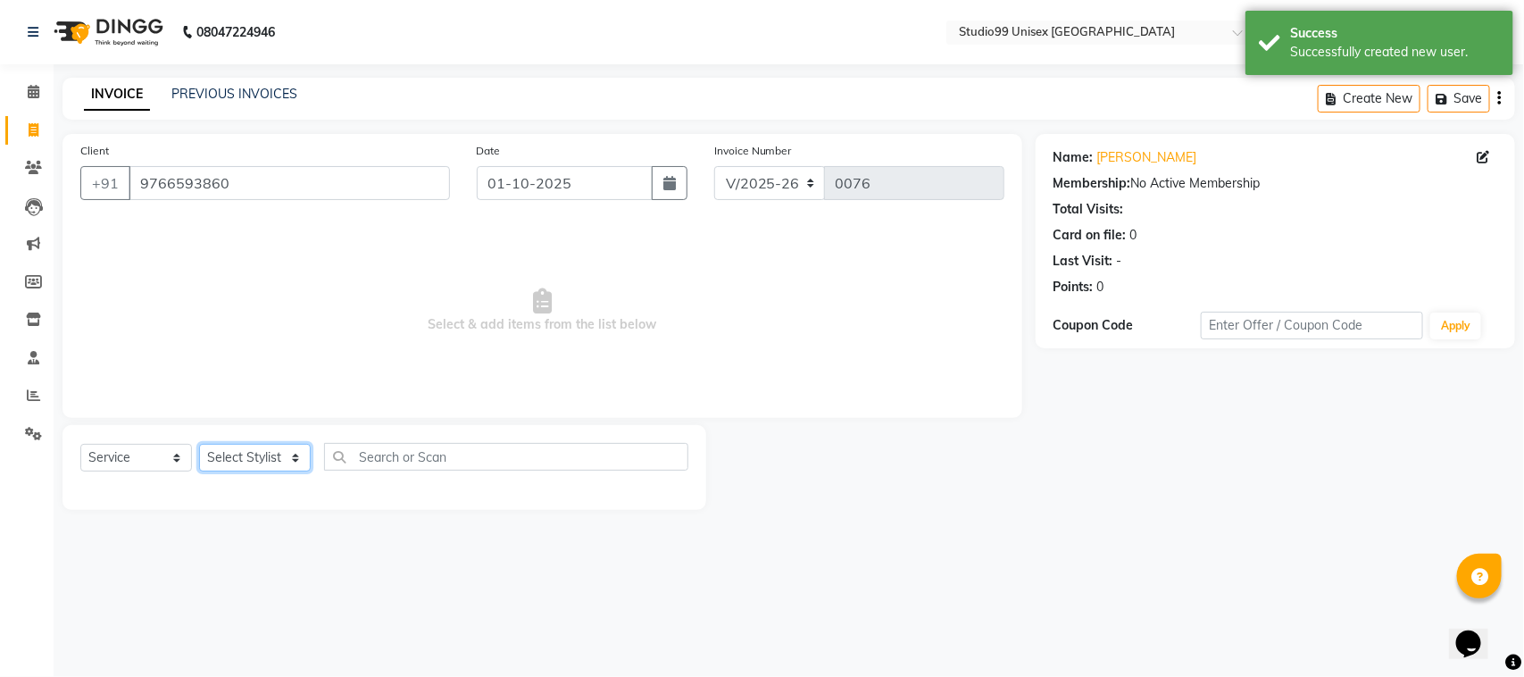
click at [301, 461] on select "Select Stylist [PERSON_NAME] [PERSON_NAME] salon id [PERSON_NAME] [PERSON_NAME]…" at bounding box center [255, 458] width 112 height 28
select select "92952"
click at [199, 444] on select "Select Stylist [PERSON_NAME] [PERSON_NAME] salon id [PERSON_NAME] [PERSON_NAME]…" at bounding box center [255, 458] width 112 height 28
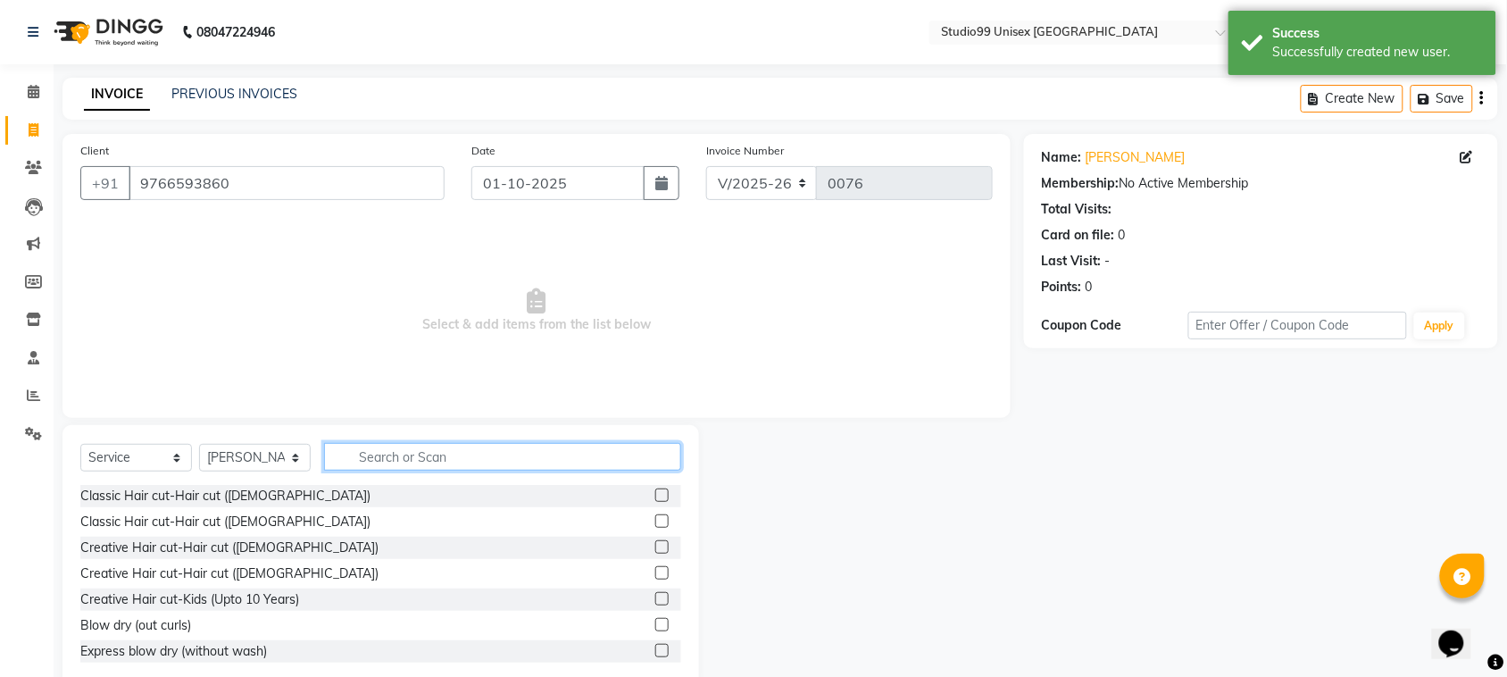
click at [395, 456] on input "text" at bounding box center [502, 457] width 357 height 28
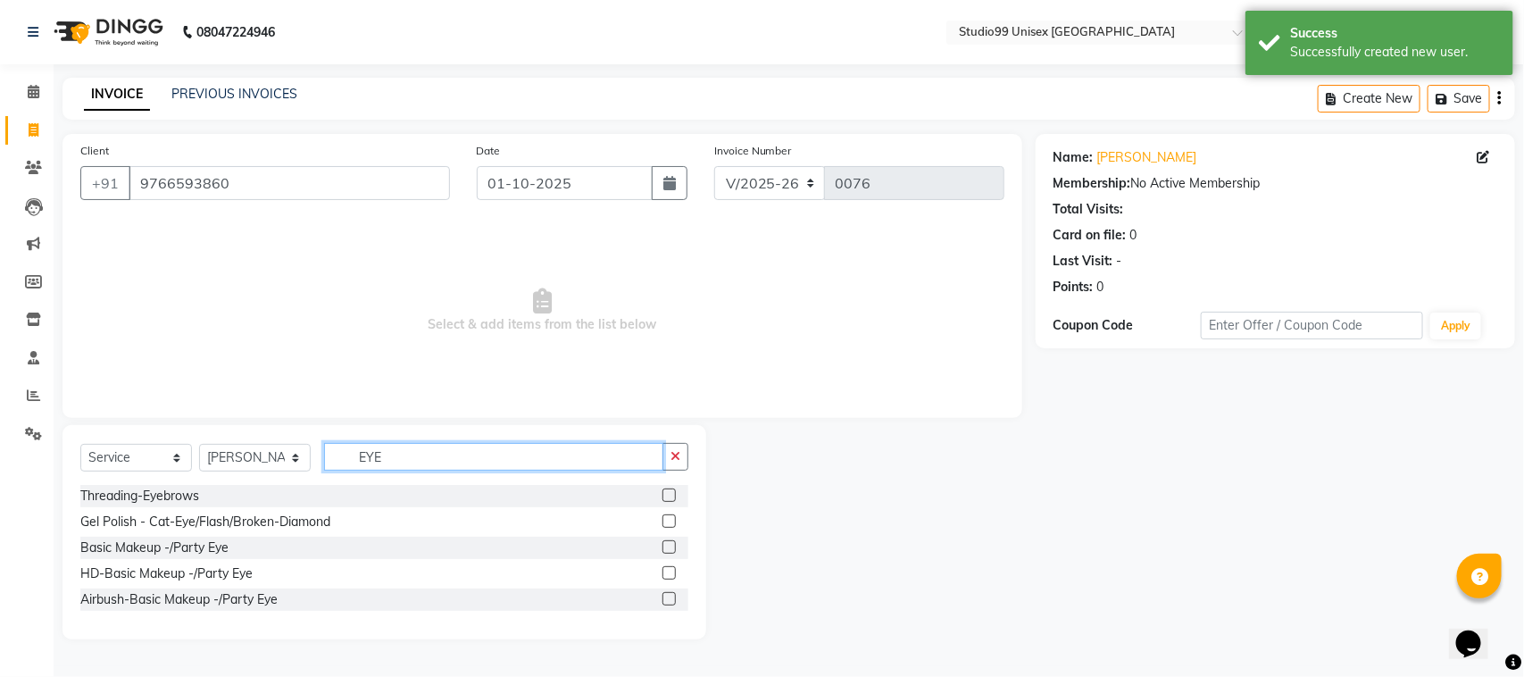
type input "EYE"
click at [674, 496] on label at bounding box center [669, 494] width 13 height 13
click at [674, 496] on input "checkbox" at bounding box center [669, 496] width 12 height 12
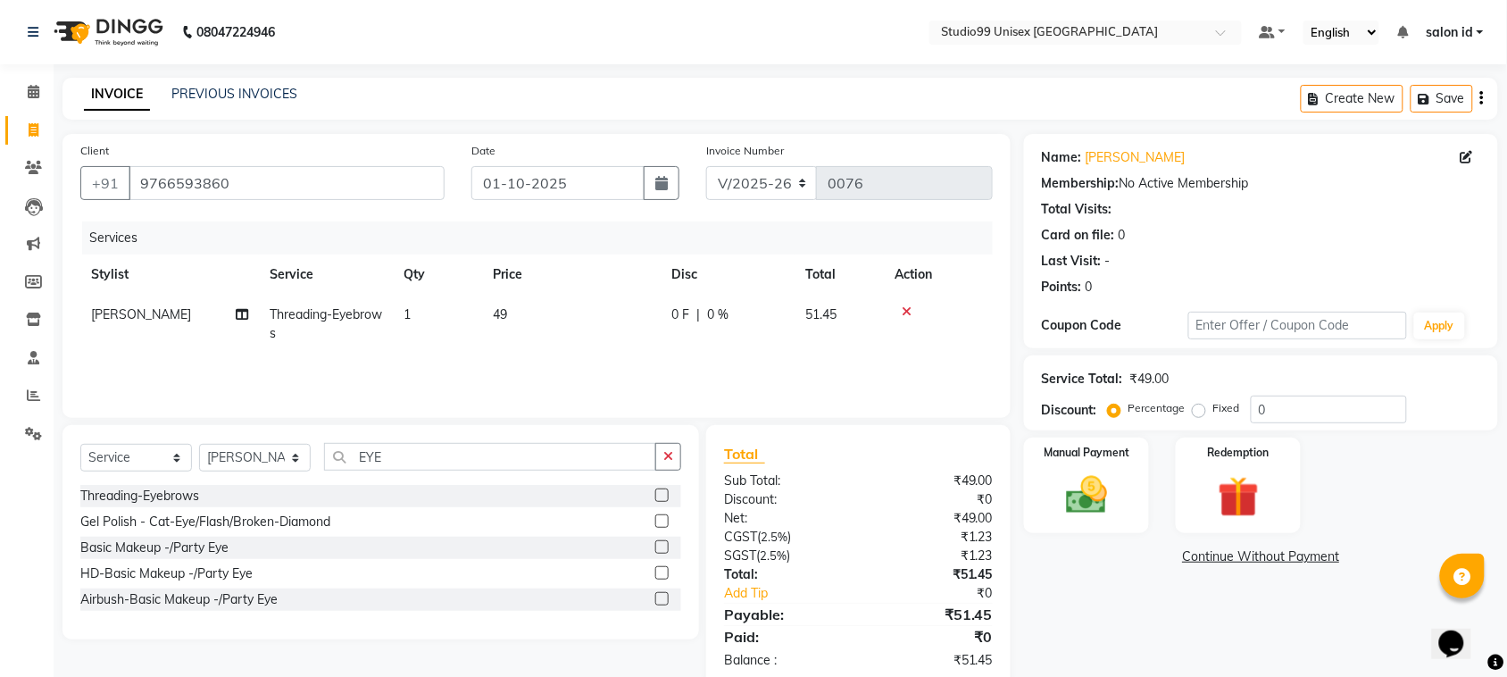
click at [662, 496] on label at bounding box center [661, 494] width 13 height 13
click at [662, 496] on input "checkbox" at bounding box center [661, 496] width 12 height 12
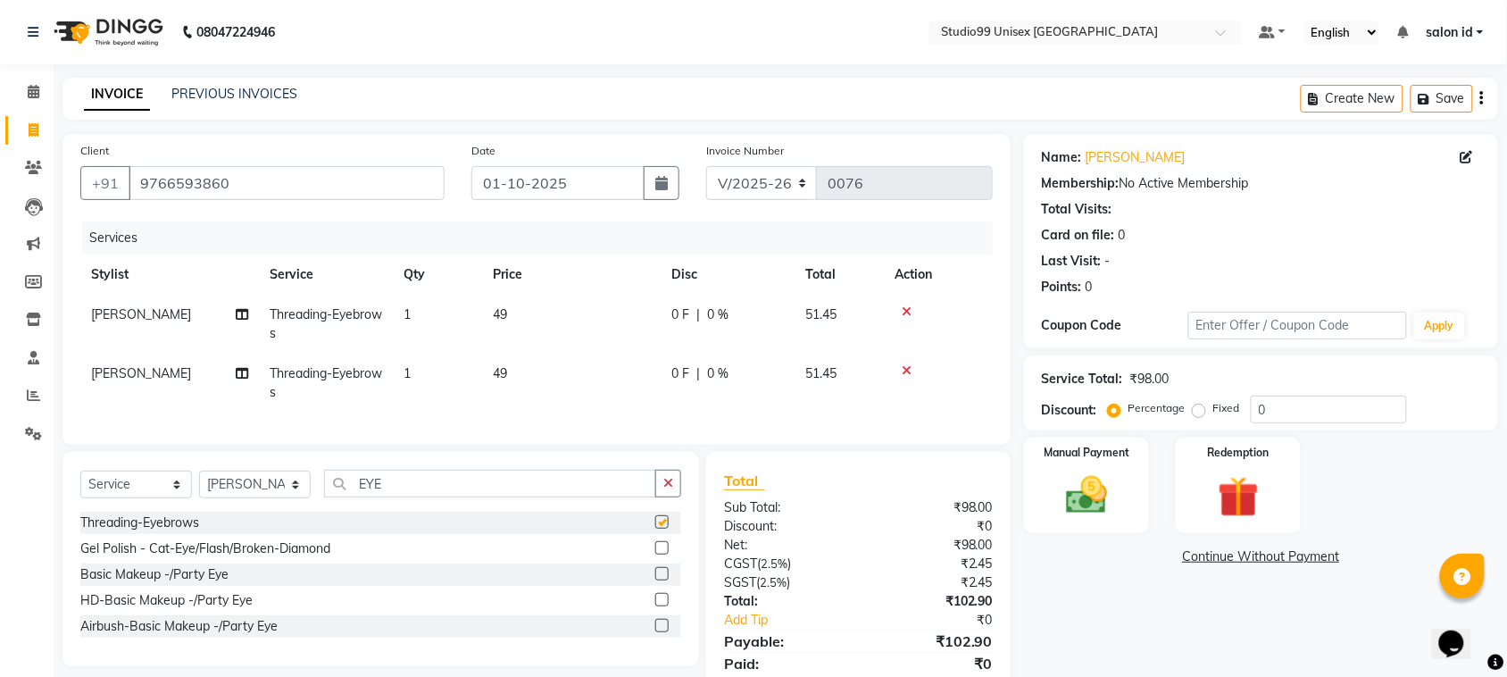
checkbox input "false"
click at [909, 364] on icon at bounding box center [907, 370] width 10 height 13
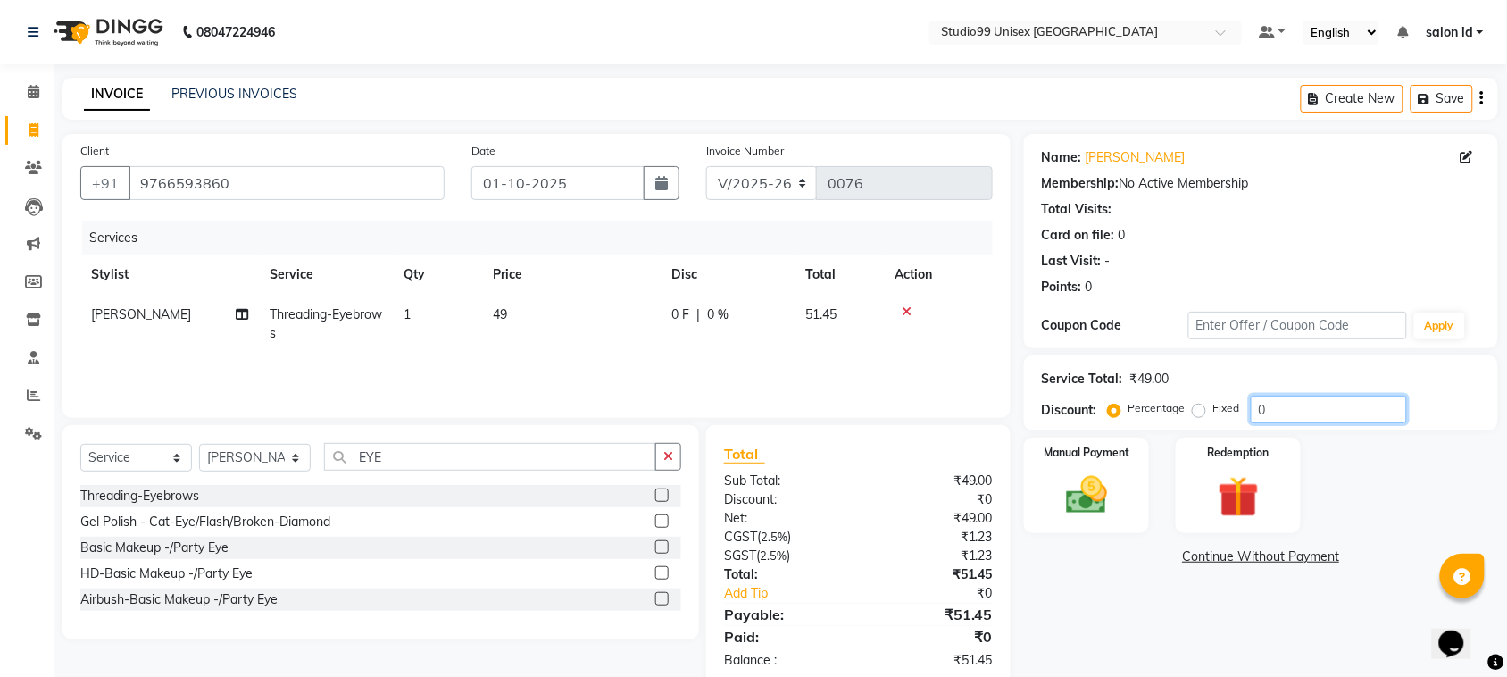
click at [1274, 412] on input "0" at bounding box center [1329, 410] width 156 height 28
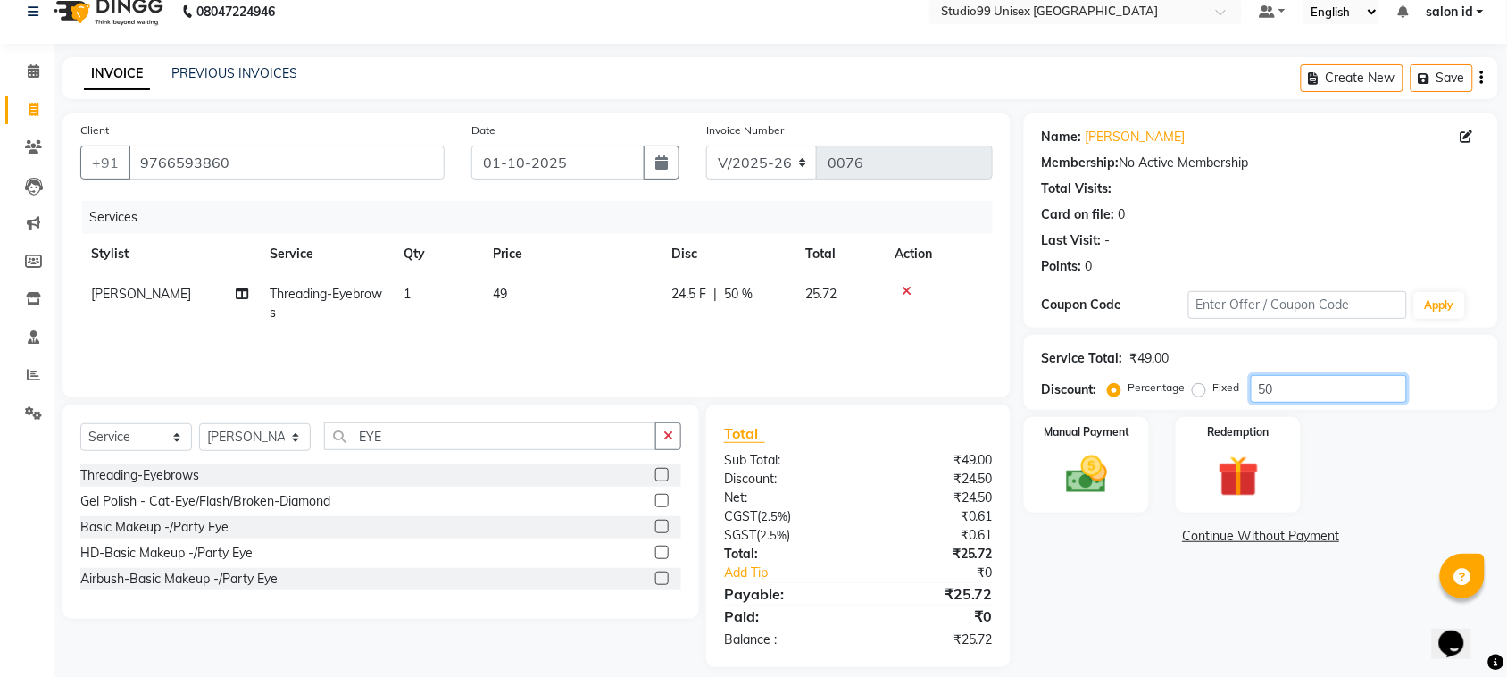
scroll to position [37, 0]
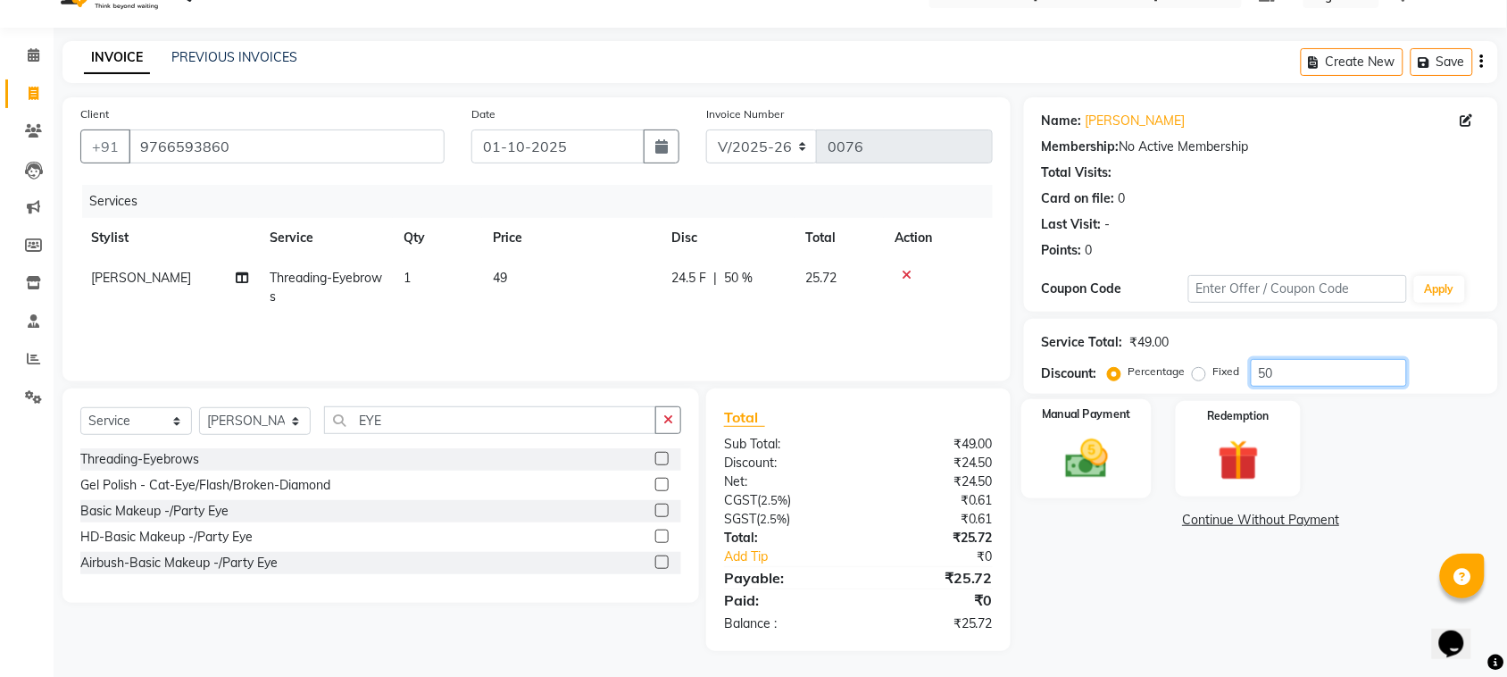
type input "50"
click at [1099, 463] on img at bounding box center [1087, 458] width 70 height 49
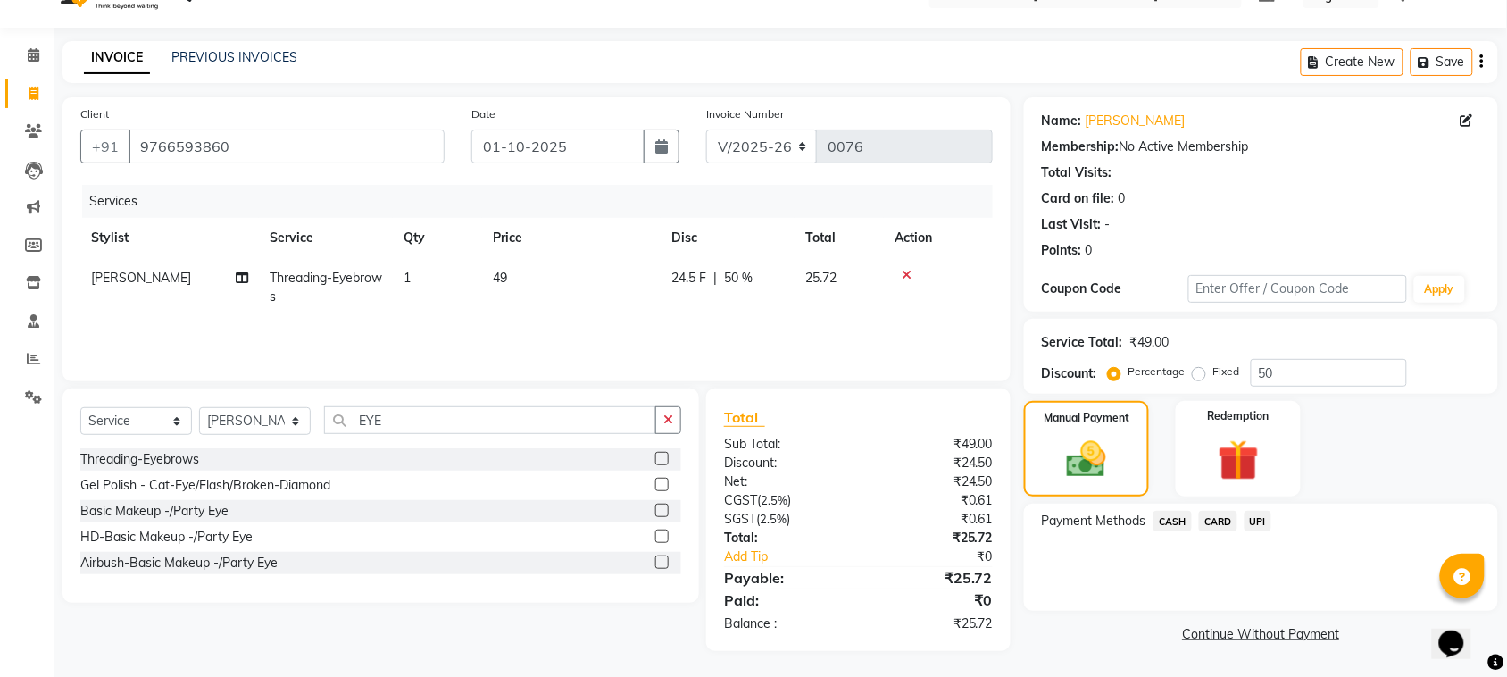
click at [1179, 515] on span "CASH" at bounding box center [1173, 521] width 38 height 21
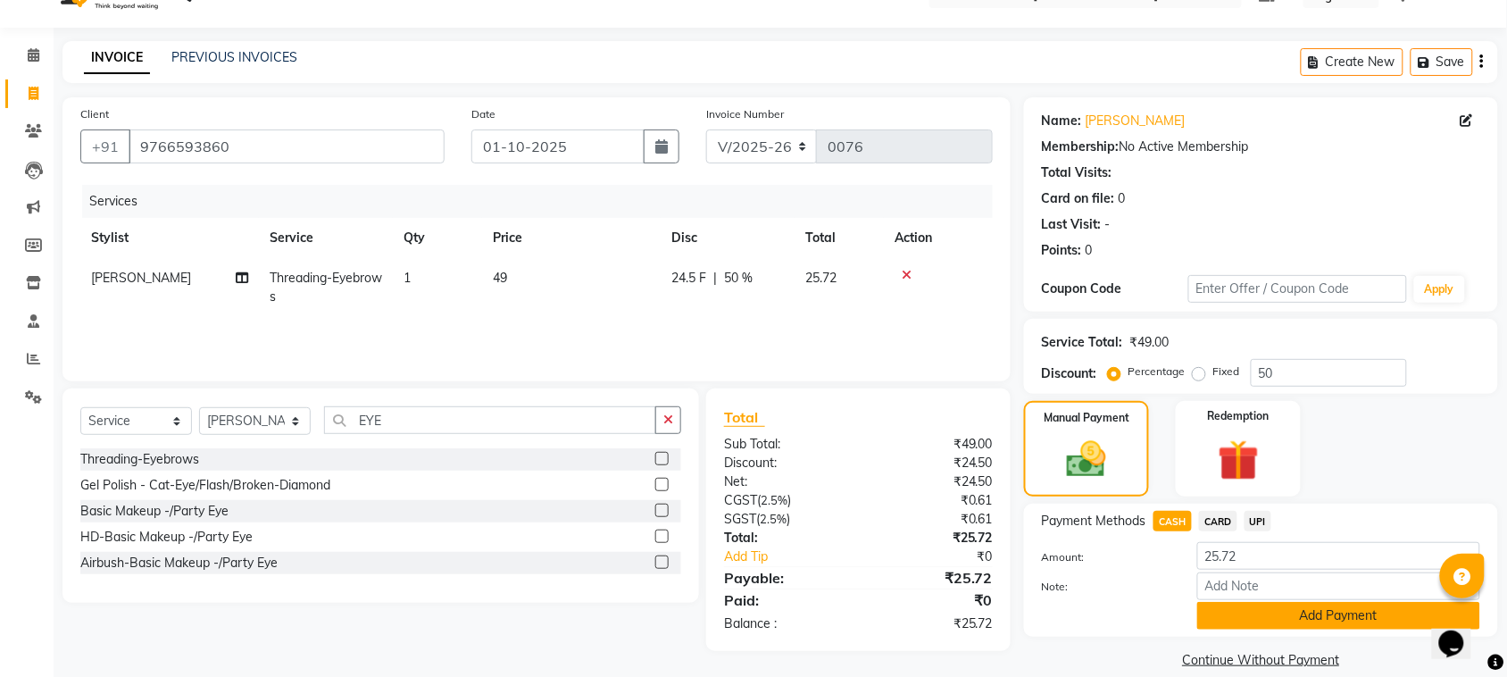
click at [1277, 613] on button "Add Payment" at bounding box center [1338, 616] width 283 height 28
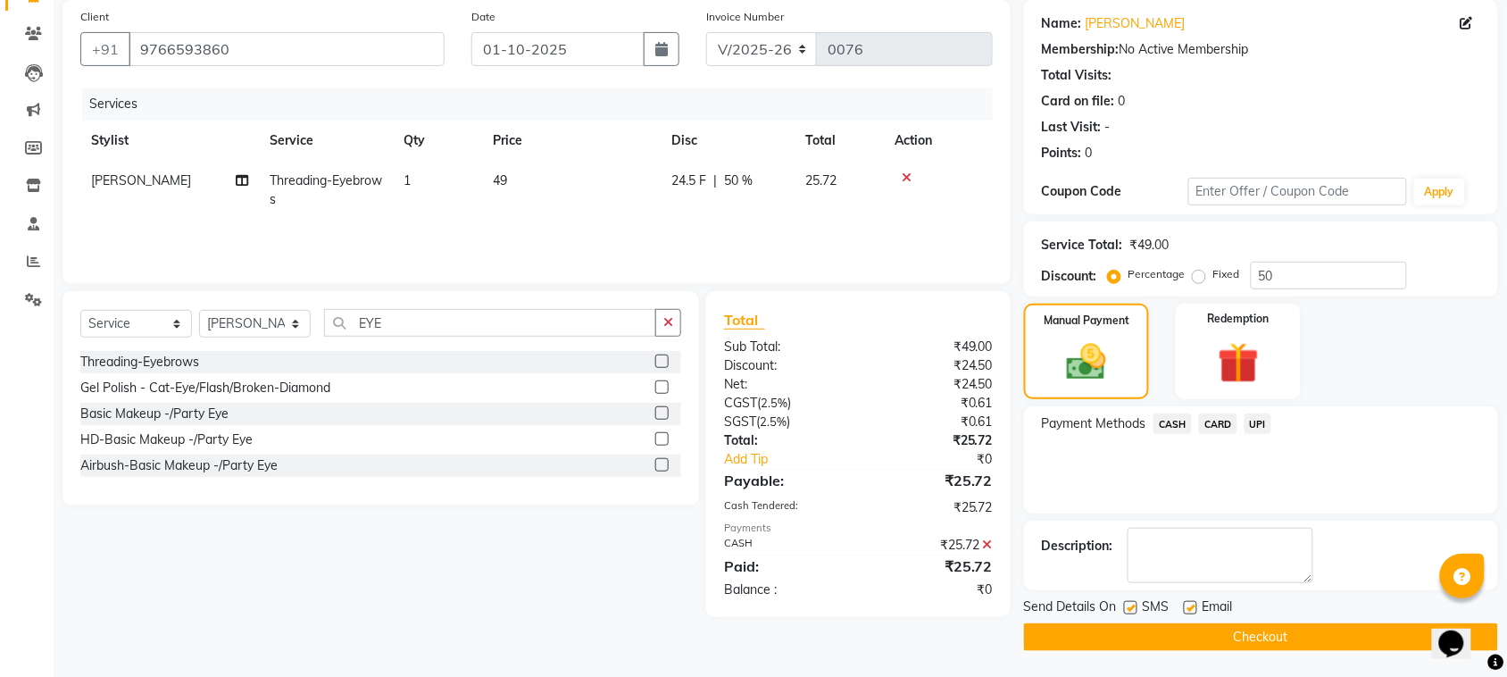
scroll to position [135, 0]
click at [1314, 641] on button "Checkout" at bounding box center [1261, 636] width 474 height 28
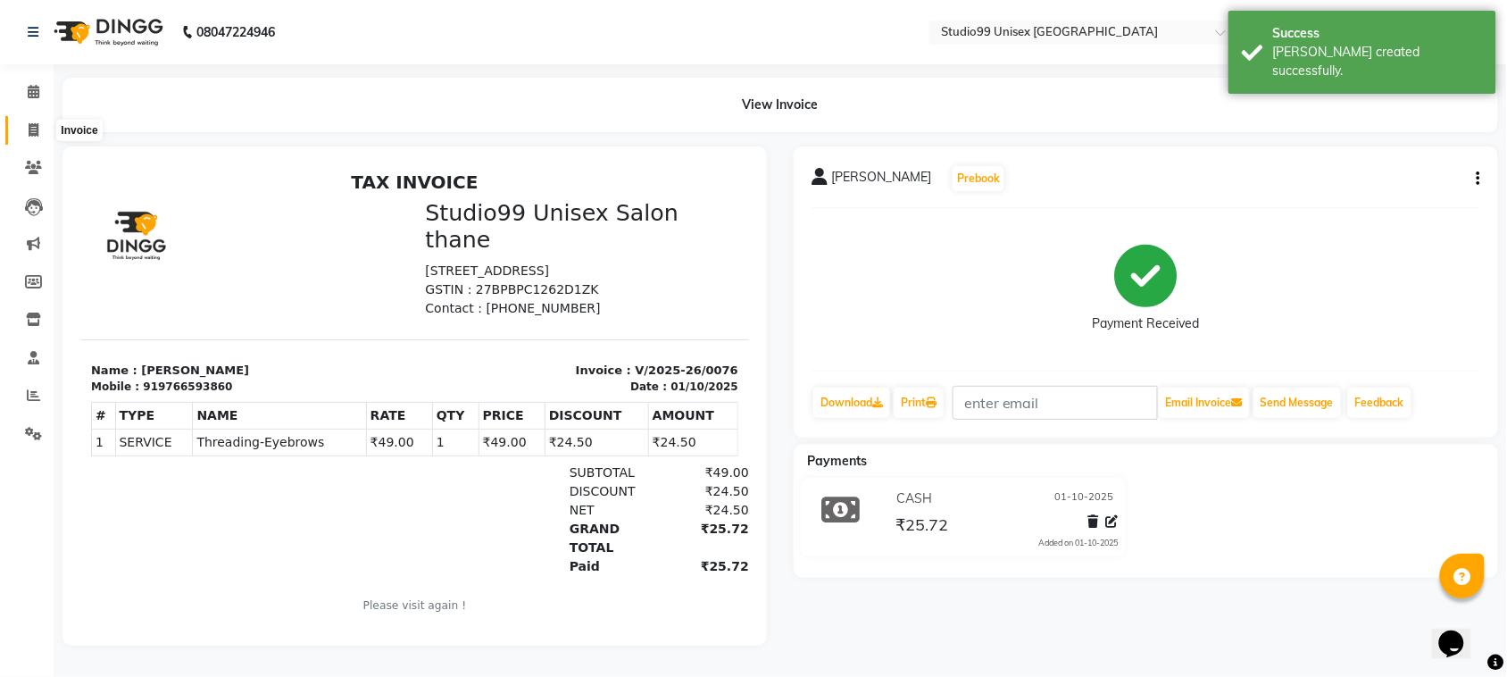
click at [38, 121] on span at bounding box center [33, 131] width 31 height 21
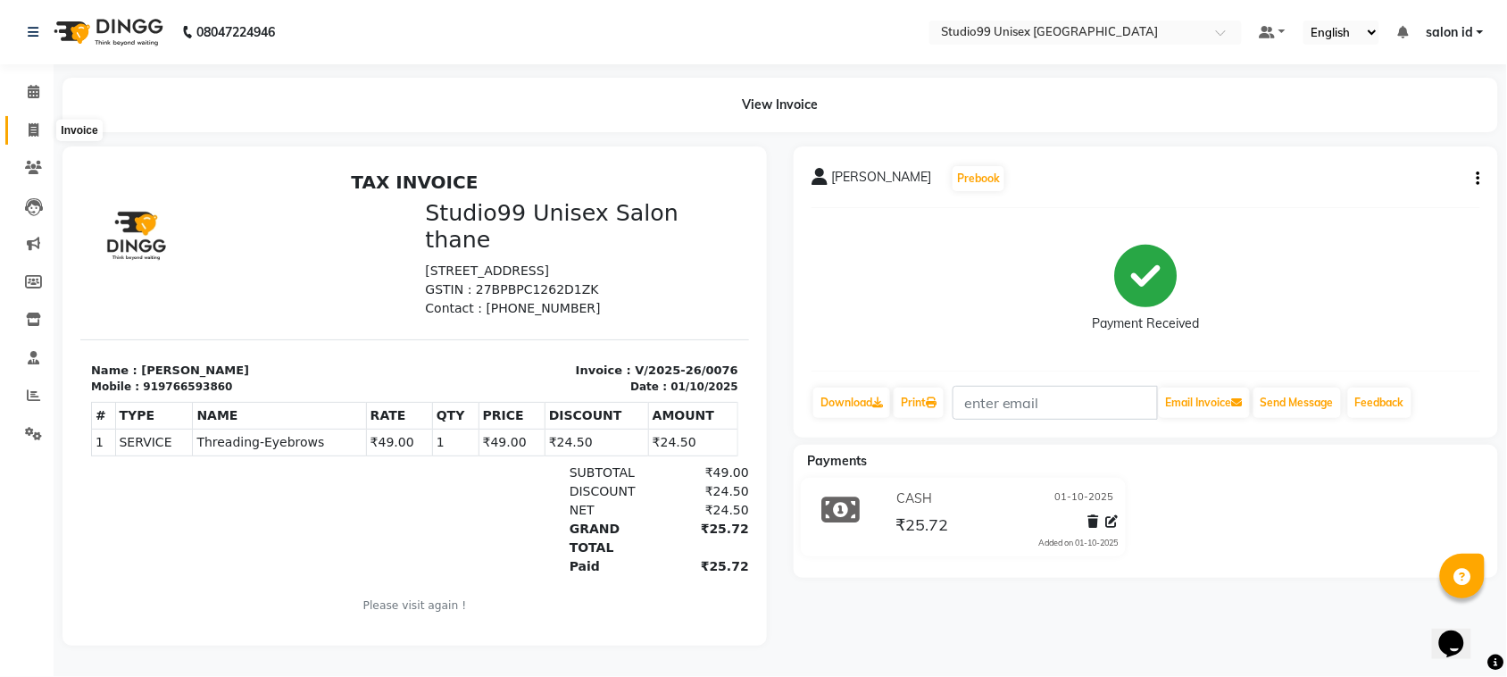
select select "9023"
select select "service"
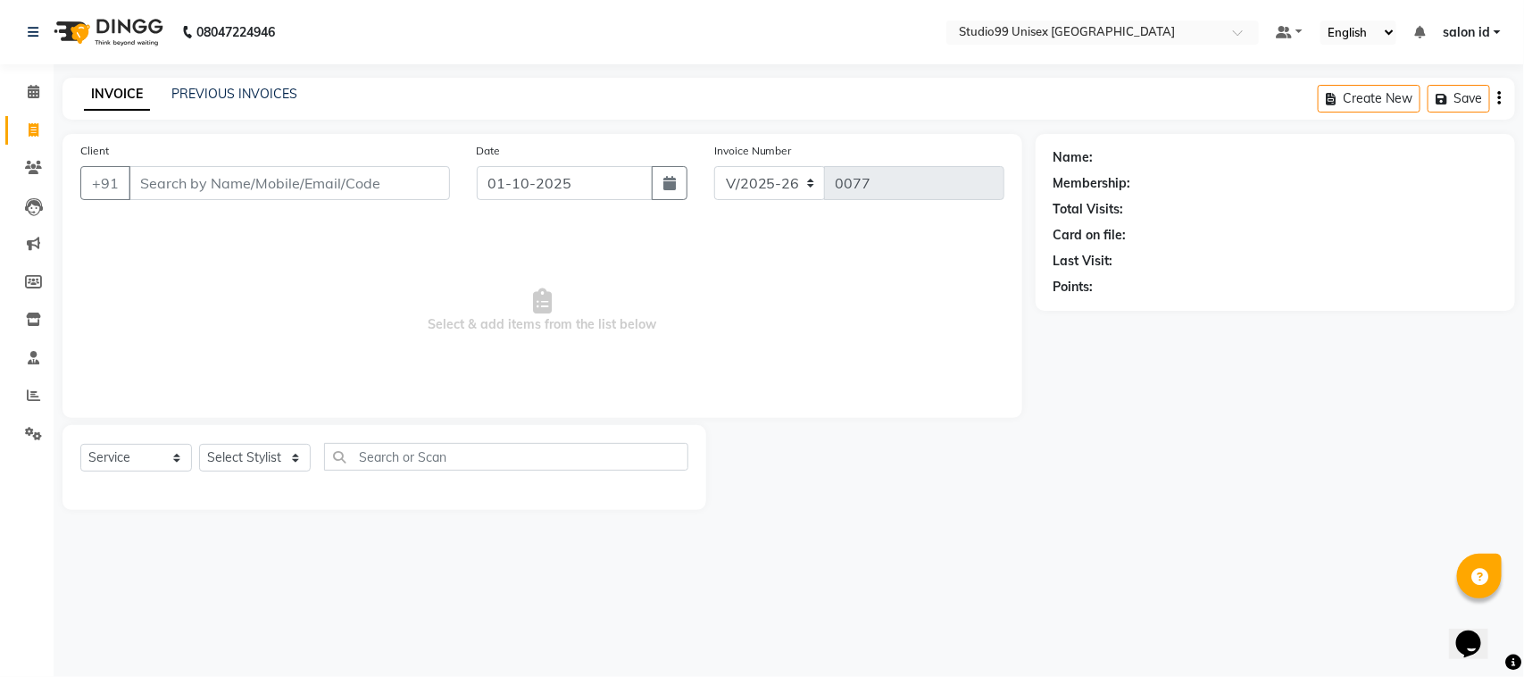
click at [179, 181] on input "Client" at bounding box center [289, 183] width 321 height 34
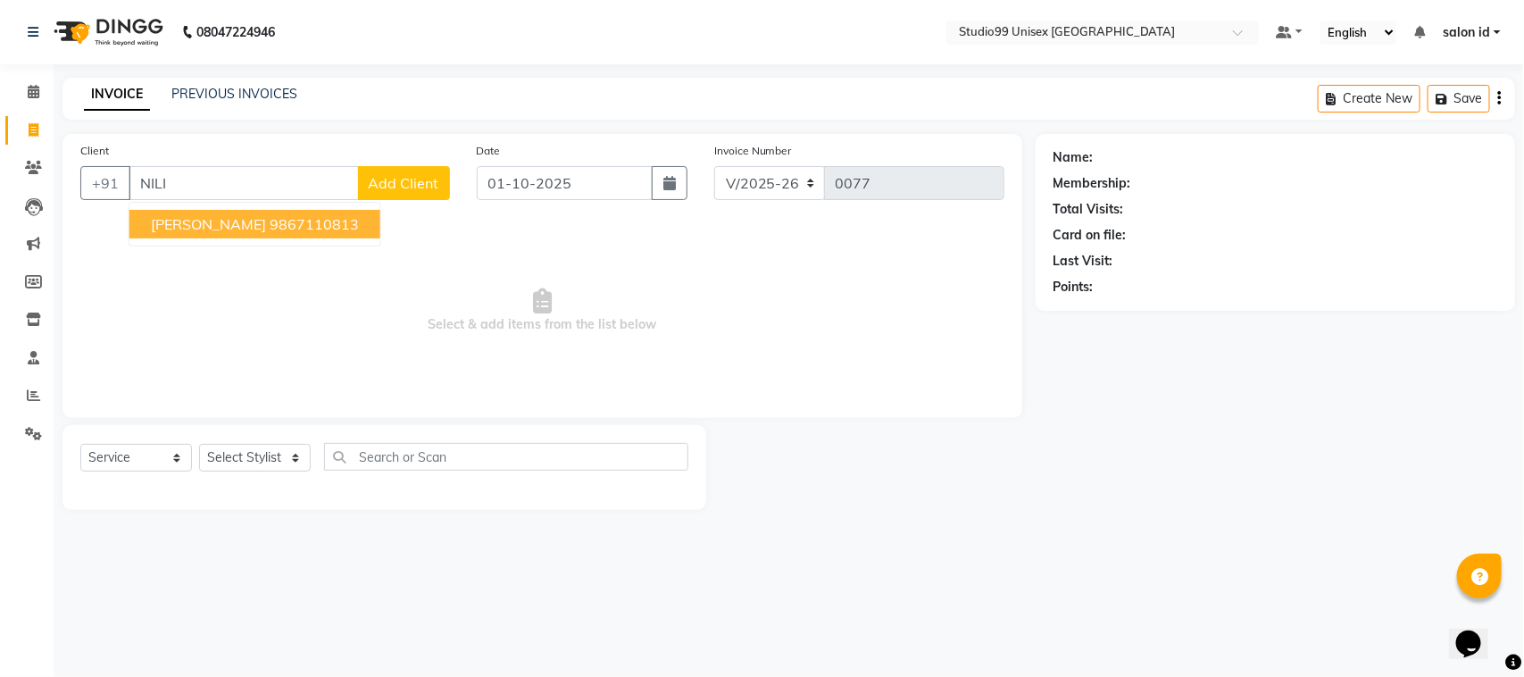
click at [270, 228] on ngb-highlight "9867110813" at bounding box center [314, 224] width 89 height 18
type input "9867110813"
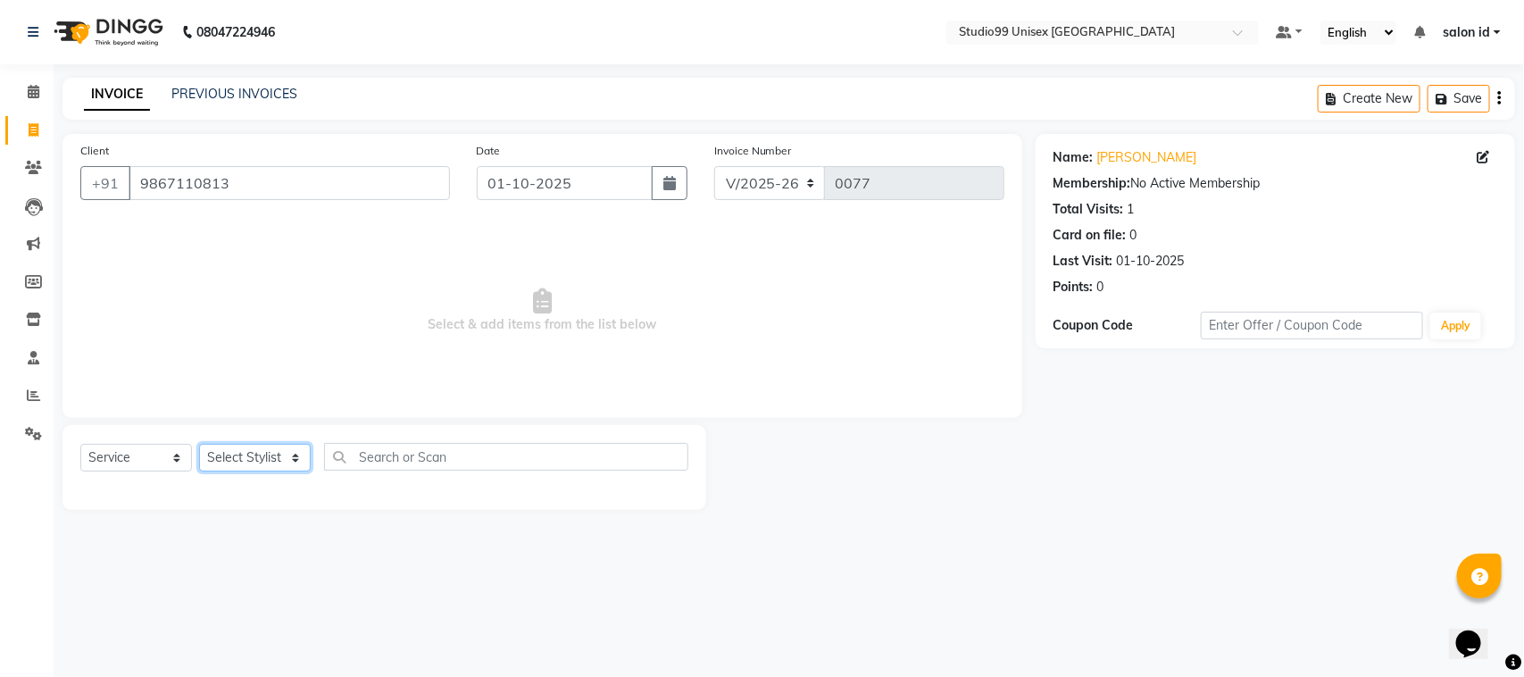
click at [290, 457] on select "Select Stylist [PERSON_NAME] [PERSON_NAME] salon id [PERSON_NAME] [PERSON_NAME]…" at bounding box center [255, 458] width 112 height 28
select select "92951"
click at [199, 444] on select "Select Stylist [PERSON_NAME] [PERSON_NAME] salon id [PERSON_NAME] [PERSON_NAME]…" at bounding box center [255, 458] width 112 height 28
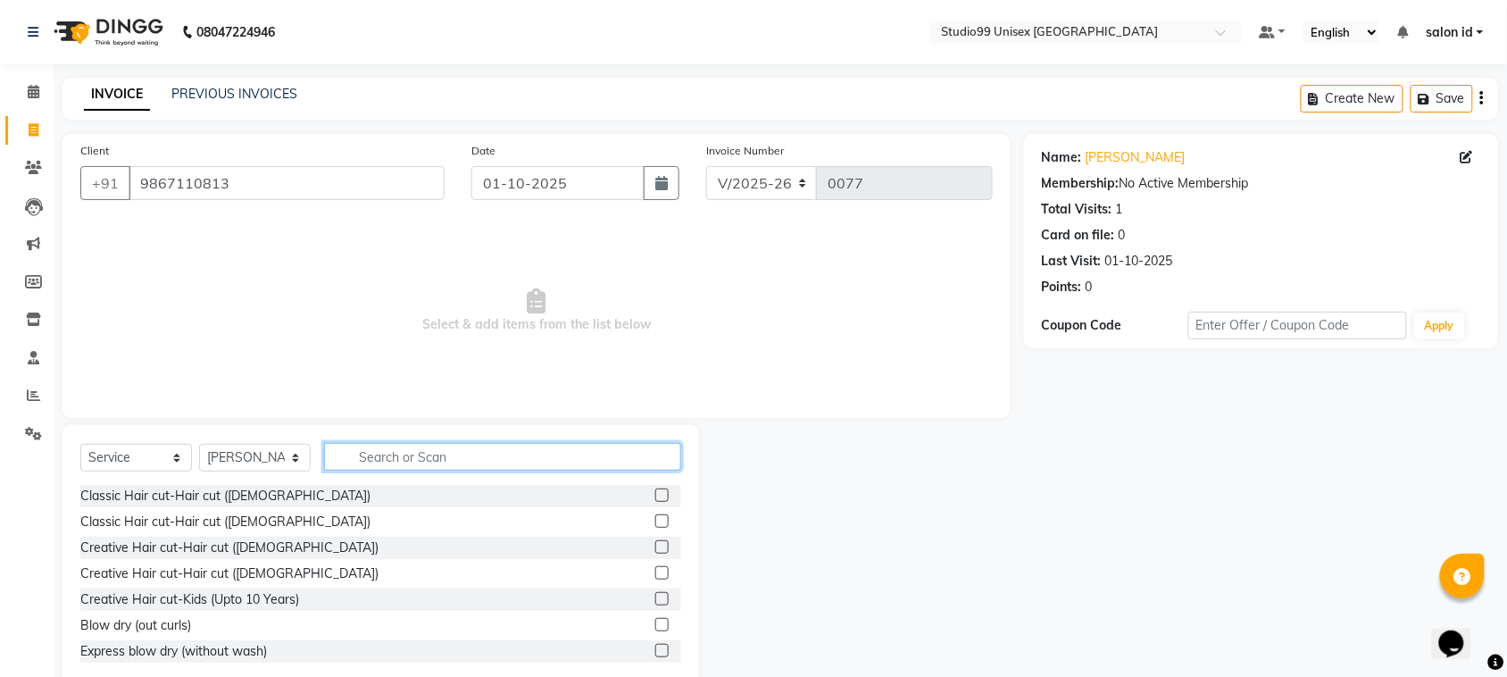
click at [376, 454] on input "text" at bounding box center [502, 457] width 357 height 28
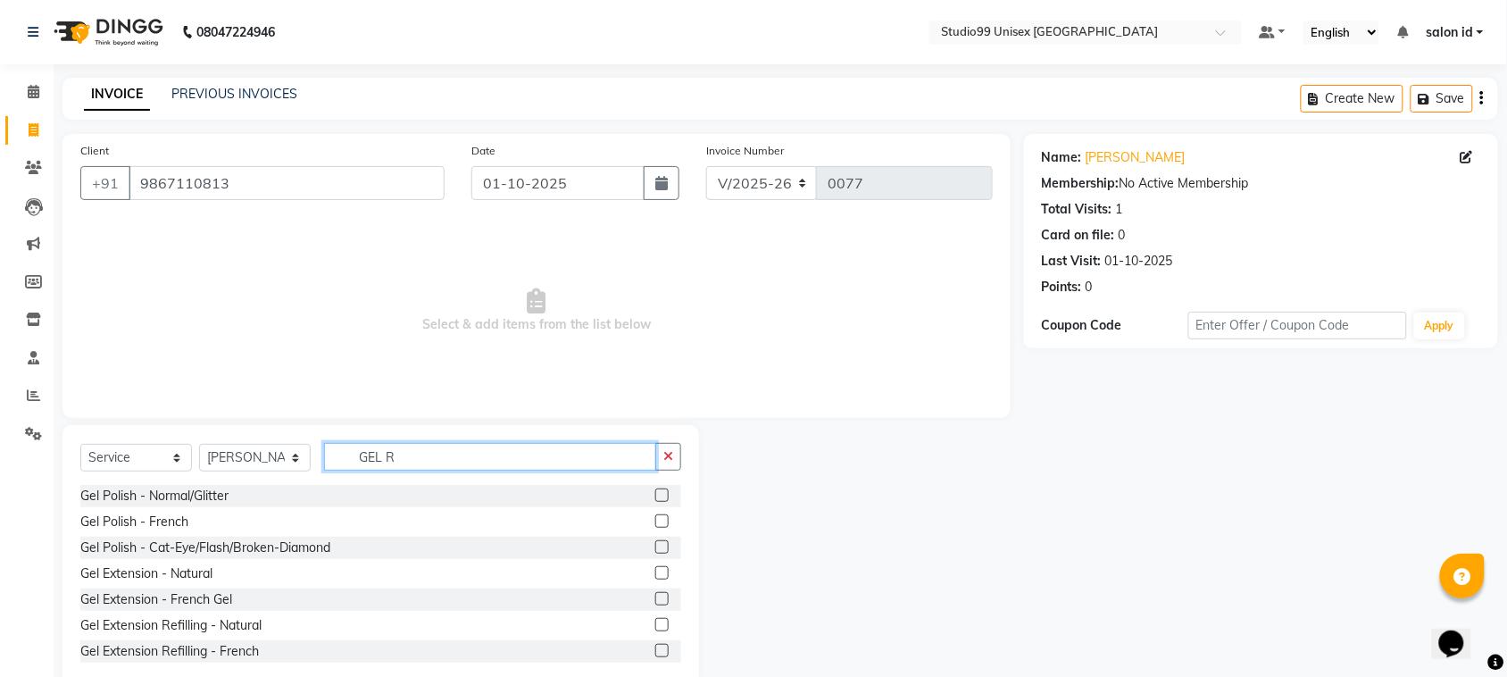
click at [436, 461] on input "GEL R" at bounding box center [490, 457] width 332 height 28
type input "G"
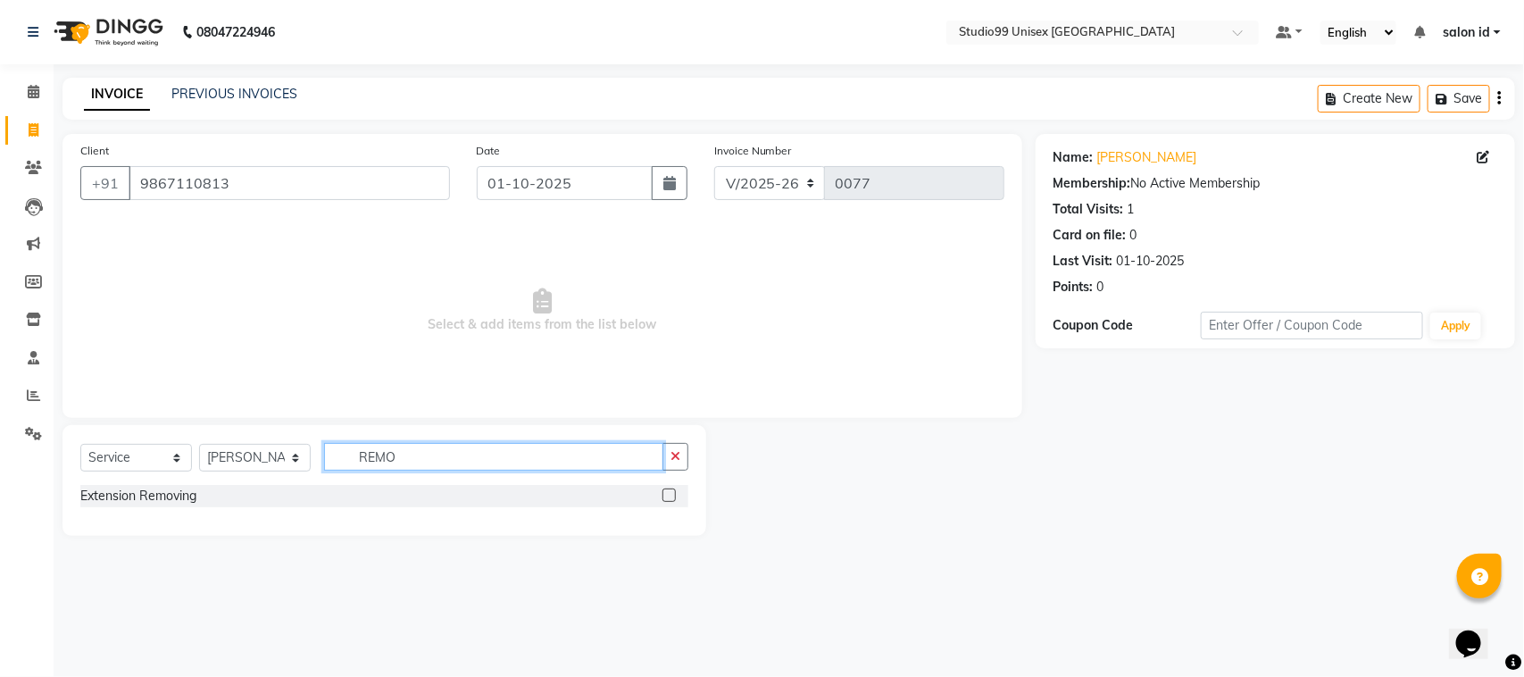
type input "REMO"
click at [665, 496] on label at bounding box center [669, 494] width 13 height 13
click at [665, 496] on input "checkbox" at bounding box center [669, 496] width 12 height 12
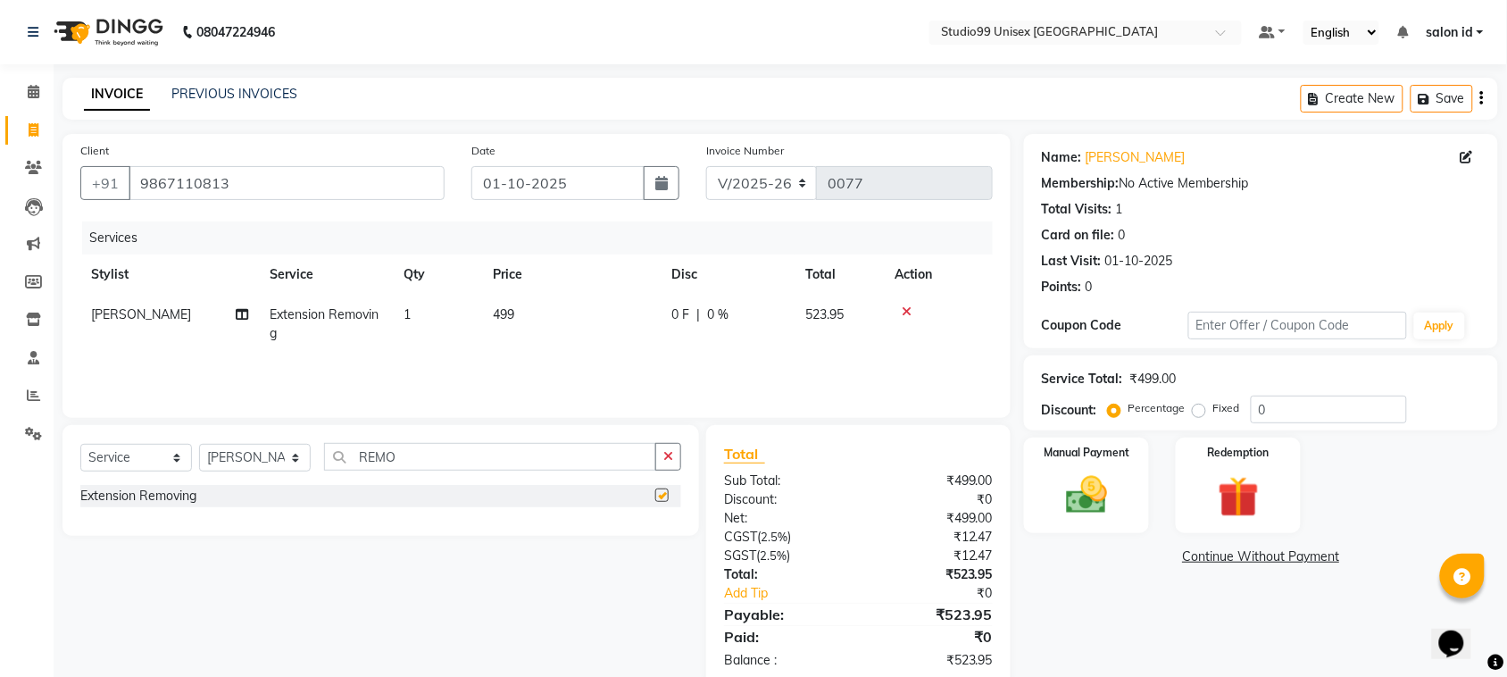
checkbox input "false"
click at [1289, 409] on input "0" at bounding box center [1329, 410] width 156 height 28
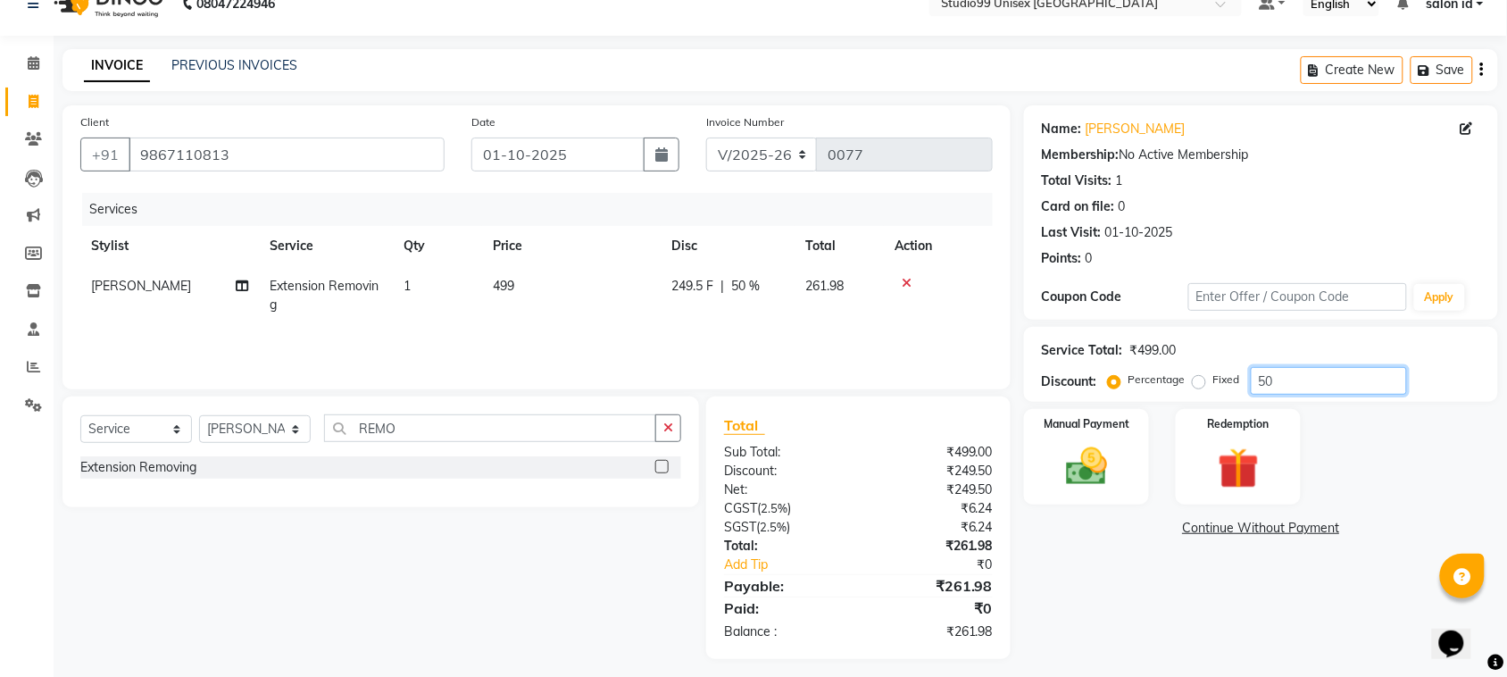
scroll to position [37, 0]
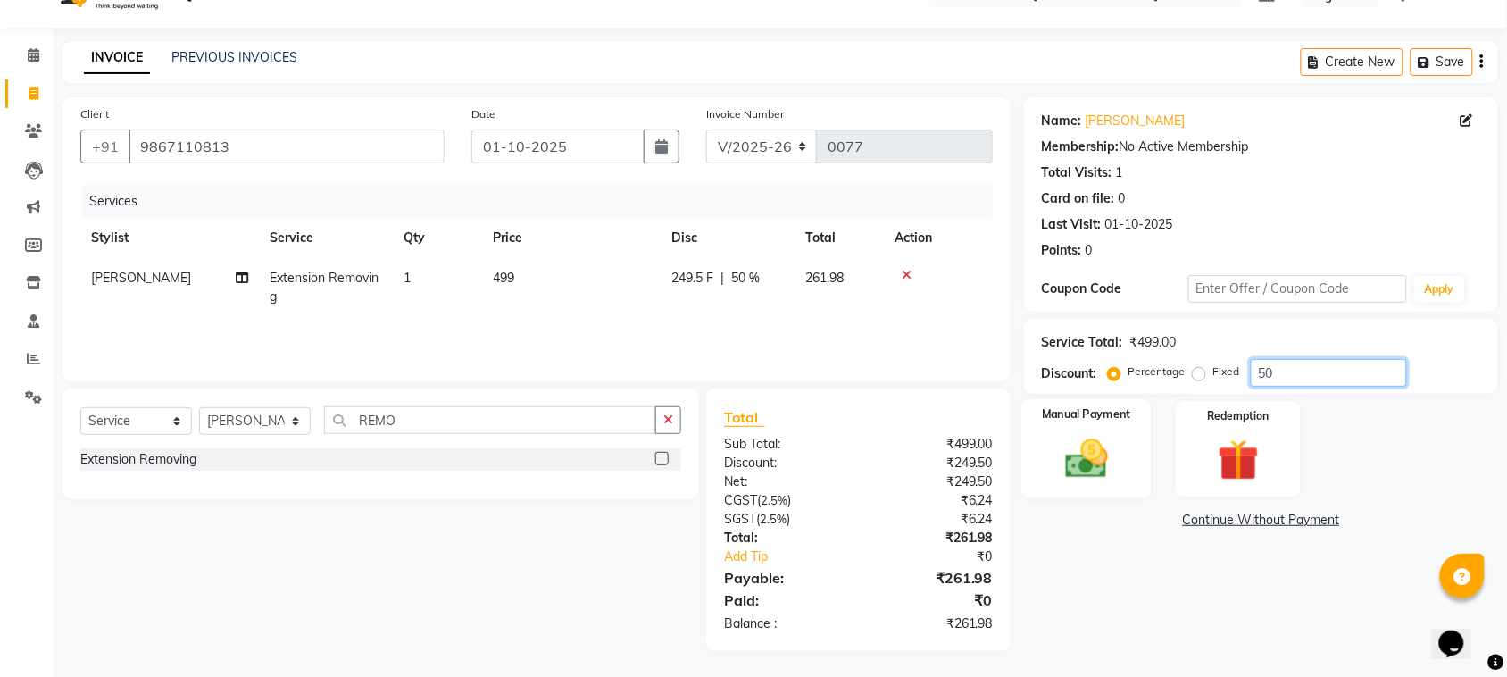
type input "50"
click at [1108, 456] on img at bounding box center [1087, 458] width 70 height 49
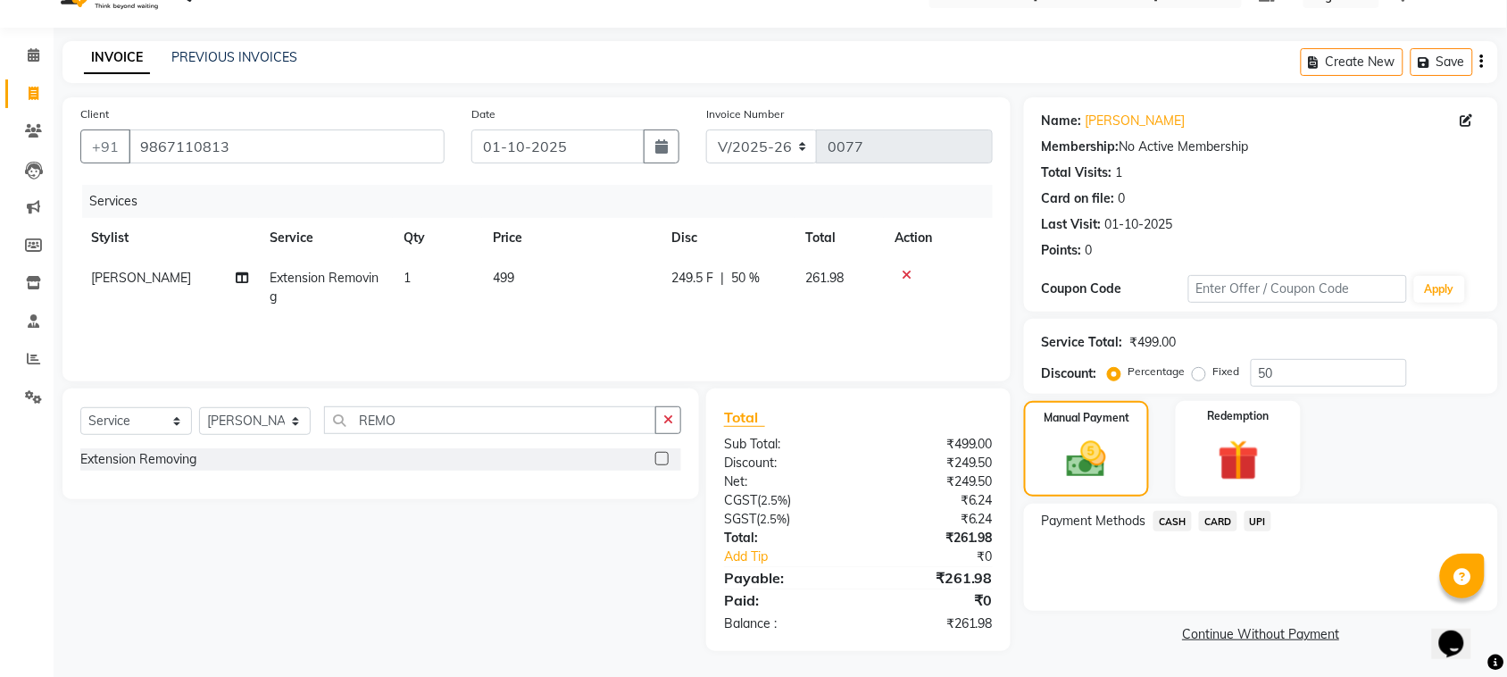
click at [1212, 516] on span "CARD" at bounding box center [1218, 521] width 38 height 21
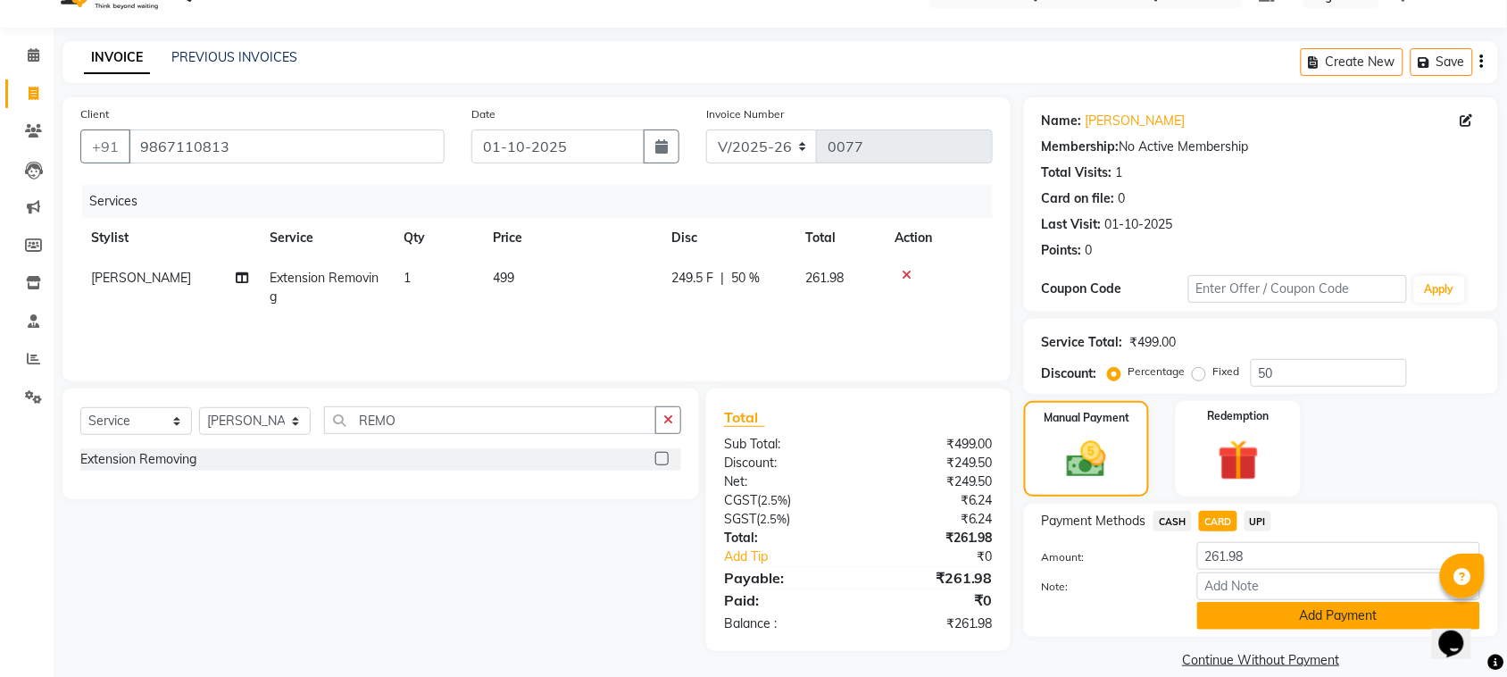
click at [1313, 612] on button "Add Payment" at bounding box center [1338, 616] width 283 height 28
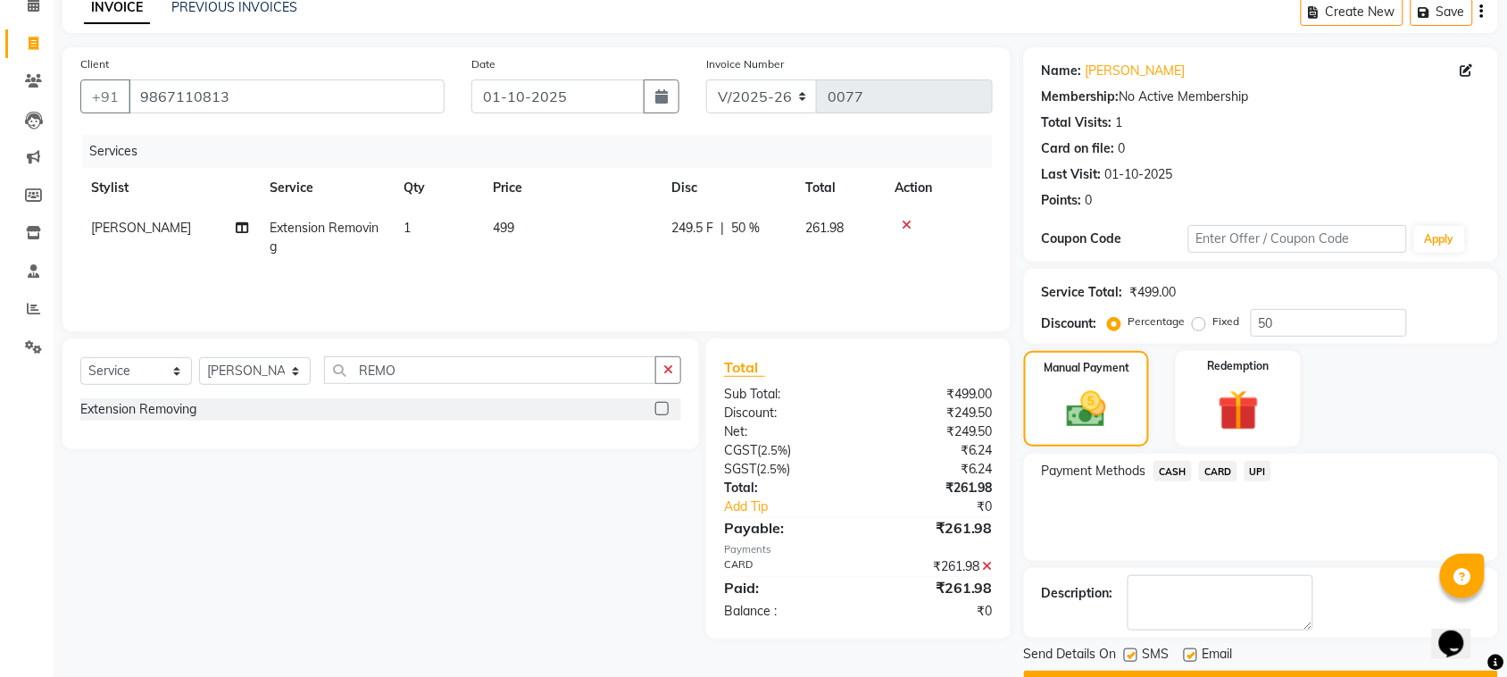
scroll to position [135, 0]
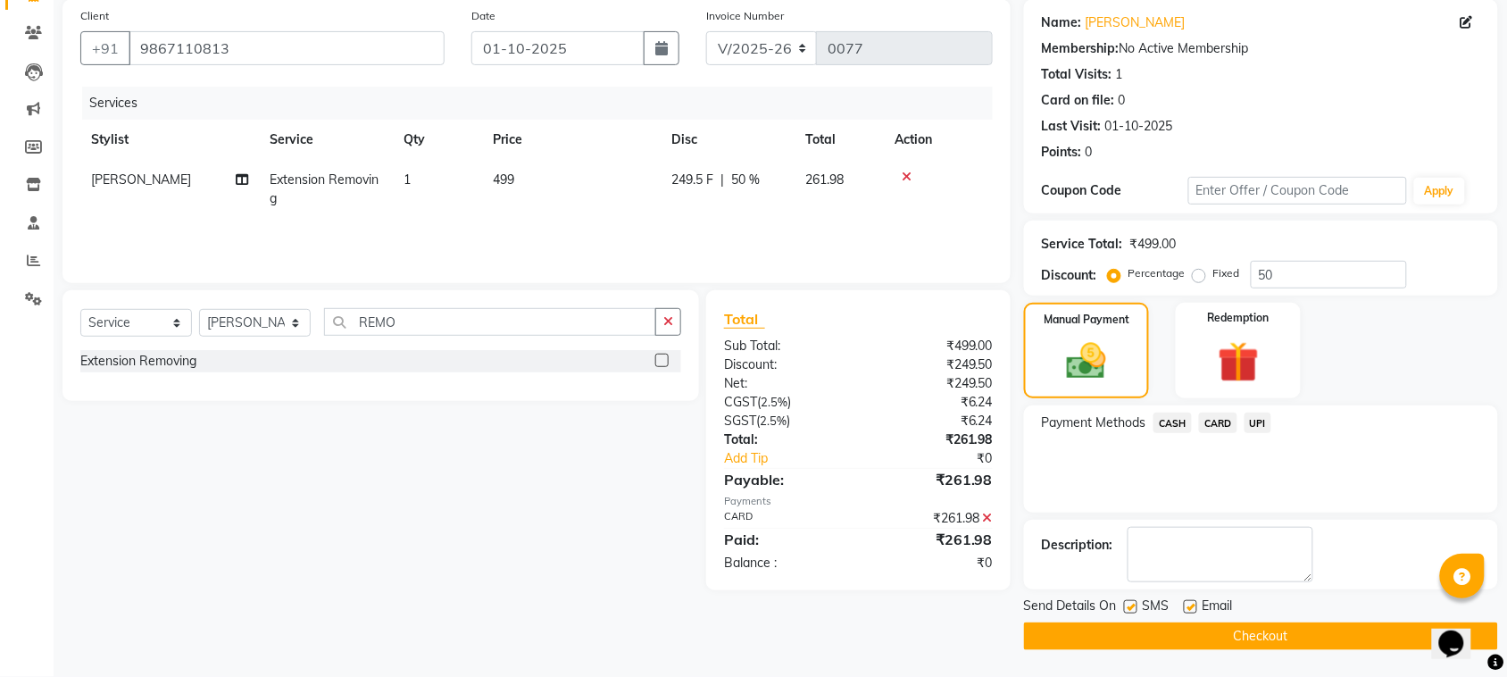
click at [1369, 628] on button "Checkout" at bounding box center [1261, 636] width 474 height 28
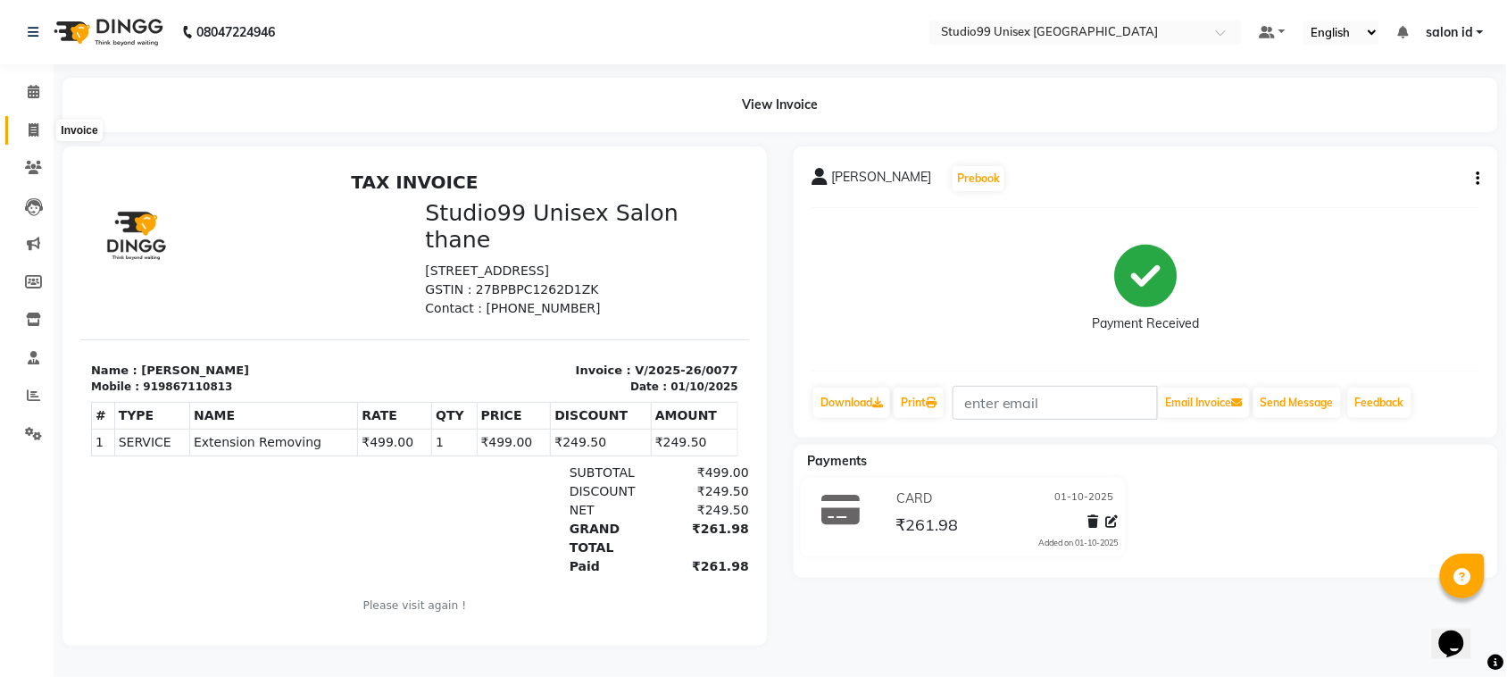
click at [38, 125] on span at bounding box center [33, 131] width 31 height 21
select select "9023"
select select "service"
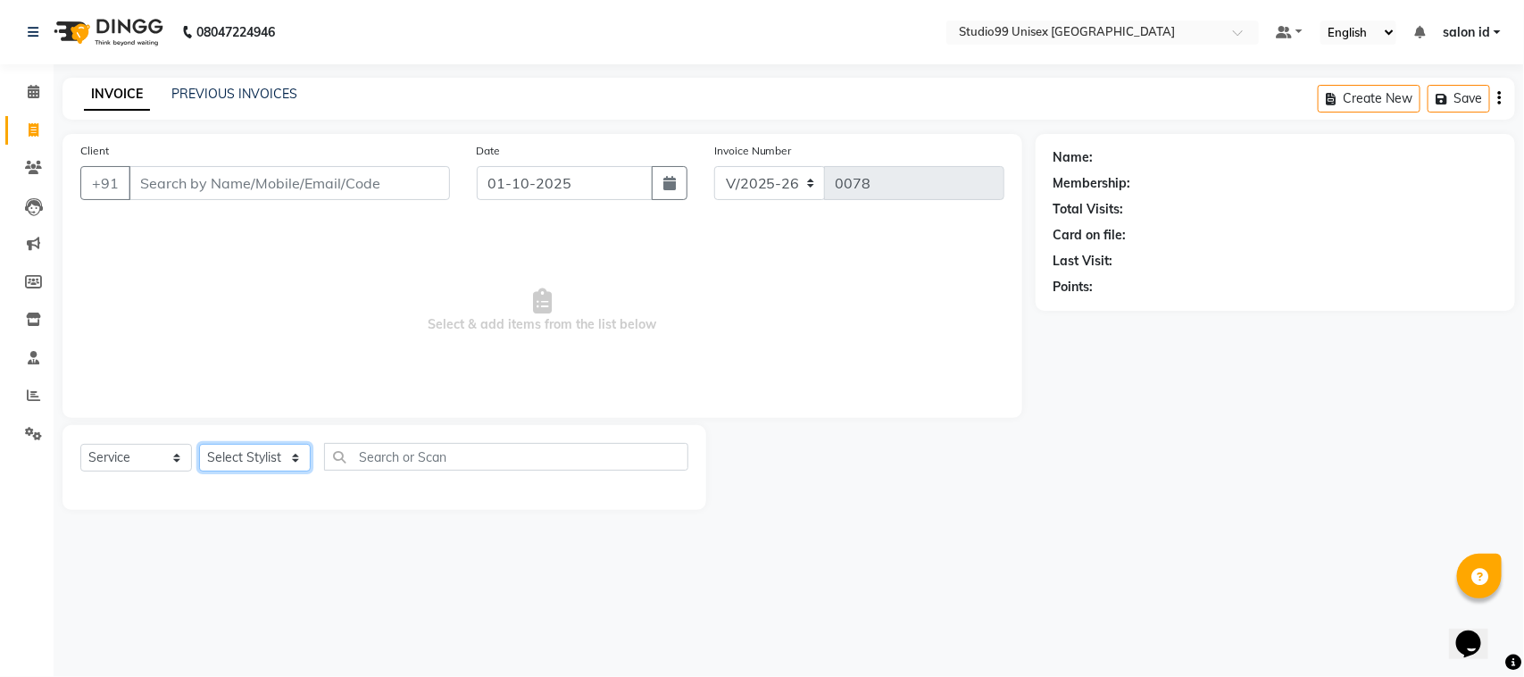
click at [297, 460] on select "Select Stylist [PERSON_NAME] [PERSON_NAME] salon id [PERSON_NAME] [PERSON_NAME]…" at bounding box center [255, 458] width 112 height 28
select select "92948"
click at [199, 444] on select "Select Stylist [PERSON_NAME] [PERSON_NAME] salon id [PERSON_NAME] [PERSON_NAME]…" at bounding box center [255, 458] width 112 height 28
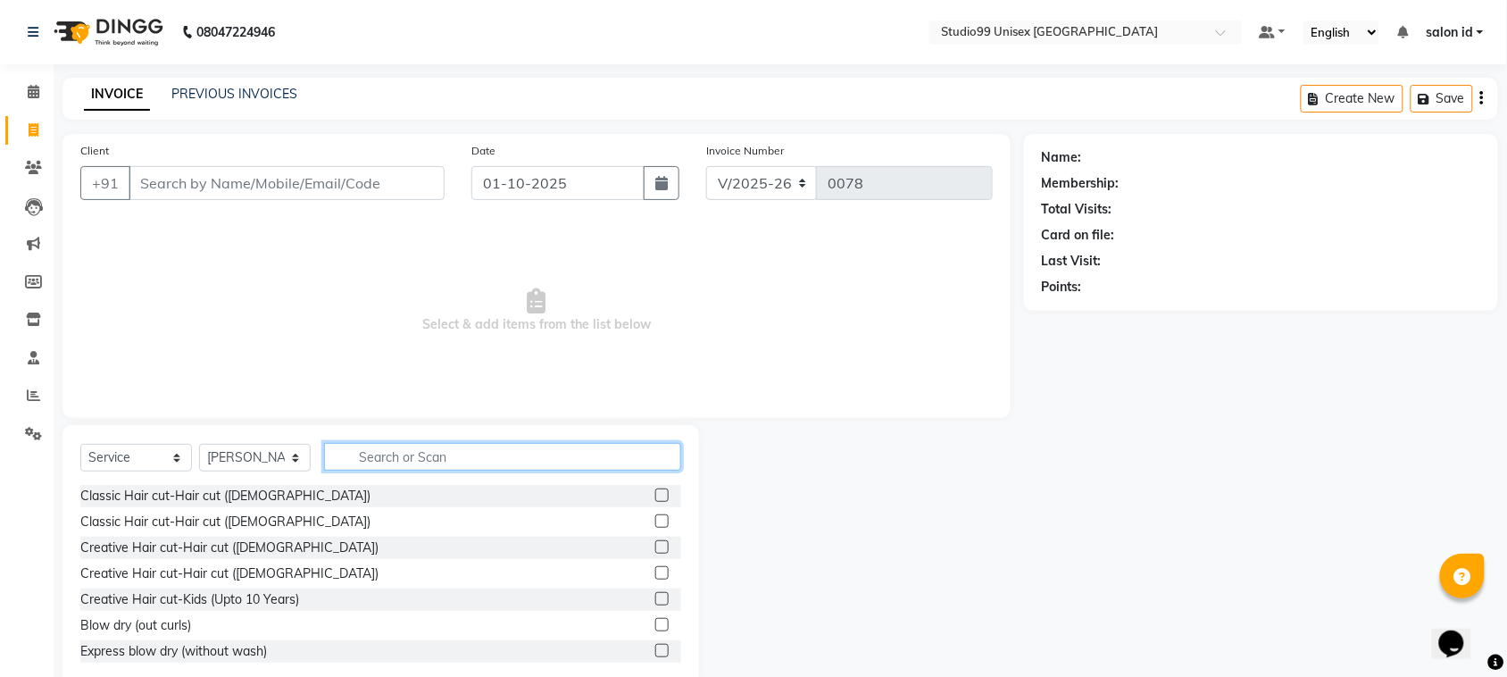
click at [398, 453] on input "text" at bounding box center [502, 457] width 357 height 28
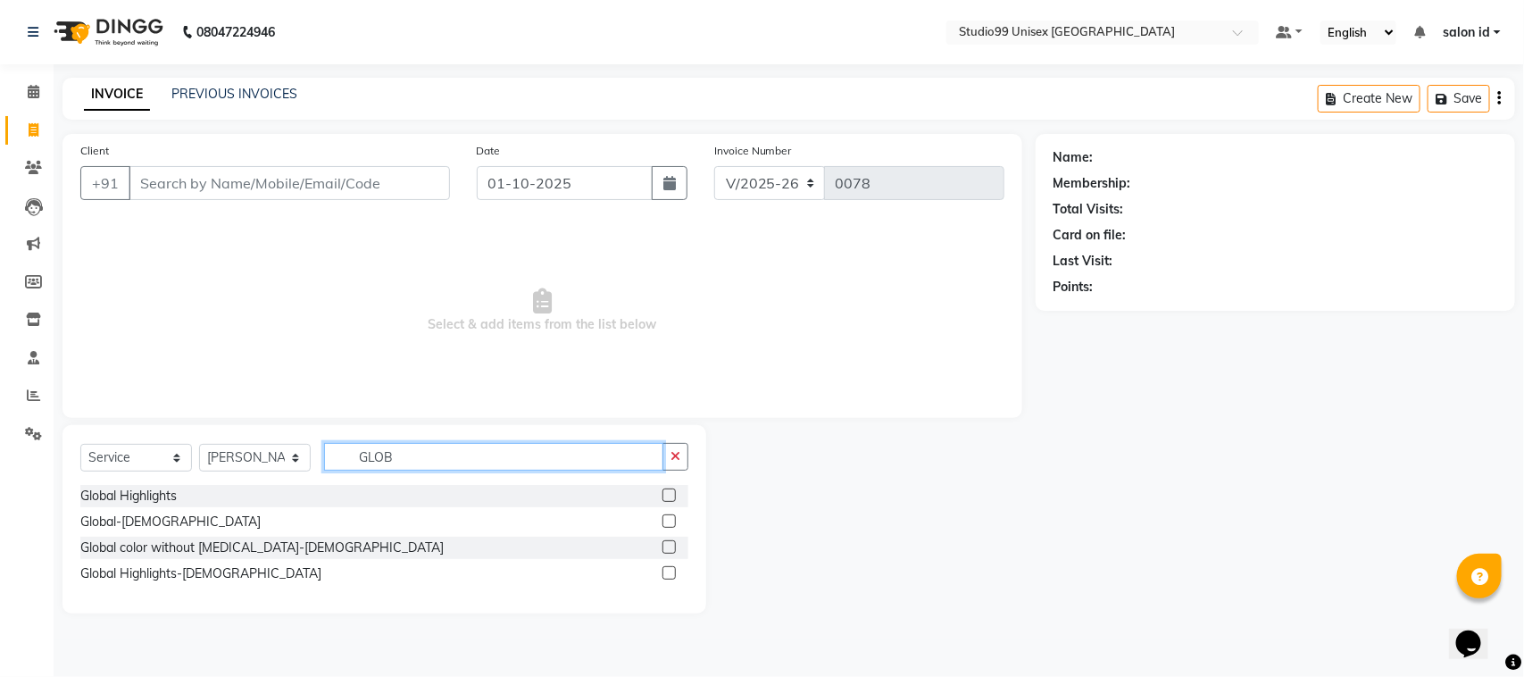
type input "GLOB"
click at [667, 546] on label at bounding box center [669, 546] width 13 height 13
click at [667, 546] on input "checkbox" at bounding box center [669, 548] width 12 height 12
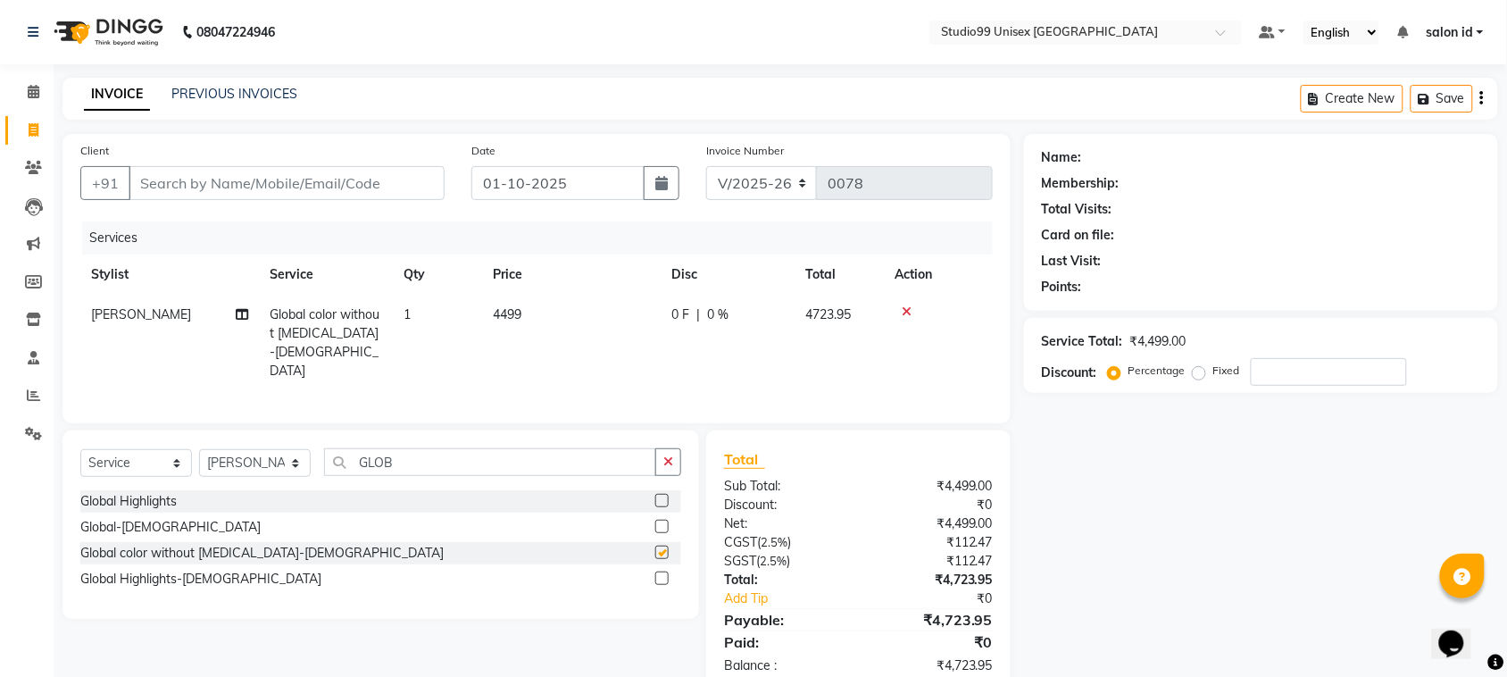
checkbox input "false"
click at [292, 457] on select "Select Stylist [PERSON_NAME] [PERSON_NAME] salon id [PERSON_NAME] [PERSON_NAME]…" at bounding box center [255, 463] width 112 height 28
select select "92951"
click at [199, 449] on select "Select Stylist [PERSON_NAME] [PERSON_NAME] salon id [PERSON_NAME] [PERSON_NAME]…" at bounding box center [255, 463] width 112 height 28
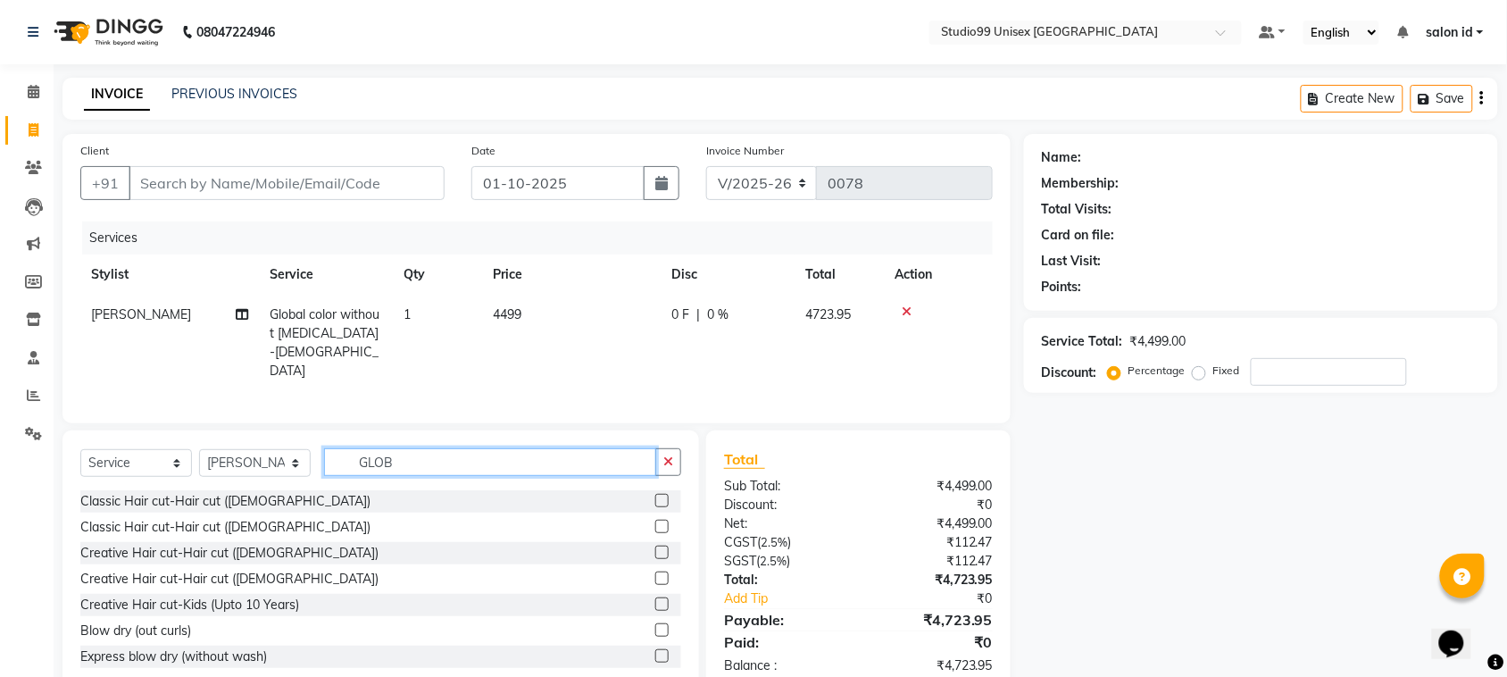
click at [407, 448] on input "GLOB" at bounding box center [490, 462] width 332 height 28
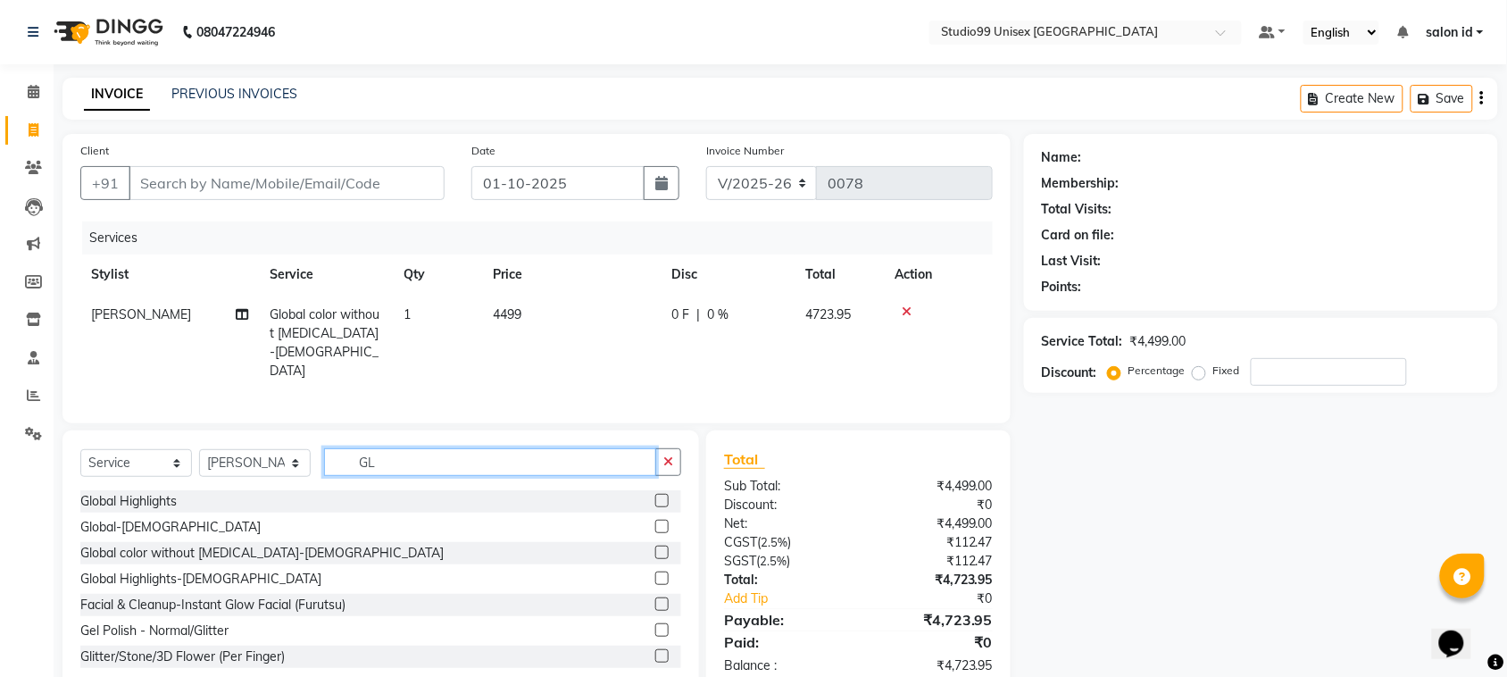
type input "G"
type input "HAL"
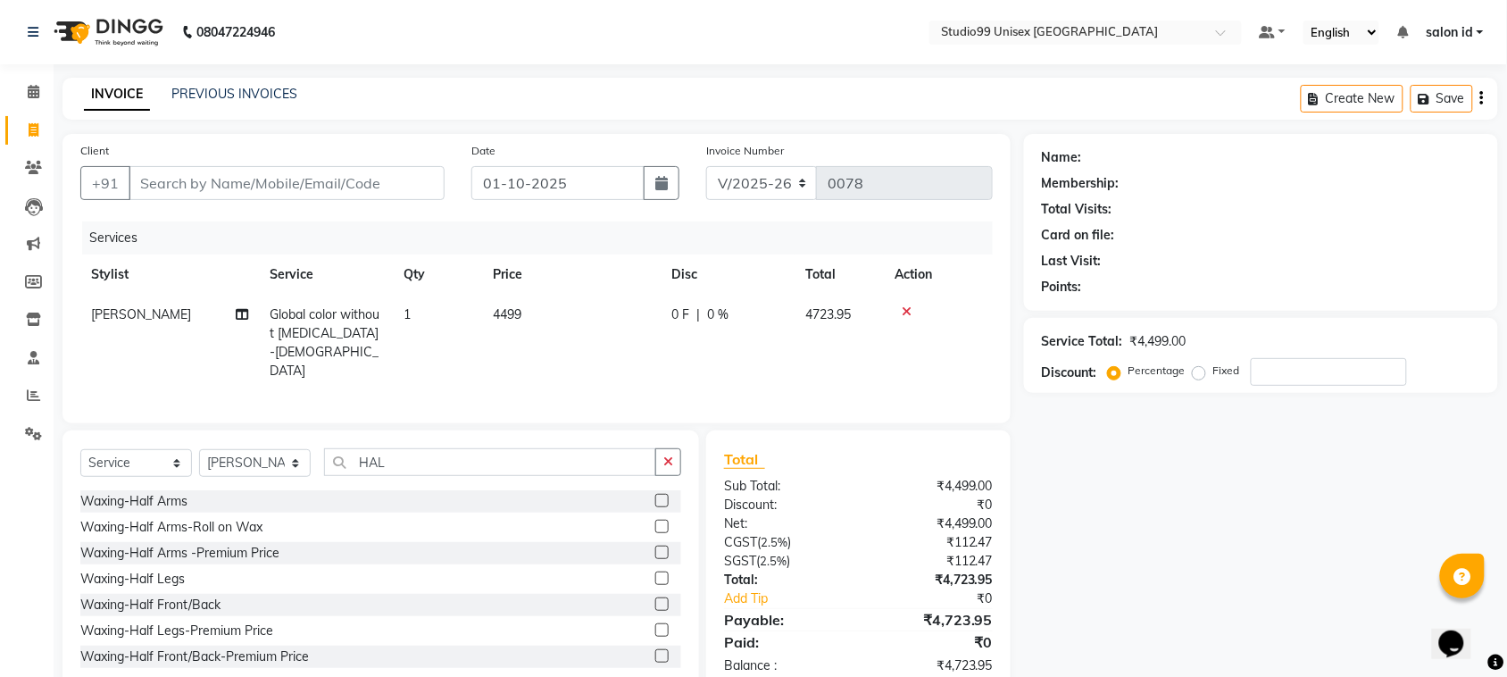
click at [655, 576] on label at bounding box center [661, 577] width 13 height 13
click at [655, 576] on input "checkbox" at bounding box center [661, 579] width 12 height 12
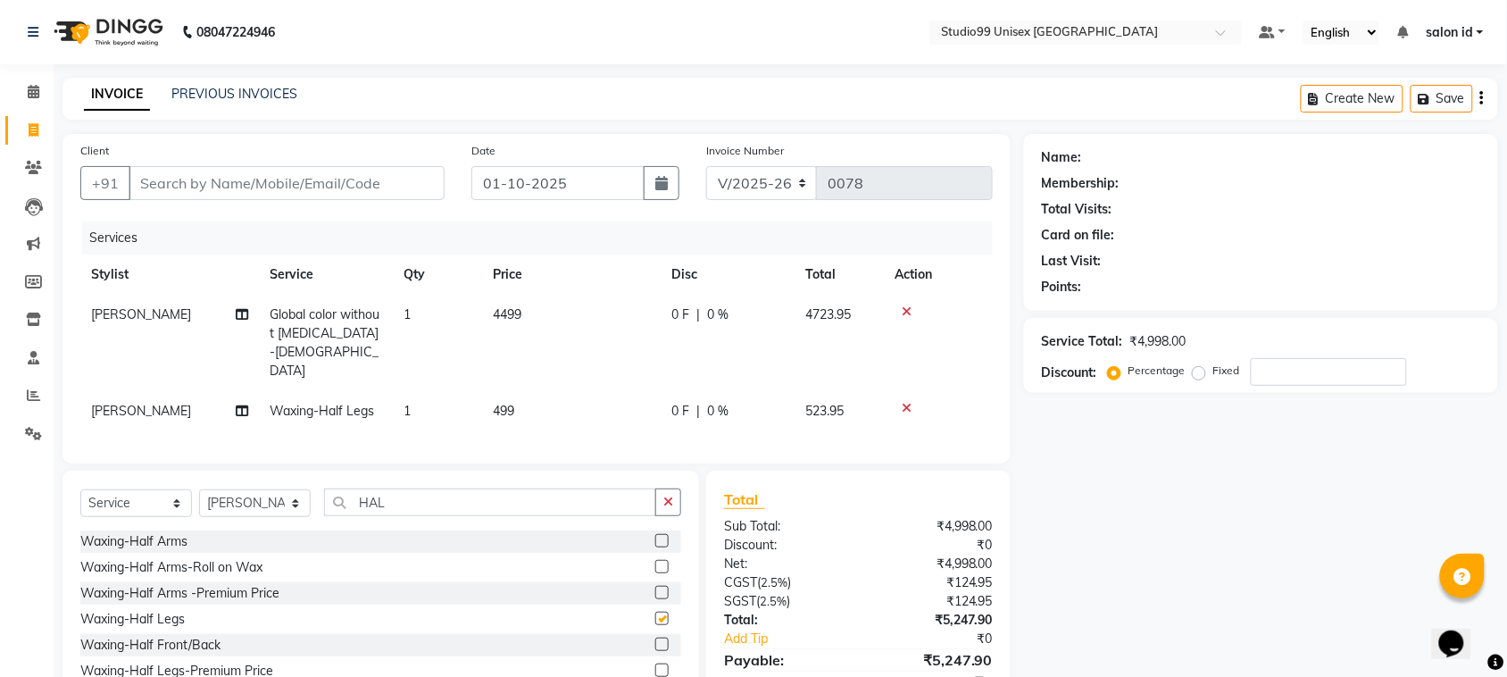
checkbox input "false"
click at [498, 488] on input "HAL" at bounding box center [490, 502] width 332 height 28
type input "H"
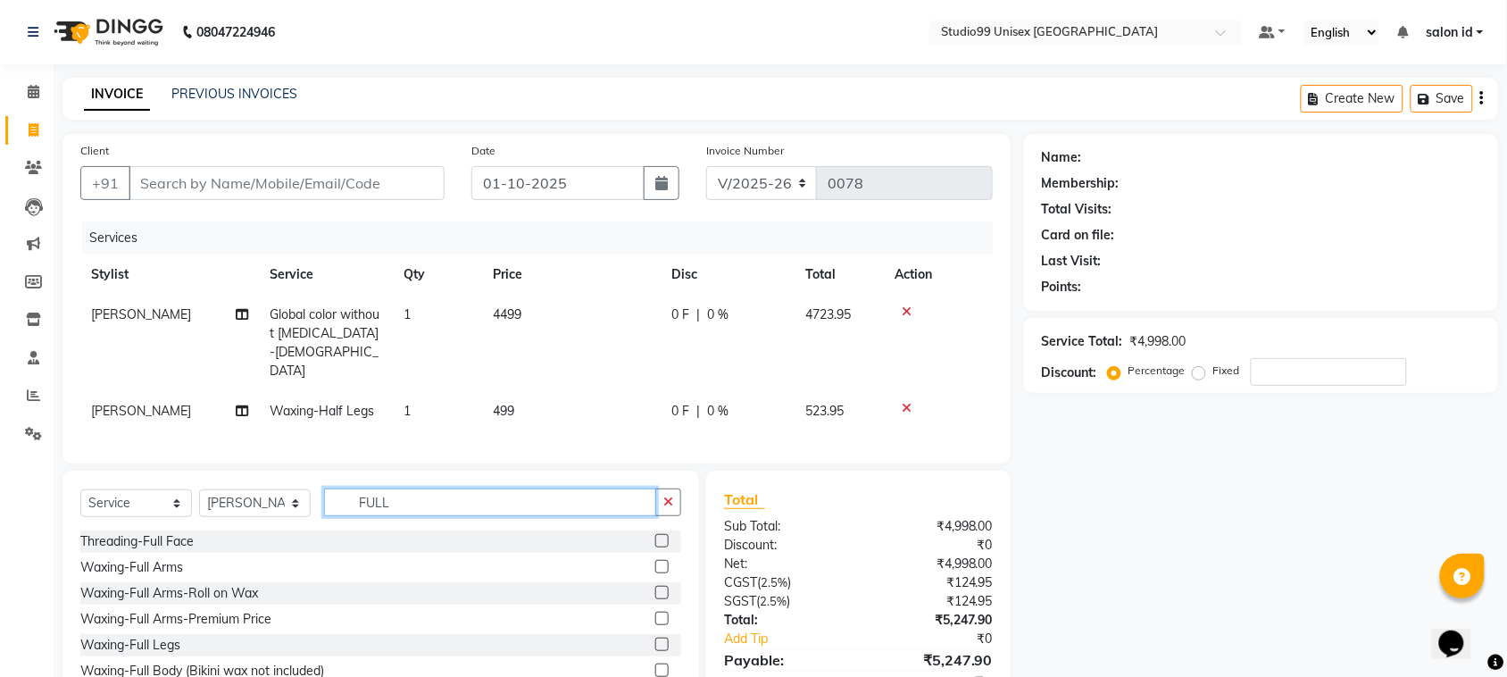
type input "FULL"
click at [655, 612] on label at bounding box center [661, 618] width 13 height 13
click at [655, 613] on input "checkbox" at bounding box center [661, 619] width 12 height 12
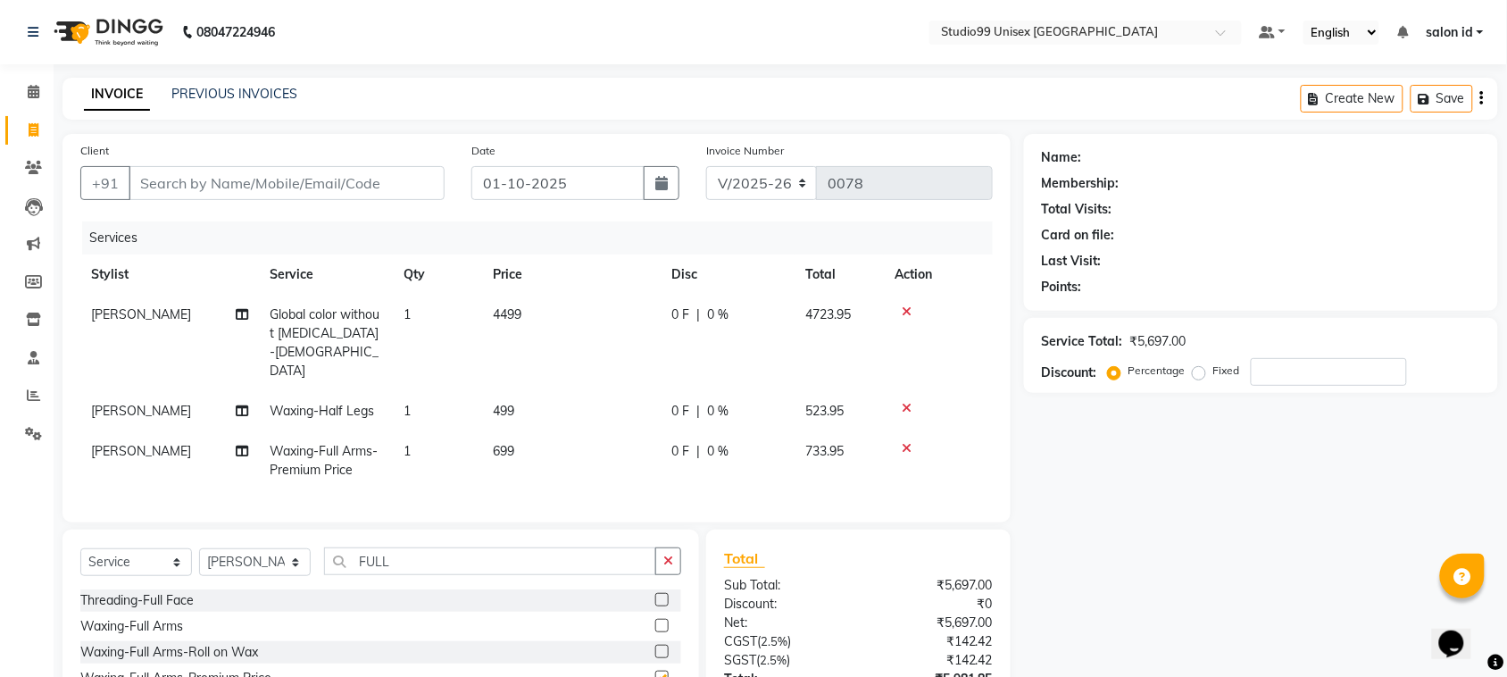
checkbox input "false"
click at [588, 547] on input "FULL" at bounding box center [490, 561] width 332 height 28
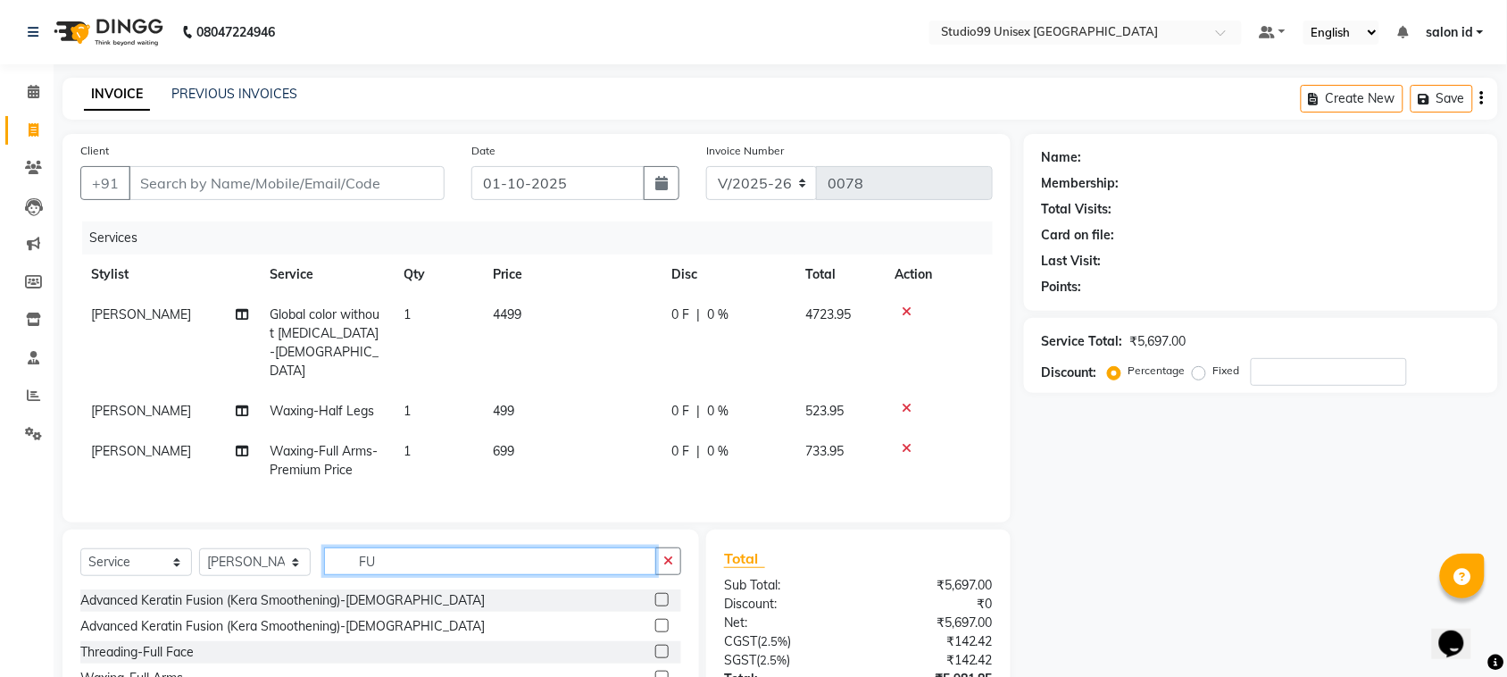
type input "F"
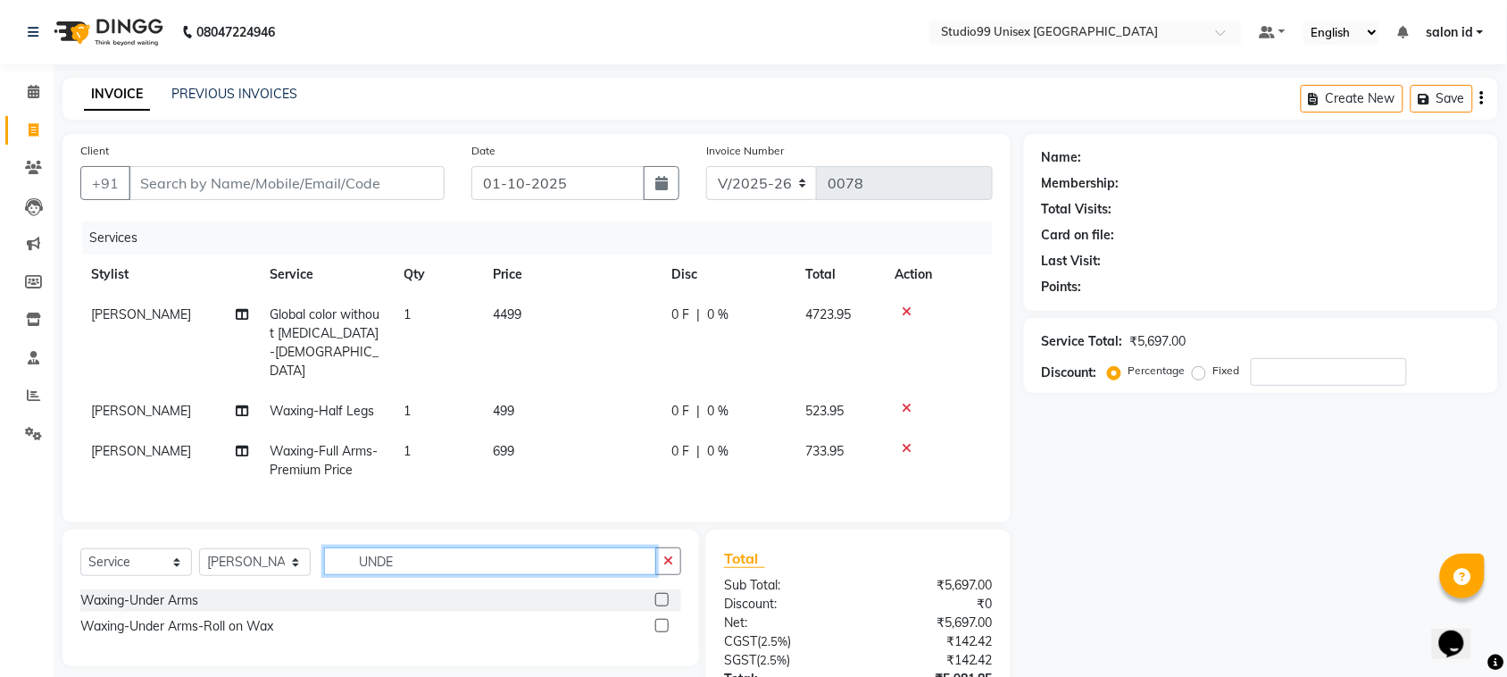
type input "UNDE"
click at [659, 593] on label at bounding box center [661, 599] width 13 height 13
click at [659, 595] on input "checkbox" at bounding box center [661, 601] width 12 height 12
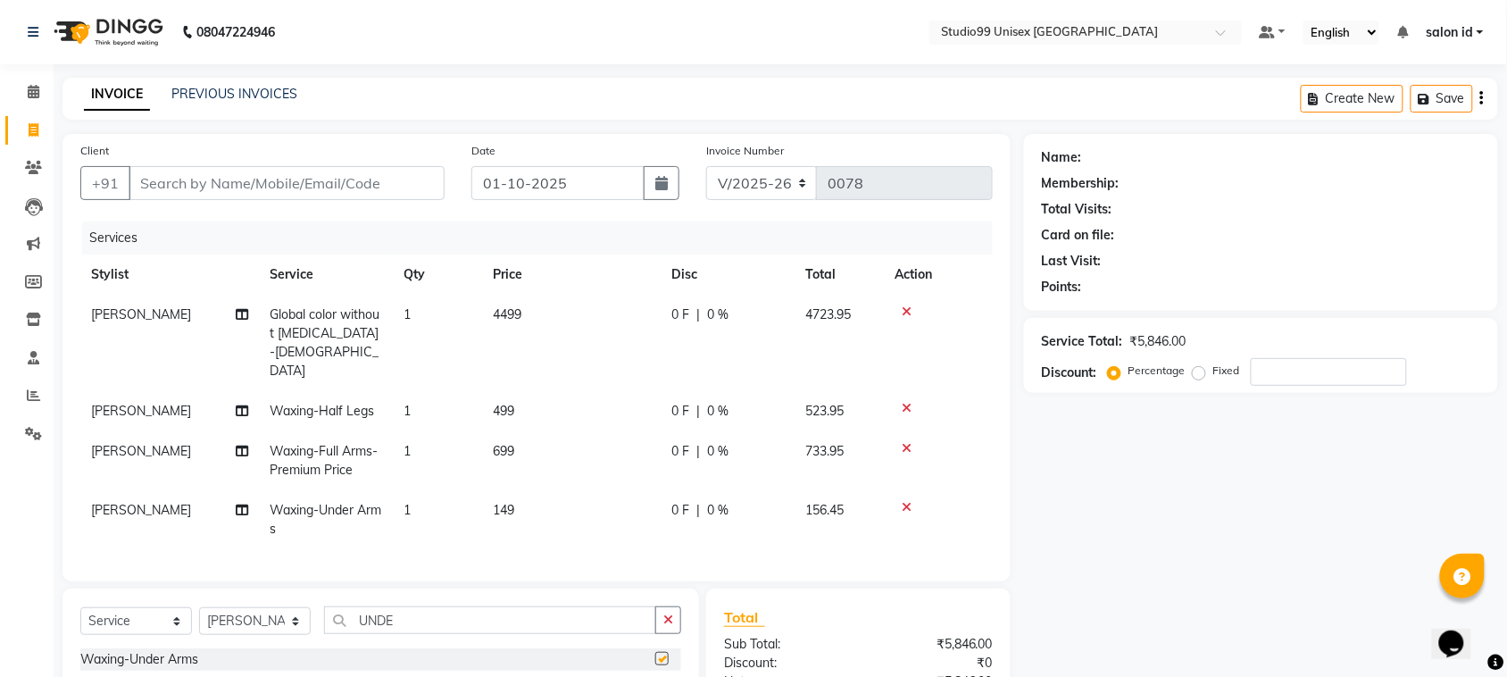
checkbox input "false"
click at [714, 313] on span "0 %" at bounding box center [717, 314] width 21 height 19
select select "92948"
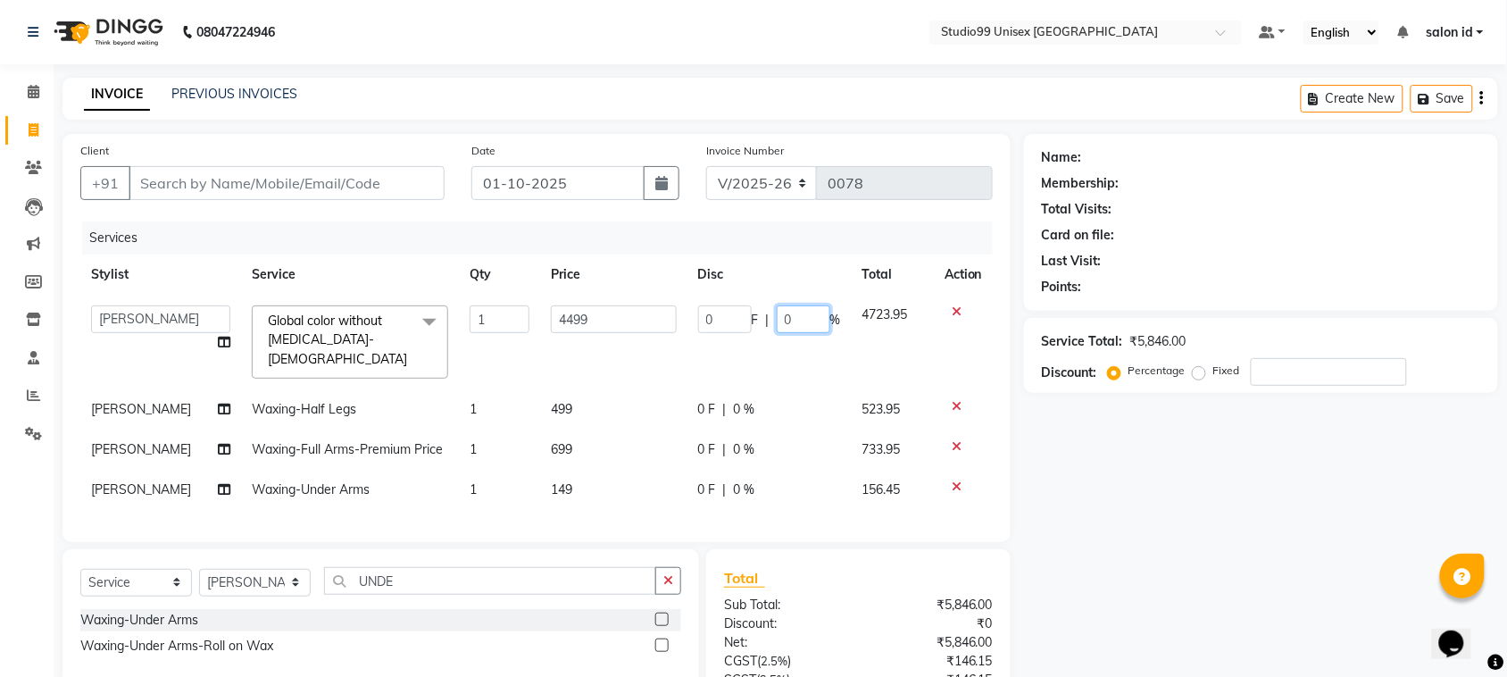
click at [800, 314] on input "0" at bounding box center [804, 319] width 54 height 28
type input "35"
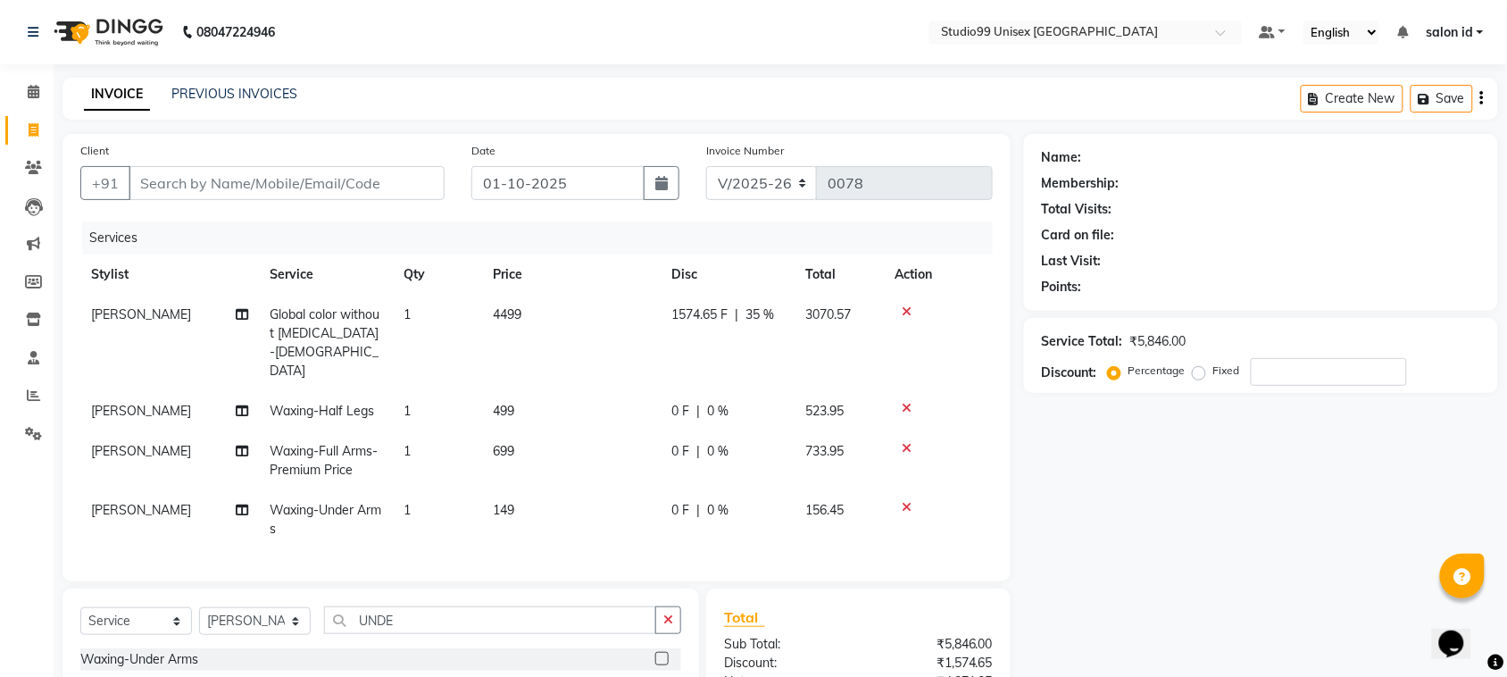
click at [738, 391] on td "0 F | 0 %" at bounding box center [728, 411] width 134 height 40
select select "92951"
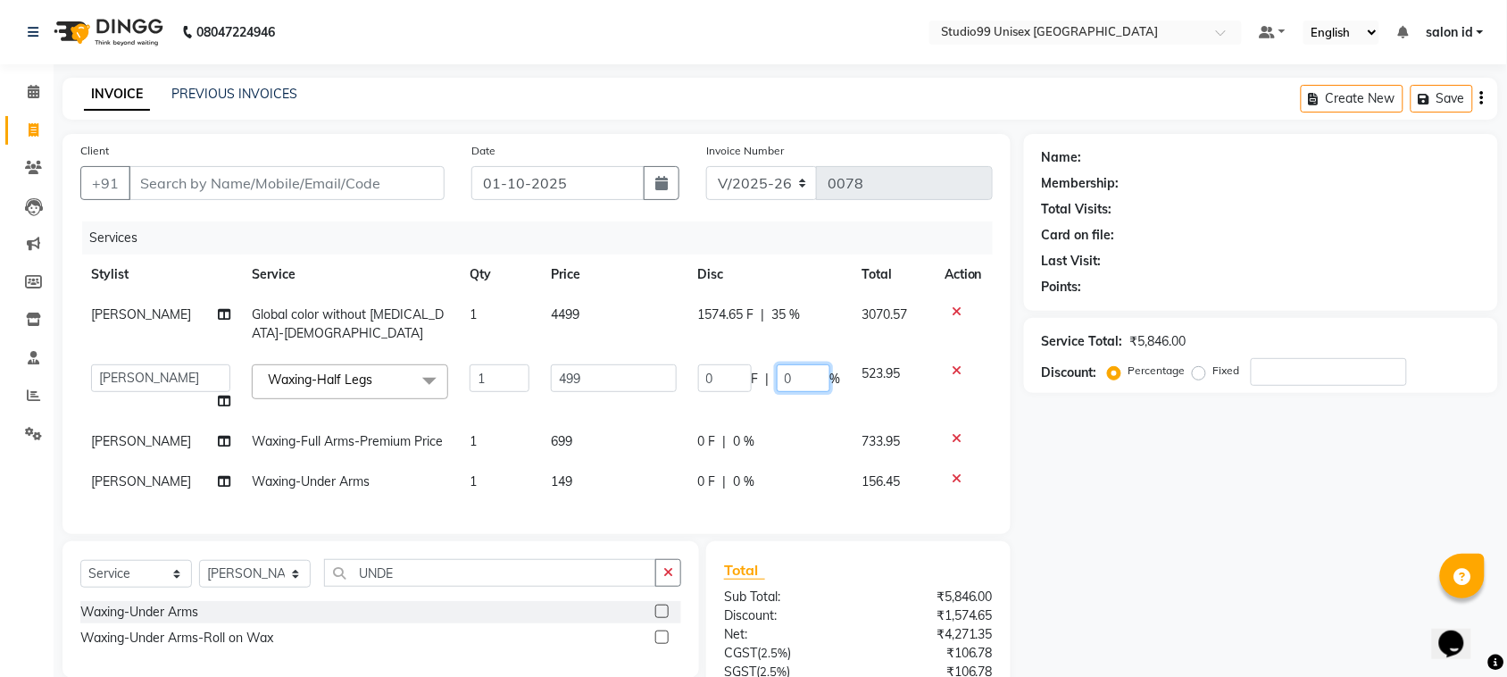
click at [813, 373] on input "0" at bounding box center [804, 378] width 54 height 28
type input "50"
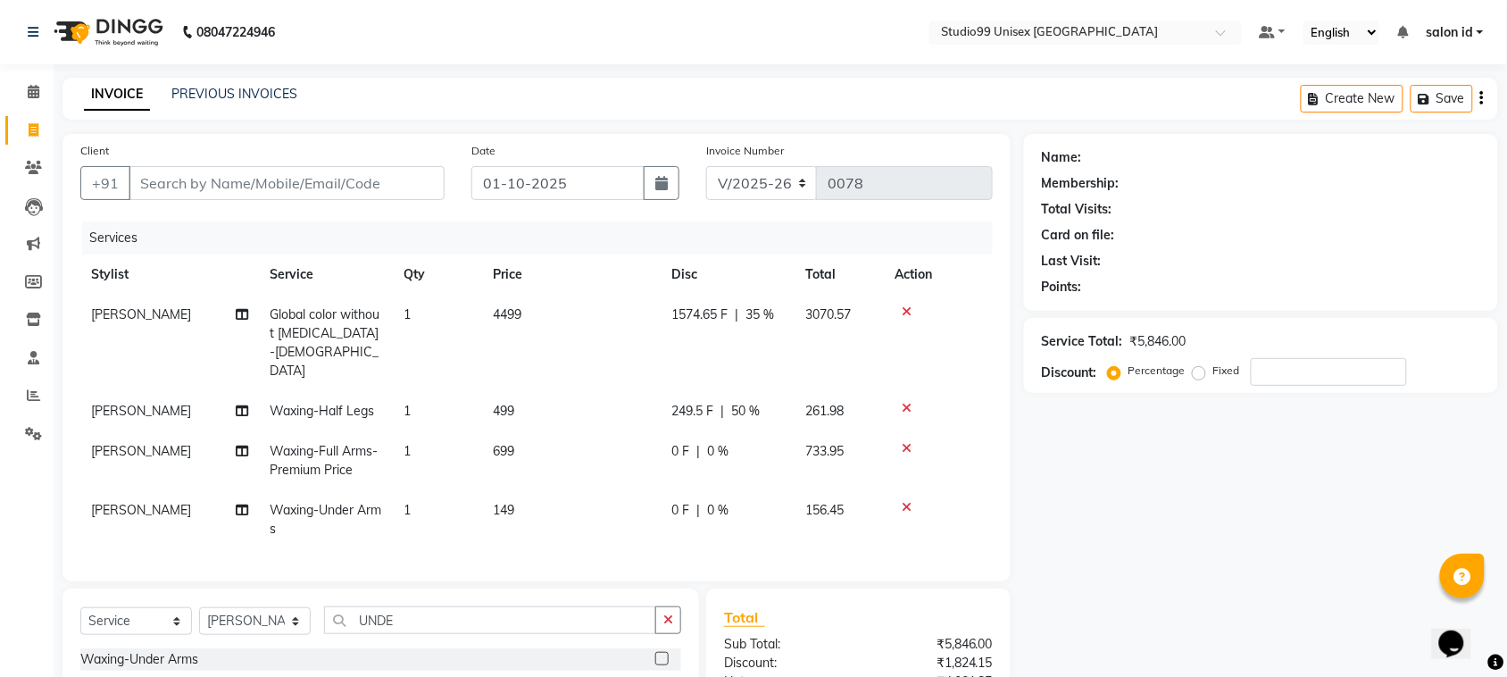
click at [737, 439] on td "0 F | 0 %" at bounding box center [728, 460] width 134 height 59
select select "92951"
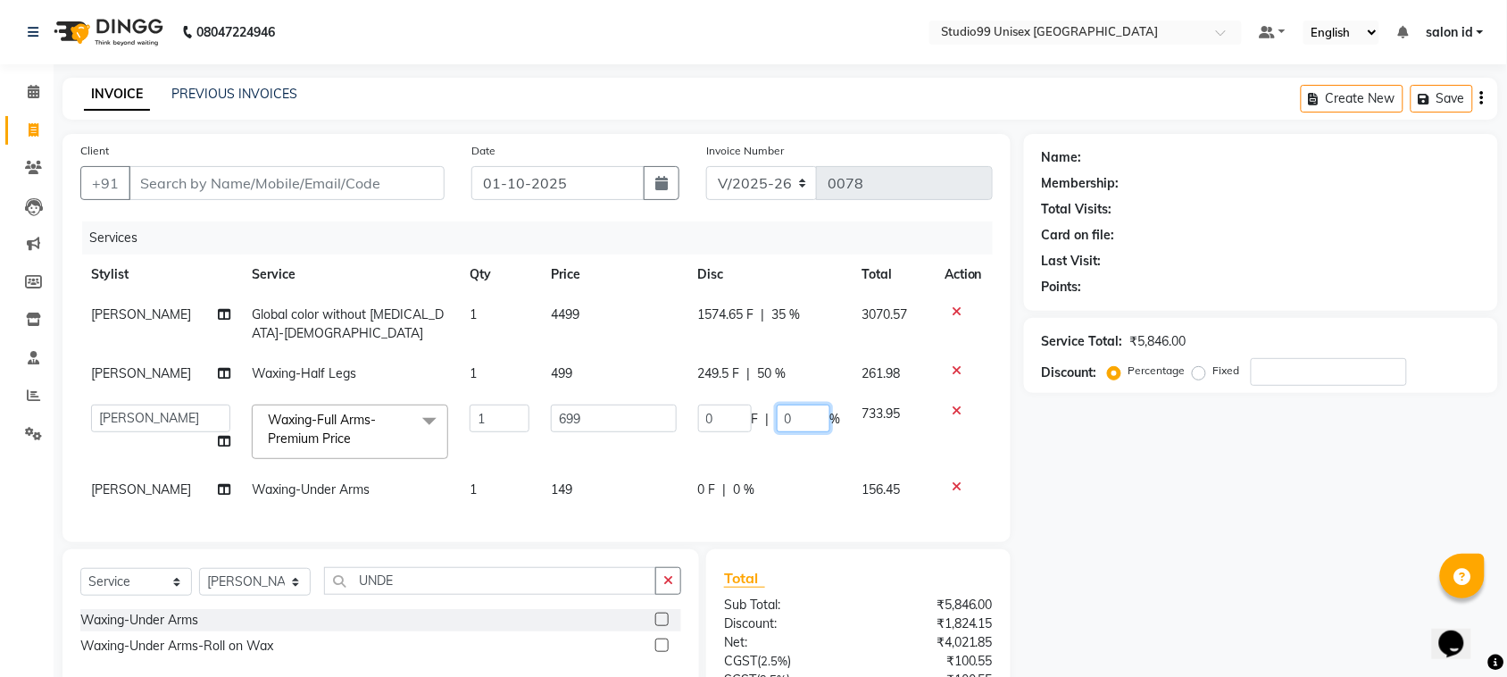
click at [790, 413] on input "0" at bounding box center [804, 419] width 54 height 28
type input "50"
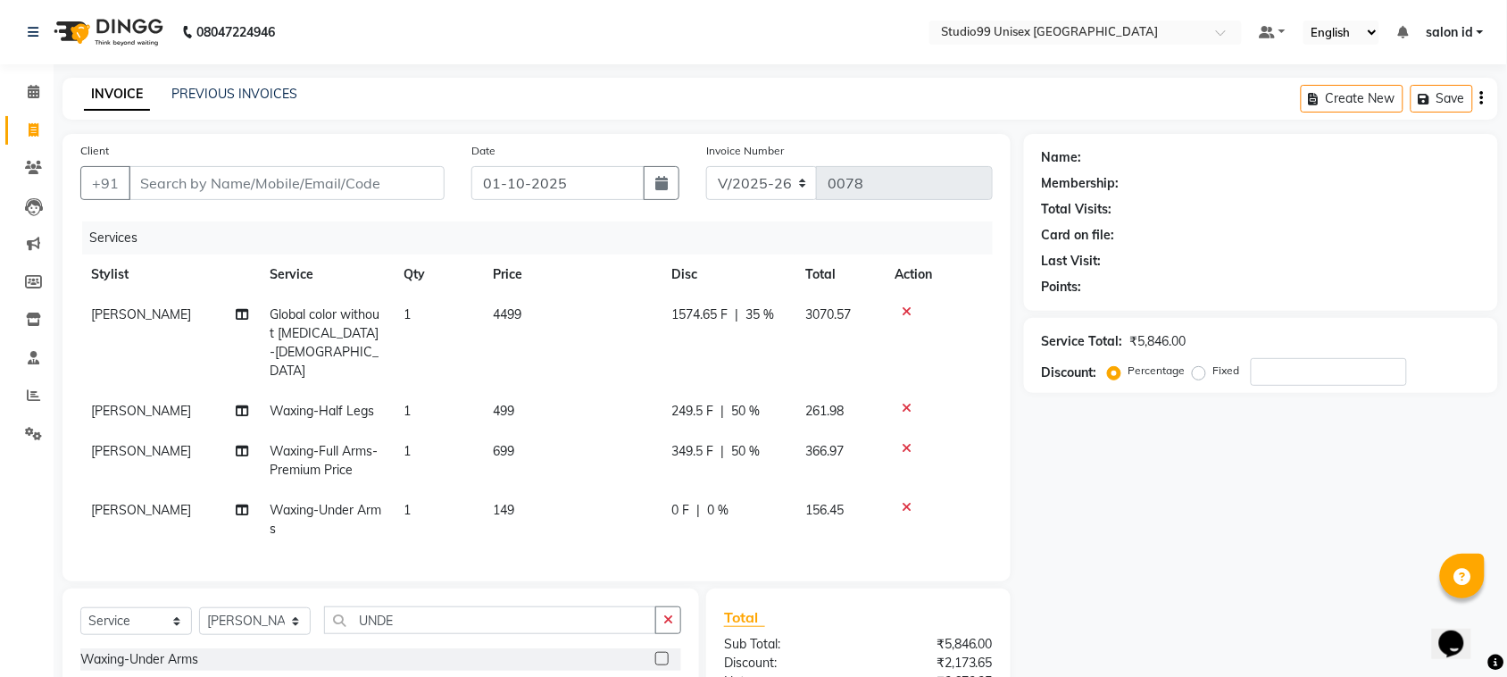
click at [741, 490] on td "0 F | 0 %" at bounding box center [728, 519] width 134 height 59
select select "92951"
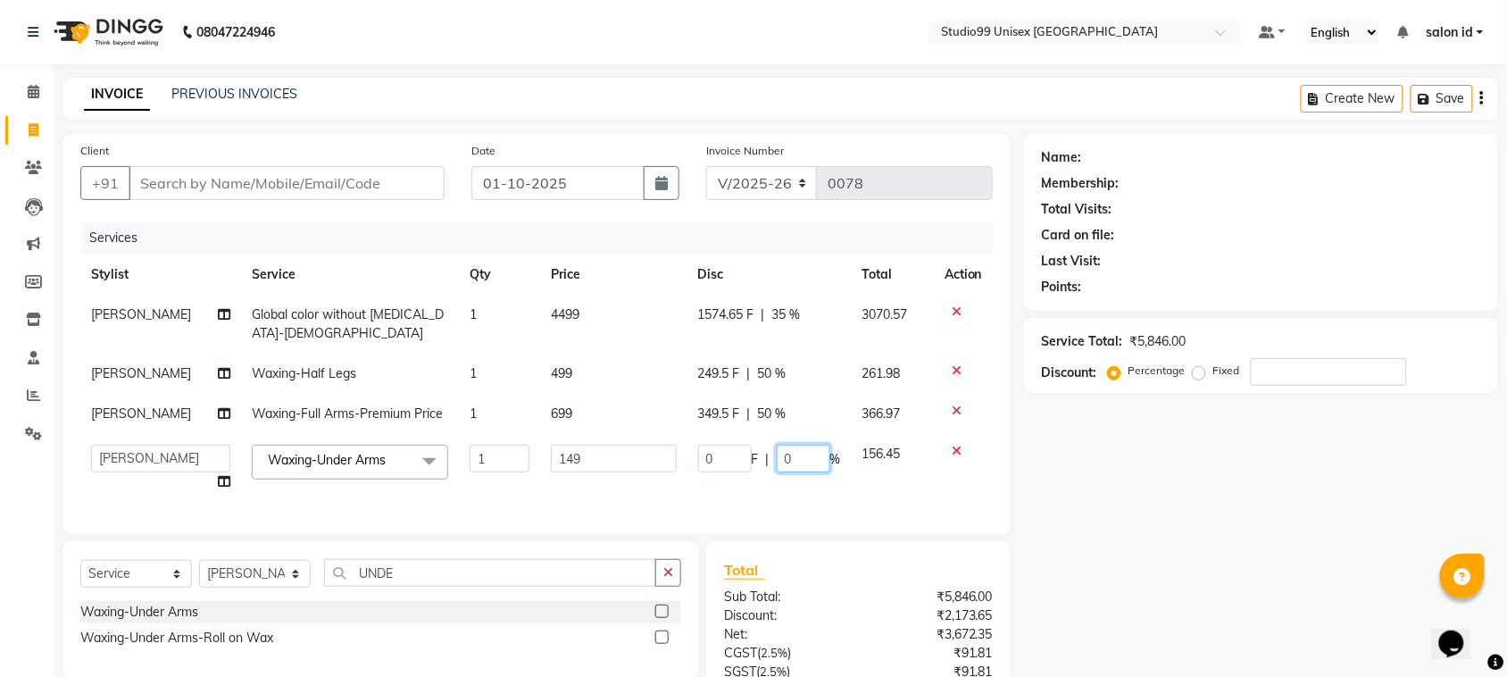
click at [791, 456] on input "0" at bounding box center [804, 459] width 54 height 28
type input "50"
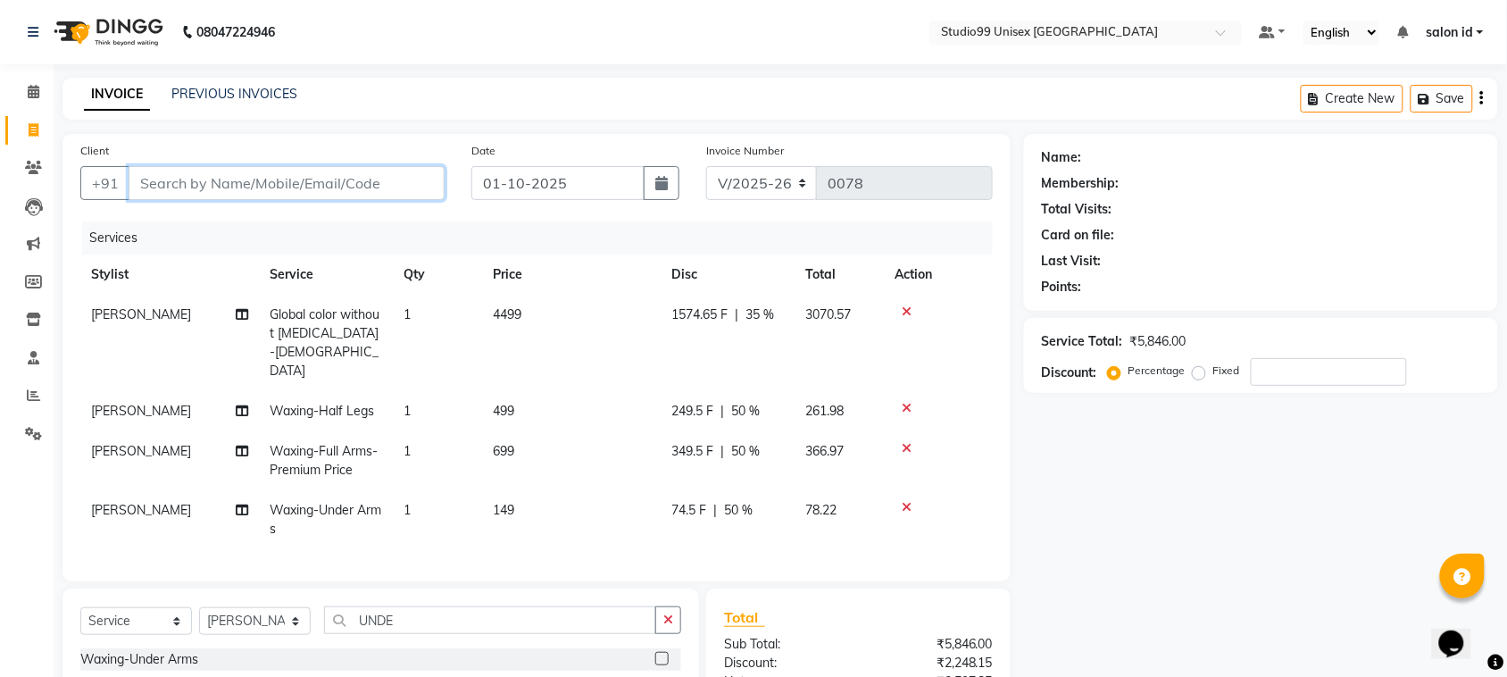
click at [320, 184] on input "Client" at bounding box center [287, 183] width 316 height 34
type input "9"
type input "0"
type input "9881402362"
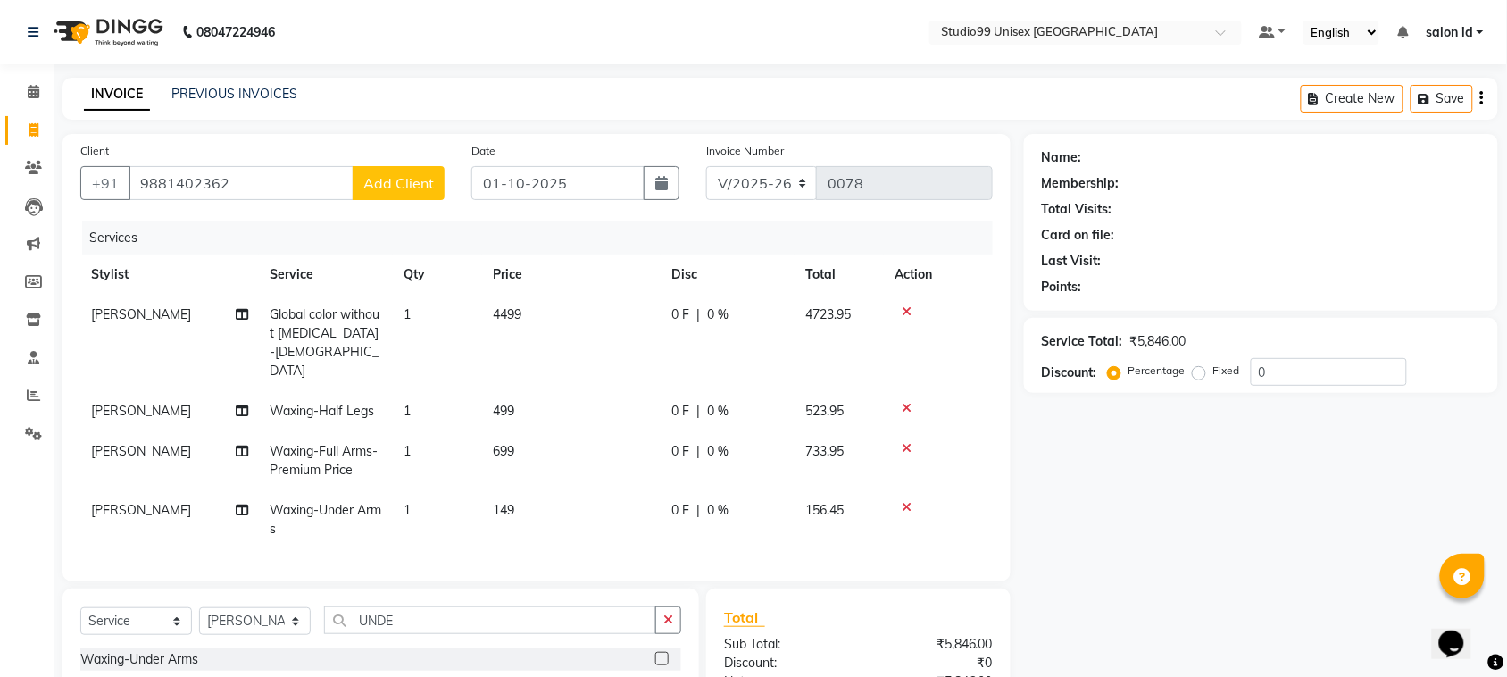
click at [431, 168] on button "Add Client" at bounding box center [399, 183] width 92 height 34
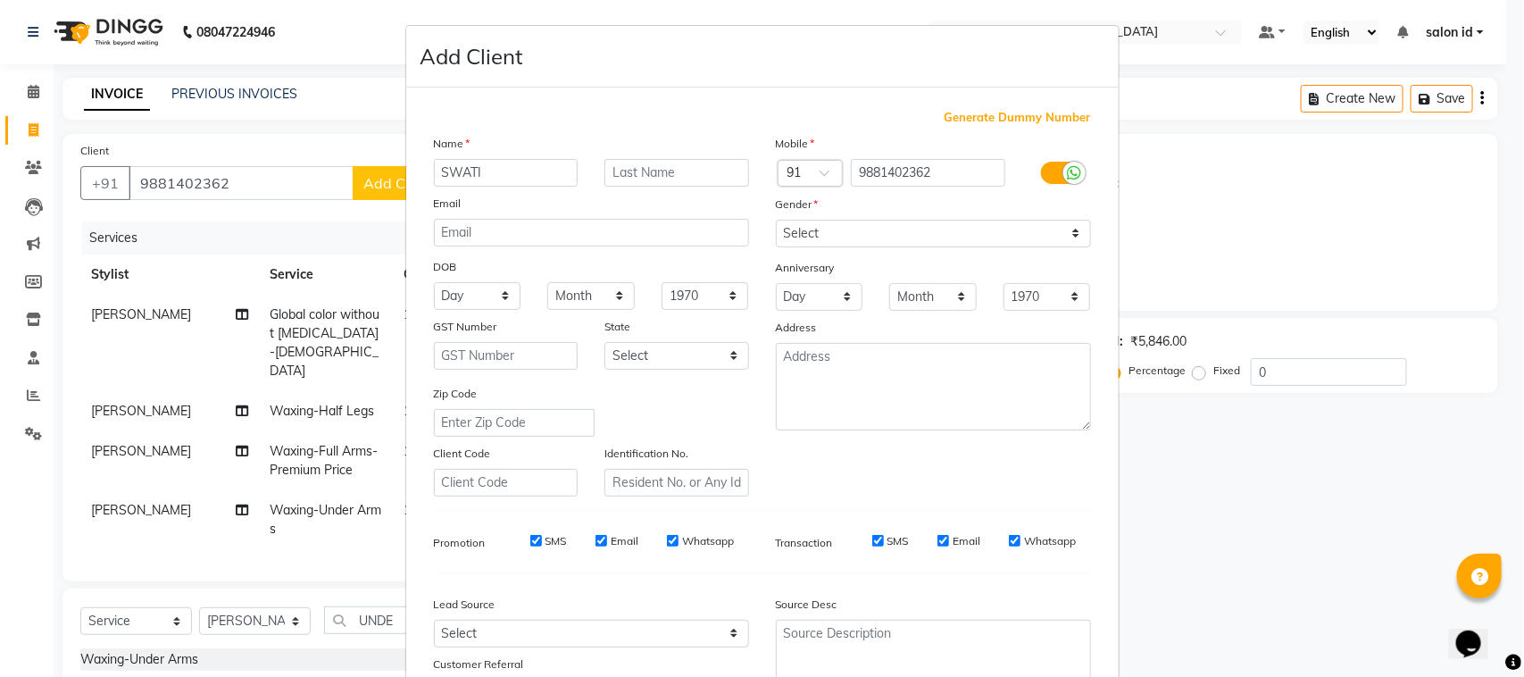
type input "SWATI"
click at [1069, 229] on select "Select [DEMOGRAPHIC_DATA] [DEMOGRAPHIC_DATA] Other Prefer Not To Say" at bounding box center [933, 234] width 315 height 28
select select "[DEMOGRAPHIC_DATA]"
click at [776, 220] on select "Select [DEMOGRAPHIC_DATA] [DEMOGRAPHIC_DATA] Other Prefer Not To Say" at bounding box center [933, 234] width 315 height 28
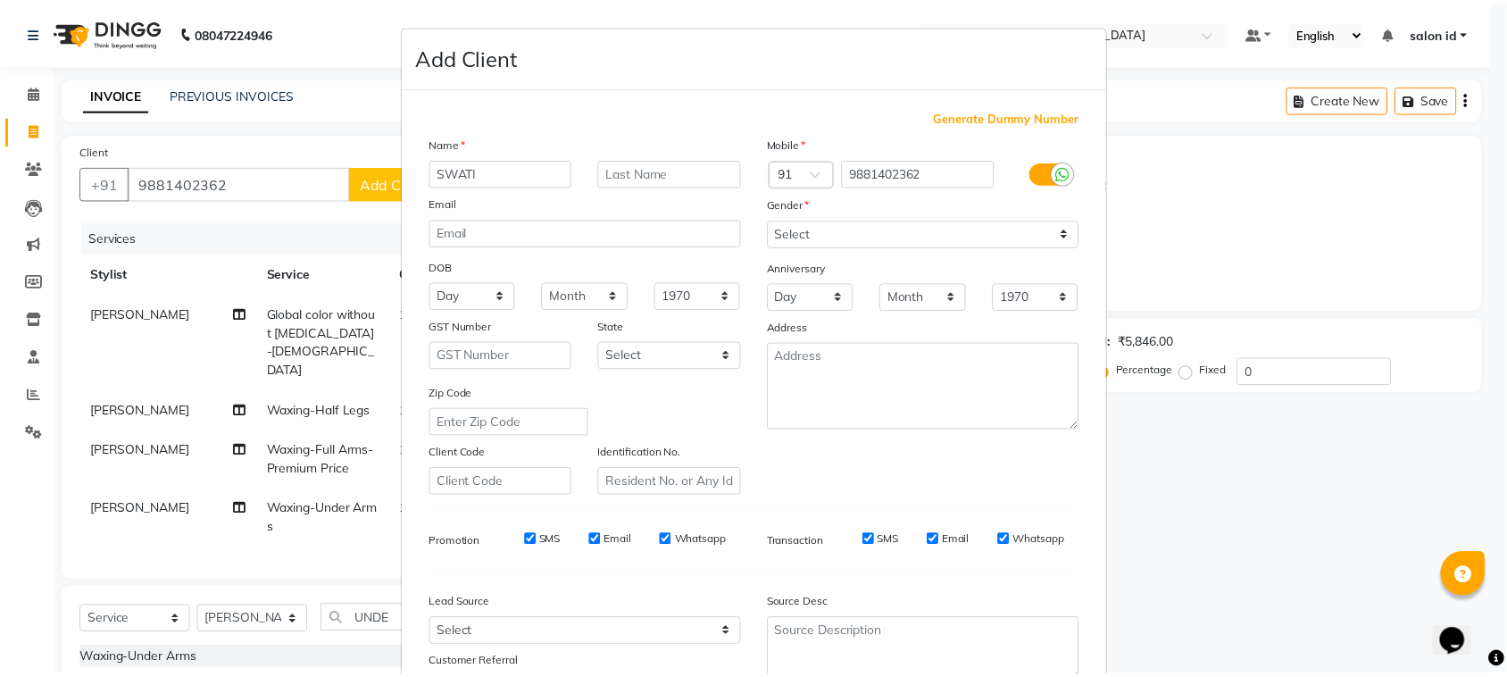
scroll to position [140, 0]
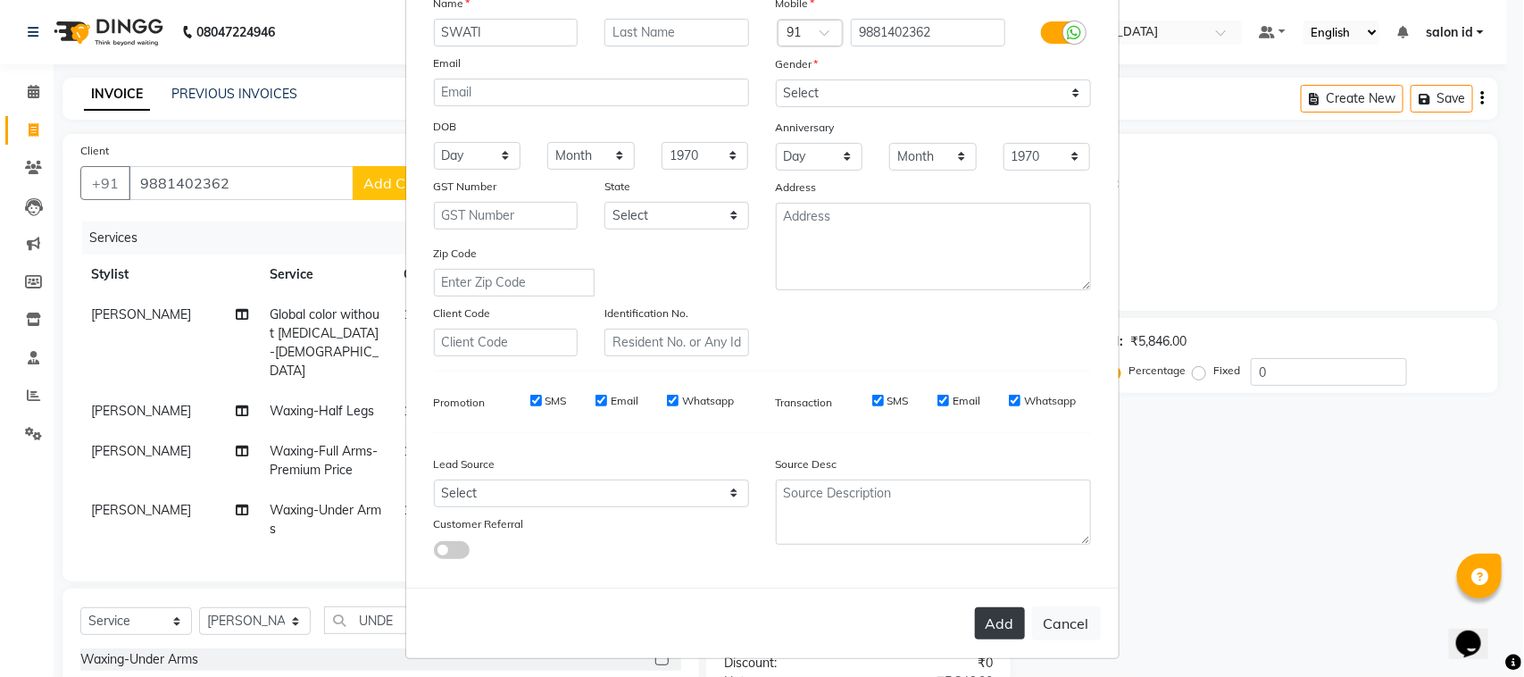
click at [980, 607] on button "Add" at bounding box center [1000, 623] width 50 height 32
select select
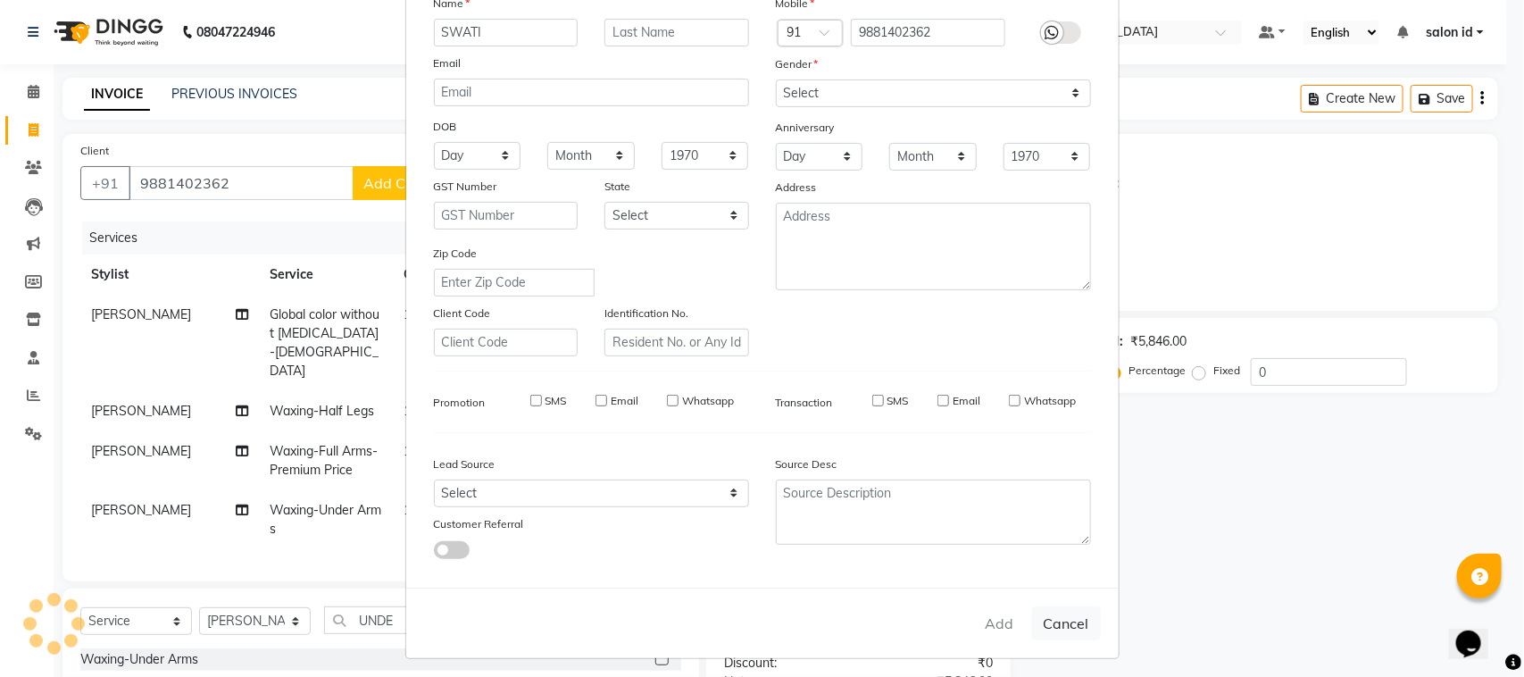
select select
checkbox input "false"
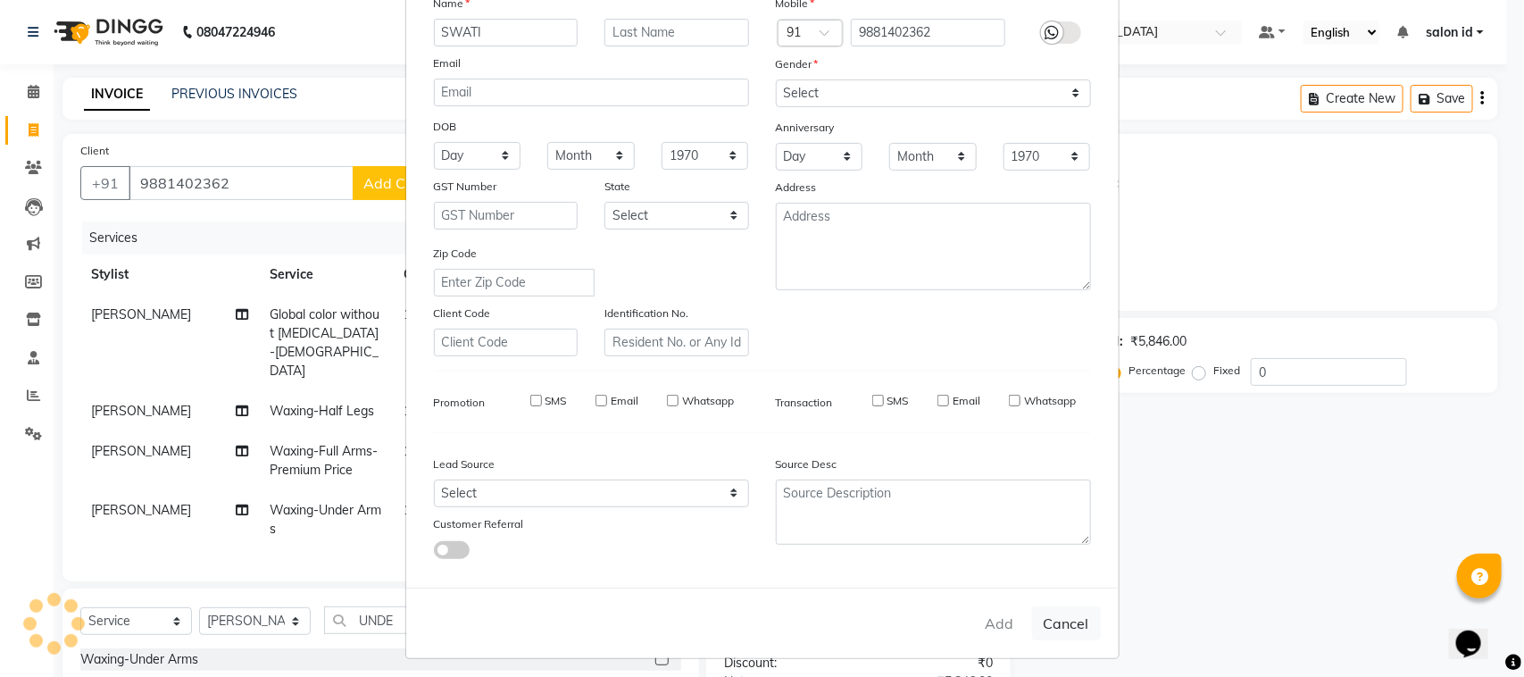
checkbox input "false"
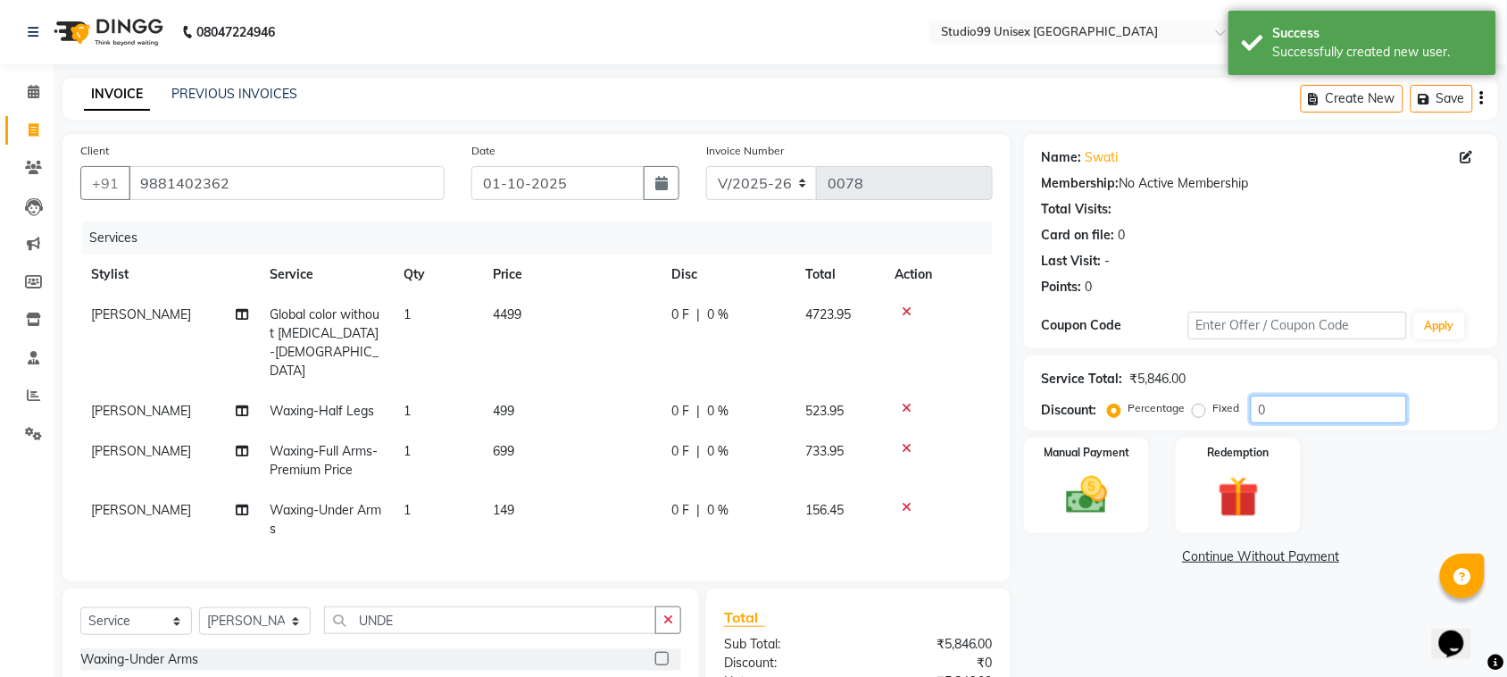
click at [1272, 412] on input "0" at bounding box center [1329, 410] width 156 height 28
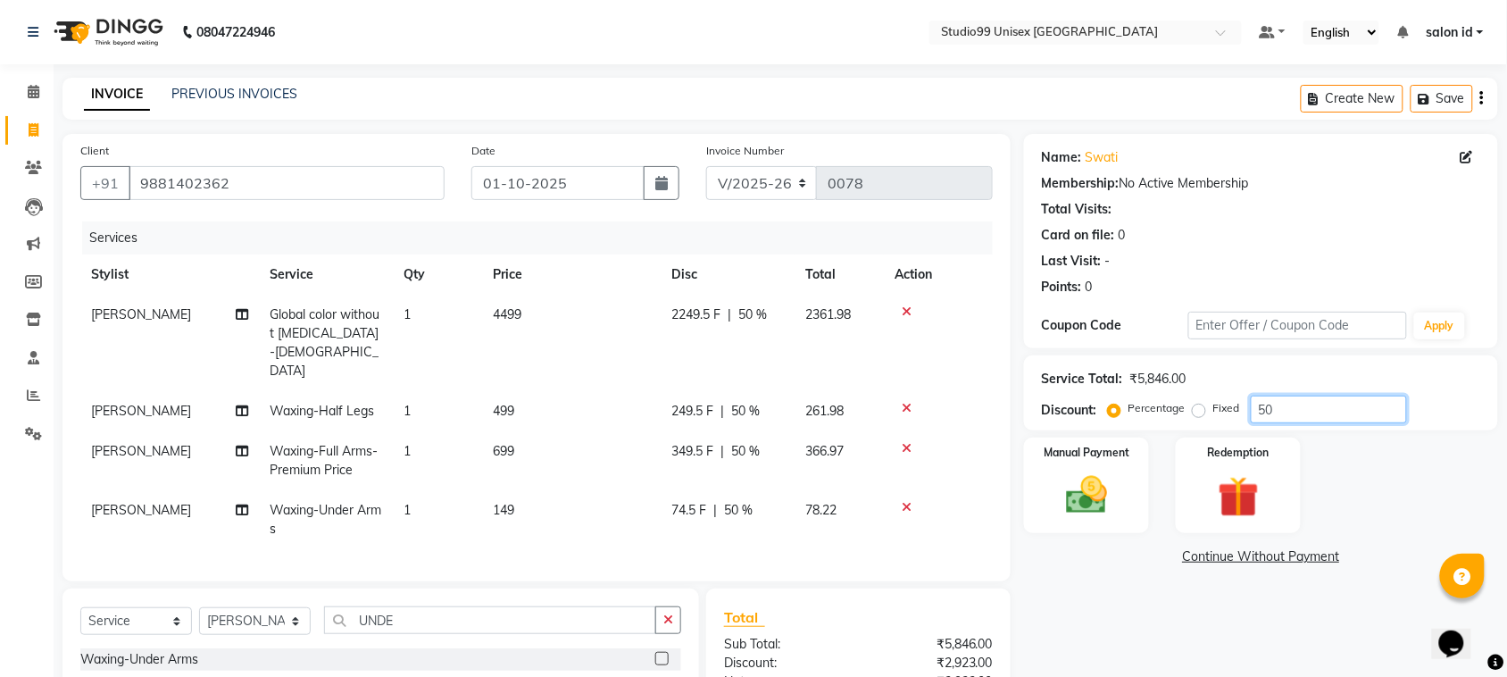
type input "50"
click at [750, 311] on span "50 %" at bounding box center [752, 314] width 29 height 19
select select "92948"
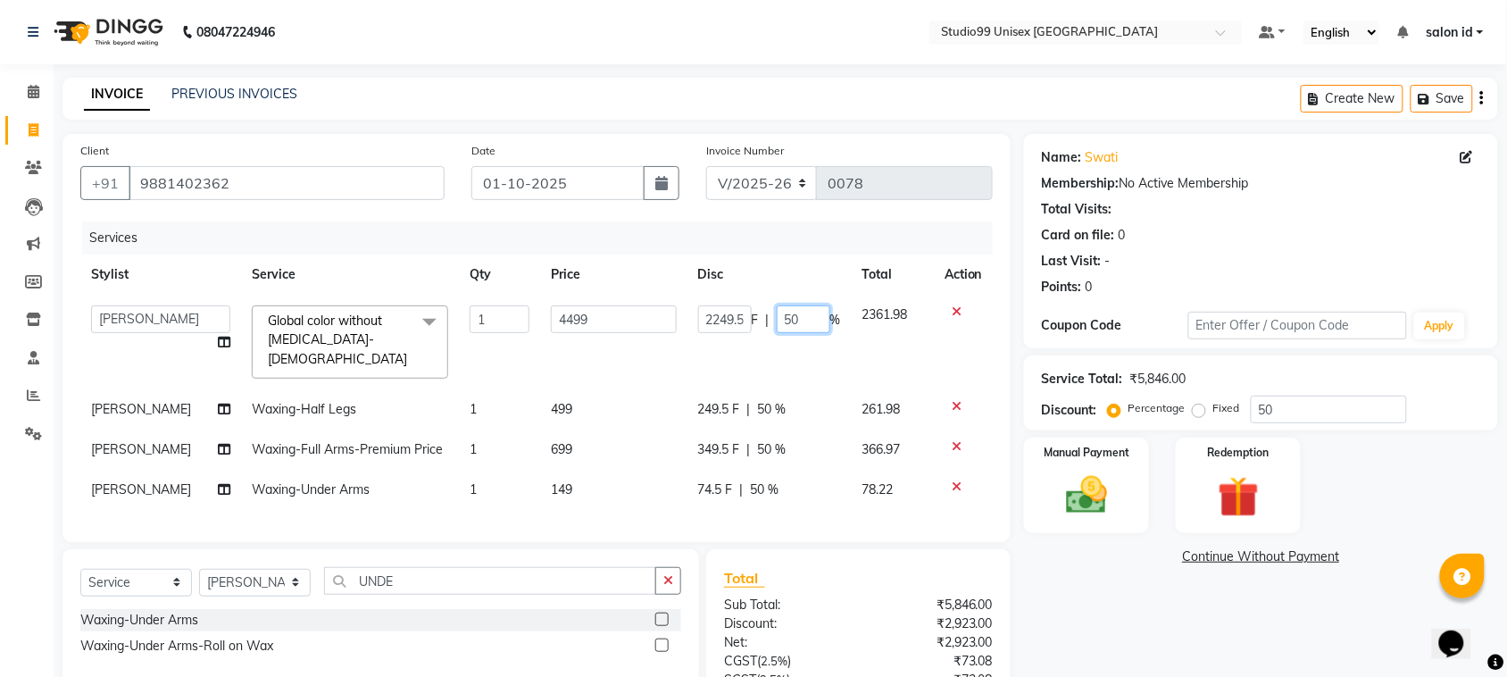
click at [797, 318] on input "50" at bounding box center [804, 319] width 54 height 28
type input "5"
type input "35"
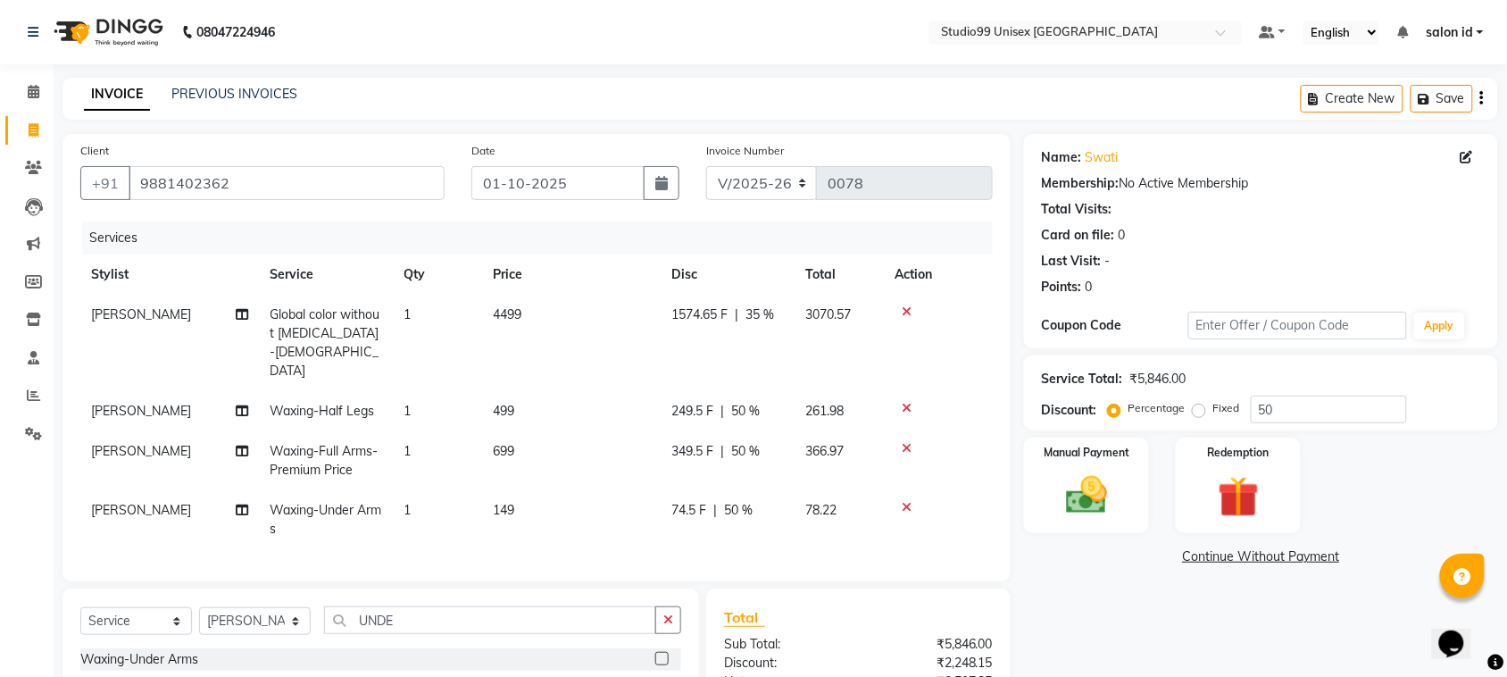
click at [1407, 500] on div "Manual Payment Redemption" at bounding box center [1261, 486] width 501 height 96
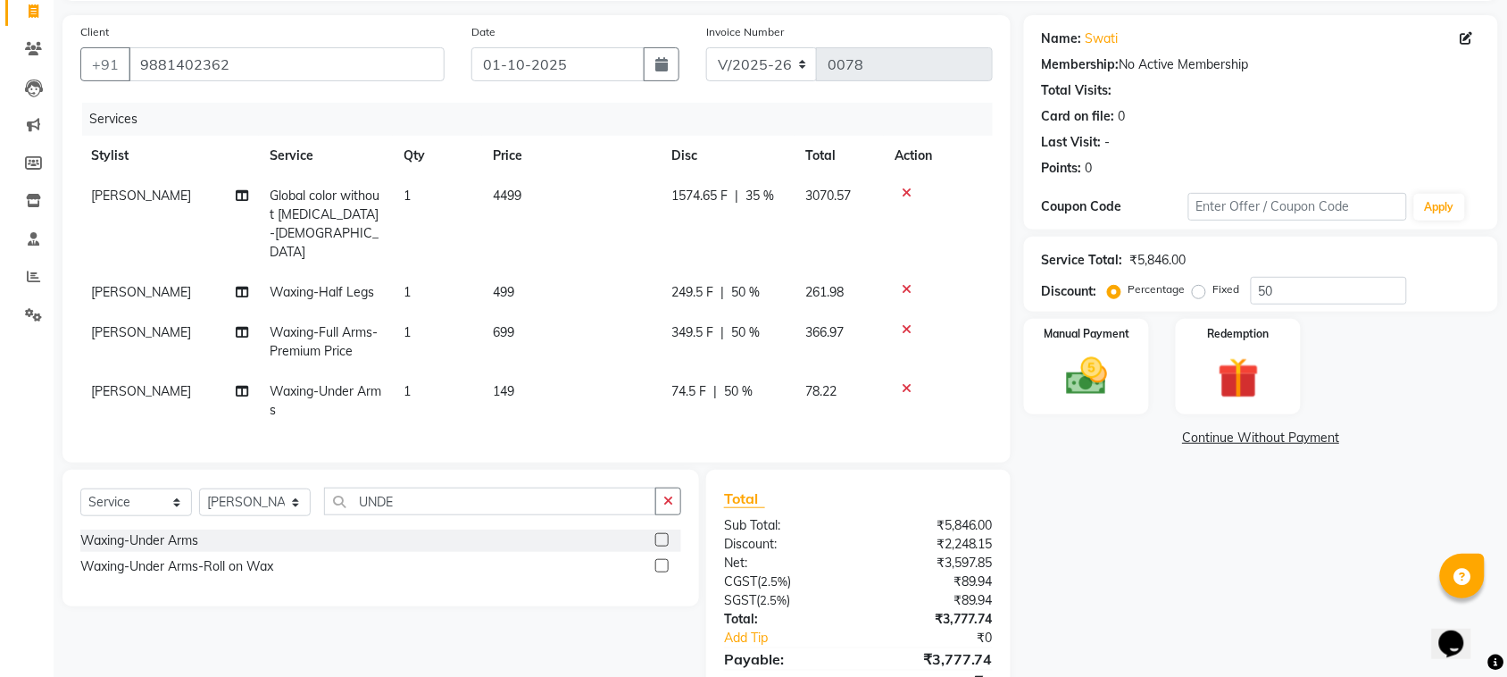
scroll to position [179, 0]
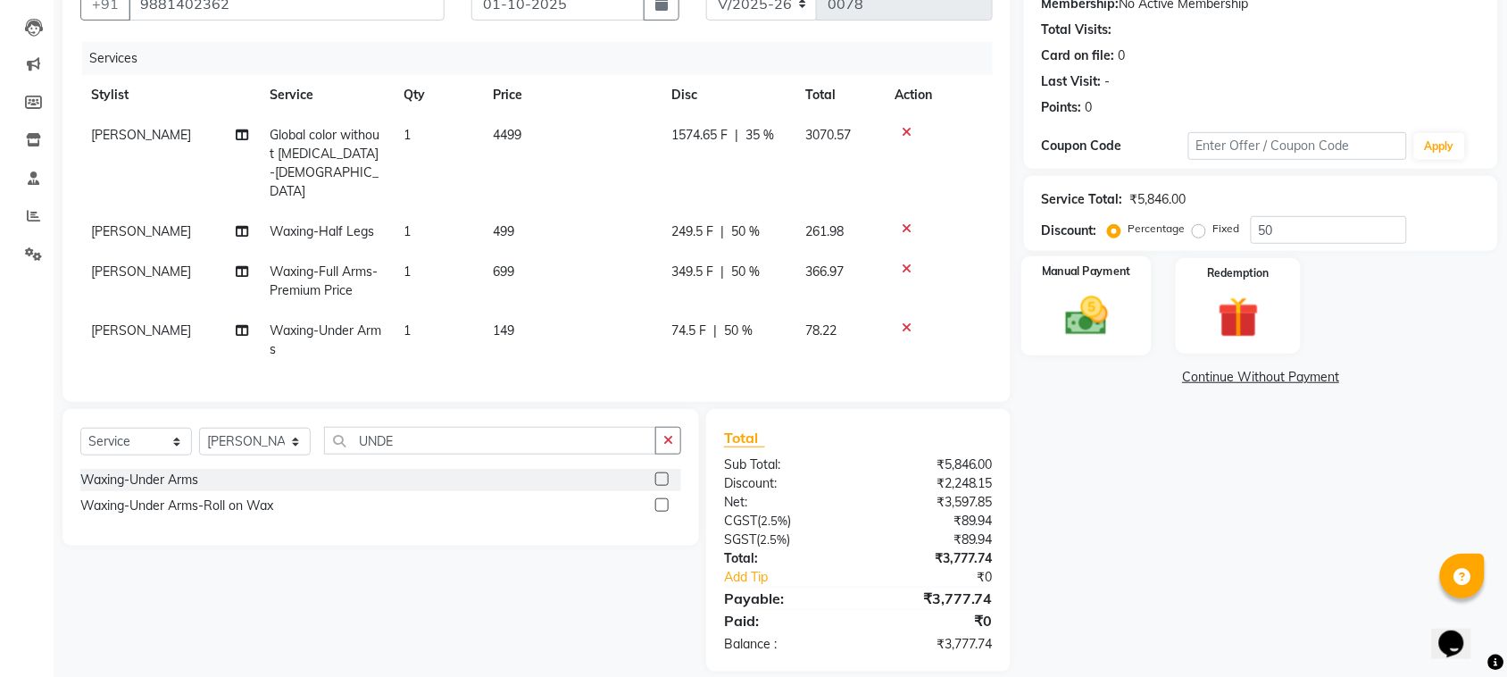
click at [1069, 318] on img at bounding box center [1087, 315] width 70 height 49
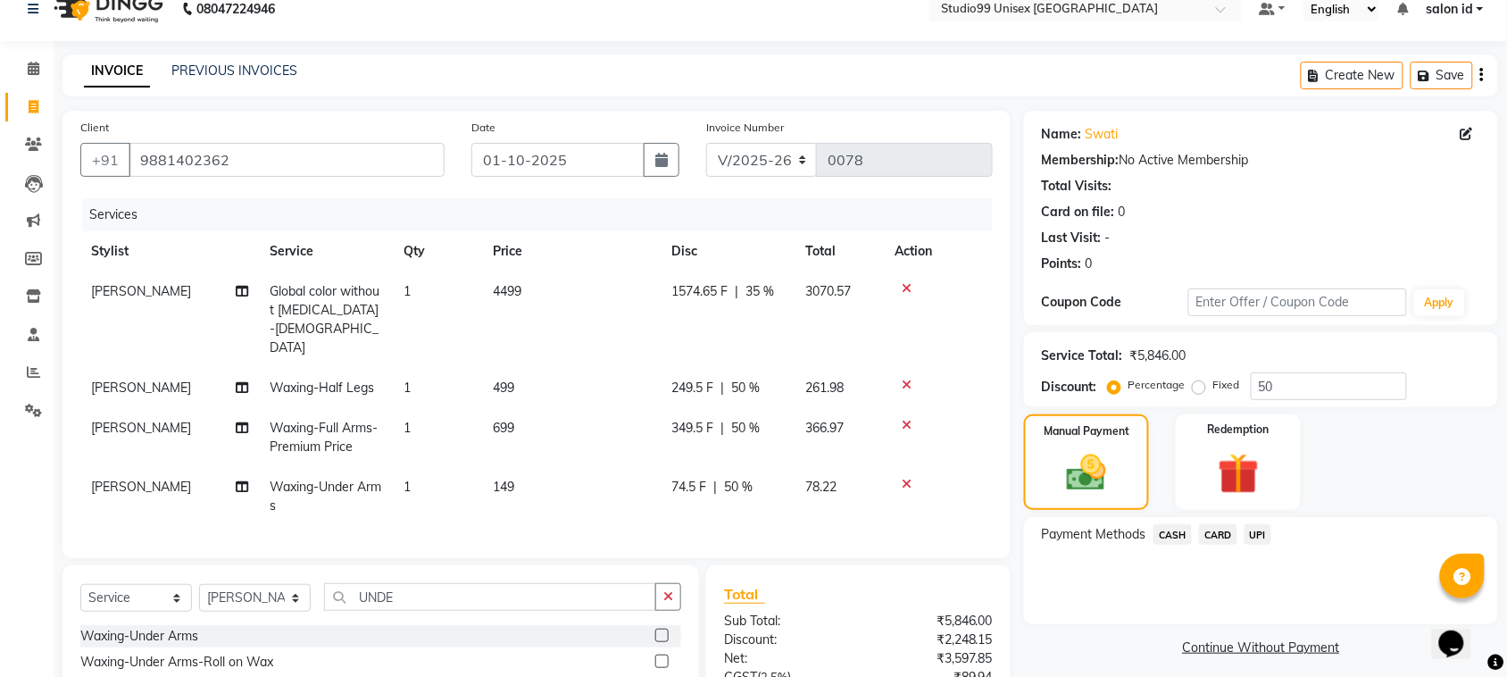
scroll to position [0, 0]
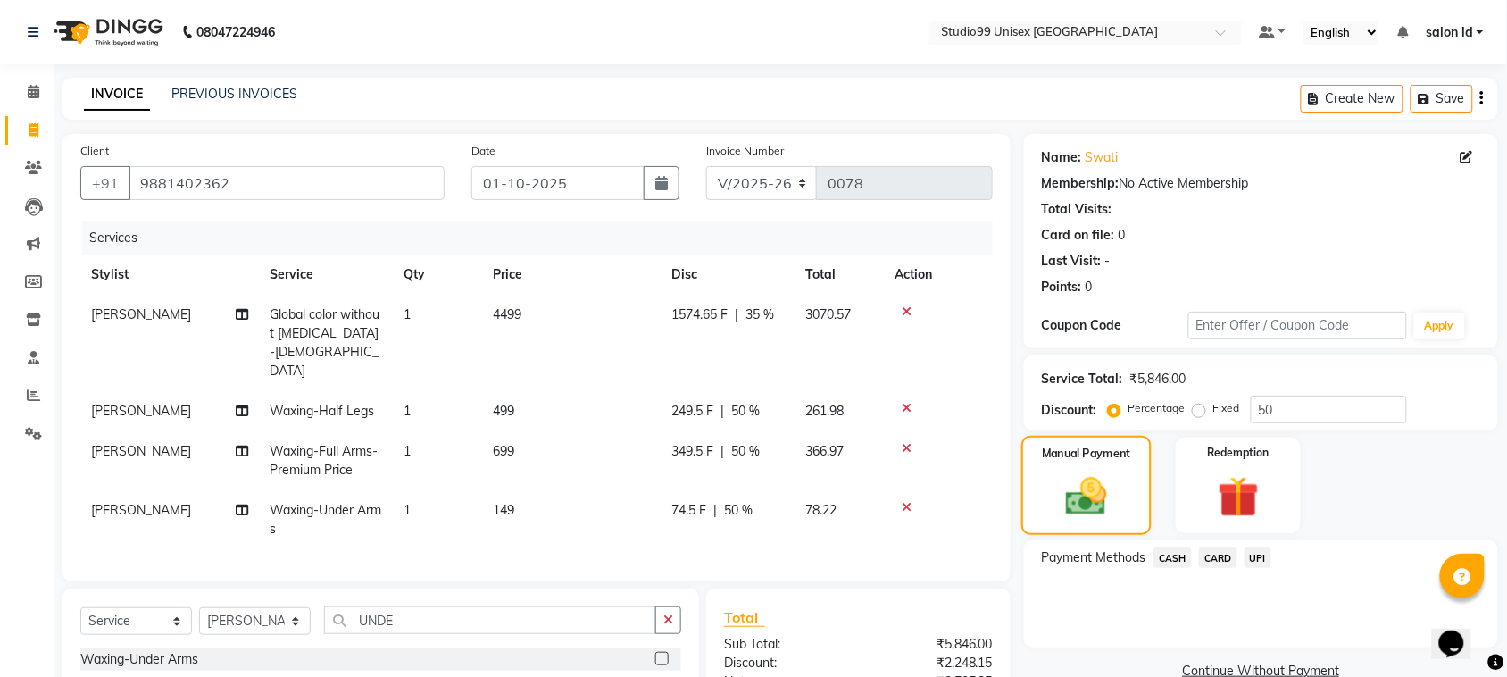
click at [1078, 482] on img at bounding box center [1087, 495] width 67 height 47
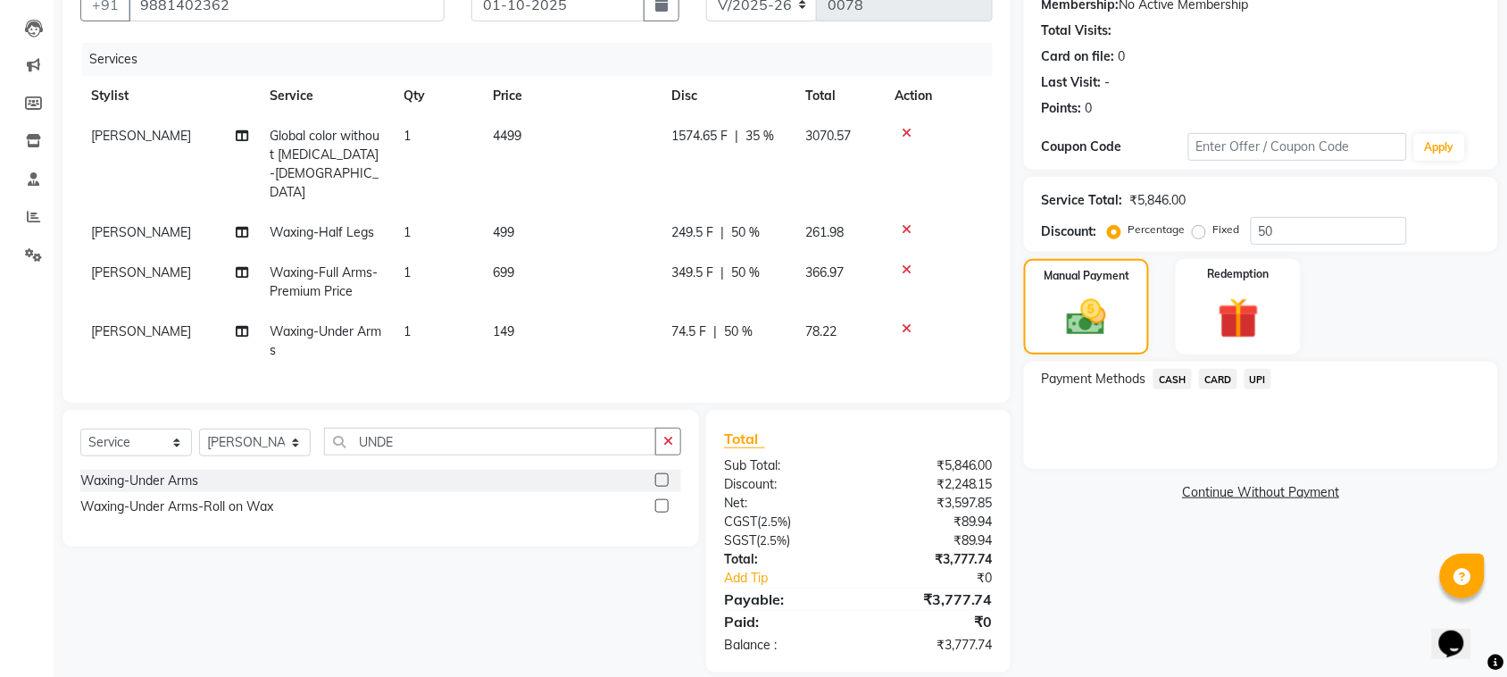
scroll to position [179, 0]
click at [1076, 279] on label "Manual Payment" at bounding box center [1086, 273] width 89 height 17
click at [1224, 381] on span "CARD" at bounding box center [1218, 378] width 38 height 21
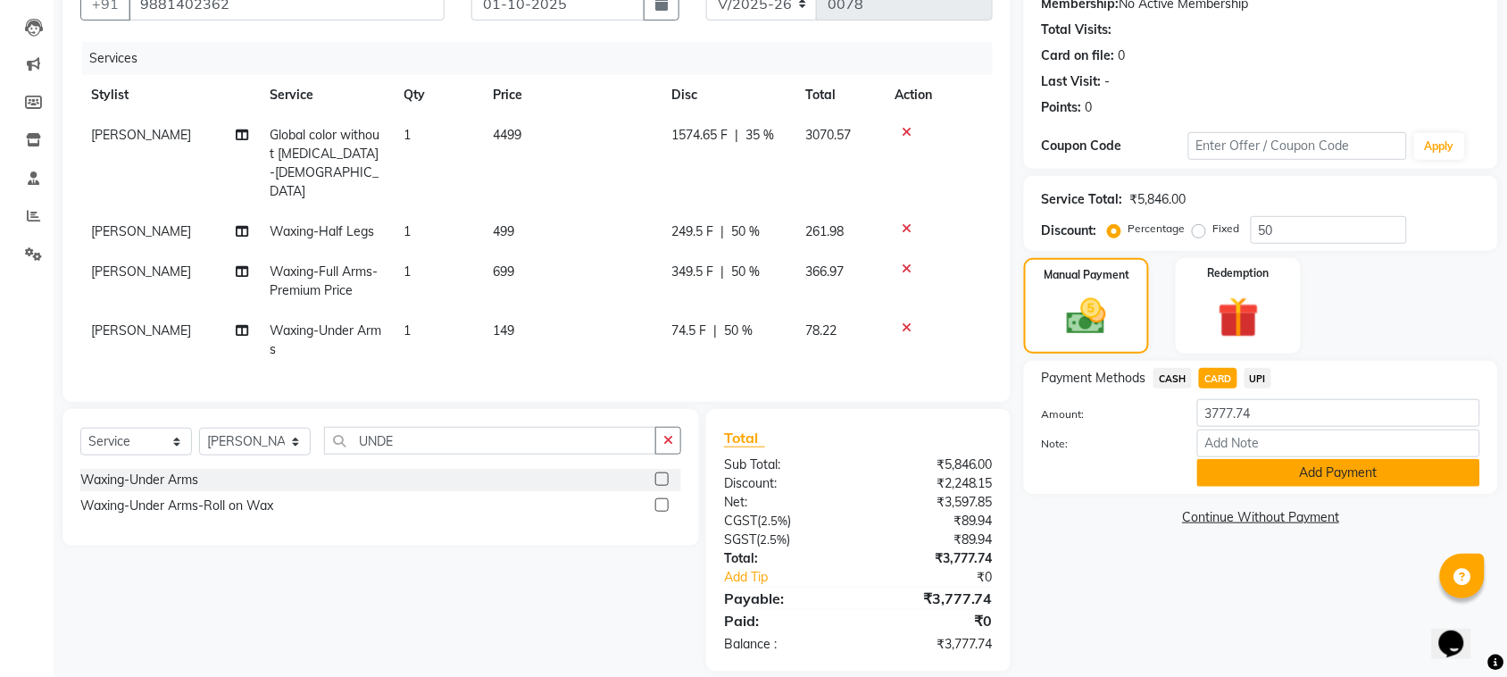
click at [1397, 467] on button "Add Payment" at bounding box center [1338, 473] width 283 height 28
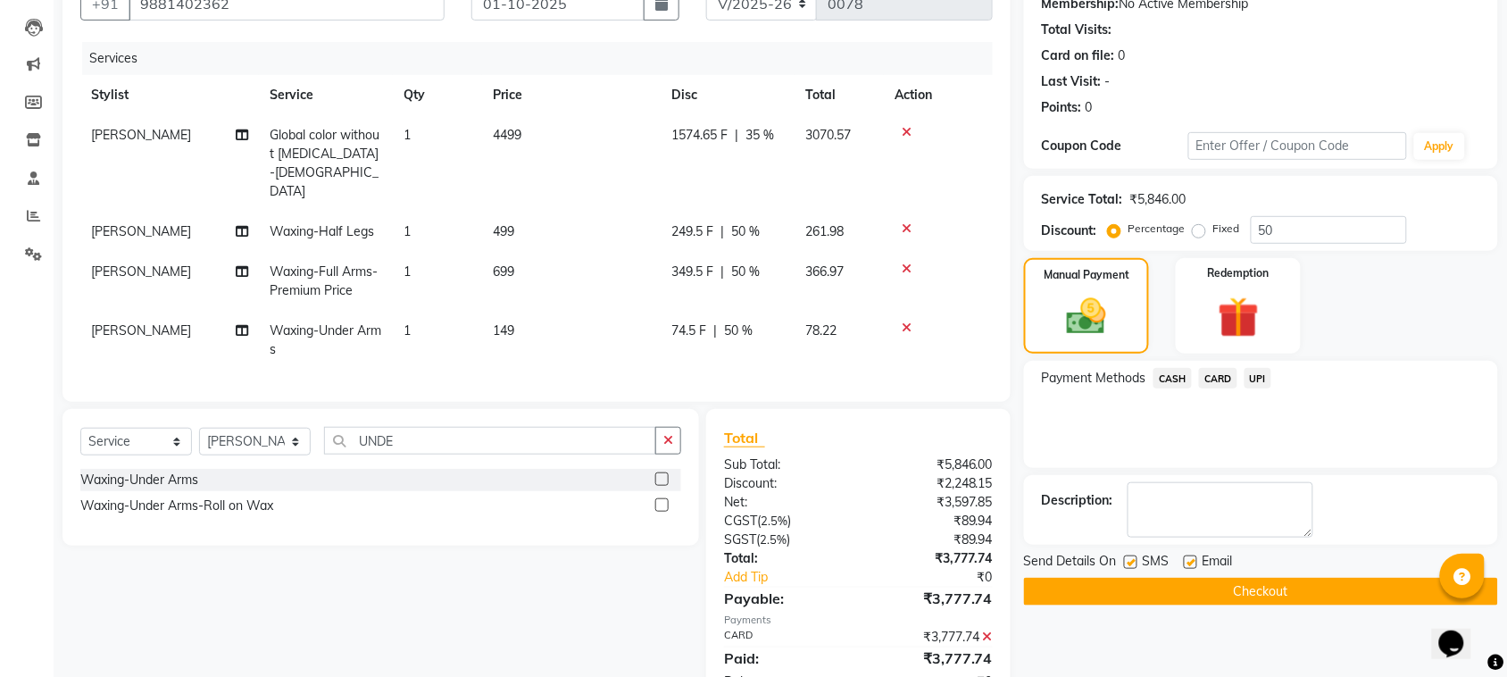
click at [1274, 594] on button "Checkout" at bounding box center [1261, 592] width 474 height 28
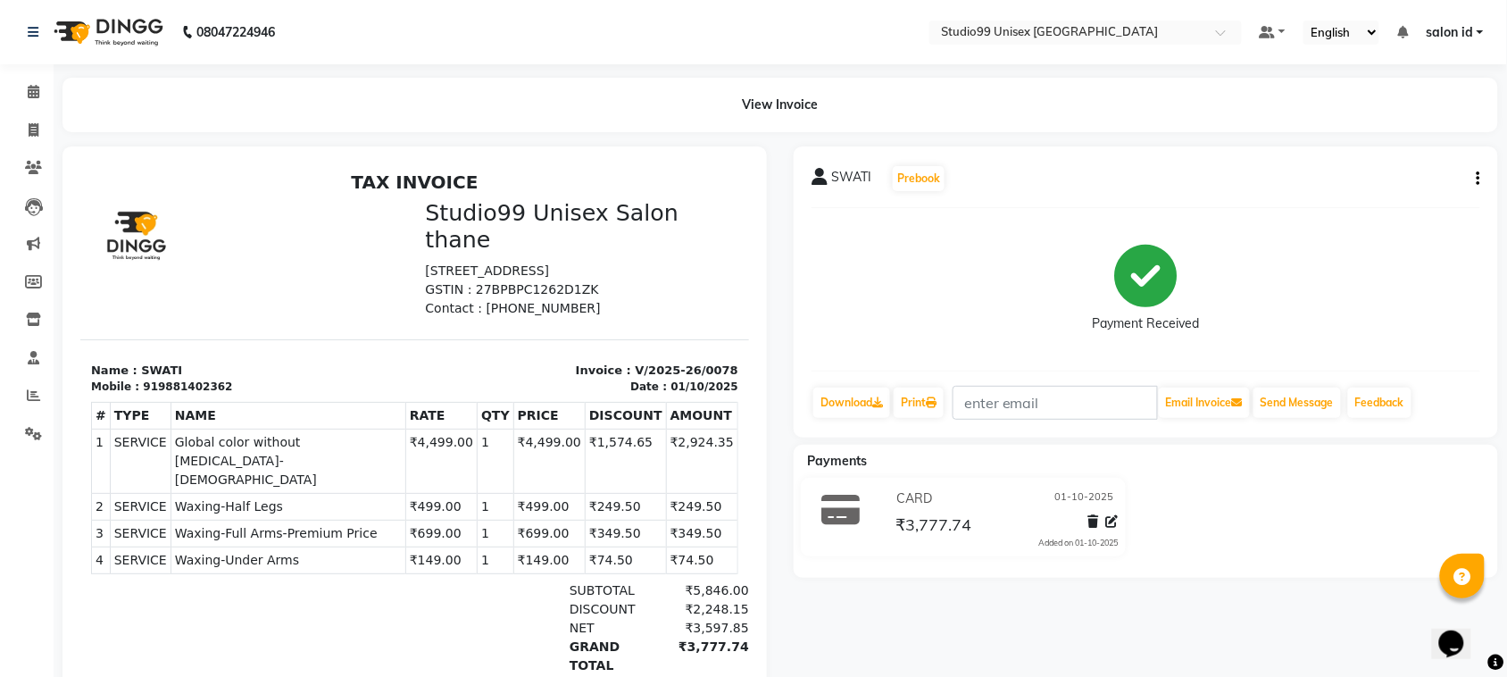
click at [121, 31] on img at bounding box center [107, 32] width 122 height 50
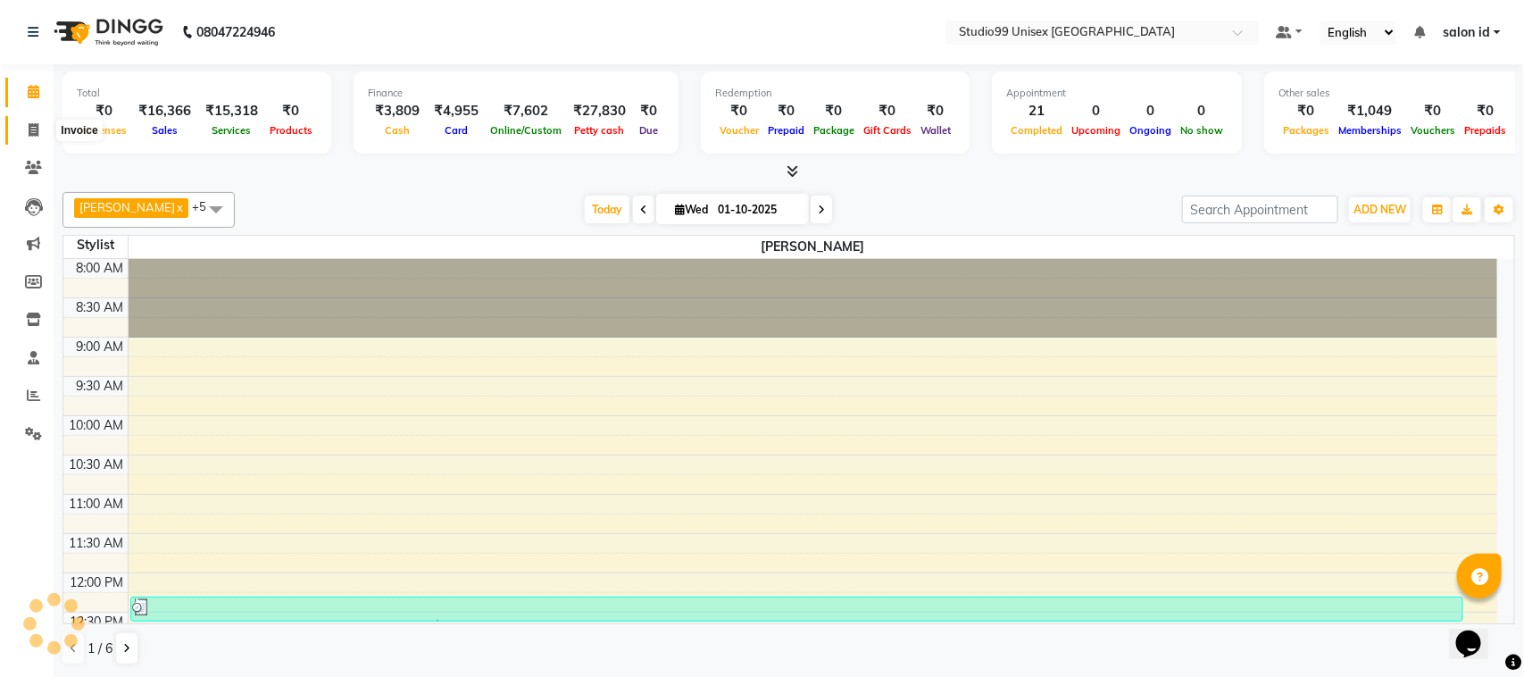
click at [34, 123] on icon at bounding box center [34, 129] width 10 height 13
select select "service"
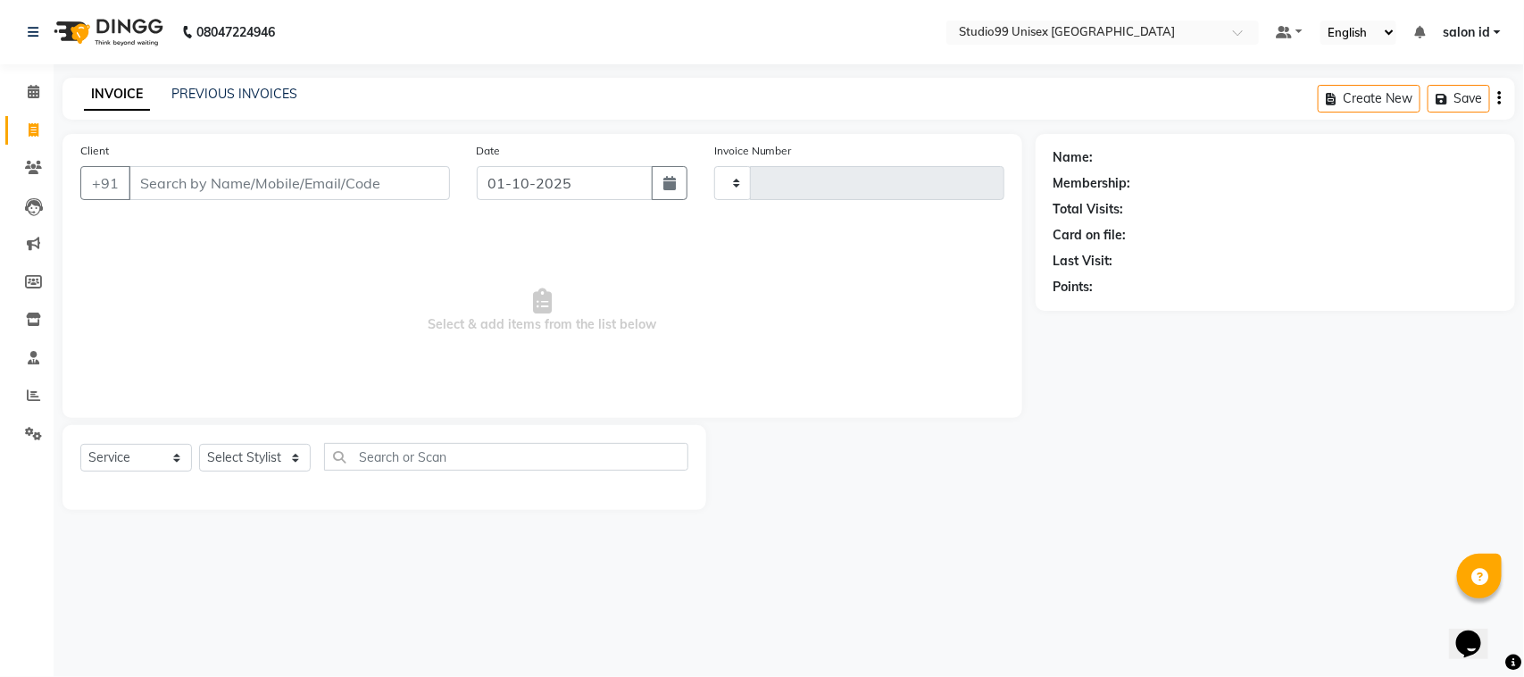
type input "0079"
select select "9023"
click at [313, 189] on input "Client" at bounding box center [289, 183] width 321 height 34
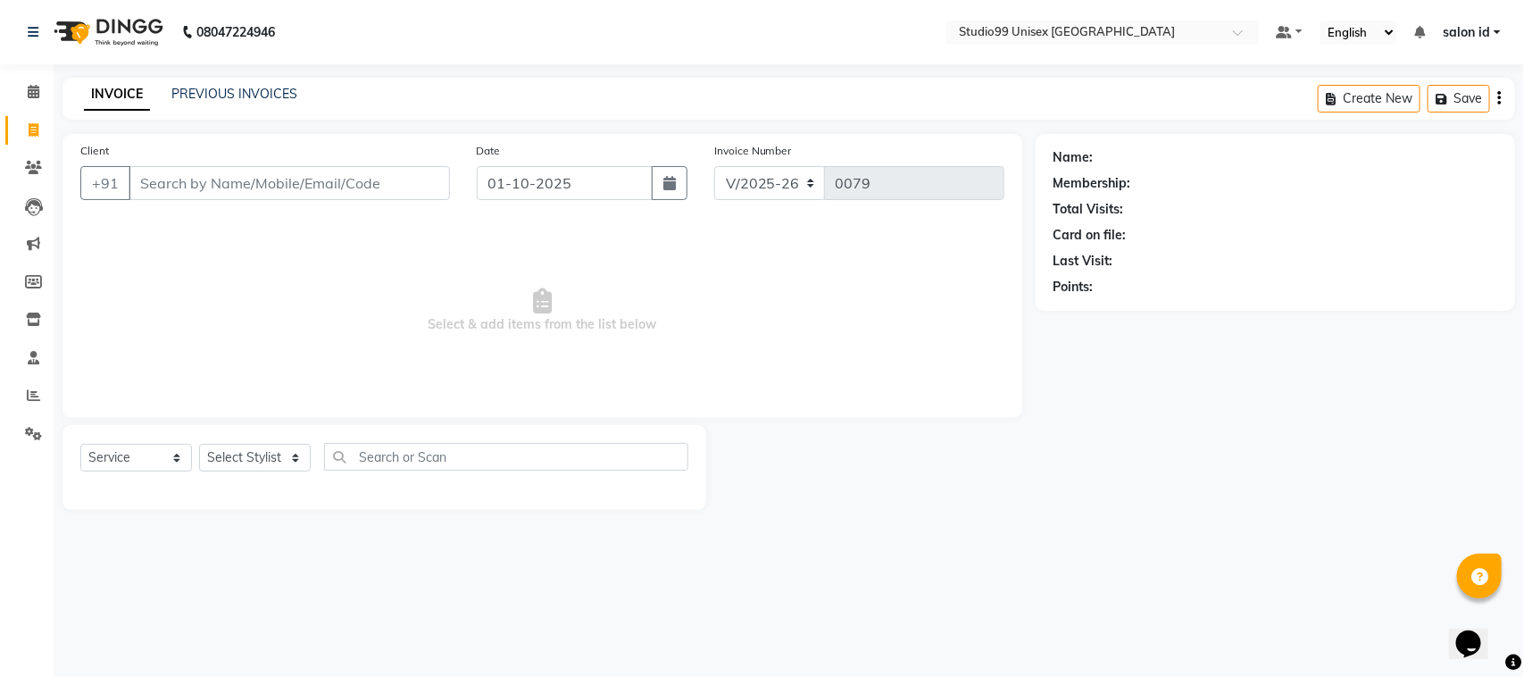
click at [313, 189] on input "Client" at bounding box center [289, 183] width 321 height 34
type input "7498333711"
click at [416, 177] on span "Add Client" at bounding box center [404, 183] width 71 height 18
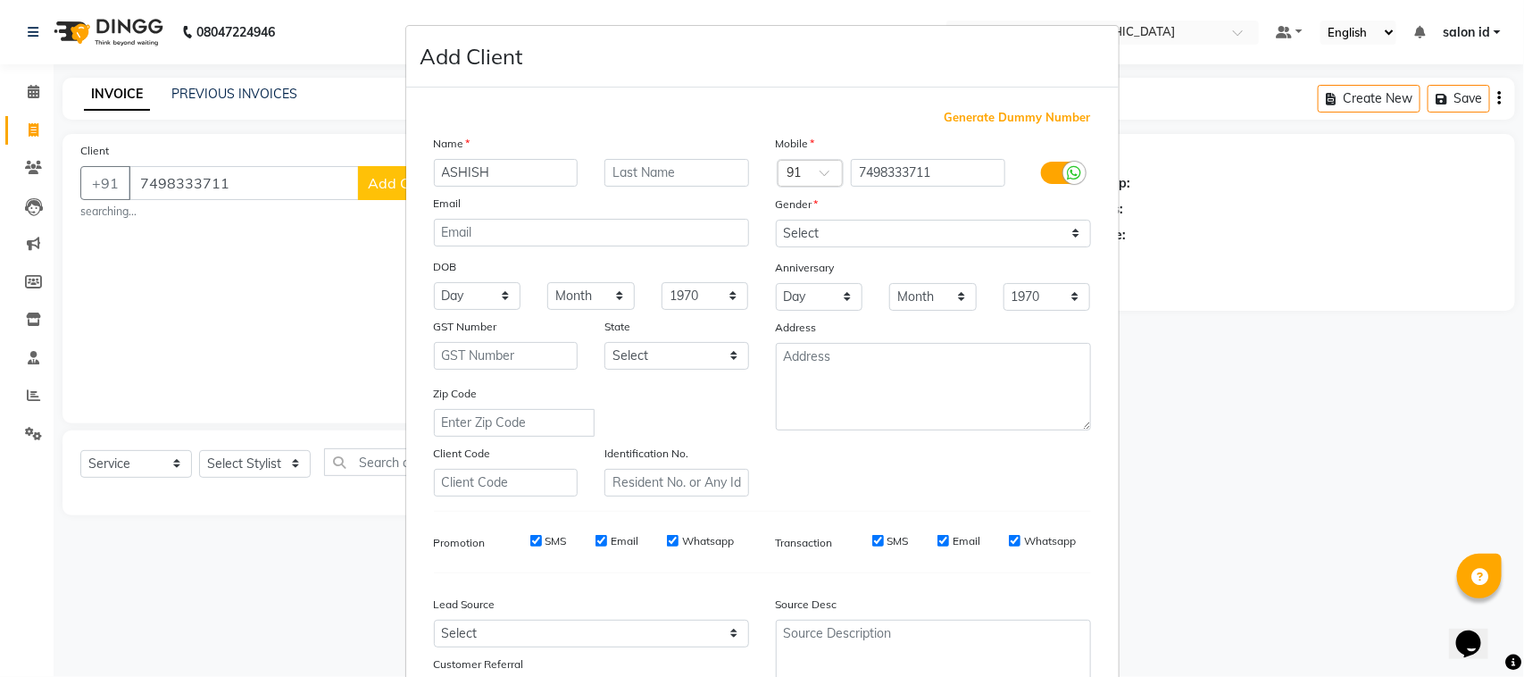
type input "ASHISH"
click at [663, 177] on input "text" at bounding box center [677, 173] width 145 height 28
type input "[PERSON_NAME]"
click at [922, 230] on select "Select [DEMOGRAPHIC_DATA] [DEMOGRAPHIC_DATA] Other Prefer Not To Say" at bounding box center [933, 234] width 315 height 28
select select "[DEMOGRAPHIC_DATA]"
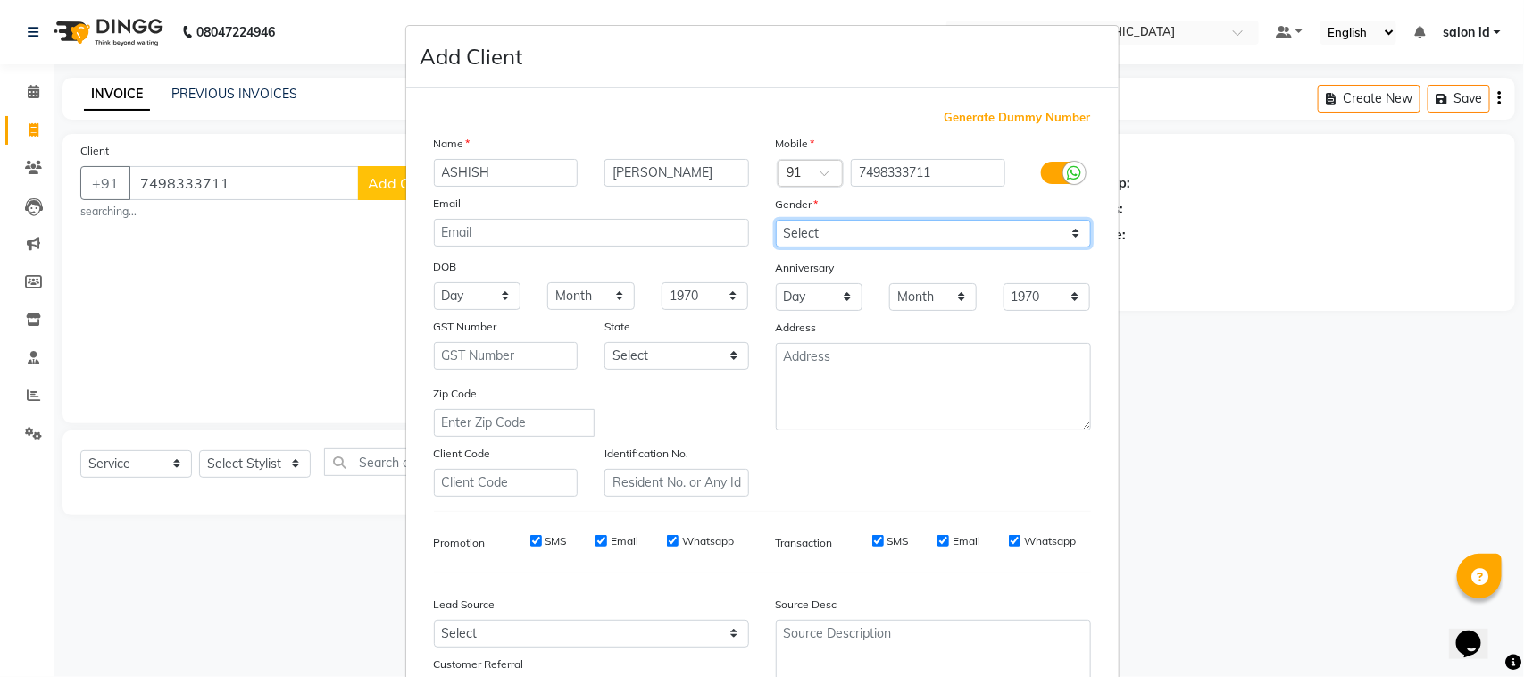
click at [776, 220] on select "Select [DEMOGRAPHIC_DATA] [DEMOGRAPHIC_DATA] Other Prefer Not To Say" at bounding box center [933, 234] width 315 height 28
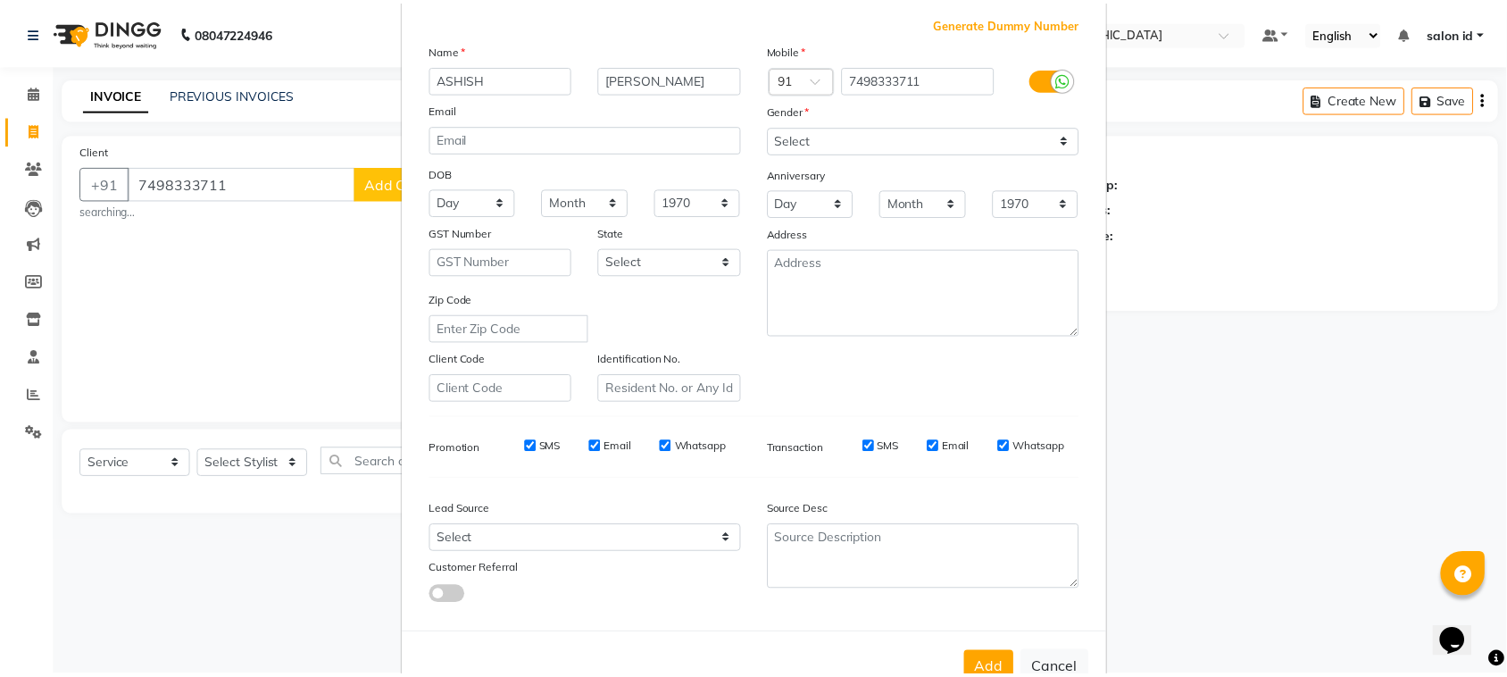
scroll to position [140, 0]
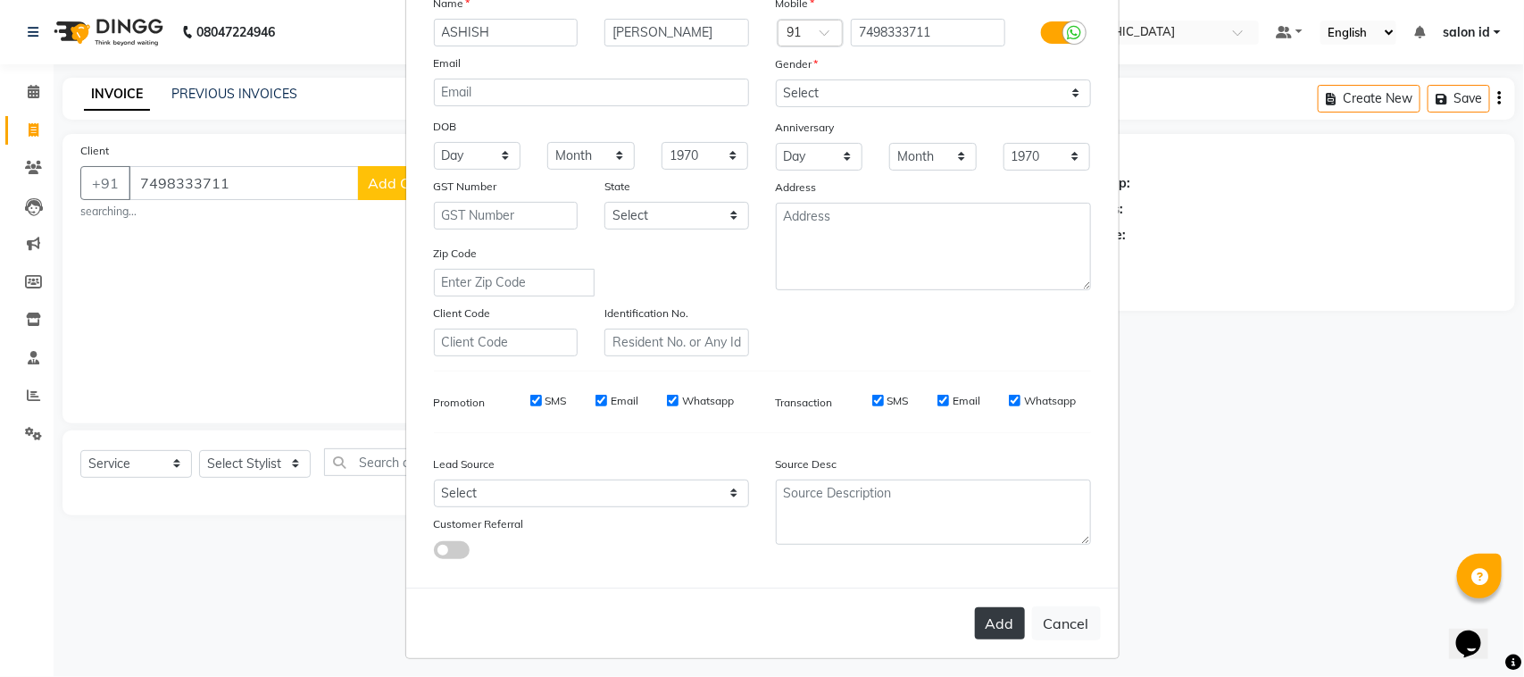
click at [975, 607] on button "Add" at bounding box center [1000, 623] width 50 height 32
select select
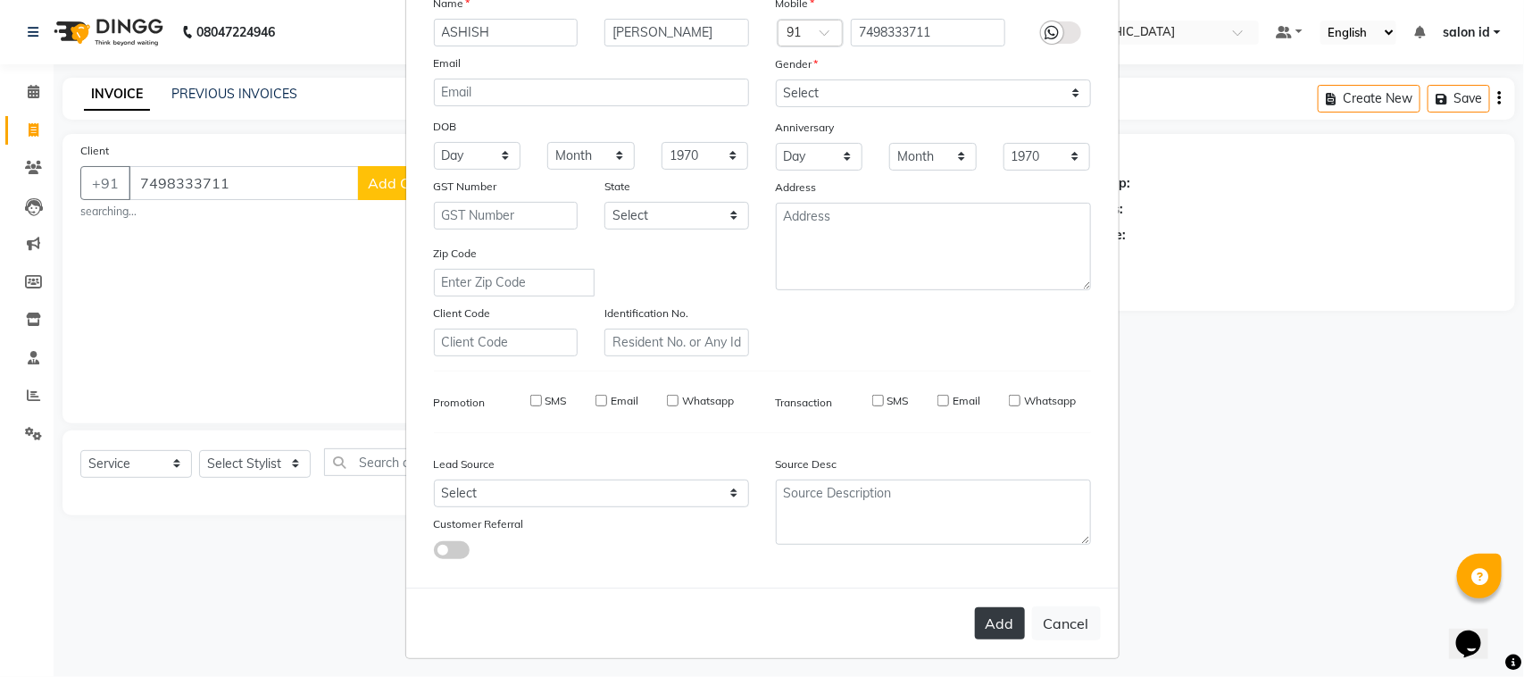
select select
checkbox input "false"
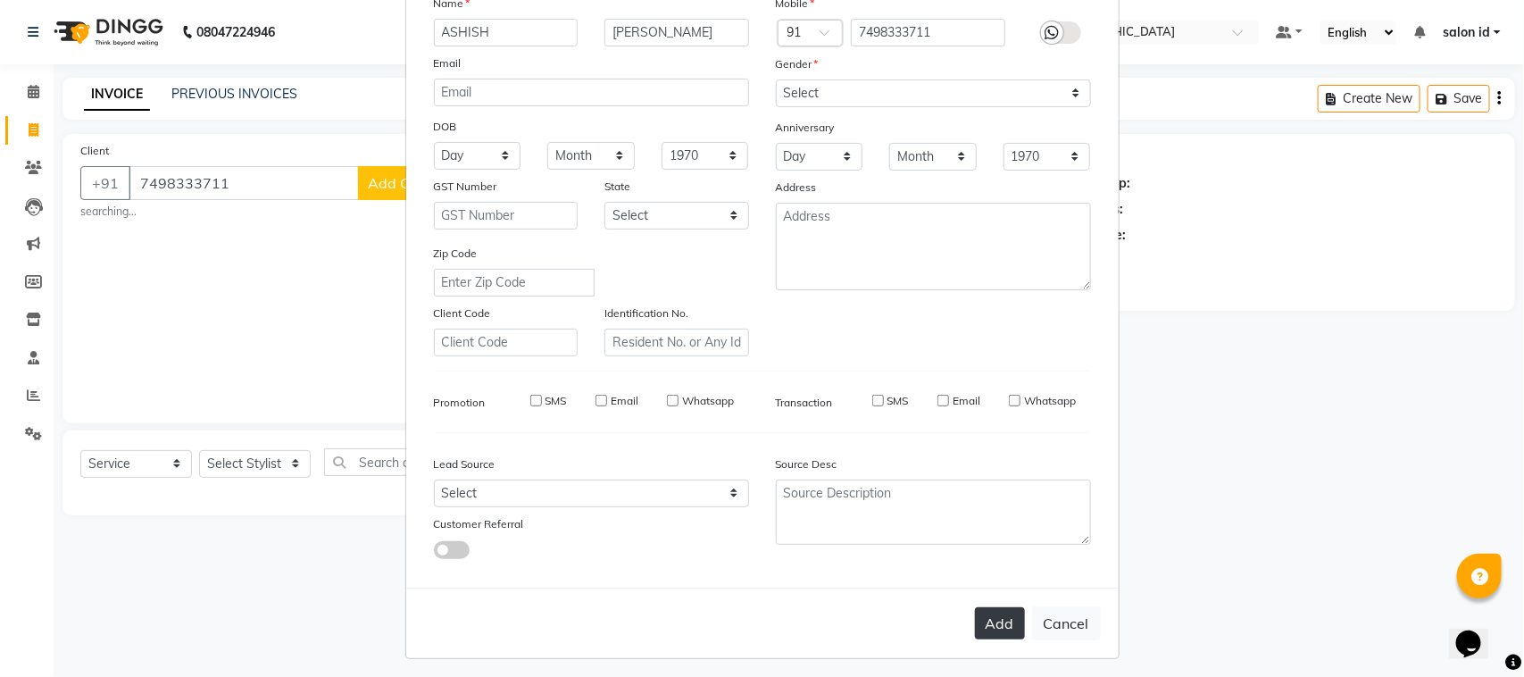
checkbox input "false"
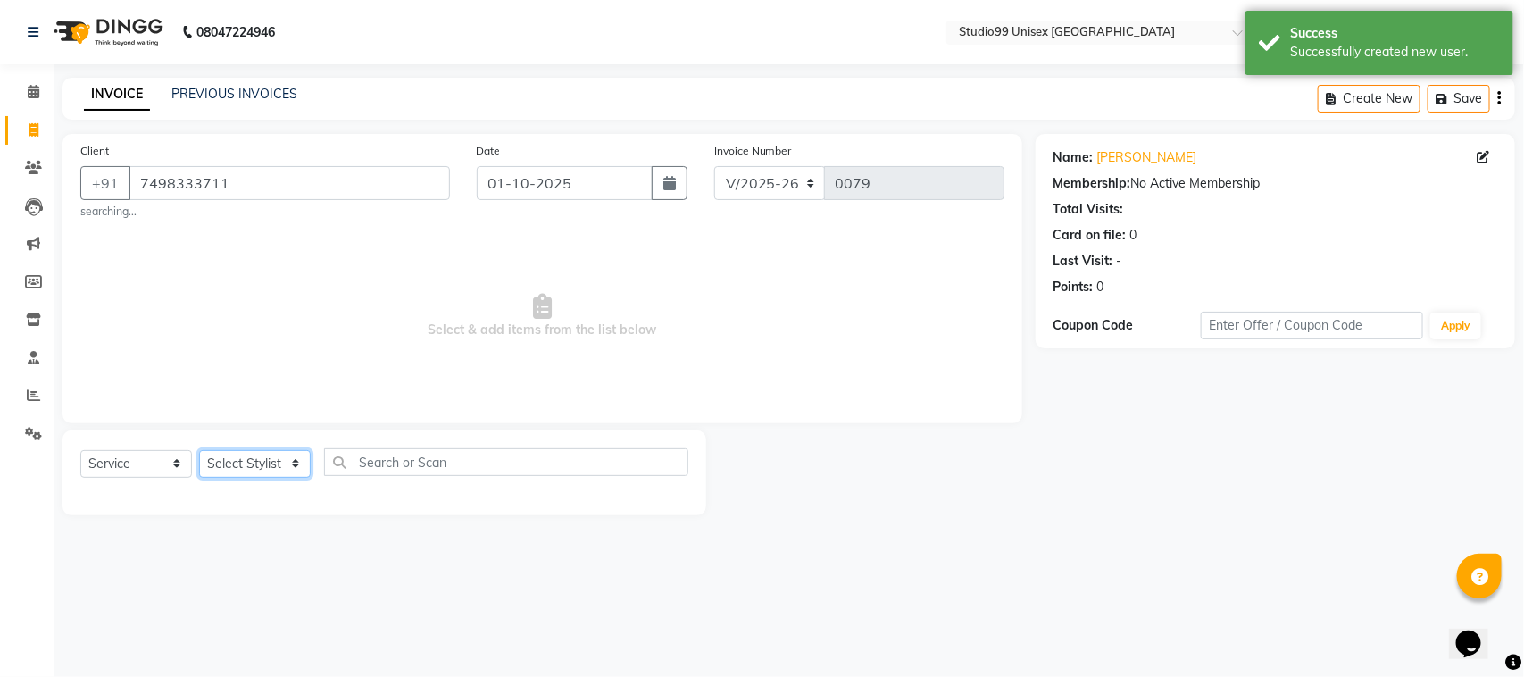
click at [264, 470] on select "Select Stylist [PERSON_NAME] [PERSON_NAME] salon id [PERSON_NAME] [PERSON_NAME]…" at bounding box center [255, 464] width 112 height 28
select select "92933"
click at [199, 450] on select "Select Stylist [PERSON_NAME] [PERSON_NAME] salon id [PERSON_NAME] [PERSON_NAME]…" at bounding box center [255, 464] width 112 height 28
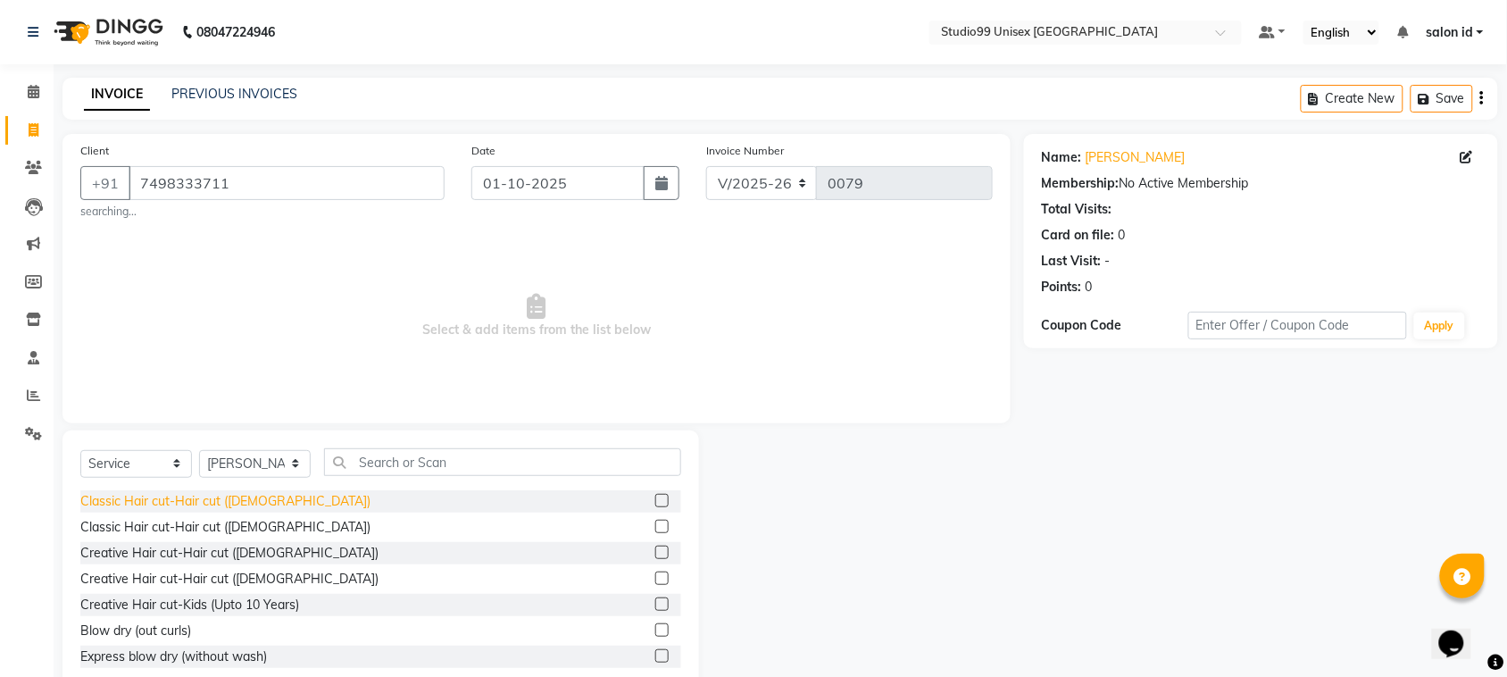
click at [246, 496] on div "Classic Hair cut-Hair cut ([DEMOGRAPHIC_DATA])" at bounding box center [225, 501] width 290 height 19
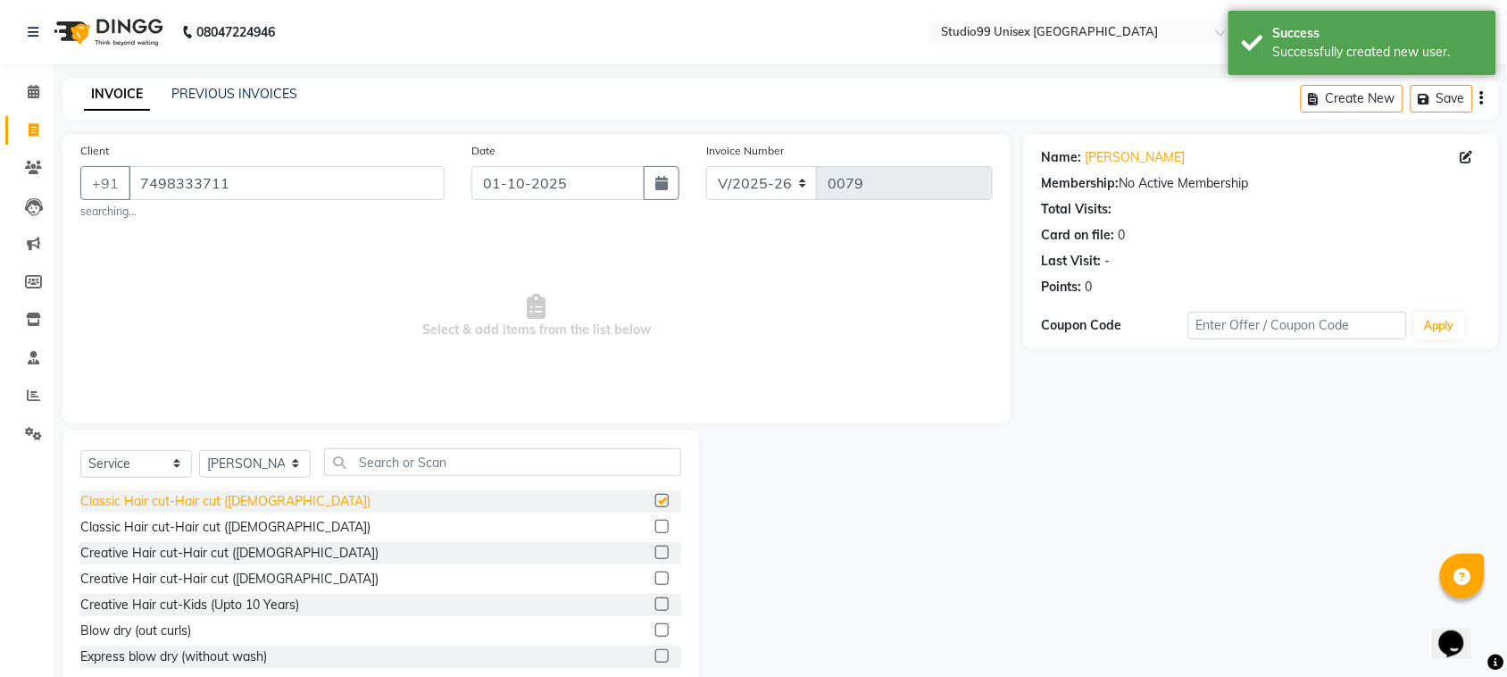
checkbox input "false"
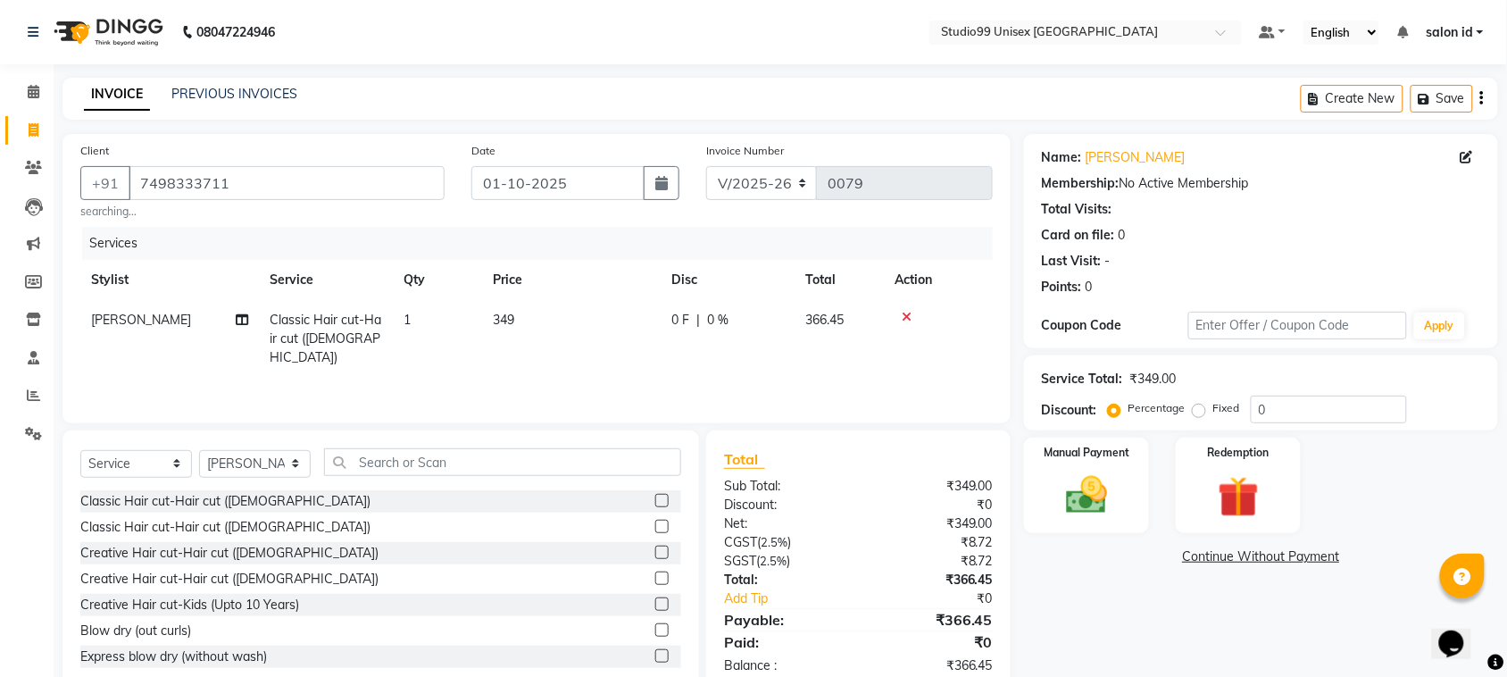
click at [722, 321] on span "0 %" at bounding box center [717, 320] width 21 height 19
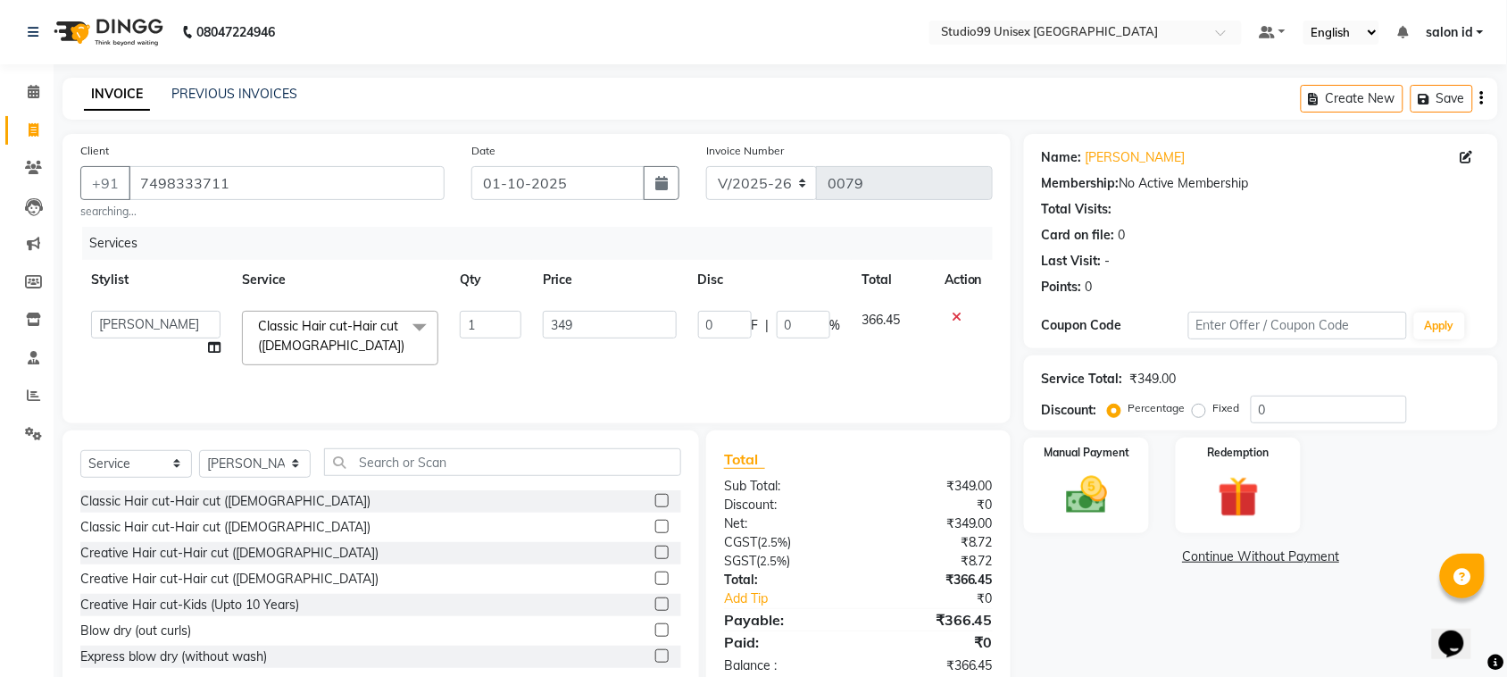
click at [722, 321] on input "0" at bounding box center [725, 325] width 54 height 28
type input "50"
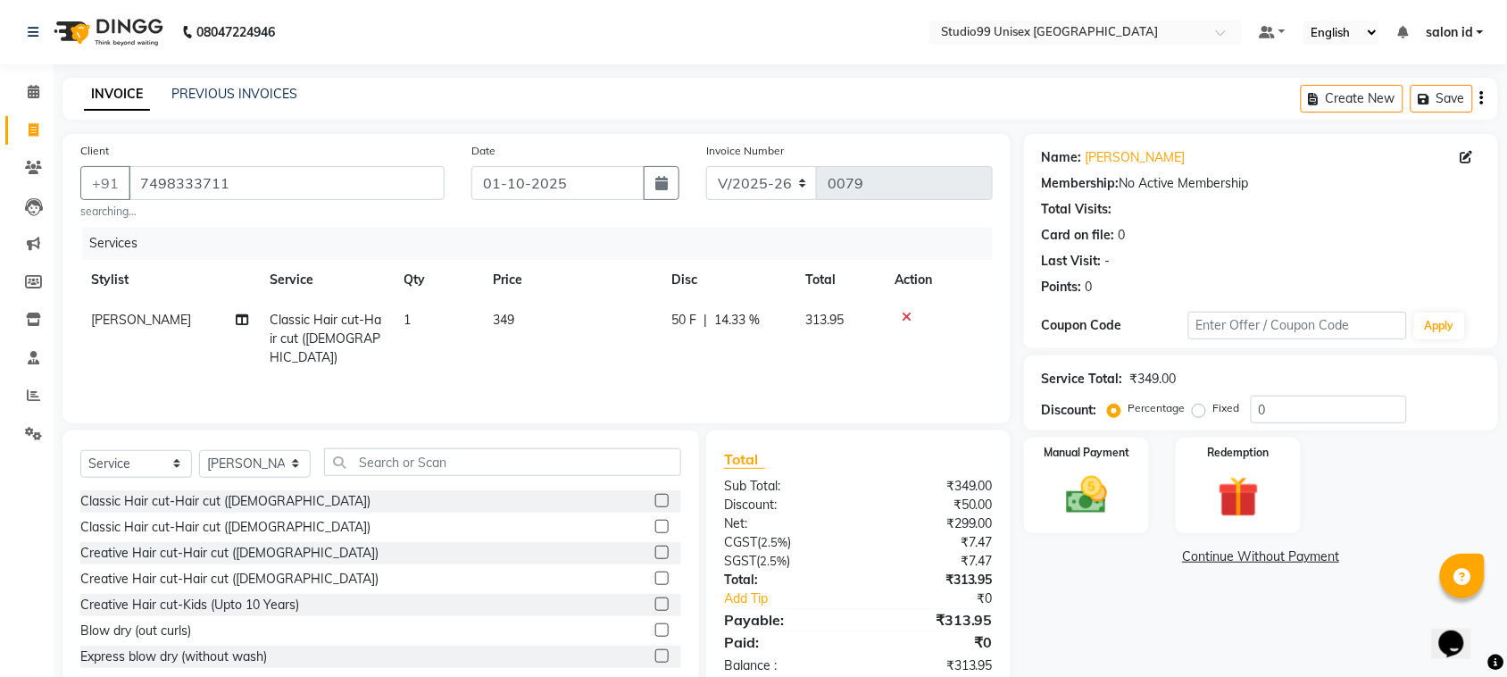
click at [725, 366] on div "Services Stylist Service Qty Price Disc Total Action [PERSON_NAME] Classic Hair…" at bounding box center [536, 316] width 913 height 179
click at [683, 327] on span "50 F" at bounding box center [684, 320] width 25 height 19
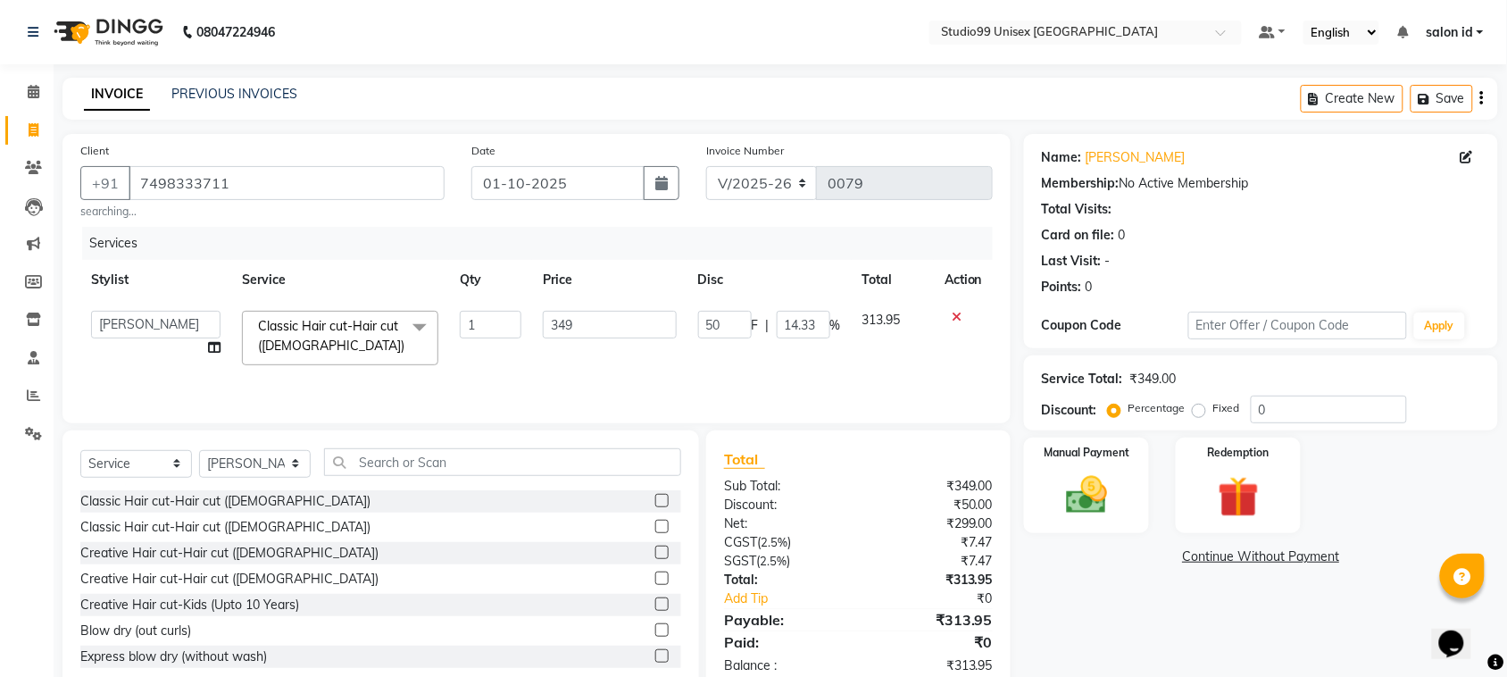
click at [683, 327] on td "349" at bounding box center [609, 338] width 154 height 76
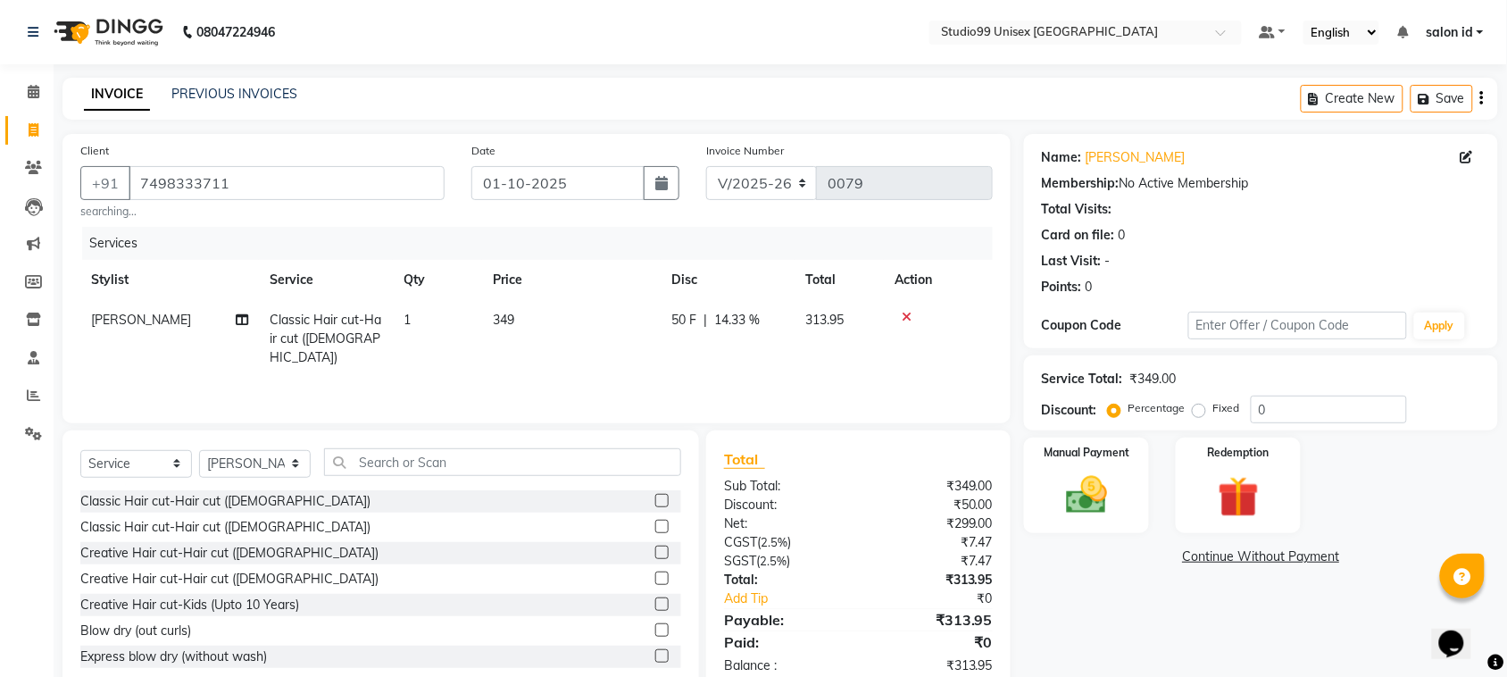
click at [722, 323] on span "14.33 %" at bounding box center [737, 320] width 46 height 19
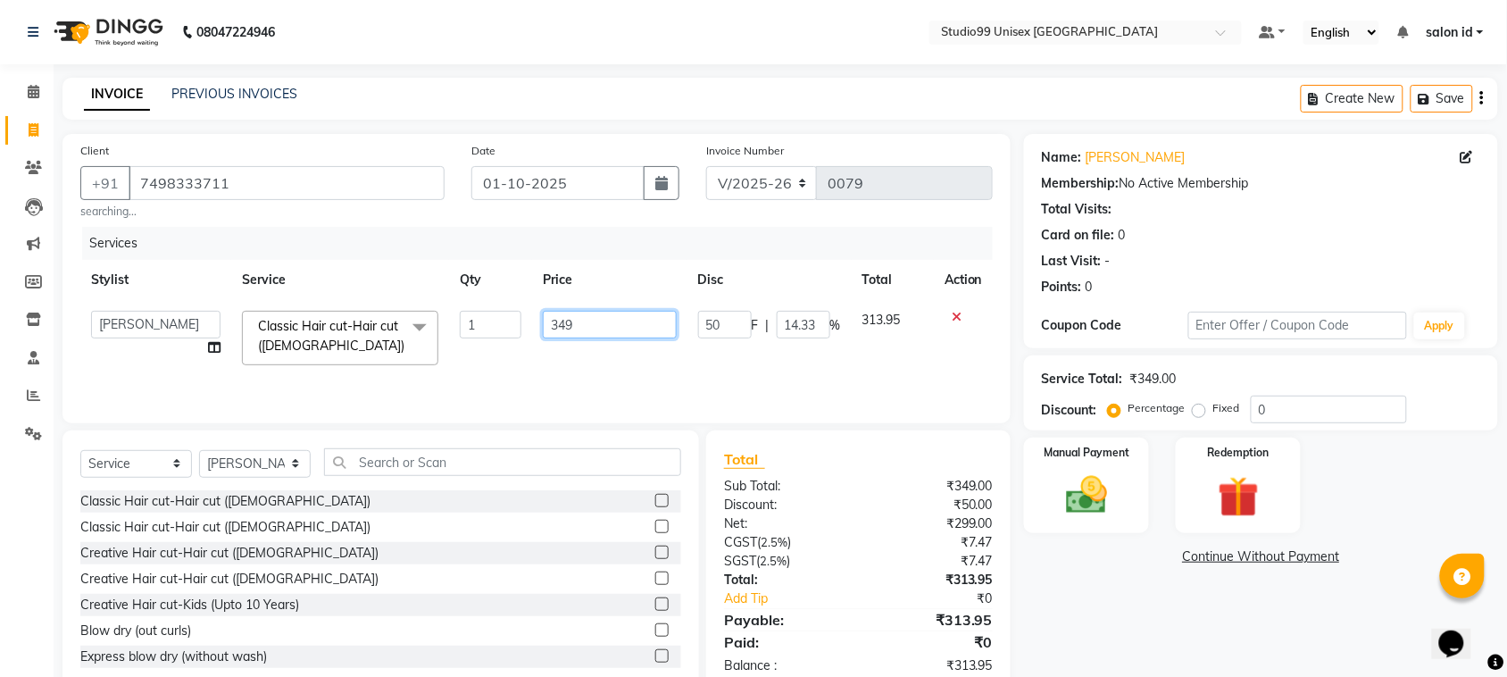
click at [647, 322] on input "349" at bounding box center [609, 325] width 133 height 28
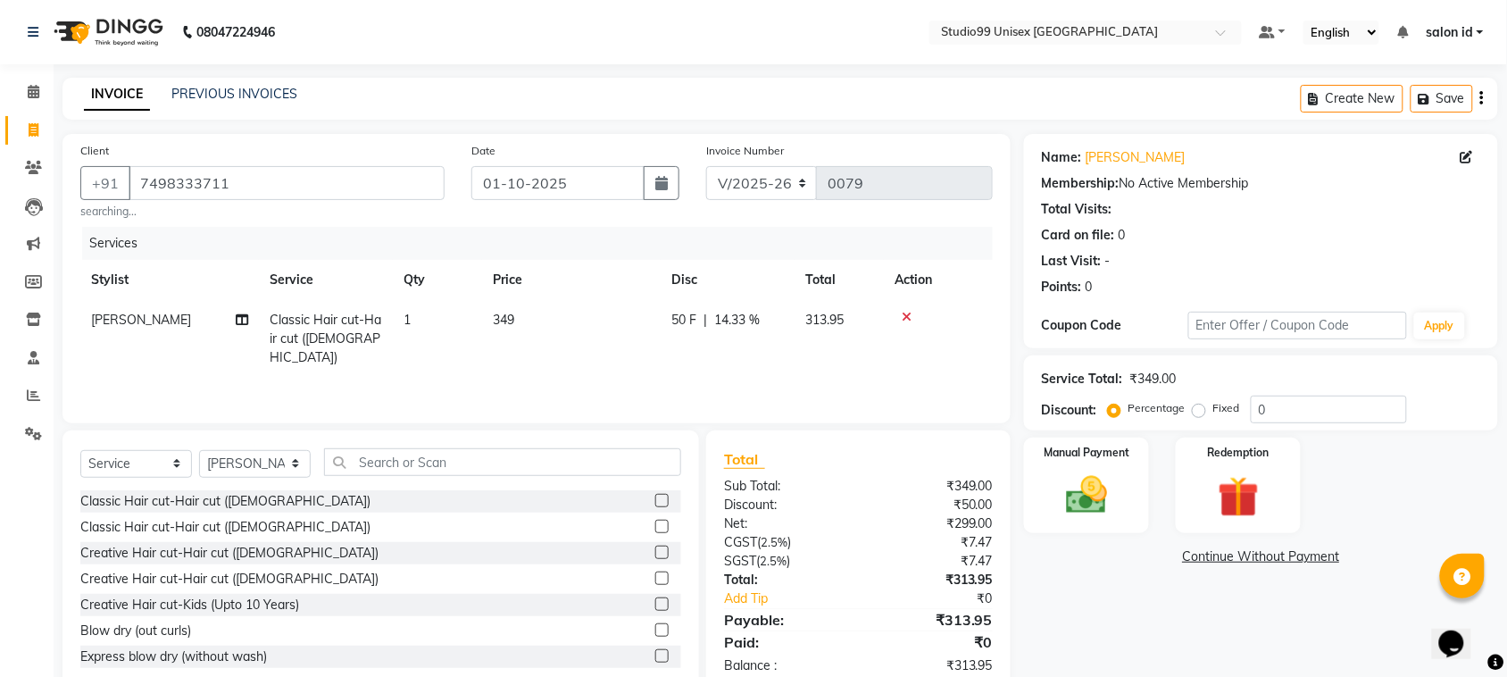
click at [668, 252] on div "Services" at bounding box center [544, 243] width 924 height 33
click at [690, 322] on span "50 F" at bounding box center [684, 320] width 25 height 19
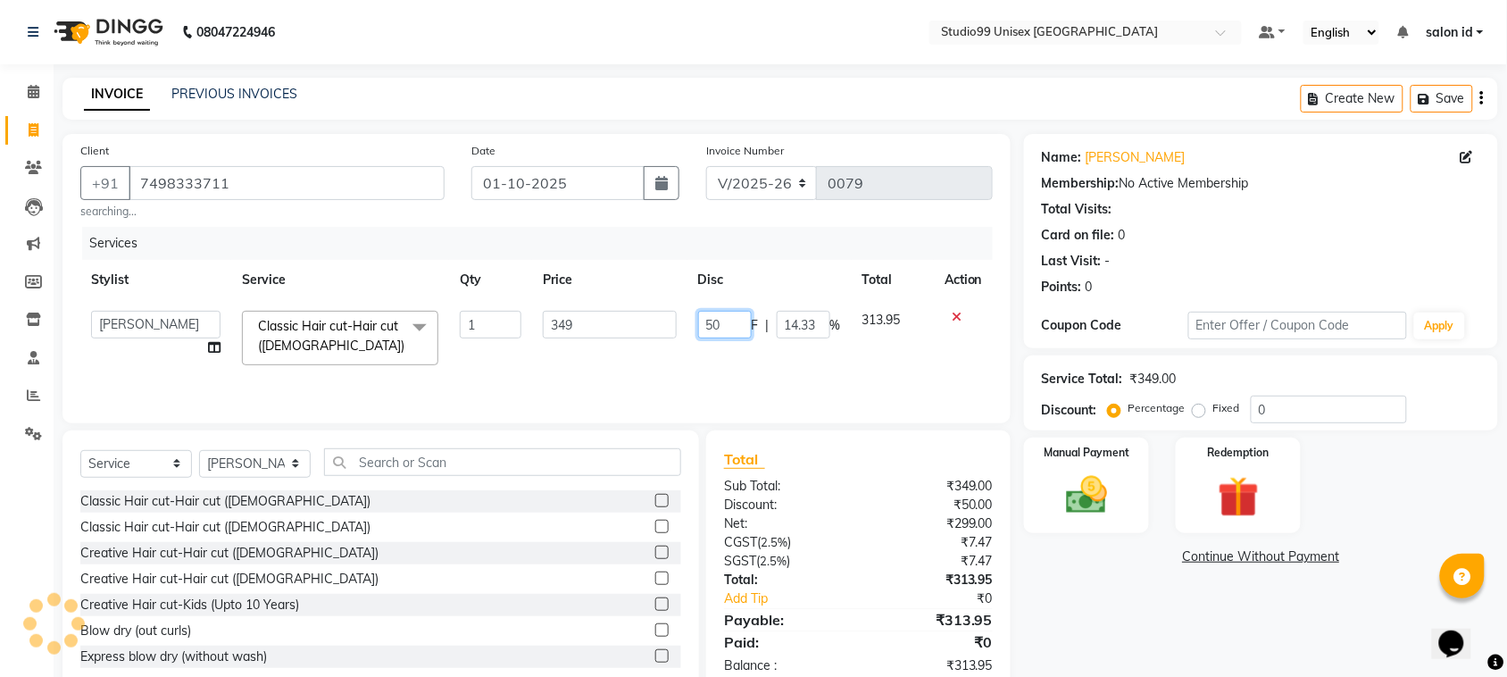
drag, startPoint x: 717, startPoint y: 324, endPoint x: 684, endPoint y: 324, distance: 33.0
click at [684, 324] on tr "[PERSON_NAME] [PERSON_NAME] salon id [PERSON_NAME] [PERSON_NAME] [PERSON_NAME] …" at bounding box center [536, 338] width 913 height 76
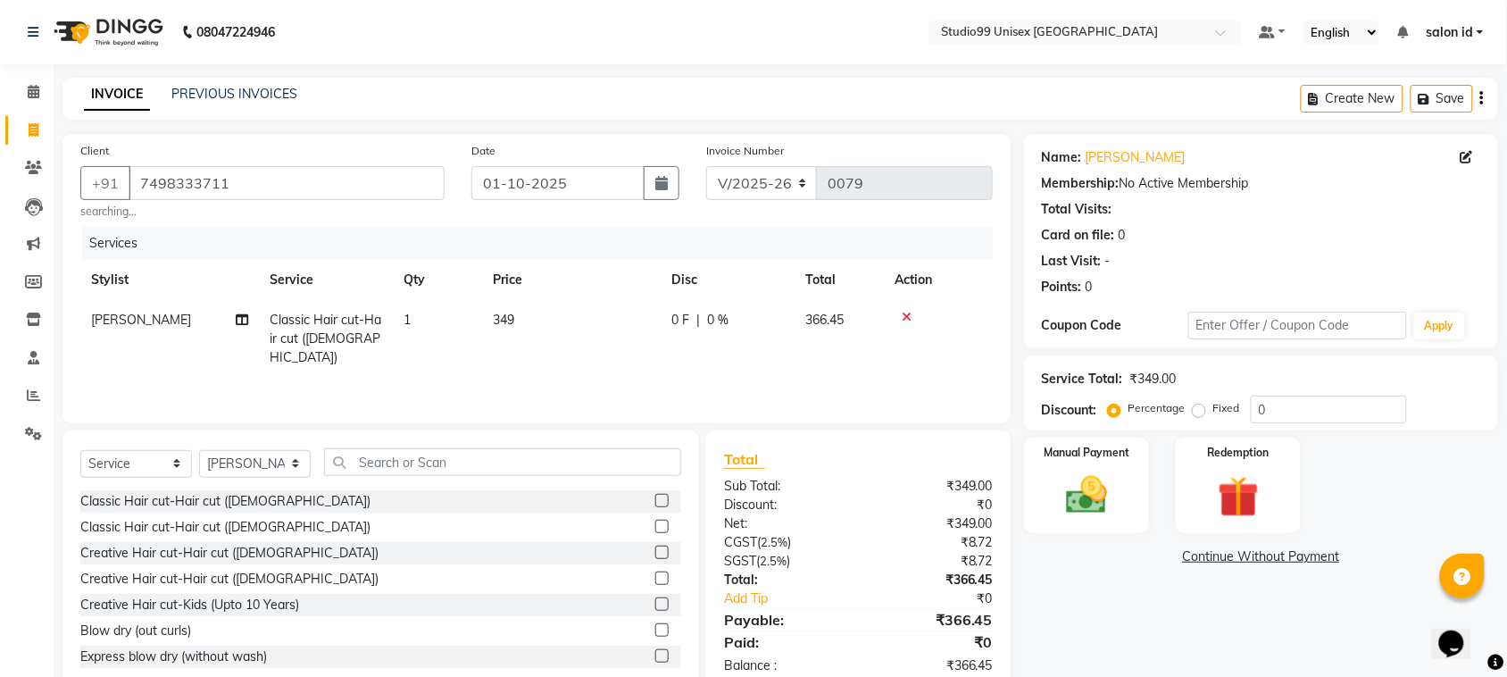
click at [755, 368] on div "Services Stylist Service Qty Price Disc Total Action [PERSON_NAME] Classic Hair…" at bounding box center [536, 316] width 913 height 179
click at [714, 315] on span "0 %" at bounding box center [717, 320] width 21 height 19
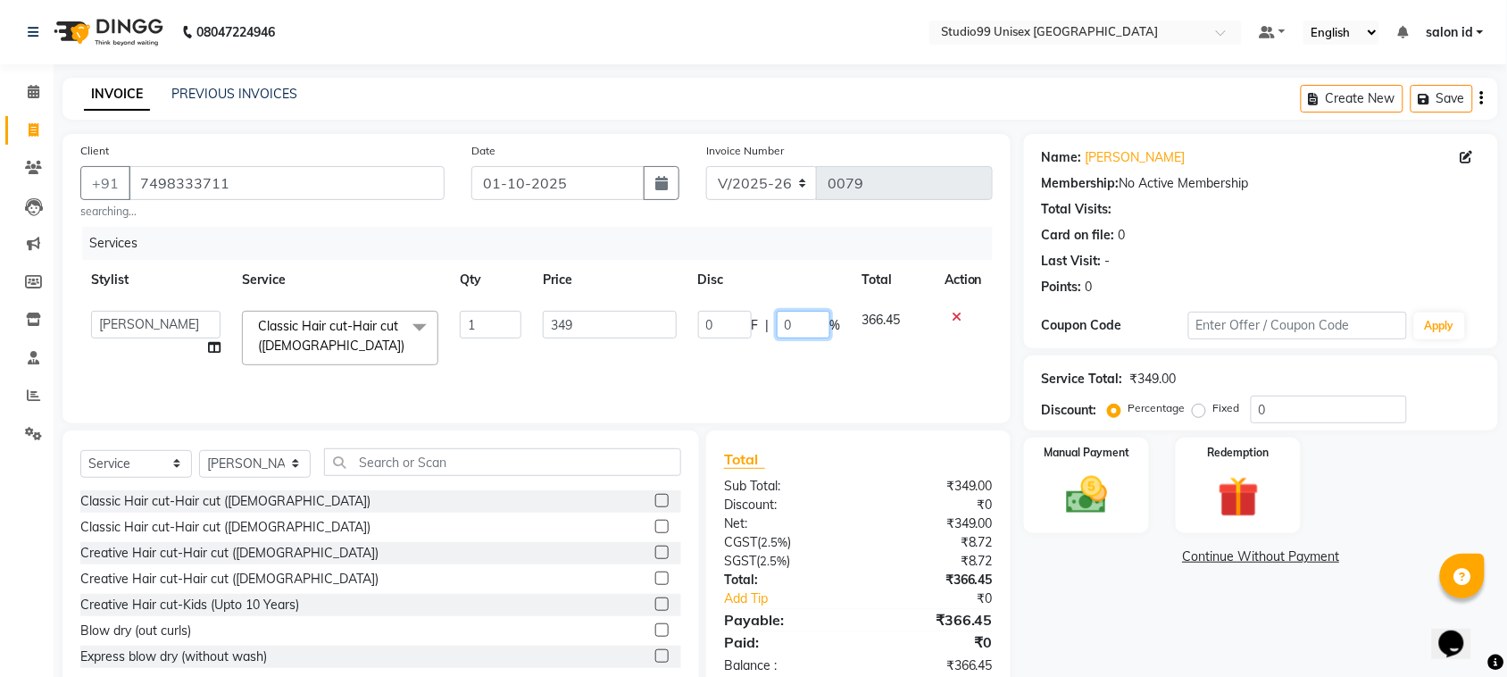
click at [796, 327] on input "0" at bounding box center [804, 325] width 54 height 28
type input "50"
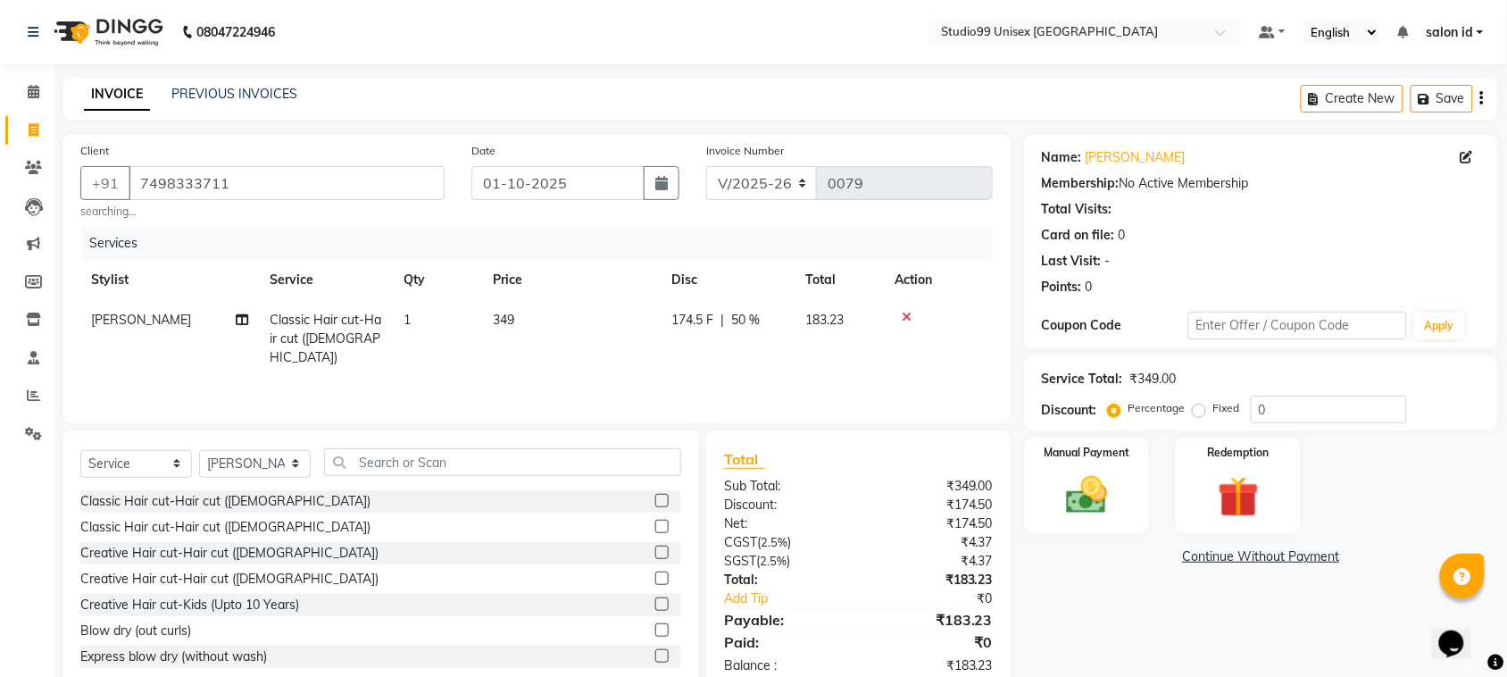
click at [855, 382] on div "Services Stylist Service Qty Price Disc Total Action [PERSON_NAME] Classic Hair…" at bounding box center [536, 316] width 913 height 179
click at [1101, 513] on img at bounding box center [1087, 495] width 70 height 49
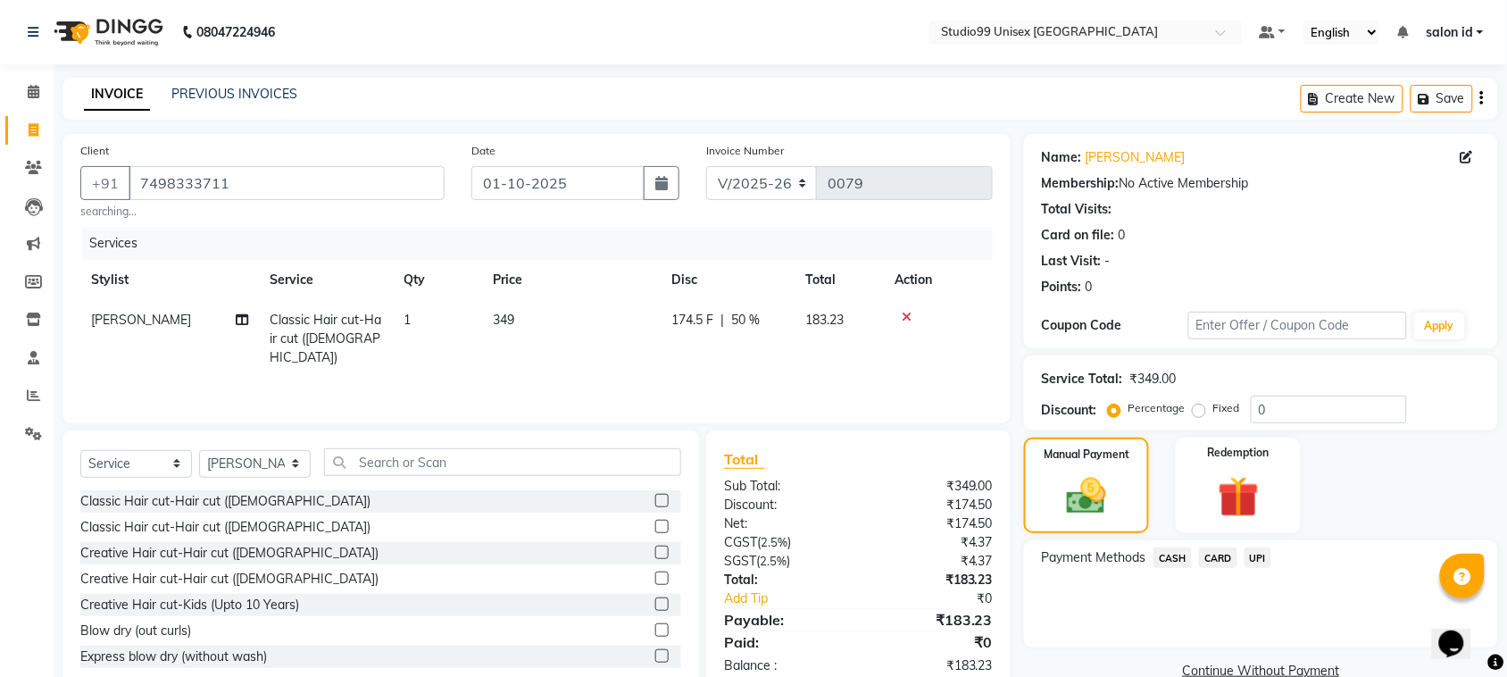
click at [1266, 555] on span "UPI" at bounding box center [1259, 557] width 28 height 21
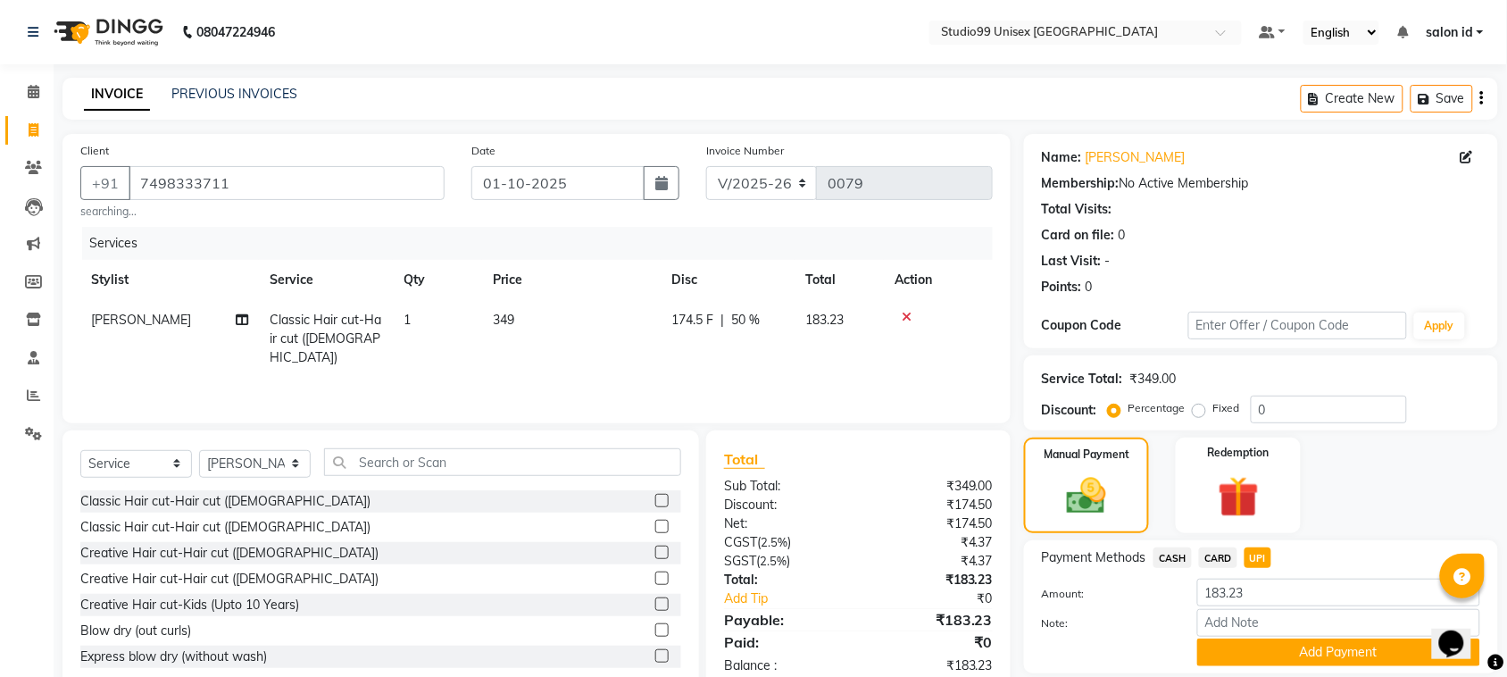
scroll to position [59, 0]
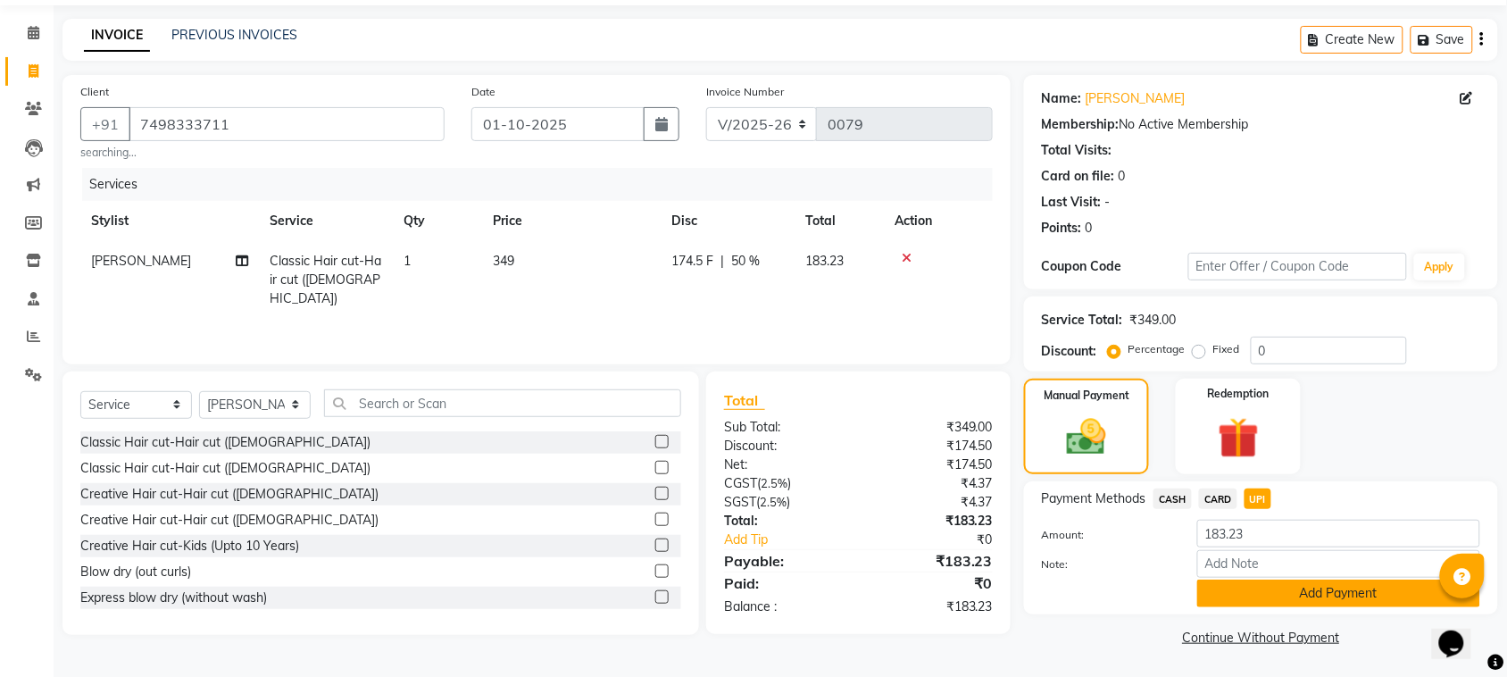
click at [1332, 595] on button "Add Payment" at bounding box center [1338, 594] width 283 height 28
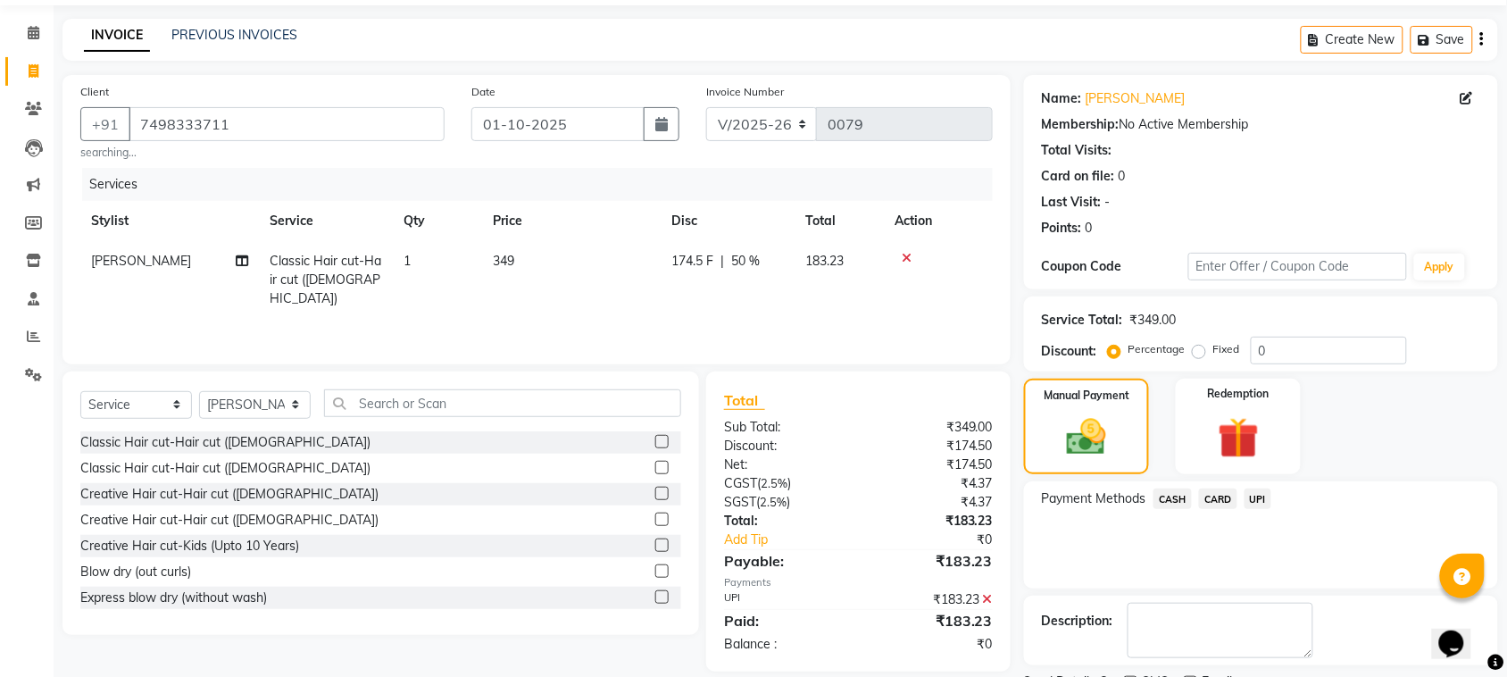
scroll to position [135, 0]
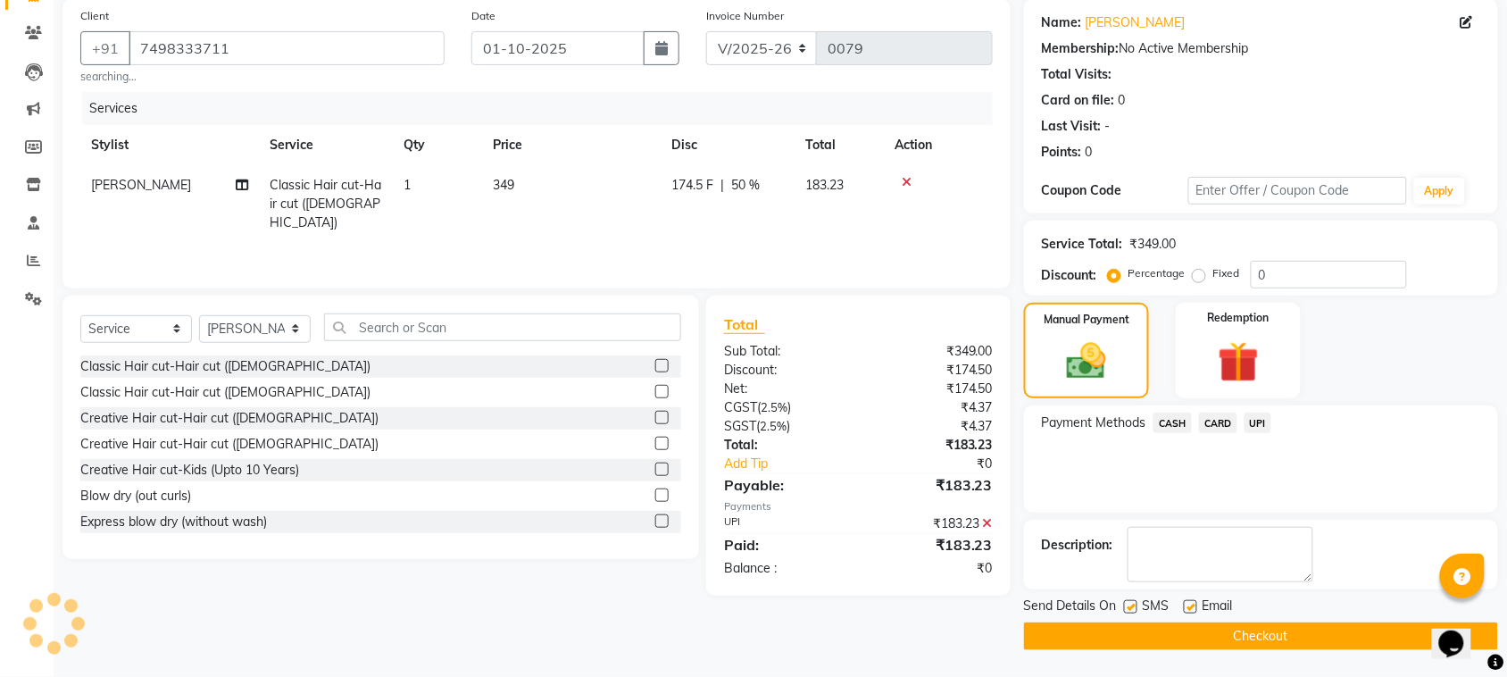
click at [1295, 630] on button "Checkout" at bounding box center [1261, 636] width 474 height 28
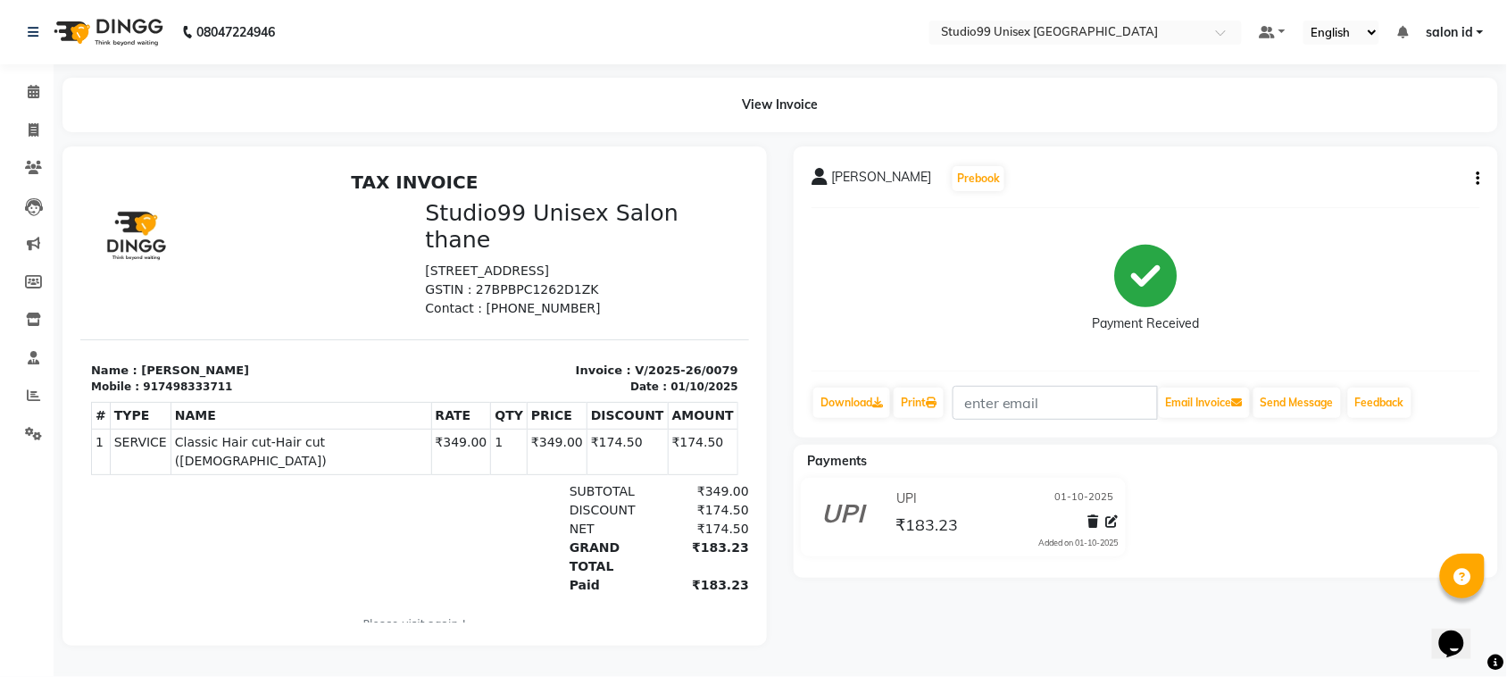
click at [154, 32] on img at bounding box center [107, 32] width 122 height 50
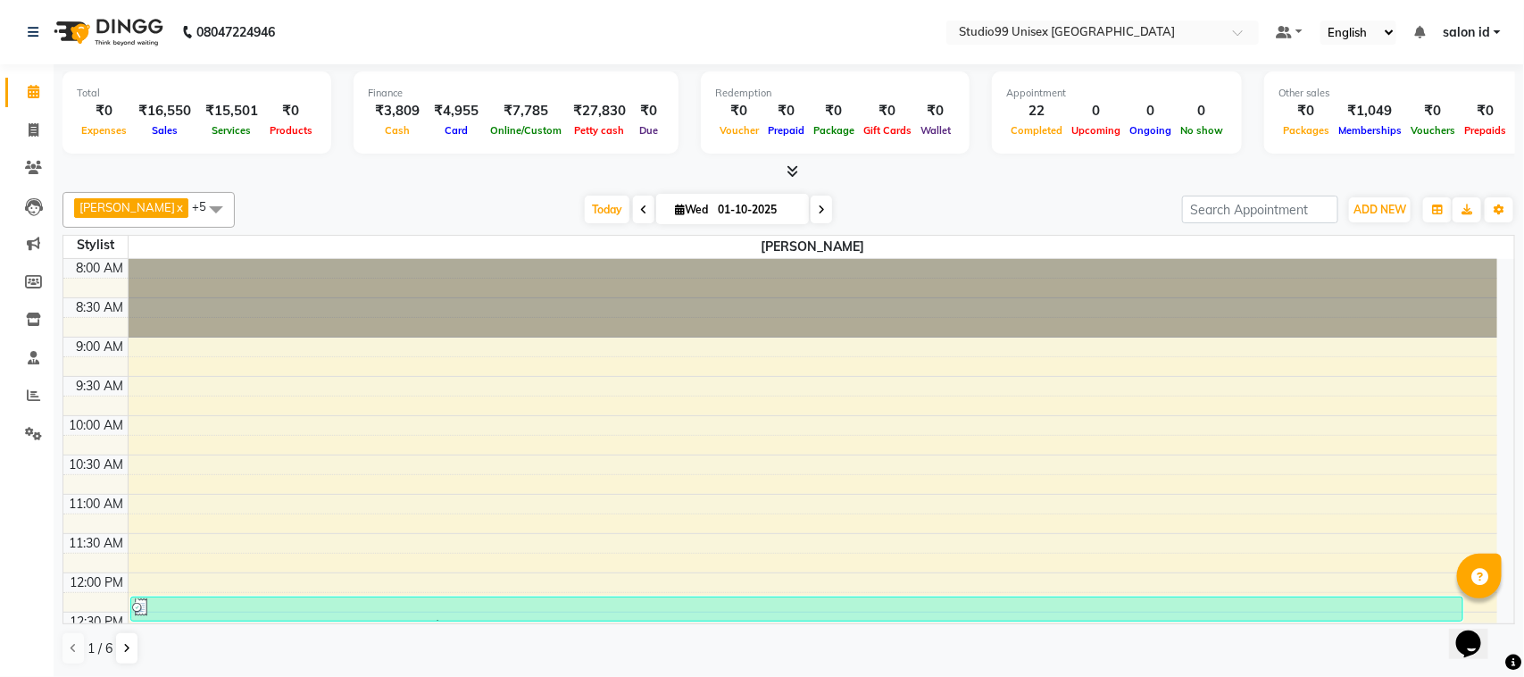
click at [787, 171] on icon at bounding box center [793, 170] width 12 height 13
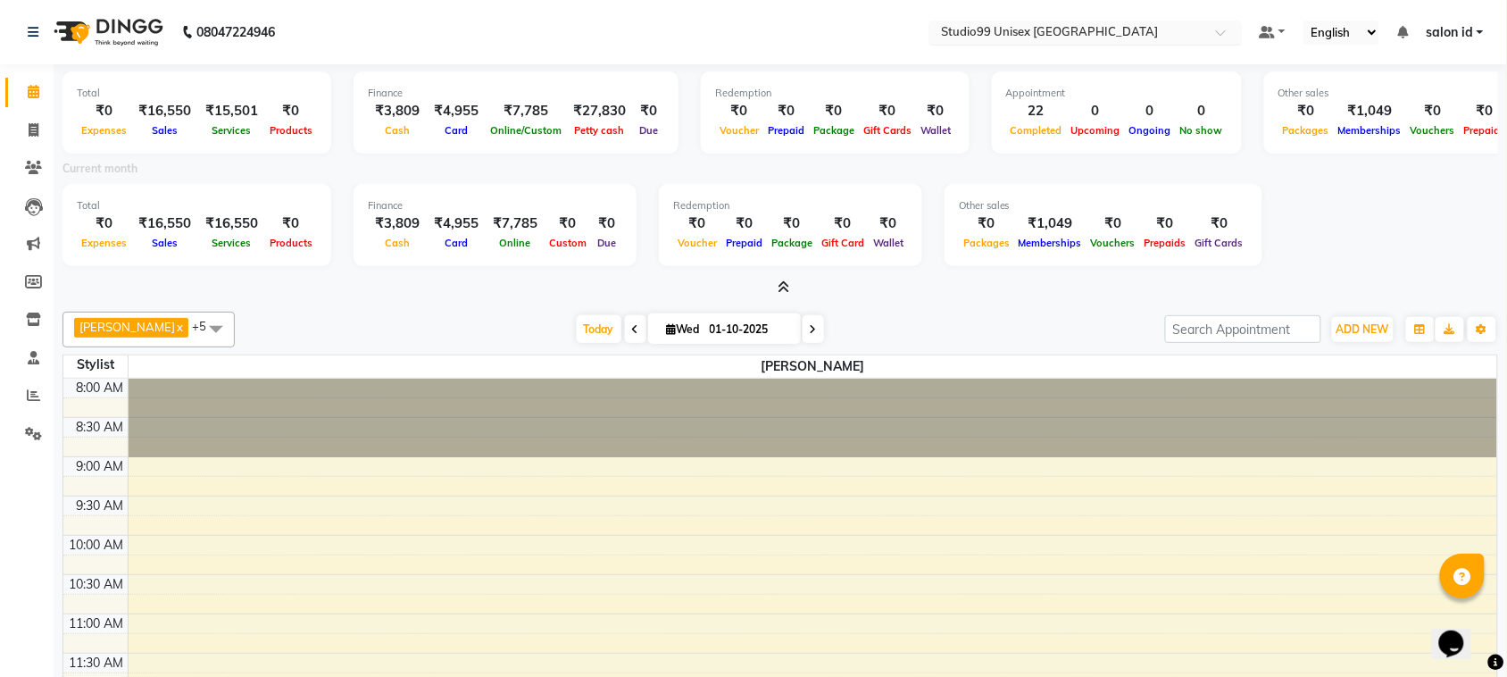
click at [1219, 38] on span at bounding box center [1227, 38] width 22 height 18
click at [32, 125] on icon at bounding box center [34, 129] width 10 height 13
select select "service"
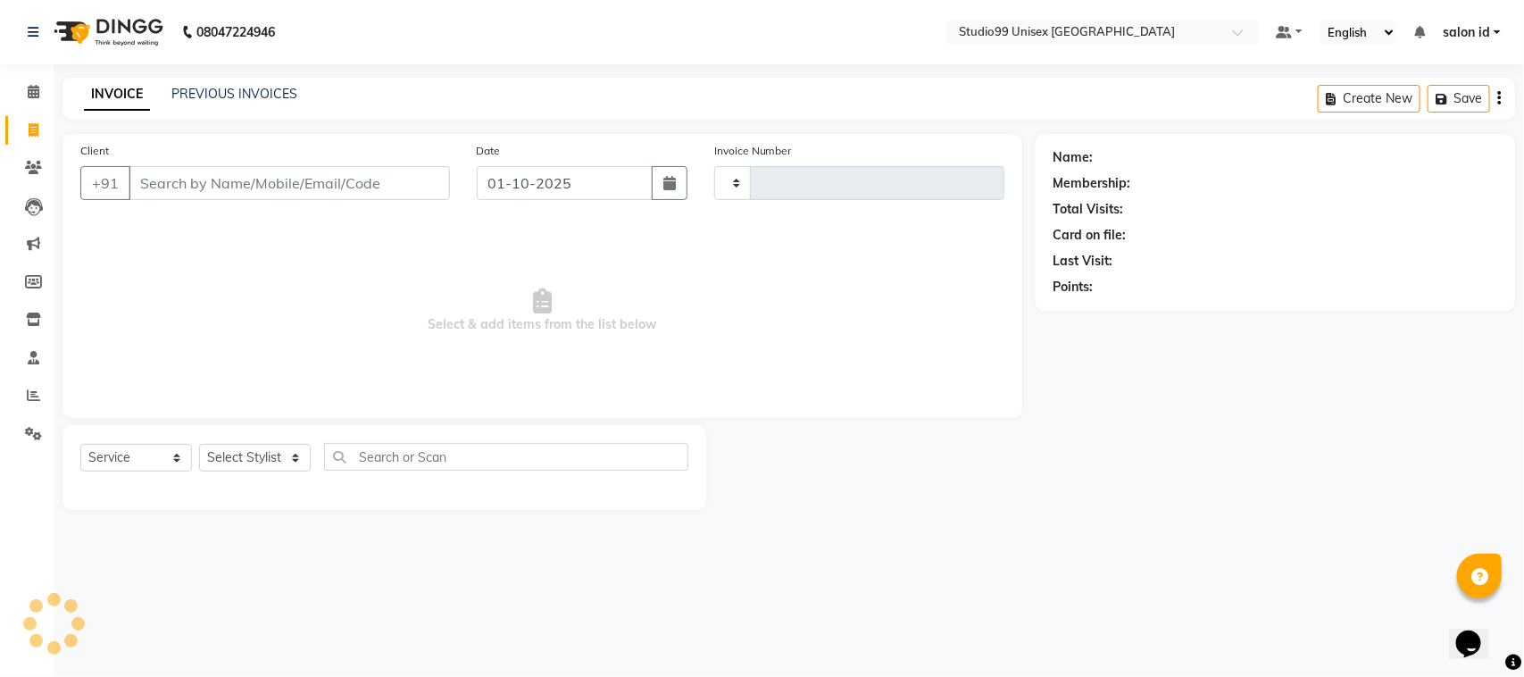
type input "0080"
select select "9023"
click at [176, 92] on link "PREVIOUS INVOICES" at bounding box center [234, 94] width 126 height 16
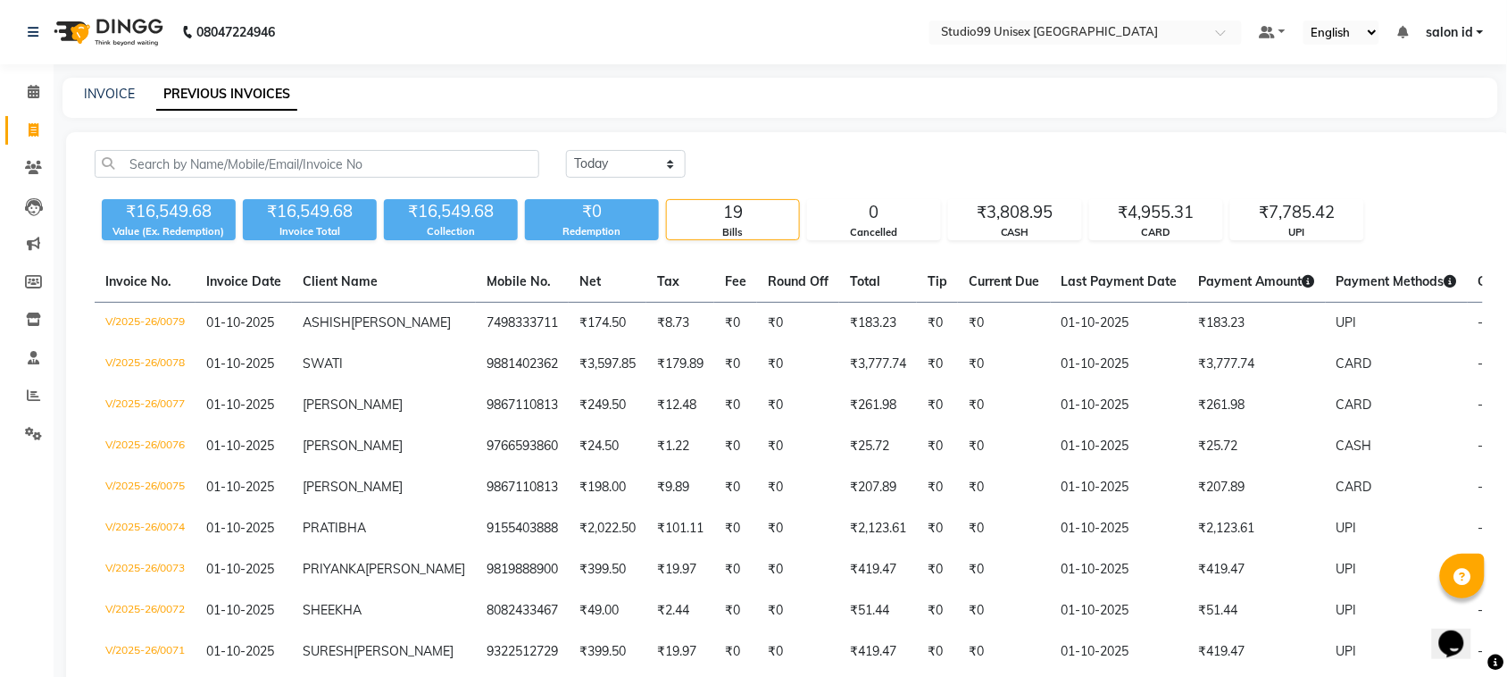
click at [99, 103] on div "INVOICE" at bounding box center [109, 94] width 51 height 19
click at [613, 161] on select "[DATE] [DATE] Custom Range" at bounding box center [626, 164] width 120 height 28
click at [566, 150] on select "[DATE] [DATE] Custom Range" at bounding box center [626, 164] width 120 height 28
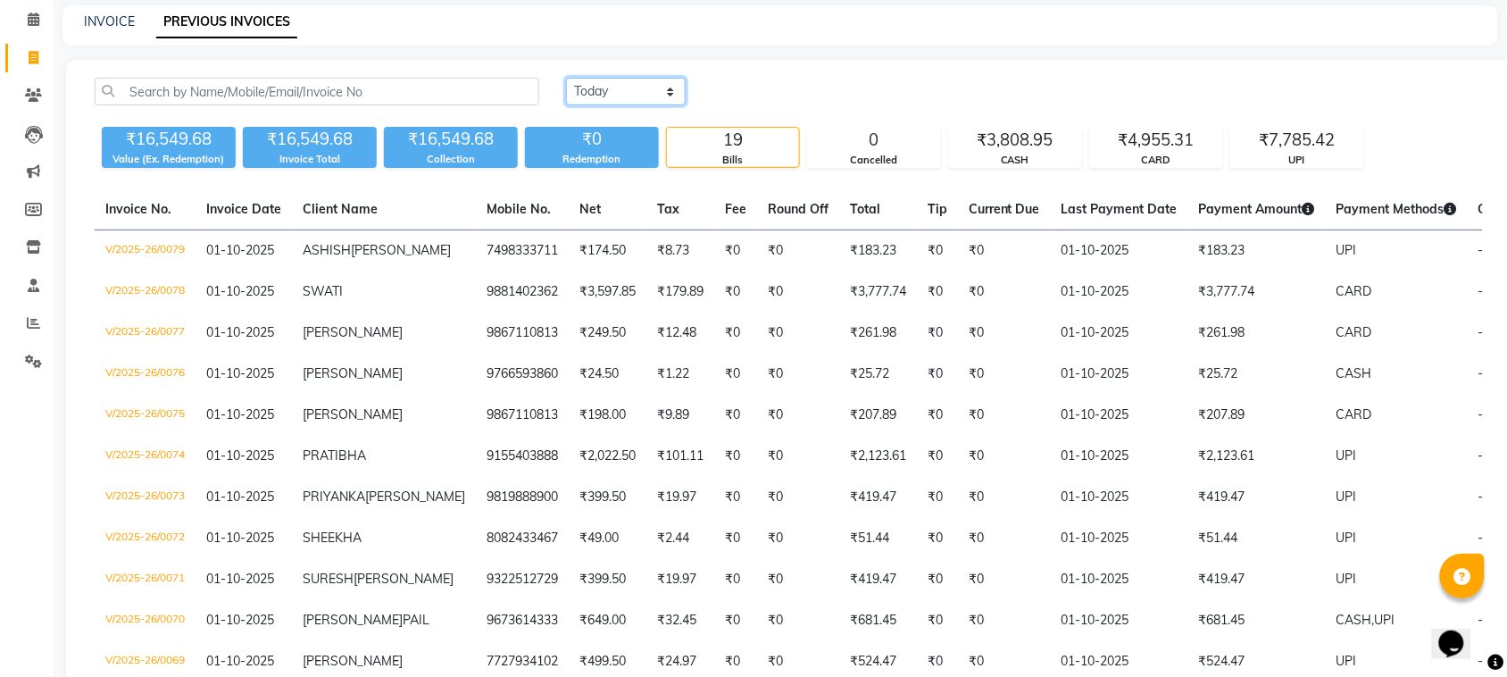
scroll to position [68, 0]
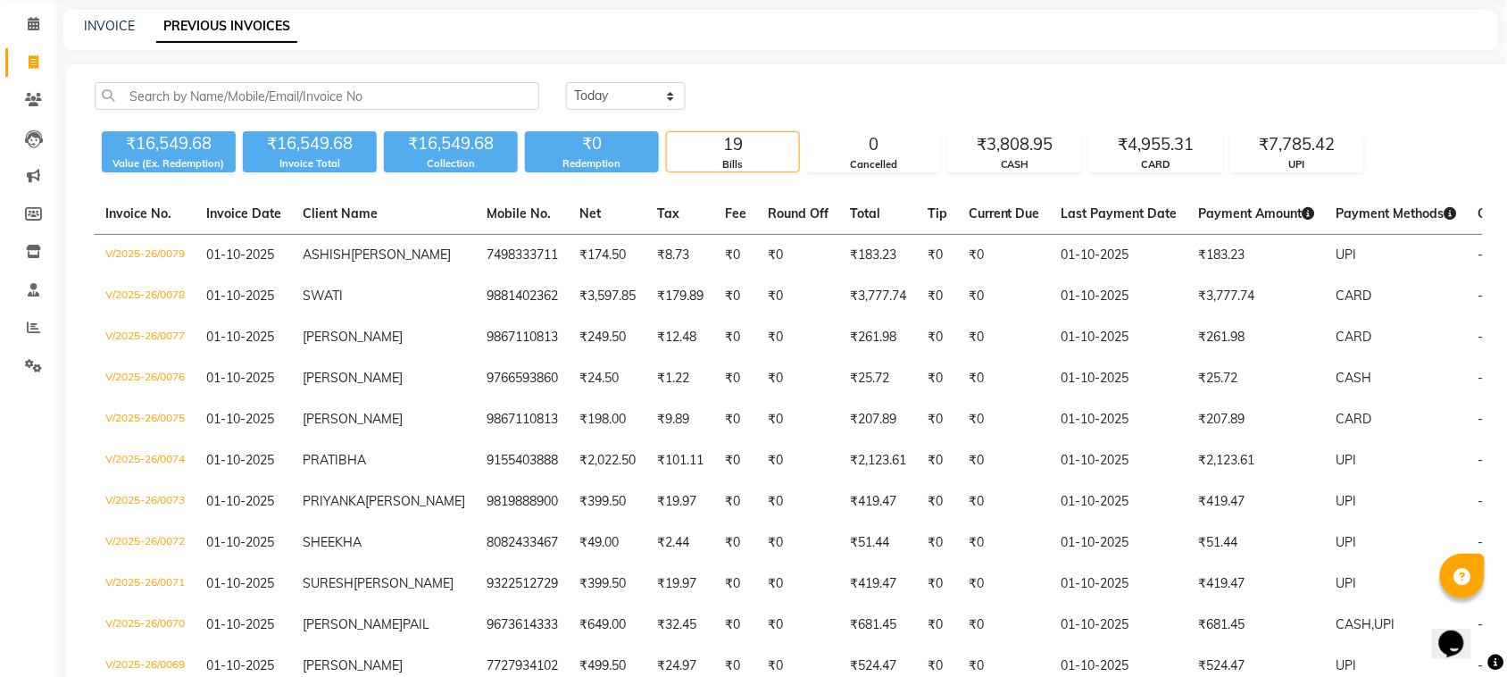
click at [813, 1] on div "08047224946 Select Location × Studio99 Unisex Salon Thane, Pokharan, Road Defau…" at bounding box center [753, 522] width 1507 height 1180
click at [229, 99] on input "text" at bounding box center [317, 96] width 445 height 28
click at [372, 22] on div "INVOICE PREVIOUS INVOICES" at bounding box center [770, 26] width 1414 height 19
click at [430, 103] on input "text" at bounding box center [317, 96] width 445 height 28
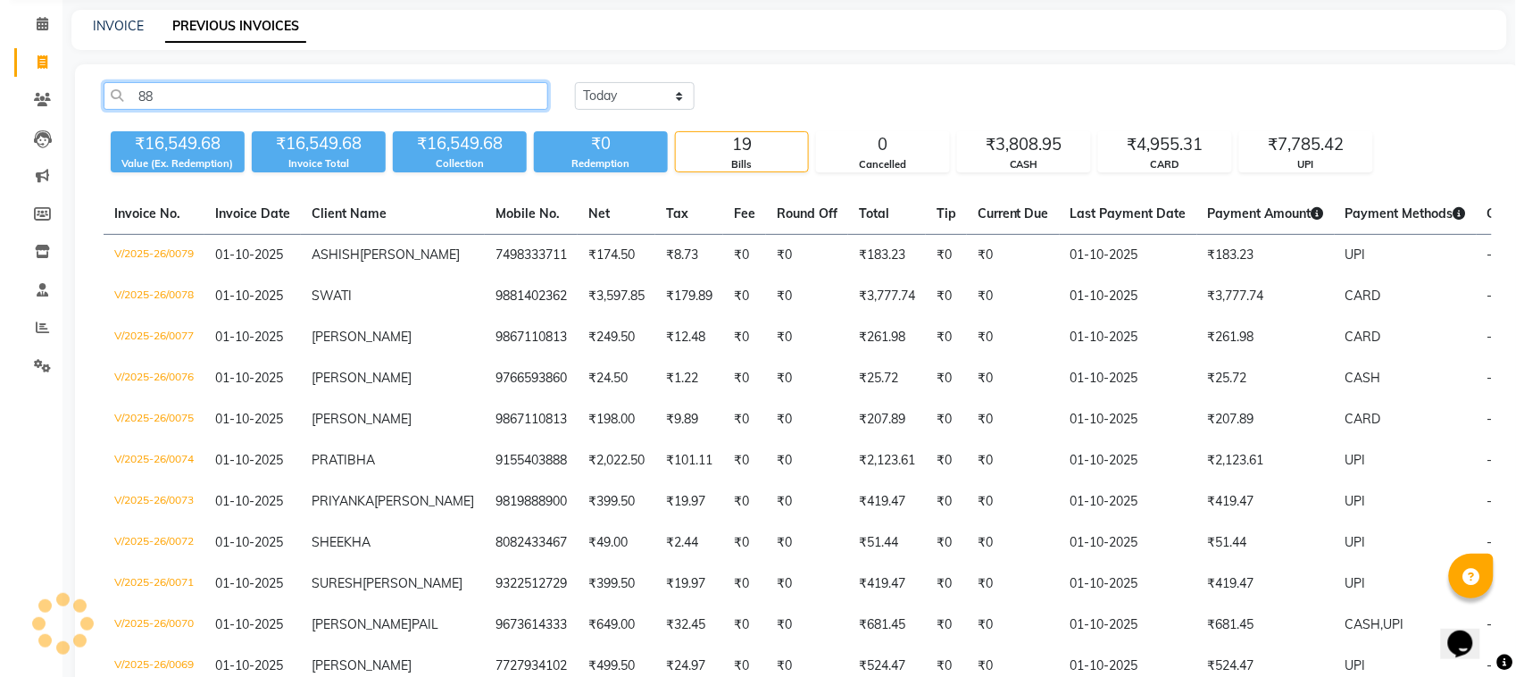
scroll to position [0, 0]
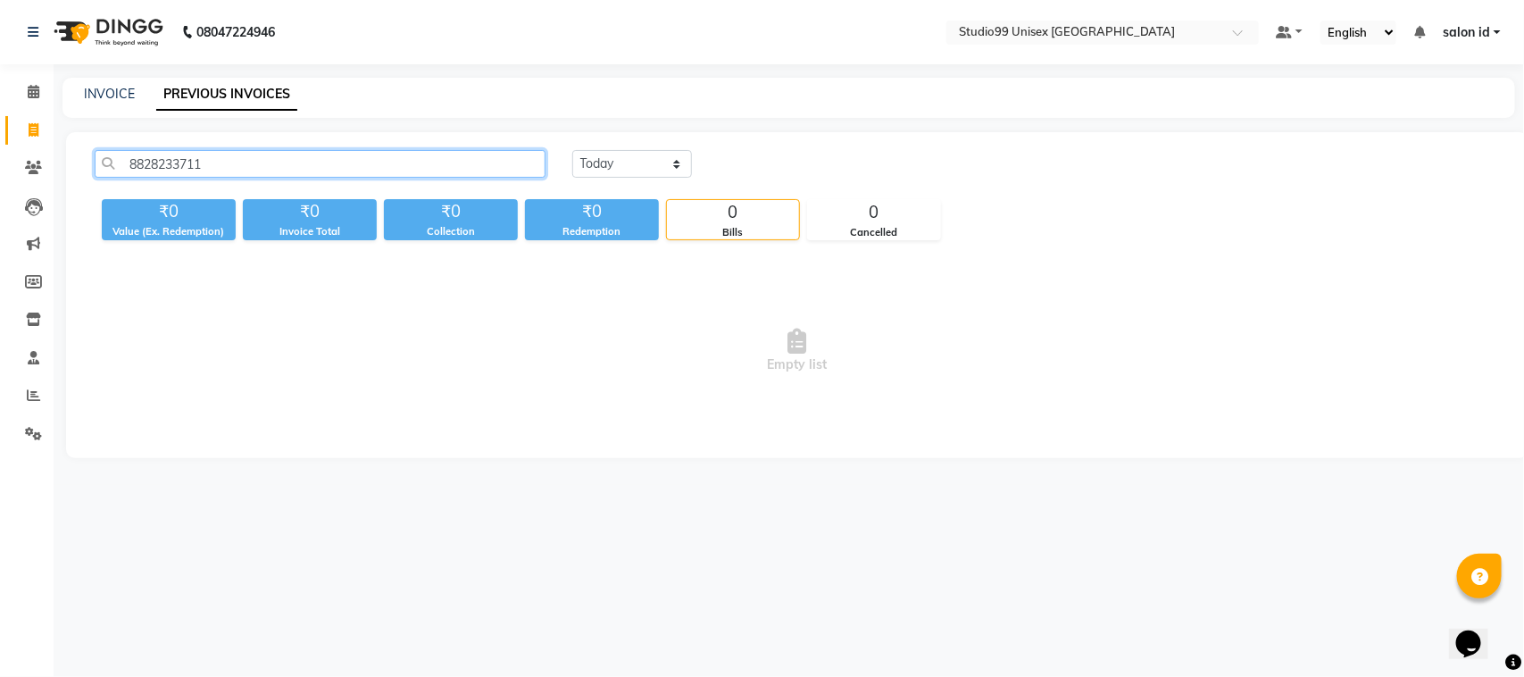
click at [371, 162] on input "8828233711" at bounding box center [320, 164] width 451 height 28
type input "8828233711"
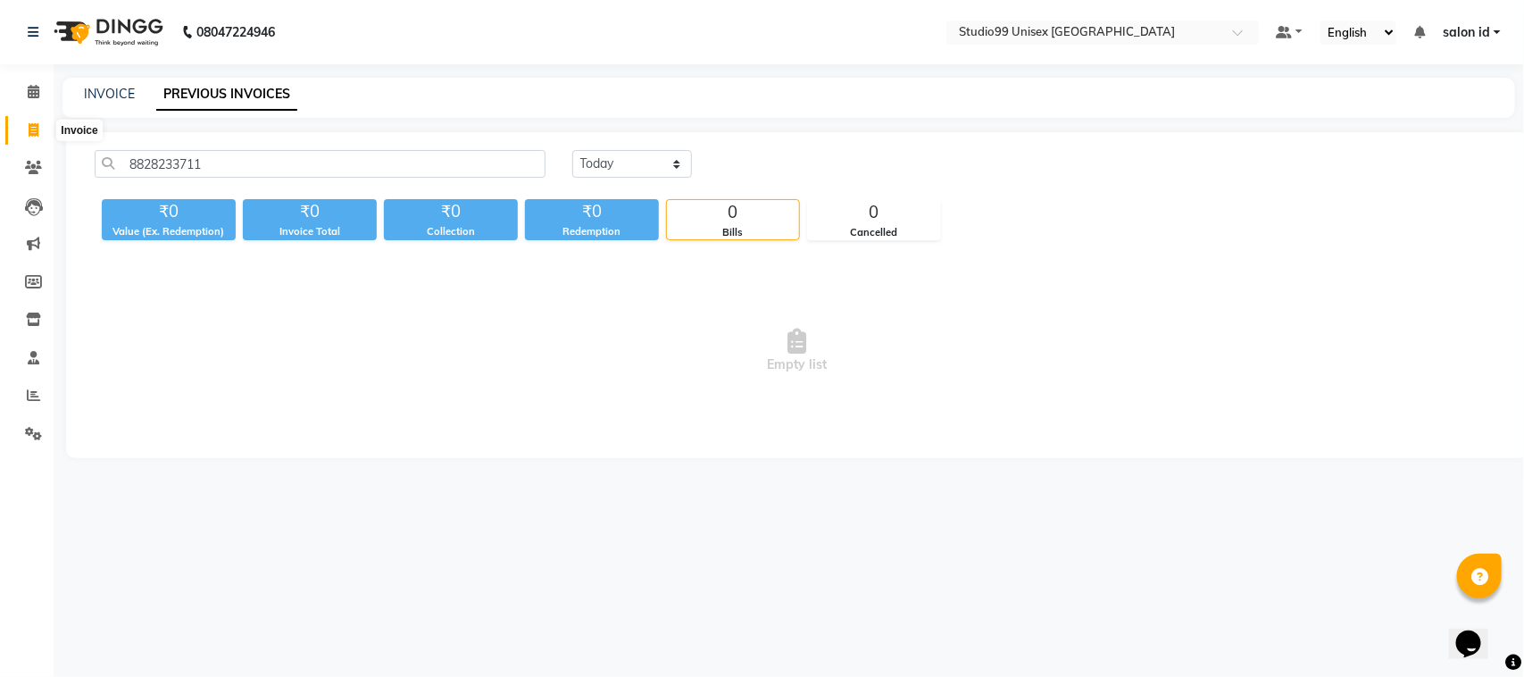
click at [33, 135] on icon at bounding box center [34, 129] width 10 height 13
select select "service"
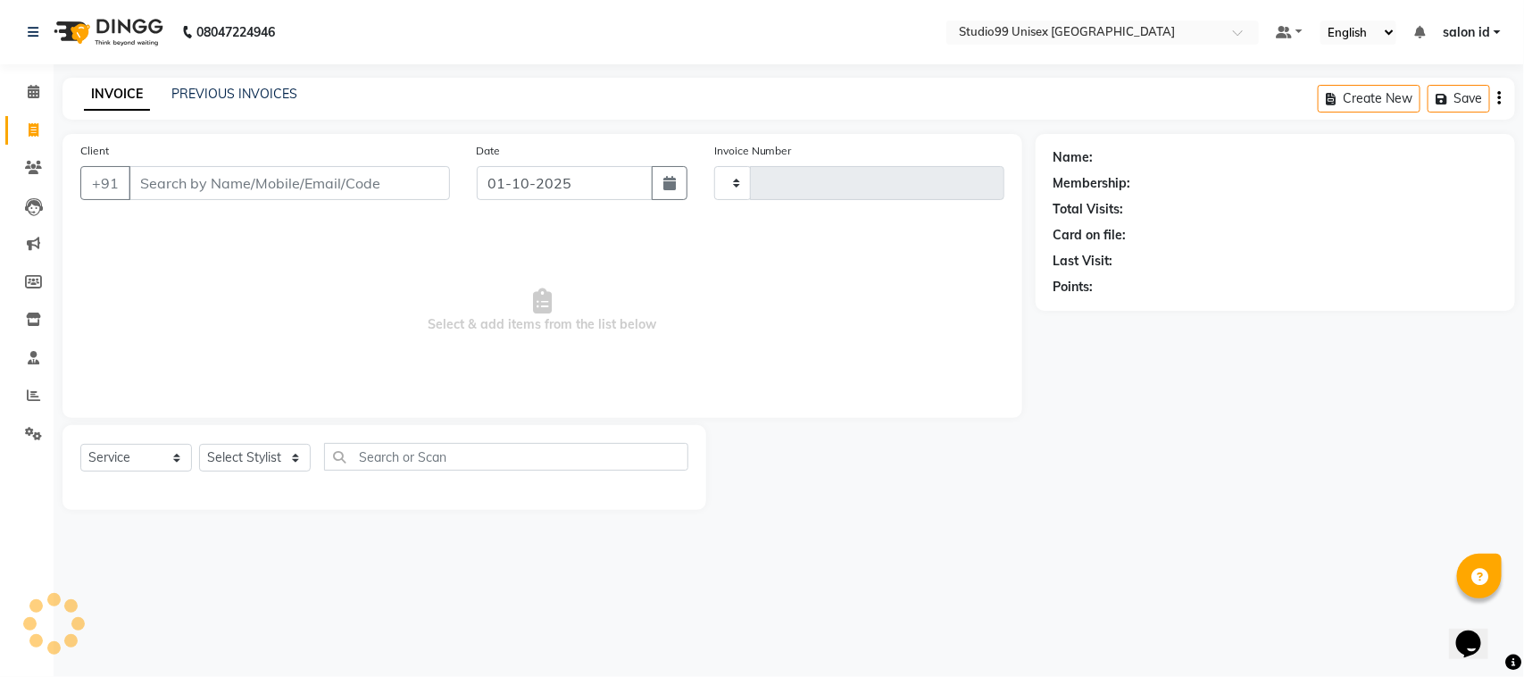
type input "0080"
select select "9023"
click at [228, 190] on input "Client" at bounding box center [289, 183] width 321 height 34
type input "8828233711"
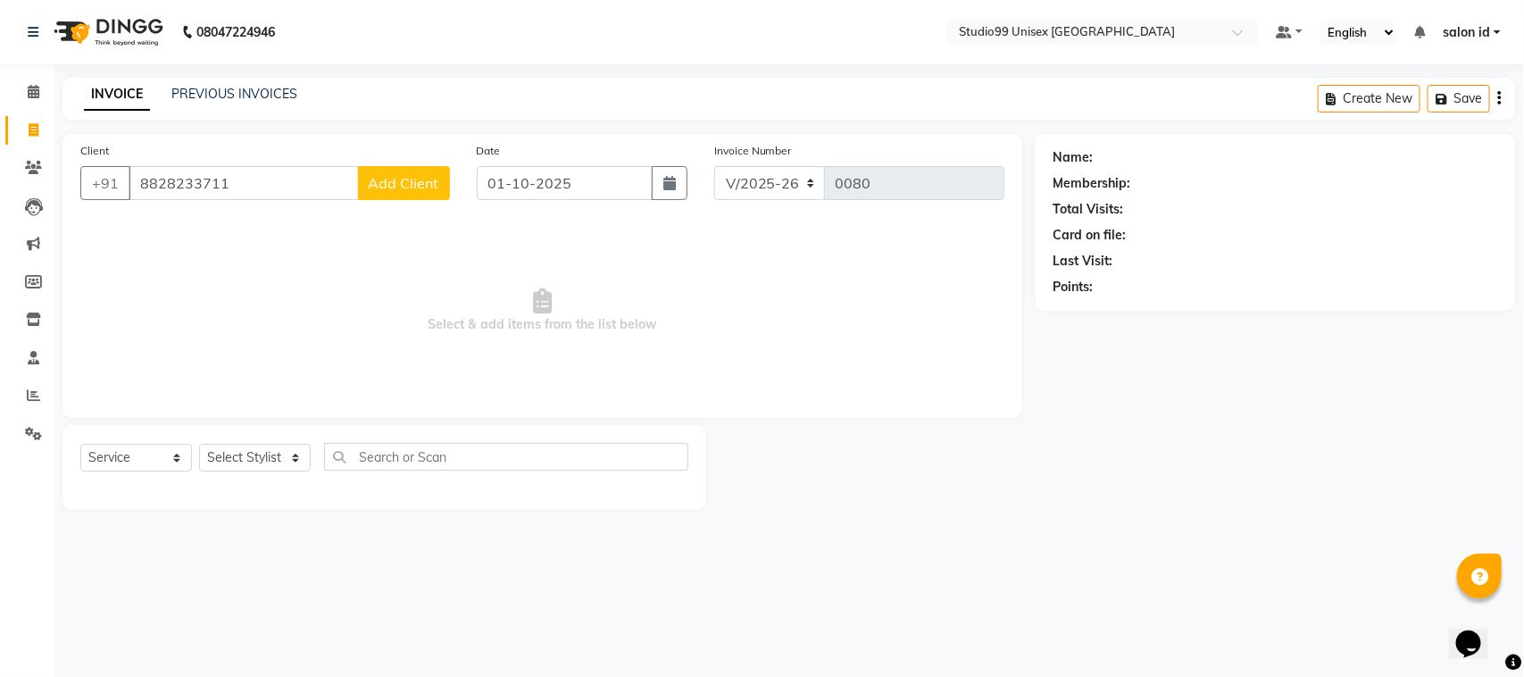
click at [380, 171] on button "Add Client" at bounding box center [404, 183] width 92 height 34
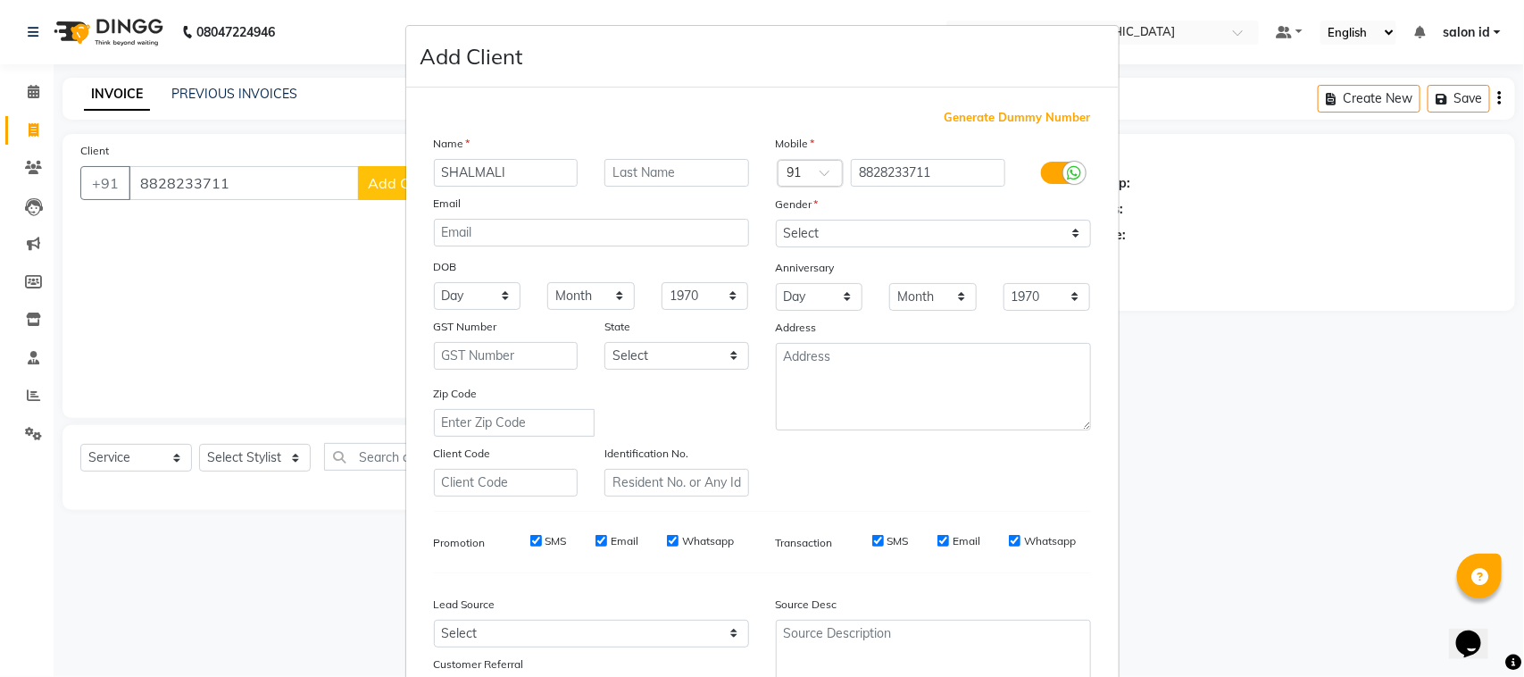
type input "SHALMALI"
click at [631, 171] on input "text" at bounding box center [677, 173] width 145 height 28
type input "[PERSON_NAME]"
click at [840, 229] on select "Select [DEMOGRAPHIC_DATA] [DEMOGRAPHIC_DATA] Other Prefer Not To Say" at bounding box center [933, 234] width 315 height 28
select select "[DEMOGRAPHIC_DATA]"
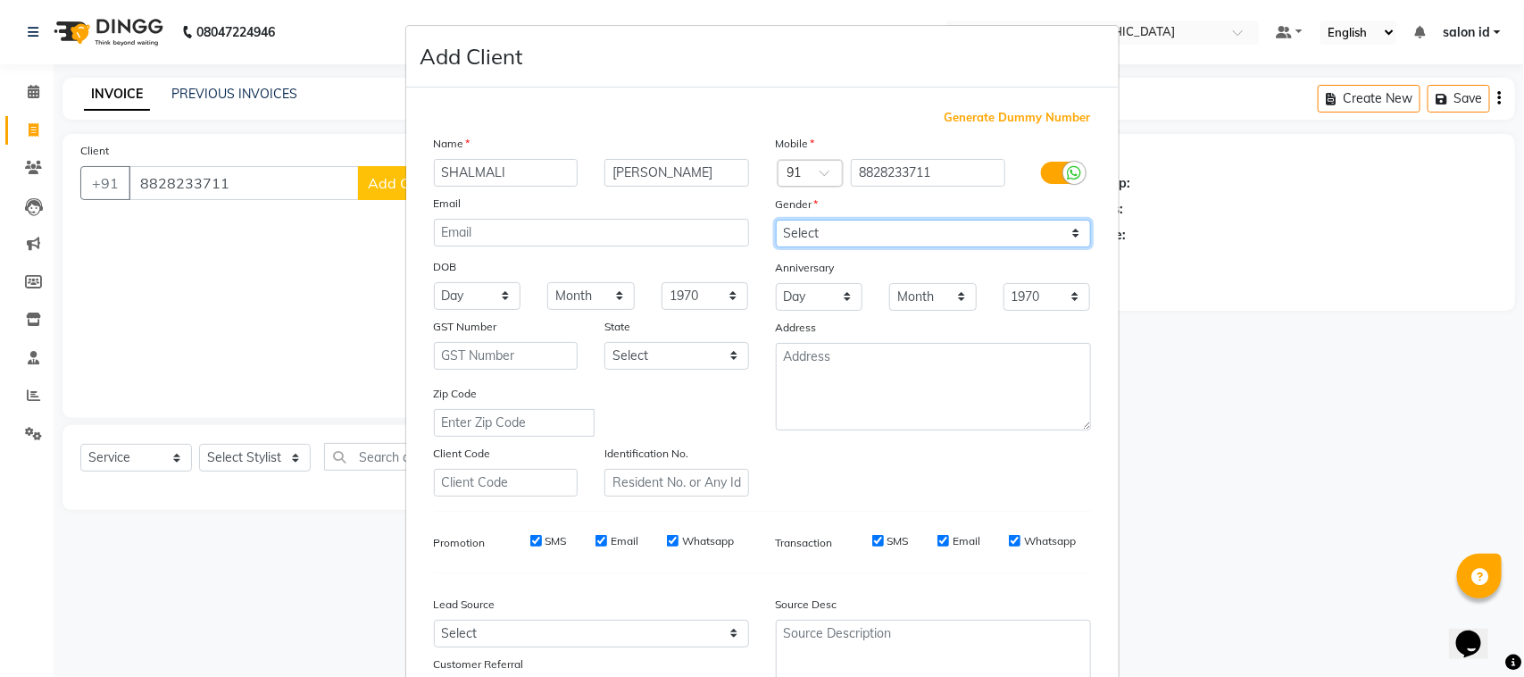
click at [776, 220] on select "Select [DEMOGRAPHIC_DATA] [DEMOGRAPHIC_DATA] Other Prefer Not To Say" at bounding box center [933, 234] width 315 height 28
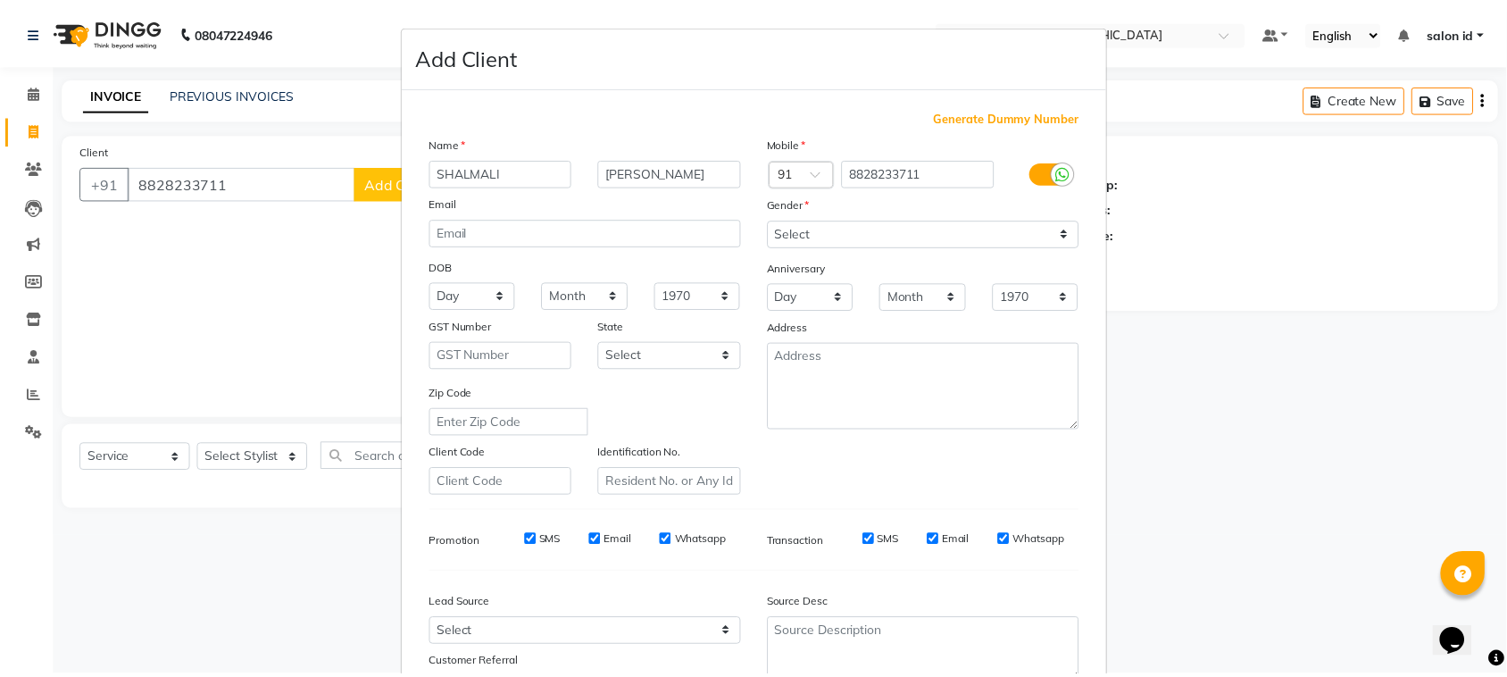
scroll to position [140, 0]
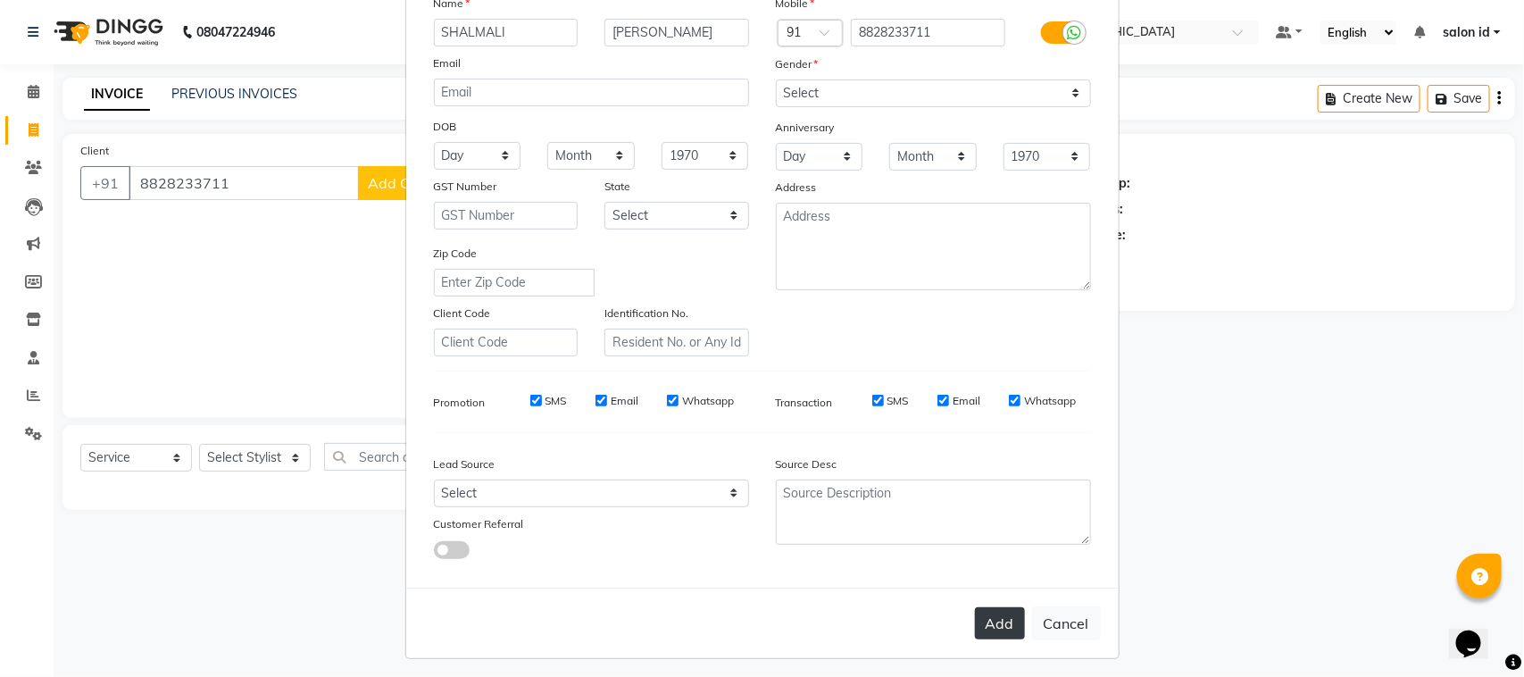
click at [980, 607] on button "Add" at bounding box center [1000, 623] width 50 height 32
select select
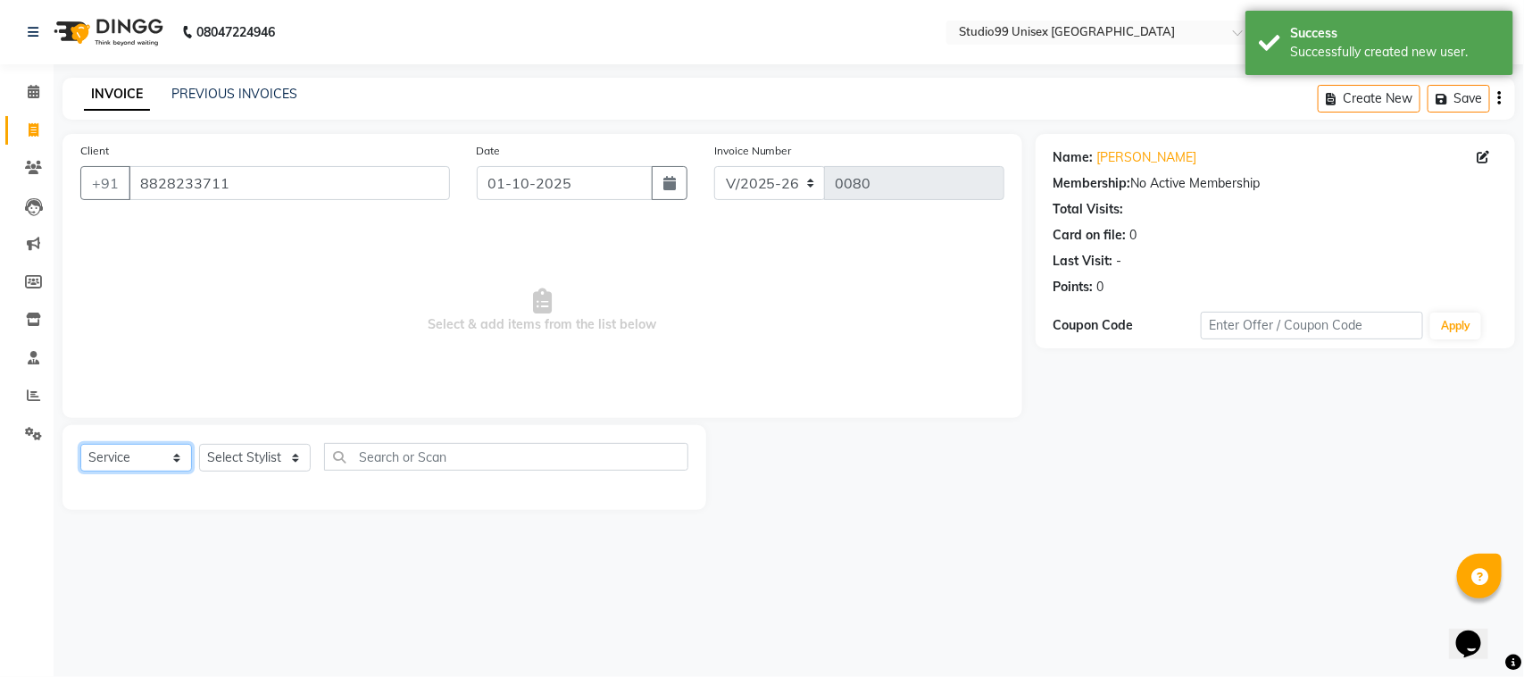
click at [158, 461] on select "Select Service Product Membership Package Voucher Prepaid Gift Card" at bounding box center [136, 458] width 112 height 28
drag, startPoint x: 337, startPoint y: 286, endPoint x: 248, endPoint y: 465, distance: 200.1
click at [248, 465] on div "Client [PHONE_NUMBER] Date [DATE] Invoice Number V/2025 V/[PHONE_NUMBER] Select…" at bounding box center [542, 322] width 987 height 376
click at [248, 465] on select "Select Stylist [PERSON_NAME] [PERSON_NAME] salon id [PERSON_NAME] [PERSON_NAME]…" at bounding box center [255, 458] width 112 height 28
click at [199, 444] on select "Select Stylist [PERSON_NAME] [PERSON_NAME] salon id [PERSON_NAME] [PERSON_NAME]…" at bounding box center [255, 458] width 112 height 28
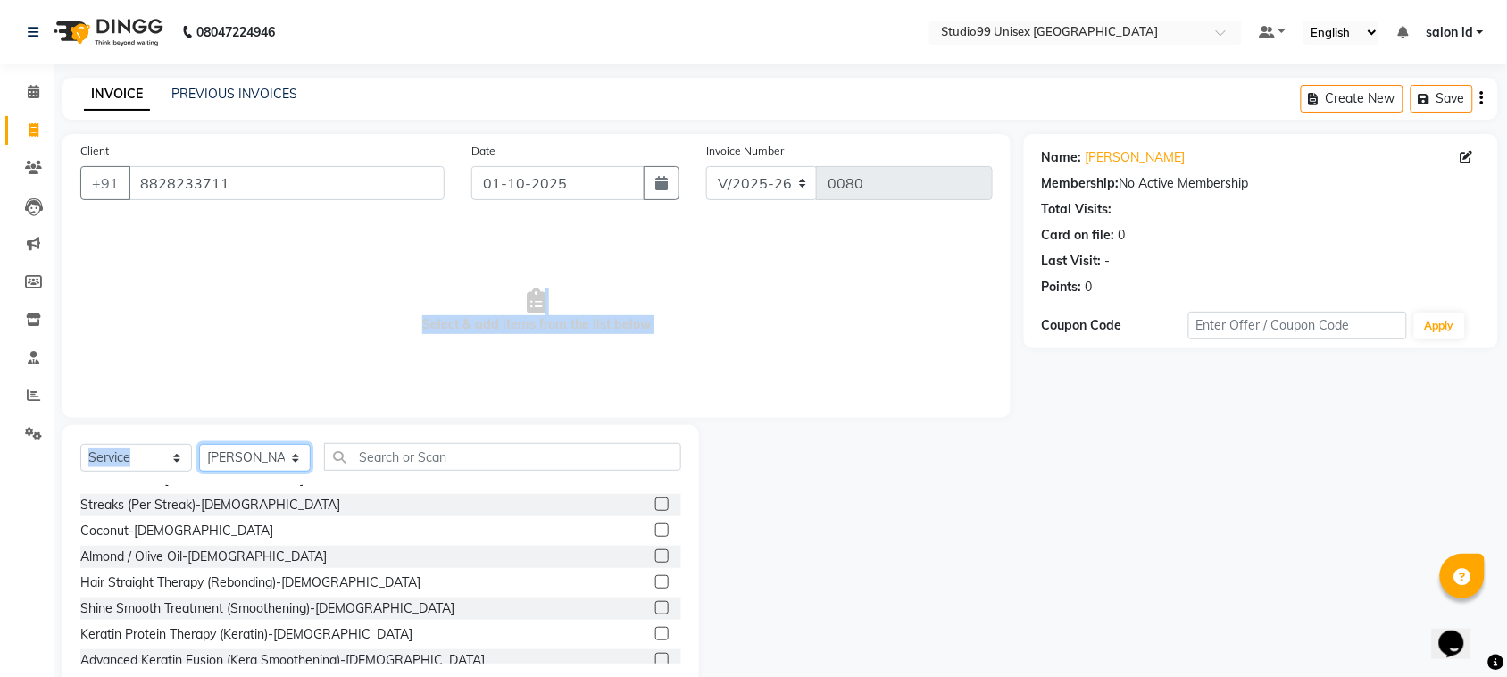
scroll to position [916, 0]
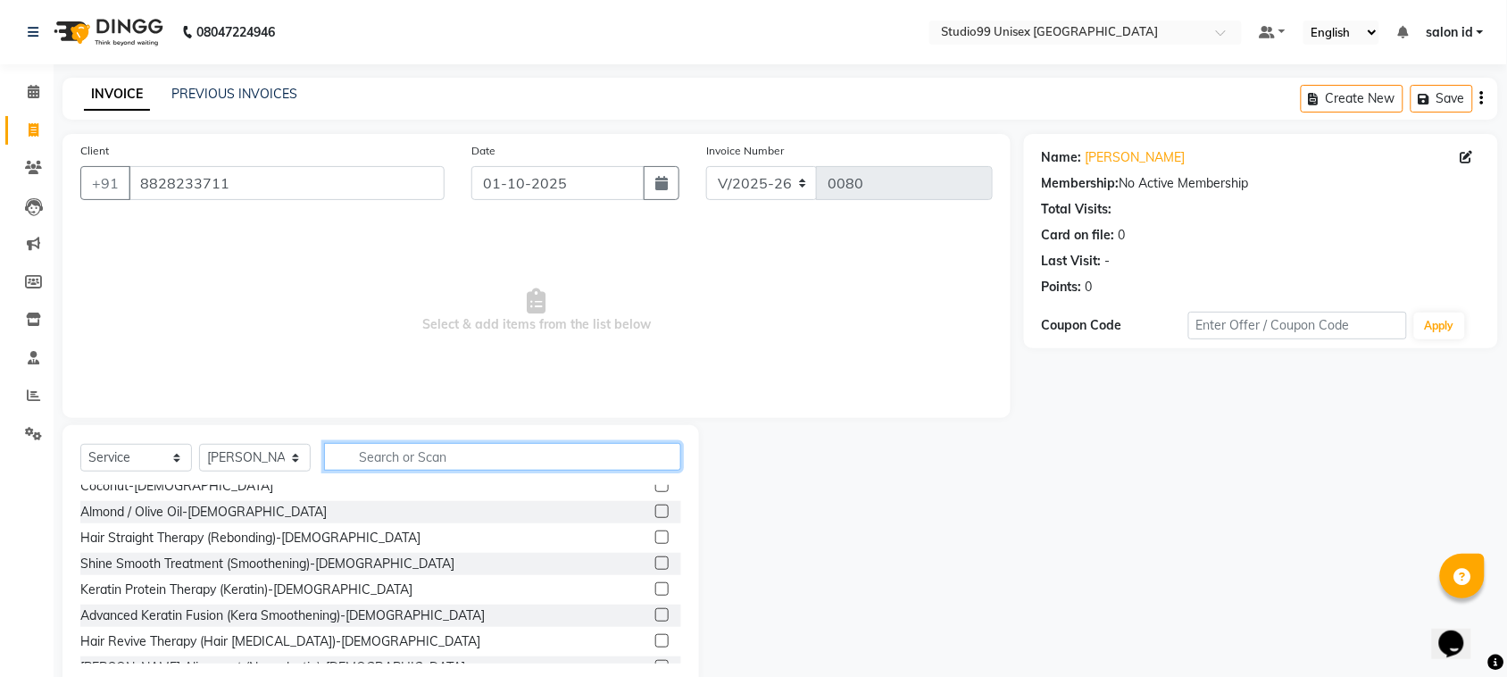
click at [469, 447] on input "text" at bounding box center [502, 457] width 357 height 28
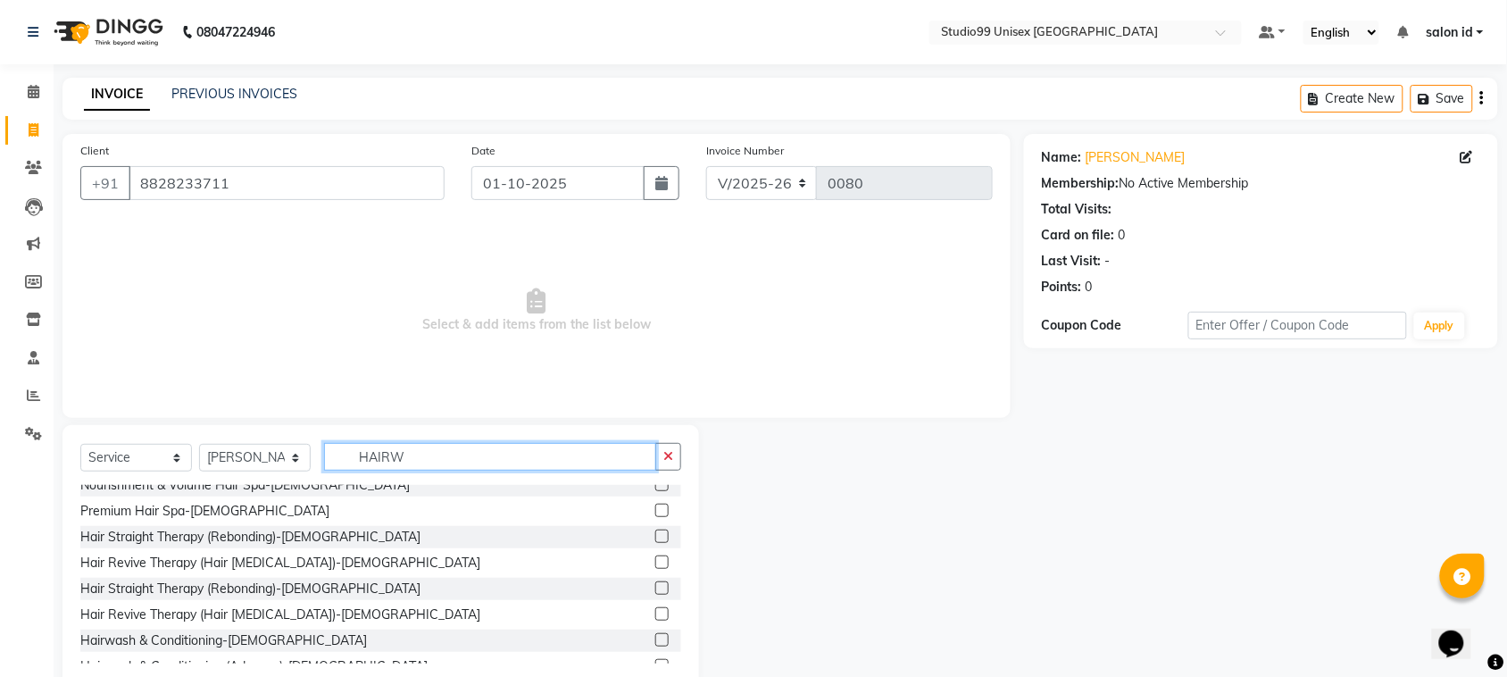
scroll to position [0, 0]
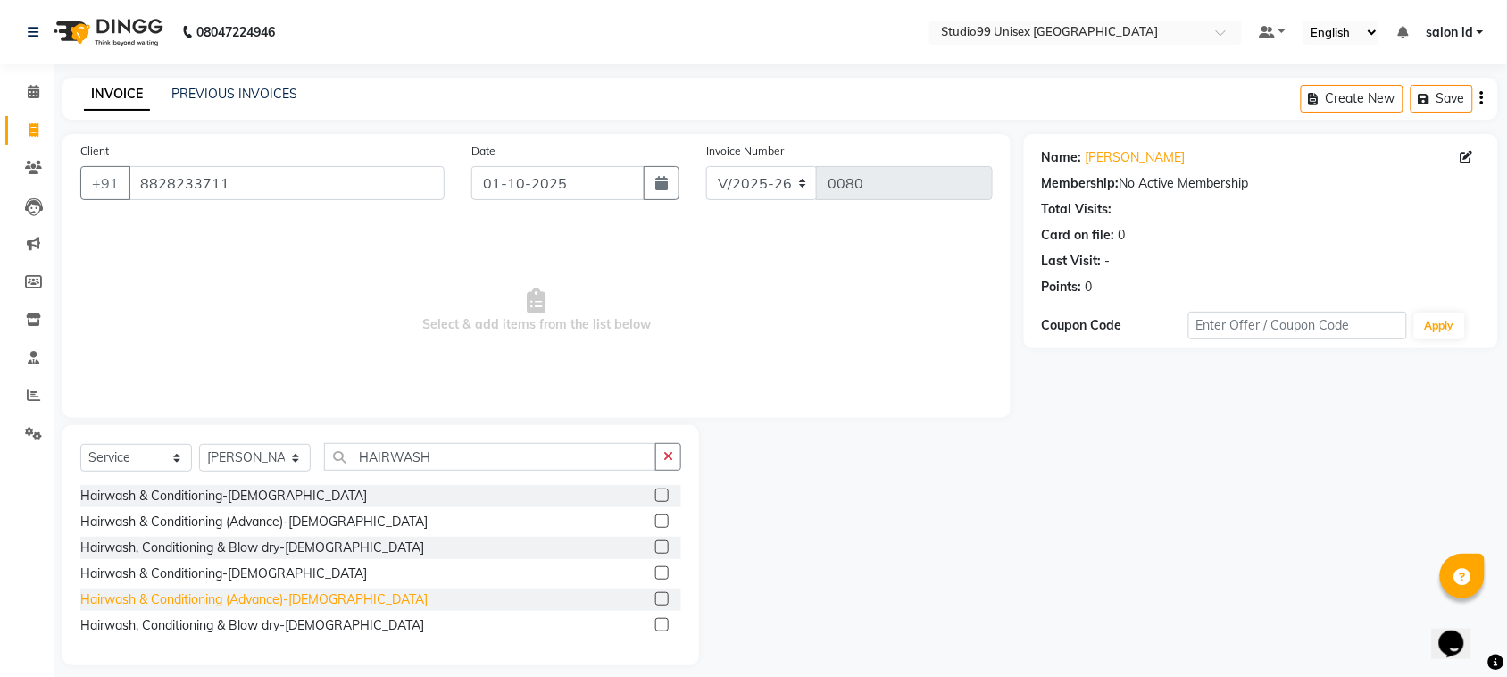
click at [329, 600] on div "Hairwash & Conditioning (Advance)-[DEMOGRAPHIC_DATA]" at bounding box center [253, 599] width 347 height 19
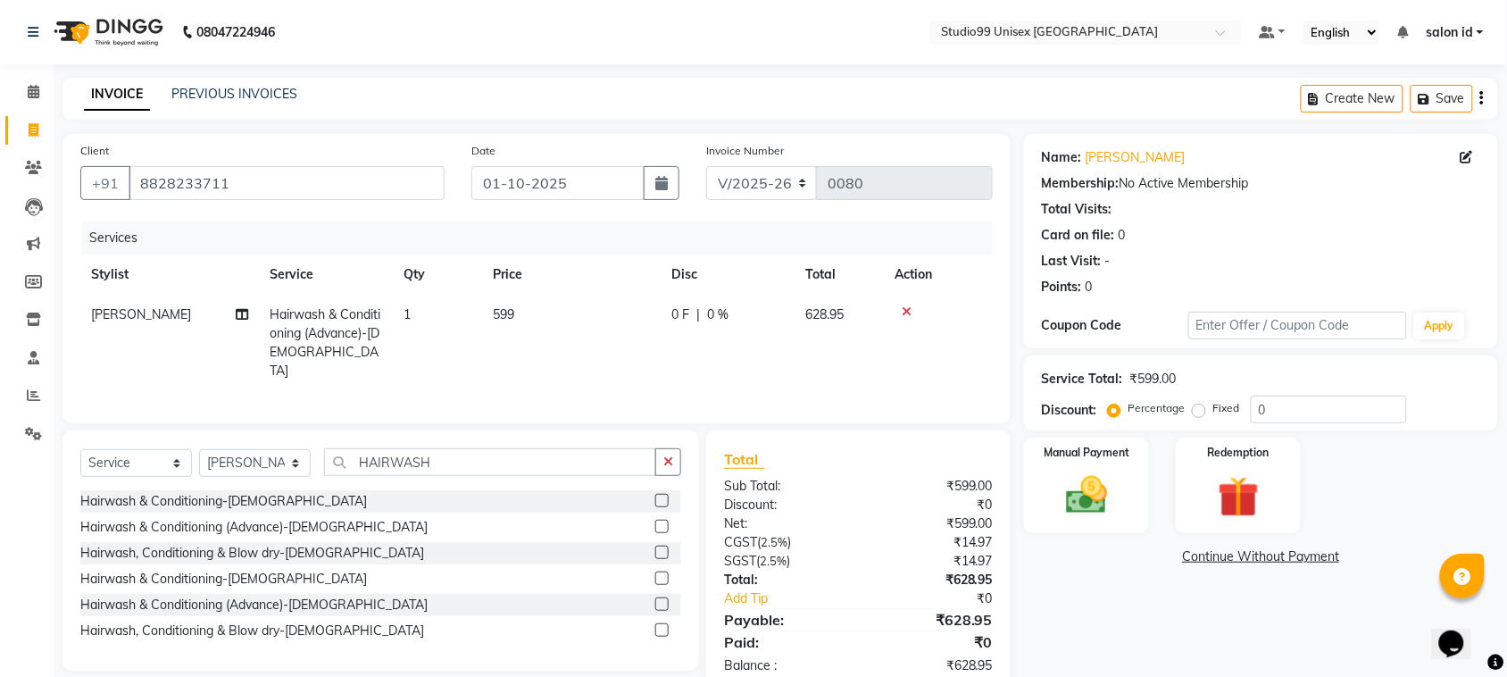
click at [521, 309] on td "599" at bounding box center [571, 343] width 179 height 96
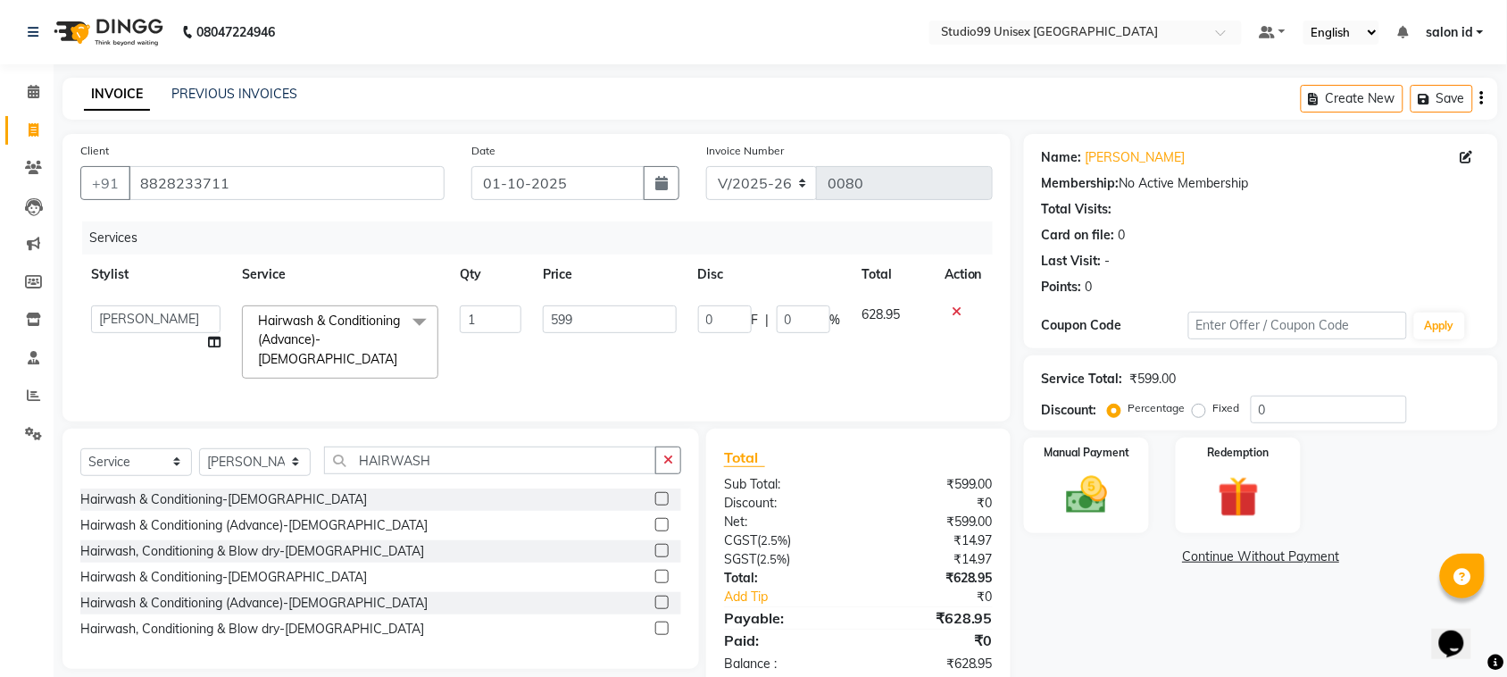
click at [521, 309] on td "1" at bounding box center [490, 342] width 83 height 95
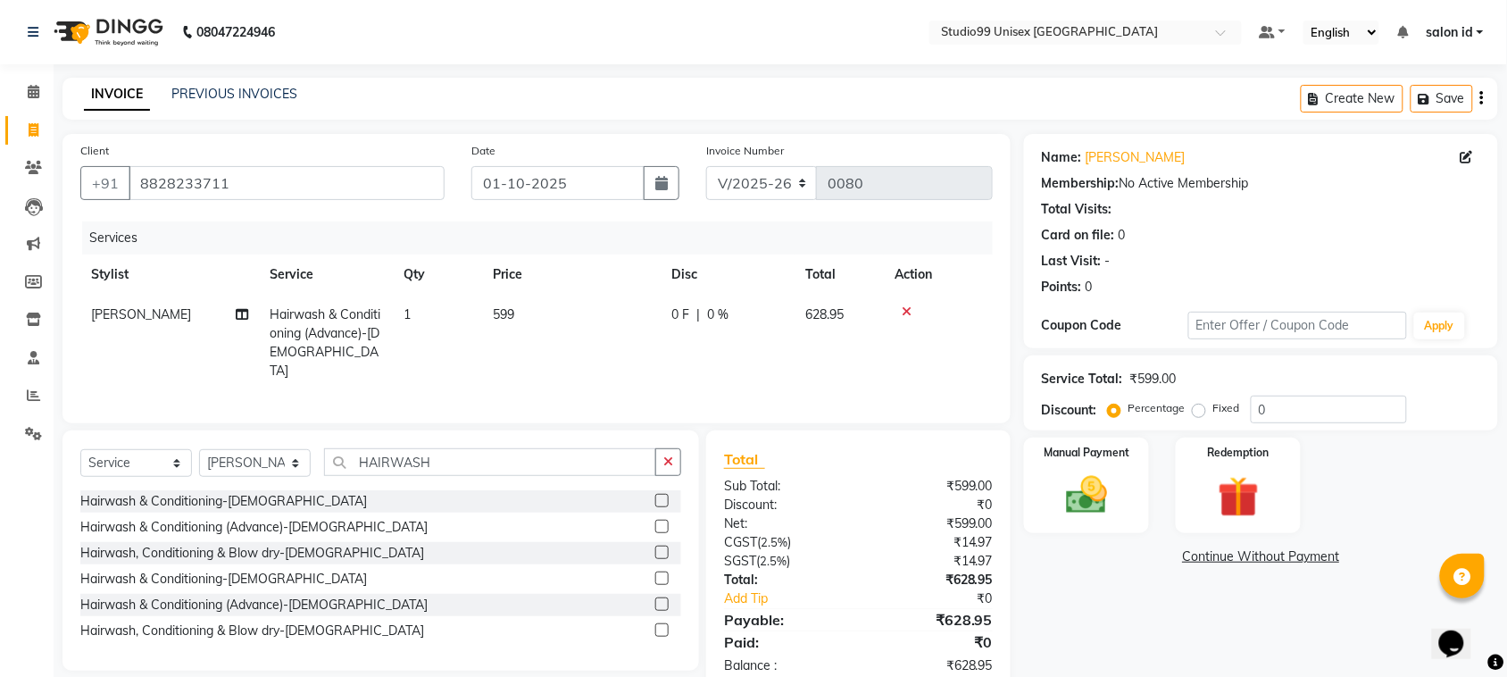
click at [581, 309] on td "599" at bounding box center [571, 343] width 179 height 96
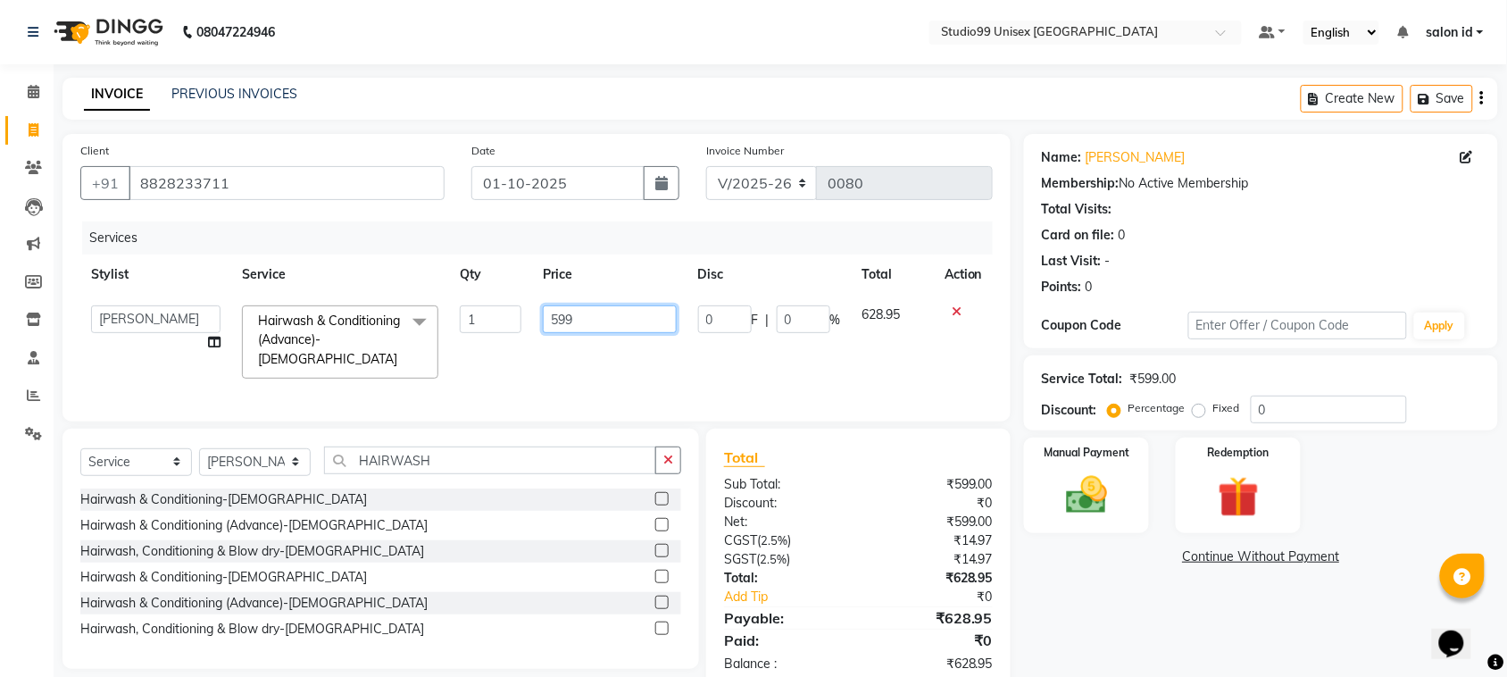
click at [580, 313] on input "599" at bounding box center [609, 319] width 133 height 28
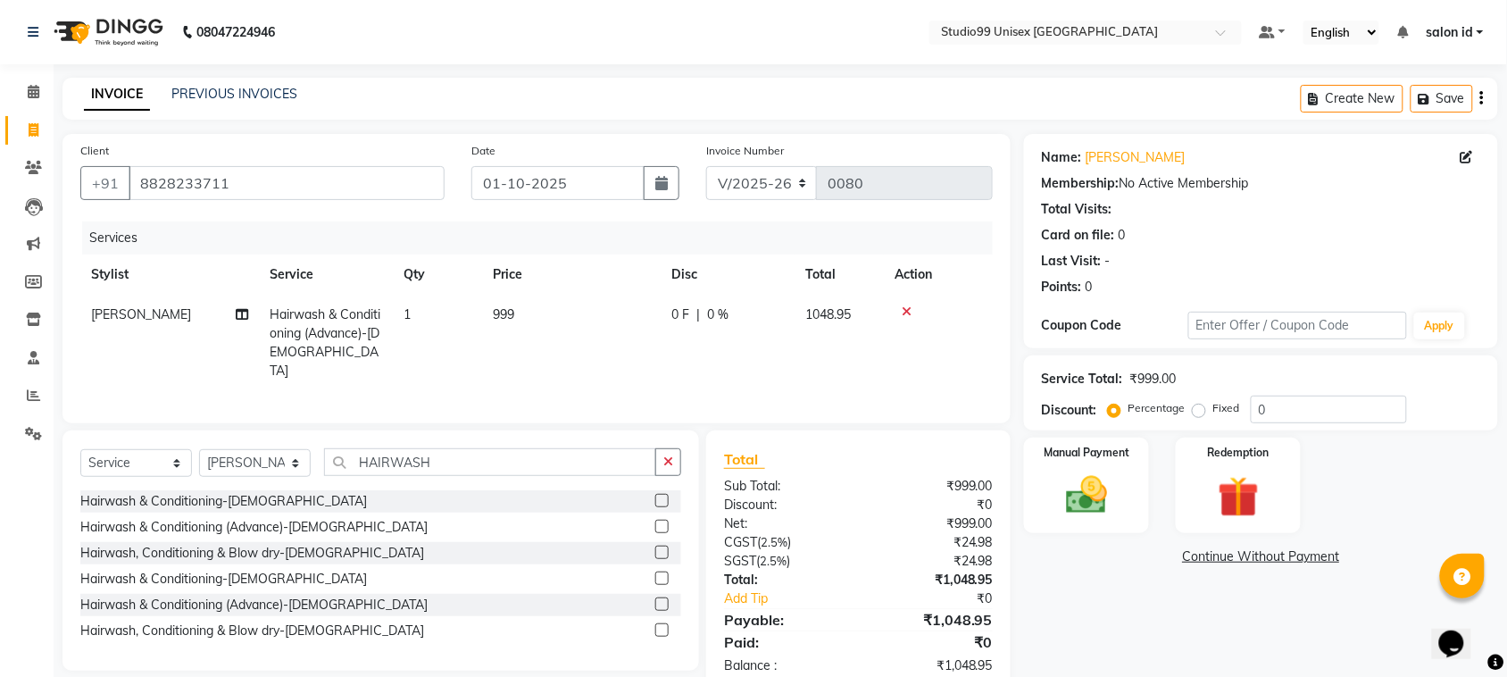
click at [730, 319] on div "0 F | 0 %" at bounding box center [728, 314] width 113 height 19
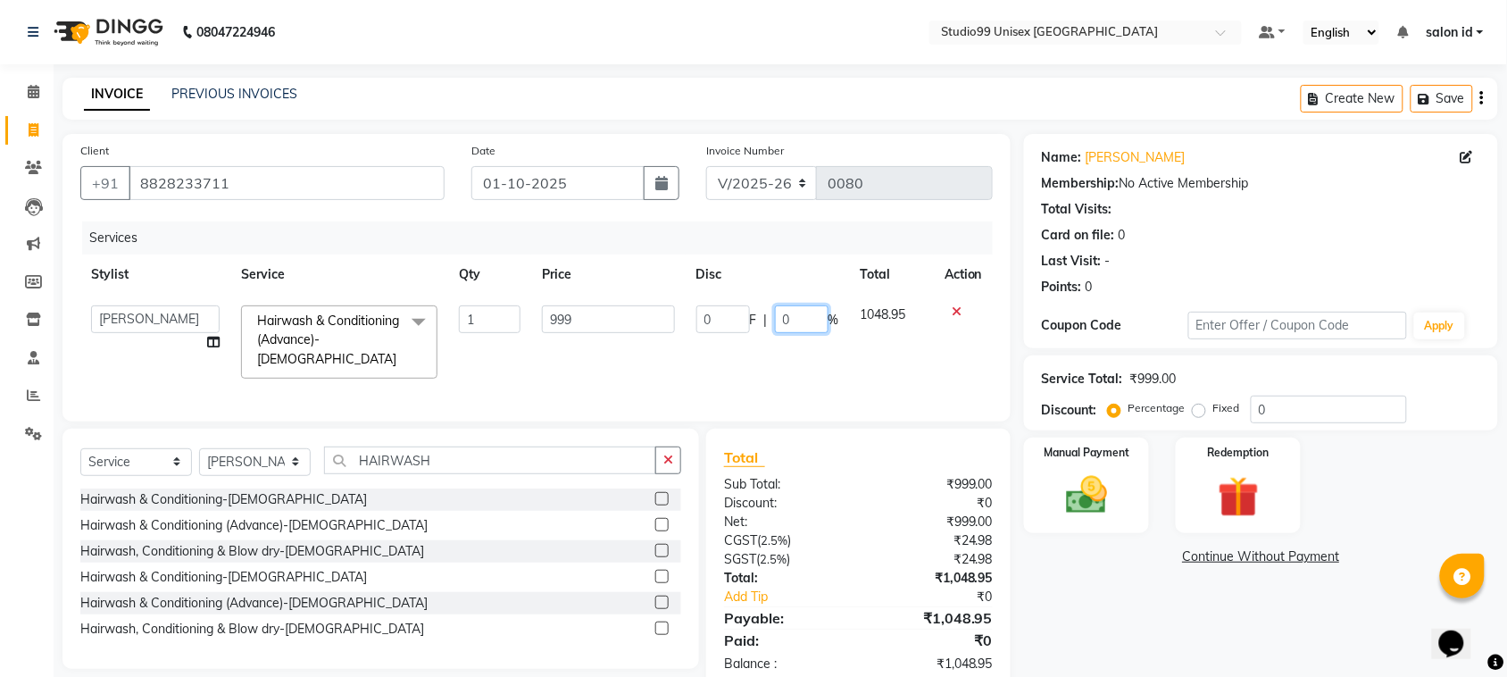
click at [802, 313] on input "0" at bounding box center [802, 319] width 54 height 28
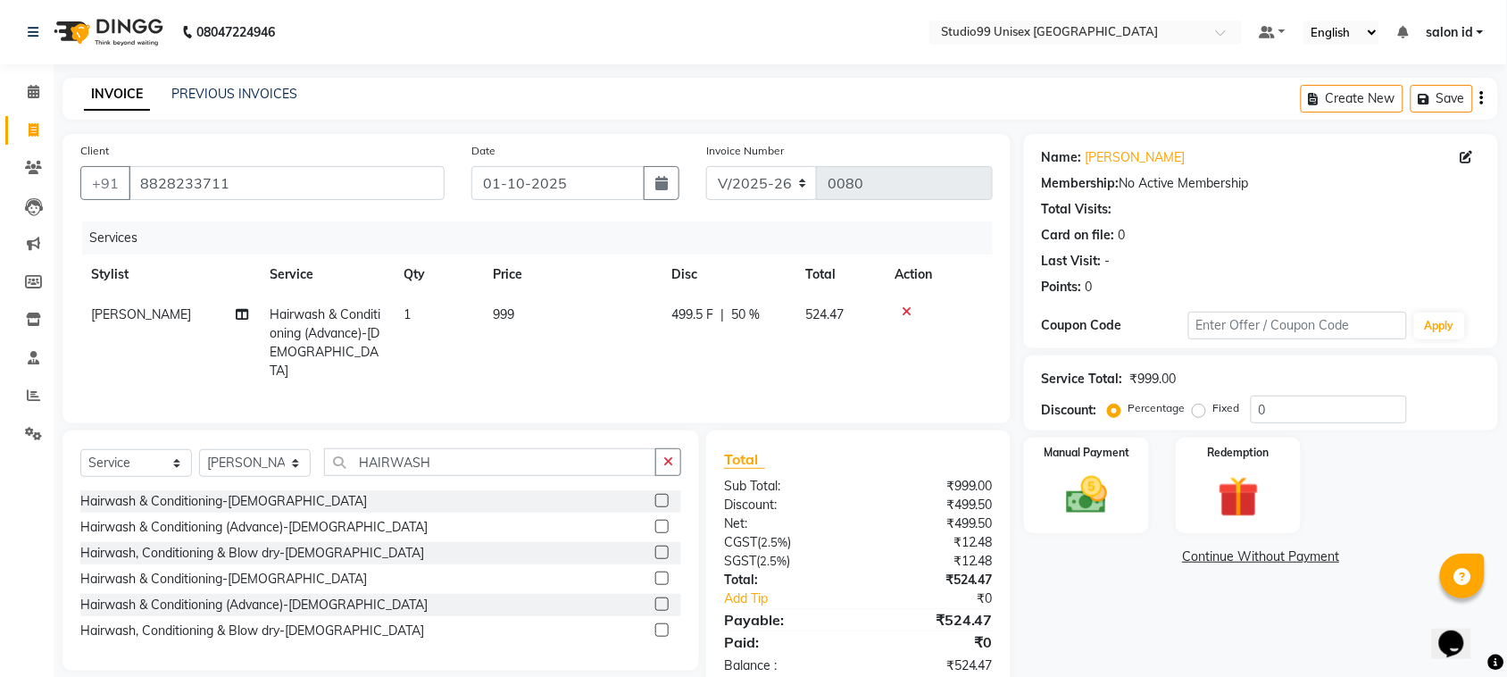
click at [828, 358] on tr "[PERSON_NAME] Hairwash & Conditioning (Advance)-[DEMOGRAPHIC_DATA] 1 999 499.5 …" at bounding box center [536, 343] width 913 height 96
click at [550, 313] on td "999" at bounding box center [571, 343] width 179 height 96
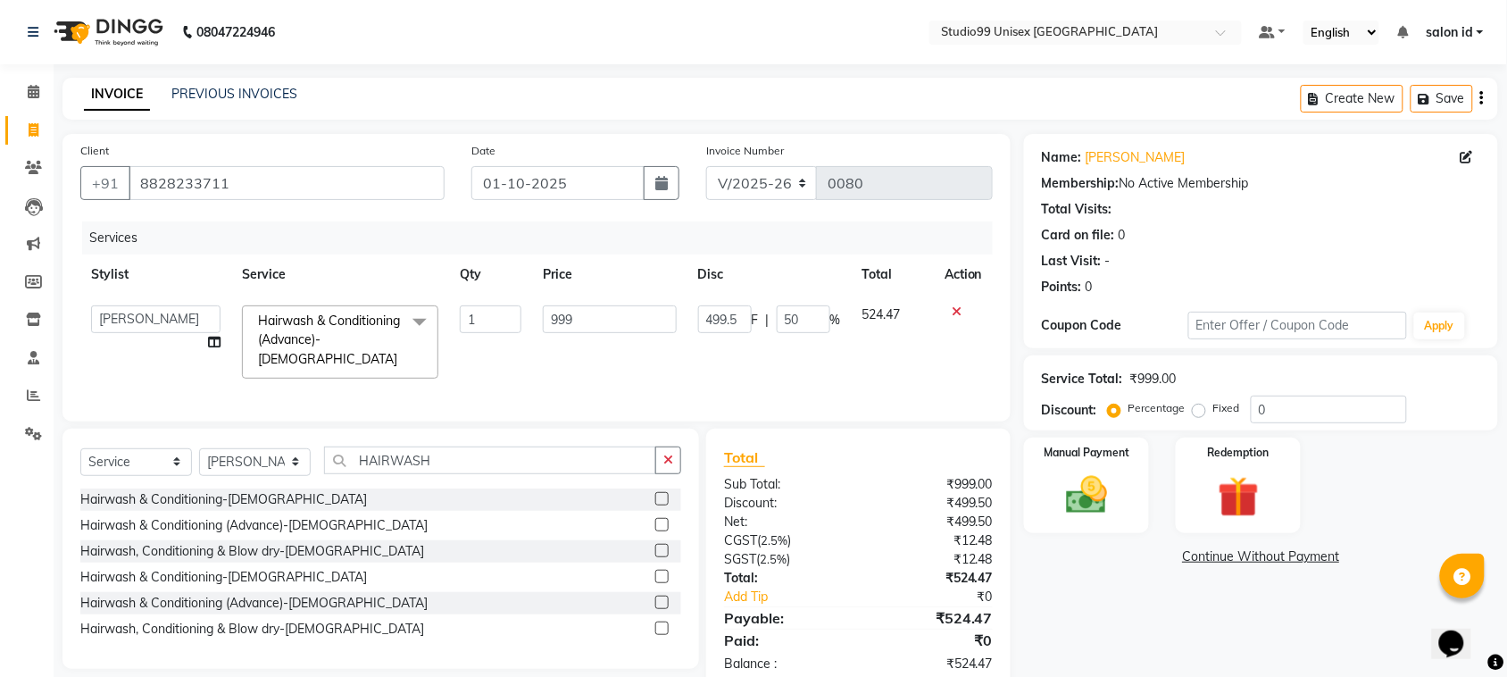
click at [550, 313] on input "999" at bounding box center [609, 319] width 133 height 28
click at [565, 363] on td "599" at bounding box center [609, 342] width 154 height 95
click at [819, 324] on input "83.39" at bounding box center [804, 319] width 54 height 28
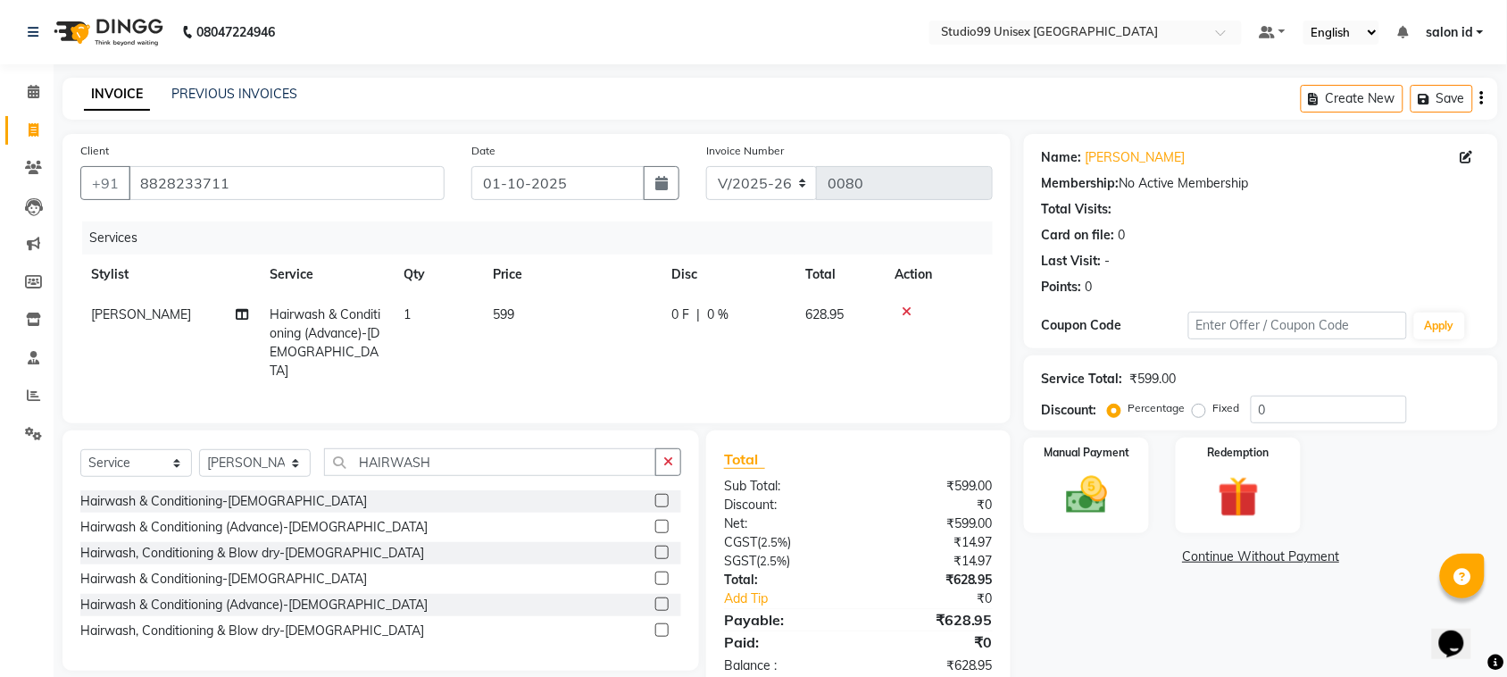
click at [721, 313] on span "0 %" at bounding box center [717, 314] width 21 height 19
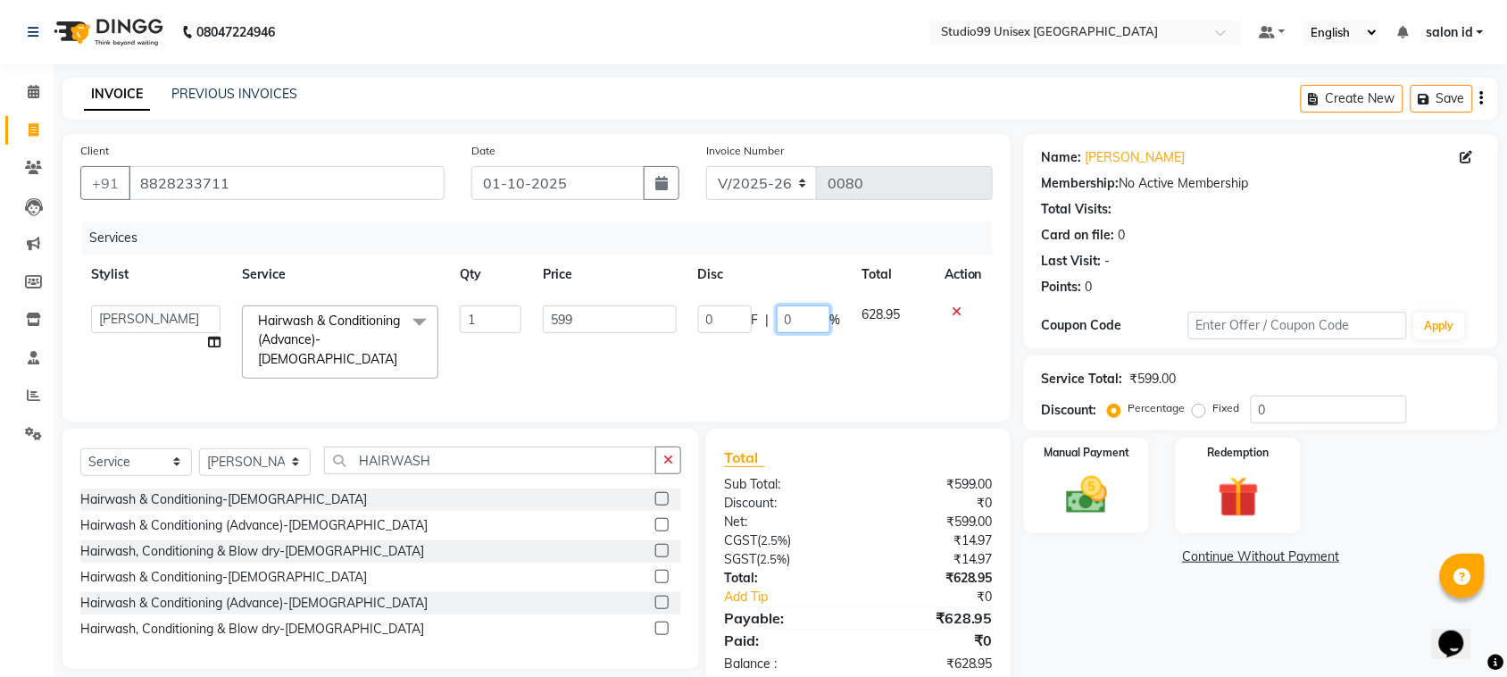
click at [799, 327] on input "0" at bounding box center [804, 319] width 54 height 28
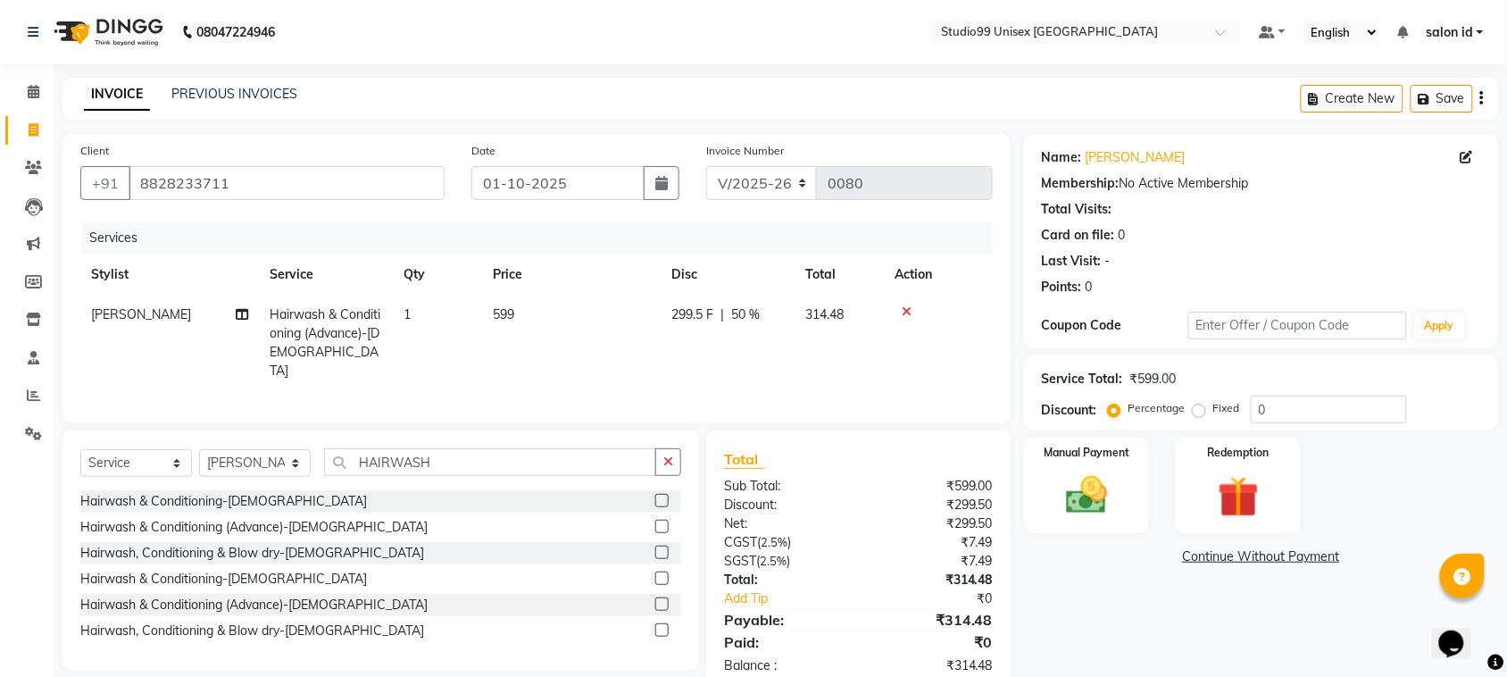
click at [797, 369] on tr "[PERSON_NAME] Hairwash & Conditioning (Advance)-[DEMOGRAPHIC_DATA] 1 599 299.5 …" at bounding box center [536, 343] width 913 height 96
click at [1232, 487] on img at bounding box center [1239, 498] width 70 height 54
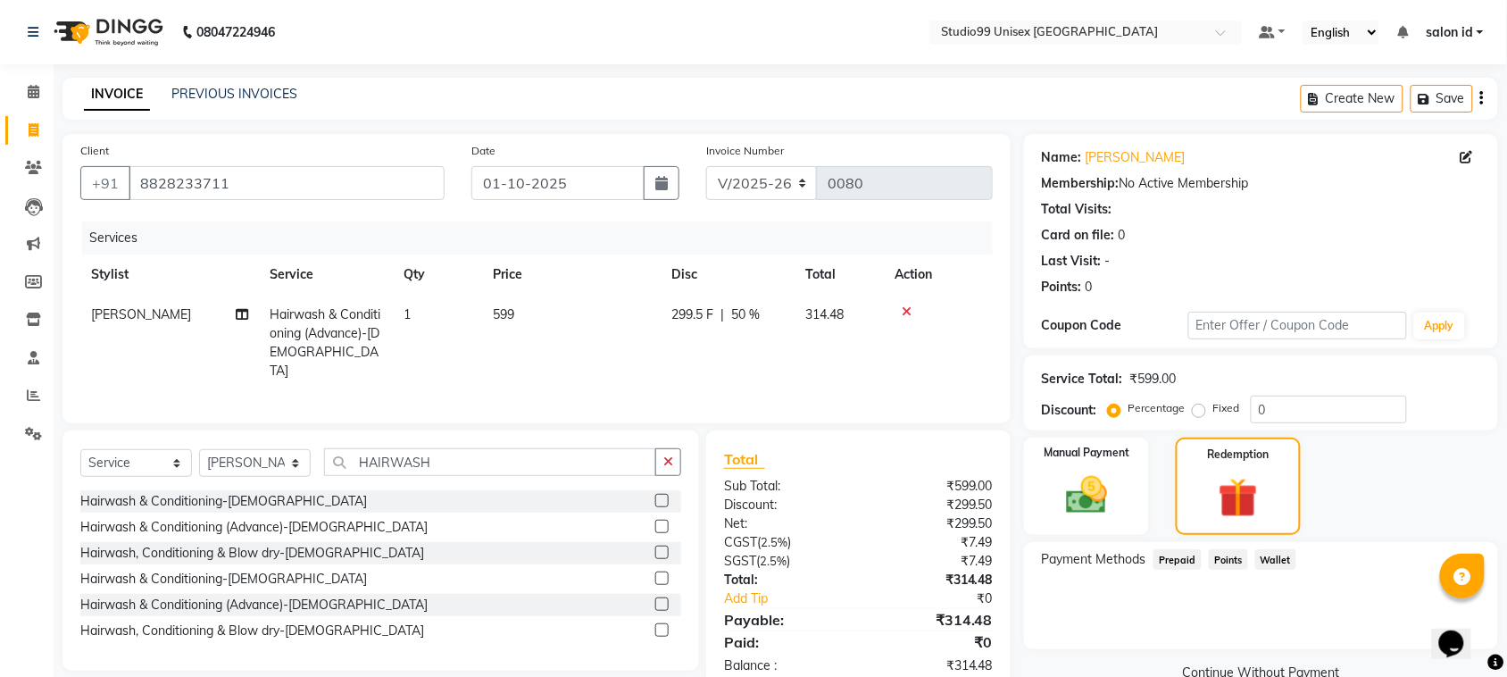
click at [1280, 561] on span "Wallet" at bounding box center [1276, 559] width 42 height 21
click at [1215, 558] on span "Points" at bounding box center [1228, 559] width 39 height 21
click at [1188, 558] on span "Prepaid" at bounding box center [1178, 559] width 48 height 21
click at [1131, 506] on div "Manual Payment" at bounding box center [1087, 487] width 130 height 102
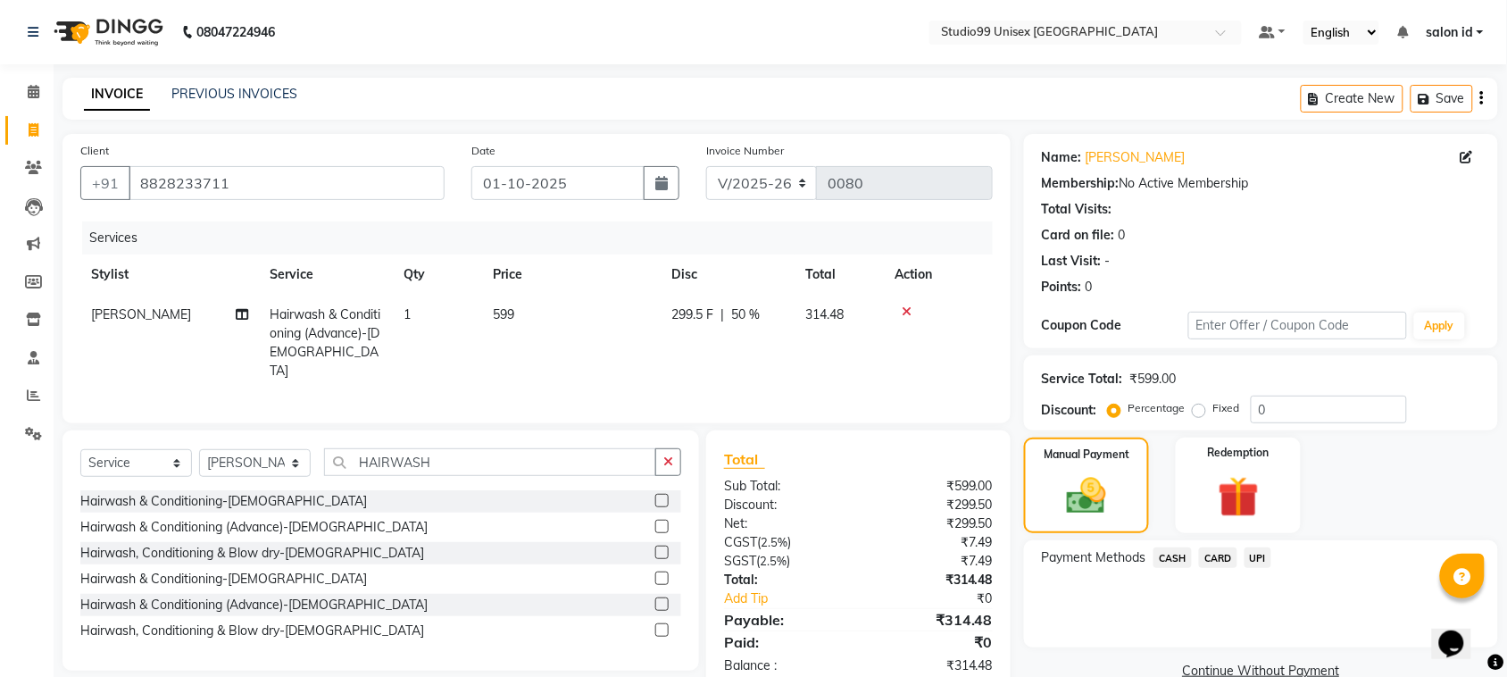
click at [1252, 559] on span "UPI" at bounding box center [1259, 557] width 28 height 21
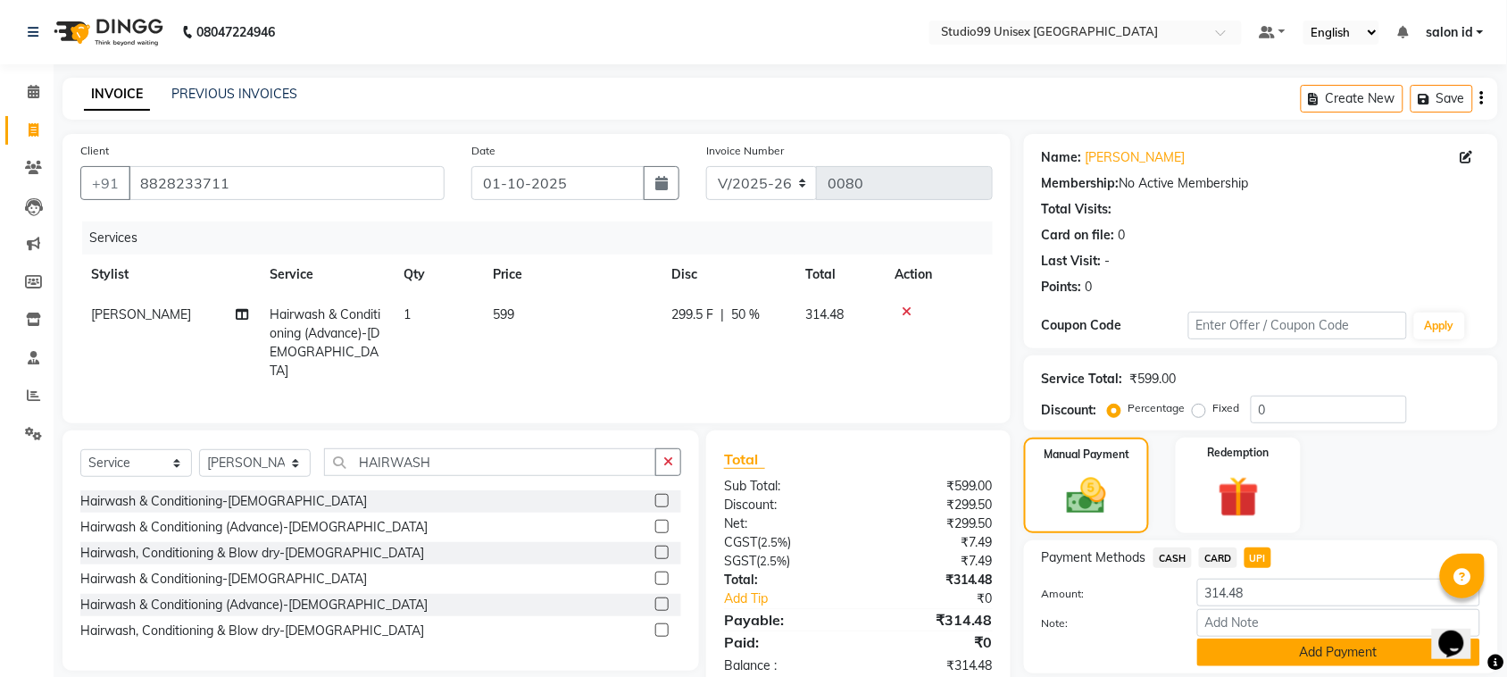
click at [1305, 654] on button "Add Payment" at bounding box center [1338, 652] width 283 height 28
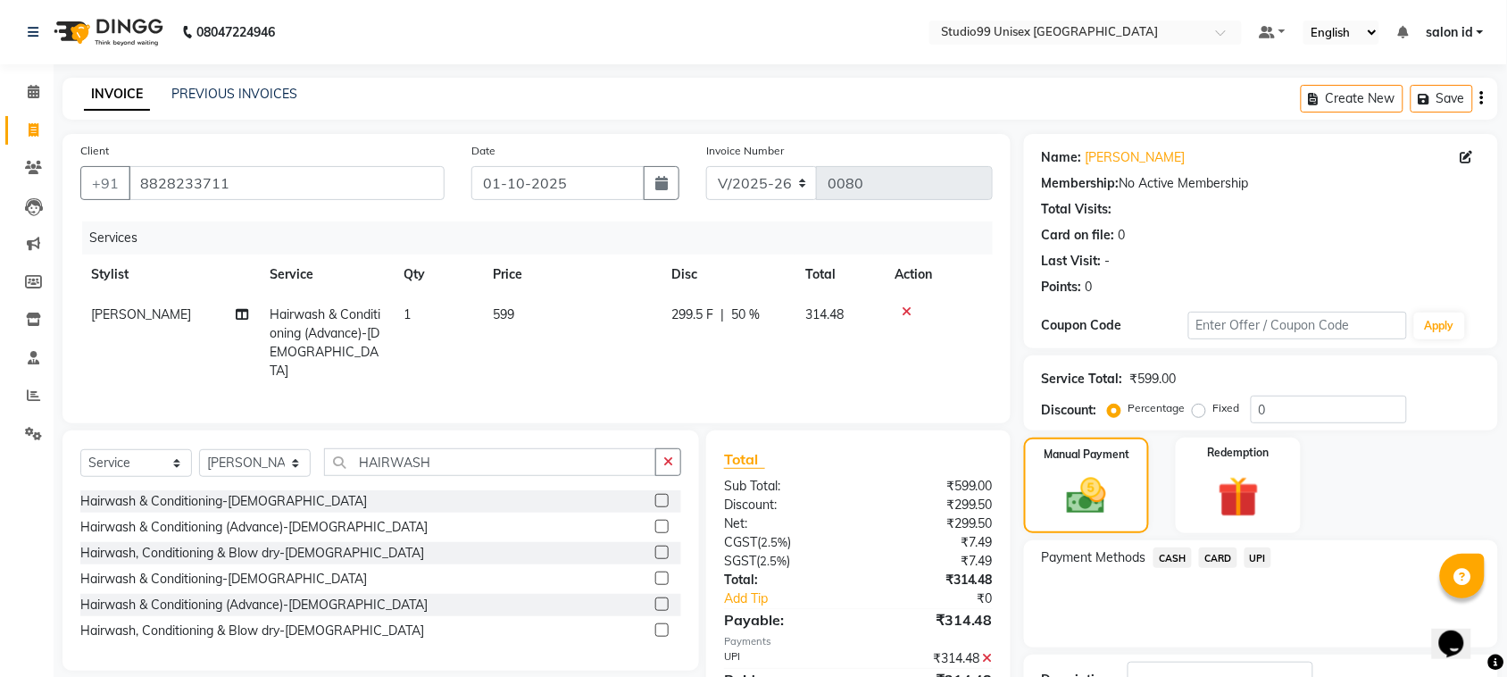
click at [1255, 555] on span "UPI" at bounding box center [1259, 557] width 28 height 21
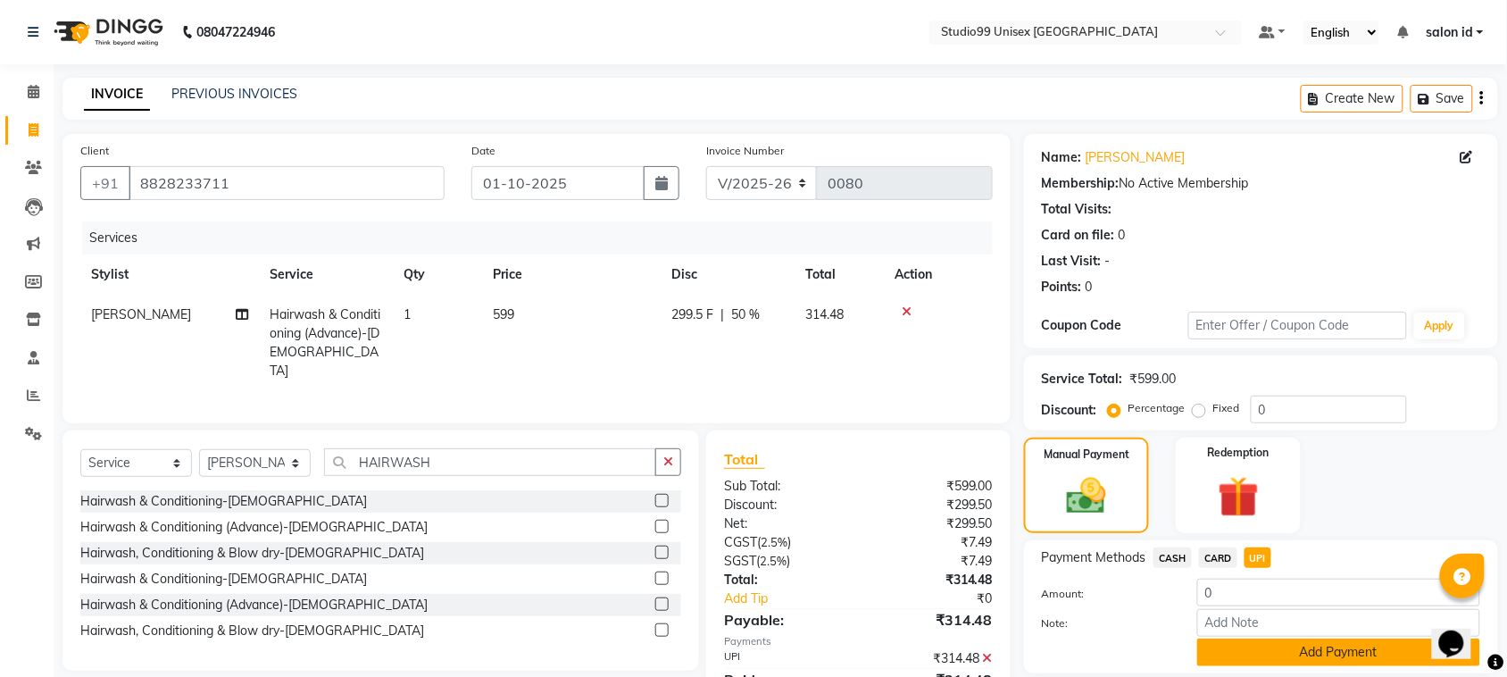
click at [1304, 656] on button "Add Payment" at bounding box center [1338, 652] width 283 height 28
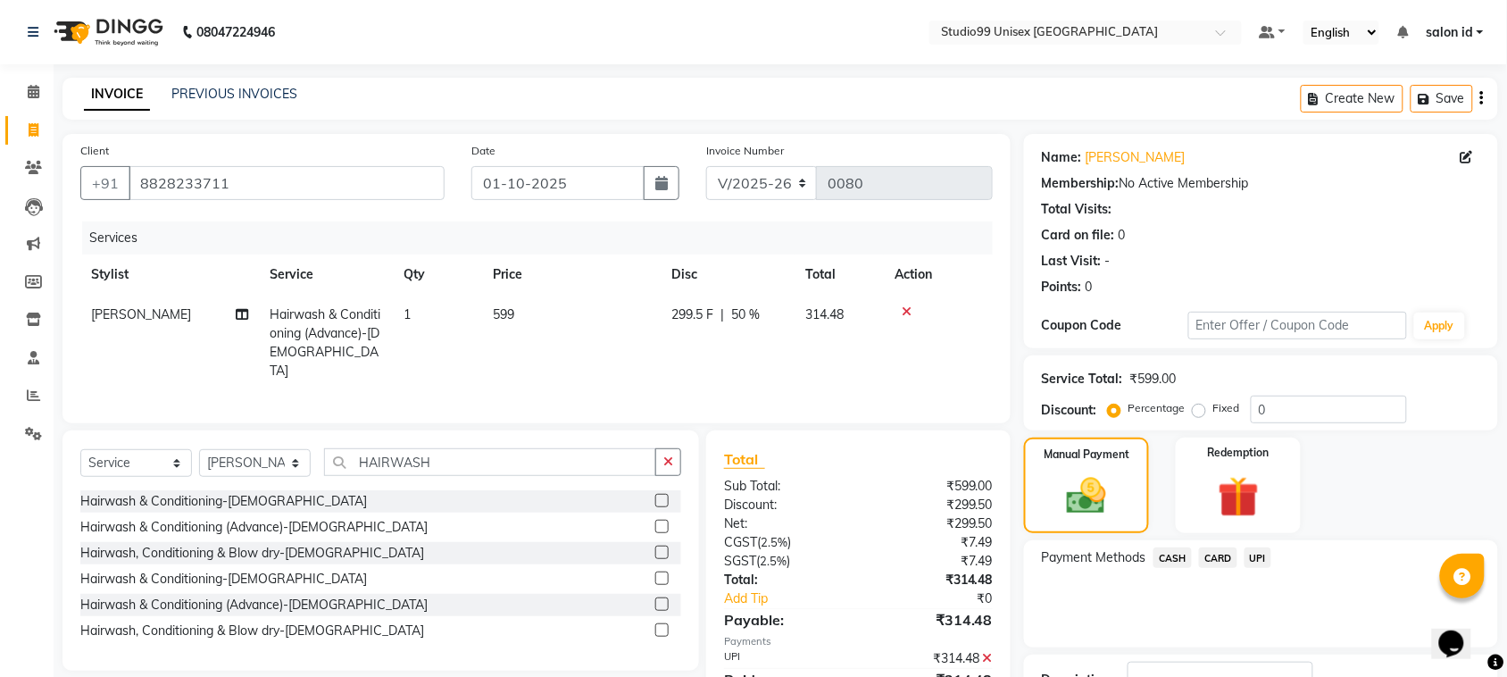
scroll to position [135, 0]
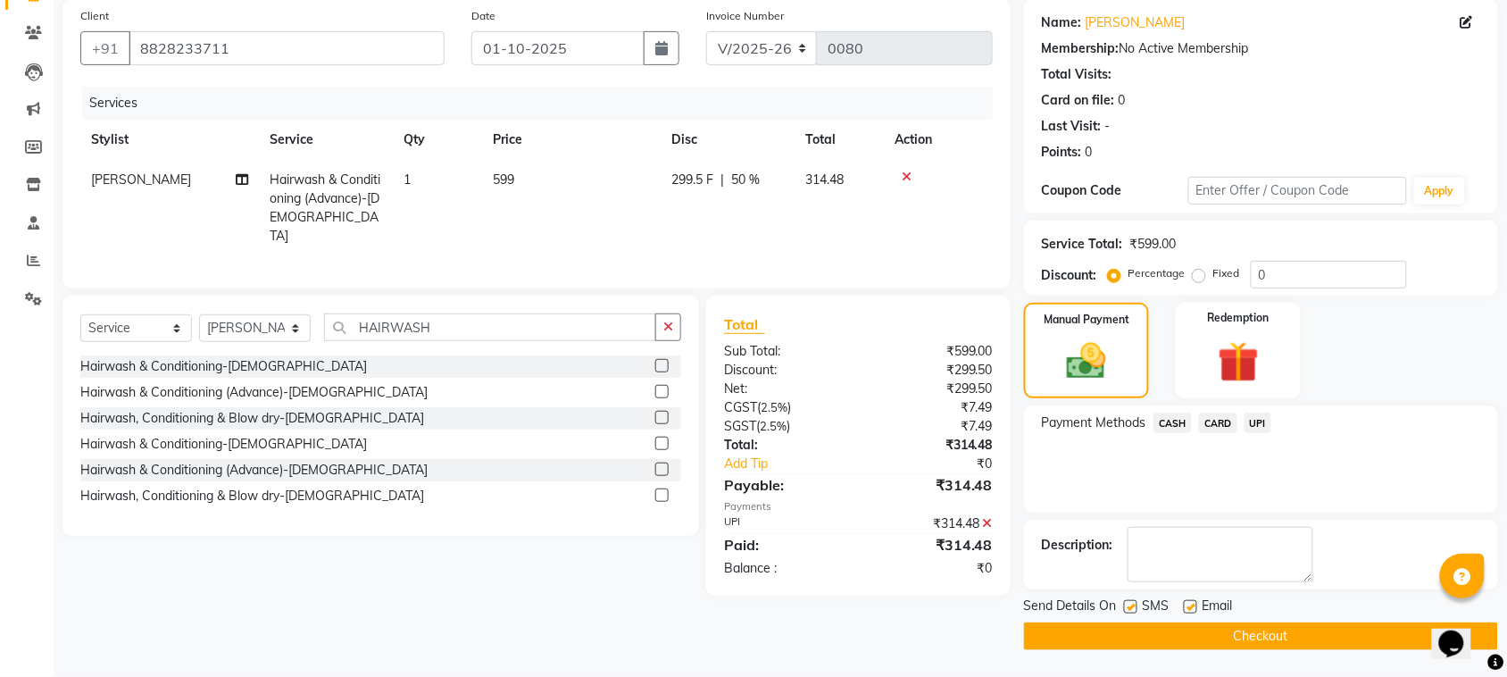
click at [1280, 630] on button "Checkout" at bounding box center [1261, 636] width 474 height 28
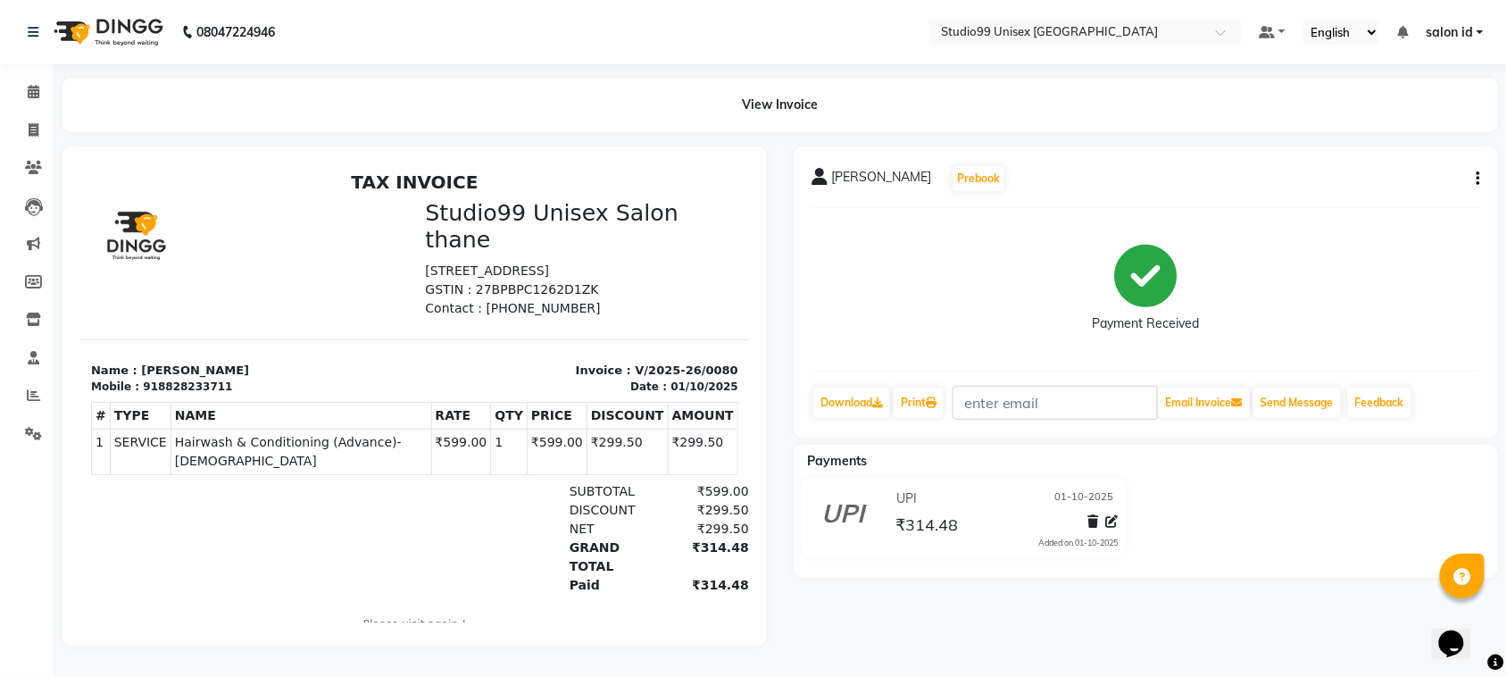
click at [275, 110] on div "View Invoice" at bounding box center [781, 105] width 1436 height 54
click at [112, 45] on img at bounding box center [107, 32] width 122 height 50
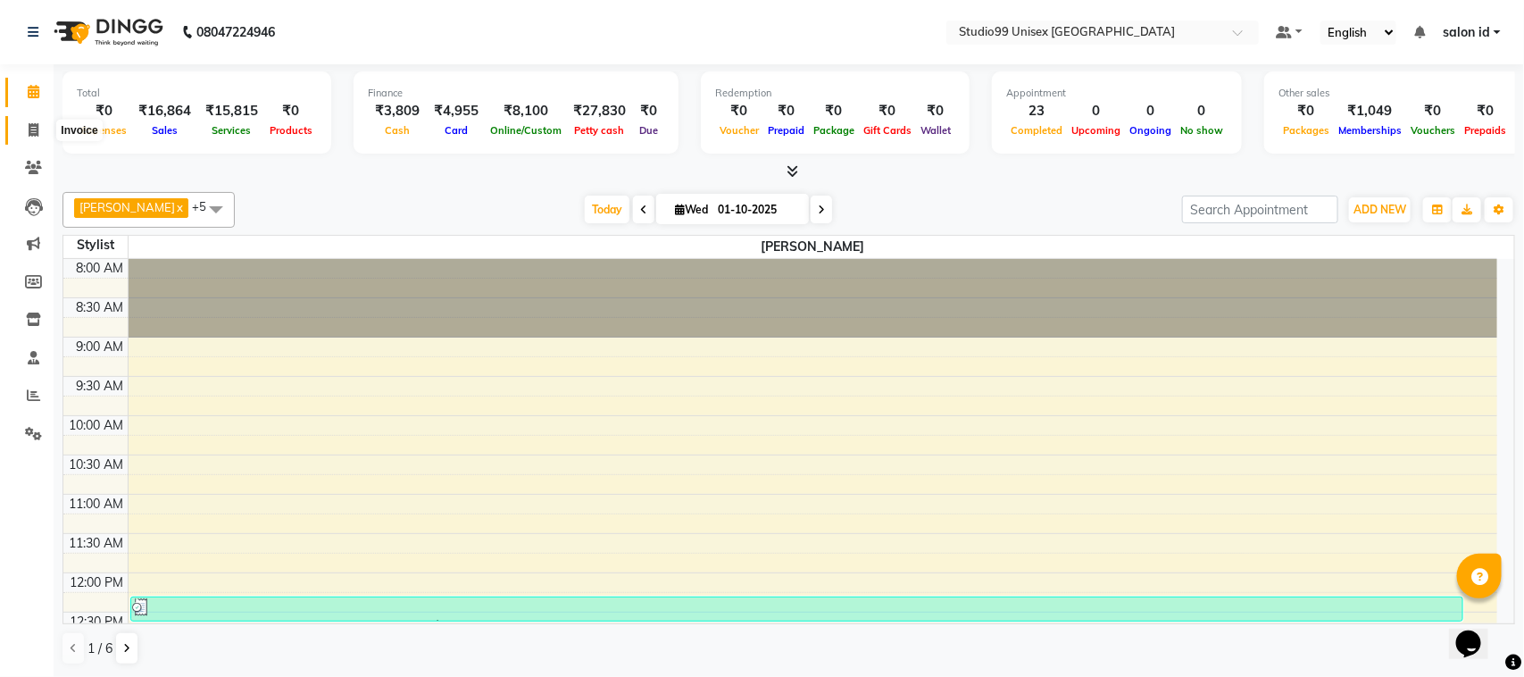
click at [32, 134] on icon at bounding box center [34, 129] width 10 height 13
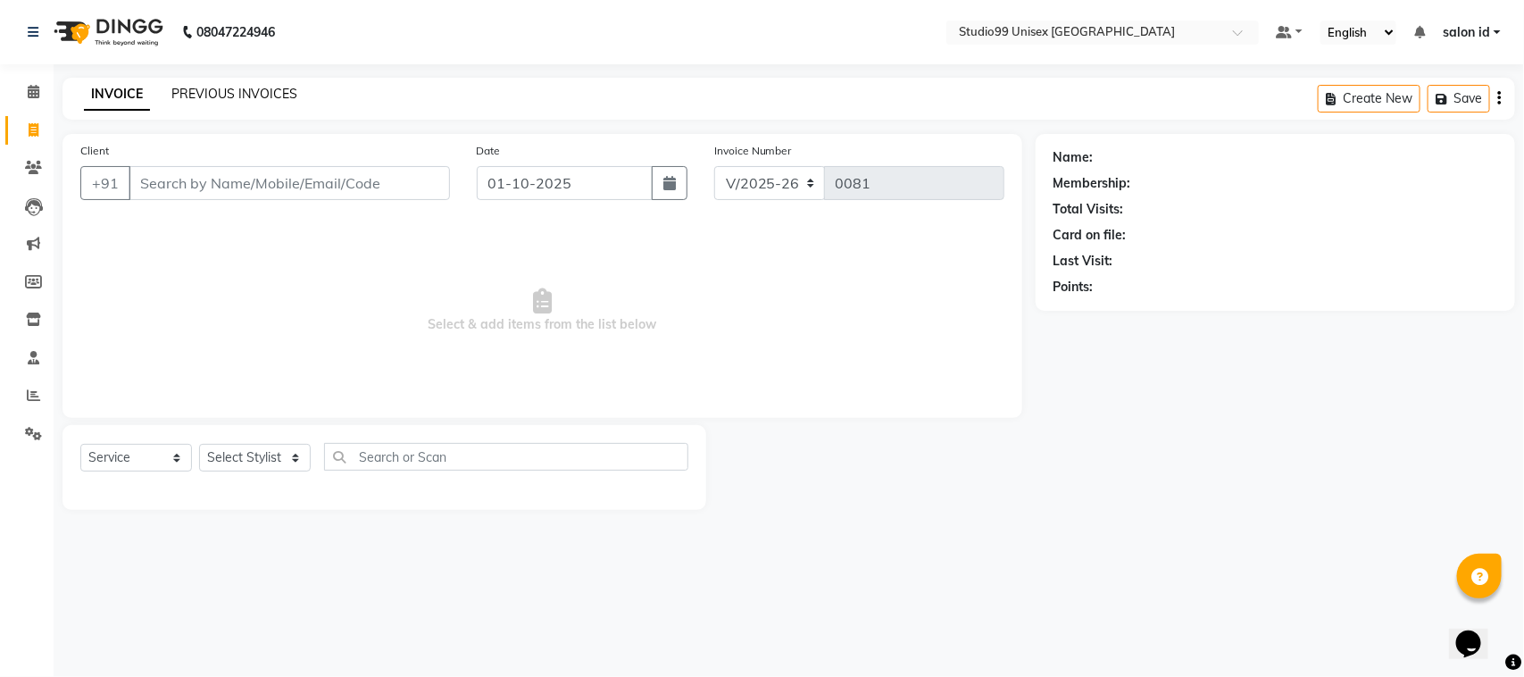
click at [197, 99] on link "PREVIOUS INVOICES" at bounding box center [234, 94] width 126 height 16
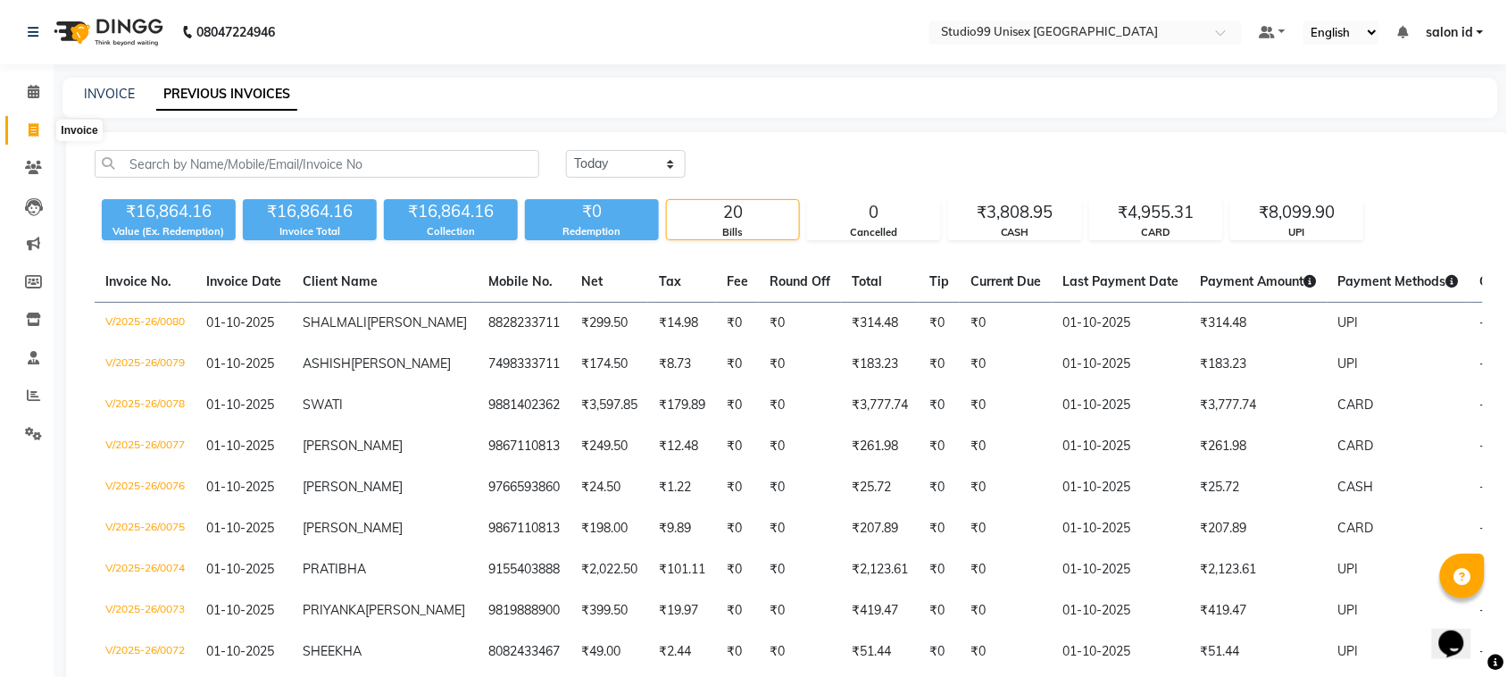
click at [31, 125] on icon at bounding box center [34, 129] width 10 height 13
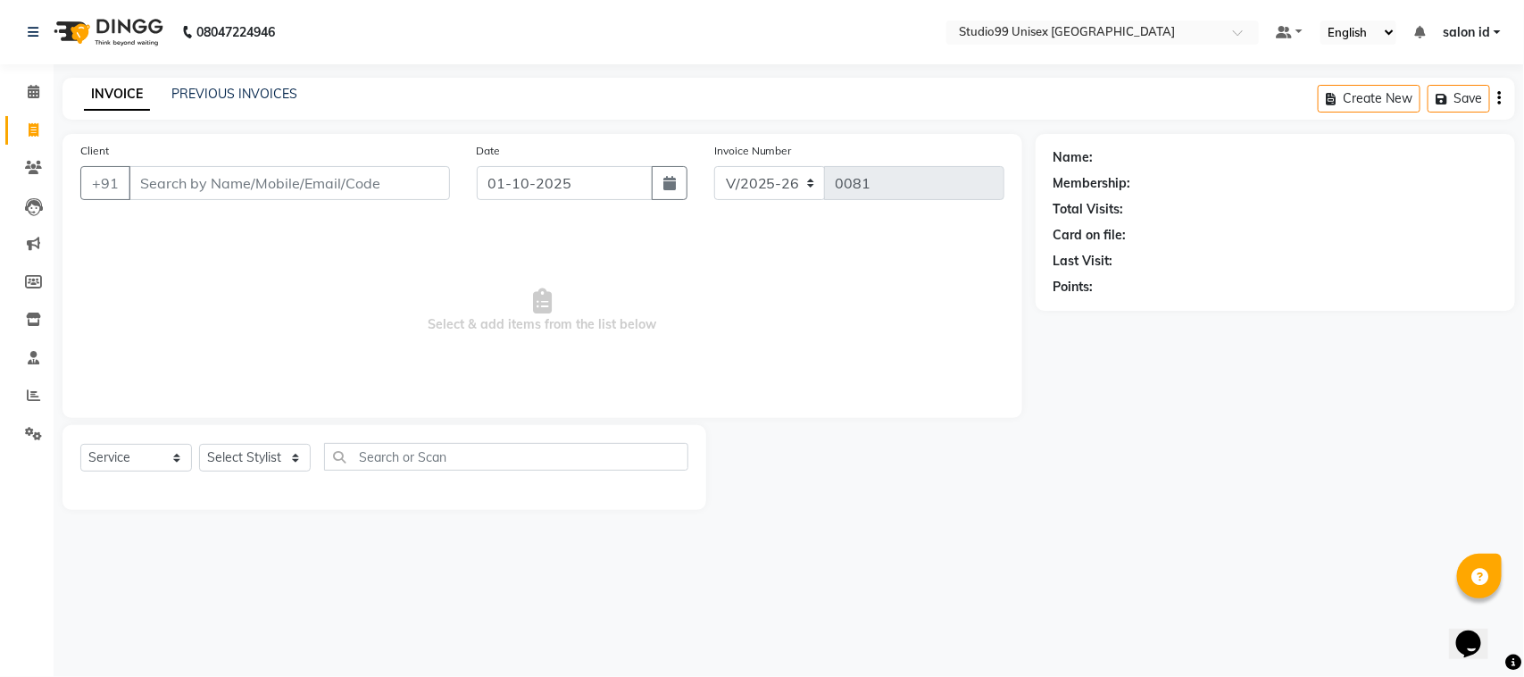
click at [168, 168] on input "Client" at bounding box center [289, 183] width 321 height 34
click at [372, 185] on span "Add Client" at bounding box center [404, 183] width 71 height 18
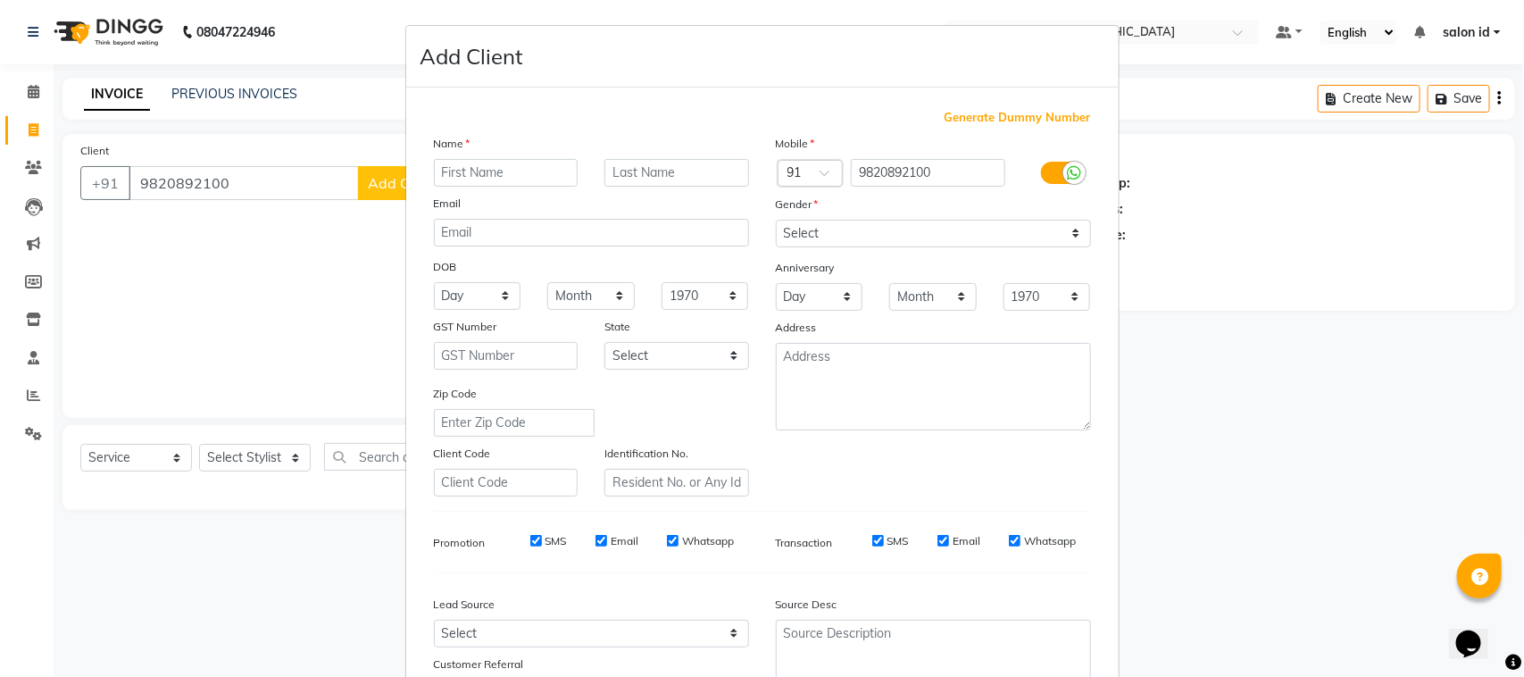
click at [488, 179] on input "text" at bounding box center [506, 173] width 145 height 28
click at [653, 174] on input "text" at bounding box center [677, 173] width 145 height 28
click at [830, 241] on select "Select [DEMOGRAPHIC_DATA] [DEMOGRAPHIC_DATA] Other Prefer Not To Say" at bounding box center [933, 234] width 315 height 28
click at [776, 220] on select "Select [DEMOGRAPHIC_DATA] [DEMOGRAPHIC_DATA] Other Prefer Not To Say" at bounding box center [933, 234] width 315 height 28
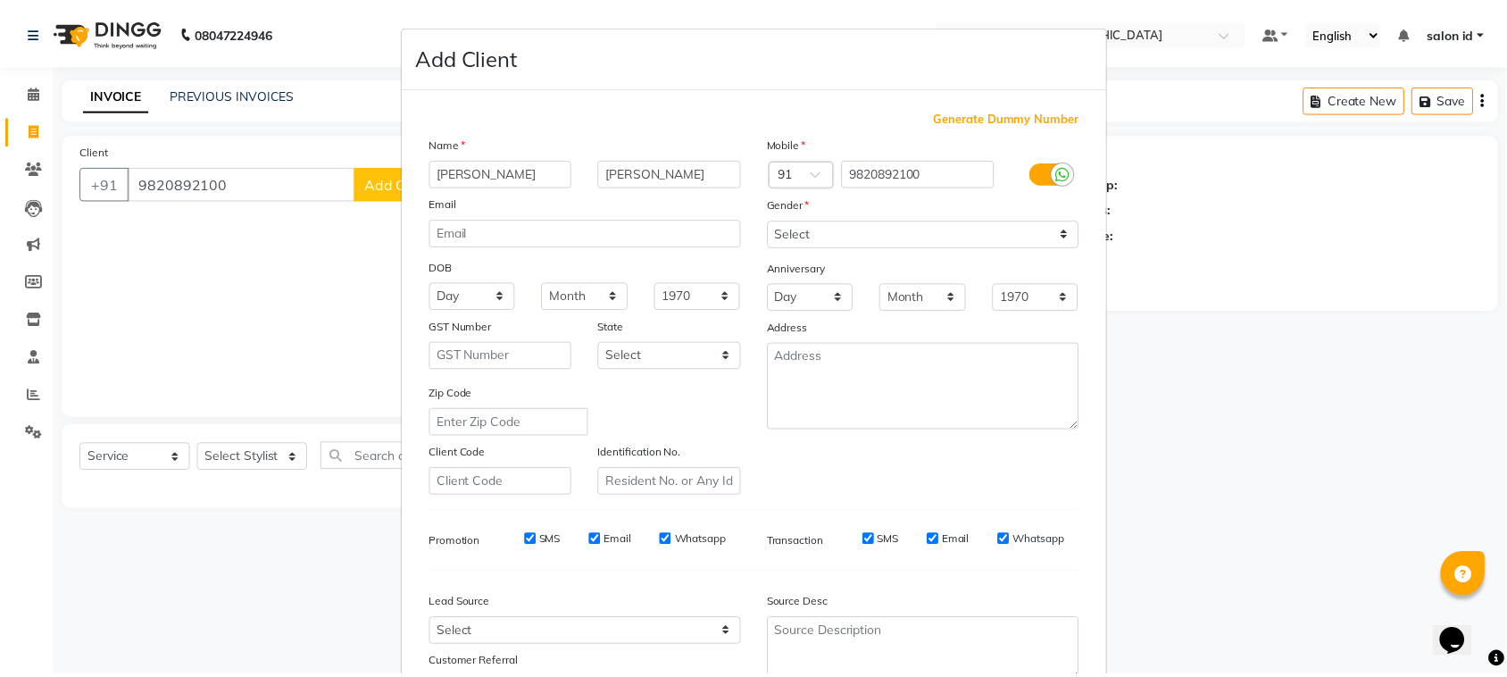
scroll to position [140, 0]
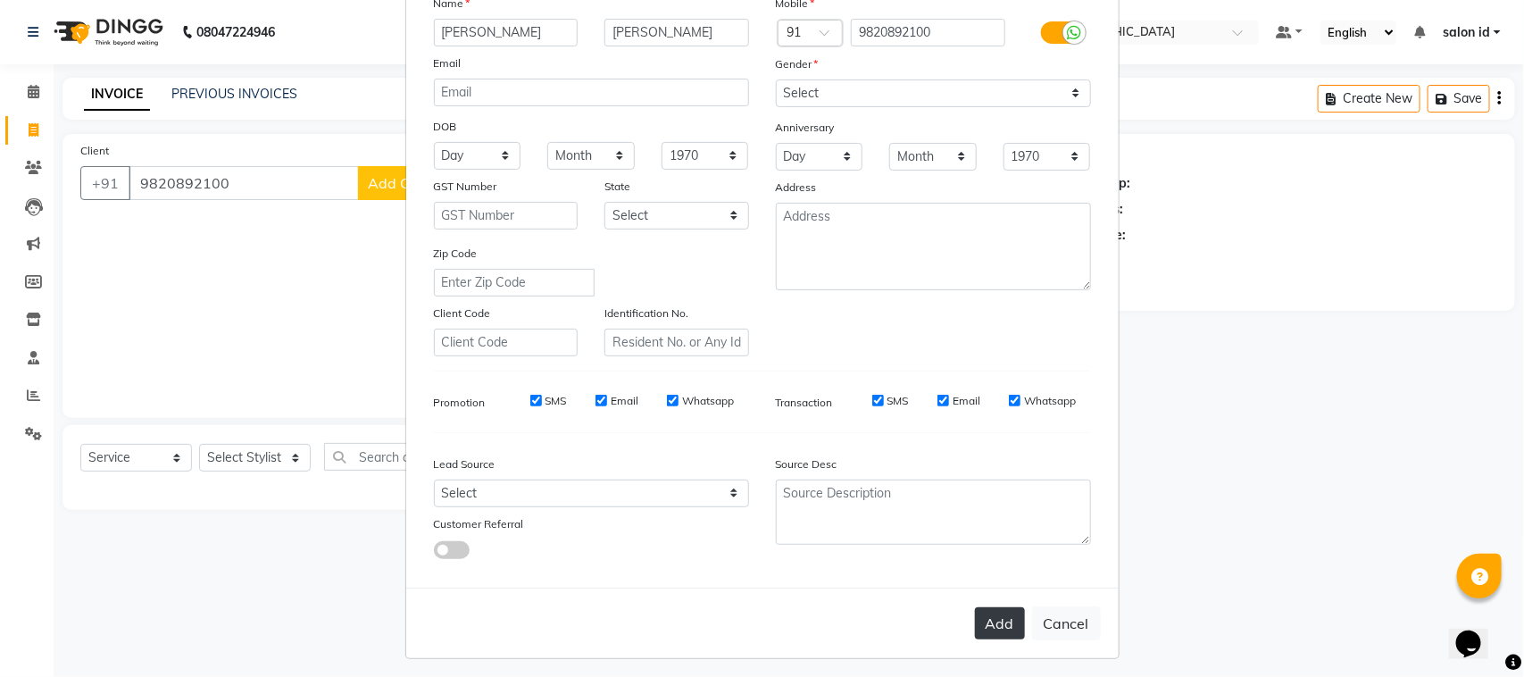
click at [998, 622] on button "Add" at bounding box center [1000, 623] width 50 height 32
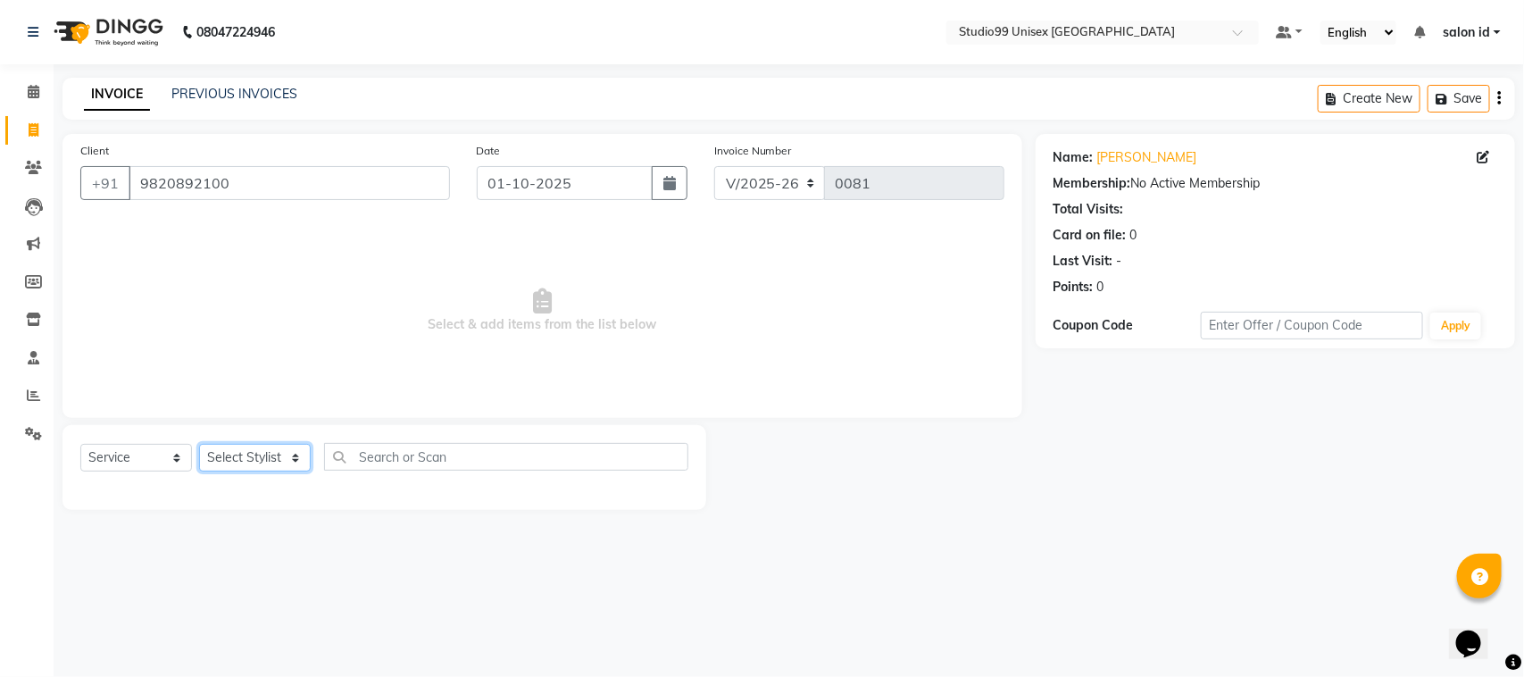
click at [238, 455] on select "Select Stylist [PERSON_NAME] [PERSON_NAME] salon id [PERSON_NAME] [PERSON_NAME]…" at bounding box center [255, 458] width 112 height 28
click at [199, 444] on select "Select Stylist [PERSON_NAME] [PERSON_NAME] salon id [PERSON_NAME] [PERSON_NAME]…" at bounding box center [255, 458] width 112 height 28
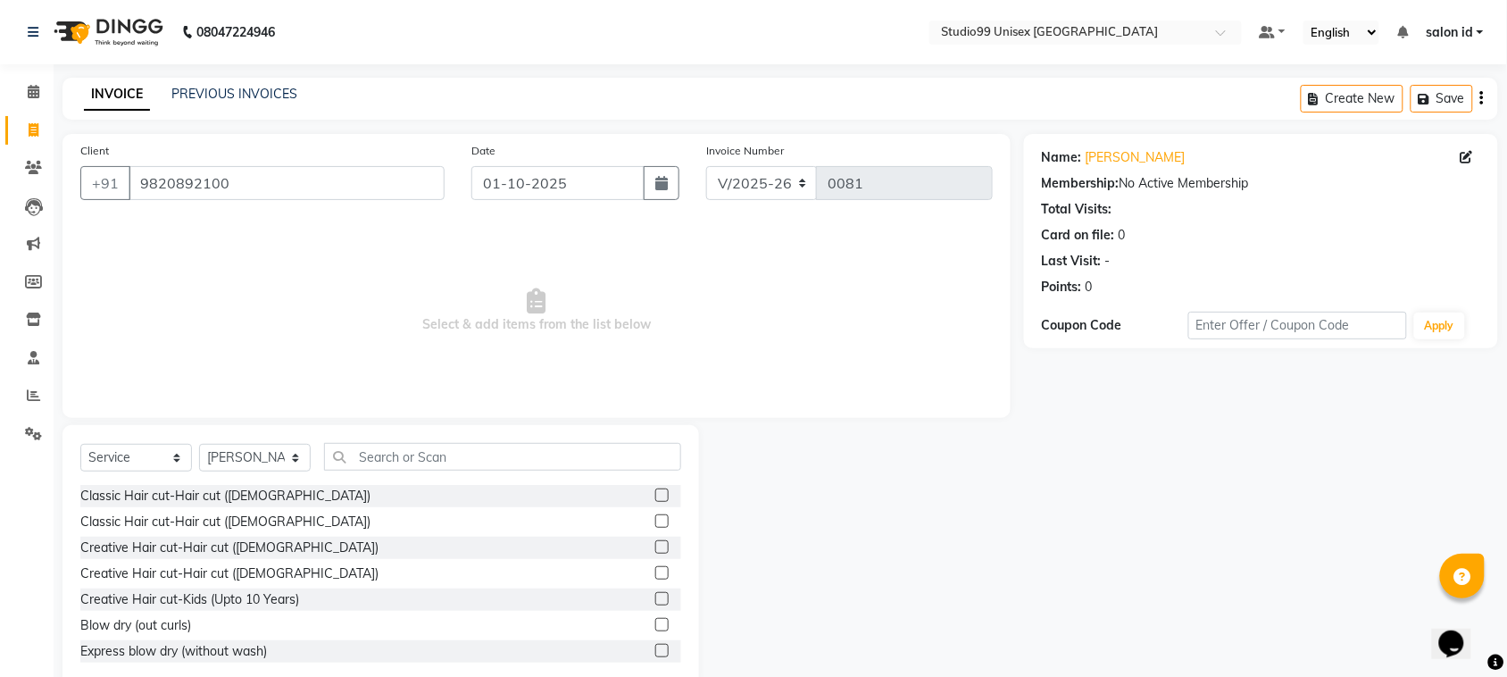
click at [283, 574] on div "Creative Hair cut-Hair cut ([DEMOGRAPHIC_DATA])" at bounding box center [380, 574] width 601 height 22
click at [655, 569] on label at bounding box center [661, 572] width 13 height 13
click at [655, 569] on input "checkbox" at bounding box center [661, 574] width 12 height 12
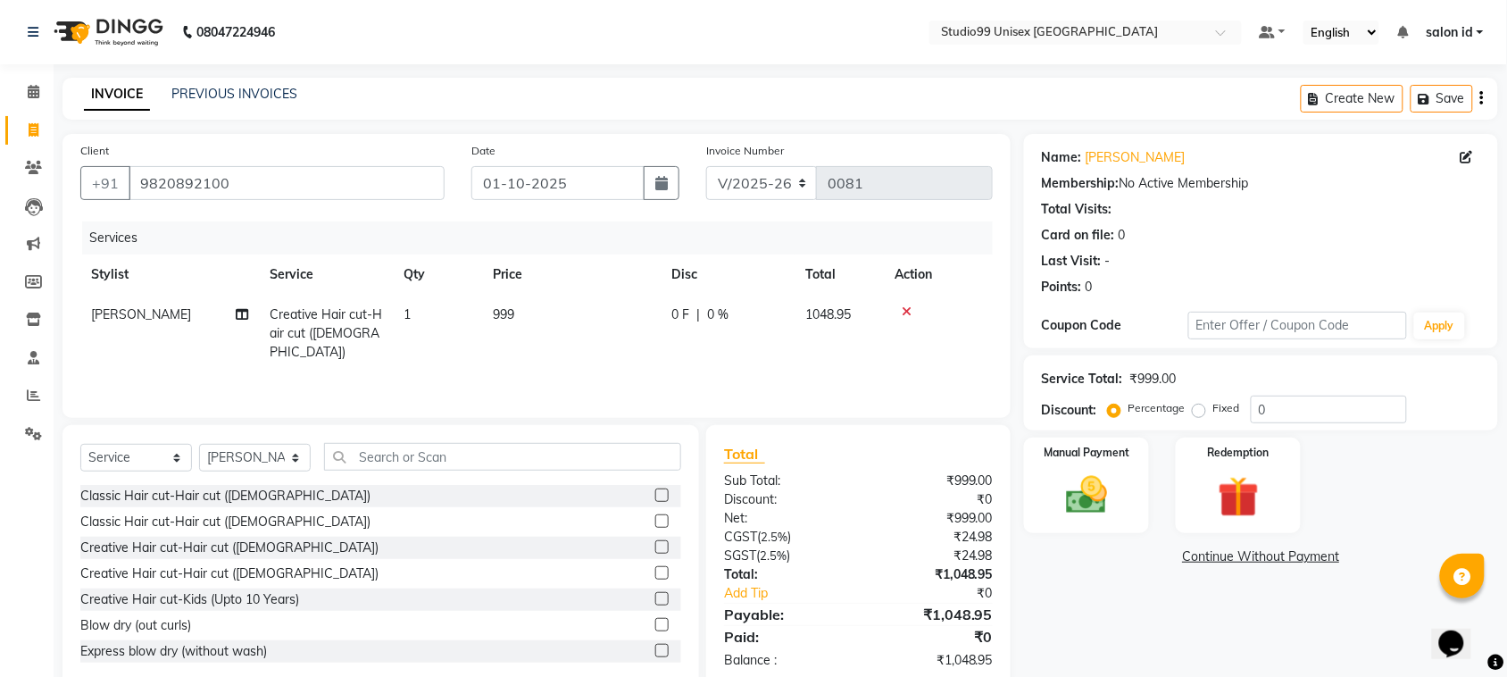
click at [707, 318] on span "0 %" at bounding box center [717, 314] width 21 height 19
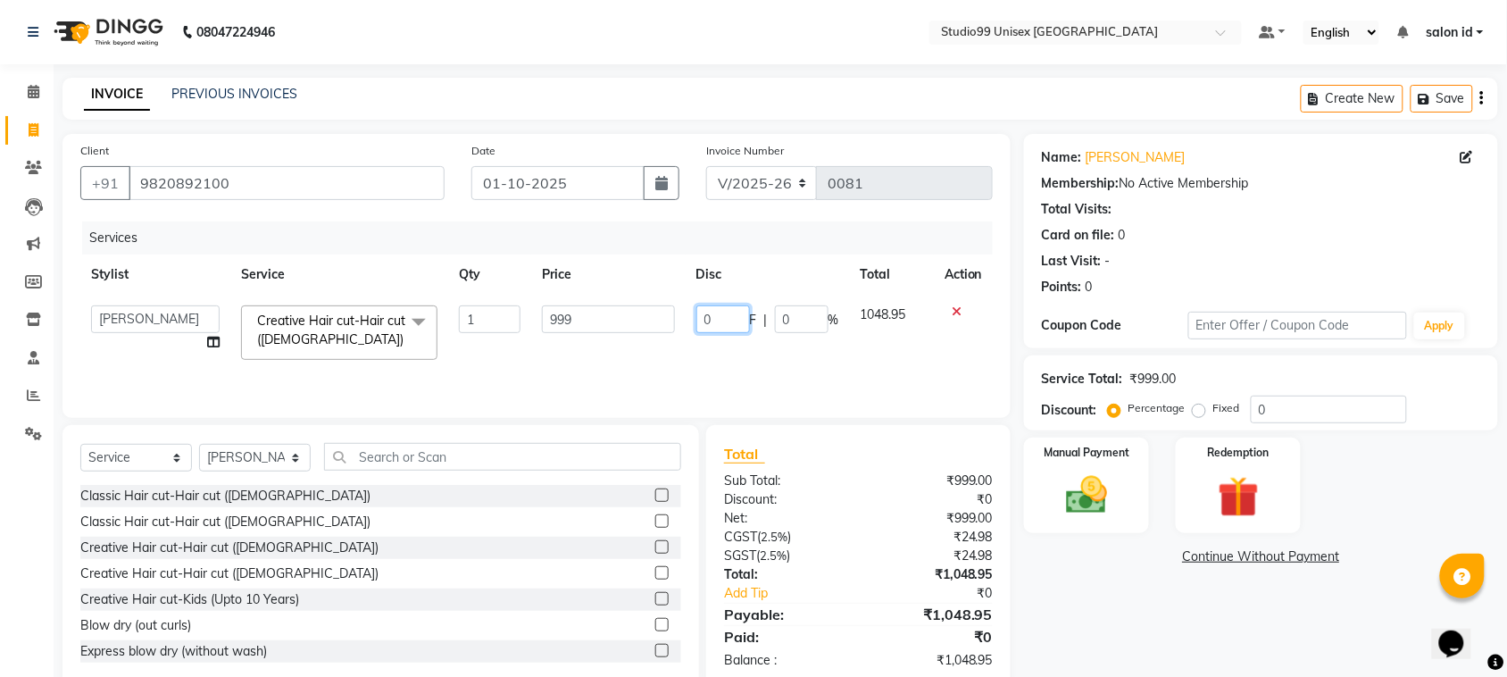
click at [726, 322] on input "0" at bounding box center [724, 319] width 54 height 28
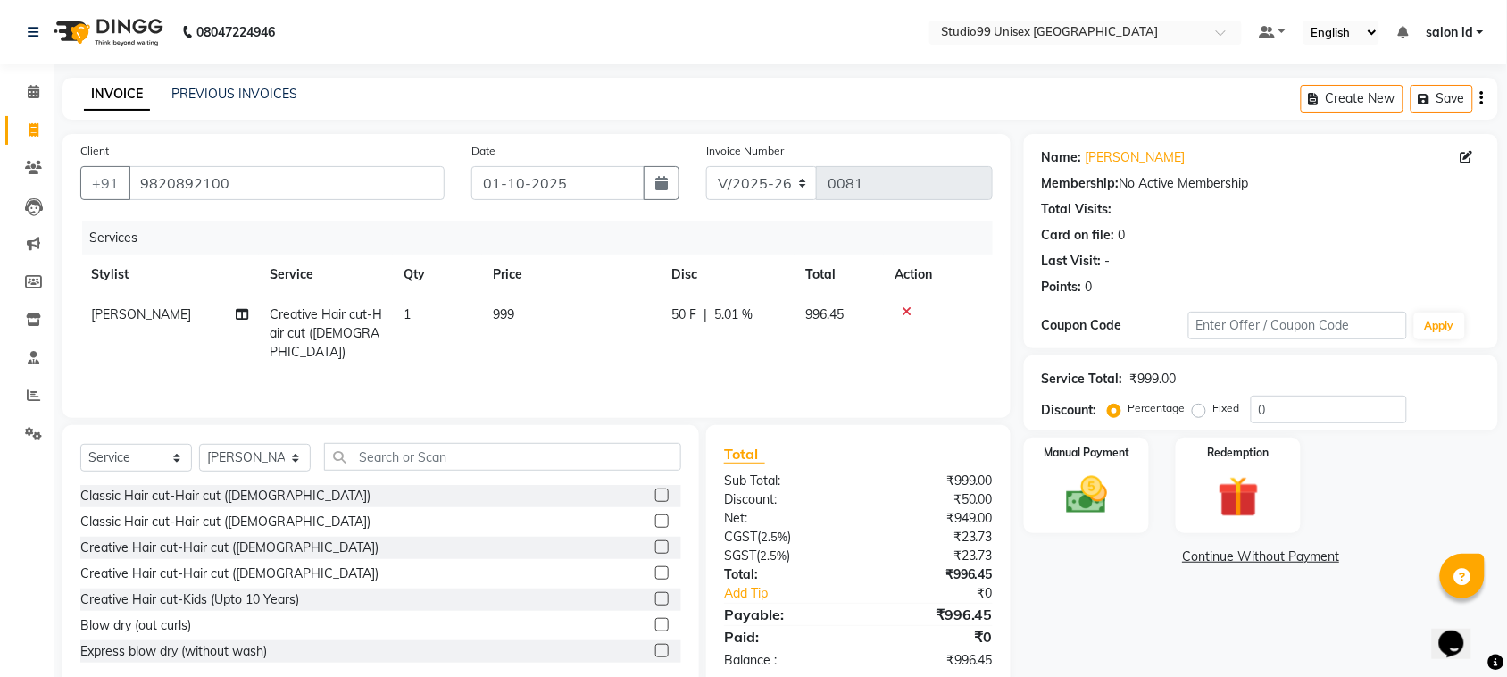
click at [729, 357] on div "Services Stylist Service Qty Price Disc Total Action [PERSON_NAME] Creative Hai…" at bounding box center [536, 310] width 913 height 179
click at [752, 314] on span "5.01 %" at bounding box center [733, 314] width 38 height 19
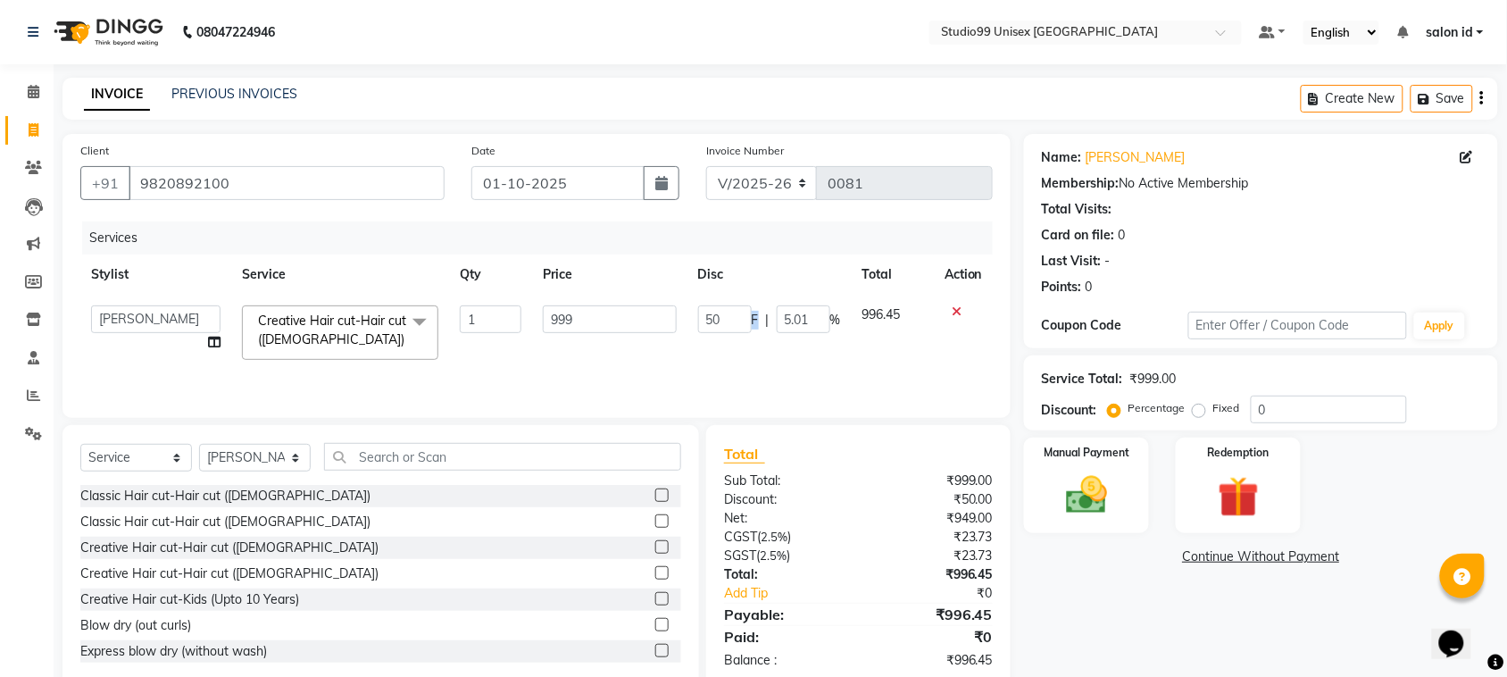
click at [752, 314] on span "F" at bounding box center [755, 320] width 7 height 19
click at [813, 319] on input "5.01" at bounding box center [804, 319] width 54 height 28
click at [806, 372] on div "Services Stylist Service Qty Price Disc Total Action [PERSON_NAME] [PERSON_NAME…" at bounding box center [536, 310] width 913 height 179
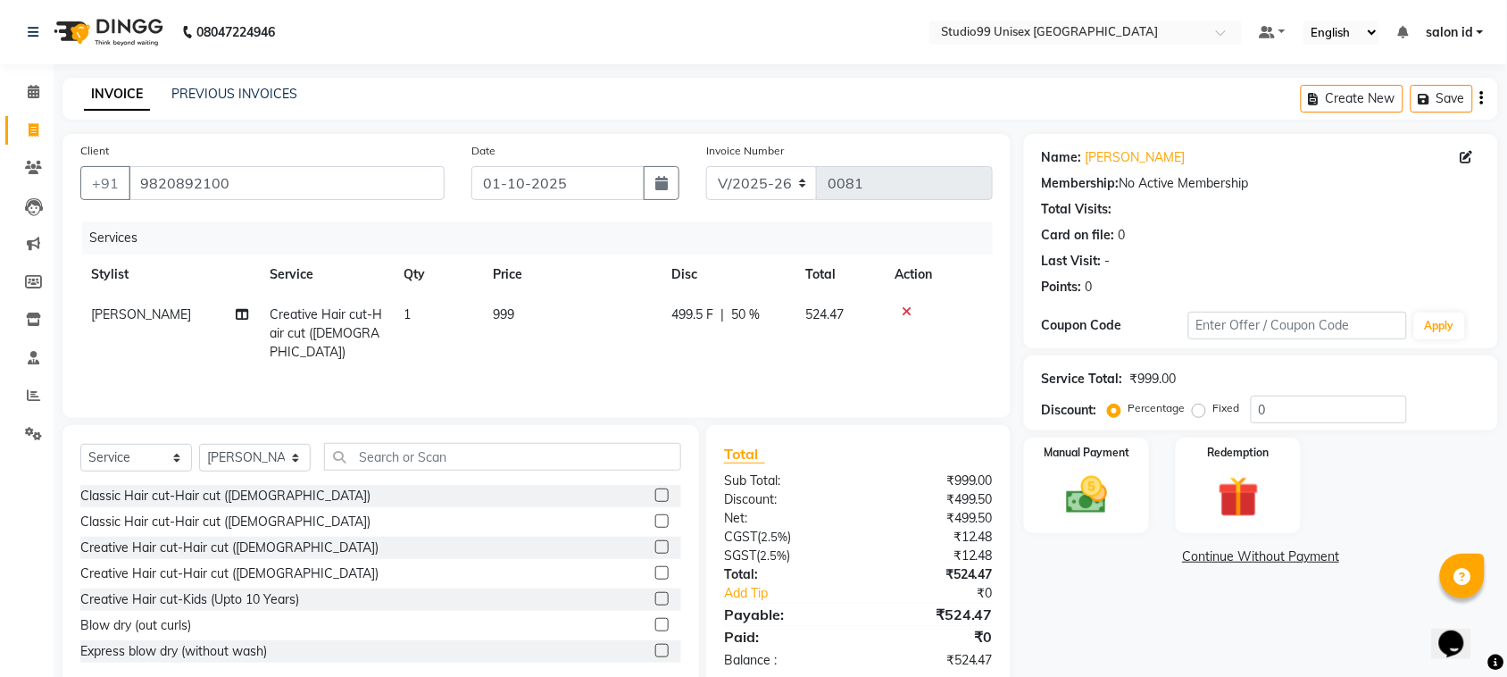
click at [319, 134] on div "Client [PHONE_NUMBER] Date [DATE] Invoice Number V/2025 V/[PHONE_NUMBER] Servic…" at bounding box center [537, 276] width 948 height 284
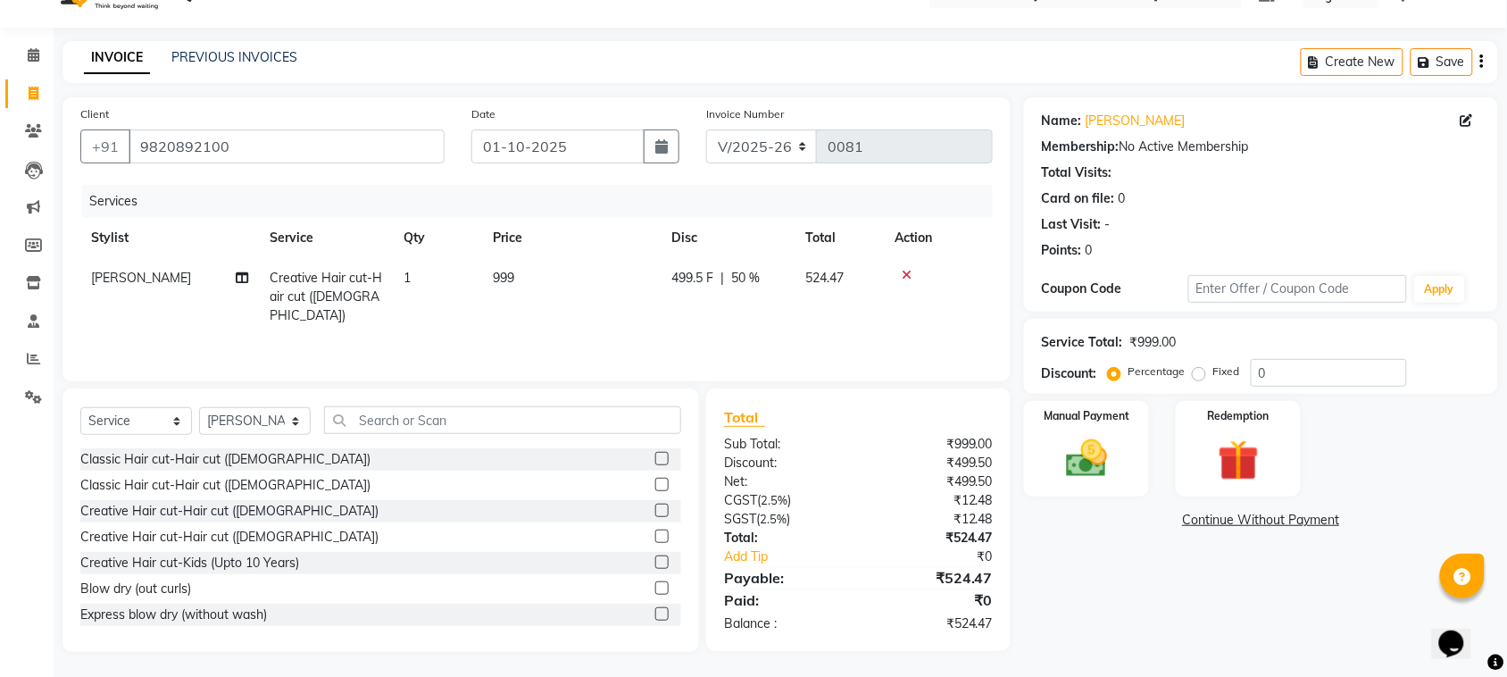
click at [761, 273] on div "499.5 F | 50 %" at bounding box center [728, 278] width 113 height 19
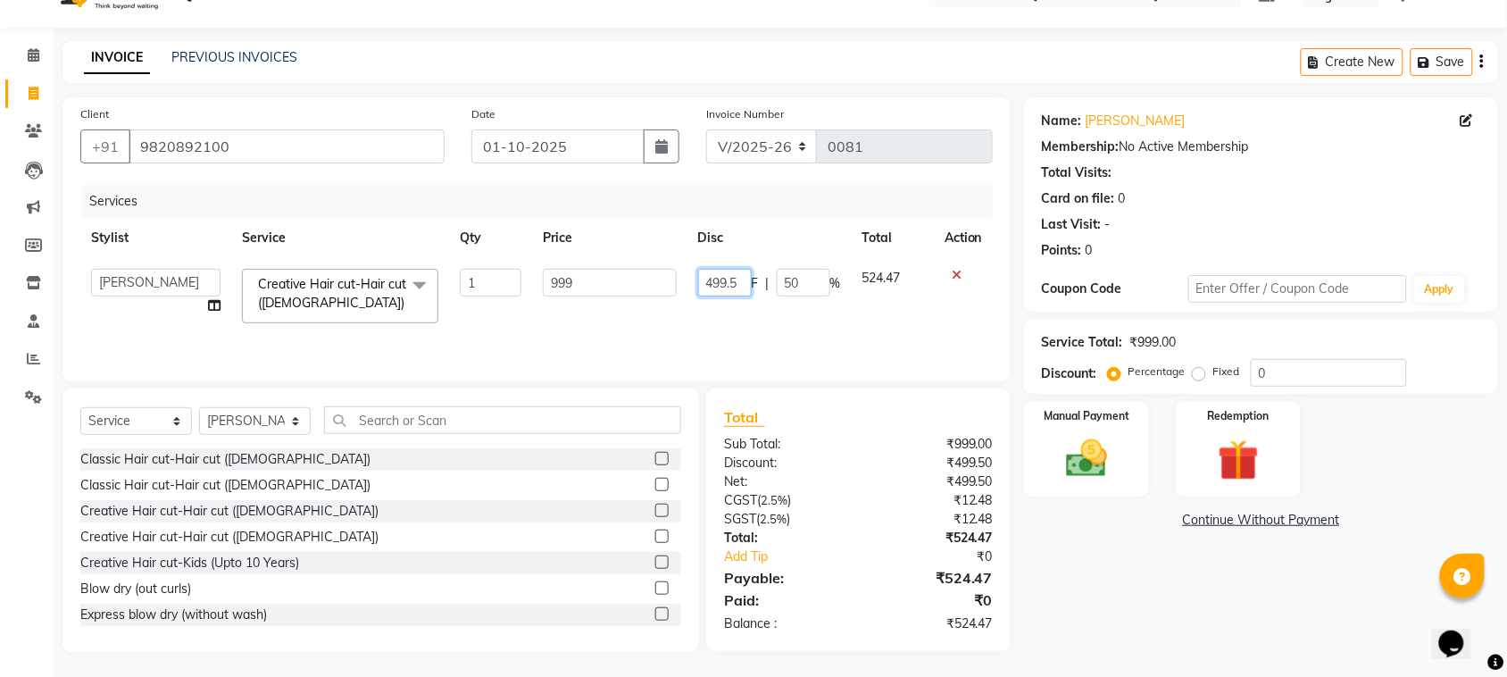
click at [738, 283] on input "499.5" at bounding box center [725, 283] width 54 height 28
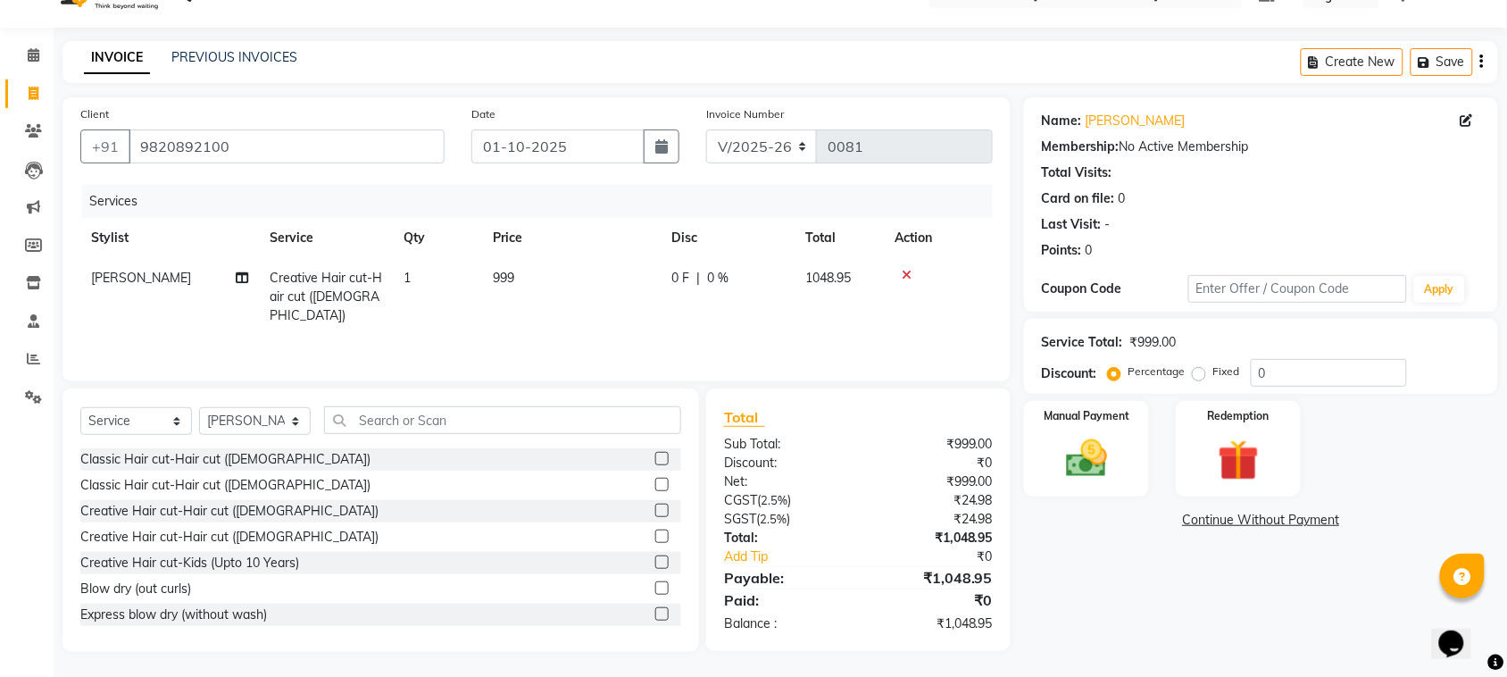
click at [775, 315] on td "0 F | 0 %" at bounding box center [728, 297] width 134 height 78
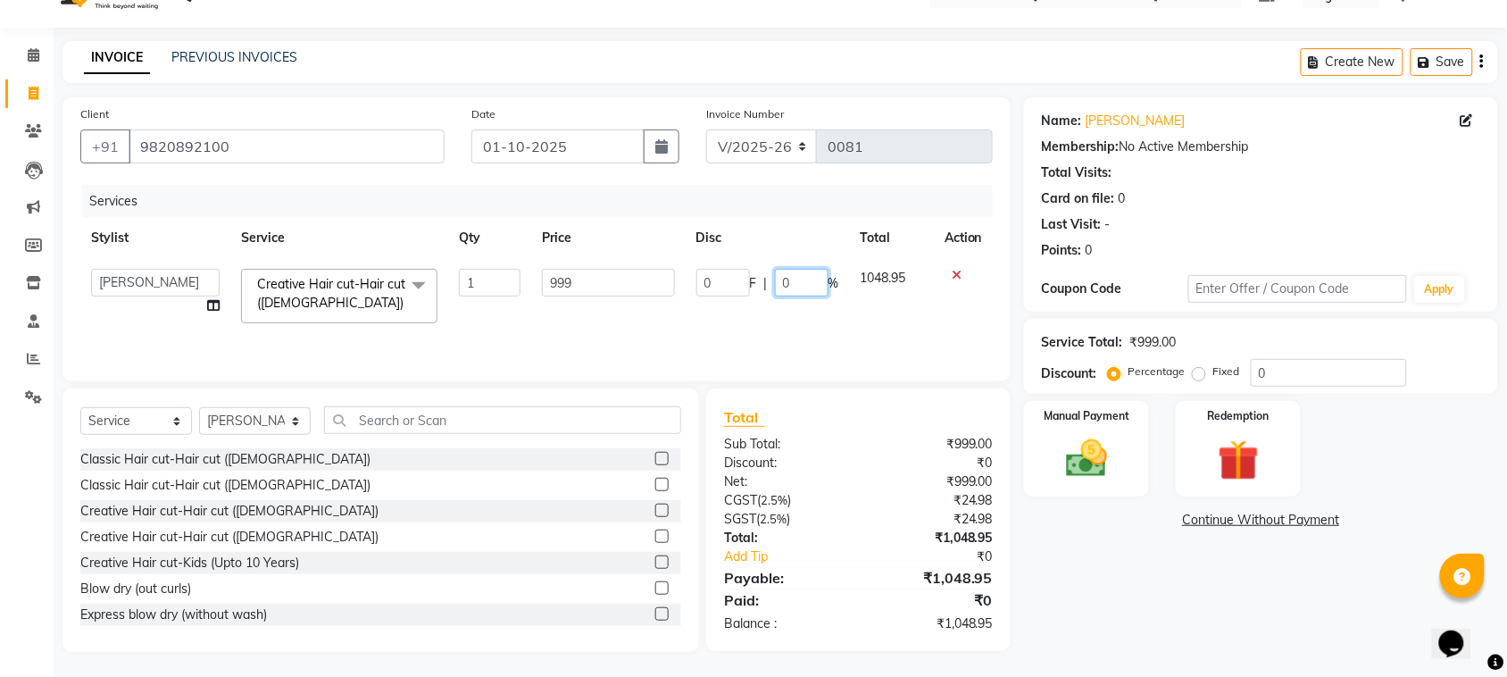
click at [788, 282] on input "0" at bounding box center [802, 283] width 54 height 28
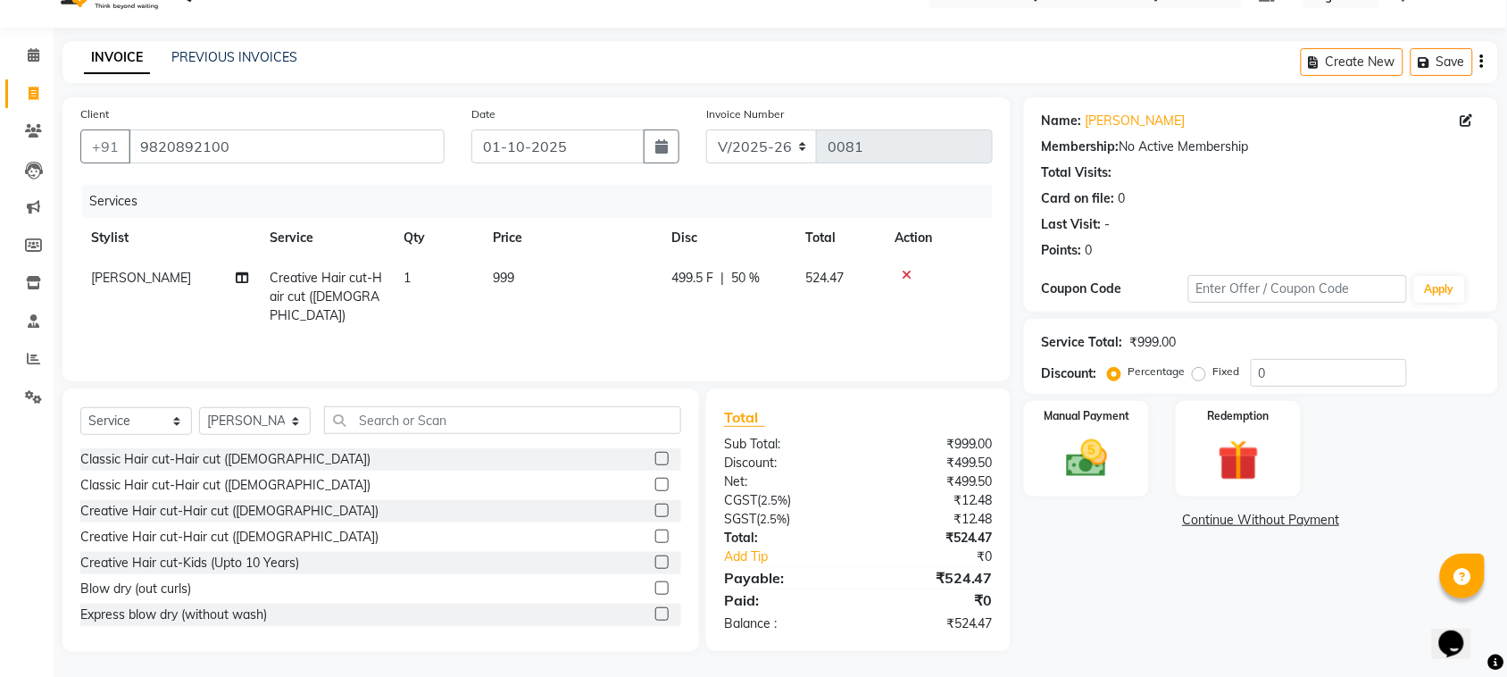
click at [793, 313] on td "499.5 F | 50 %" at bounding box center [728, 297] width 134 height 78
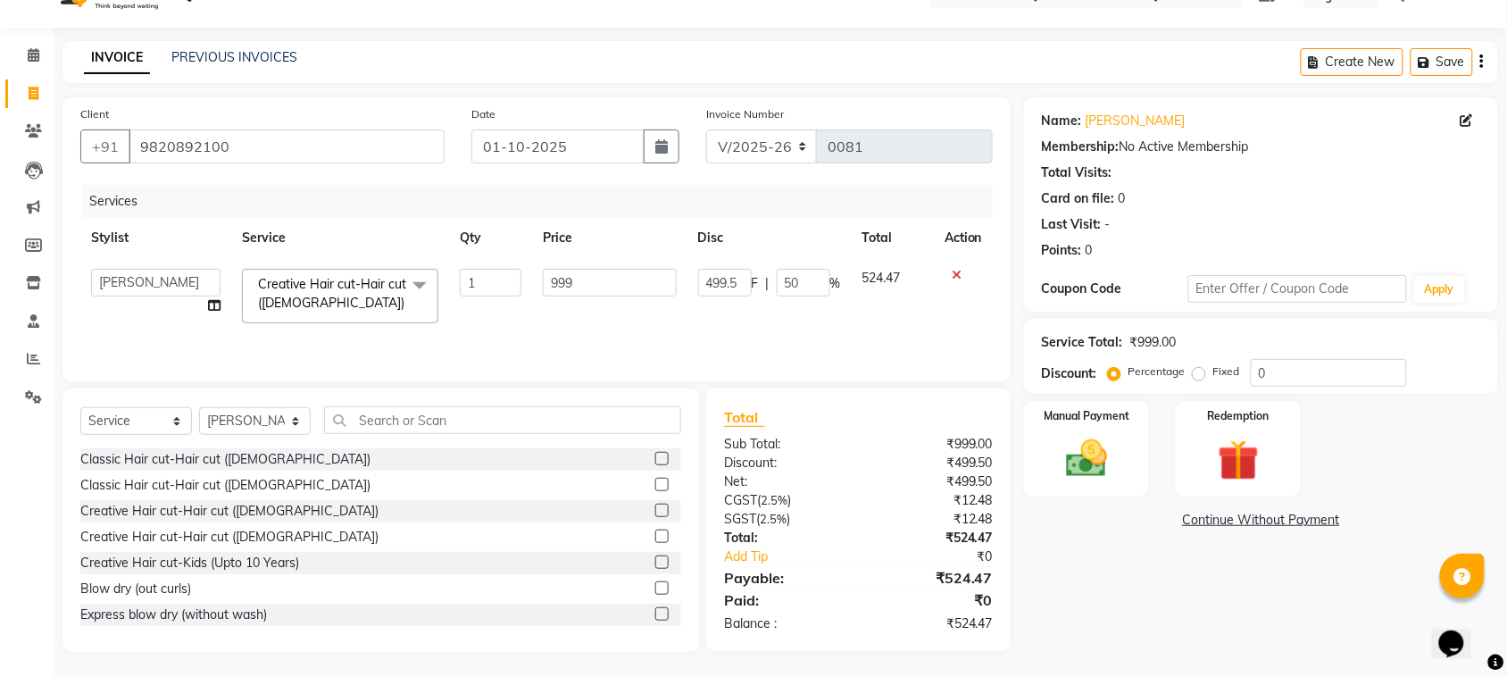
scroll to position [38, 0]
click at [1113, 447] on img at bounding box center [1087, 456] width 70 height 49
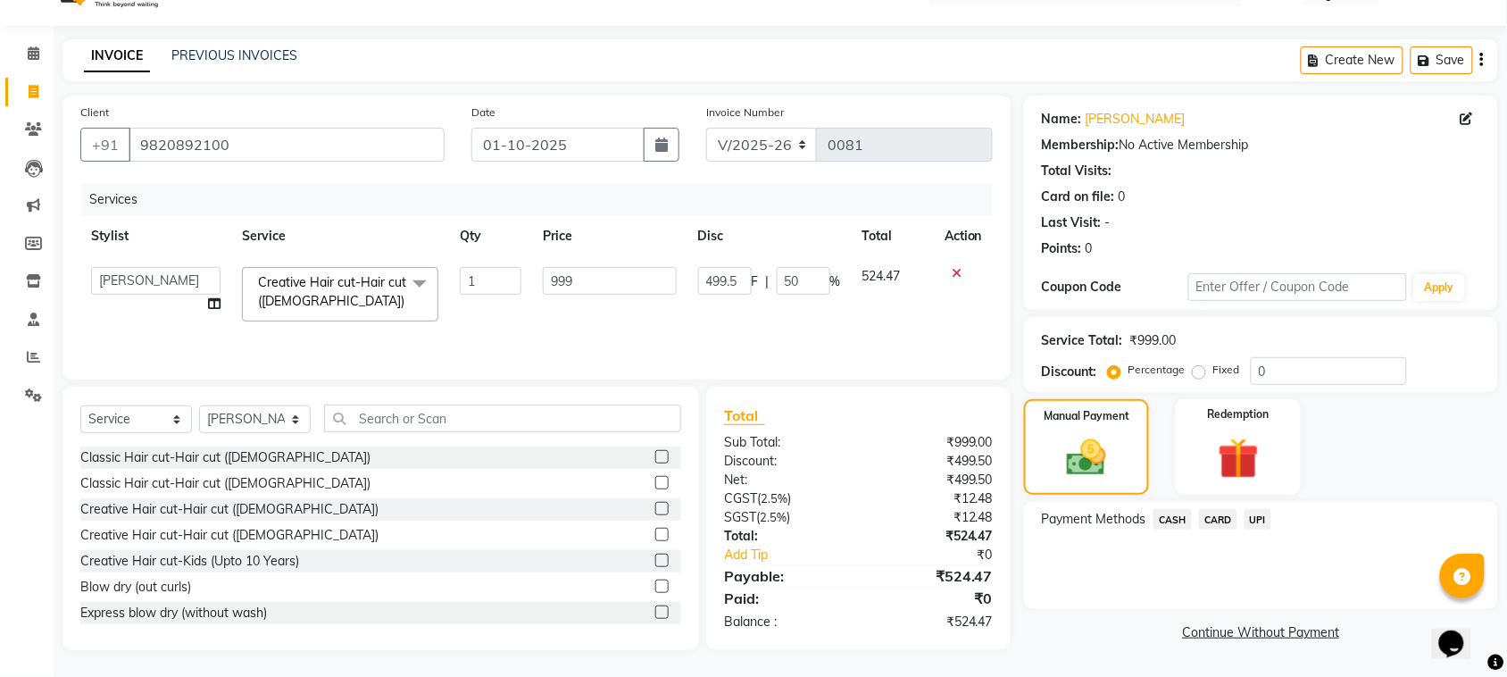
click at [1176, 512] on span "CASH" at bounding box center [1173, 519] width 38 height 21
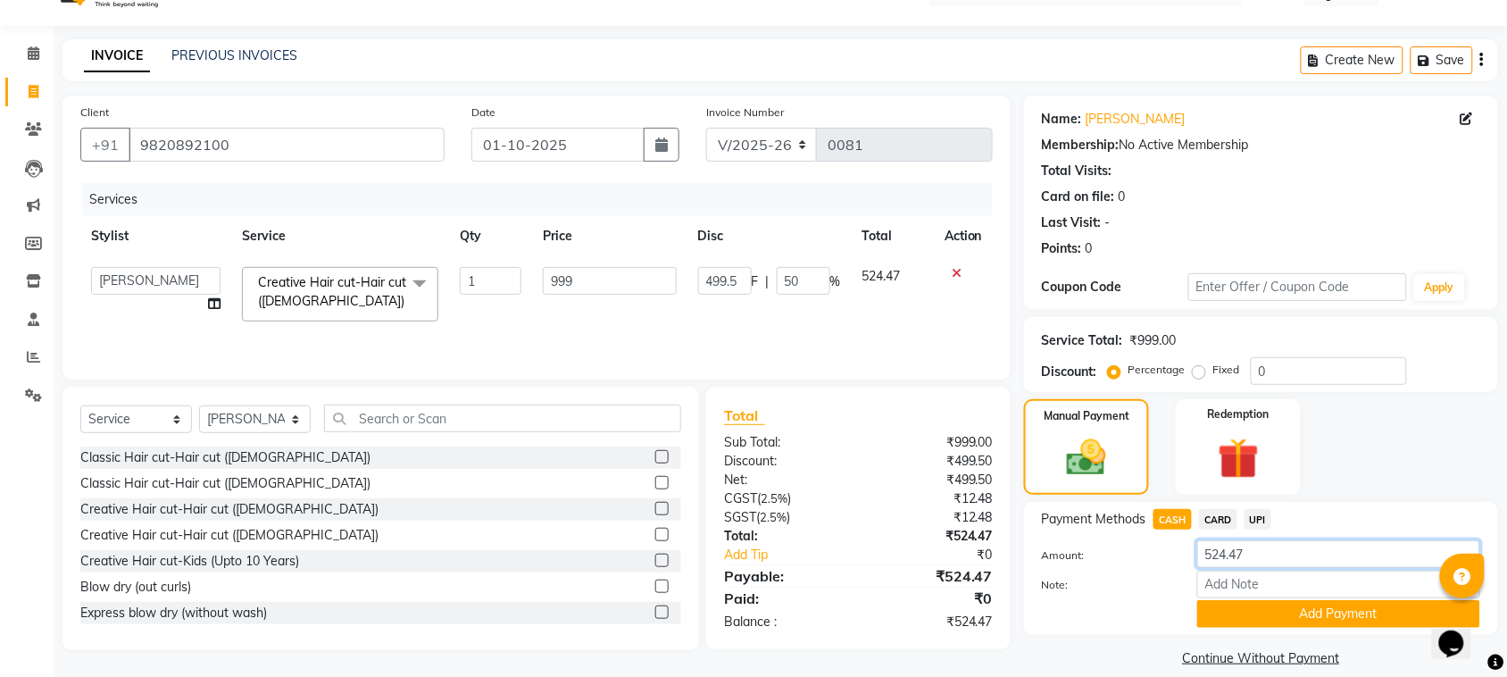
click at [1252, 558] on input "524.47" at bounding box center [1338, 554] width 283 height 28
drag, startPoint x: 1252, startPoint y: 558, endPoint x: 1164, endPoint y: 558, distance: 88.4
click at [1164, 558] on div "Amount: 524.47" at bounding box center [1261, 555] width 465 height 30
click at [1143, 617] on div at bounding box center [1106, 614] width 155 height 28
click at [1277, 613] on button "Add Payment" at bounding box center [1338, 614] width 283 height 28
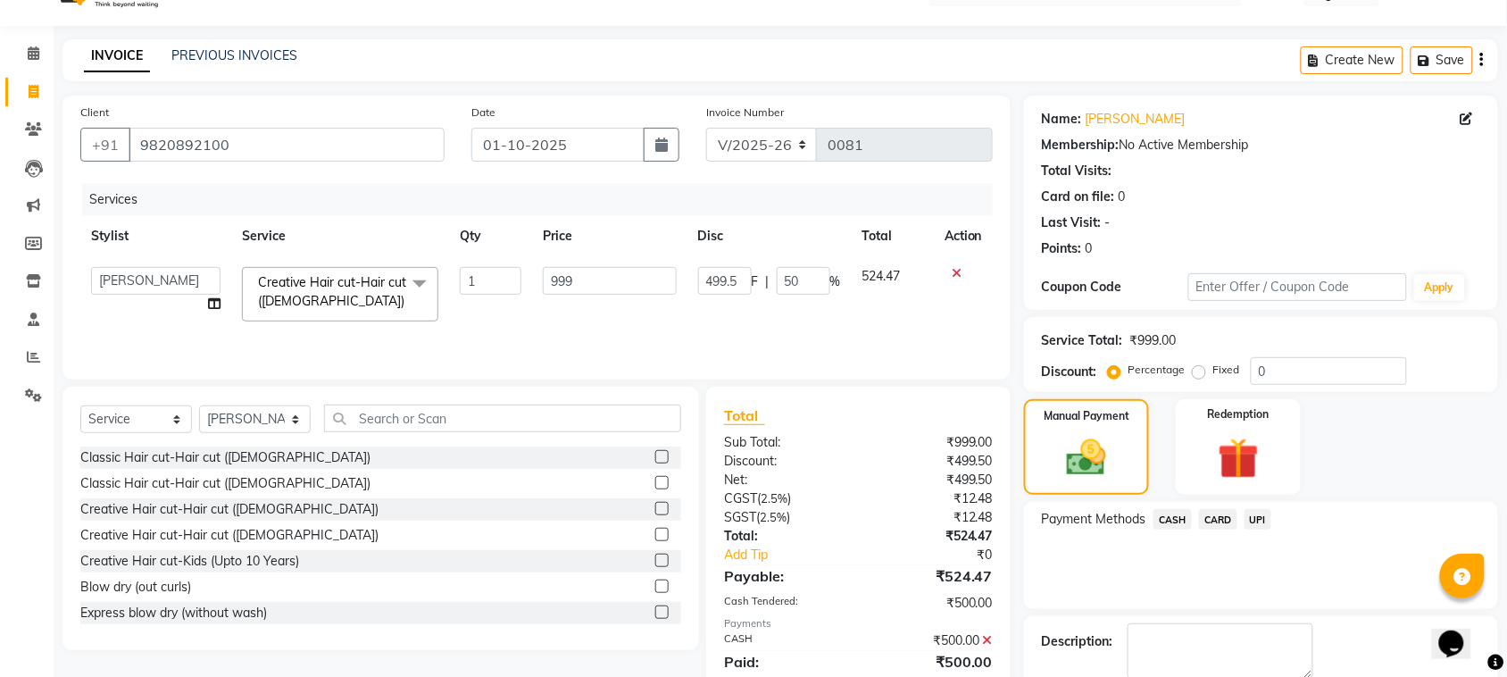
click at [1262, 514] on span "UPI" at bounding box center [1259, 519] width 28 height 21
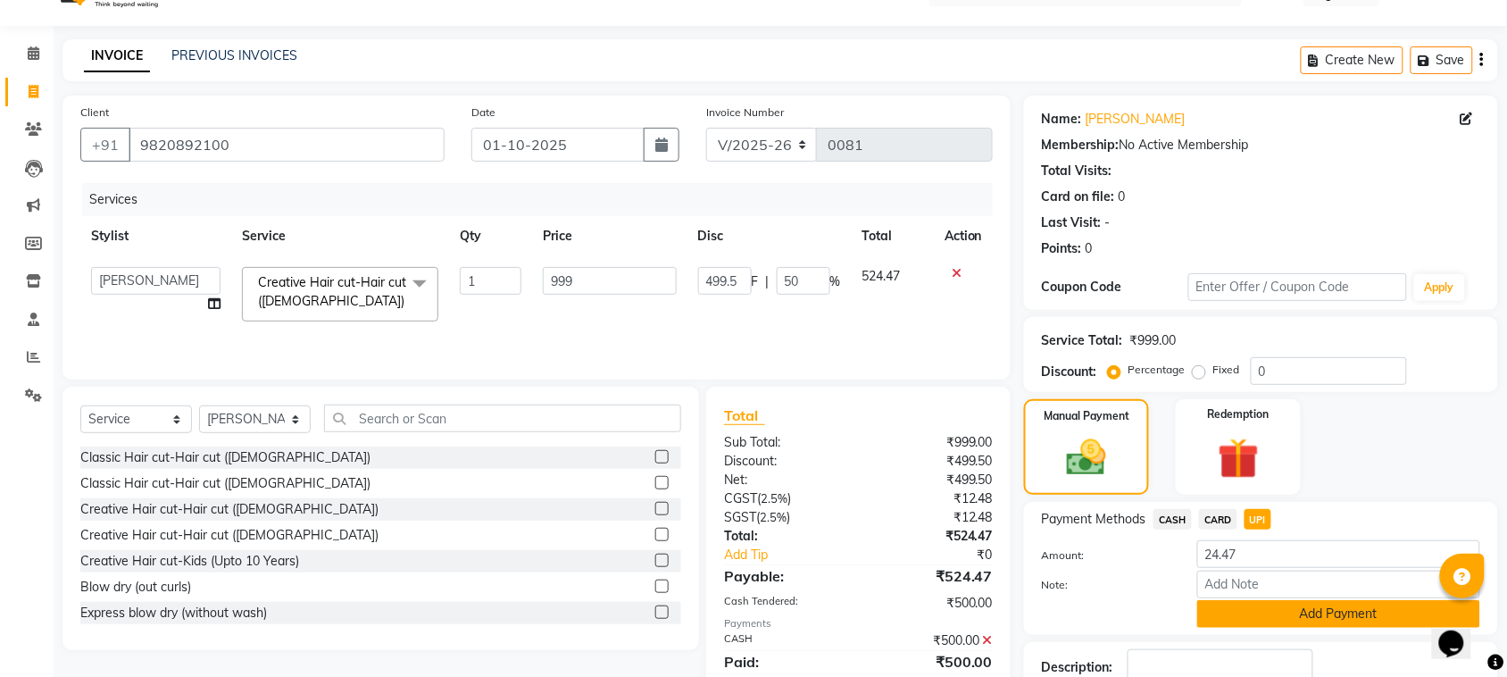
click at [1272, 607] on button "Add Payment" at bounding box center [1338, 614] width 283 height 28
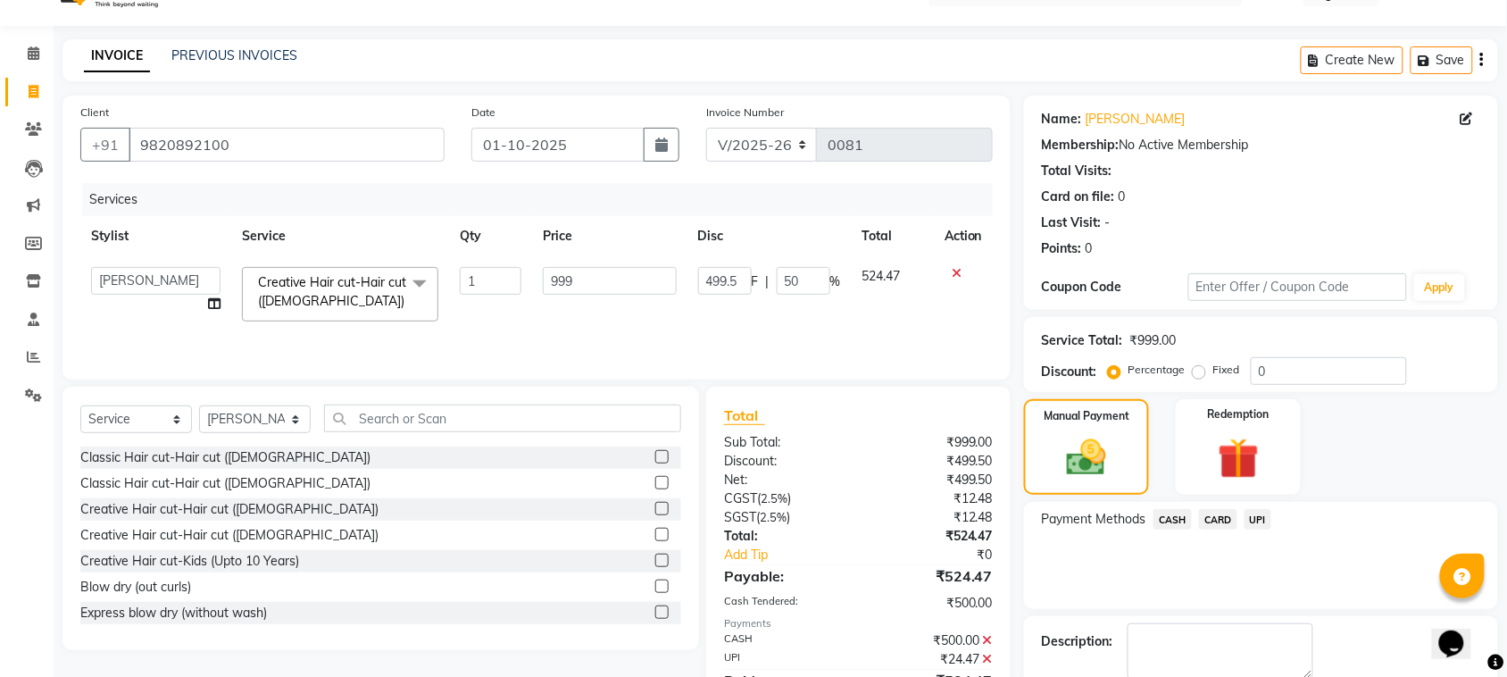
scroll to position [135, 0]
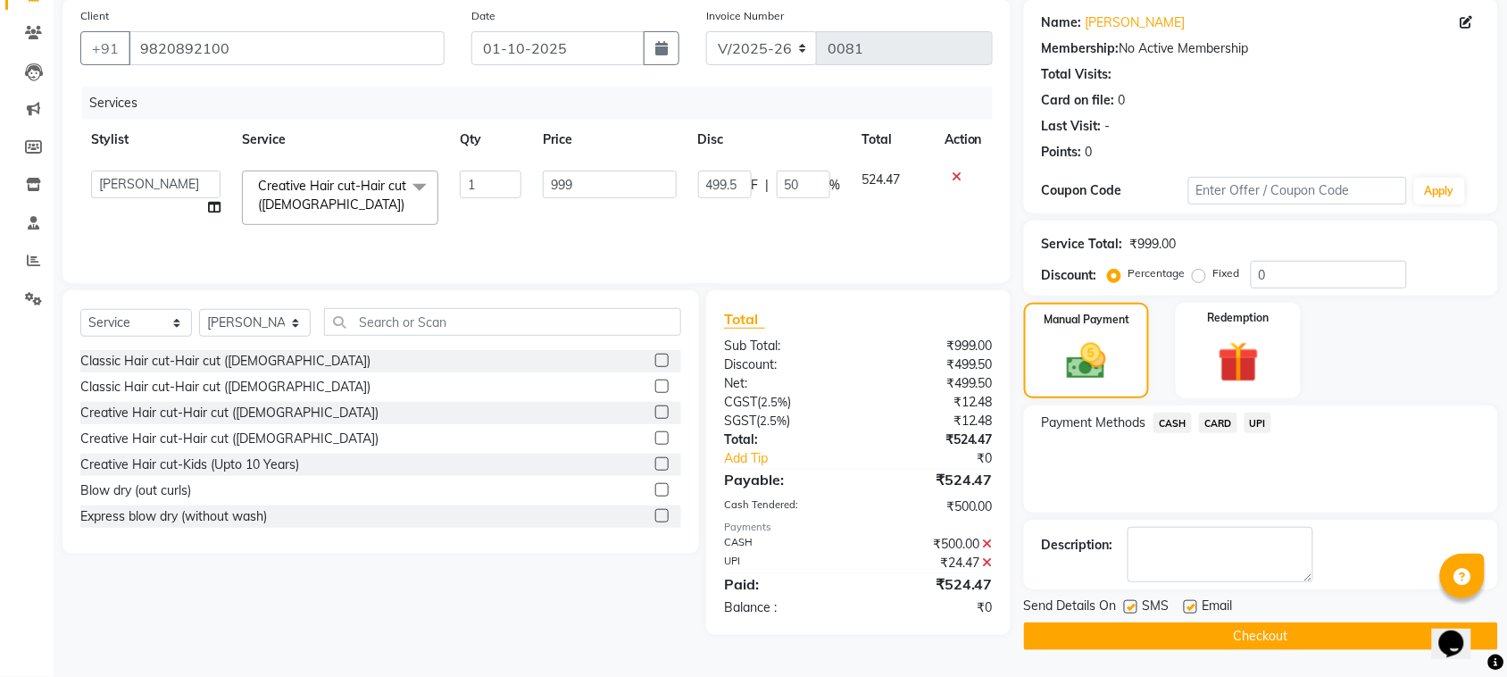
click at [1260, 634] on button "Checkout" at bounding box center [1261, 636] width 474 height 28
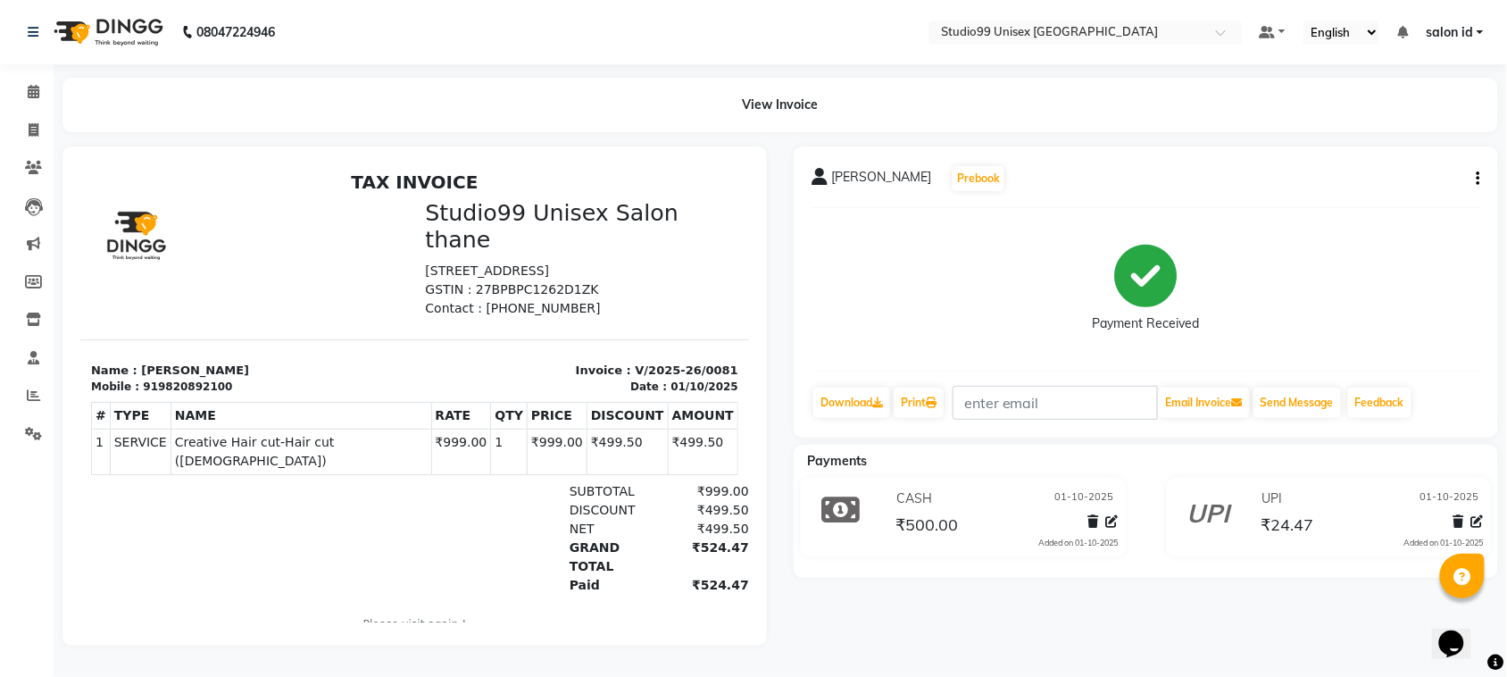
scroll to position [11, 0]
click at [32, 123] on icon at bounding box center [34, 129] width 10 height 13
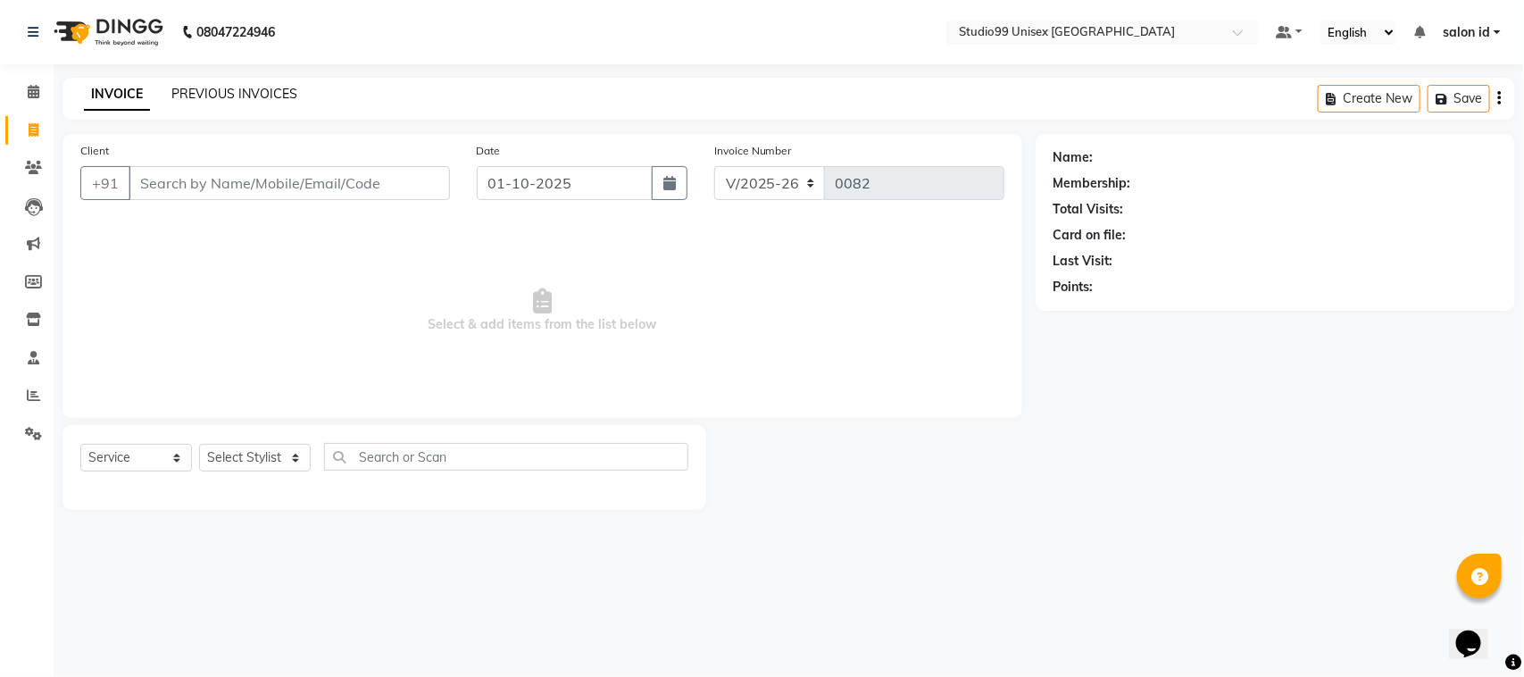
click at [229, 95] on link "PREVIOUS INVOICES" at bounding box center [234, 94] width 126 height 16
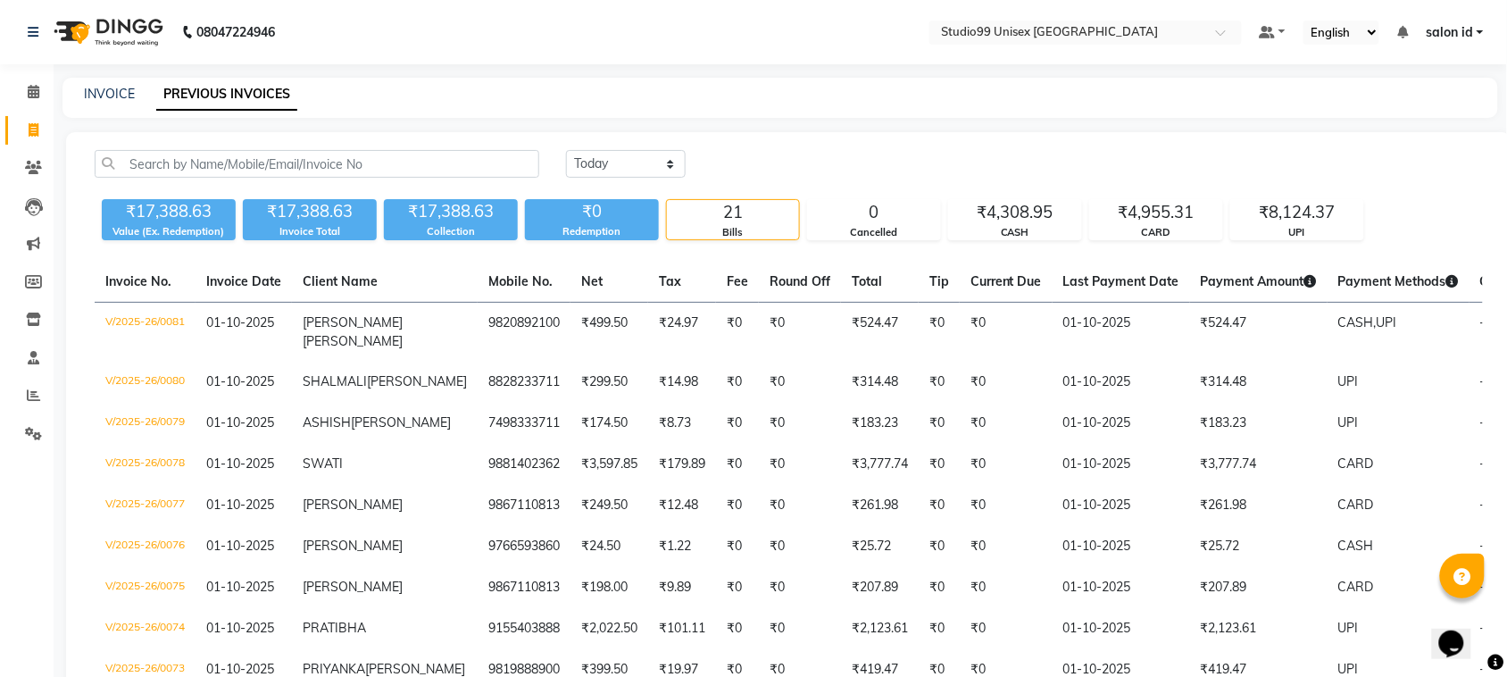
click at [845, 108] on div "INVOICE PREVIOUS INVOICES" at bounding box center [781, 98] width 1436 height 40
click at [829, 121] on main "INVOICE PREVIOUS INVOICES [DATE] [DATE] Custom Range ₹17,388.63 Value (Ex. Rede…" at bounding box center [781, 679] width 1454 height 1203
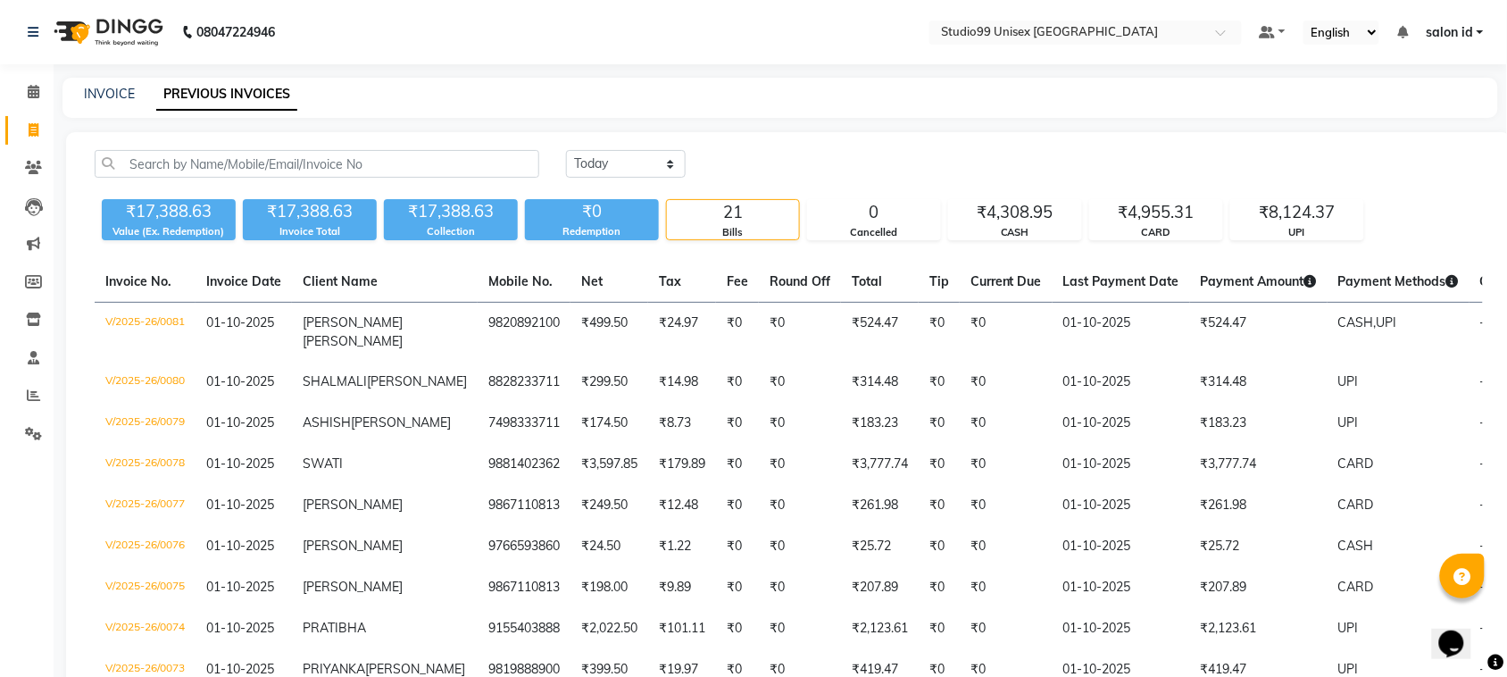
click at [829, 121] on main "INVOICE PREVIOUS INVOICES [DATE] [DATE] Custom Range ₹17,388.63 Value (Ex. Rede…" at bounding box center [781, 679] width 1454 height 1203
click at [759, 171] on div "[DATE] [DATE] Custom Range" at bounding box center [1024, 164] width 917 height 28
click at [757, 161] on div "[DATE] [DATE] Custom Range" at bounding box center [1024, 164] width 917 height 28
